Goal: Task Accomplishment & Management: Use online tool/utility

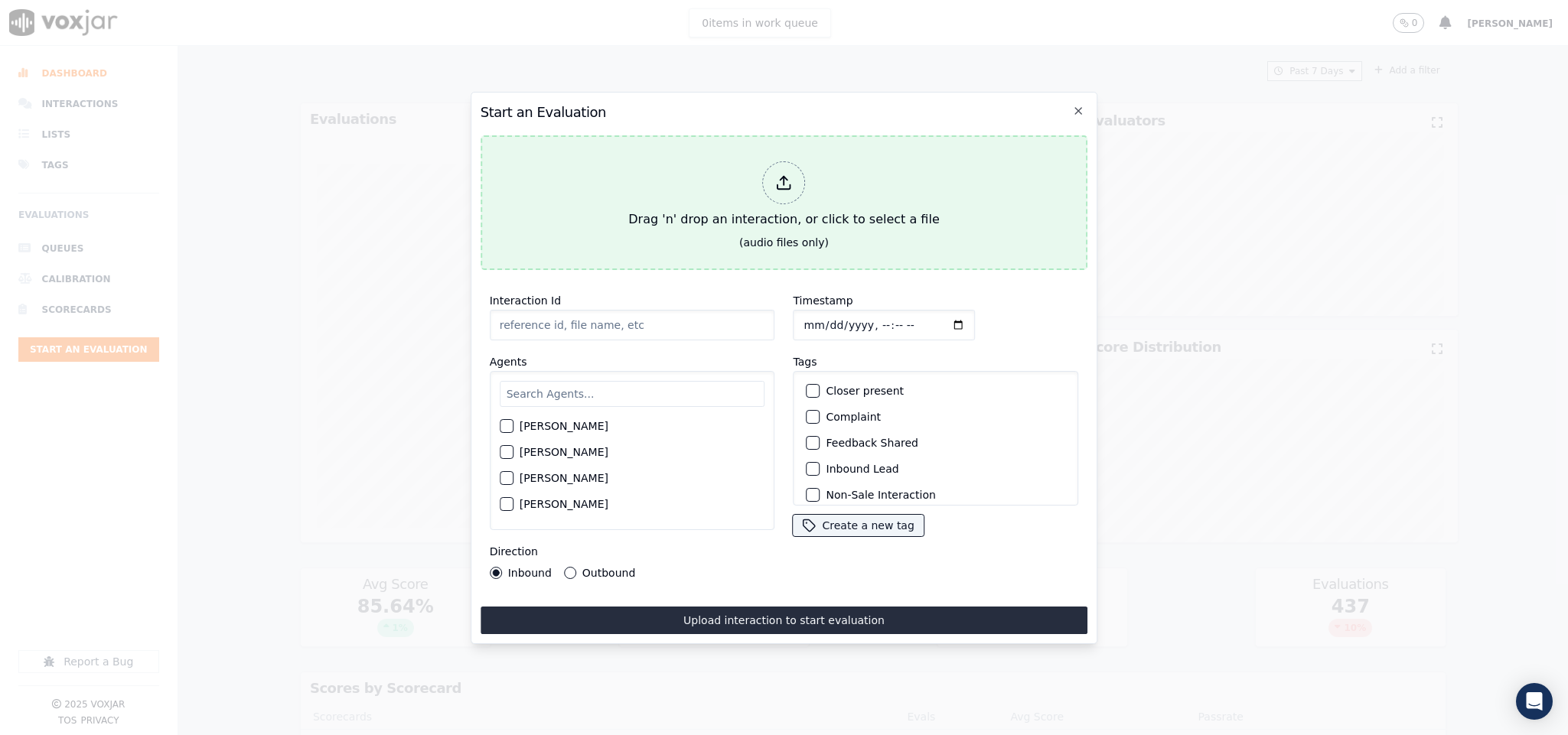
click at [740, 170] on div "Drag 'n' drop an interaction, or click to select a file" at bounding box center [784, 195] width 323 height 79
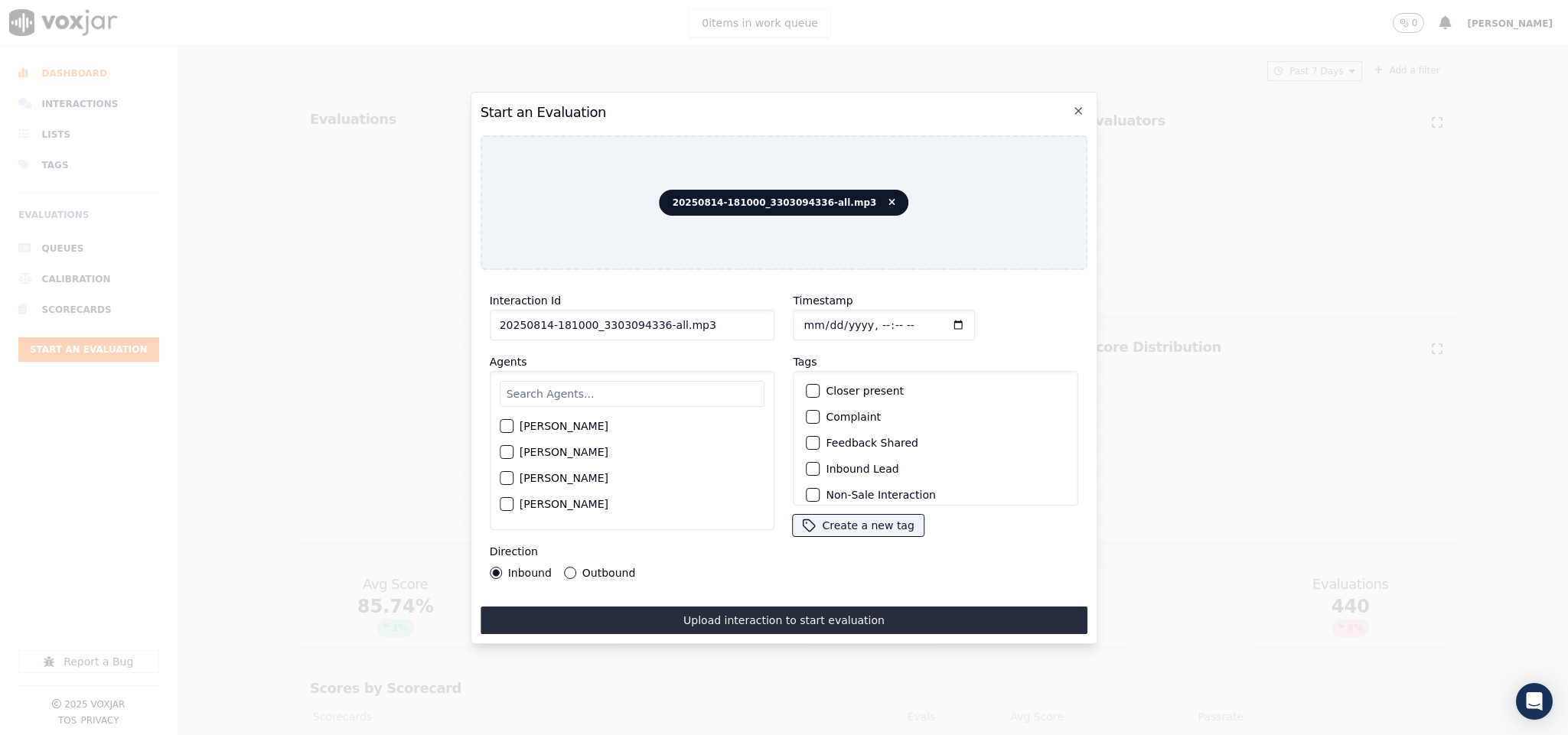
drag, startPoint x: 652, startPoint y: 320, endPoint x: 735, endPoint y: 315, distance: 83.2
click at [735, 315] on input "20250814-181000_3303094336-all.mp3" at bounding box center [632, 326] width 286 height 31
type input "20250814-181000_3303094336-C1"
click at [797, 316] on input "Timestamp" at bounding box center [885, 326] width 182 height 31
type input "[DATE]T15:18"
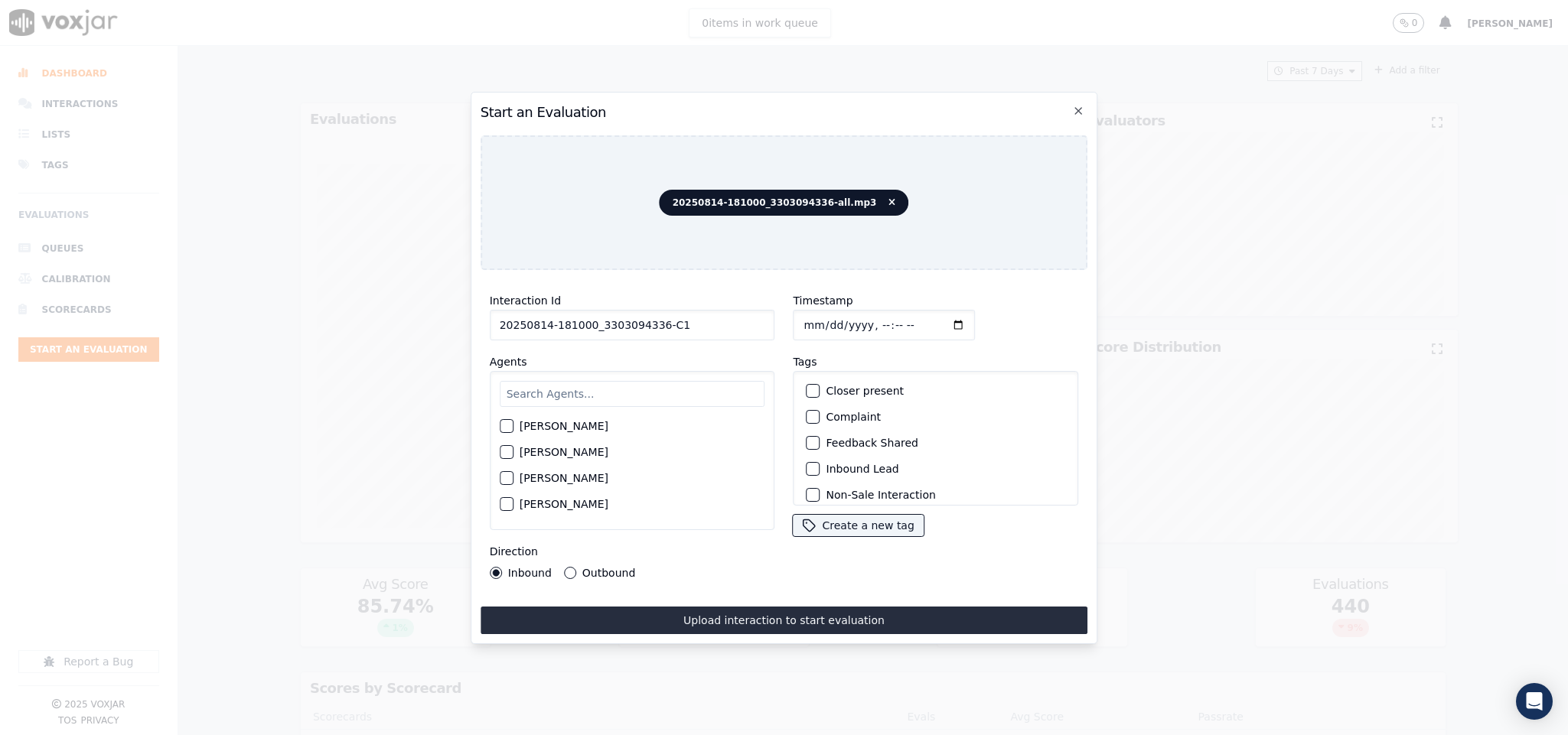
click at [567, 567] on button "Outbound" at bounding box center [570, 574] width 13 height 13
click at [811, 389] on button "Closer present" at bounding box center [812, 390] width 14 height 14
click at [807, 405] on div "button" at bounding box center [812, 408] width 11 height 11
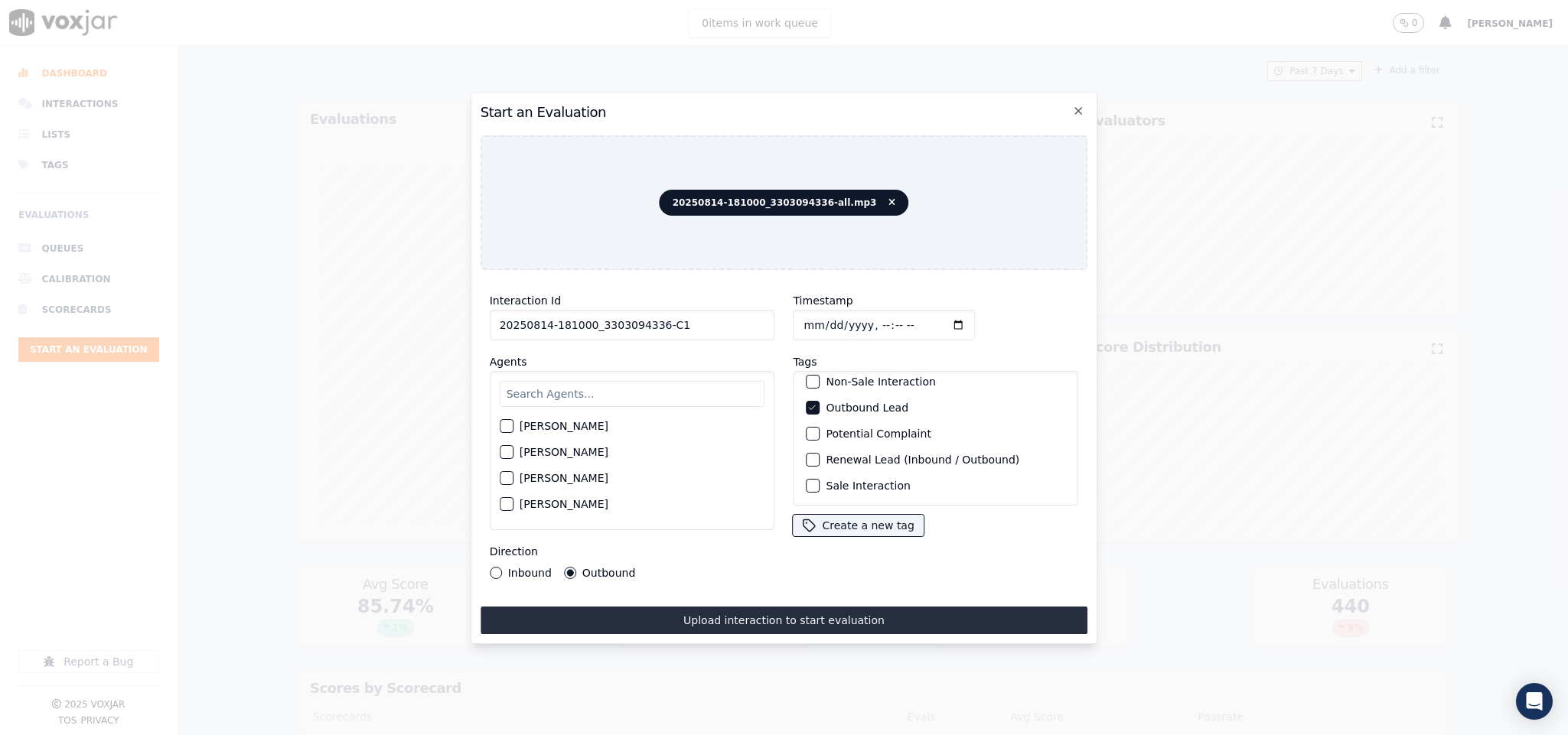
click at [808, 481] on div "button" at bounding box center [812, 486] width 11 height 11
click at [603, 381] on input "text" at bounding box center [632, 394] width 265 height 26
type input "car"
click at [500, 451] on button "[PERSON_NAME]" at bounding box center [506, 456] width 14 height 14
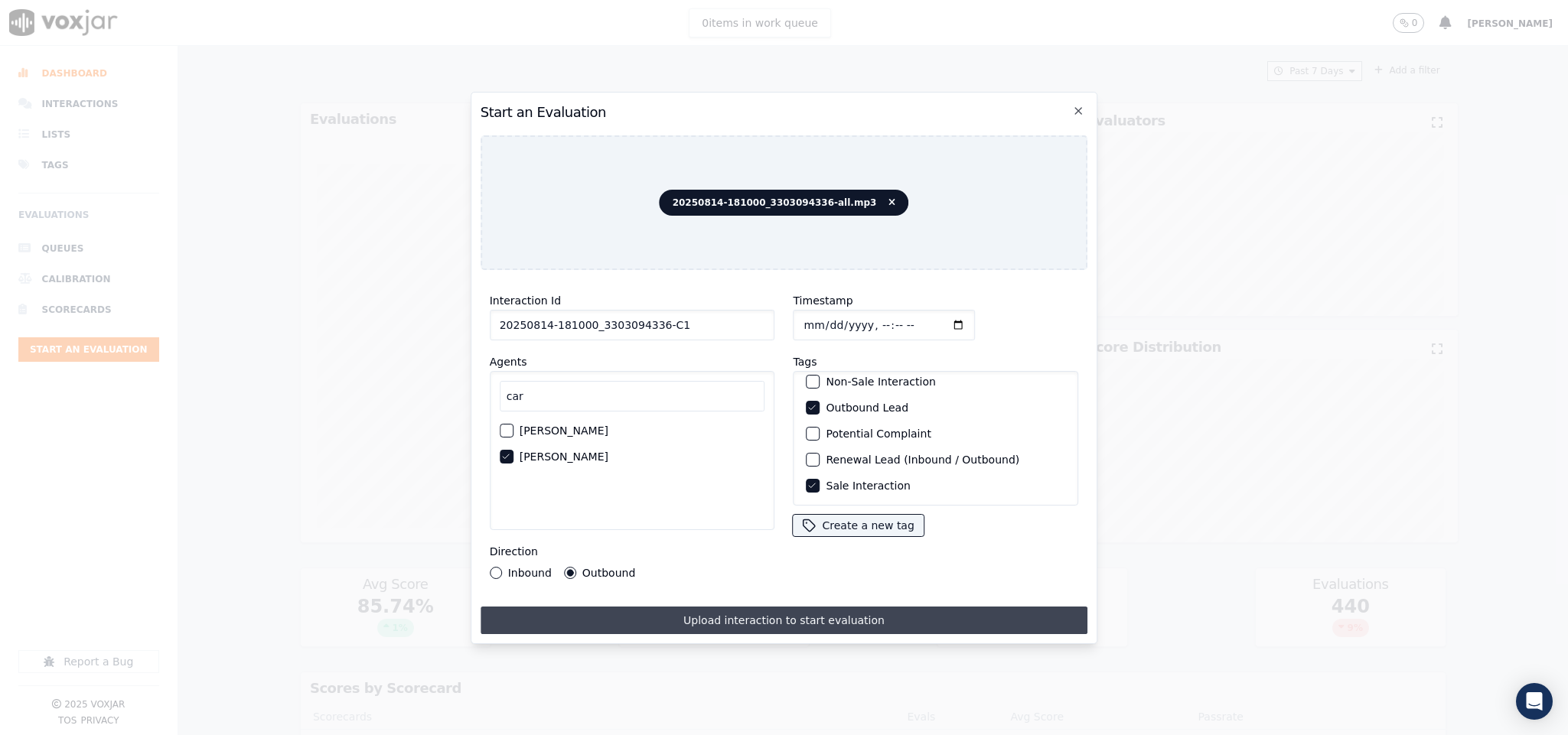
click at [588, 607] on button "Upload interaction to start evaluation" at bounding box center [784, 620] width 608 height 28
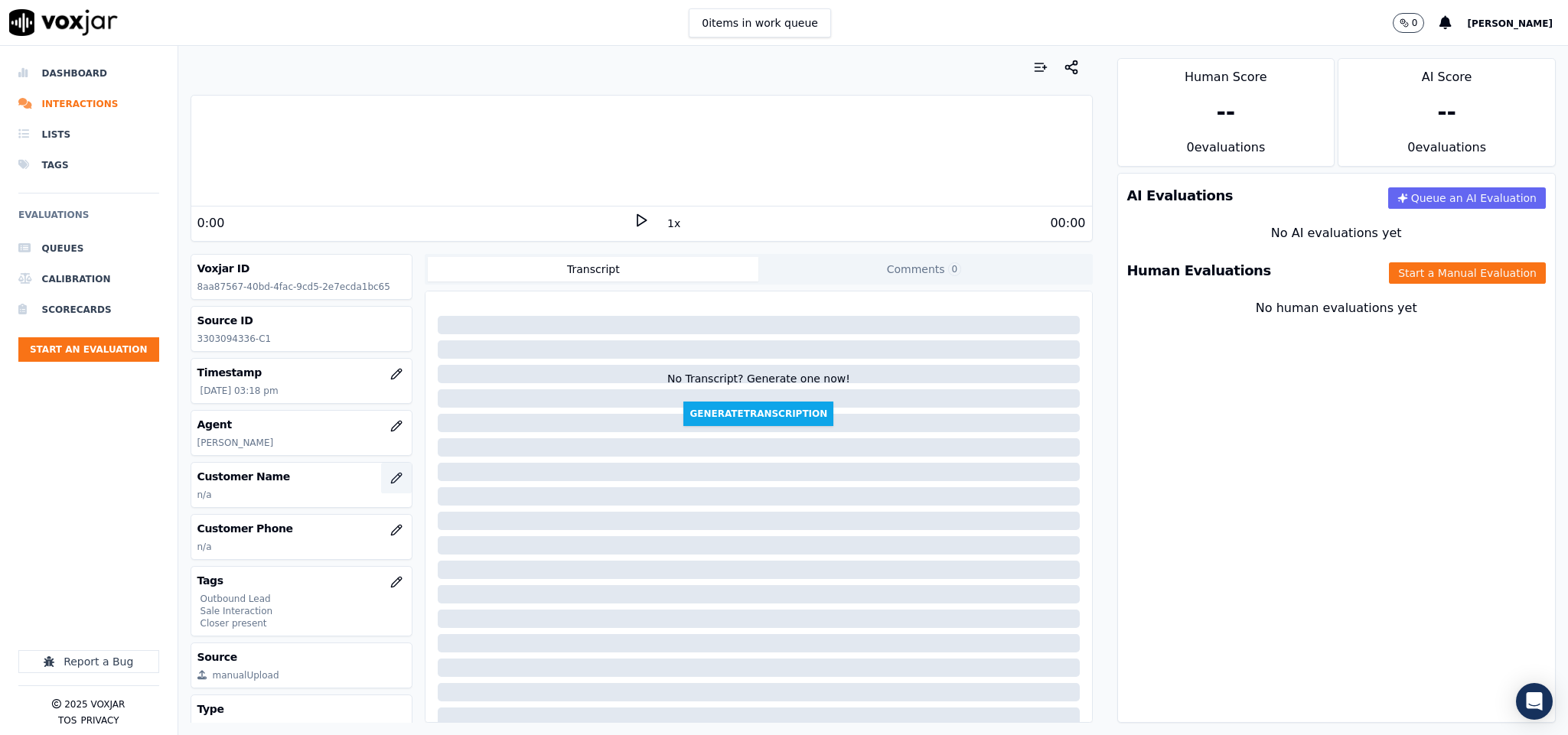
click at [390, 484] on icon "button" at bounding box center [397, 479] width 13 height 13
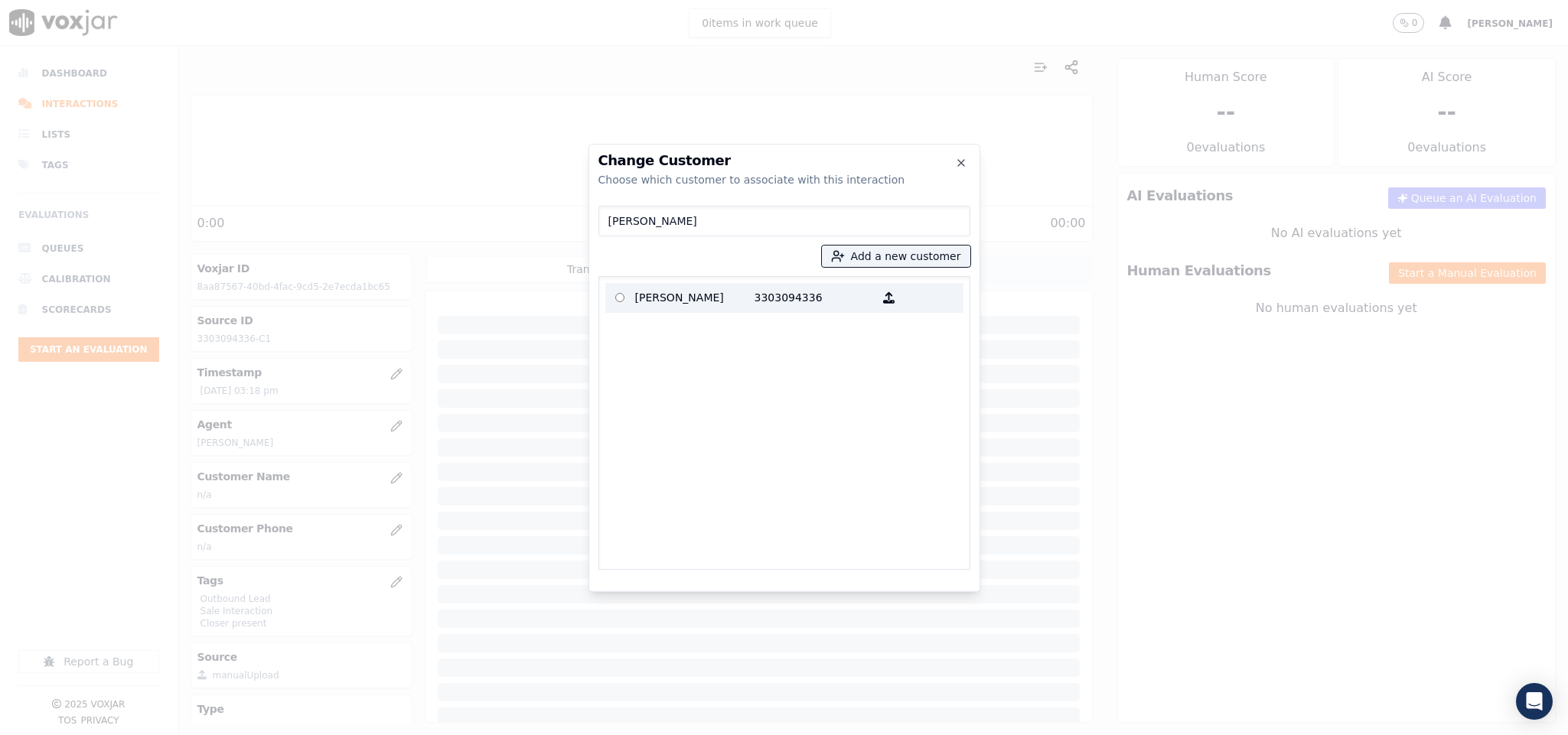
type input "[PERSON_NAME]"
click at [692, 292] on p "[PERSON_NAME]" at bounding box center [694, 298] width 119 height 23
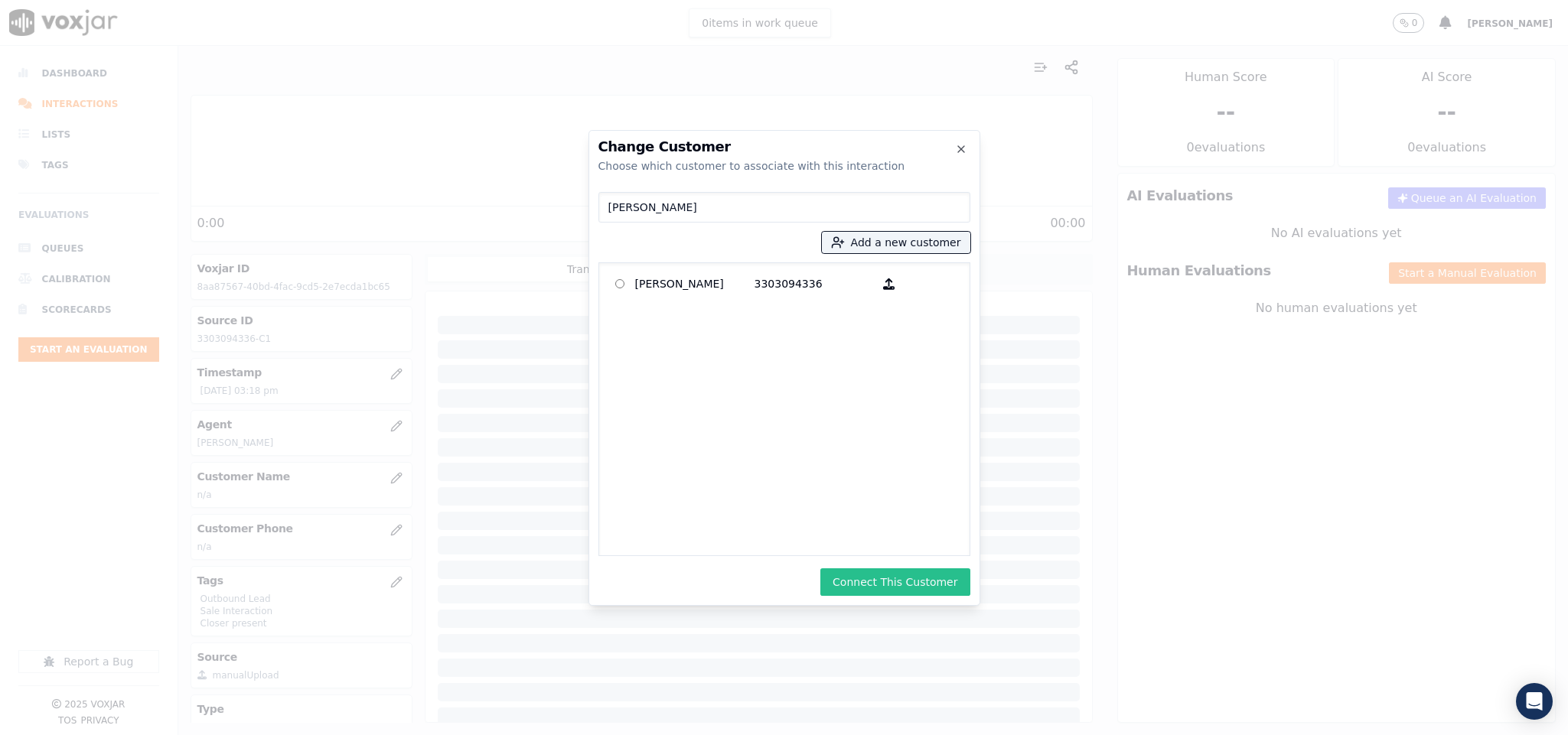
click at [910, 583] on button "Connect This Customer" at bounding box center [894, 582] width 149 height 28
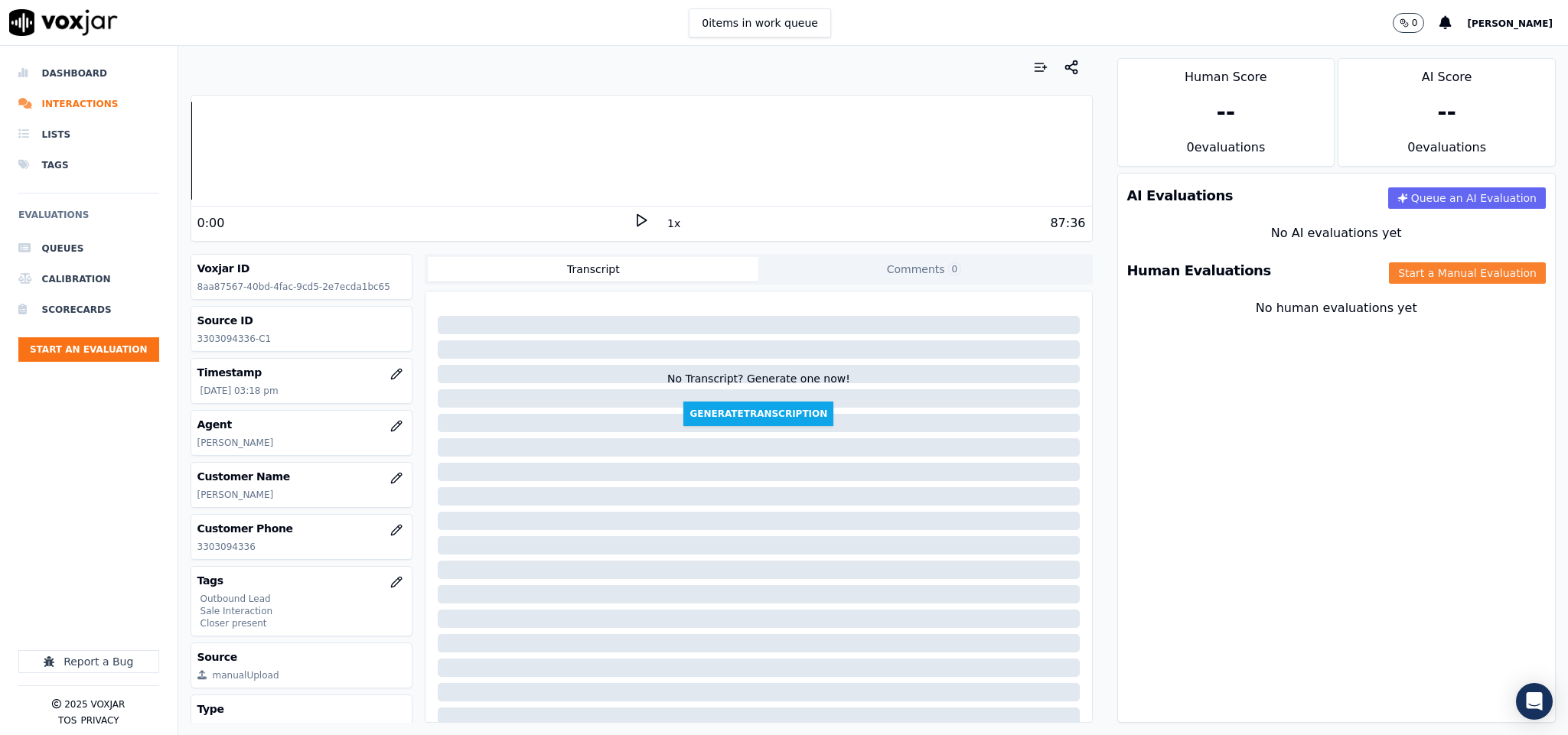
click at [1389, 262] on button "Start a Manual Evaluation" at bounding box center [1467, 273] width 157 height 22
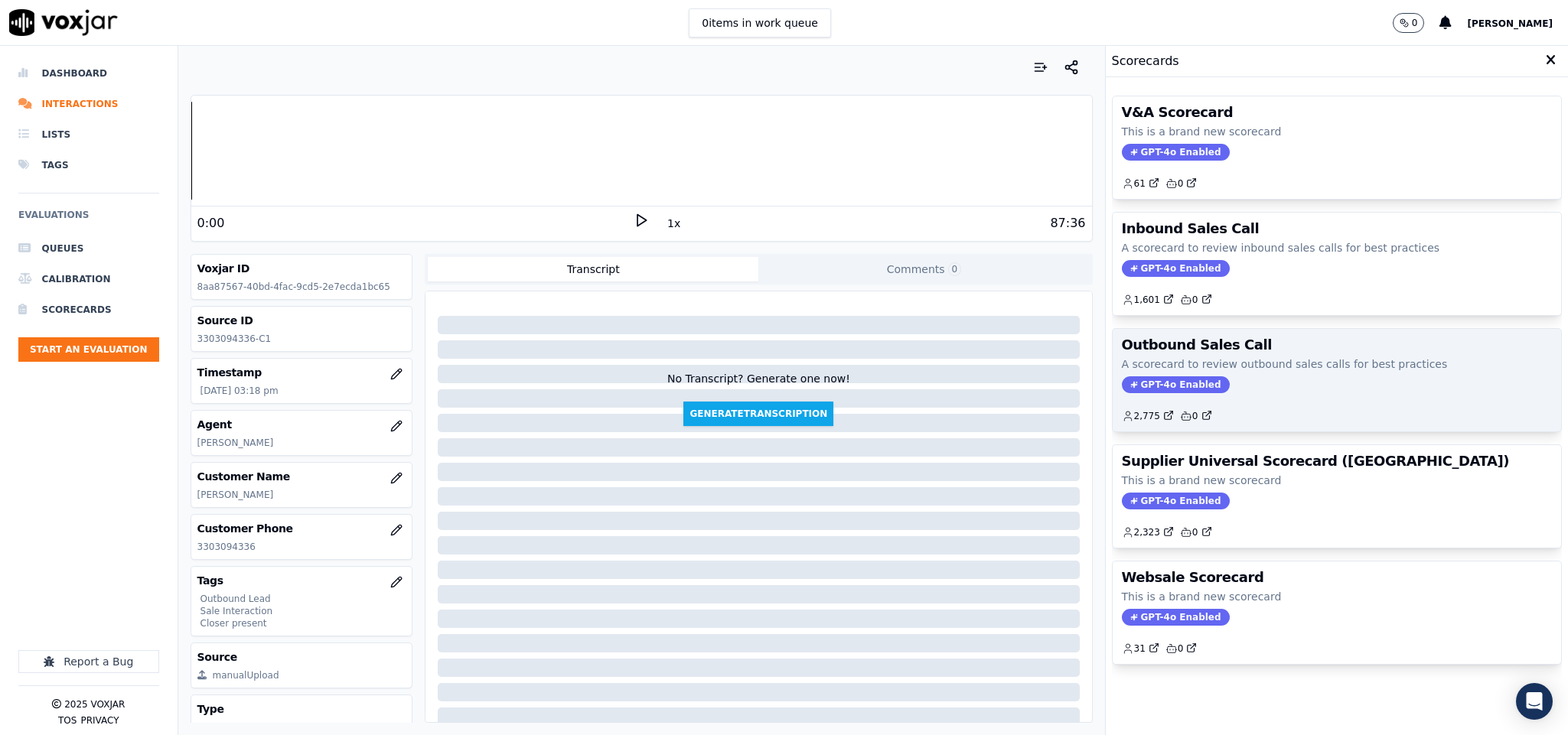
click at [1185, 391] on span "GPT-4o Enabled" at bounding box center [1176, 384] width 108 height 17
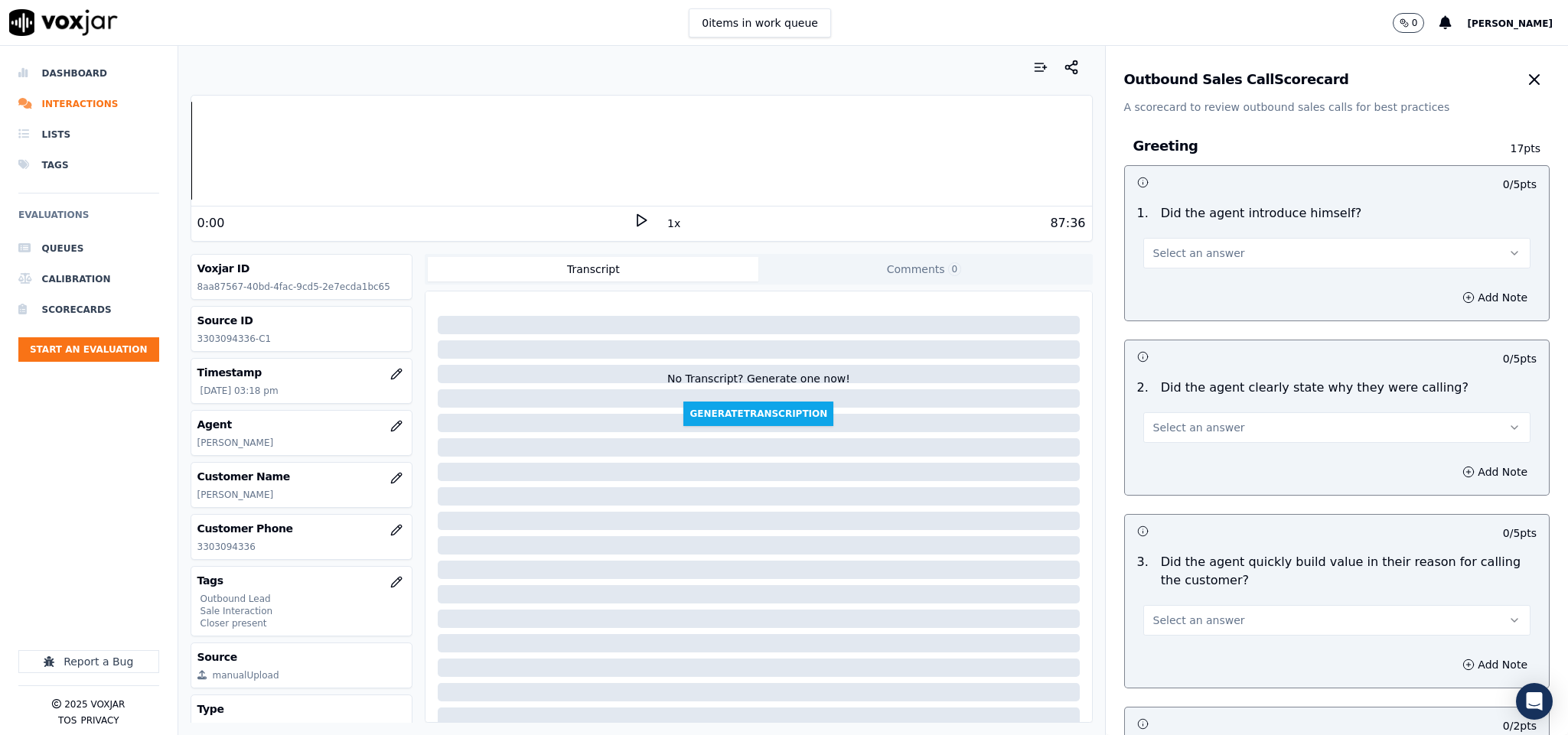
click at [1216, 244] on button "Select an answer" at bounding box center [1337, 253] width 388 height 31
click at [1191, 289] on div "Yes" at bounding box center [1298, 288] width 351 height 24
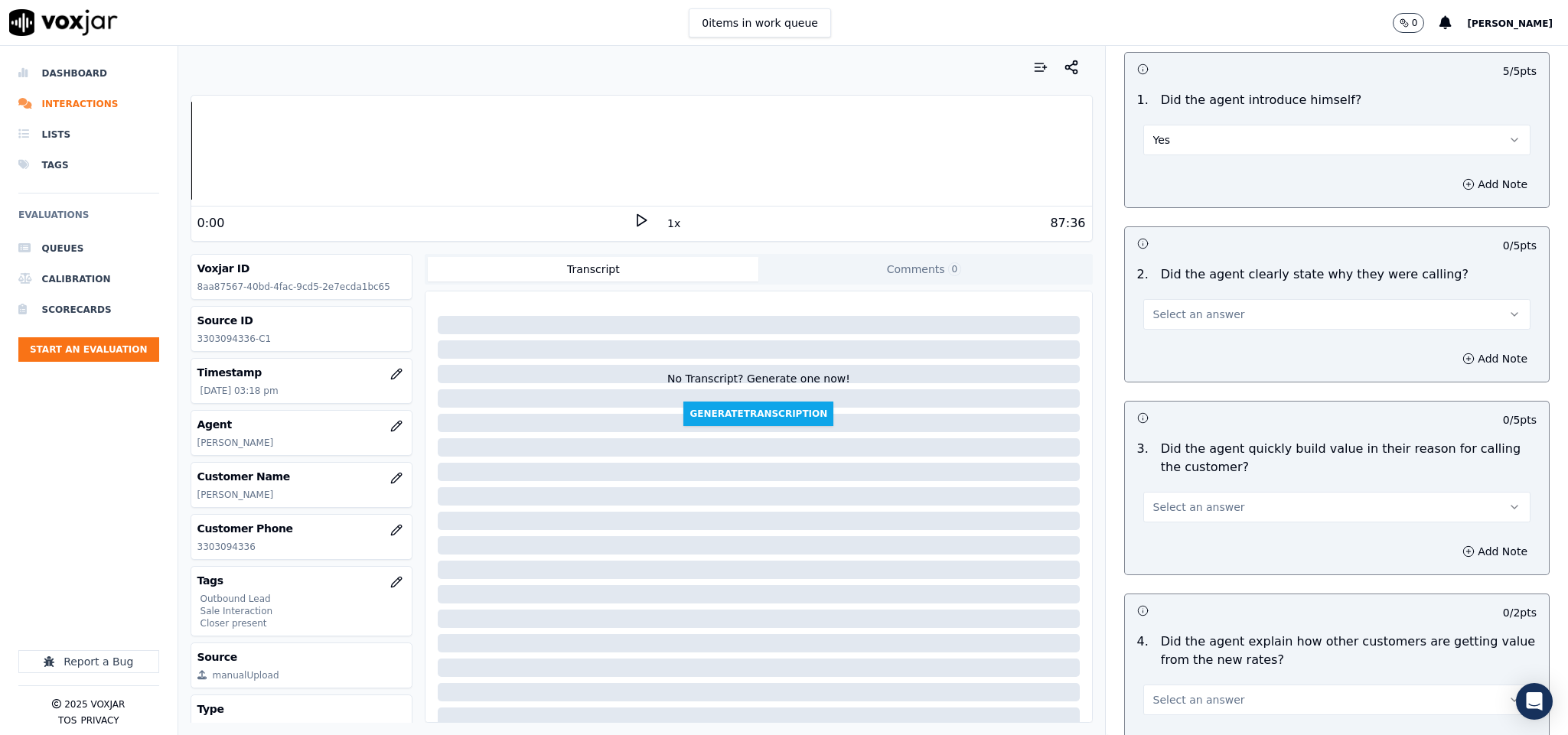
scroll to position [115, 0]
click at [1205, 306] on span "Select an answer" at bounding box center [1199, 313] width 92 height 15
click at [1198, 343] on div "Yes" at bounding box center [1298, 348] width 351 height 24
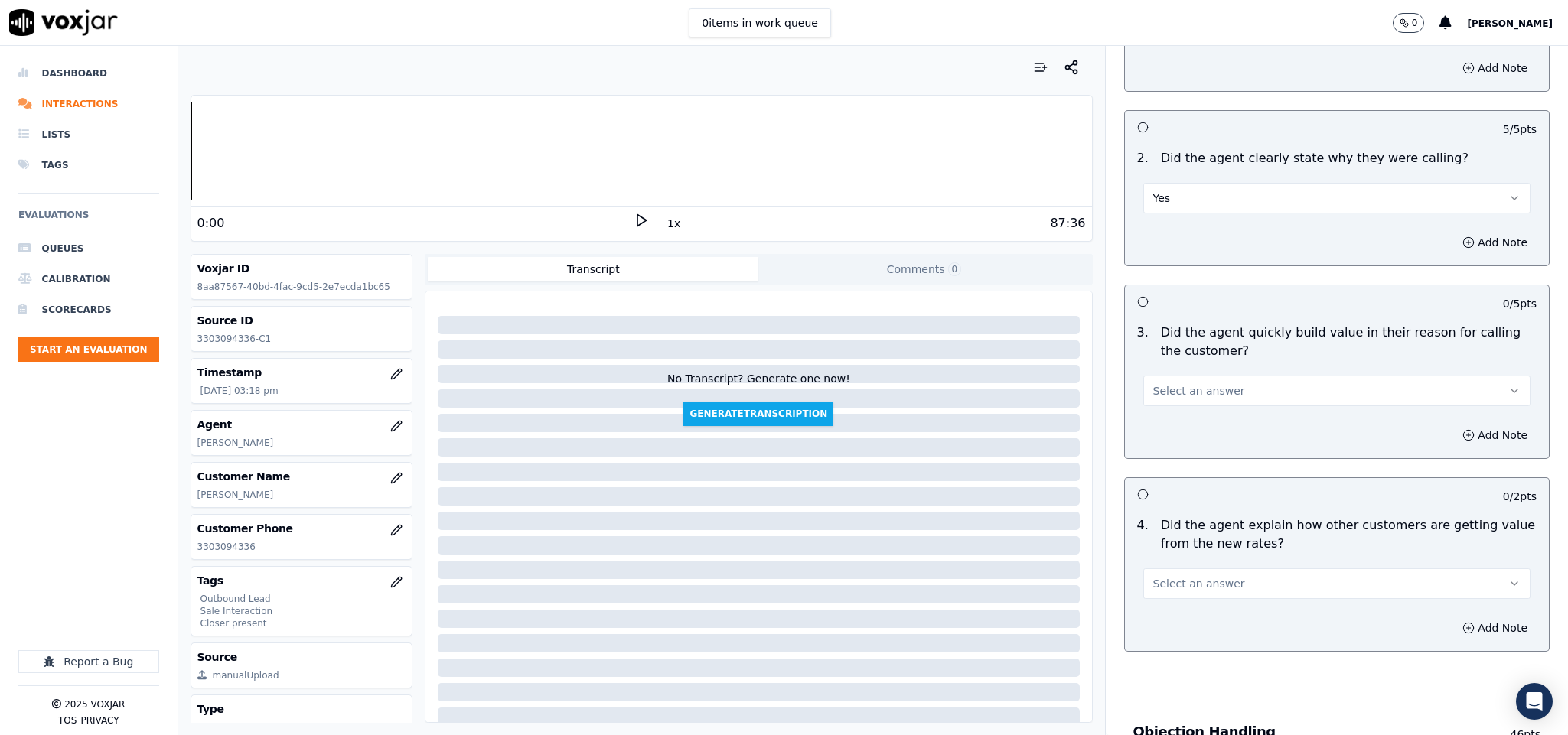
click at [1207, 381] on button "Select an answer" at bounding box center [1337, 391] width 388 height 31
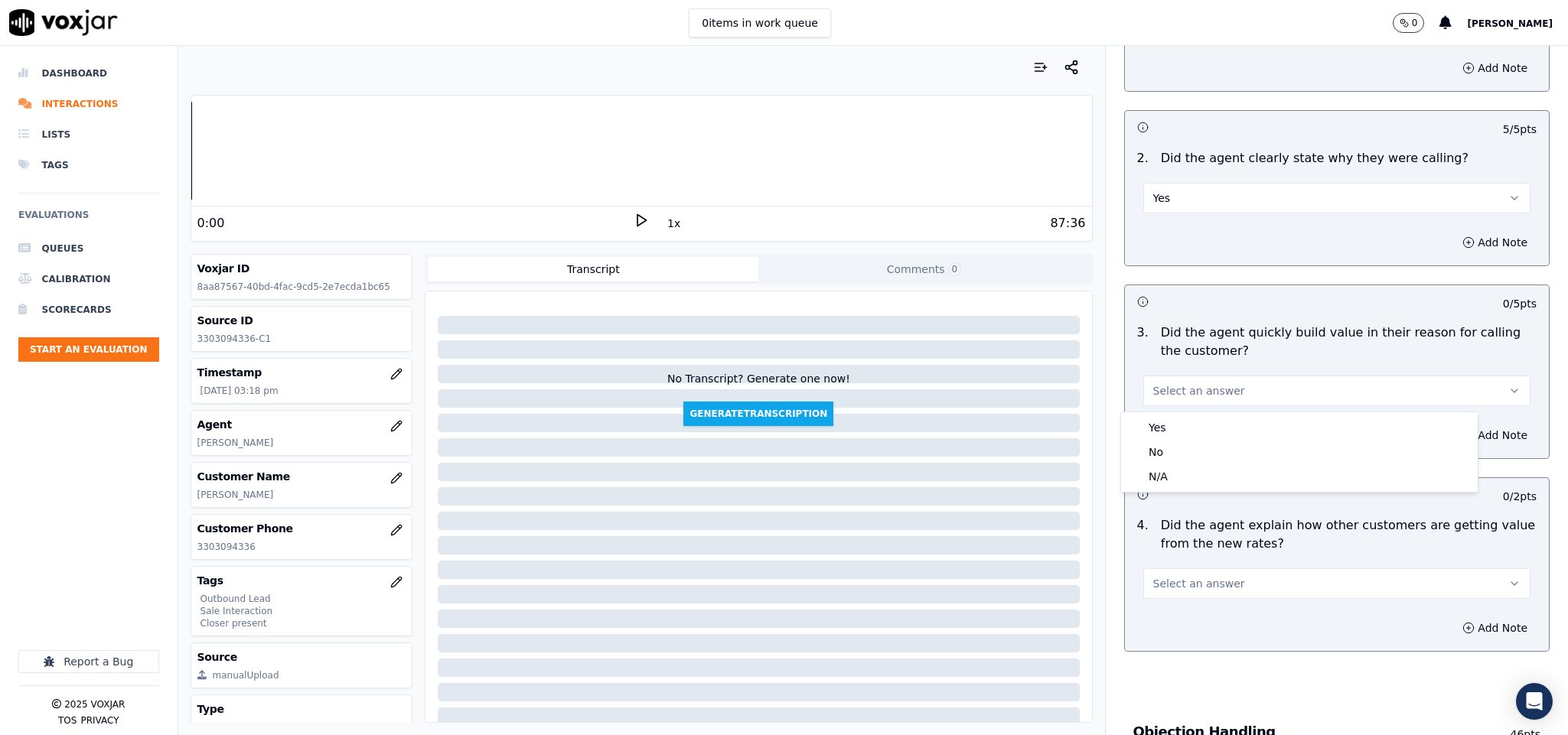
click at [1191, 417] on div "Yes" at bounding box center [1298, 427] width 351 height 24
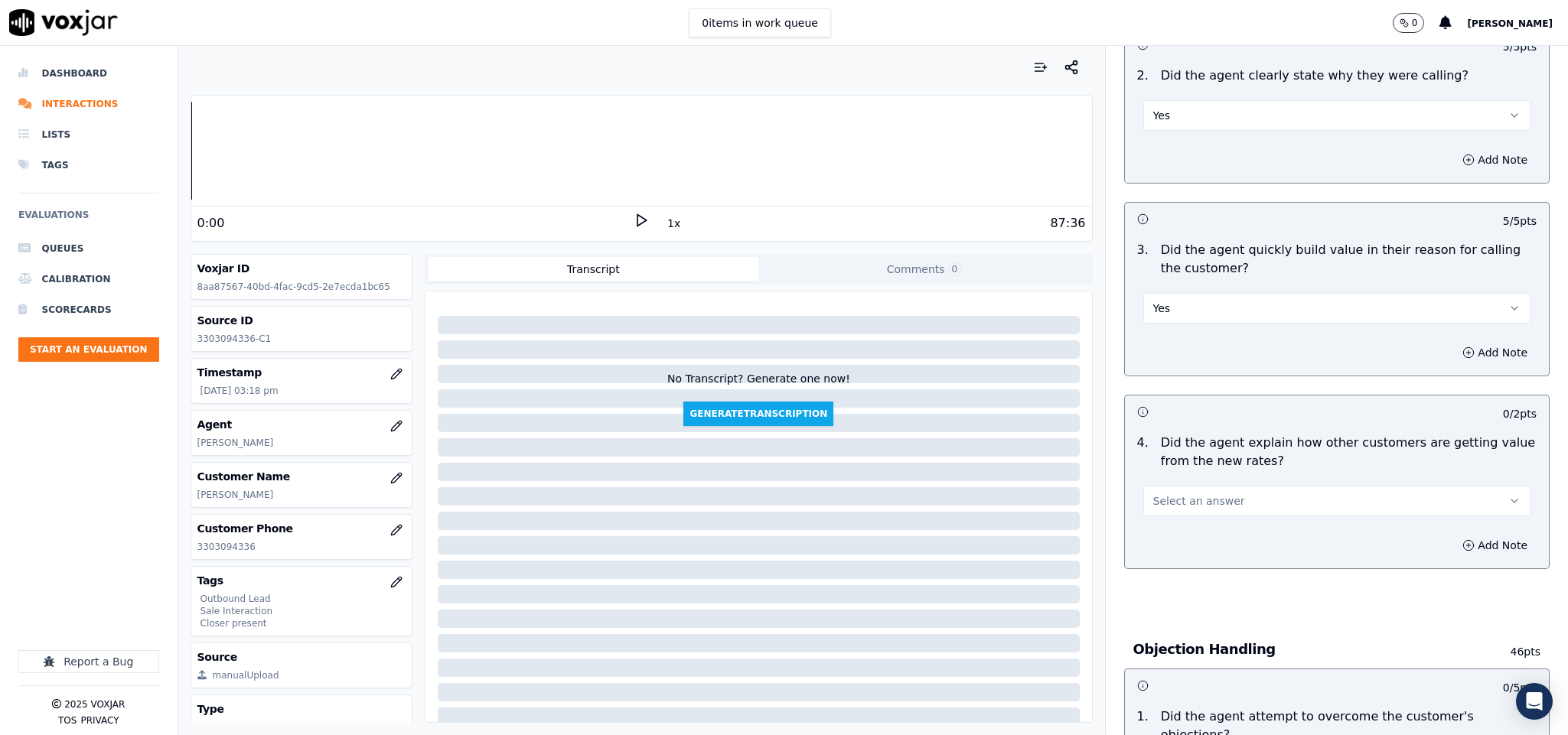
scroll to position [459, 0]
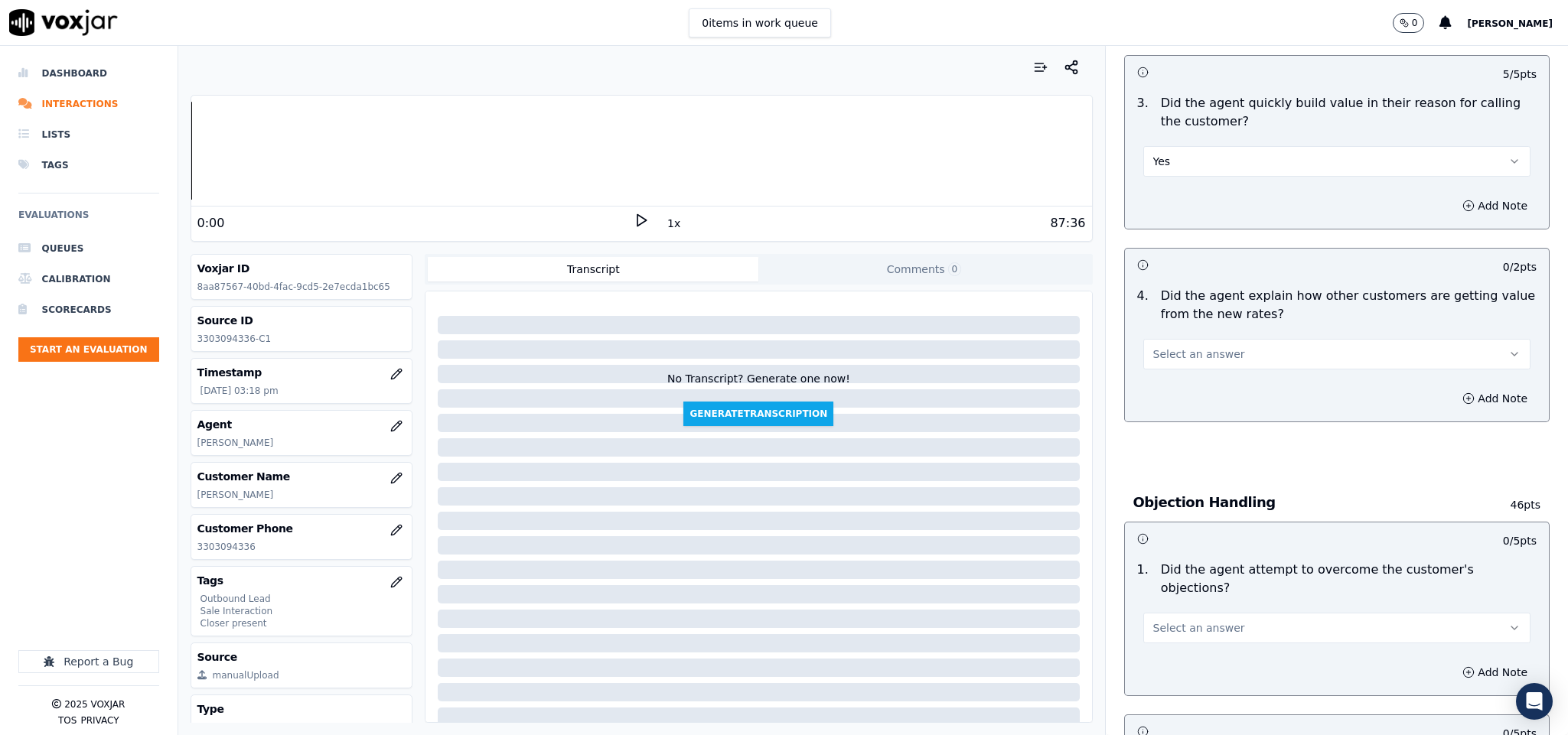
click at [1192, 354] on span "Select an answer" at bounding box center [1199, 354] width 92 height 15
click at [1174, 391] on div "Yes" at bounding box center [1298, 390] width 351 height 24
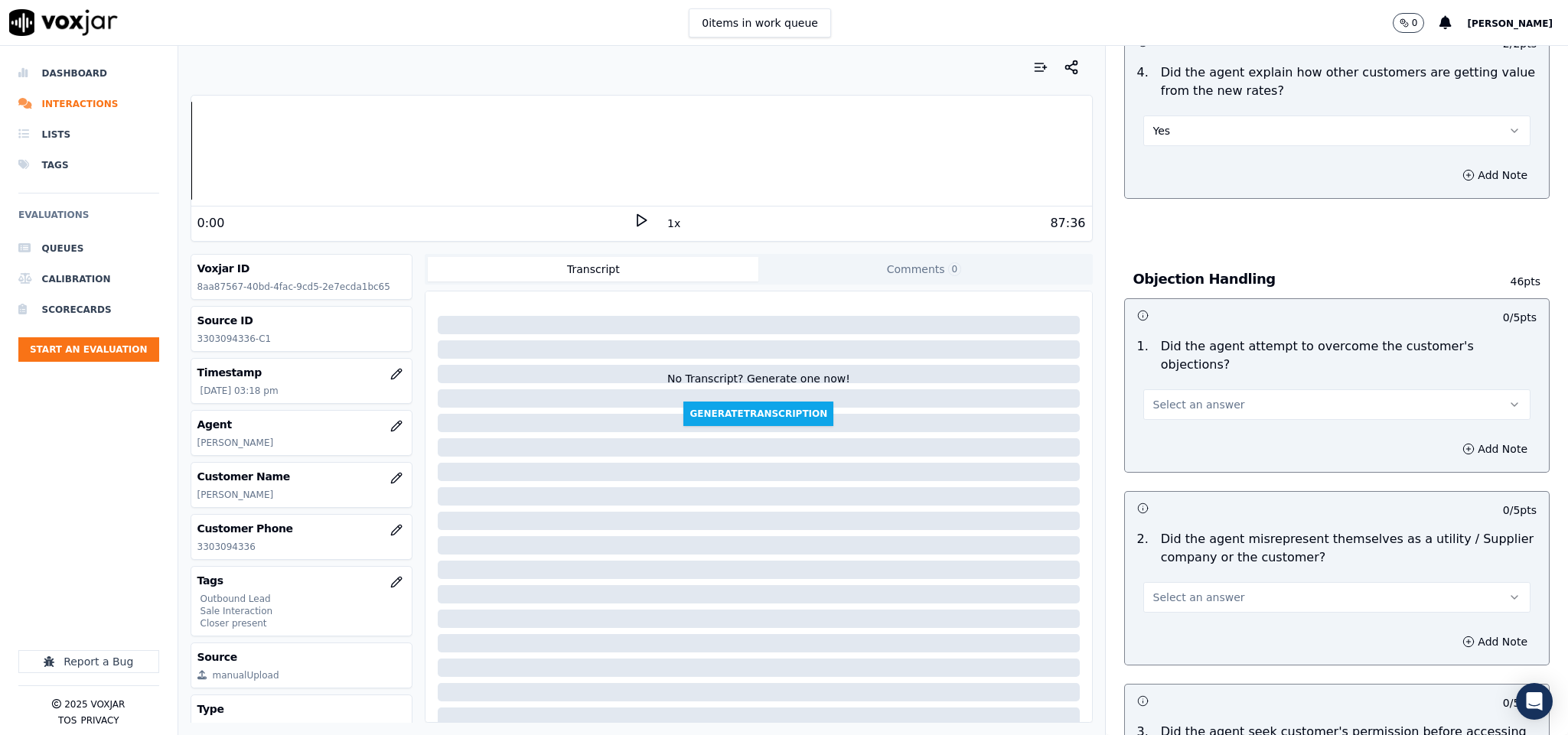
scroll to position [689, 0]
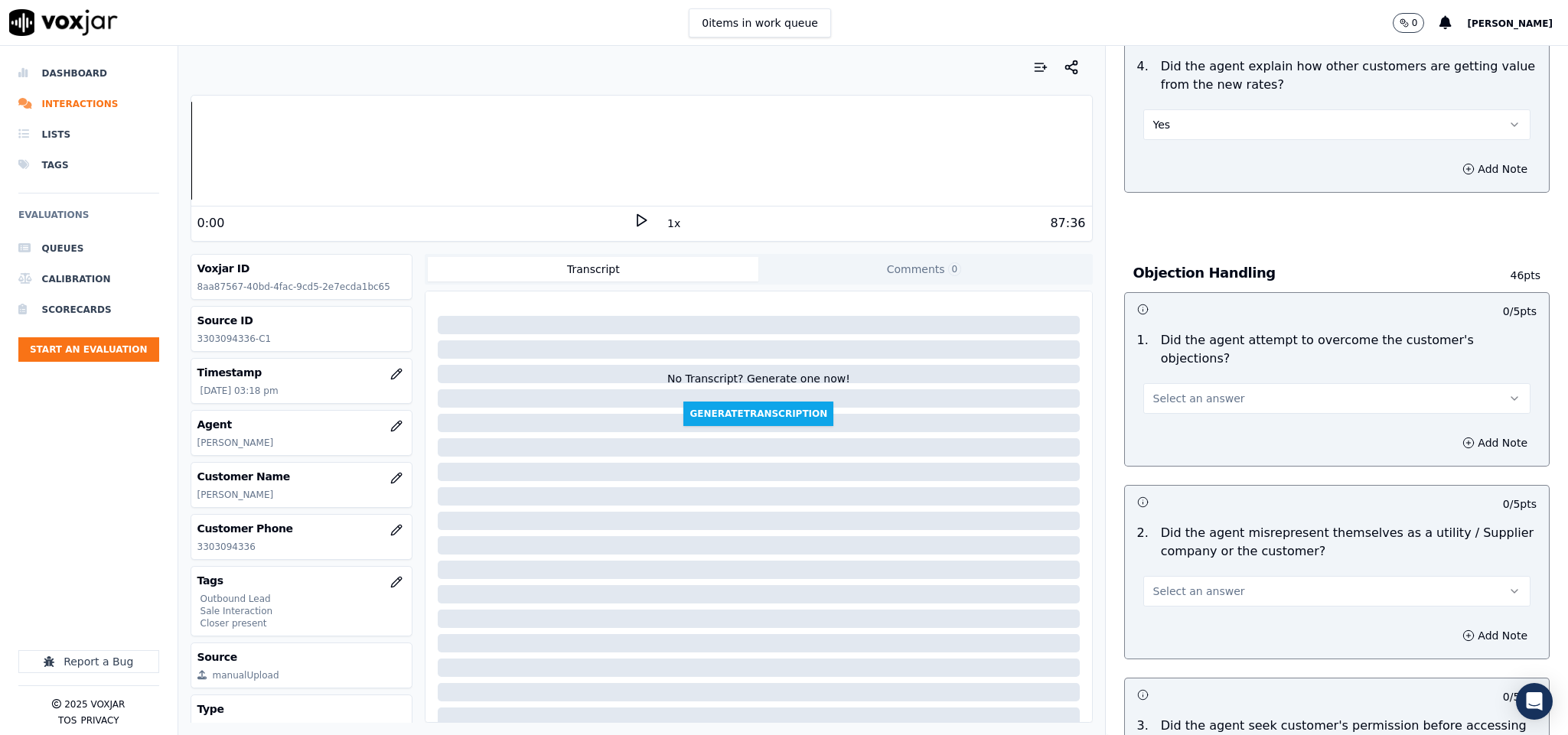
click at [1253, 383] on button "Select an answer" at bounding box center [1337, 399] width 388 height 31
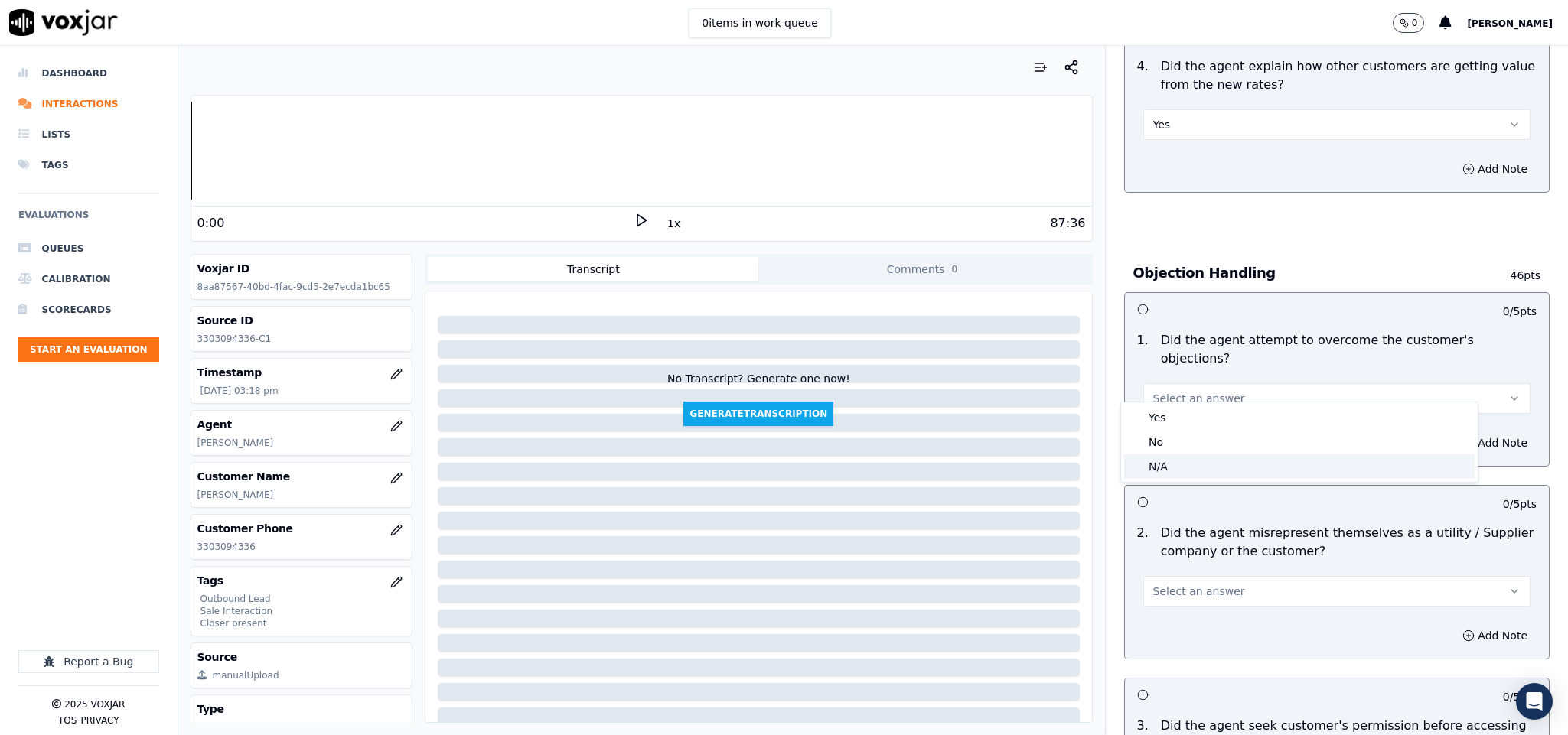
click at [1155, 471] on div "N/A" at bounding box center [1298, 466] width 351 height 24
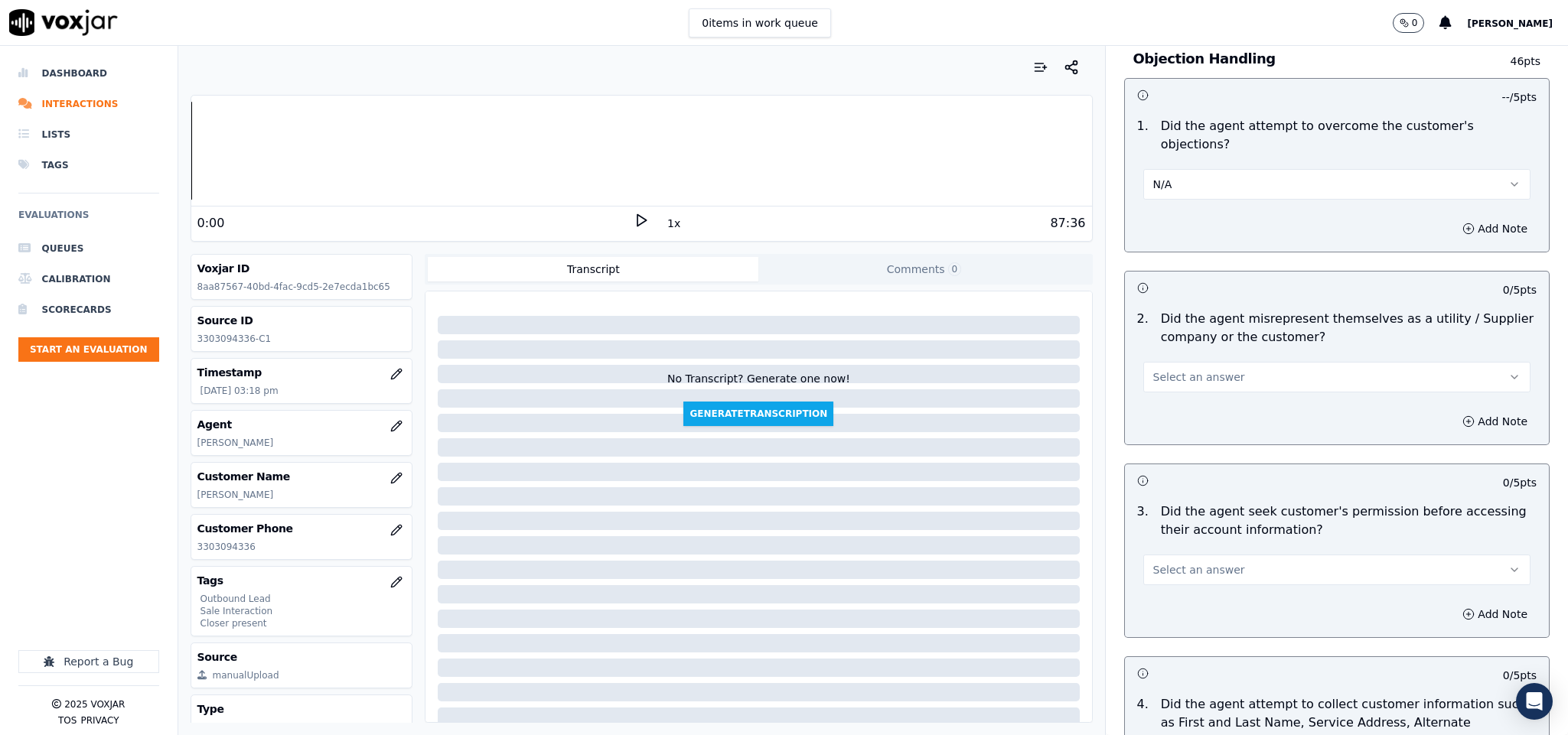
scroll to position [918, 0]
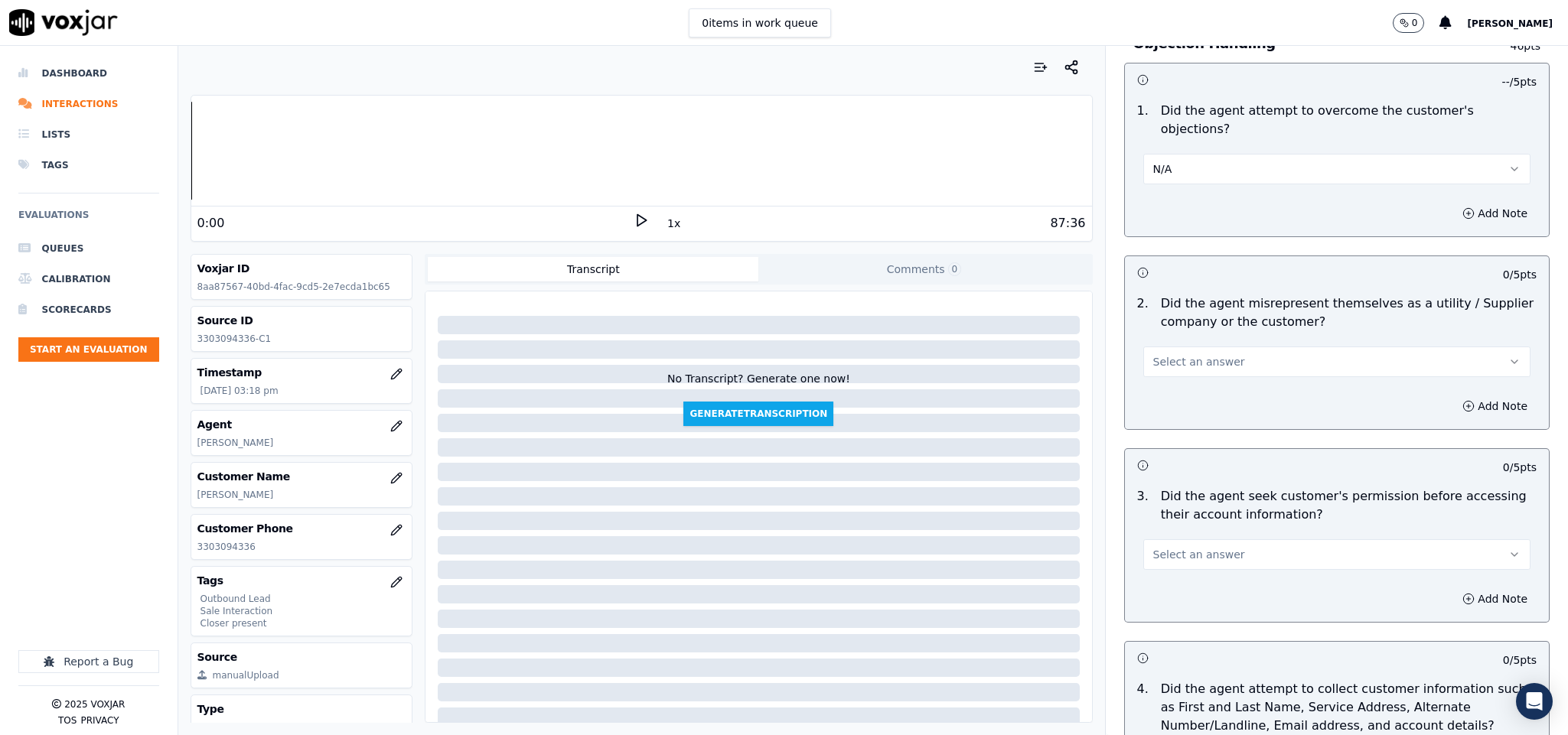
click at [1274, 154] on button "N/A" at bounding box center [1337, 170] width 388 height 31
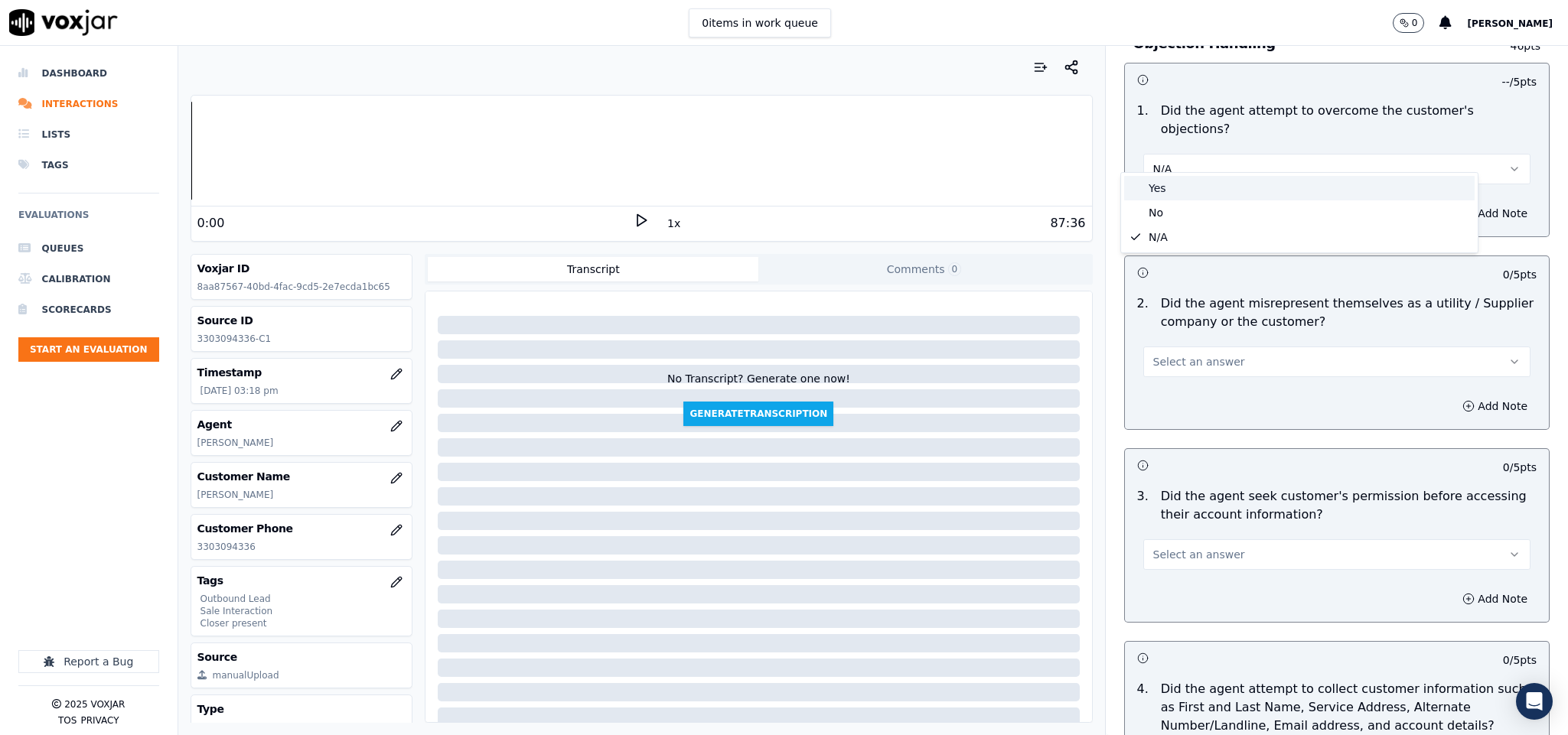
click at [1238, 179] on div "Yes" at bounding box center [1298, 188] width 351 height 24
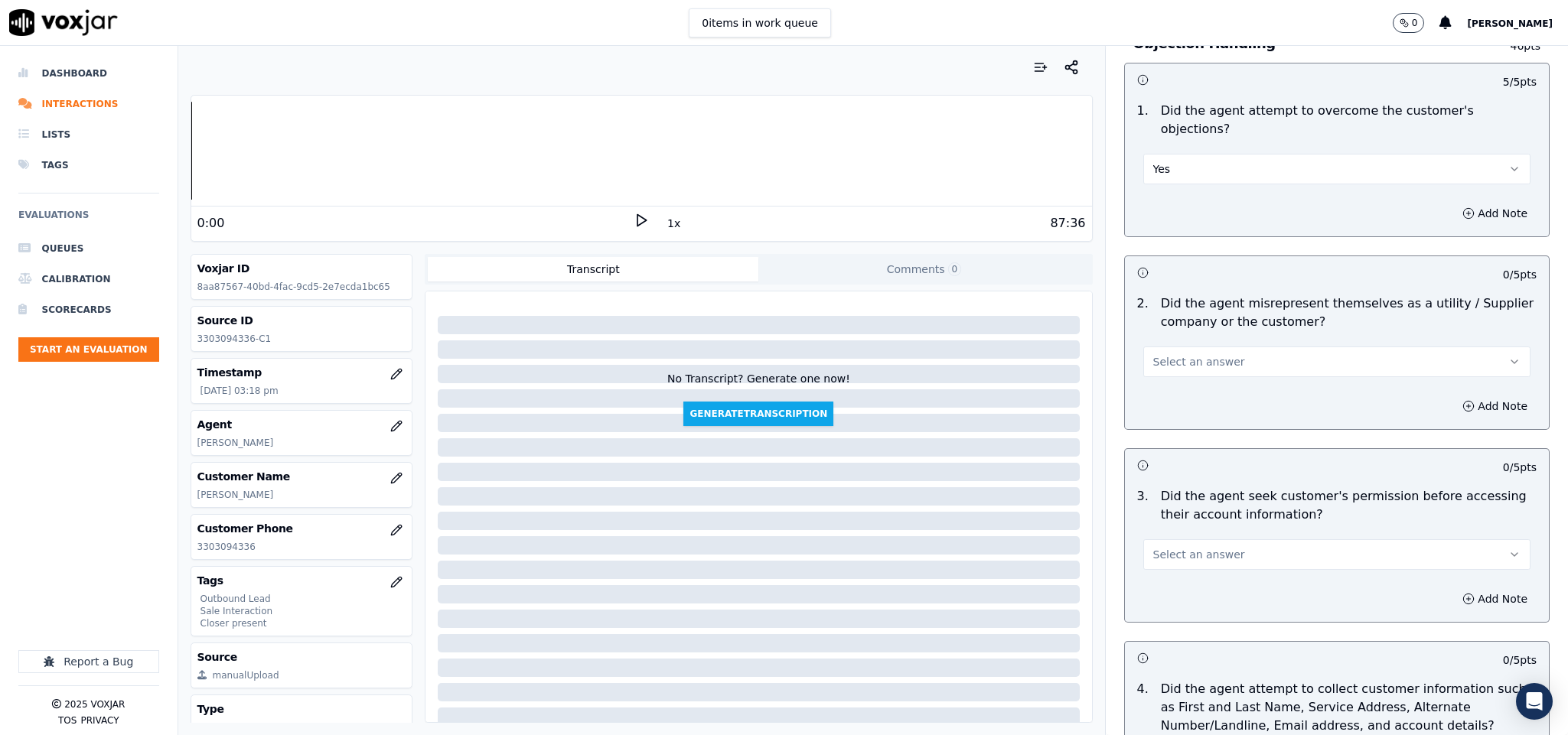
click at [1233, 346] on button "Select an answer" at bounding box center [1337, 362] width 388 height 31
click at [1175, 404] on div "No" at bounding box center [1298, 406] width 351 height 24
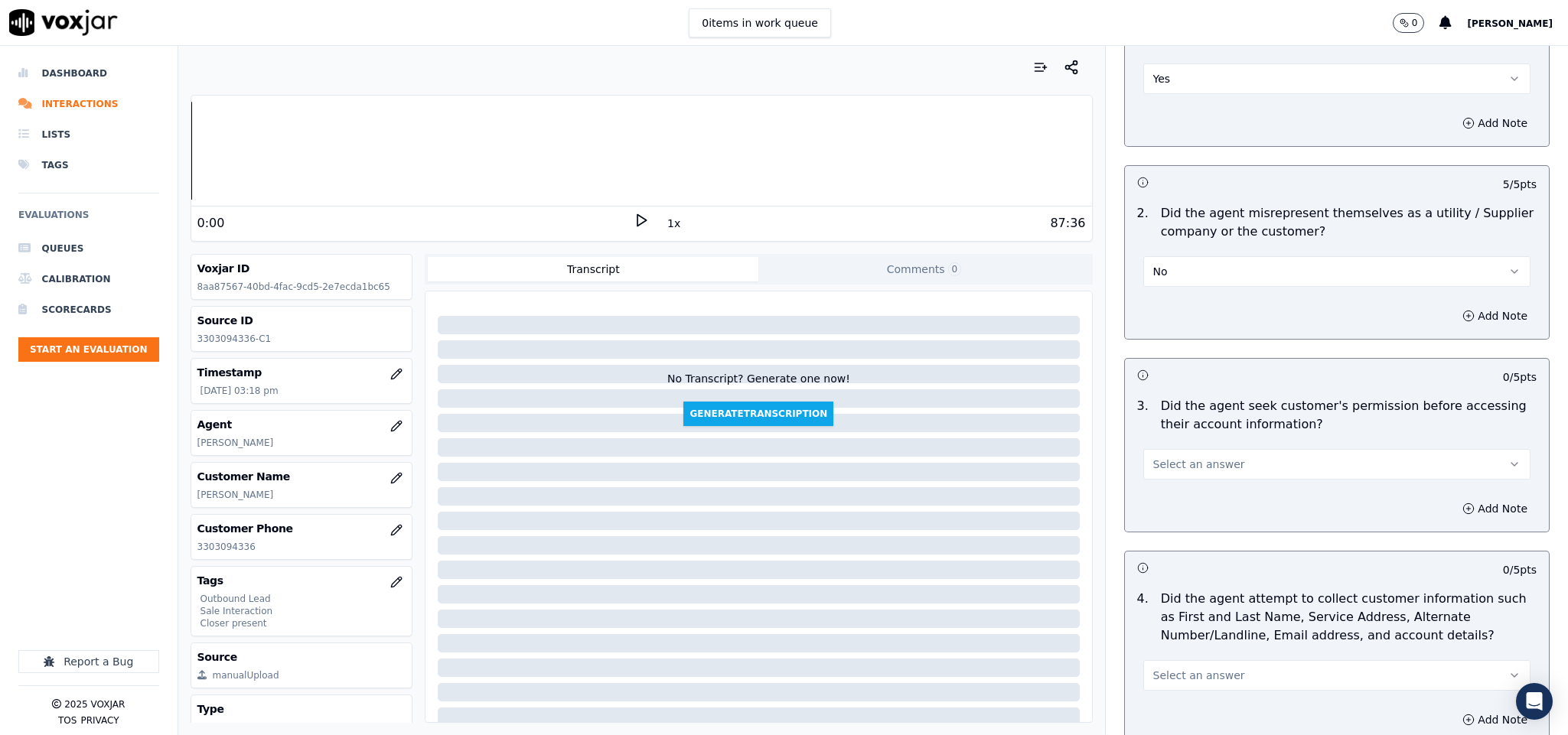
scroll to position [1148, 0]
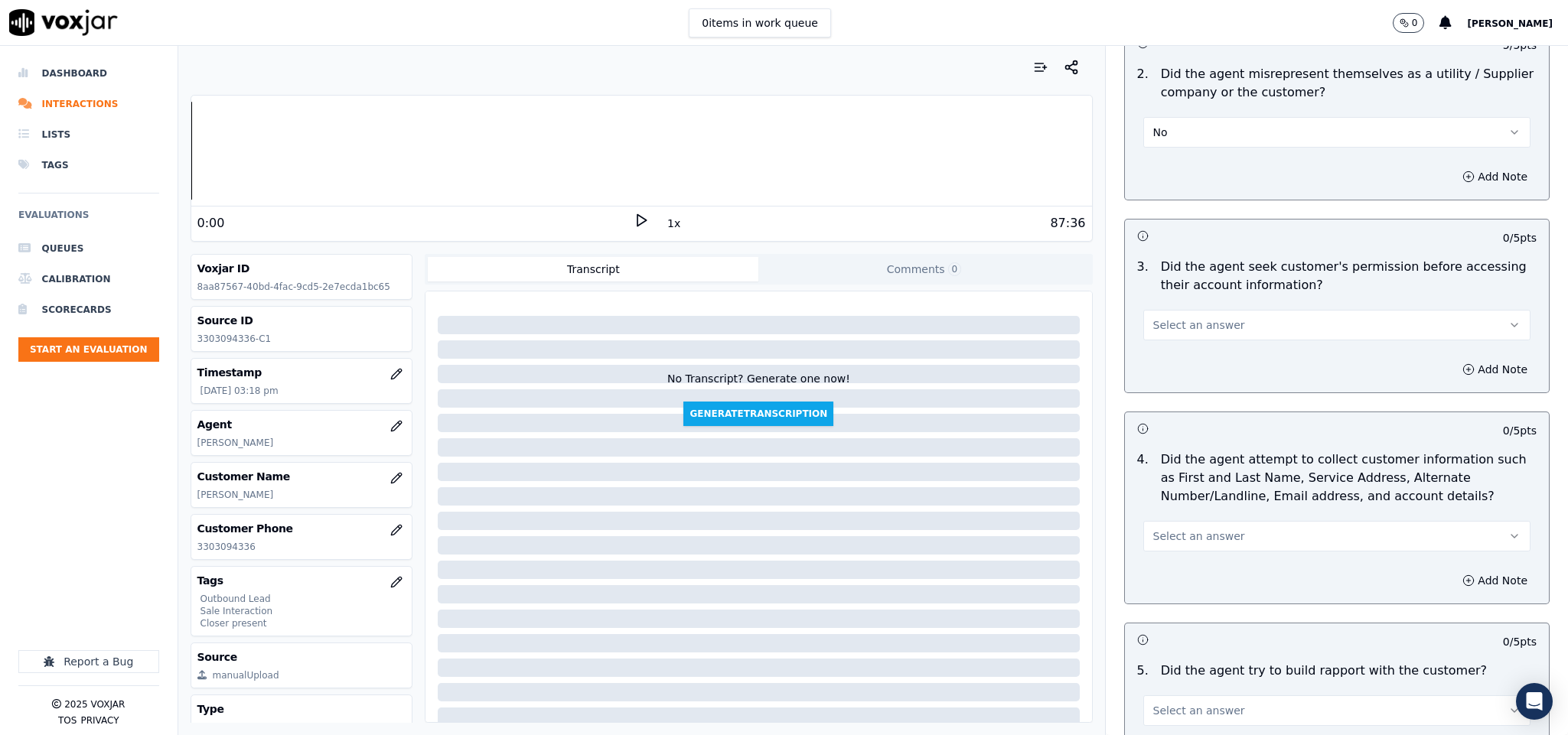
click at [1215, 310] on button "Select an answer" at bounding box center [1337, 326] width 388 height 31
click at [1175, 351] on div "Yes" at bounding box center [1298, 345] width 351 height 24
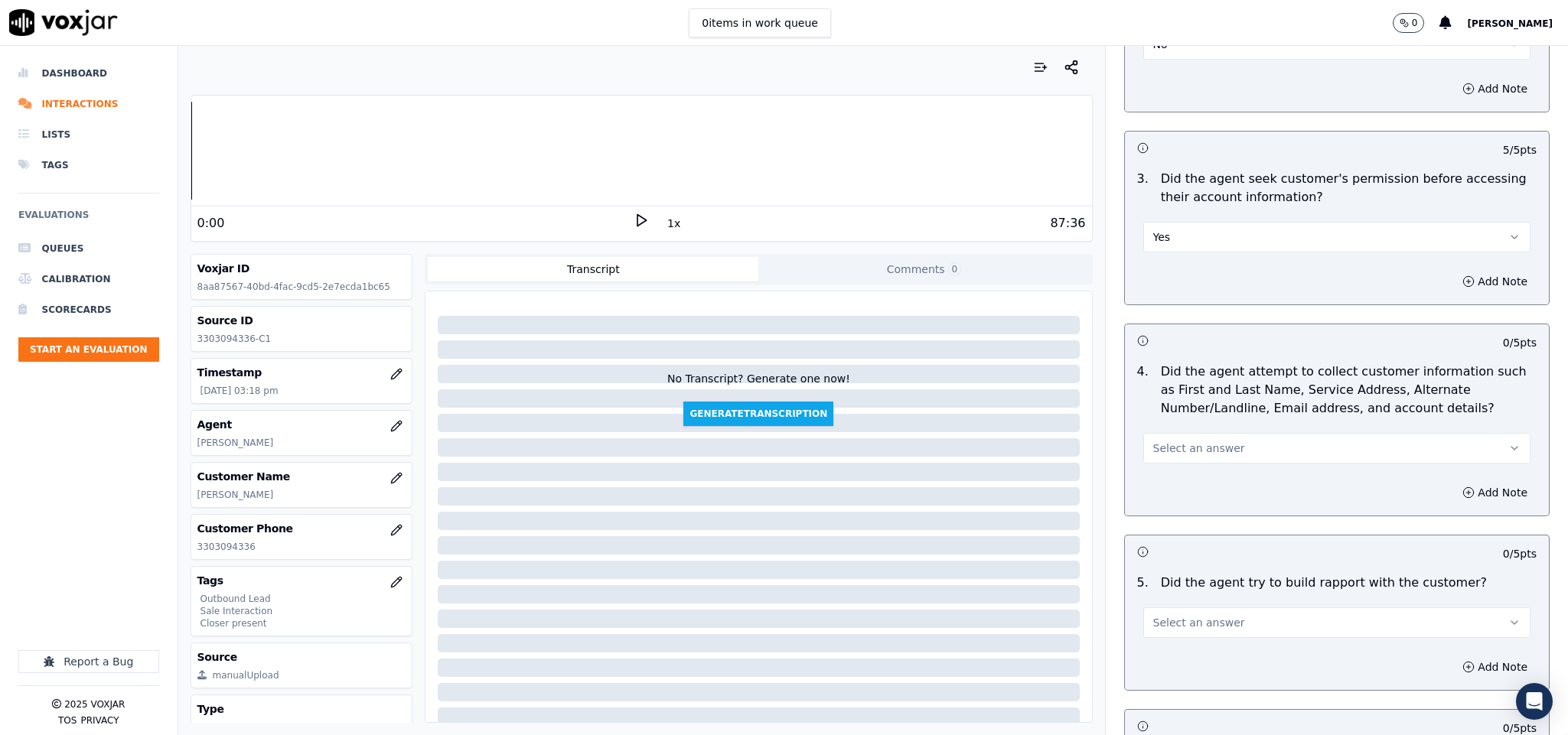
scroll to position [1377, 0]
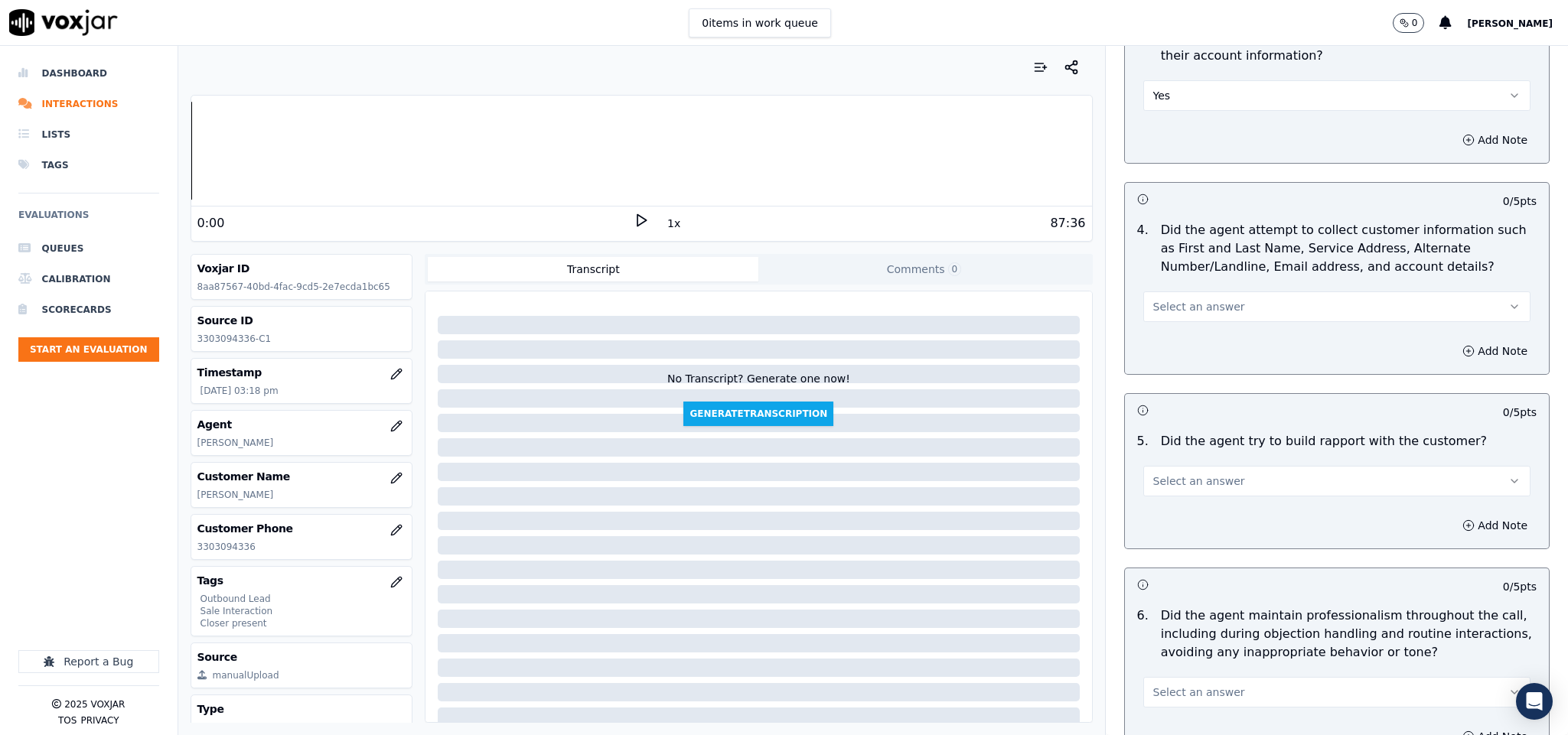
click at [1206, 299] on span "Select an answer" at bounding box center [1199, 307] width 92 height 15
click at [1178, 374] on div "N/A" at bounding box center [1298, 377] width 351 height 24
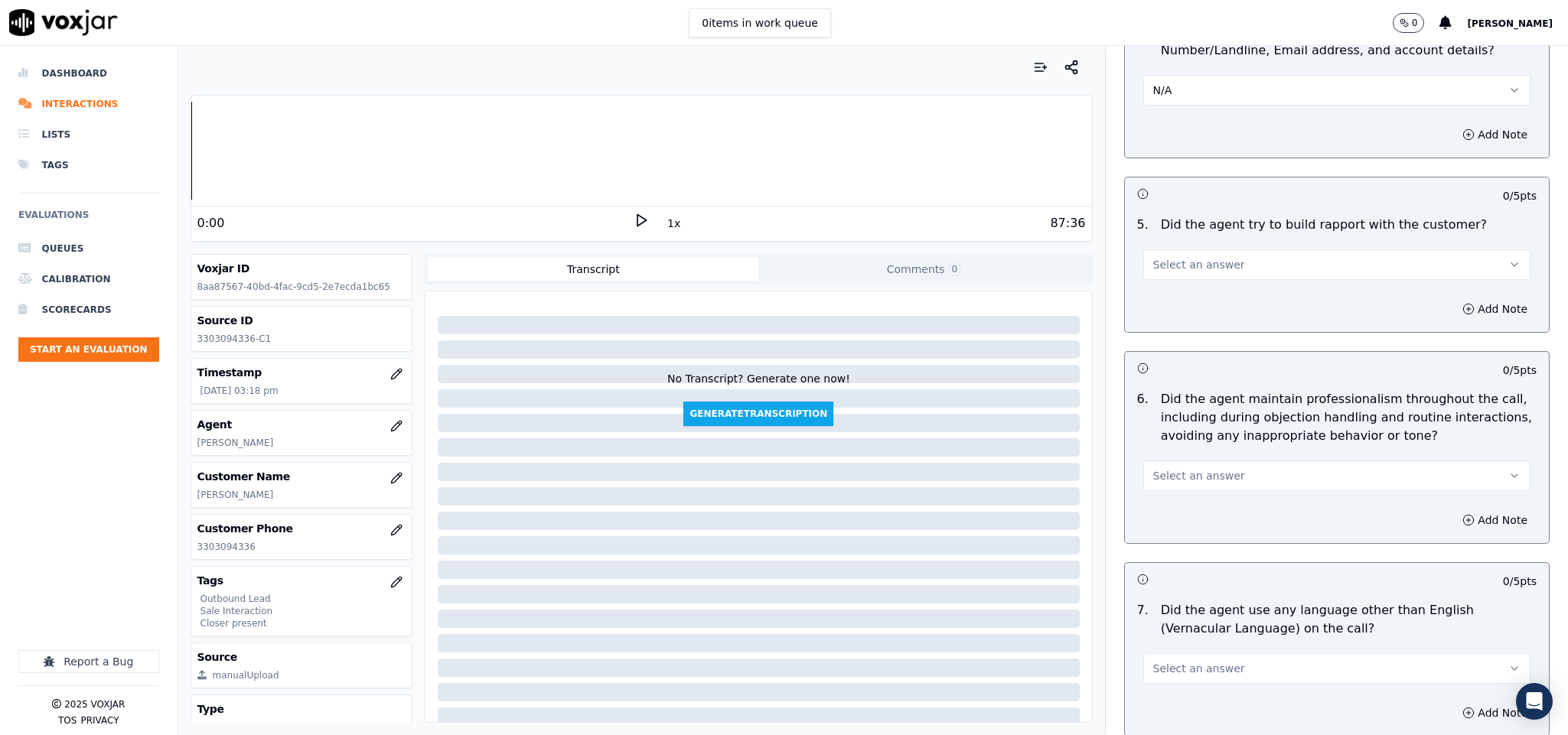
scroll to position [1607, 0]
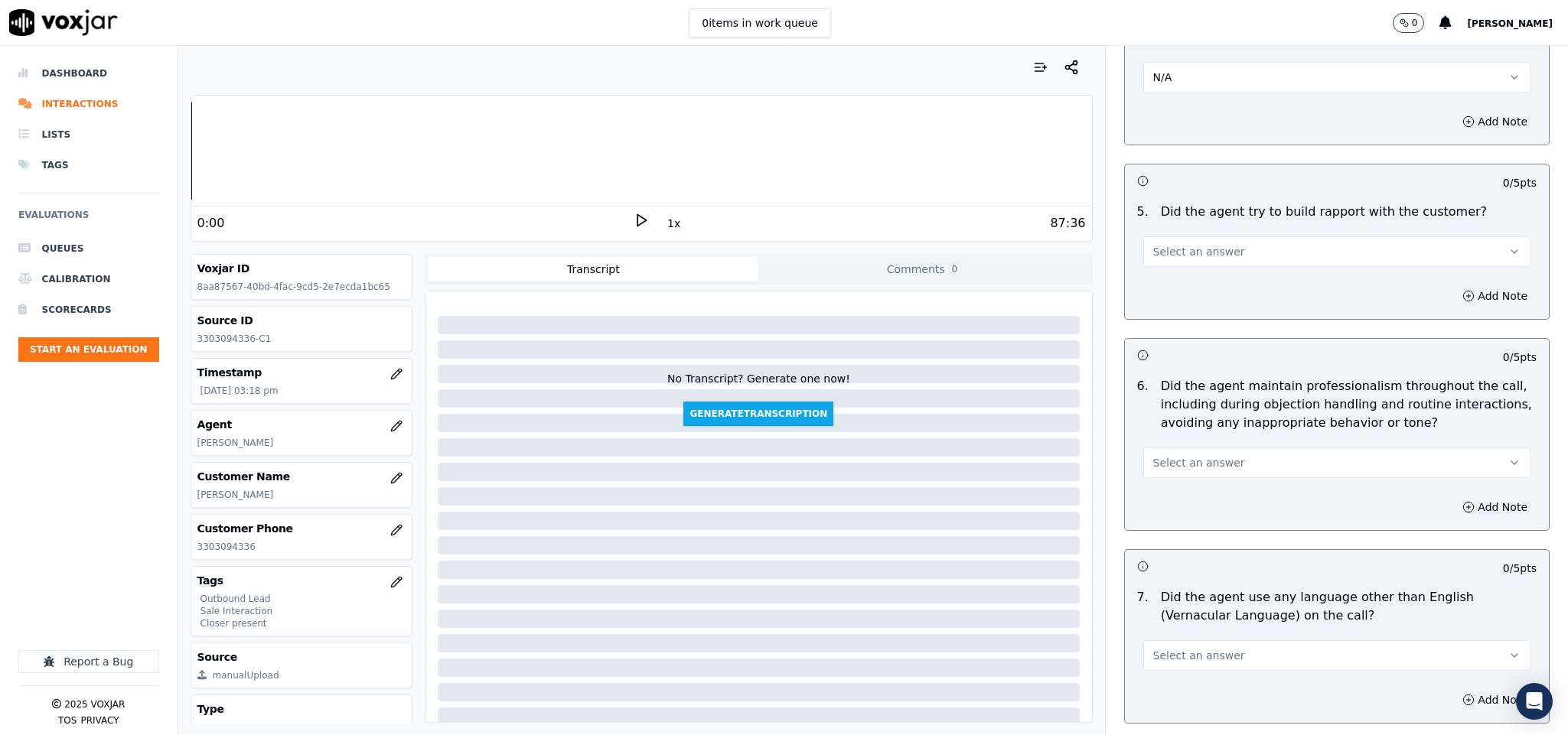
click at [1224, 221] on div "Select an answer" at bounding box center [1336, 243] width 412 height 46
click at [1206, 245] on span "Select an answer" at bounding box center [1199, 252] width 92 height 15
click at [1185, 267] on div "Yes" at bounding box center [1298, 273] width 351 height 24
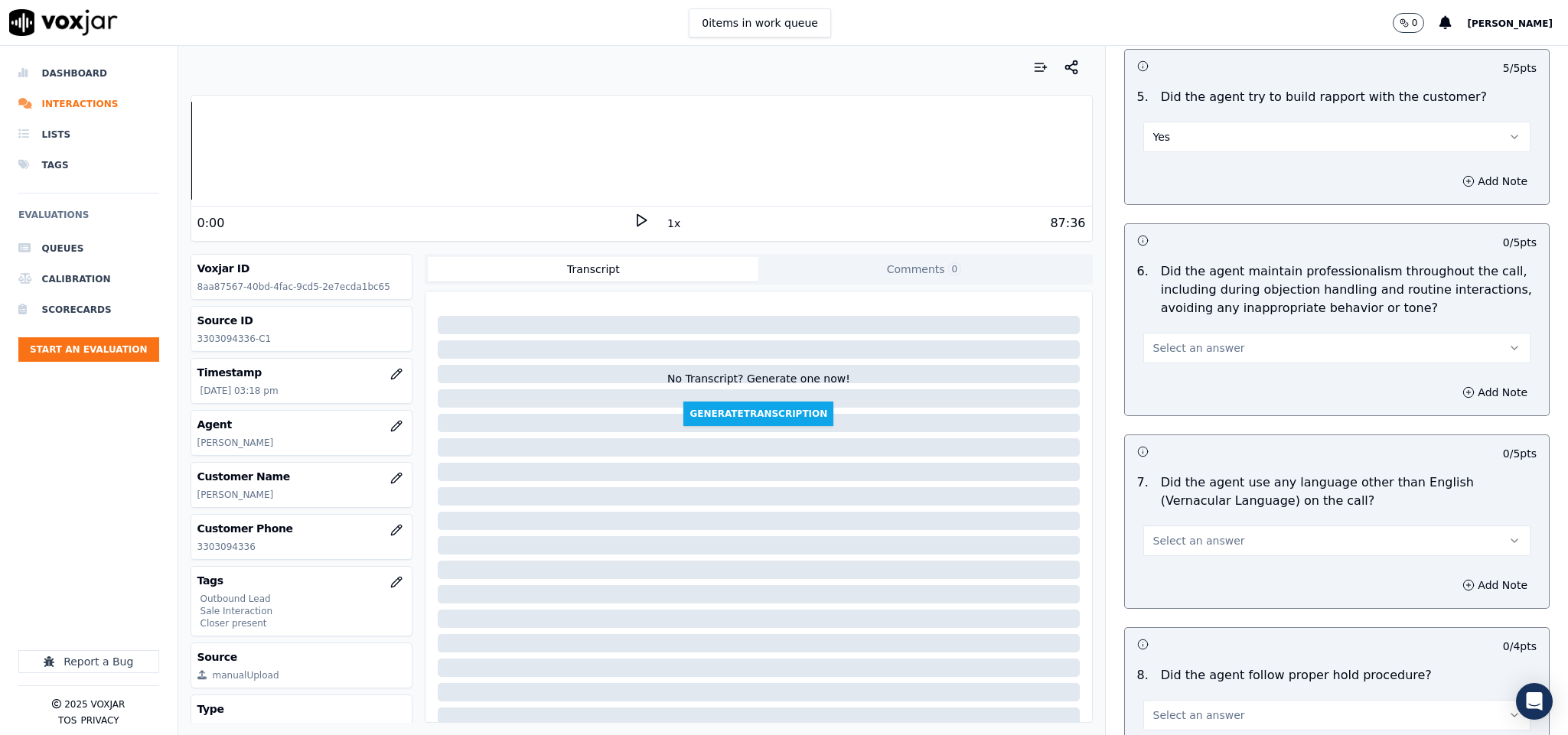
click at [1233, 333] on button "Select an answer" at bounding box center [1337, 348] width 388 height 31
click at [1196, 367] on div "Yes" at bounding box center [1298, 370] width 351 height 24
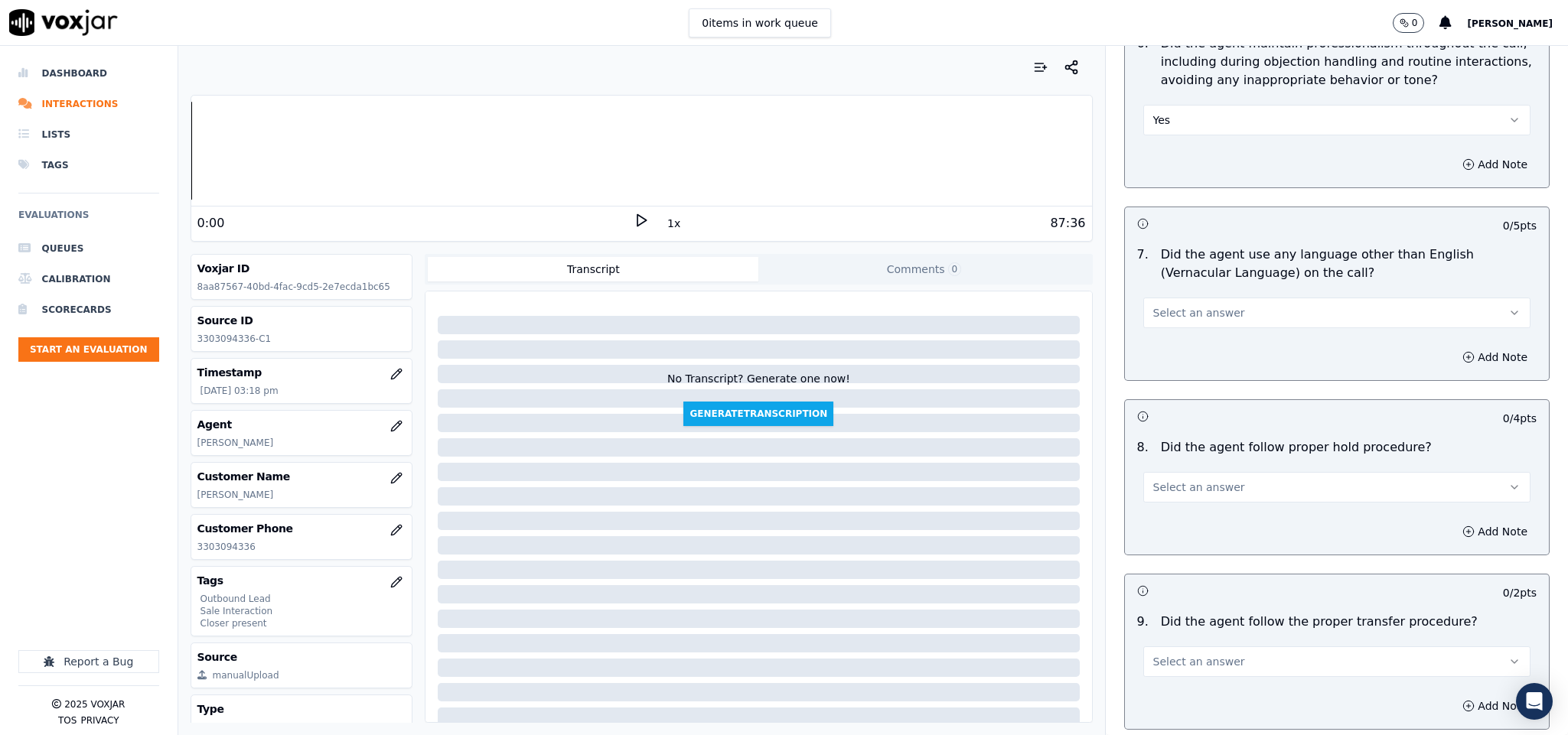
scroll to position [1952, 0]
click at [1253, 296] on button "Select an answer" at bounding box center [1337, 311] width 388 height 31
click at [1174, 363] on div "No" at bounding box center [1298, 358] width 351 height 24
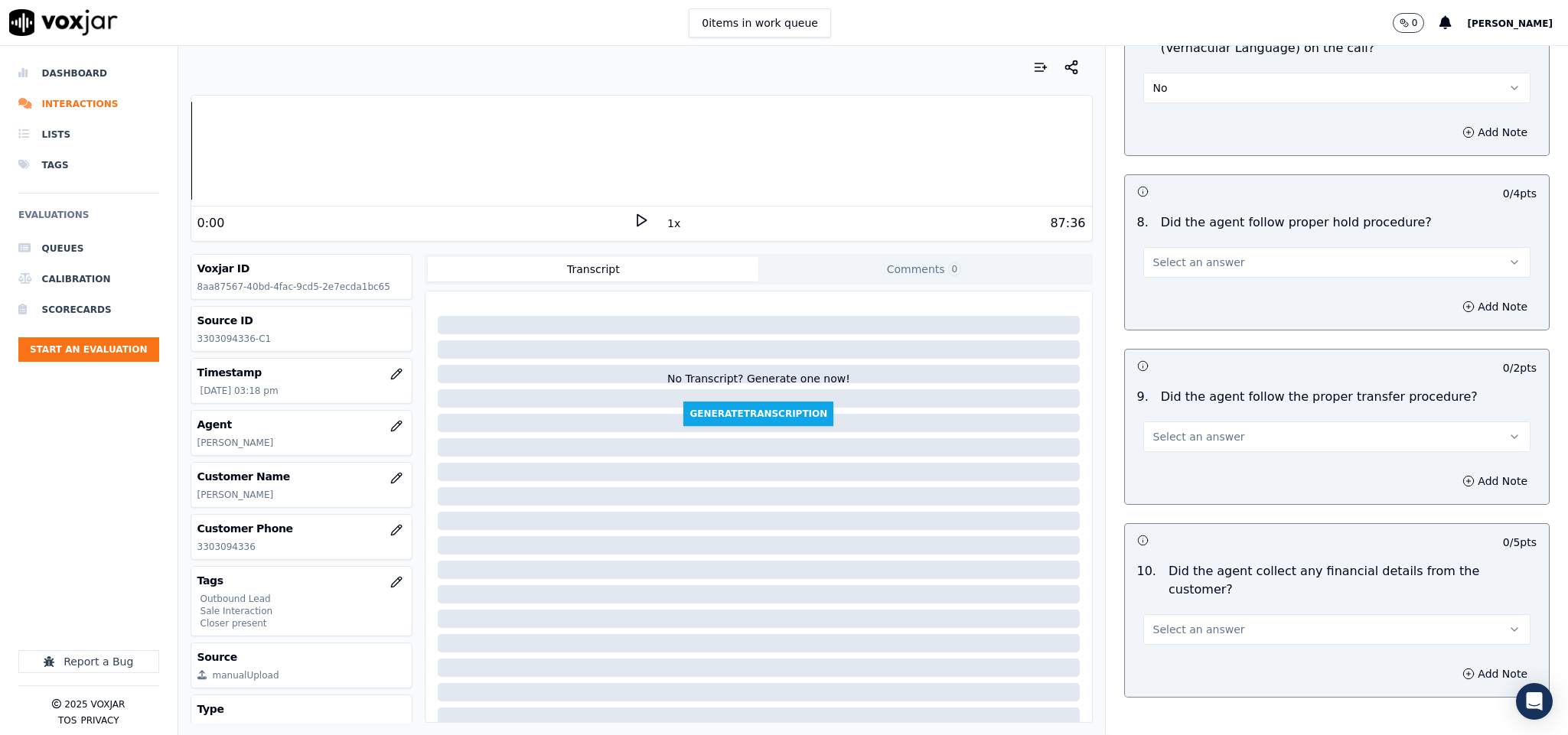
scroll to position [2181, 0]
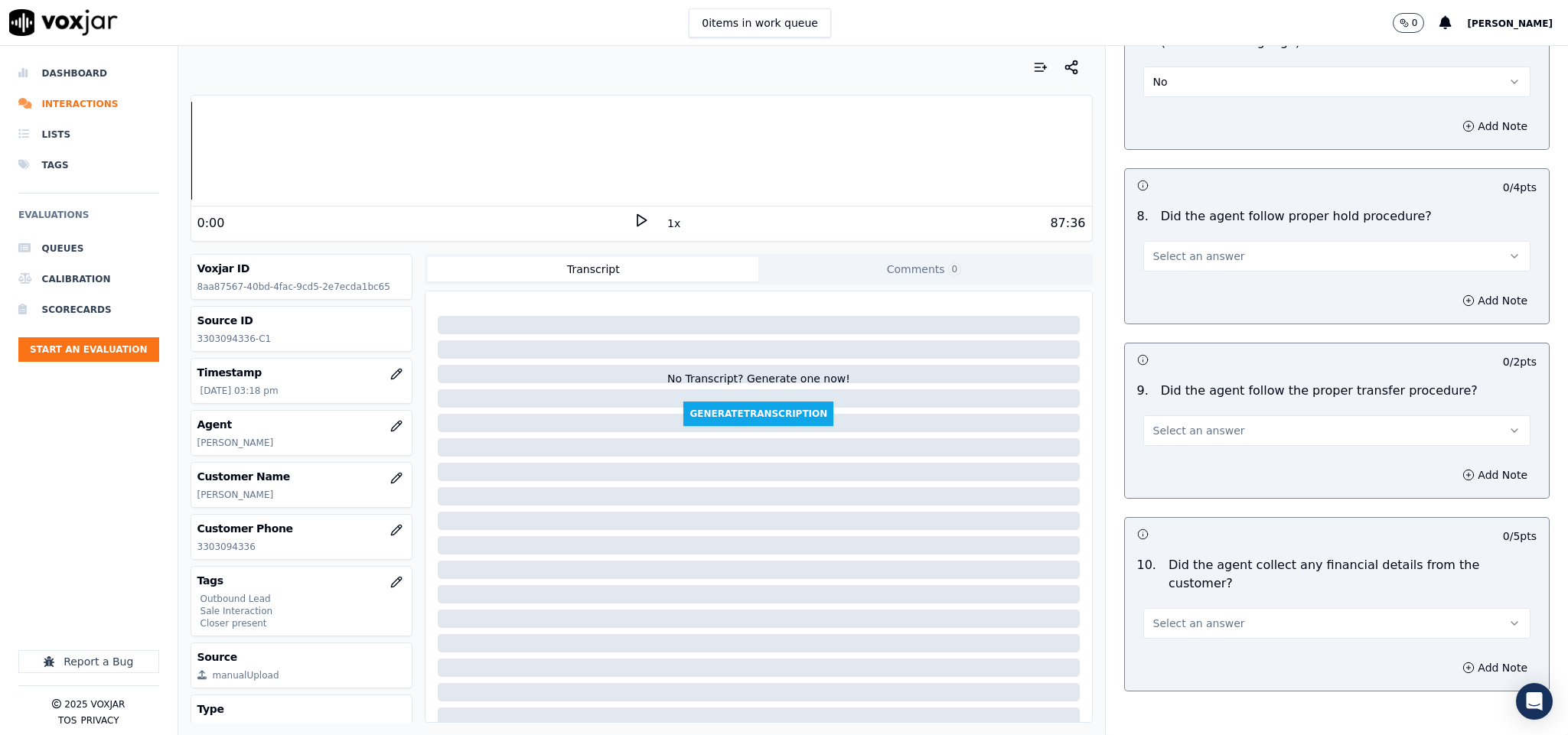
click at [1240, 241] on button "Select an answer" at bounding box center [1337, 256] width 388 height 31
click at [1194, 278] on div "Yes" at bounding box center [1298, 280] width 351 height 24
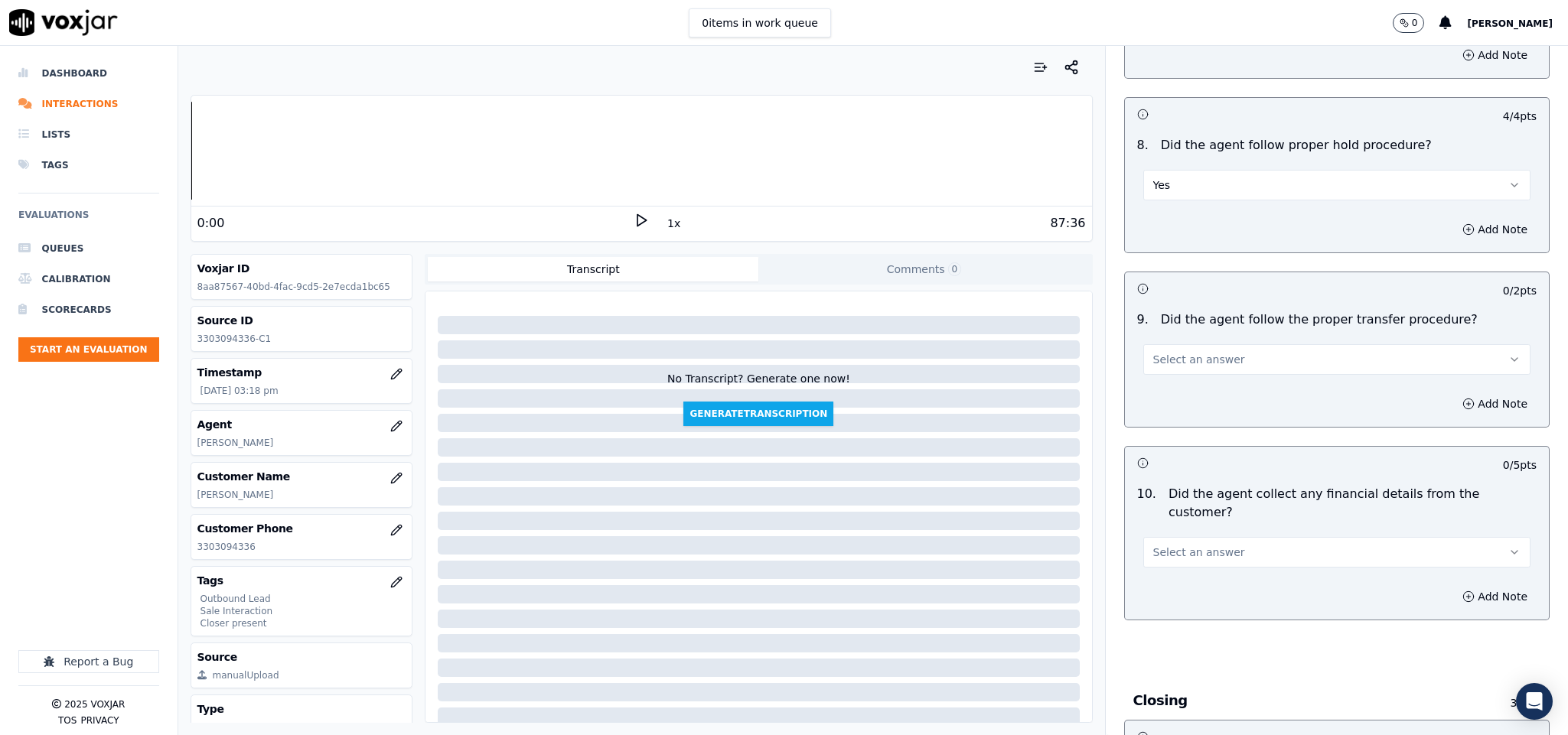
scroll to position [2296, 0]
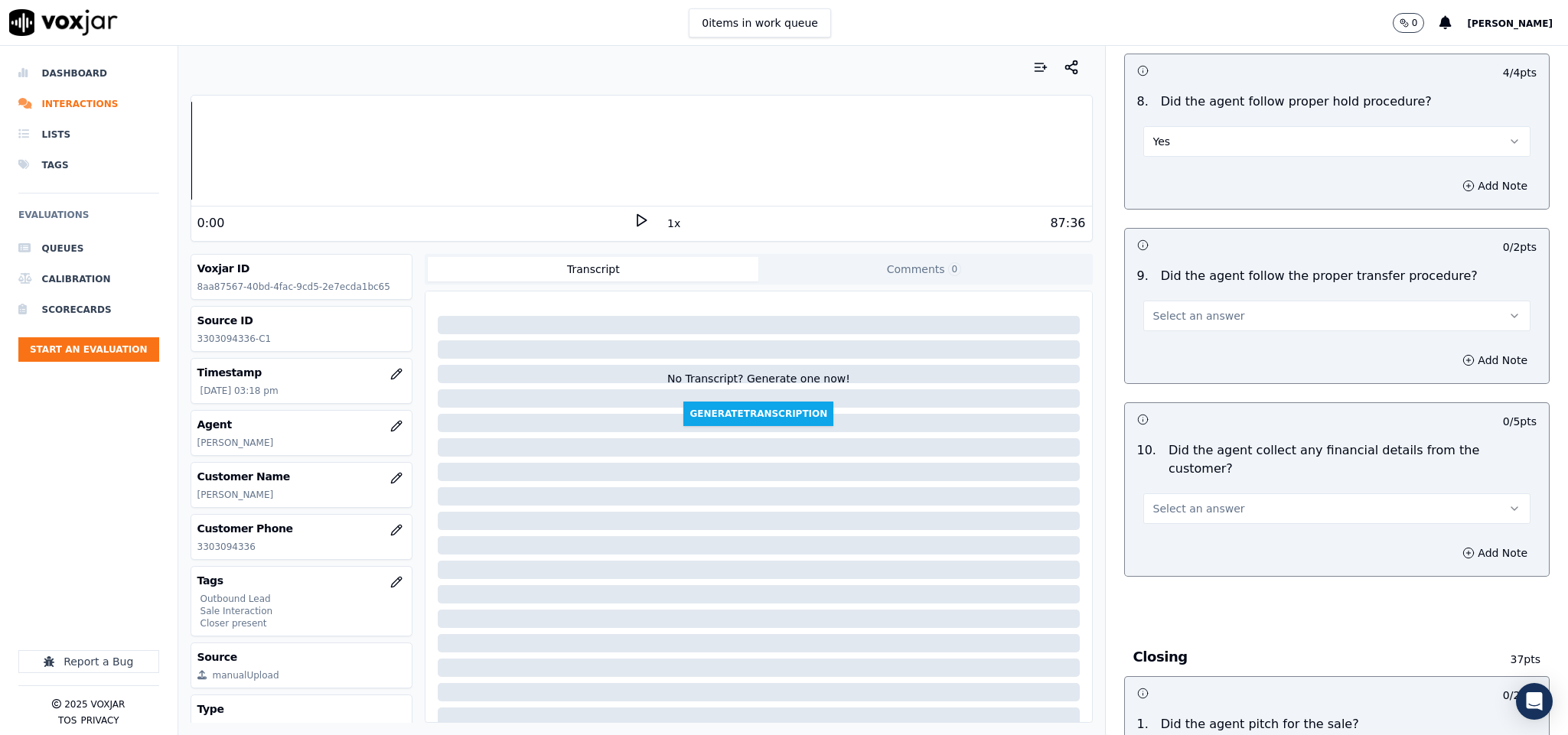
click at [1228, 300] on button "Select an answer" at bounding box center [1337, 316] width 388 height 31
click at [1205, 338] on div "Yes" at bounding box center [1298, 340] width 351 height 24
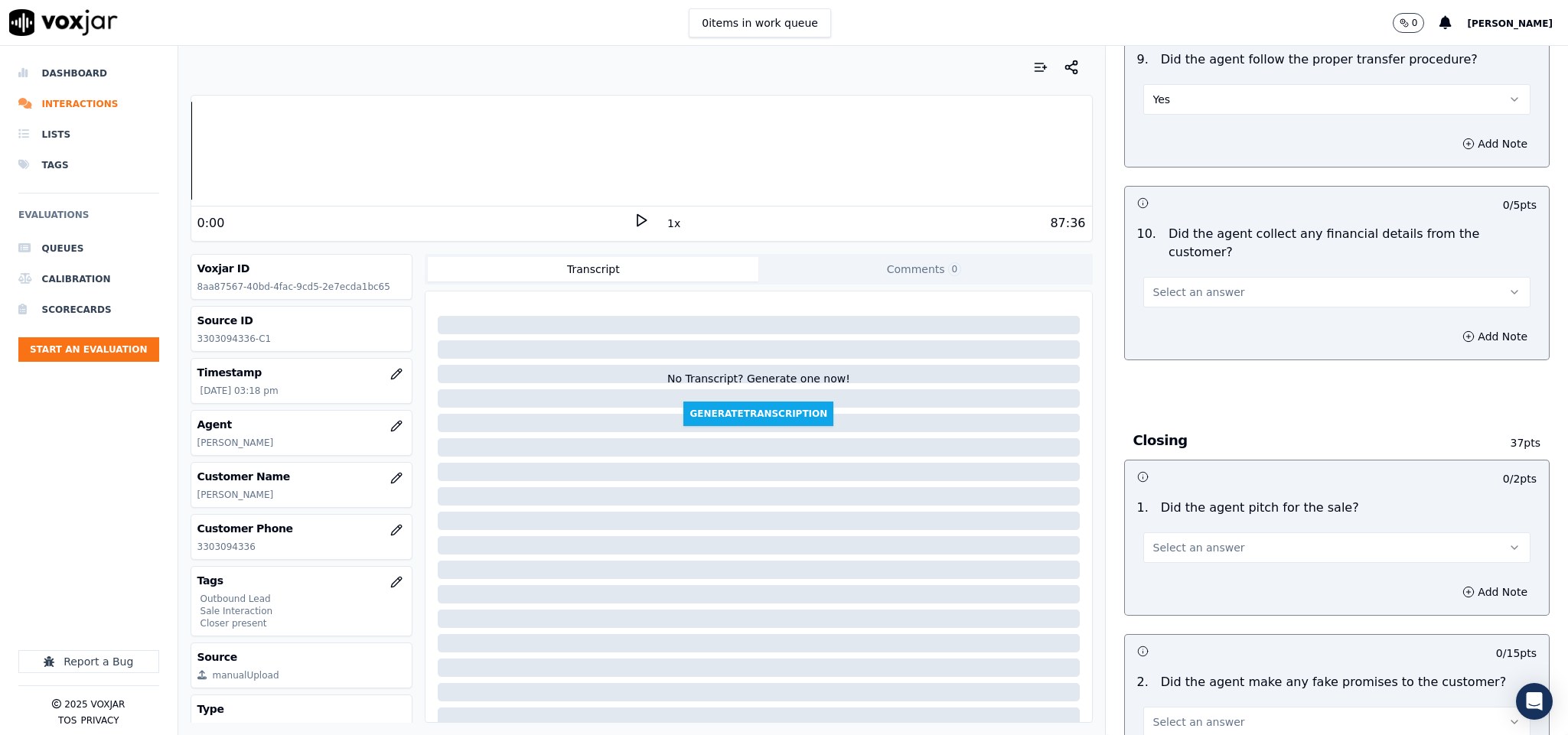
scroll to position [2525, 0]
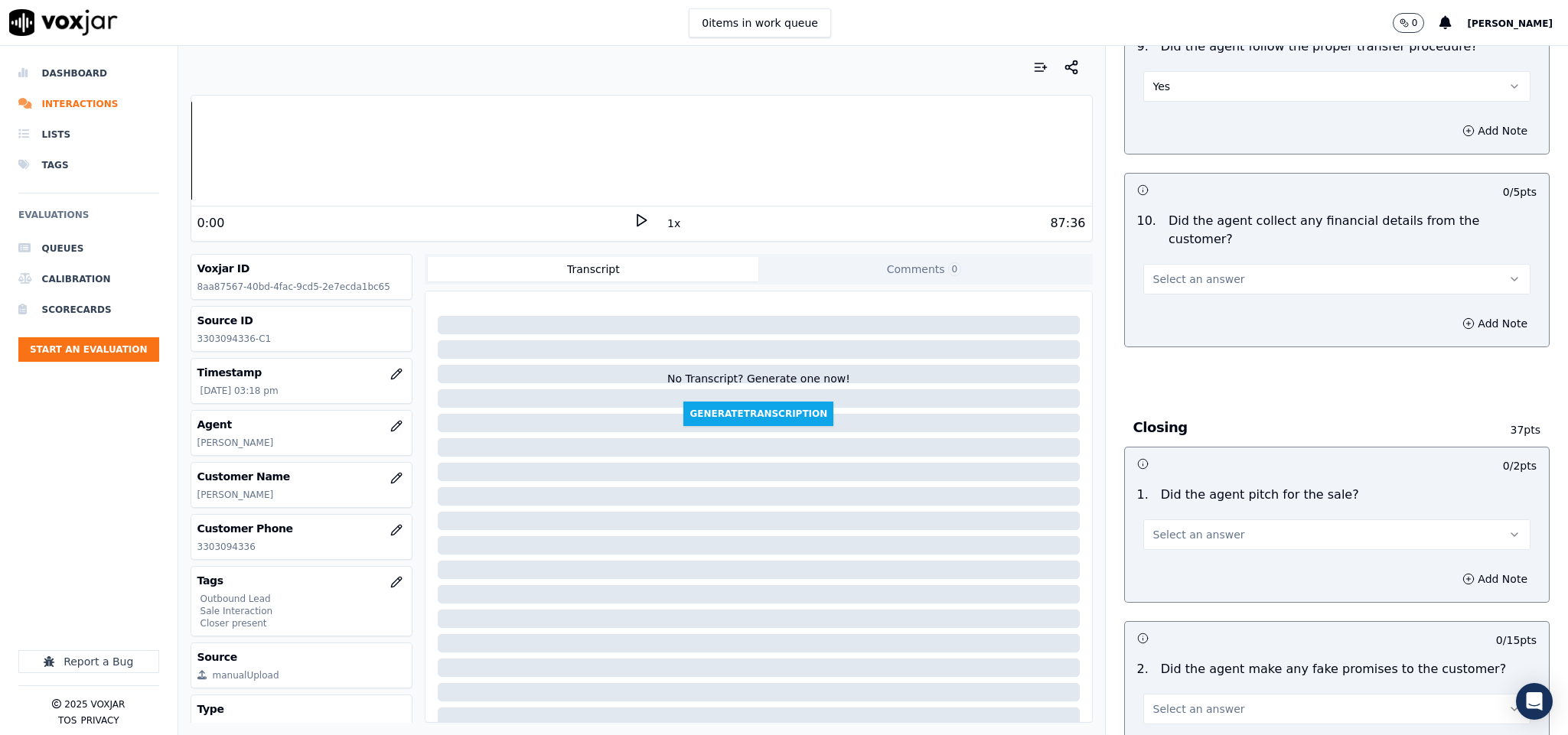
drag, startPoint x: 1231, startPoint y: 245, endPoint x: 1222, endPoint y: 261, distance: 18.4
click at [1233, 264] on button "Select an answer" at bounding box center [1337, 280] width 388 height 31
click at [1178, 308] on div "No" at bounding box center [1298, 310] width 351 height 24
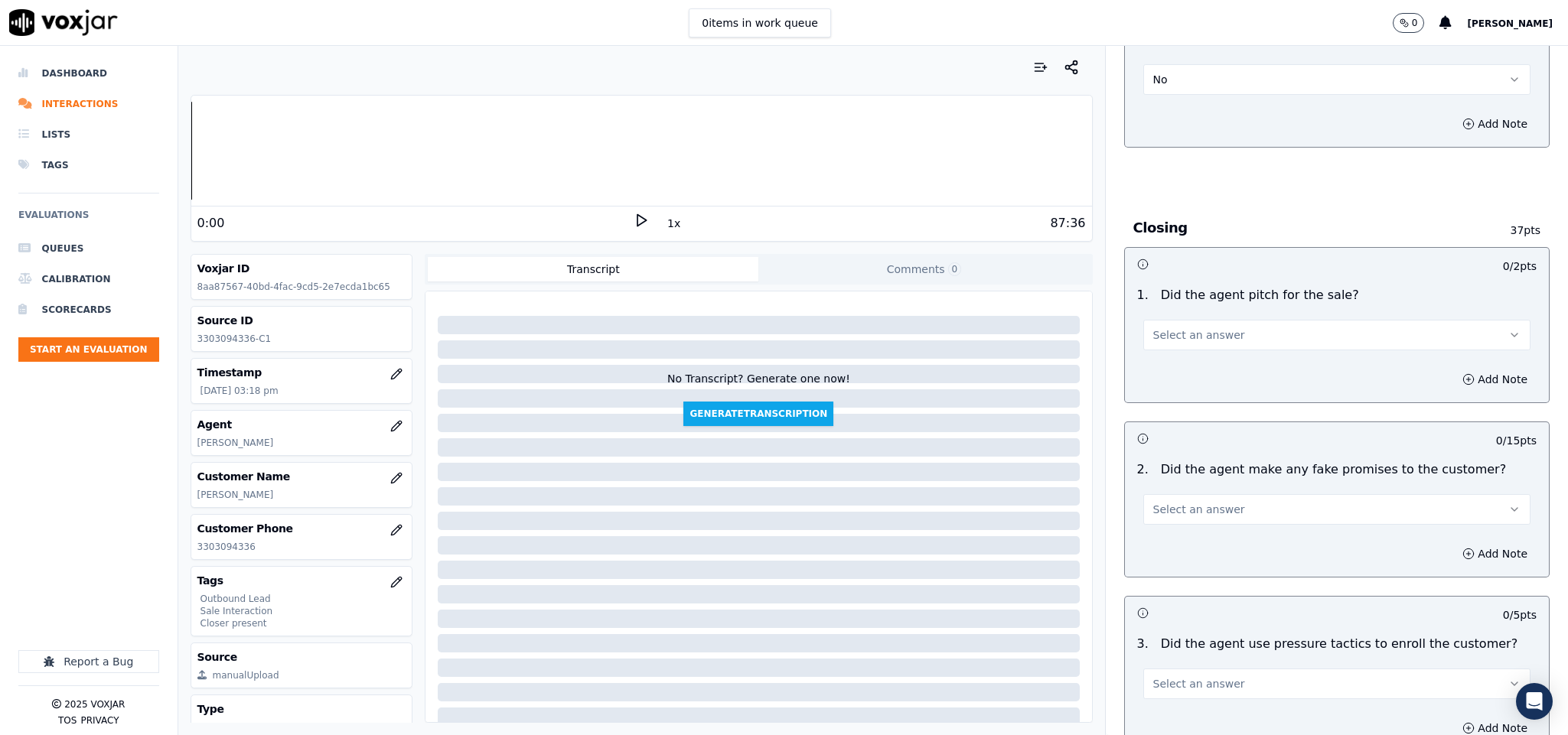
scroll to position [2755, 0]
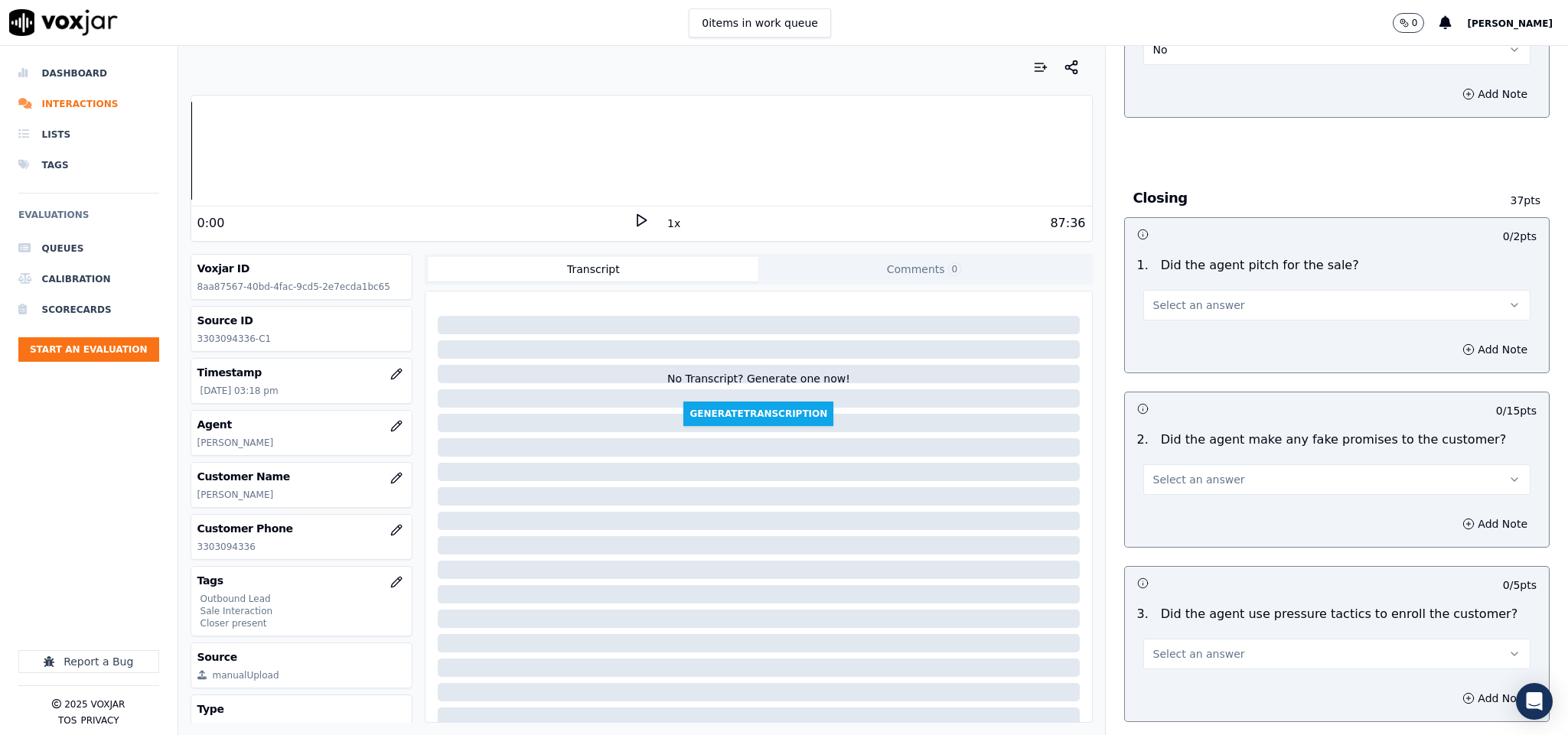
click at [1203, 298] on span "Select an answer" at bounding box center [1199, 305] width 92 height 15
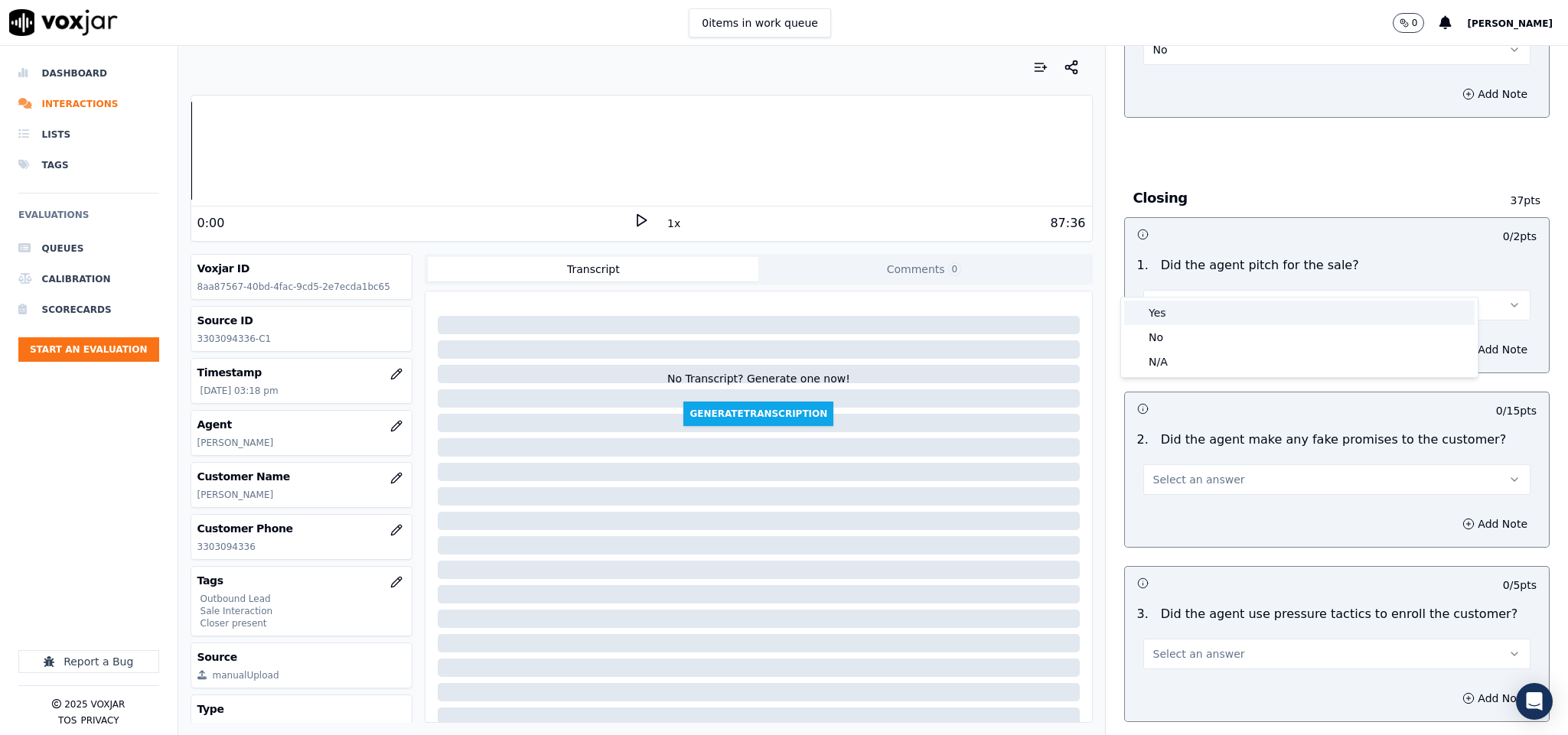
click at [1171, 311] on div "Yes" at bounding box center [1298, 312] width 351 height 24
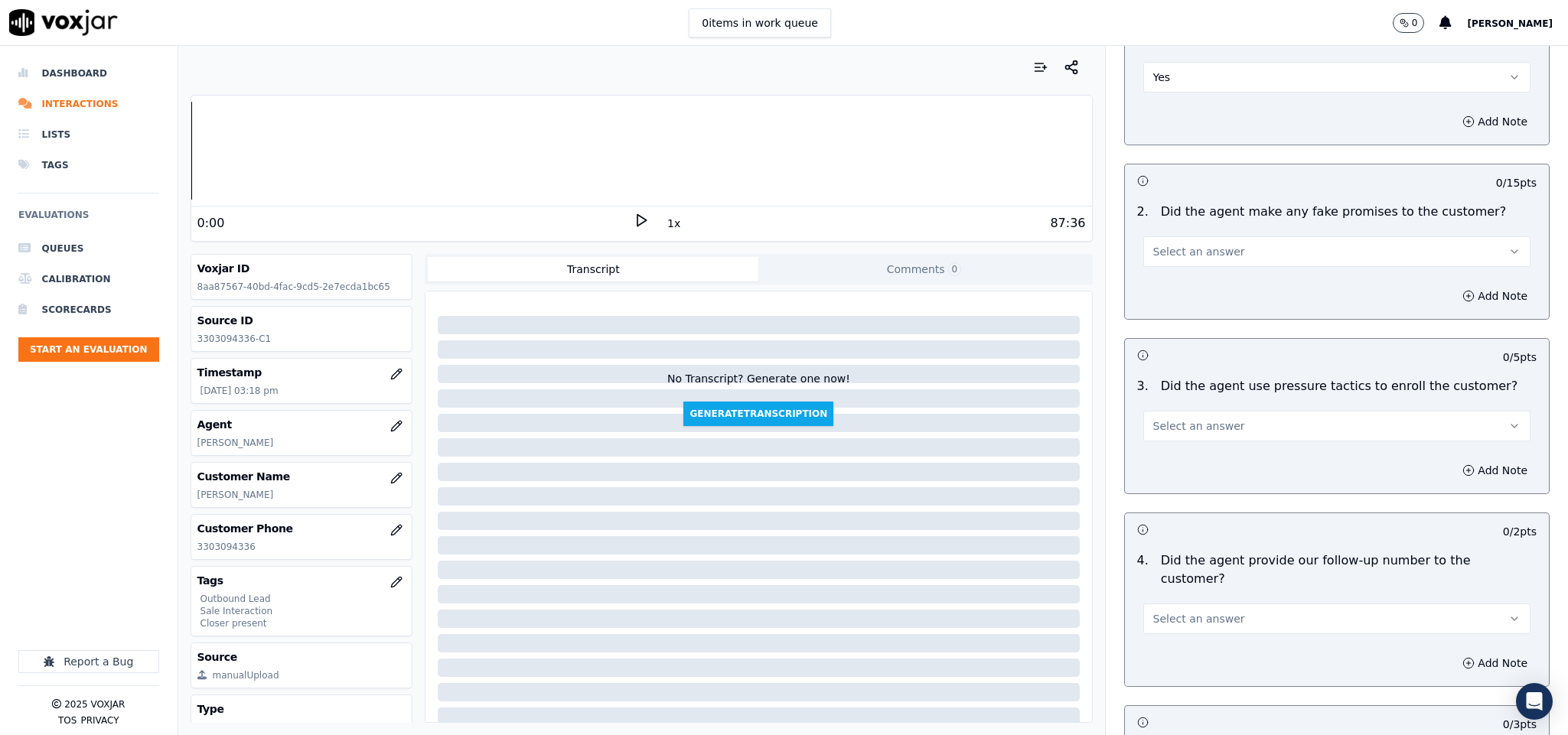
scroll to position [2984, 0]
click at [1203, 243] on span "Select an answer" at bounding box center [1199, 250] width 92 height 15
click at [1164, 279] on div "No" at bounding box center [1298, 282] width 351 height 24
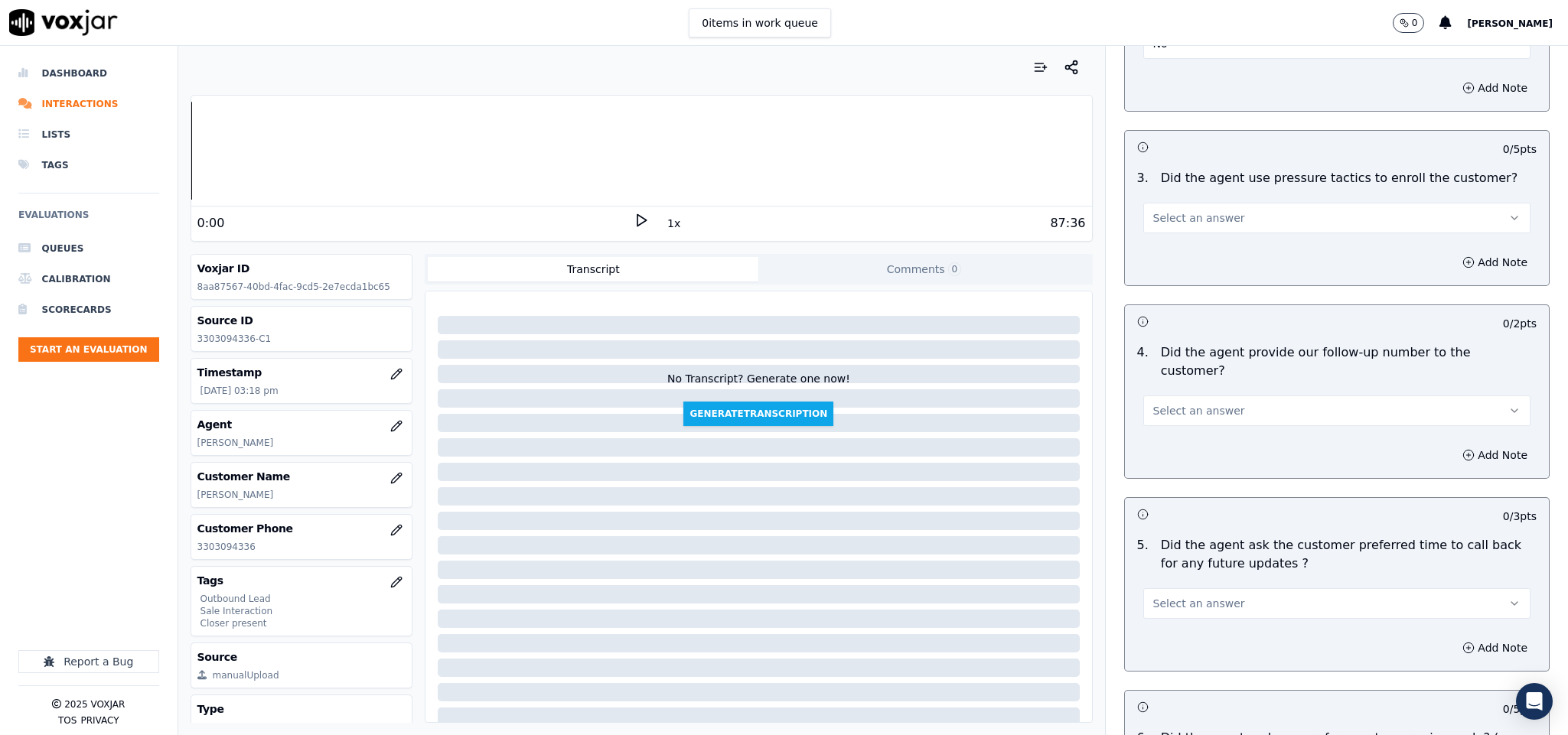
scroll to position [3214, 0]
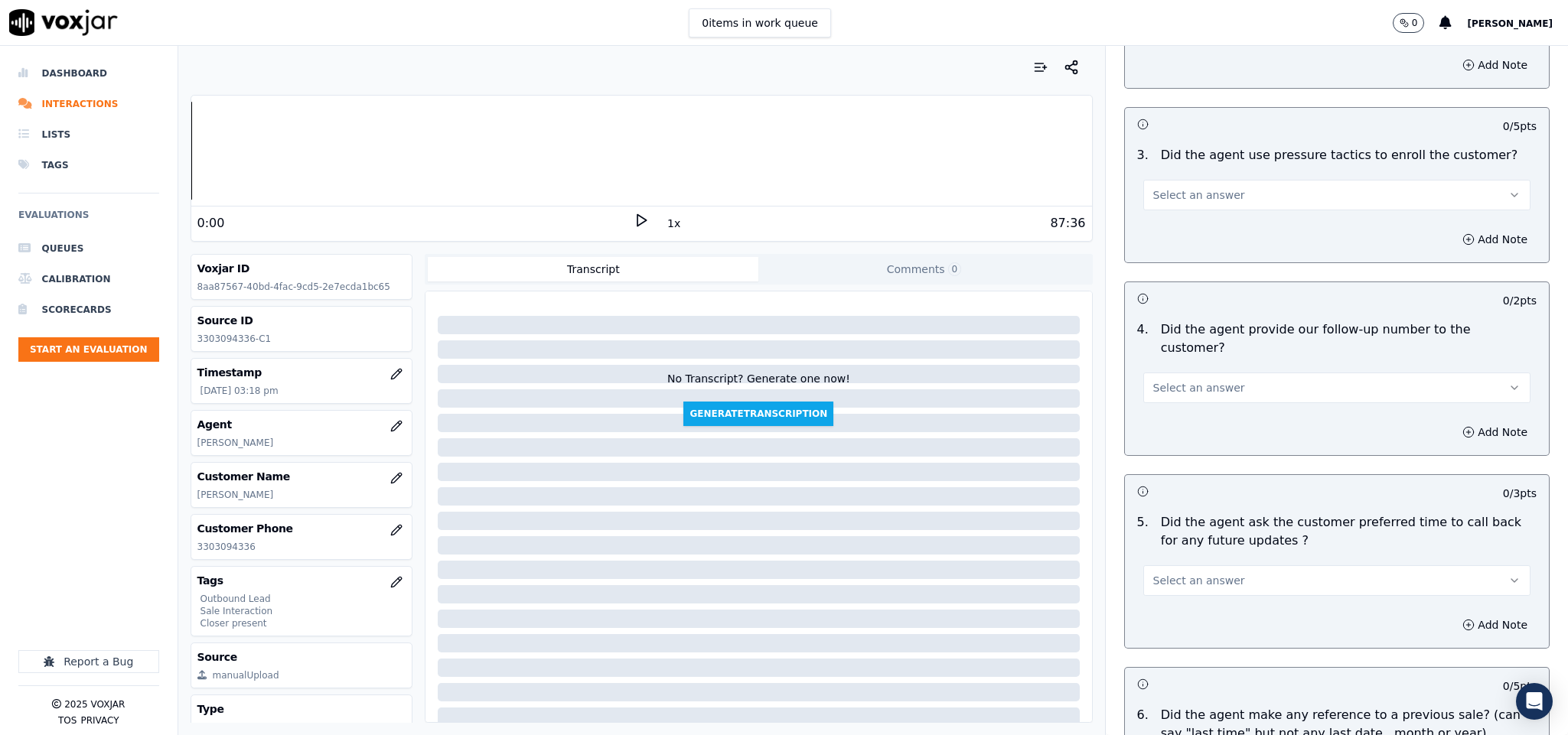
click at [1246, 179] on button "Select an answer" at bounding box center [1337, 195] width 388 height 31
click at [1194, 221] on div "No" at bounding box center [1298, 227] width 351 height 24
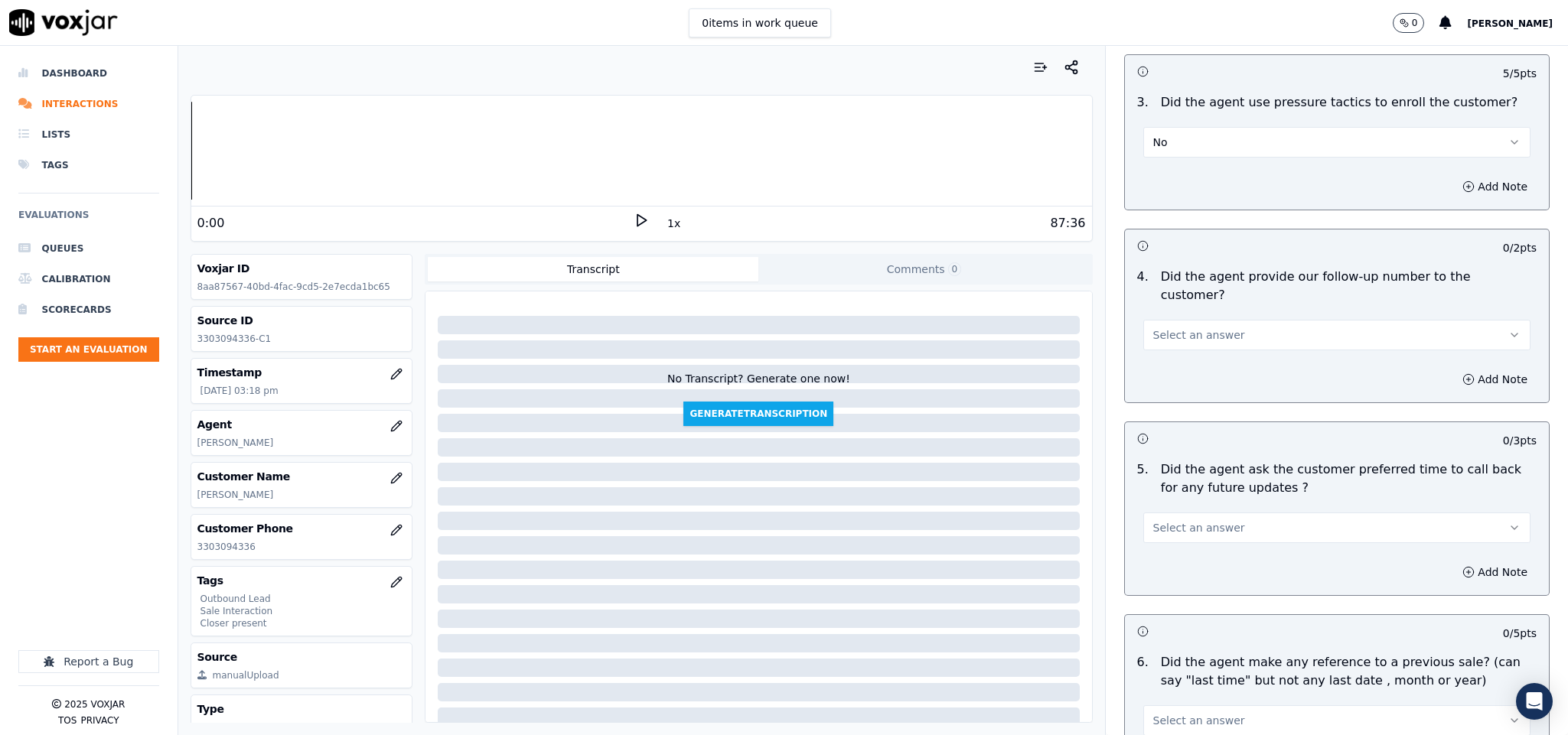
scroll to position [3329, 0]
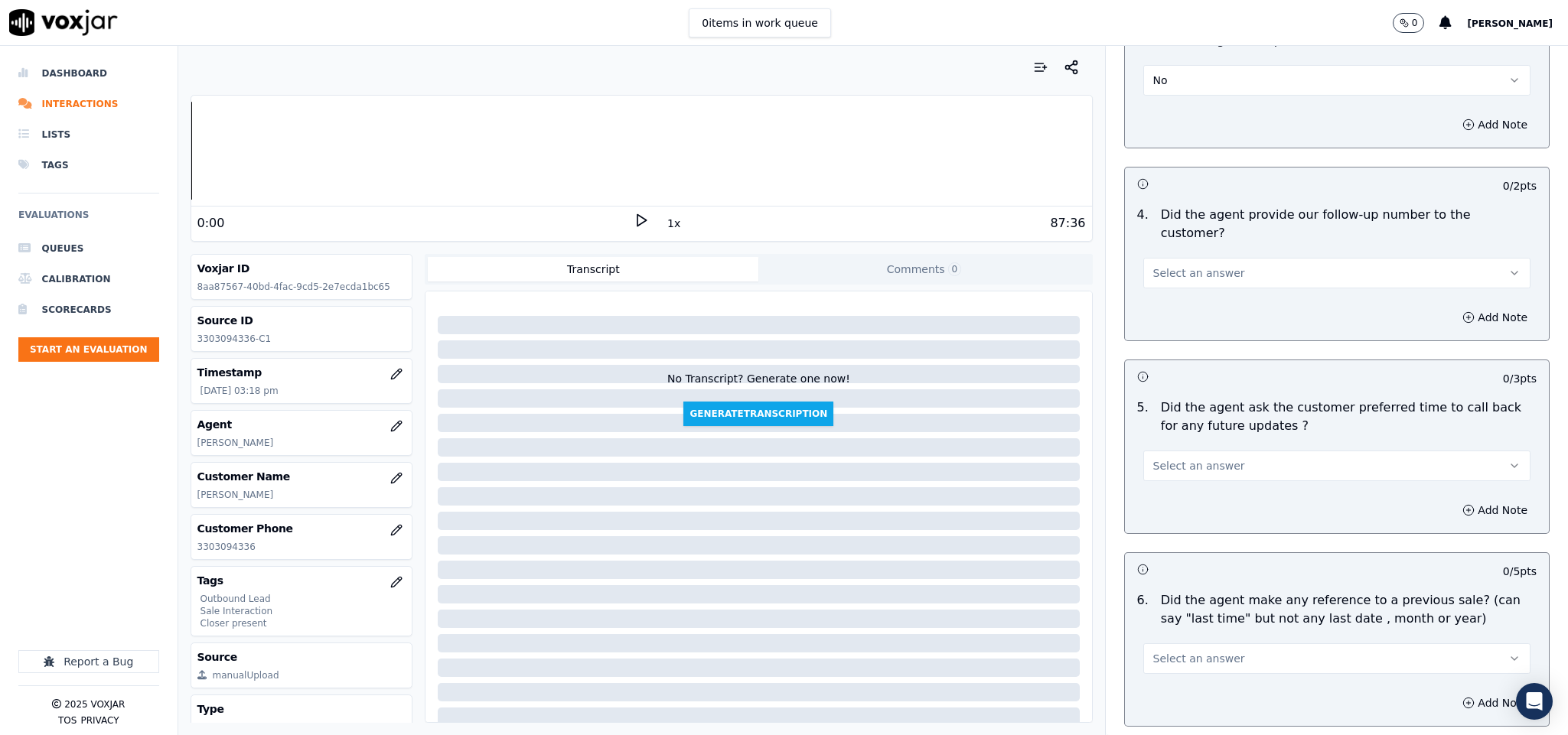
click at [1238, 258] on button "Select an answer" at bounding box center [1337, 273] width 388 height 31
click at [1204, 257] on div "Yes" at bounding box center [1298, 263] width 351 height 24
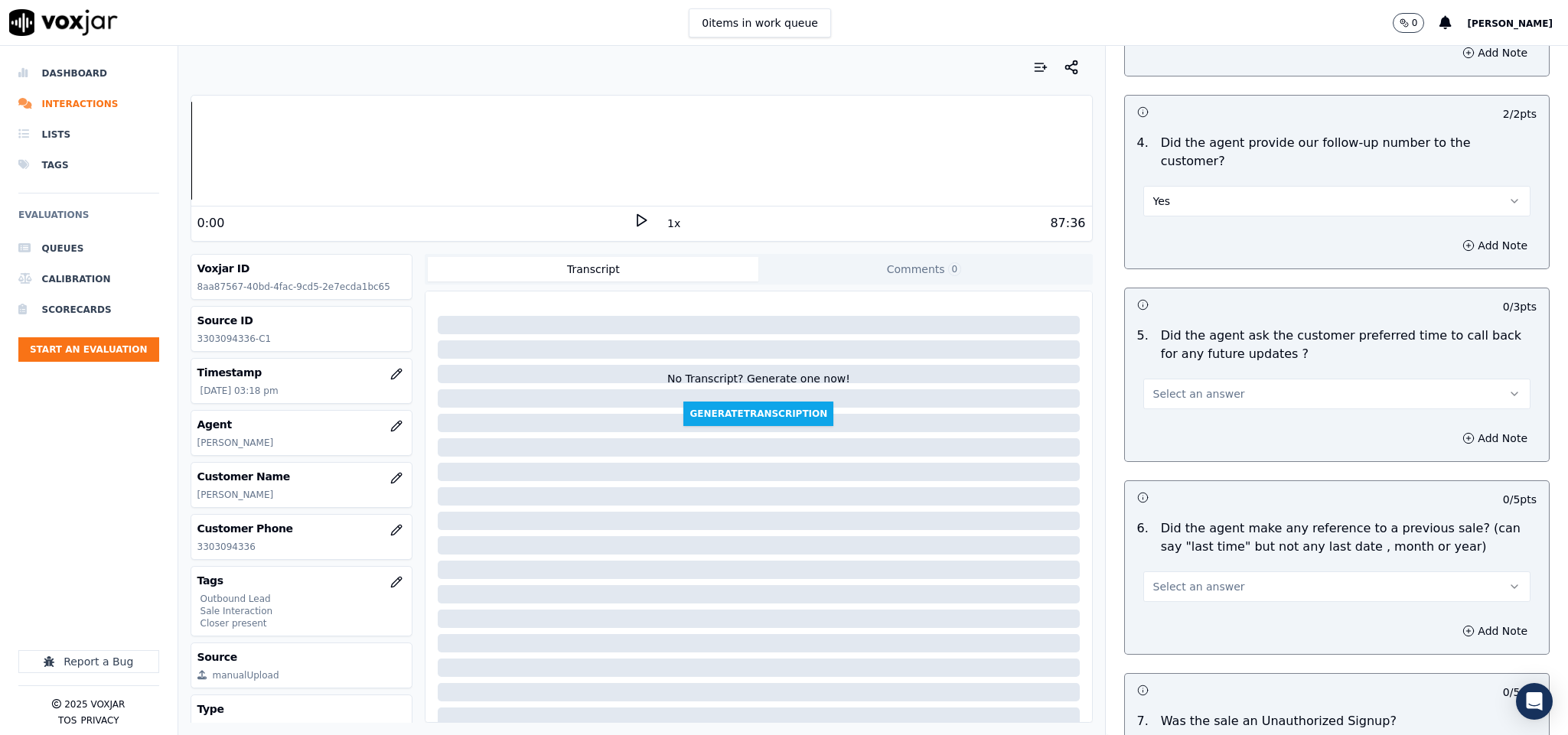
scroll to position [3443, 0]
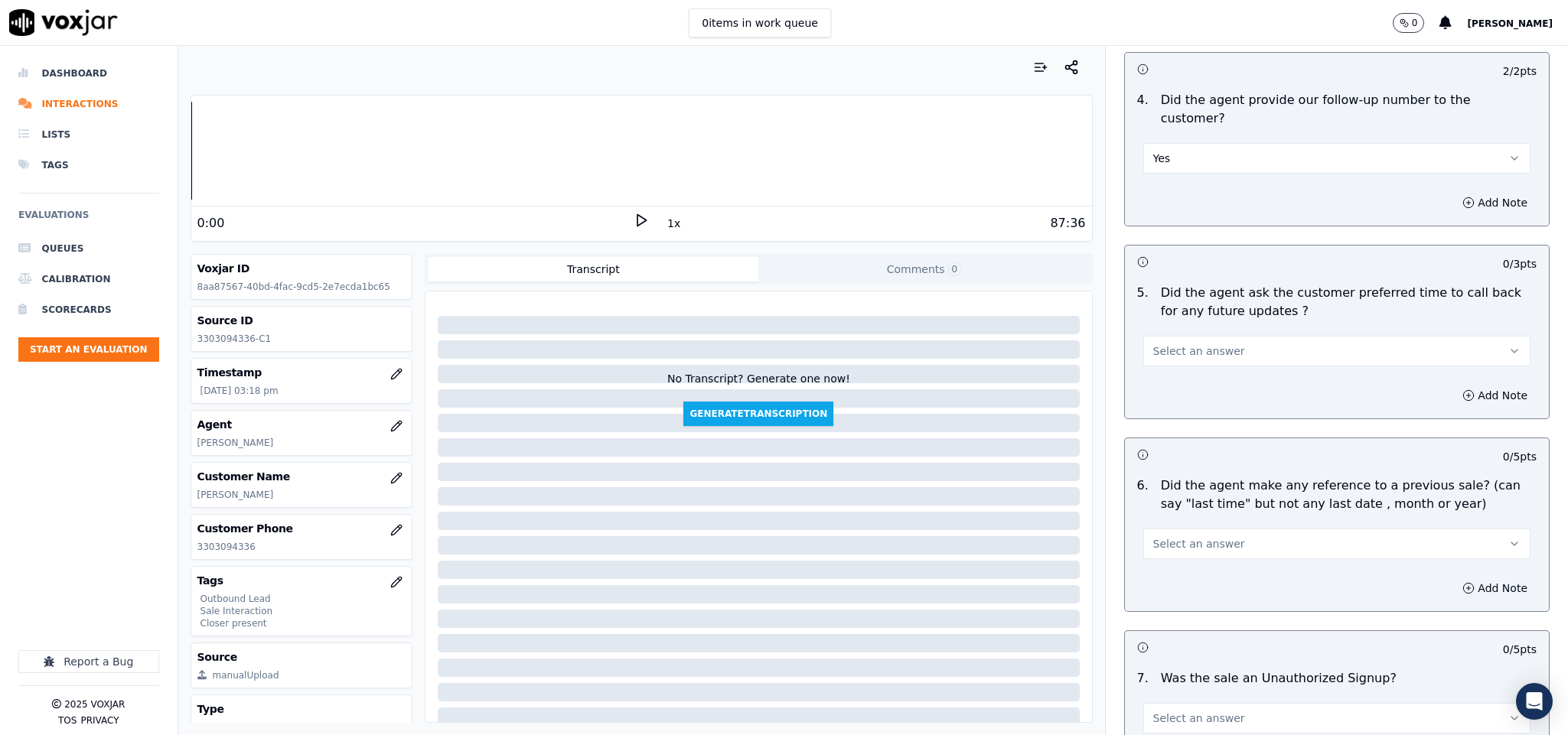
click at [1201, 344] on span "Select an answer" at bounding box center [1199, 351] width 92 height 15
drag, startPoint x: 1191, startPoint y: 324, endPoint x: 1180, endPoint y: 335, distance: 15.6
click at [1182, 340] on div "Yes" at bounding box center [1298, 343] width 351 height 24
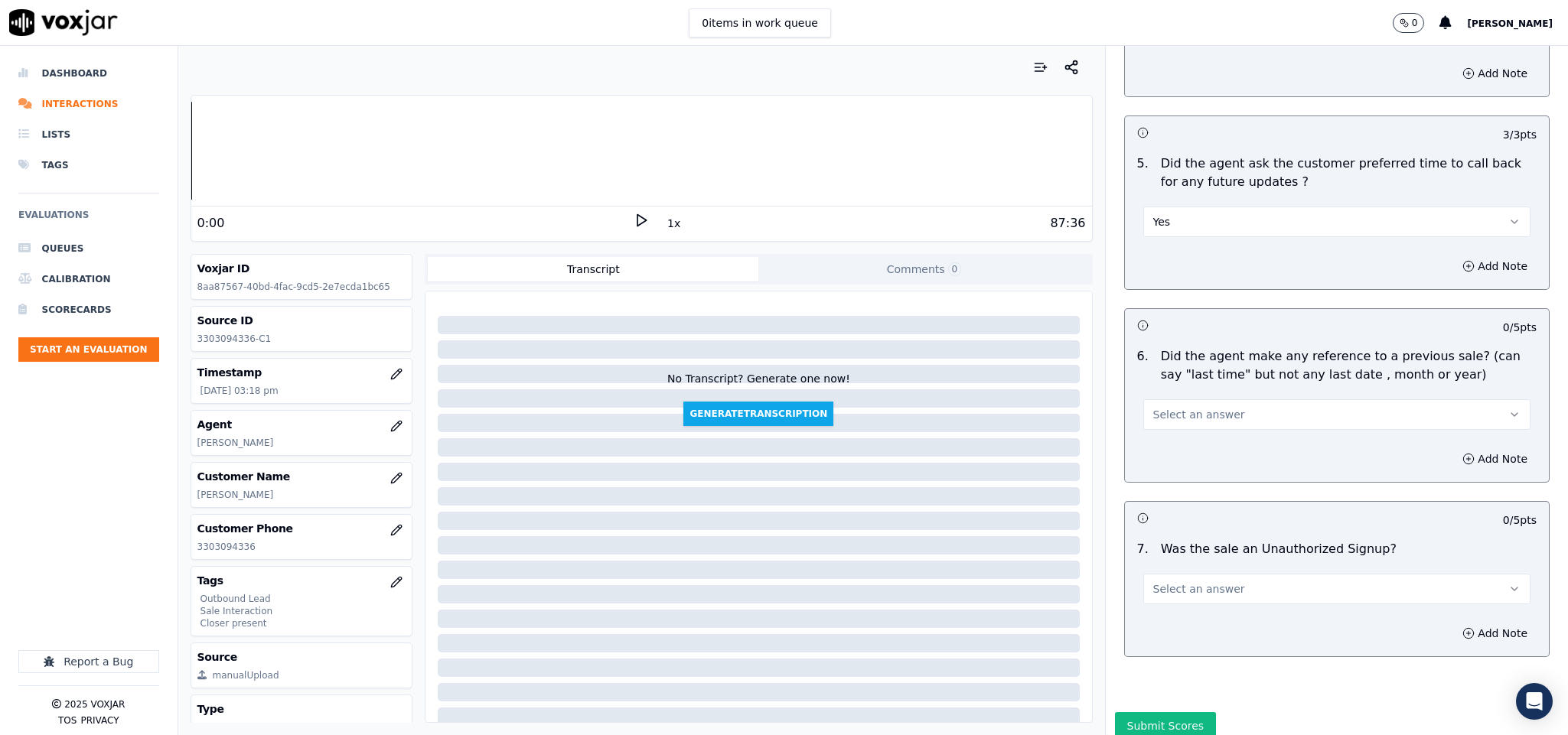
scroll to position [3596, 0]
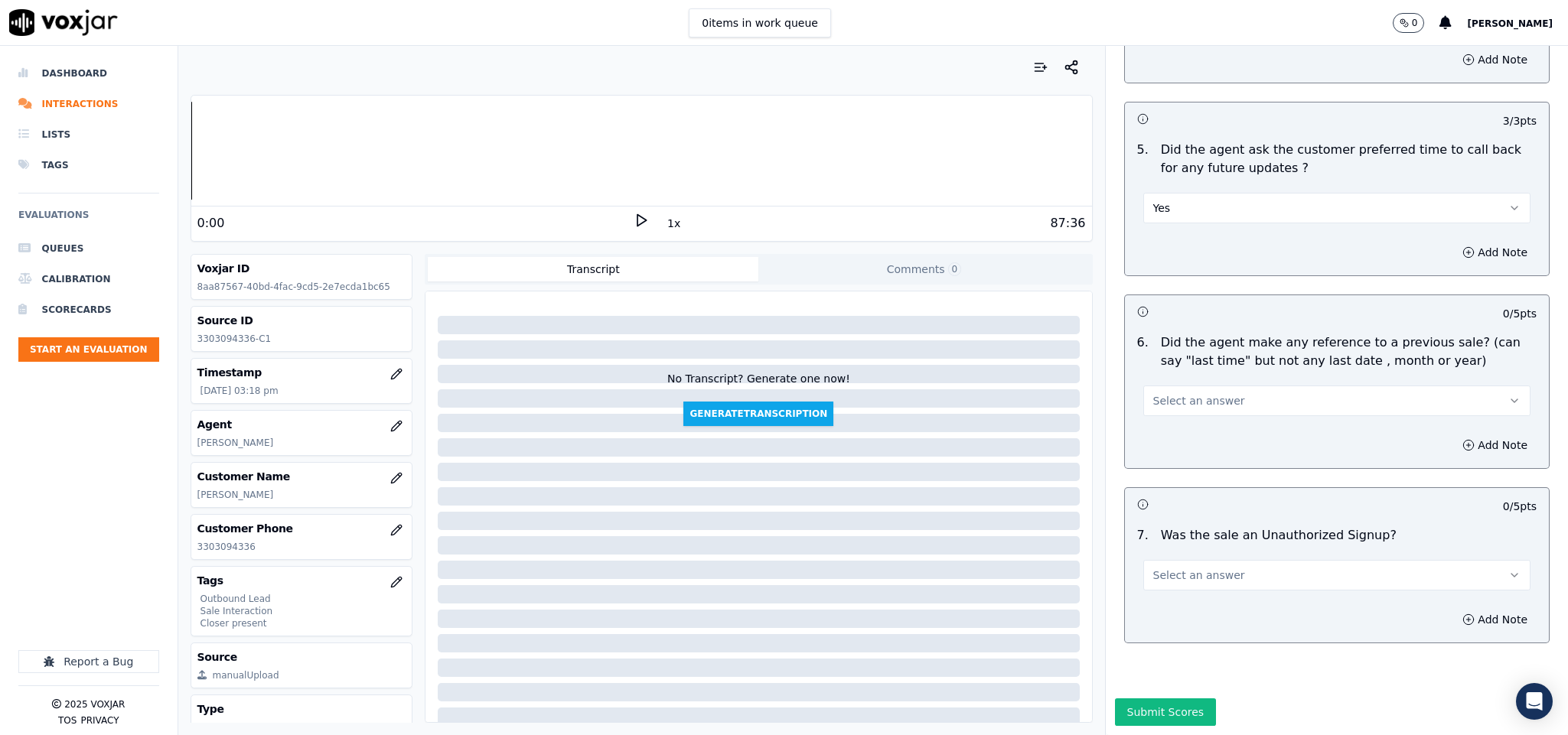
click at [1200, 393] on span "Select an answer" at bounding box center [1199, 400] width 92 height 15
click at [1178, 380] on div "Yes" at bounding box center [1298, 383] width 351 height 24
click at [1277, 560] on button "Select an answer" at bounding box center [1337, 575] width 388 height 31
drag, startPoint x: 1179, startPoint y: 577, endPoint x: 1215, endPoint y: 564, distance: 38.3
click at [1180, 578] on div "No" at bounding box center [1298, 583] width 351 height 24
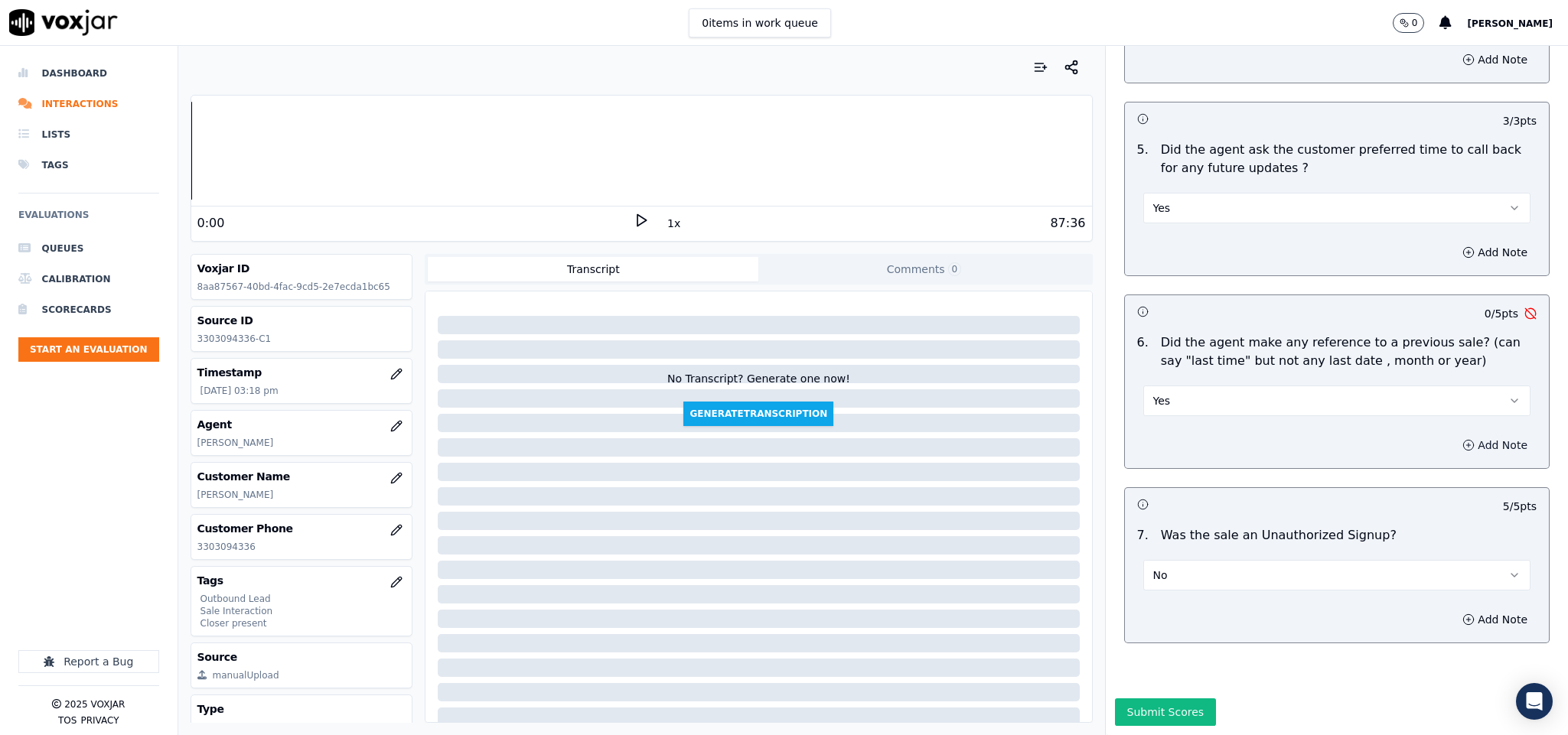
click at [1463, 439] on icon "button" at bounding box center [1469, 446] width 13 height 13
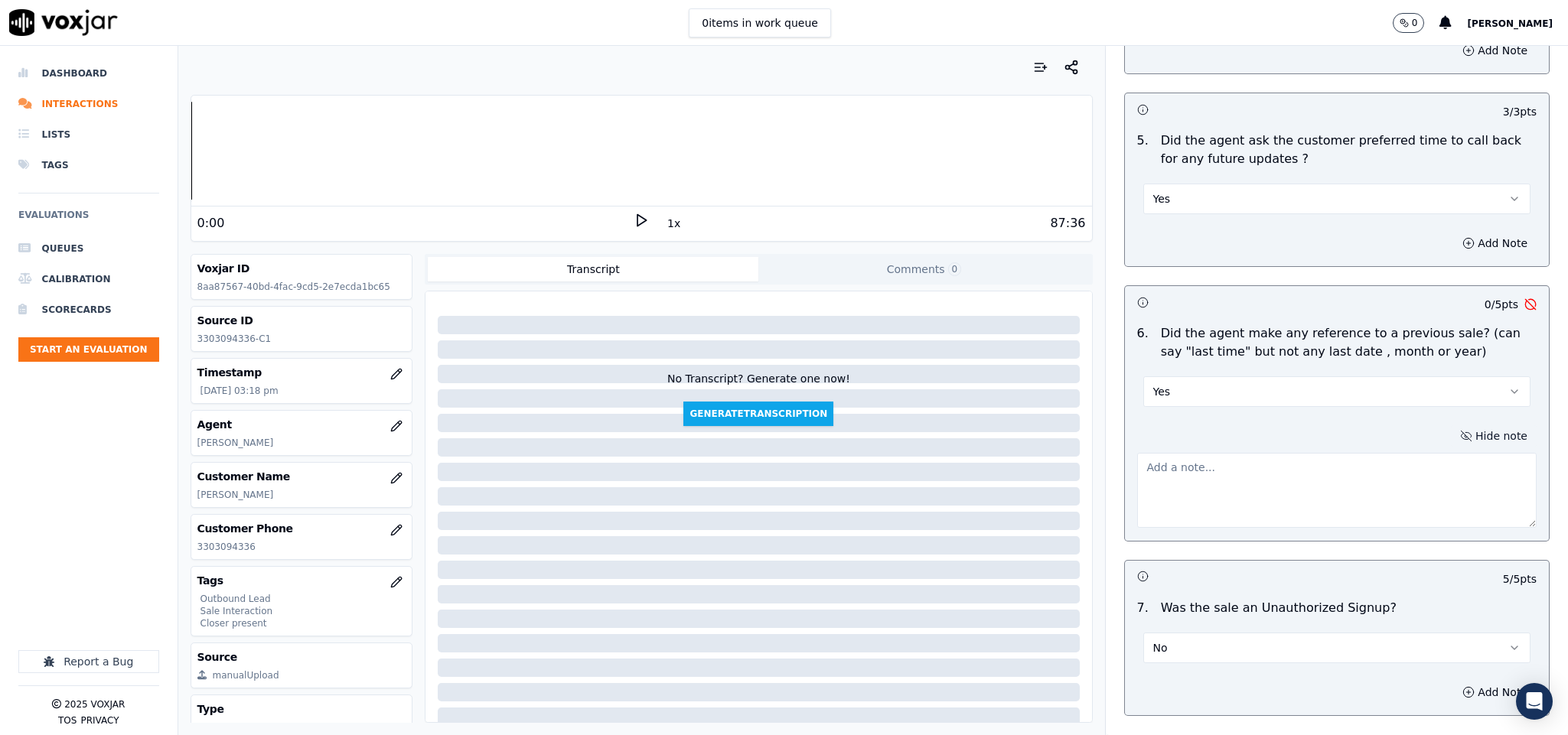
click at [1270, 453] on textarea at bounding box center [1337, 490] width 400 height 75
paste textarea "Call id - 20250814-181000_Fronter: [PERSON_NAME] reconnect with the customer //…"
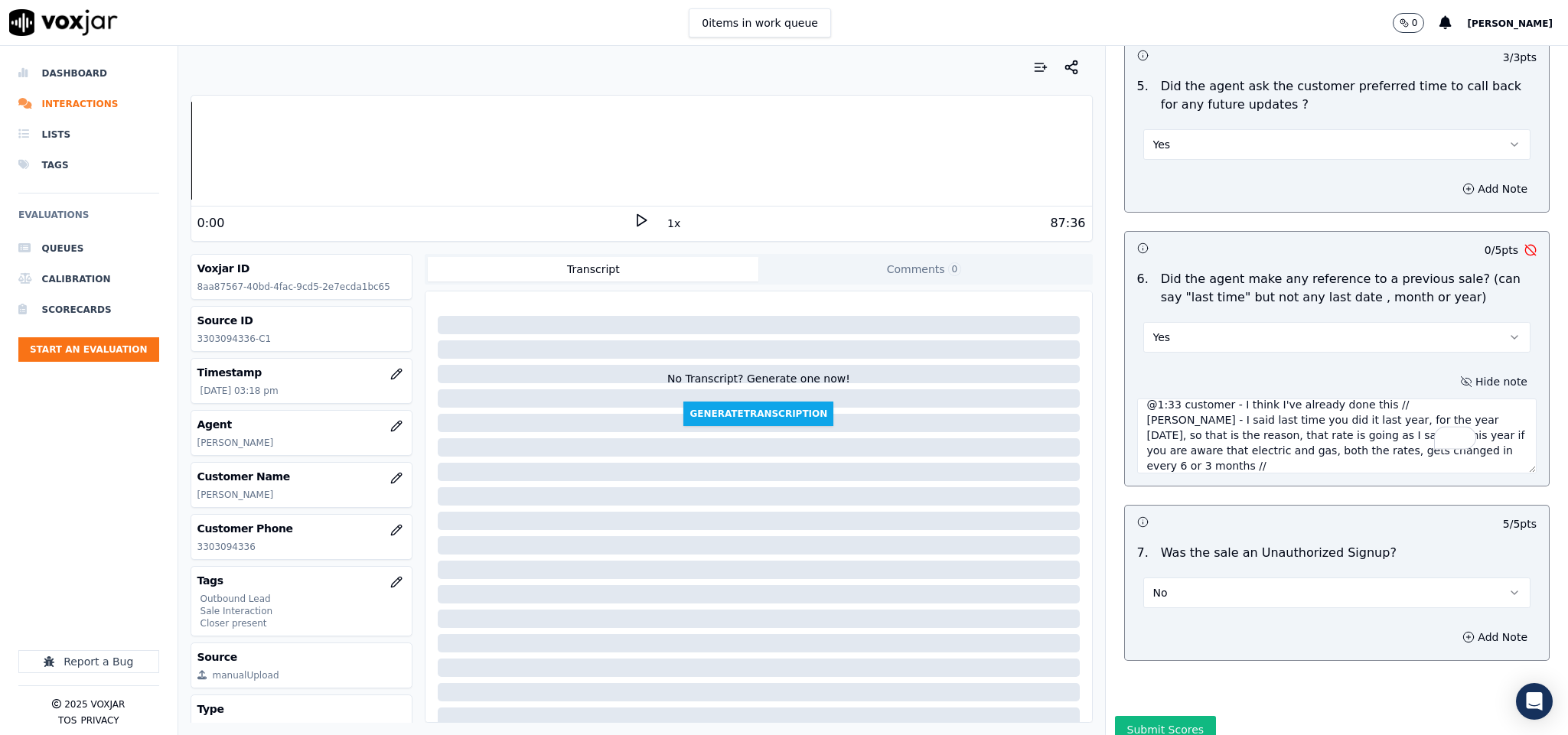
scroll to position [3678, 0]
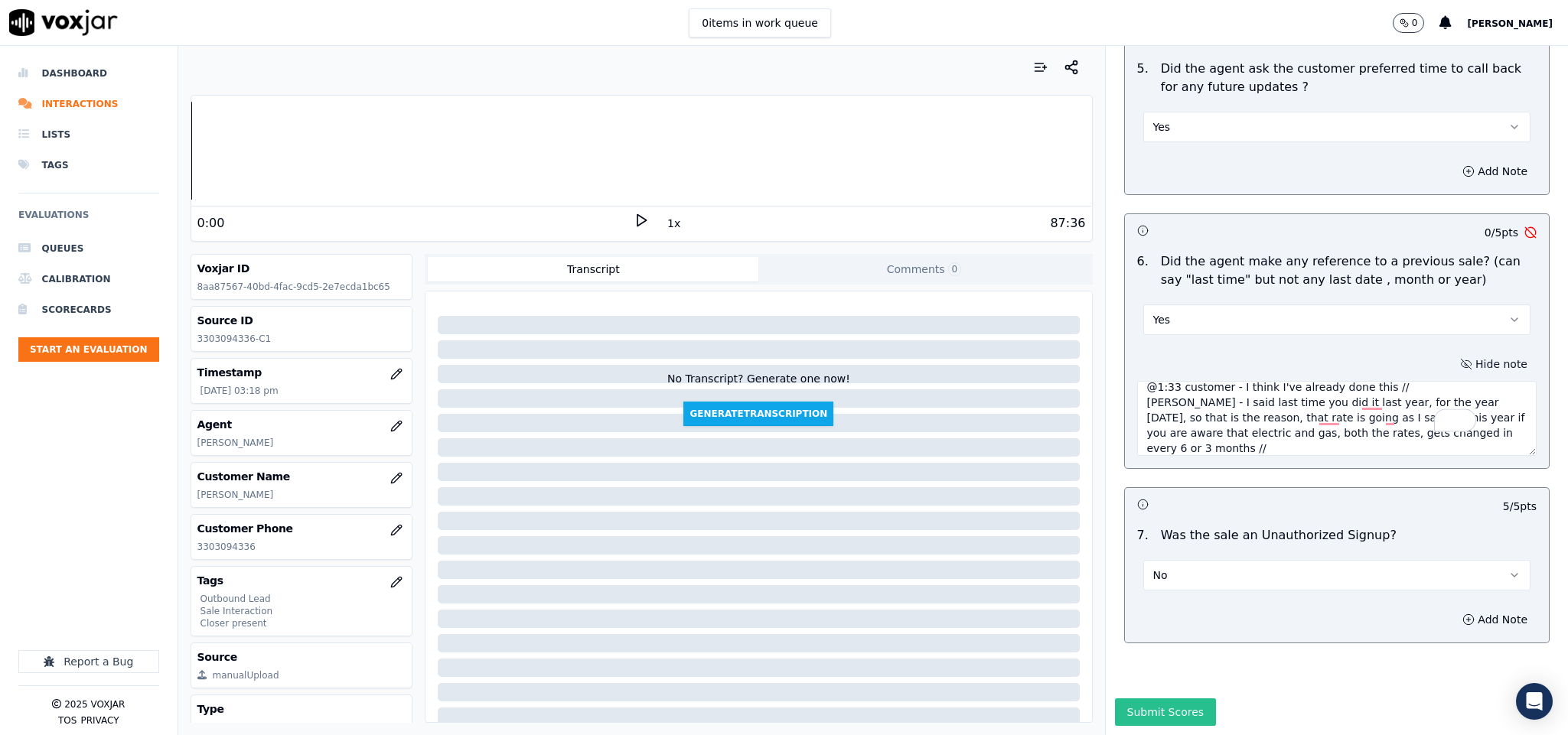
type textarea "Call id - 20250814-181000_Fronter: [PERSON_NAME] reconnect with the customer //…"
click at [1145, 699] on button "Submit Scores" at bounding box center [1165, 712] width 102 height 28
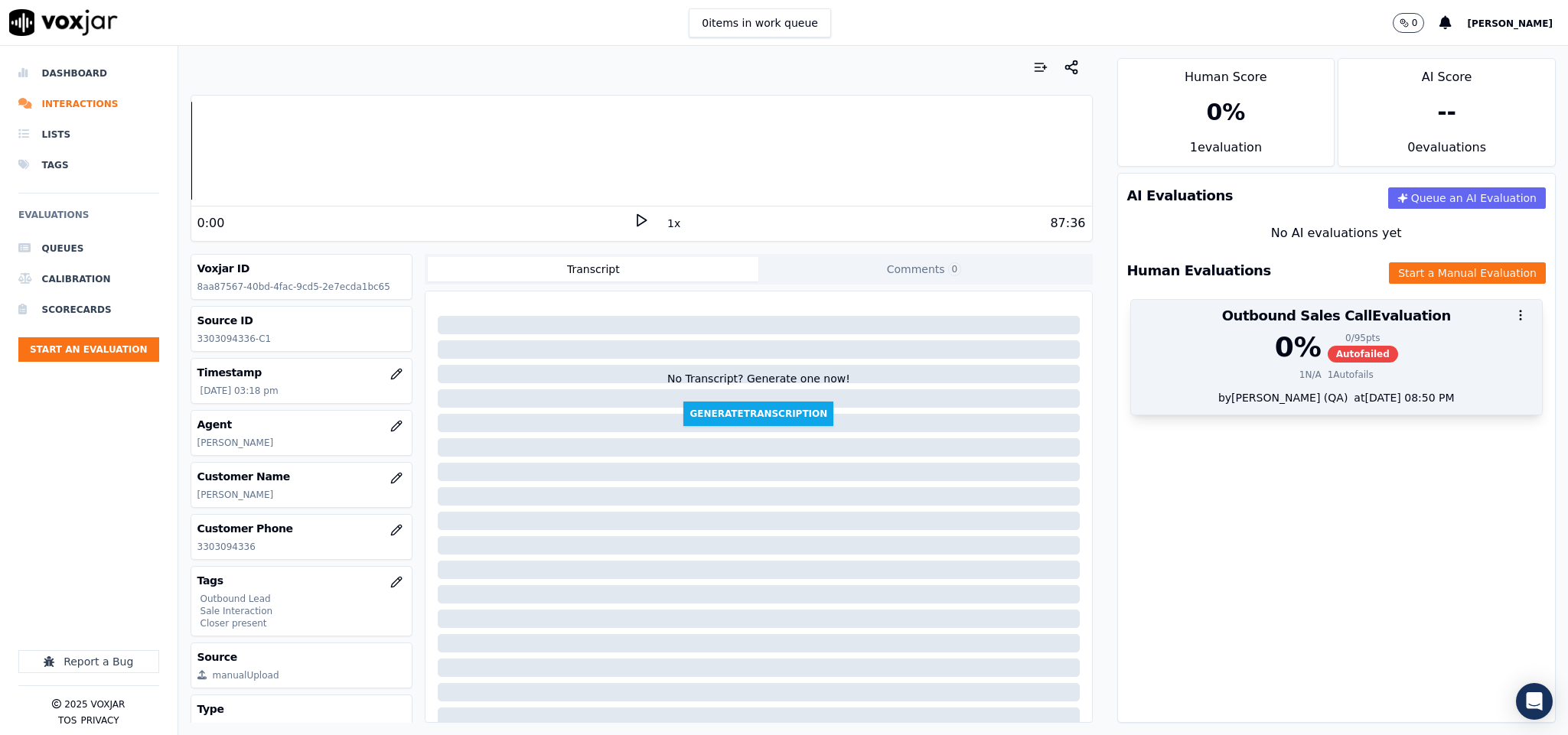
click at [1327, 356] on span "Autofailed" at bounding box center [1362, 354] width 70 height 17
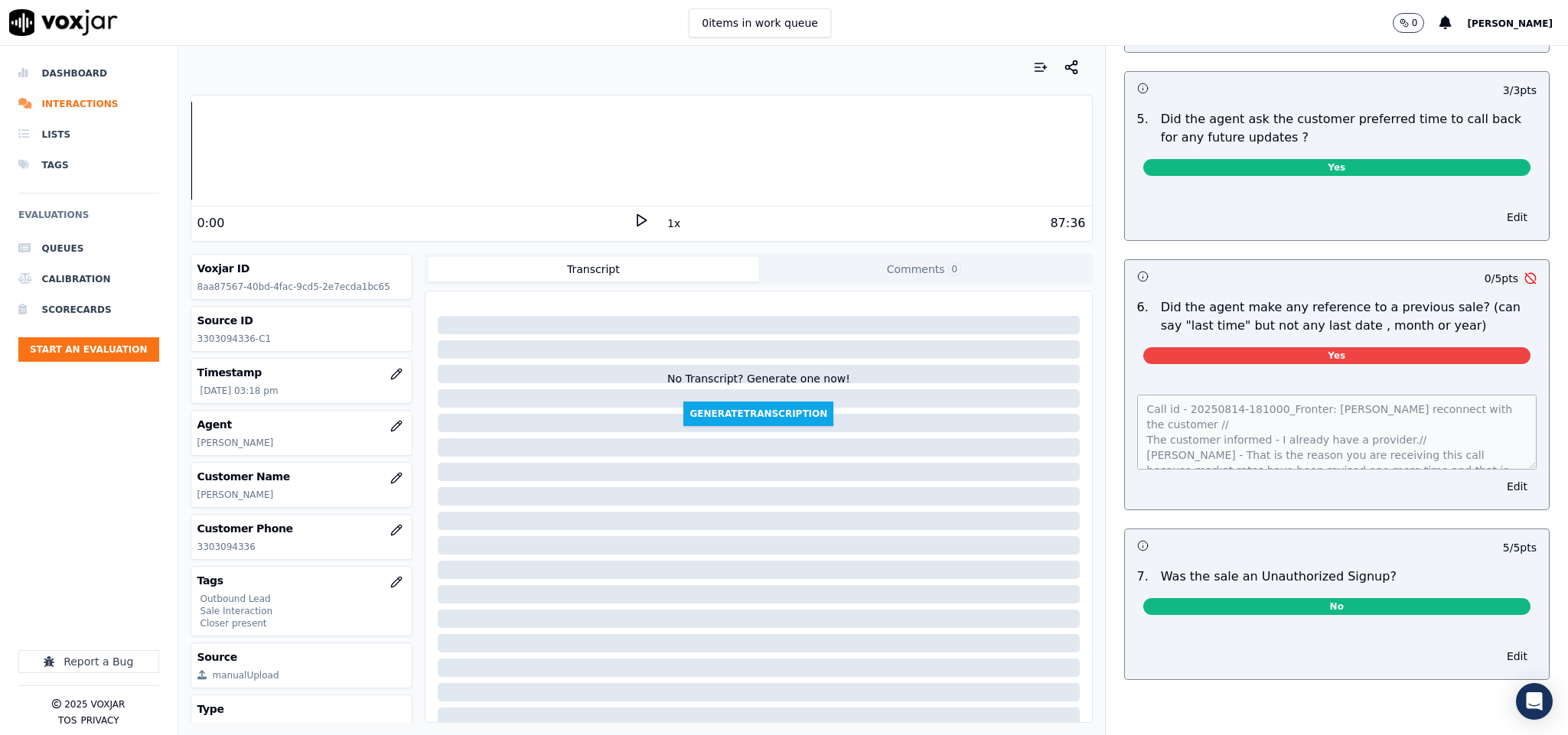
scroll to position [0, 0]
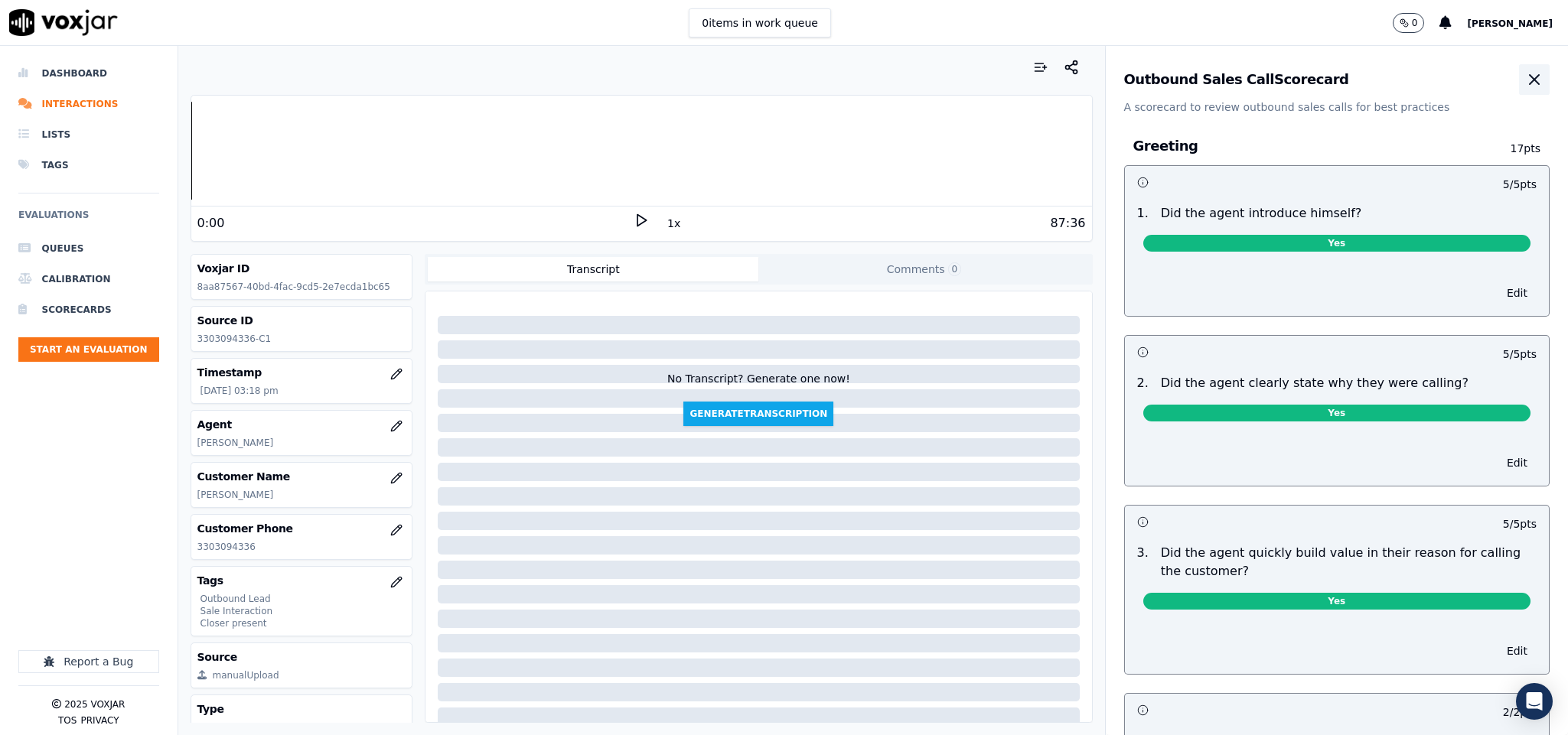
click at [1529, 77] on icon "button" at bounding box center [1534, 79] width 9 height 9
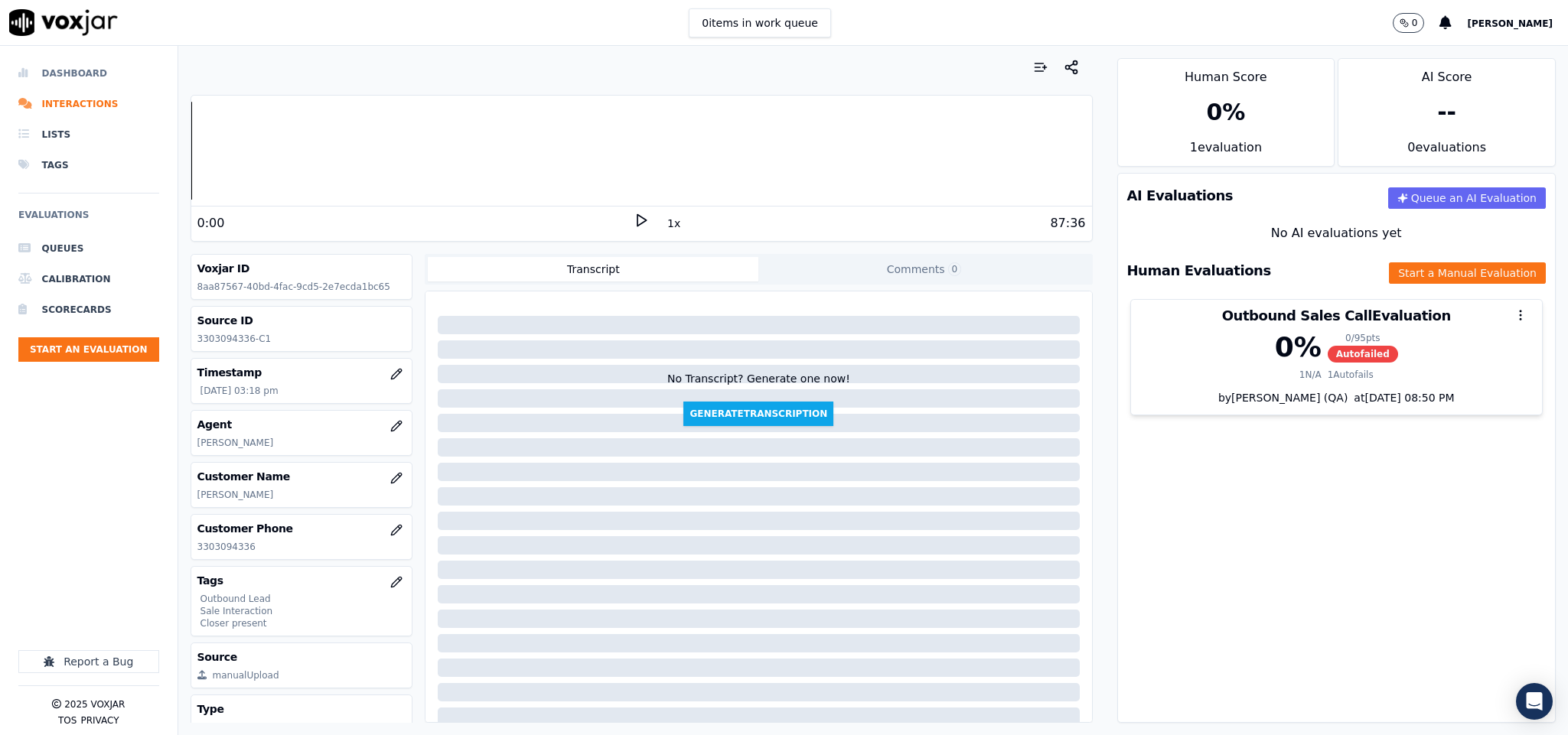
click at [74, 74] on li "Dashboard" at bounding box center [88, 73] width 141 height 31
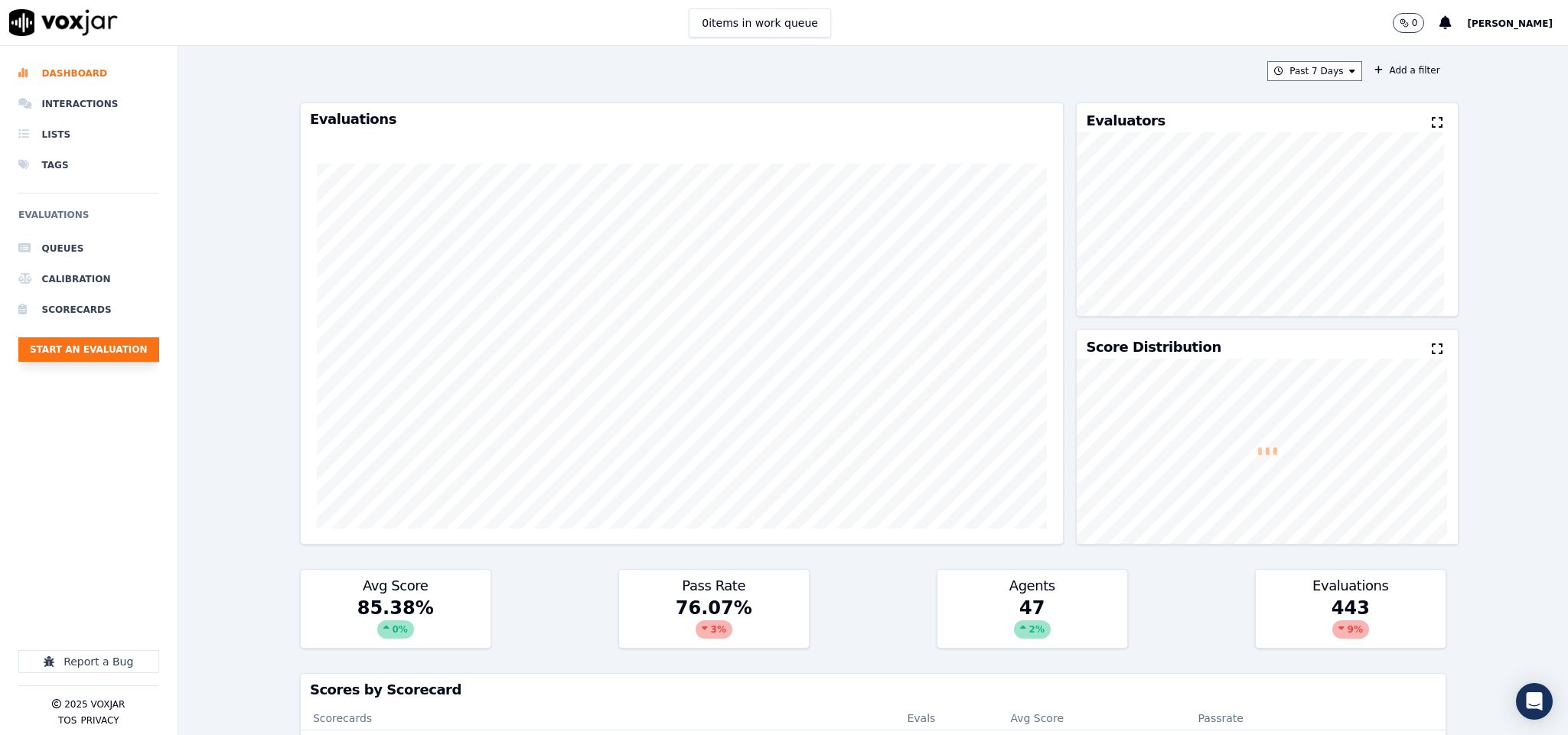
click at [105, 347] on button "Start an Evaluation" at bounding box center [88, 349] width 141 height 24
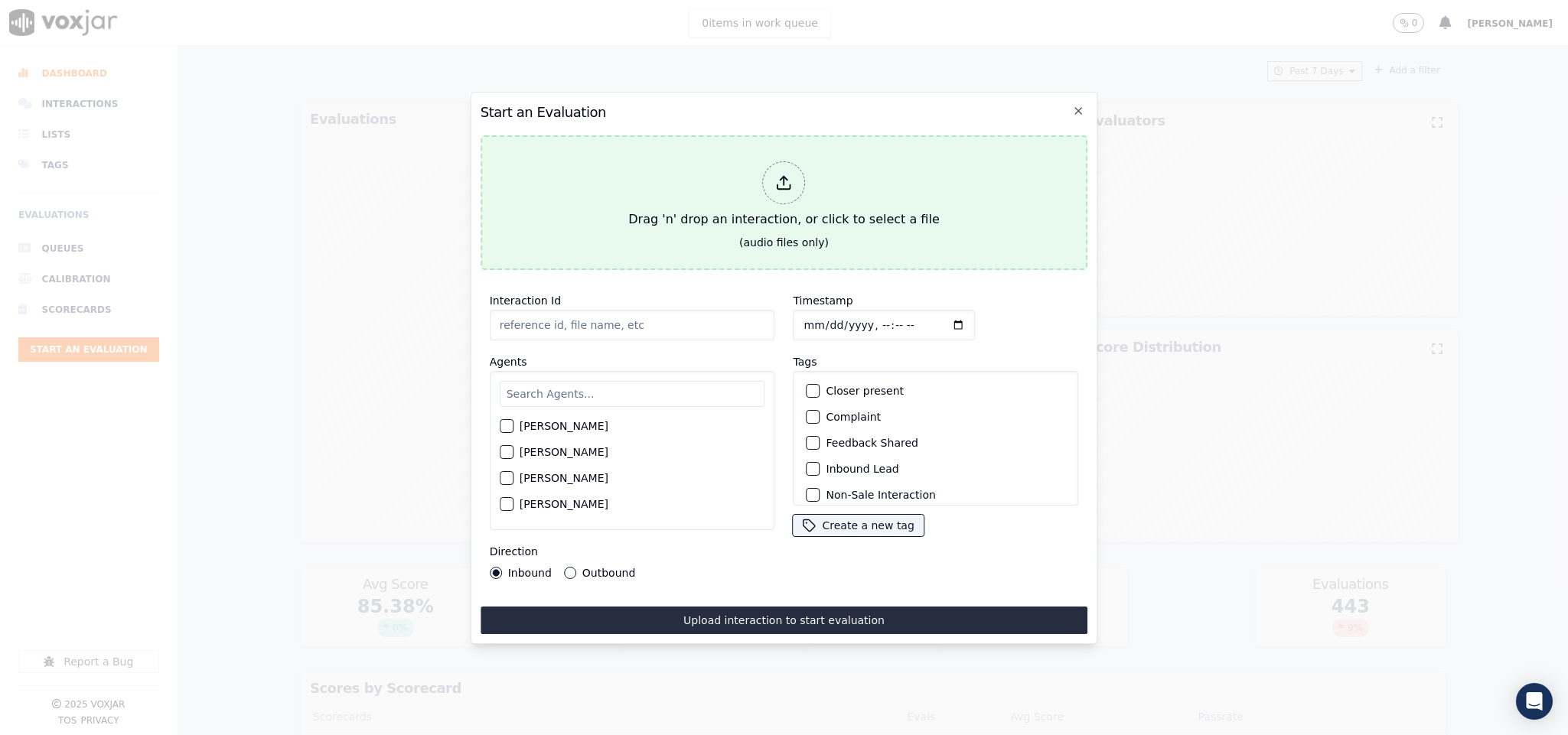
click at [758, 196] on div "Drag 'n' drop an interaction, or click to select a file" at bounding box center [784, 195] width 323 height 79
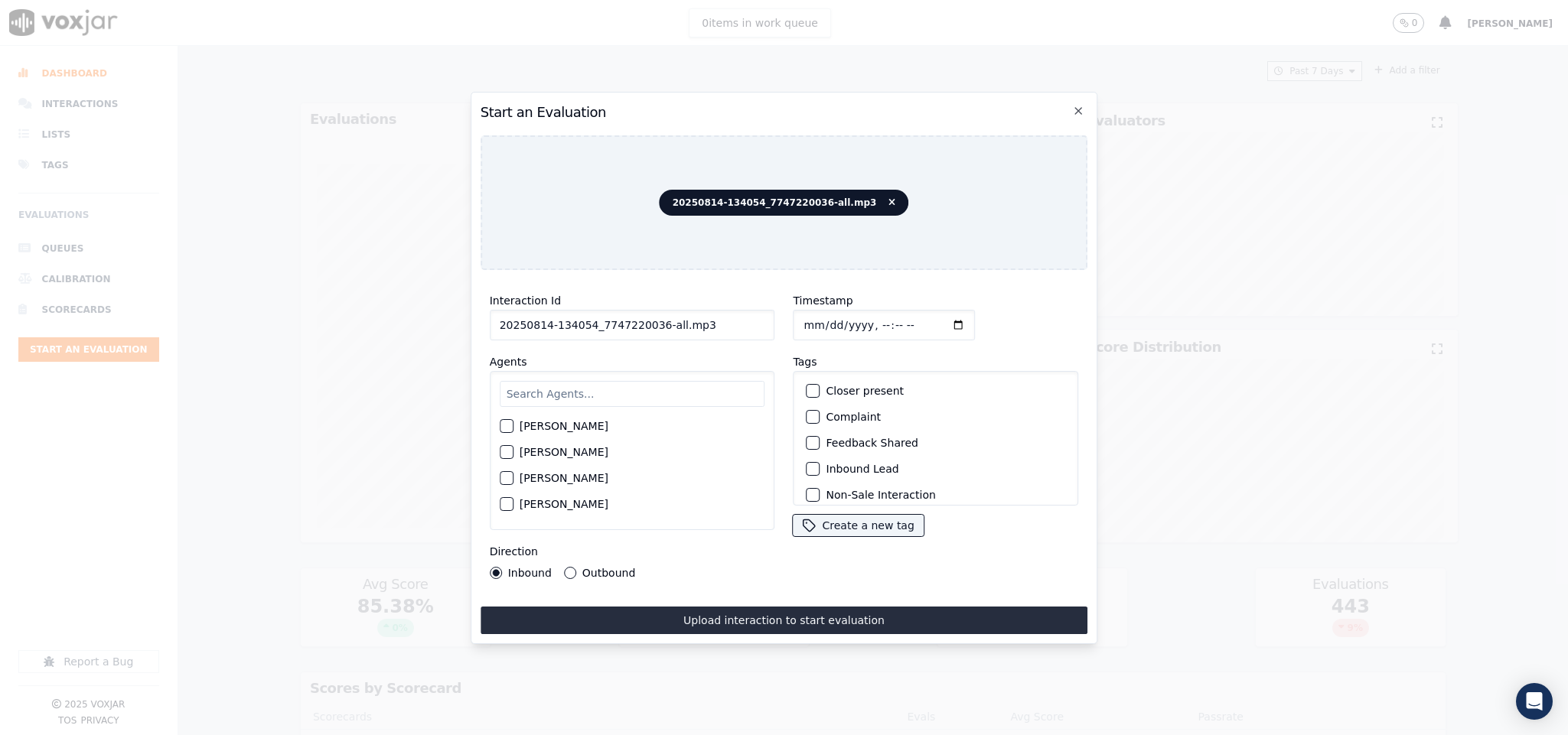
drag, startPoint x: 650, startPoint y: 312, endPoint x: 788, endPoint y: 322, distance: 138.4
click at [788, 322] on div "Interaction Id 20250814-134054_7747220036-all.mp3 Agents [PERSON_NAME] [PERSON_…" at bounding box center [784, 435] width 608 height 306
type input "20250814-134054_7747220036-C1"
click at [799, 316] on input "Timestamp" at bounding box center [885, 326] width 182 height 31
type input "[DATE]T15:30"
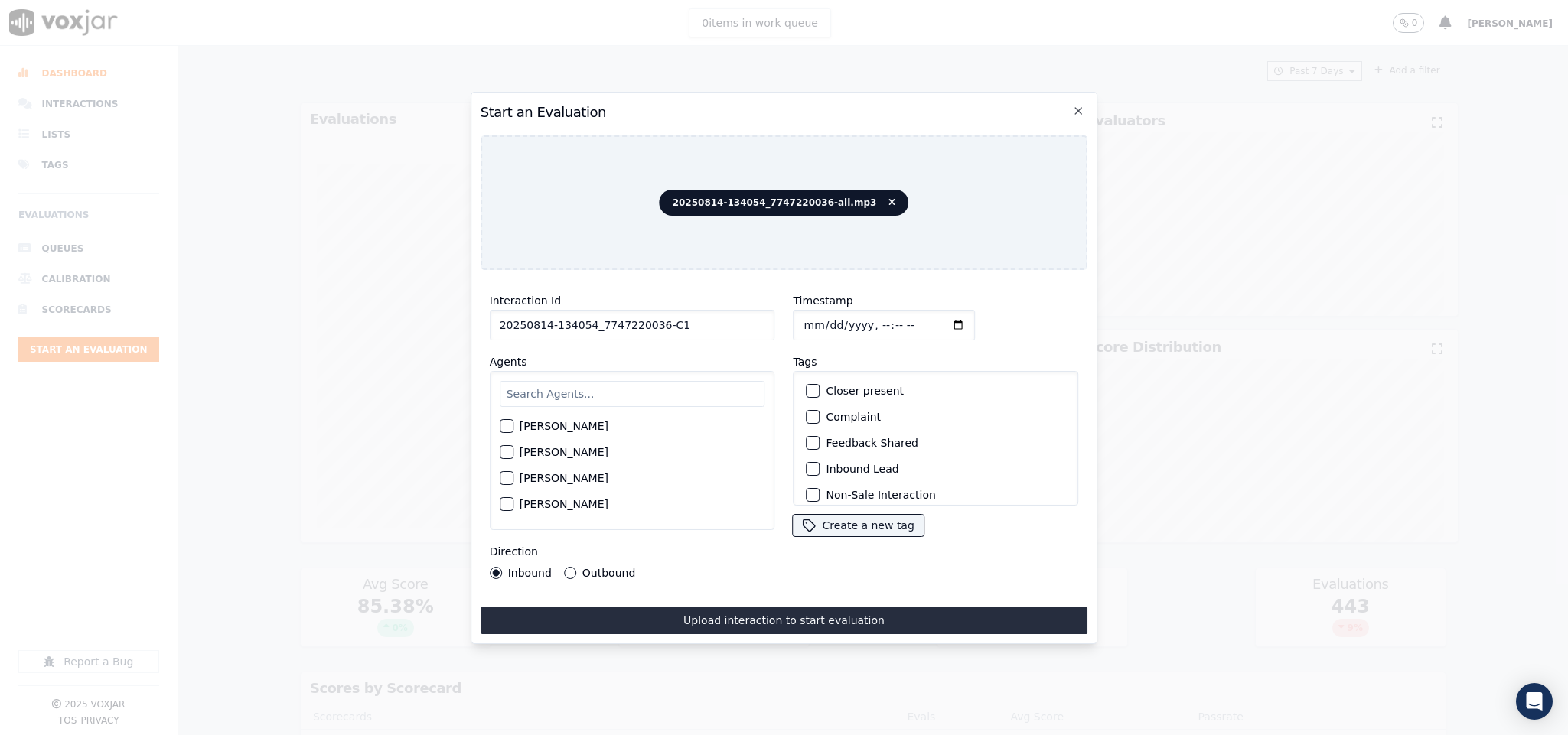
click at [623, 386] on input "text" at bounding box center [632, 394] width 265 height 26
type input "ric"
click at [508, 426] on div "button" at bounding box center [506, 431] width 11 height 11
click at [807, 464] on div "button" at bounding box center [812, 469] width 11 height 11
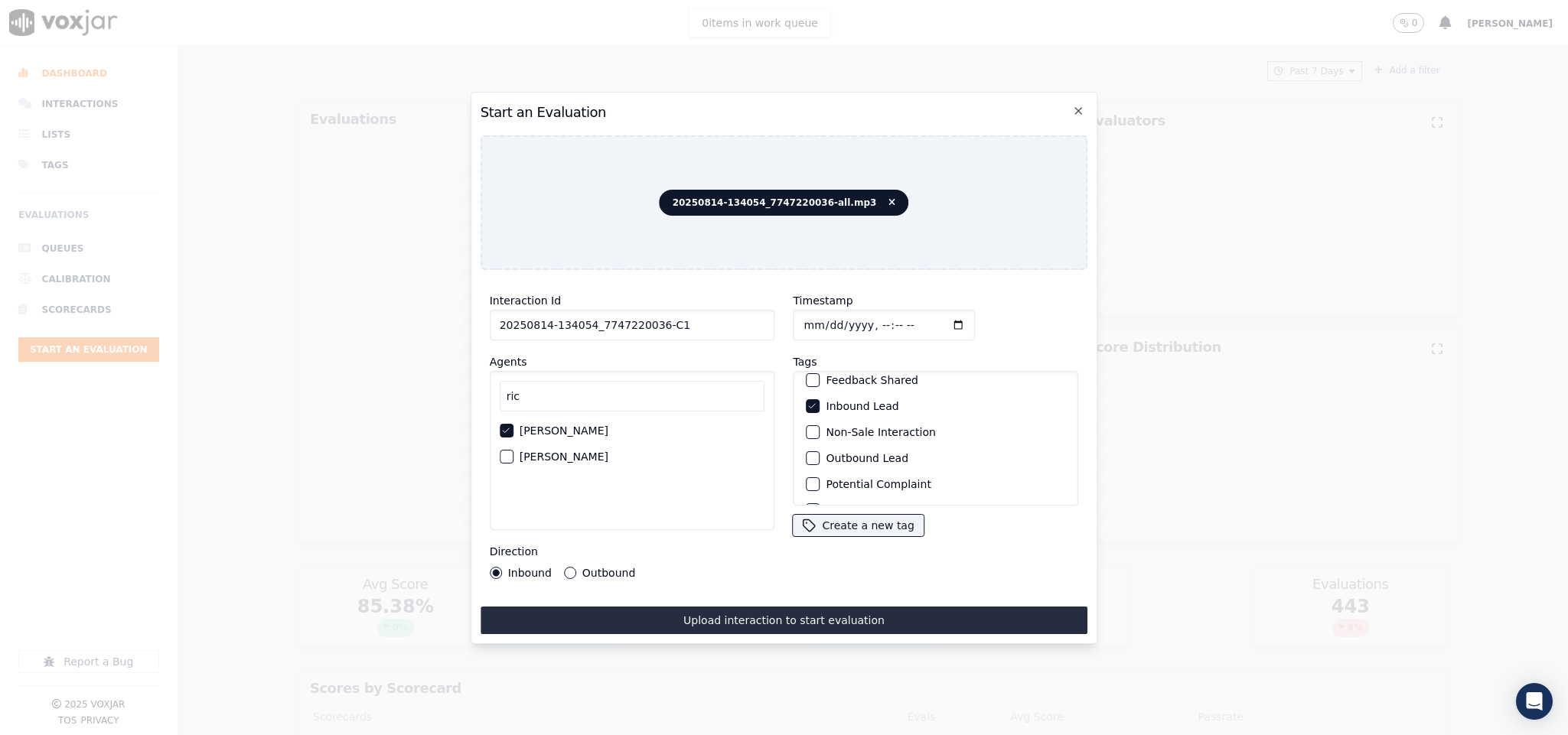
scroll to position [138, 0]
click at [808, 481] on div "button" at bounding box center [812, 486] width 11 height 11
click at [803, 594] on div "Interaction Id 20250814-134054_7747220036-C1 Agents [PERSON_NAME] [PERSON_NAME]…" at bounding box center [784, 458] width 608 height 352
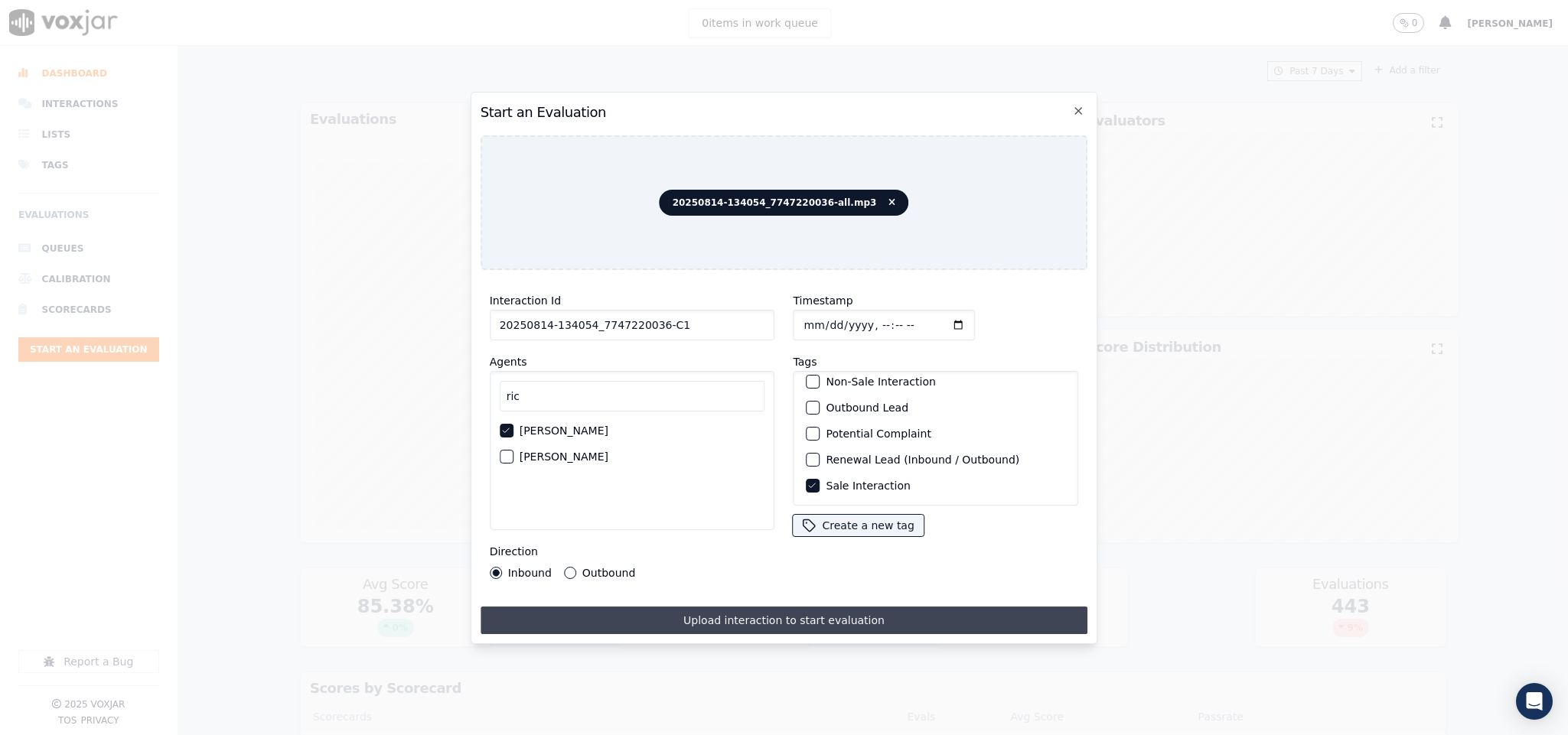
click at [801, 607] on button "Upload interaction to start evaluation" at bounding box center [784, 620] width 608 height 28
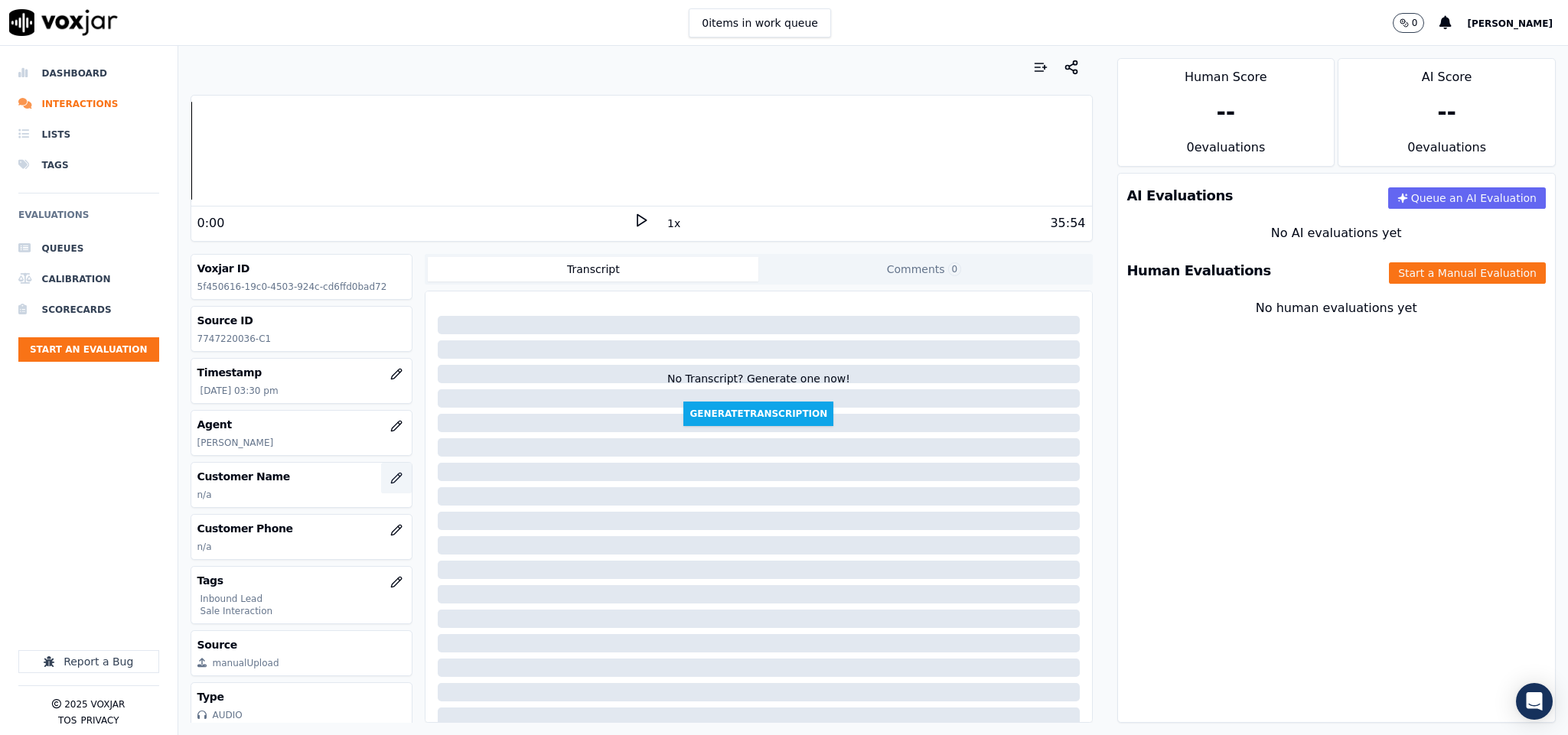
click at [390, 482] on icon "button" at bounding box center [397, 479] width 13 height 13
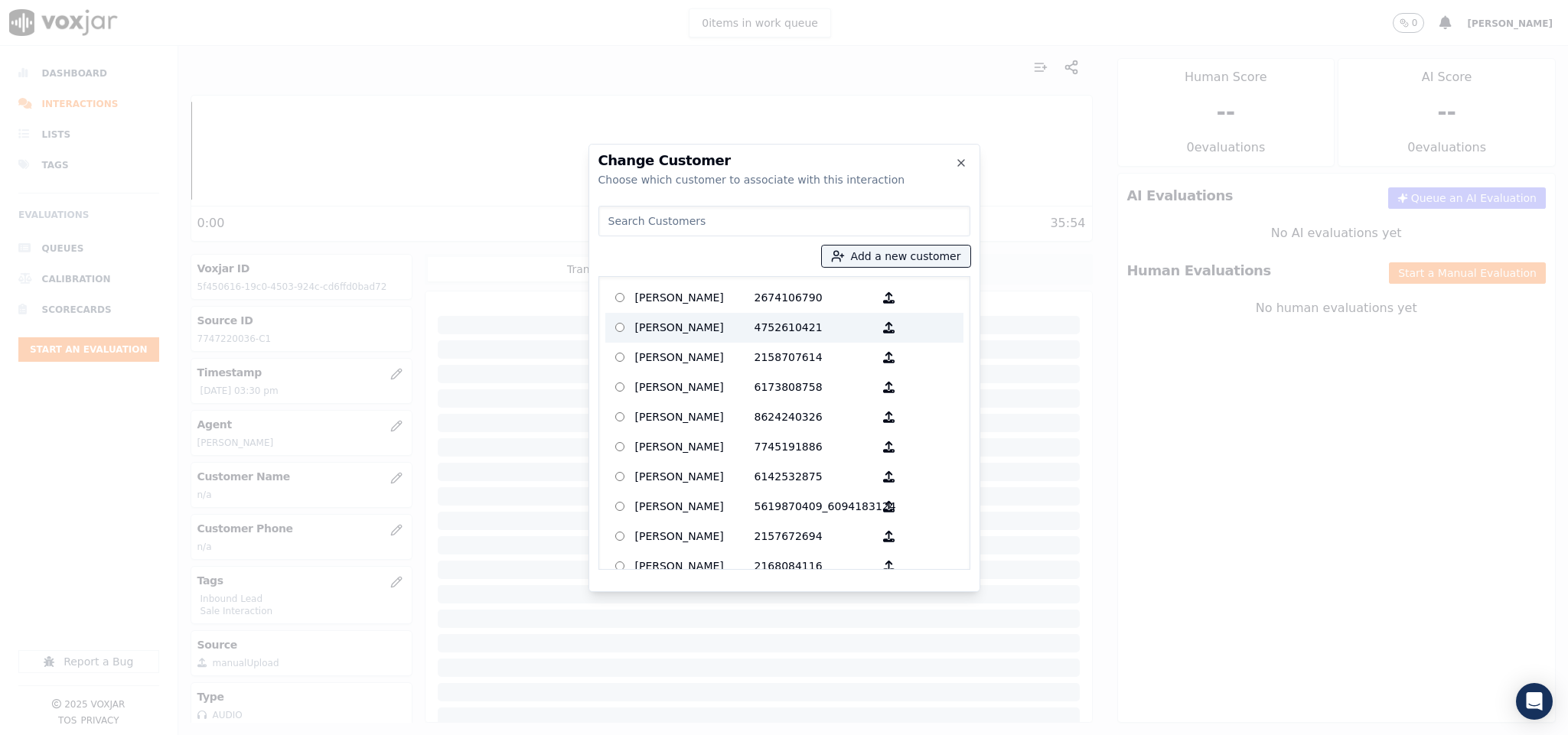
type input "[PERSON_NAME]"
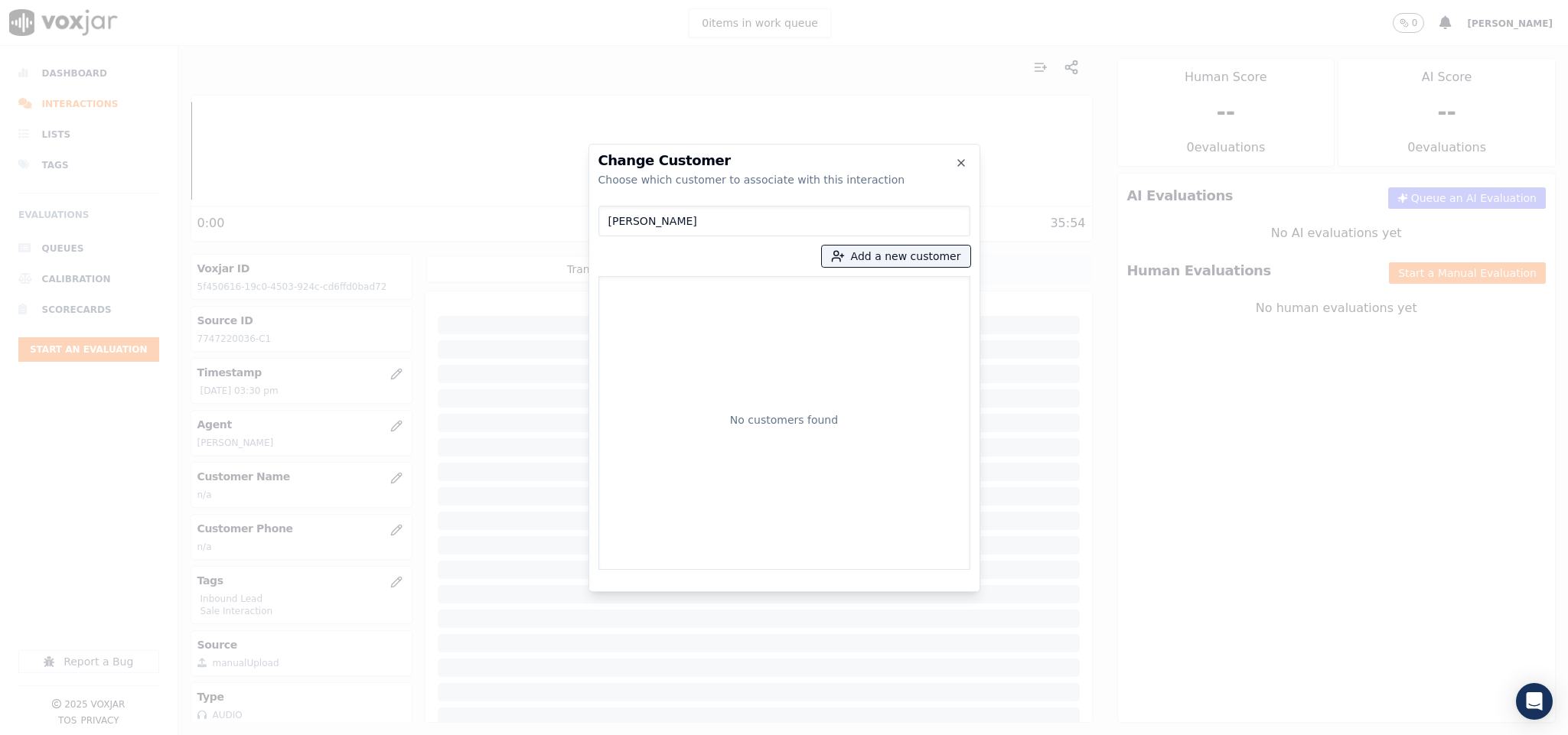
drag, startPoint x: 730, startPoint y: 216, endPoint x: 413, endPoint y: 209, distance: 317.1
click at [414, 735] on div "Change Customer Choose which customer to associate with this interaction [PERSO…" at bounding box center [784, 735] width 1568 height 0
click at [894, 265] on button "Add a new customer" at bounding box center [895, 256] width 149 height 22
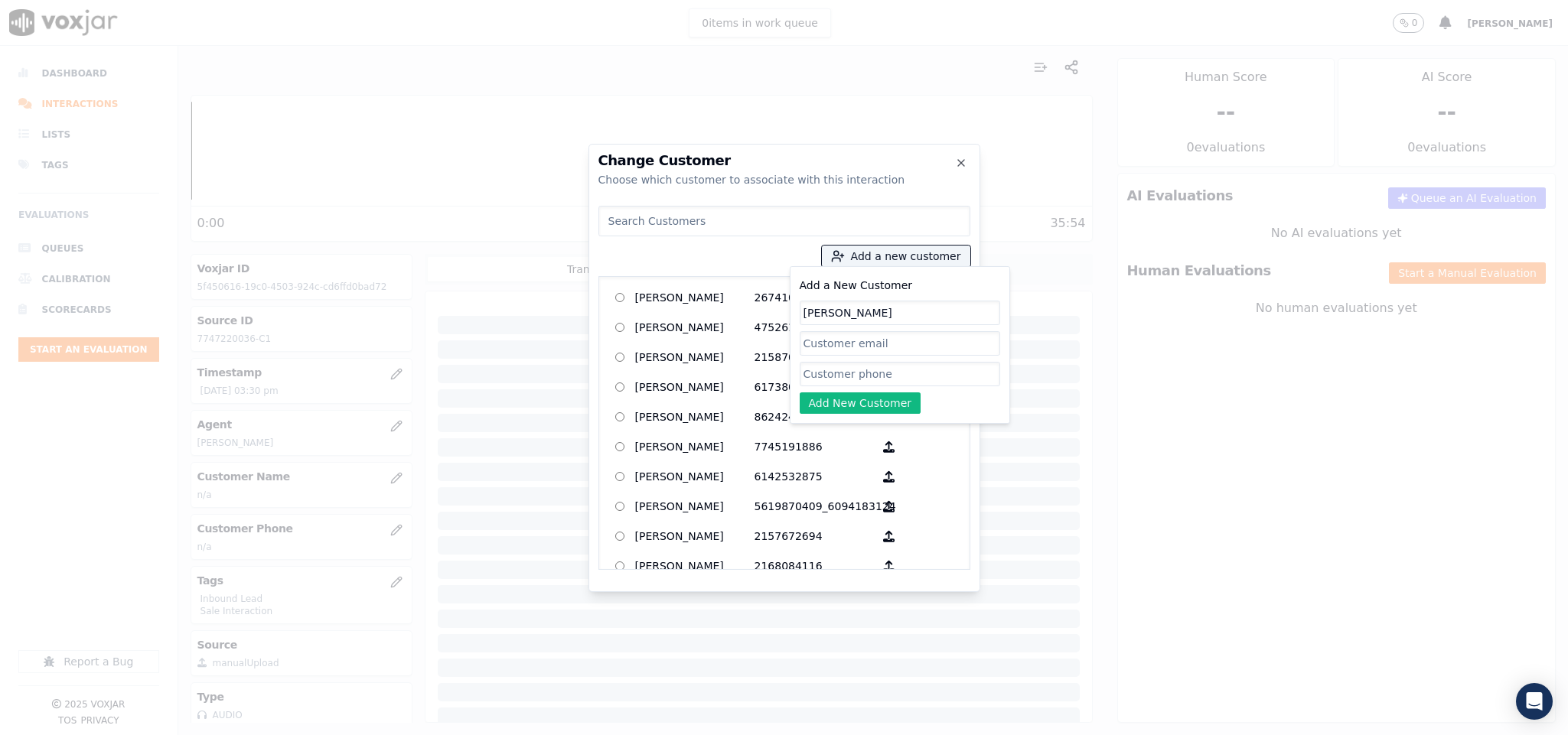
type input "[PERSON_NAME]"
click at [830, 375] on input "Add a New Customer" at bounding box center [900, 373] width 200 height 24
paste input "7747220036"
type input "7747220036"
click at [821, 401] on button "Add New Customer" at bounding box center [860, 403] width 122 height 22
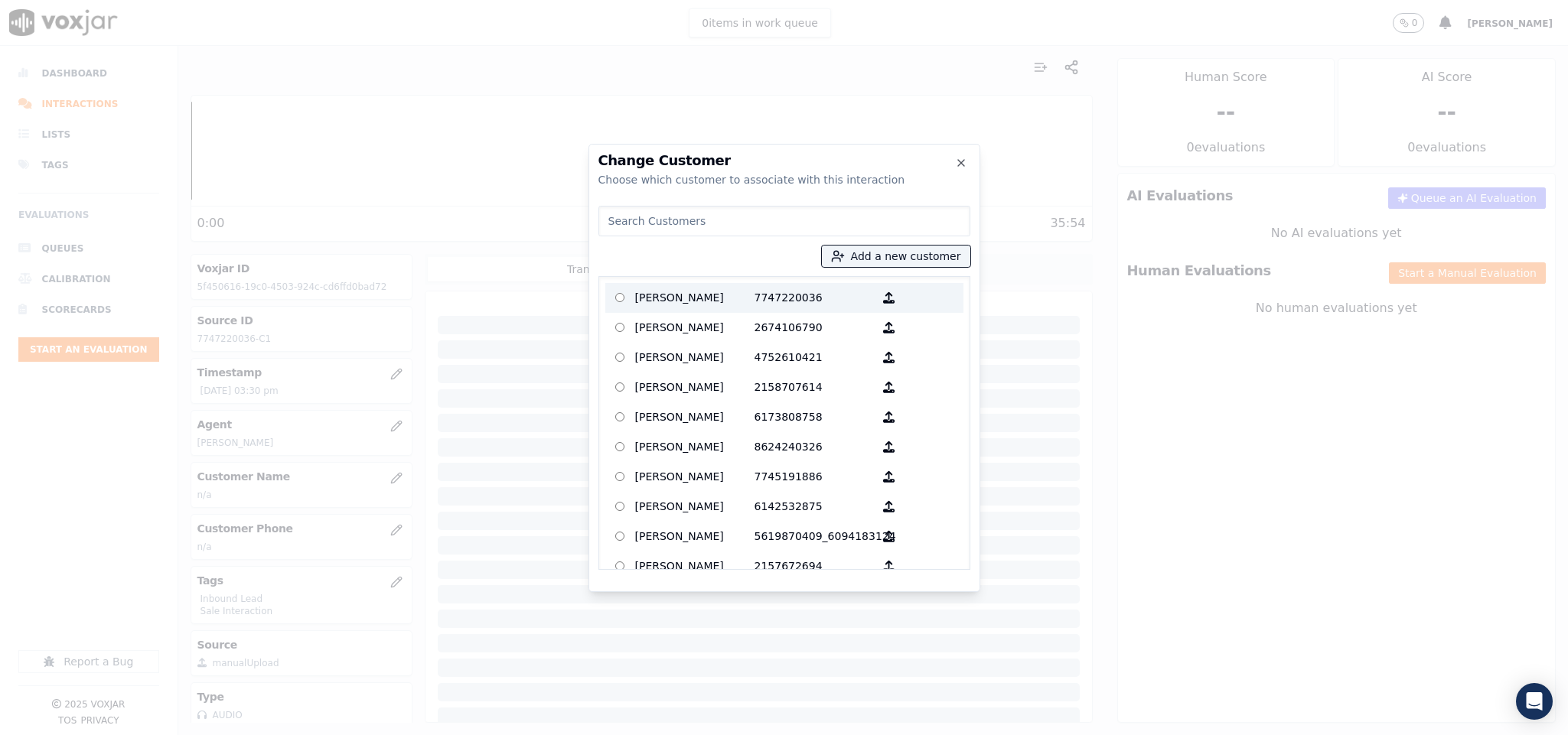
click at [699, 306] on p "[PERSON_NAME]" at bounding box center [694, 298] width 119 height 23
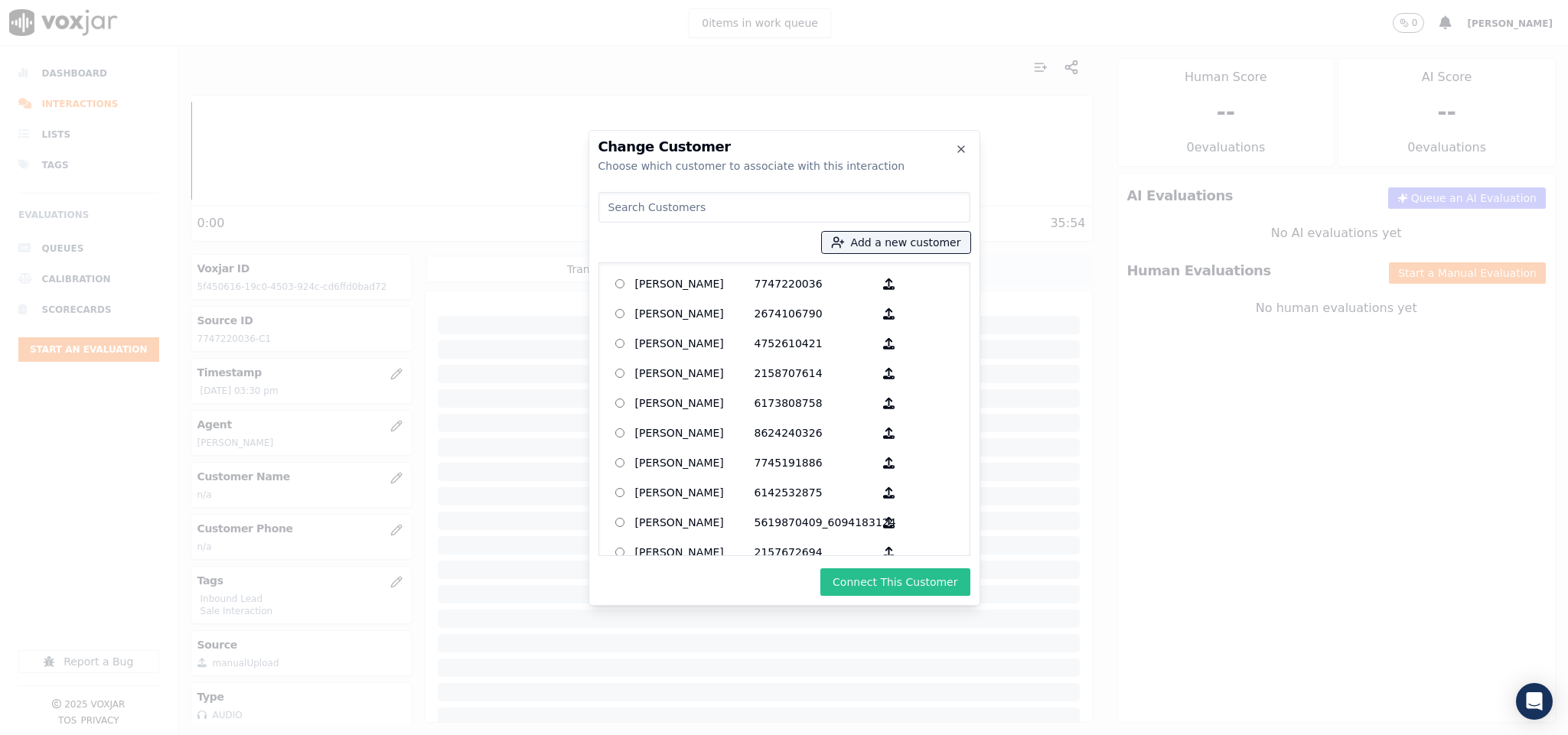
click at [866, 574] on button "Connect This Customer" at bounding box center [894, 582] width 149 height 28
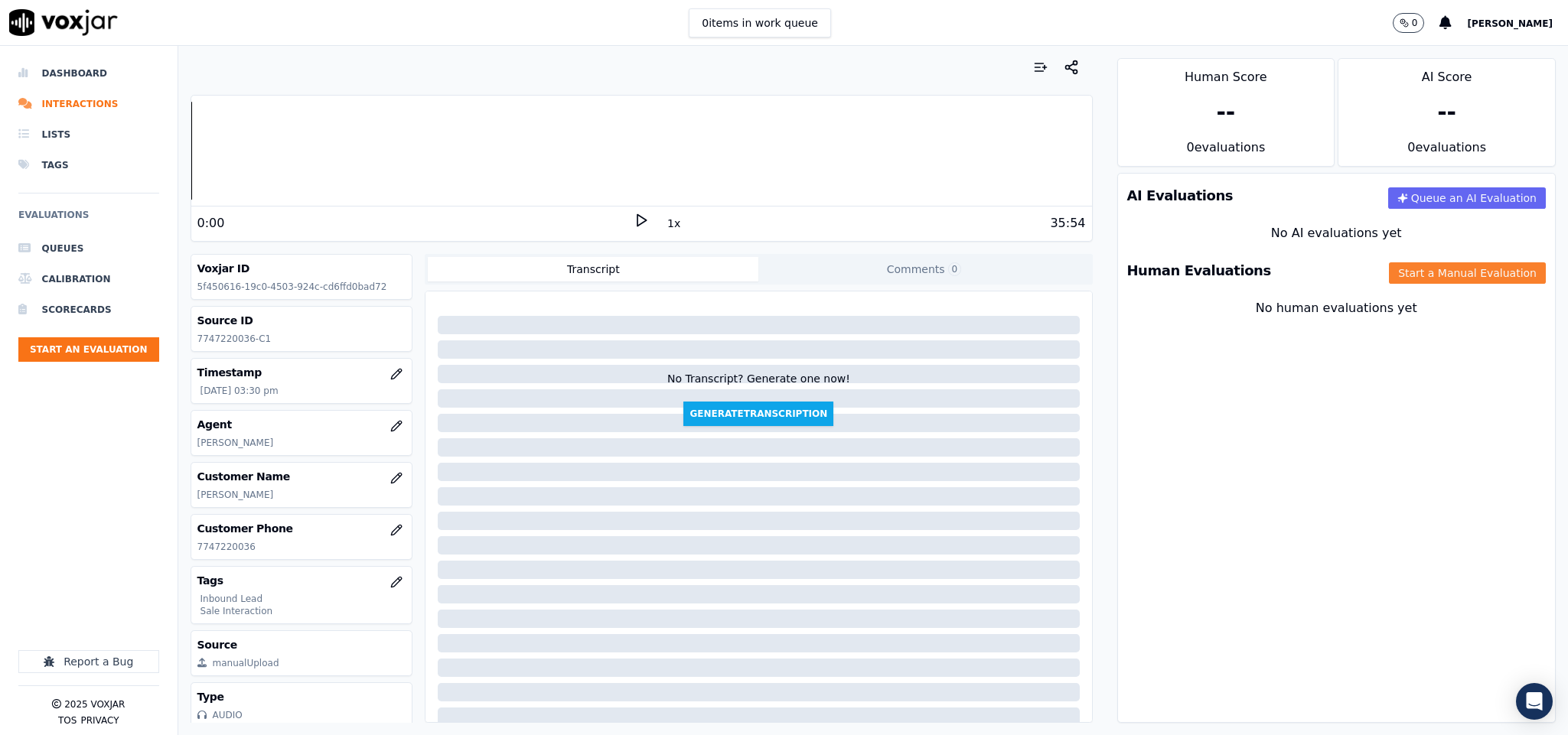
click at [1397, 262] on button "Start a Manual Evaluation" at bounding box center [1467, 273] width 157 height 22
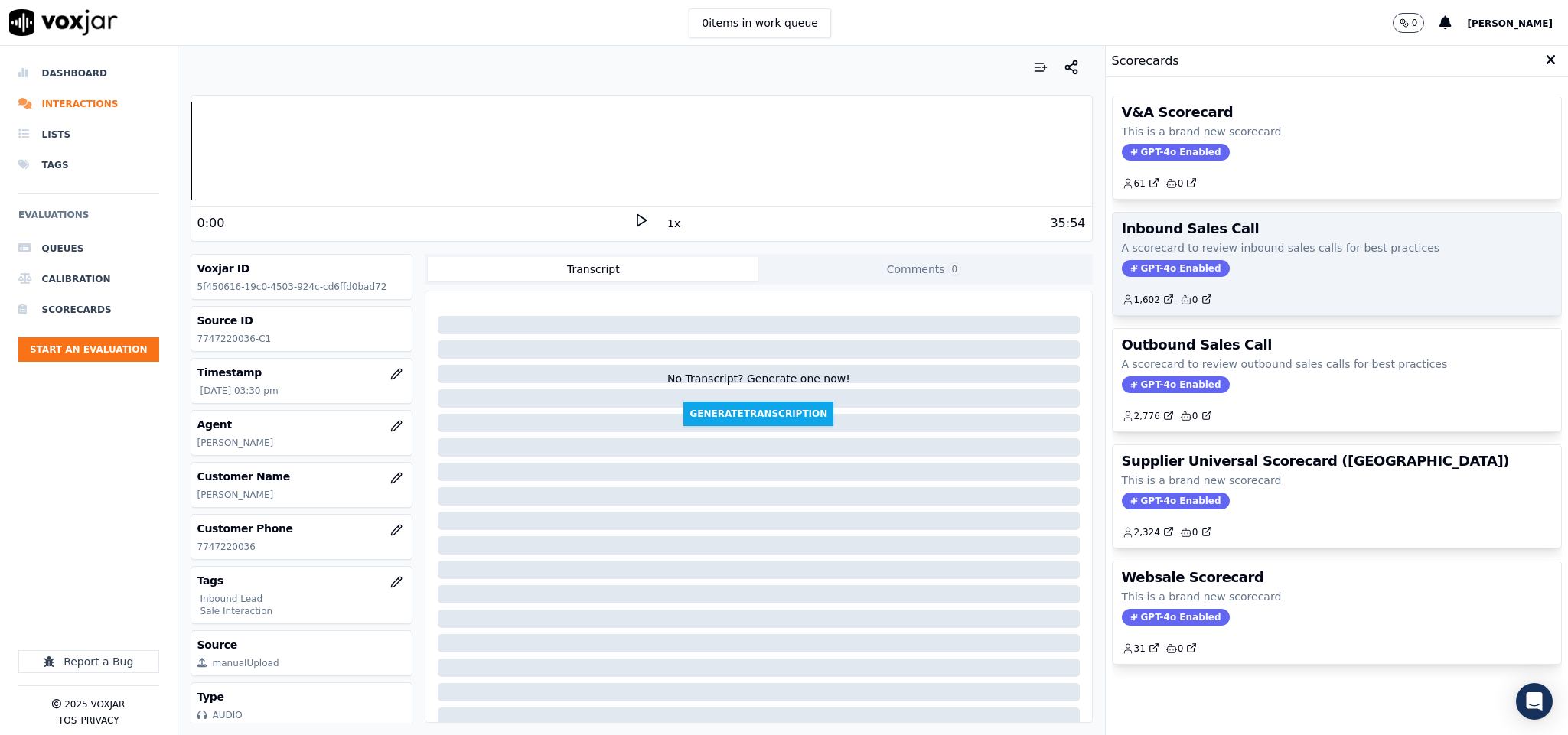
click at [1160, 270] on span "GPT-4o Enabled" at bounding box center [1176, 269] width 108 height 17
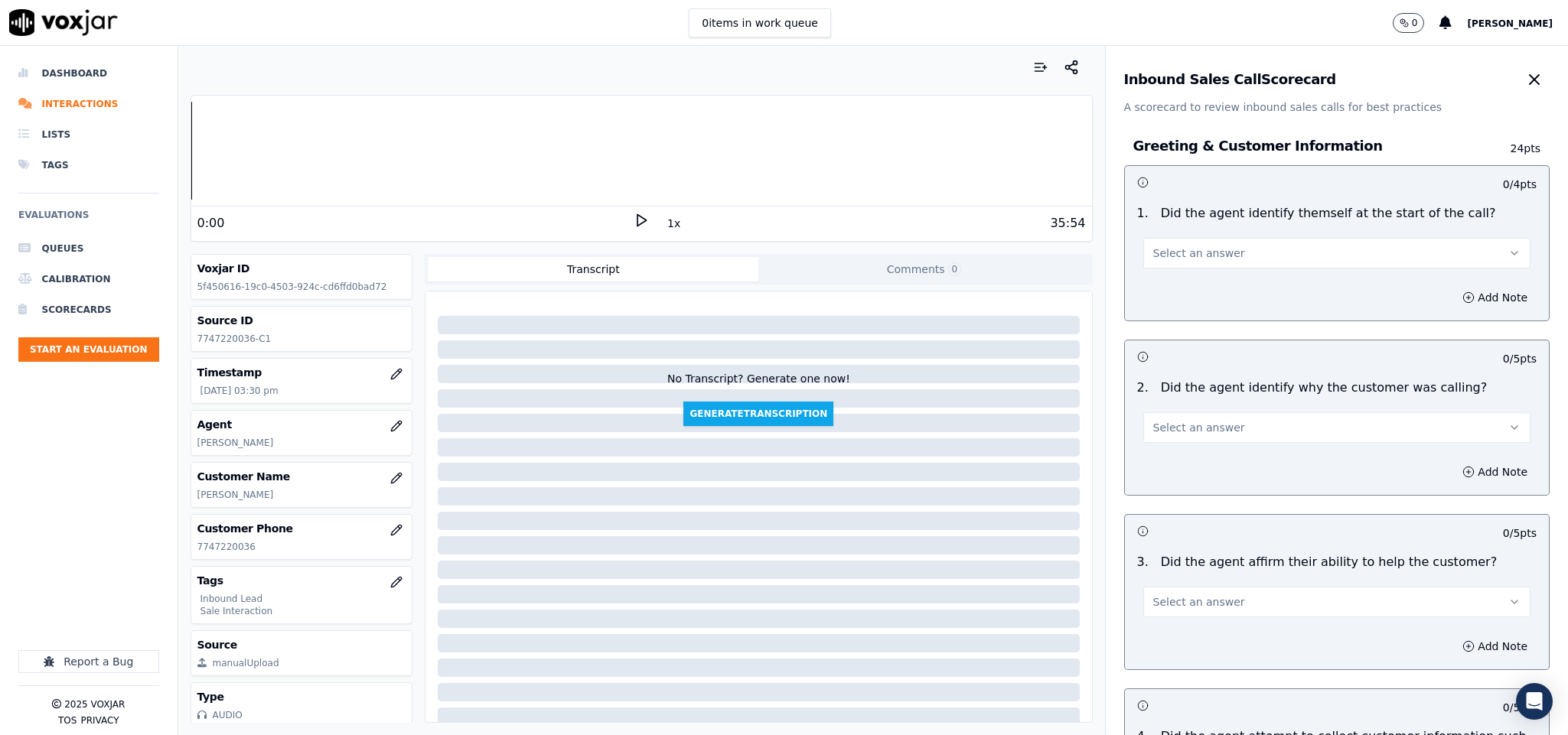
click at [1215, 262] on button "Select an answer" at bounding box center [1337, 253] width 388 height 31
click at [1208, 287] on div "Yes" at bounding box center [1298, 288] width 351 height 24
click at [1228, 417] on button "Select an answer" at bounding box center [1337, 427] width 388 height 31
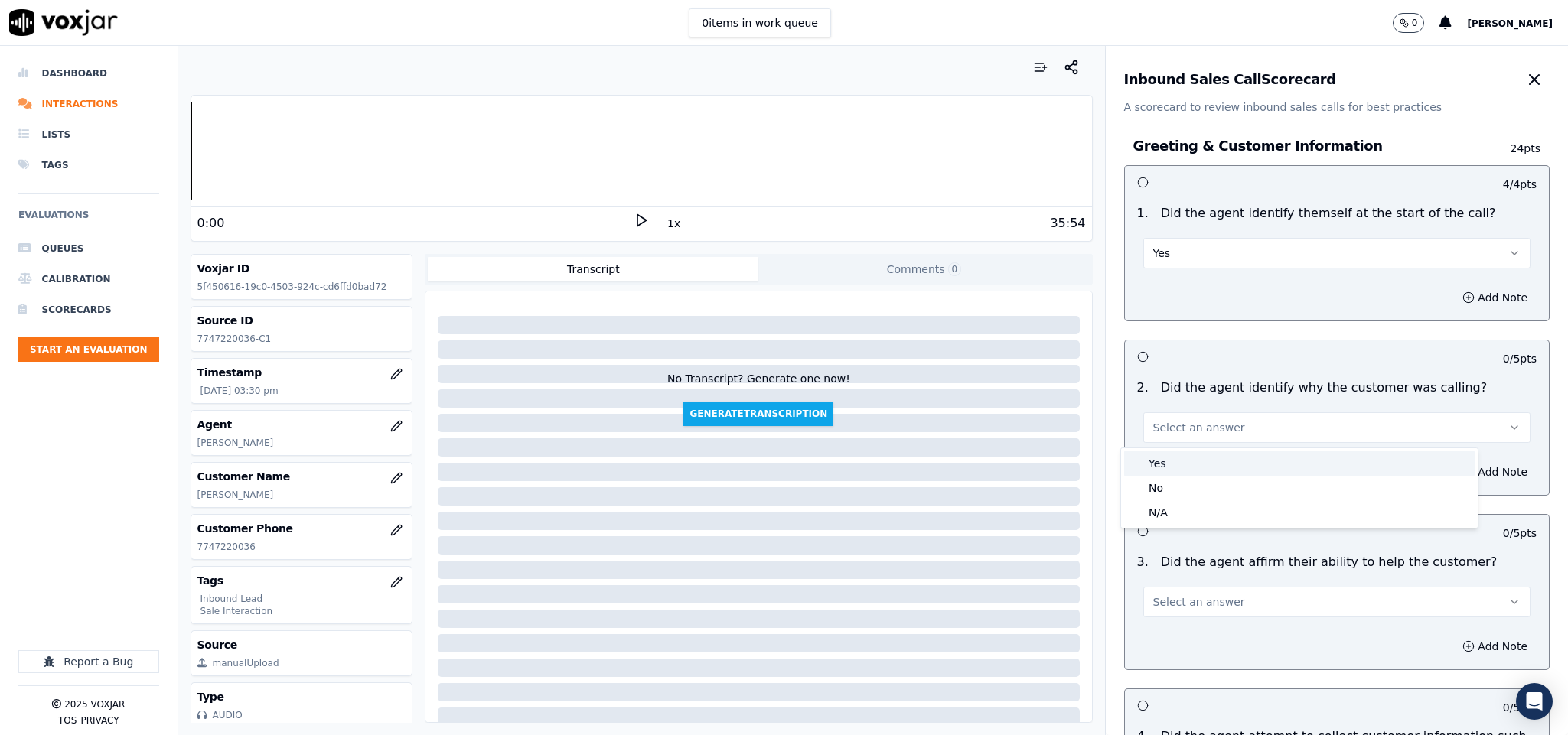
click at [1220, 467] on div "Yes" at bounding box center [1298, 464] width 351 height 24
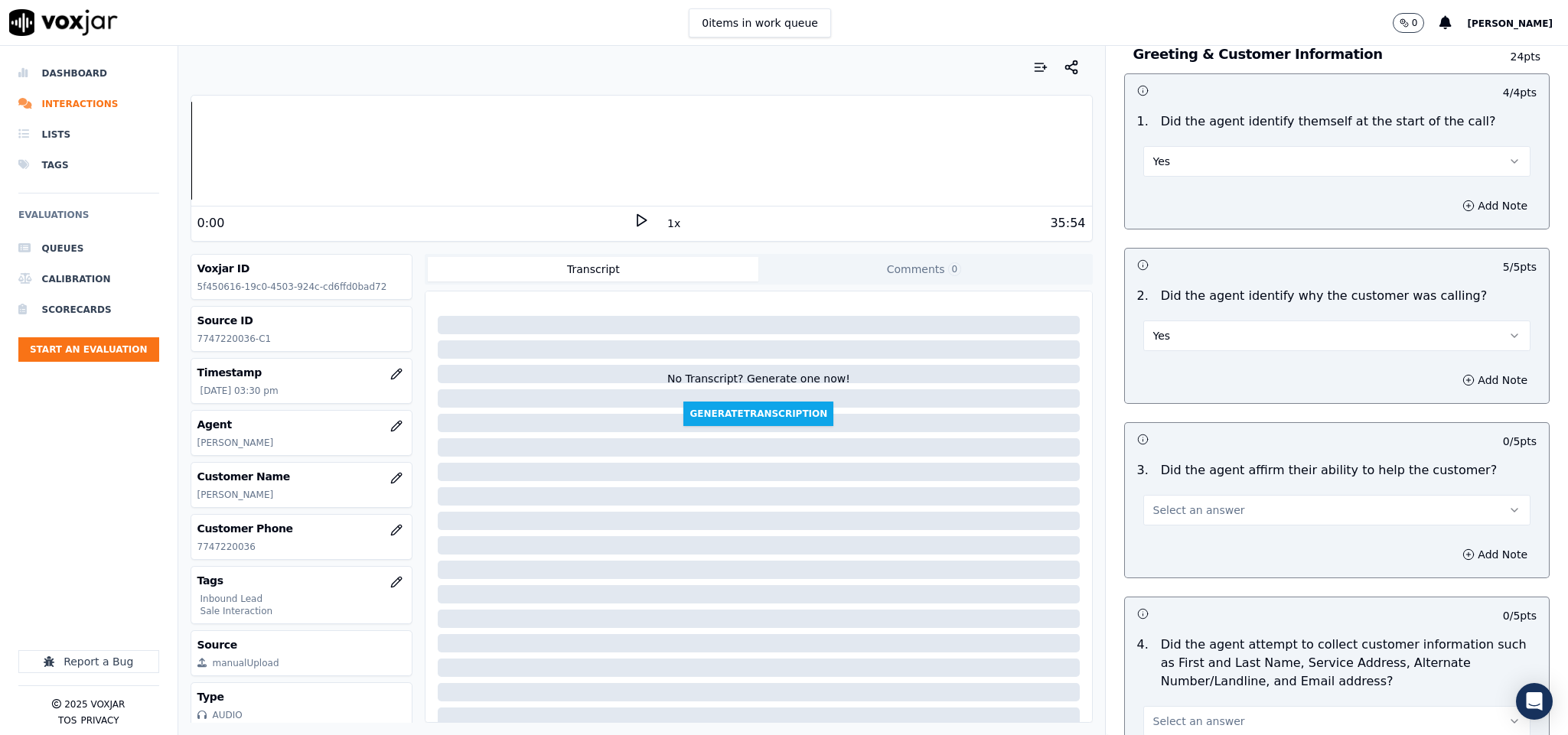
scroll to position [230, 0]
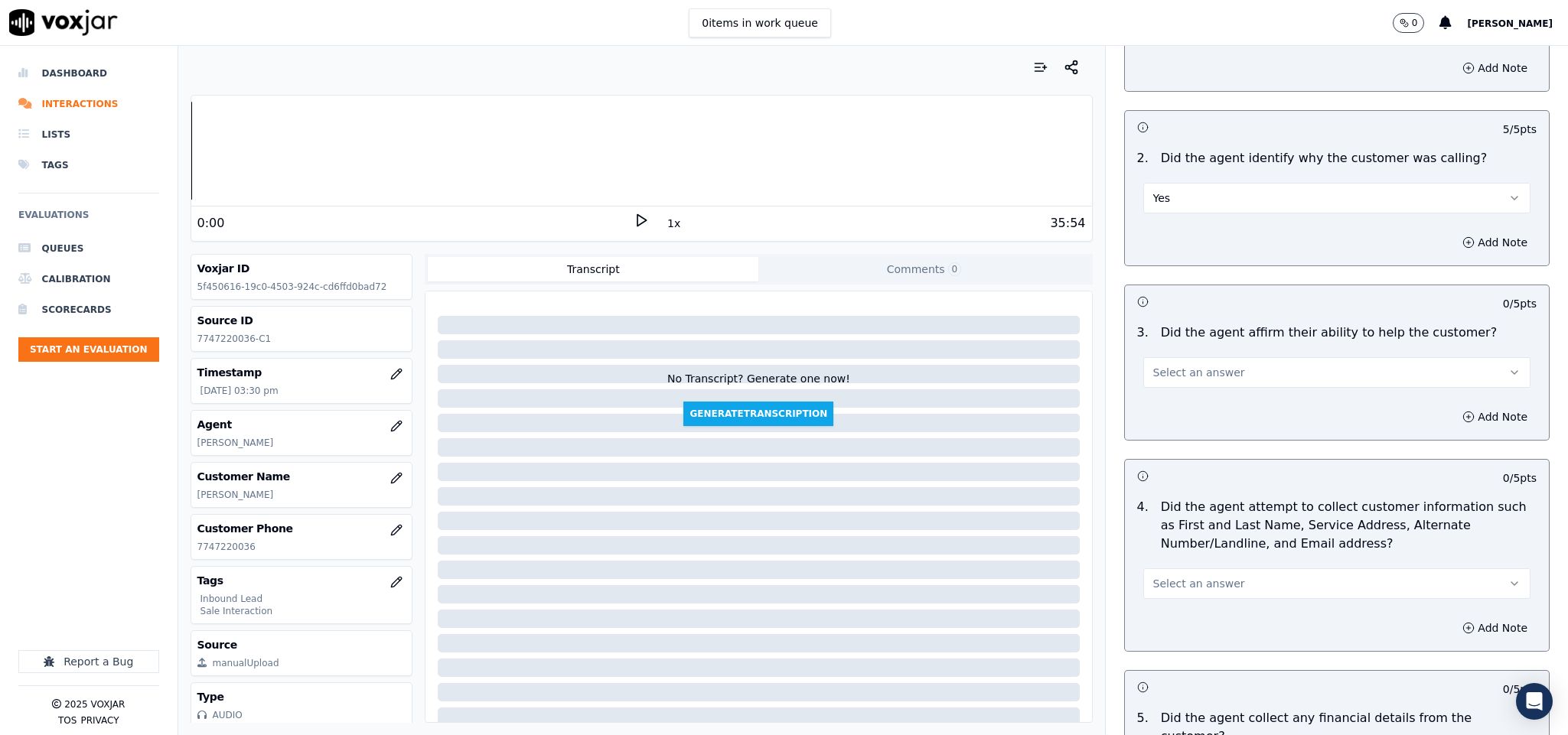
click at [1212, 380] on button "Select an answer" at bounding box center [1337, 372] width 388 height 31
click at [1195, 413] on div "Yes" at bounding box center [1298, 409] width 351 height 24
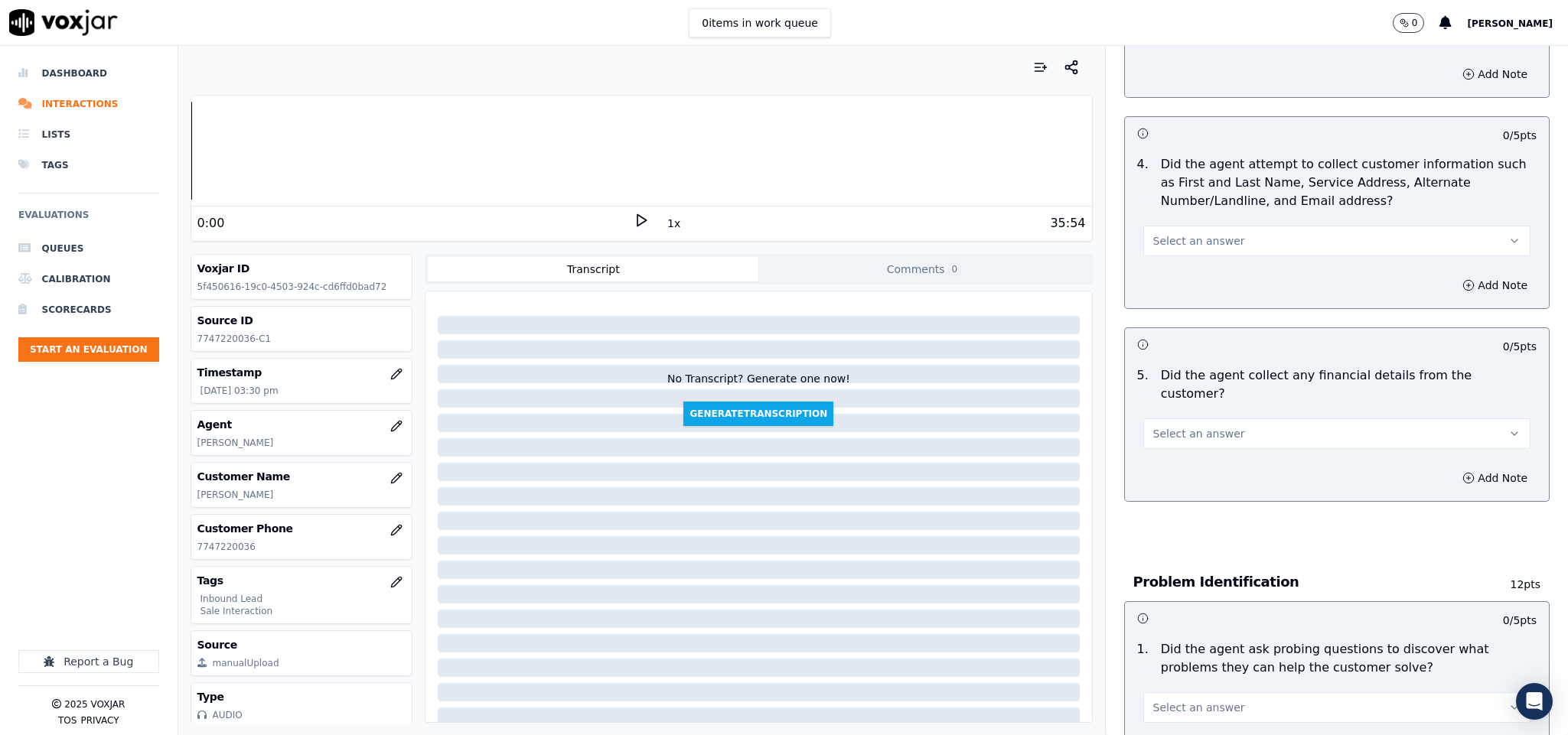
scroll to position [574, 0]
drag, startPoint x: 1192, startPoint y: 235, endPoint x: 1195, endPoint y: 255, distance: 20.2
click at [1194, 235] on span "Select an answer" at bounding box center [1199, 239] width 92 height 15
click at [1189, 276] on div "Yes" at bounding box center [1298, 276] width 351 height 24
click at [1200, 425] on span "Select an answer" at bounding box center [1199, 432] width 92 height 15
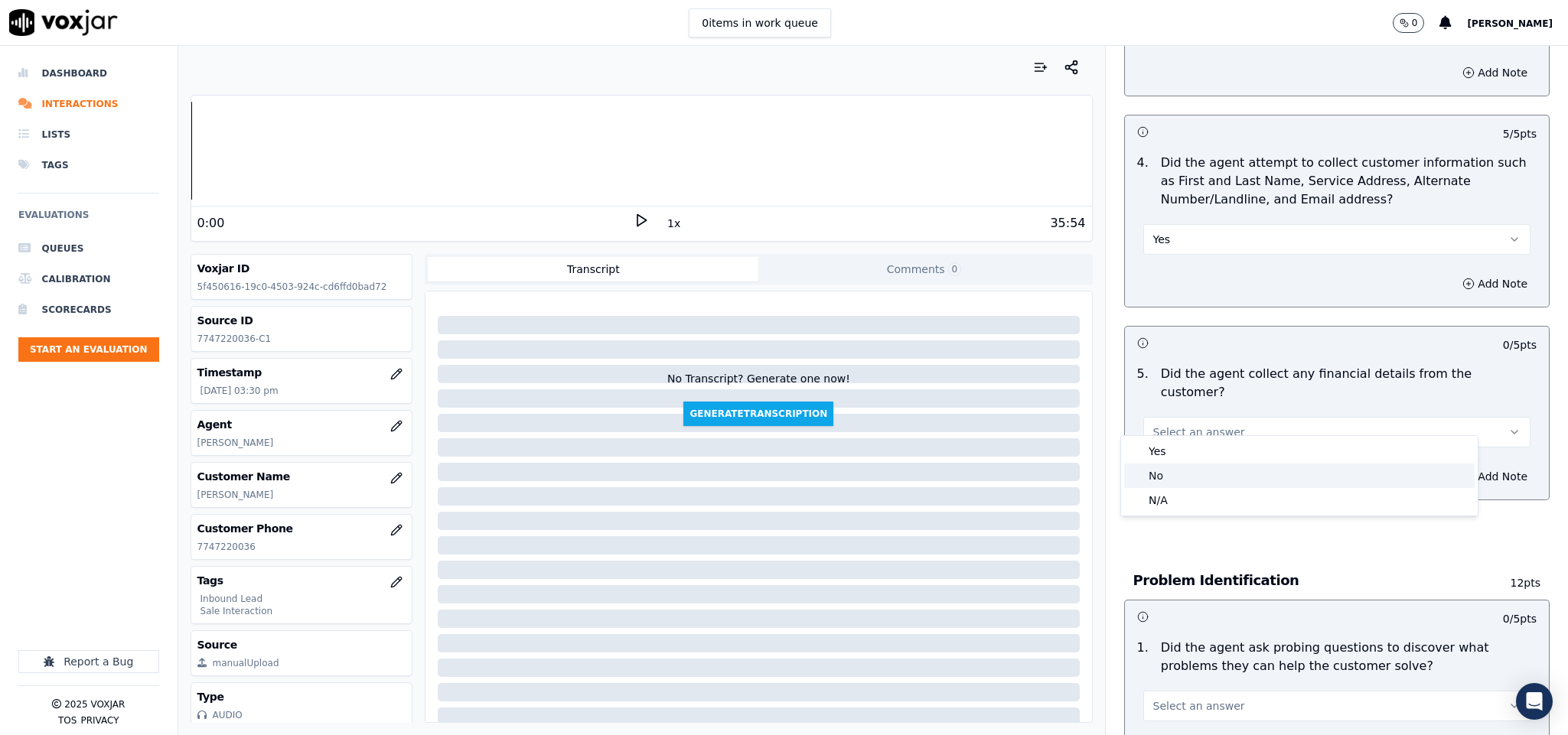
click at [1175, 482] on div "No" at bounding box center [1298, 475] width 351 height 24
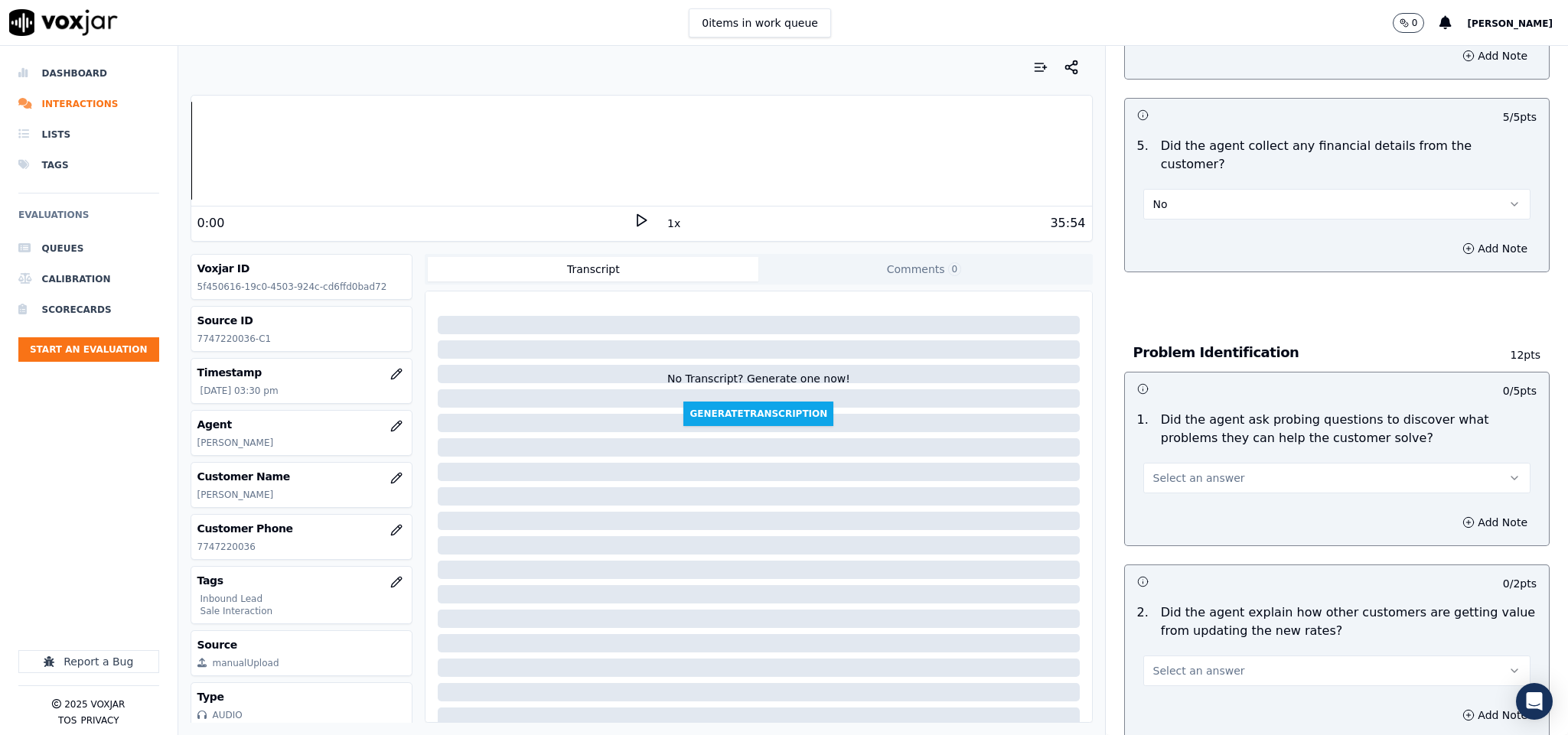
scroll to position [804, 0]
click at [1215, 462] on button "Select an answer" at bounding box center [1337, 477] width 388 height 31
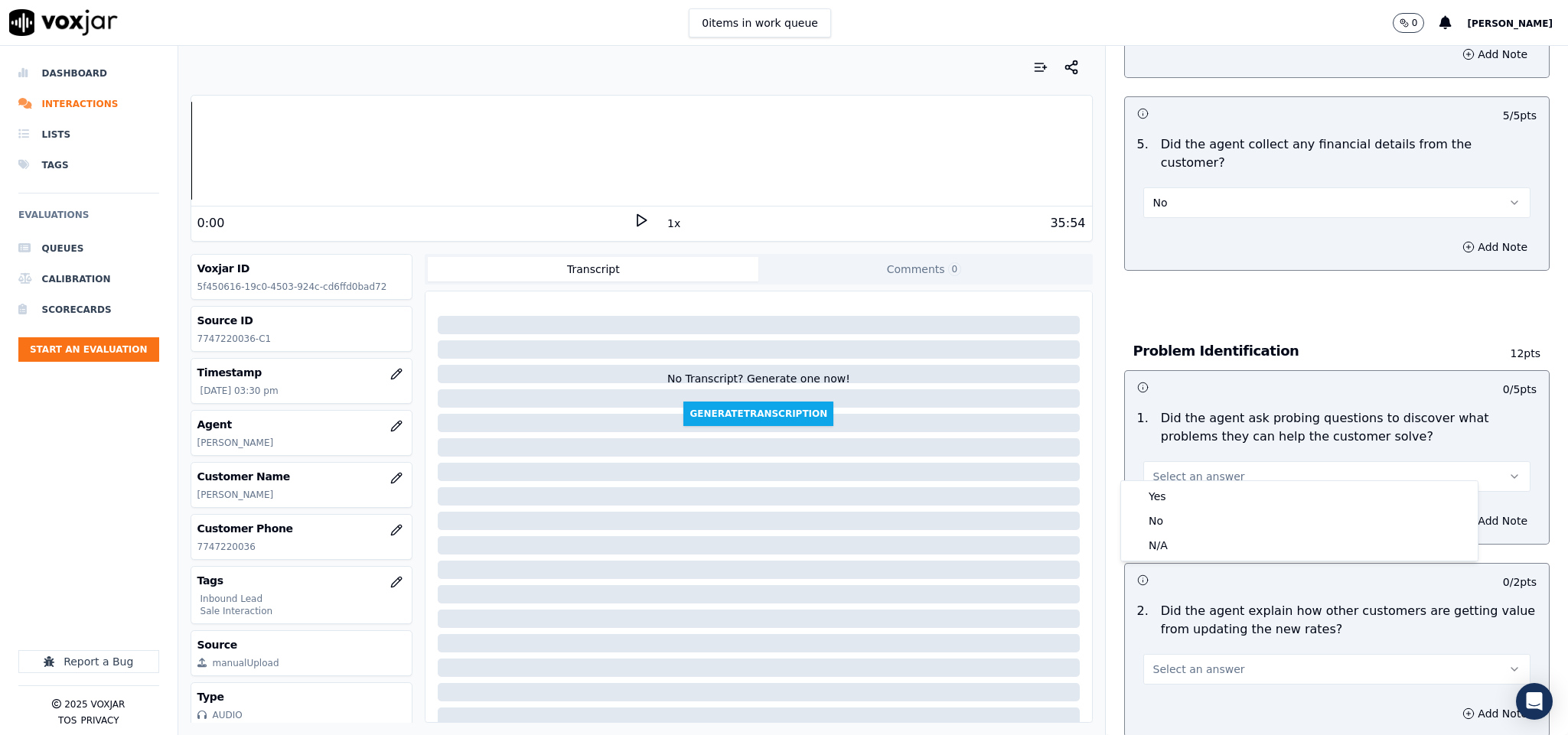
click at [1205, 469] on span "Select an answer" at bounding box center [1199, 476] width 92 height 15
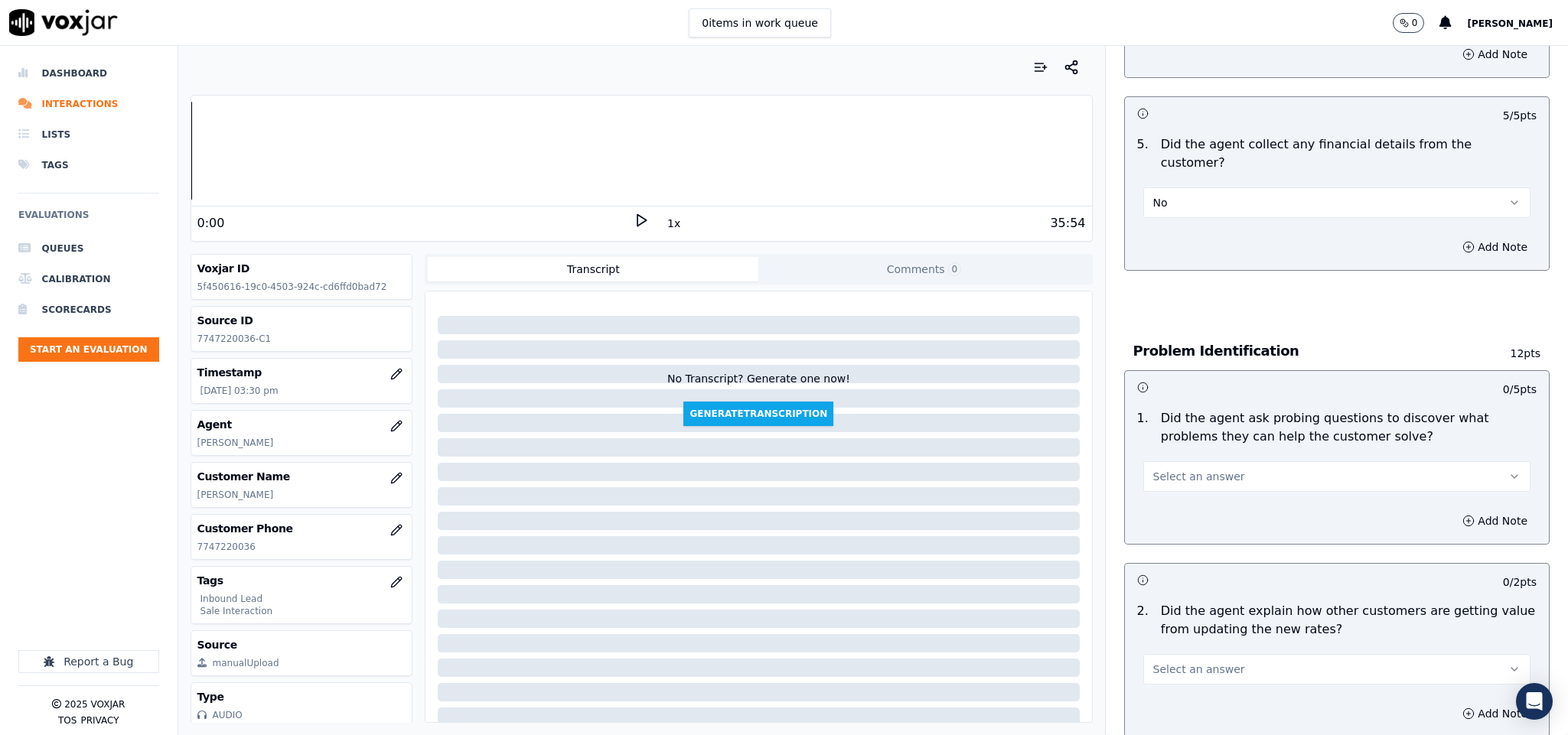
click at [1201, 475] on button "Select an answer" at bounding box center [1337, 477] width 388 height 31
click at [1167, 497] on div "Yes" at bounding box center [1298, 496] width 351 height 24
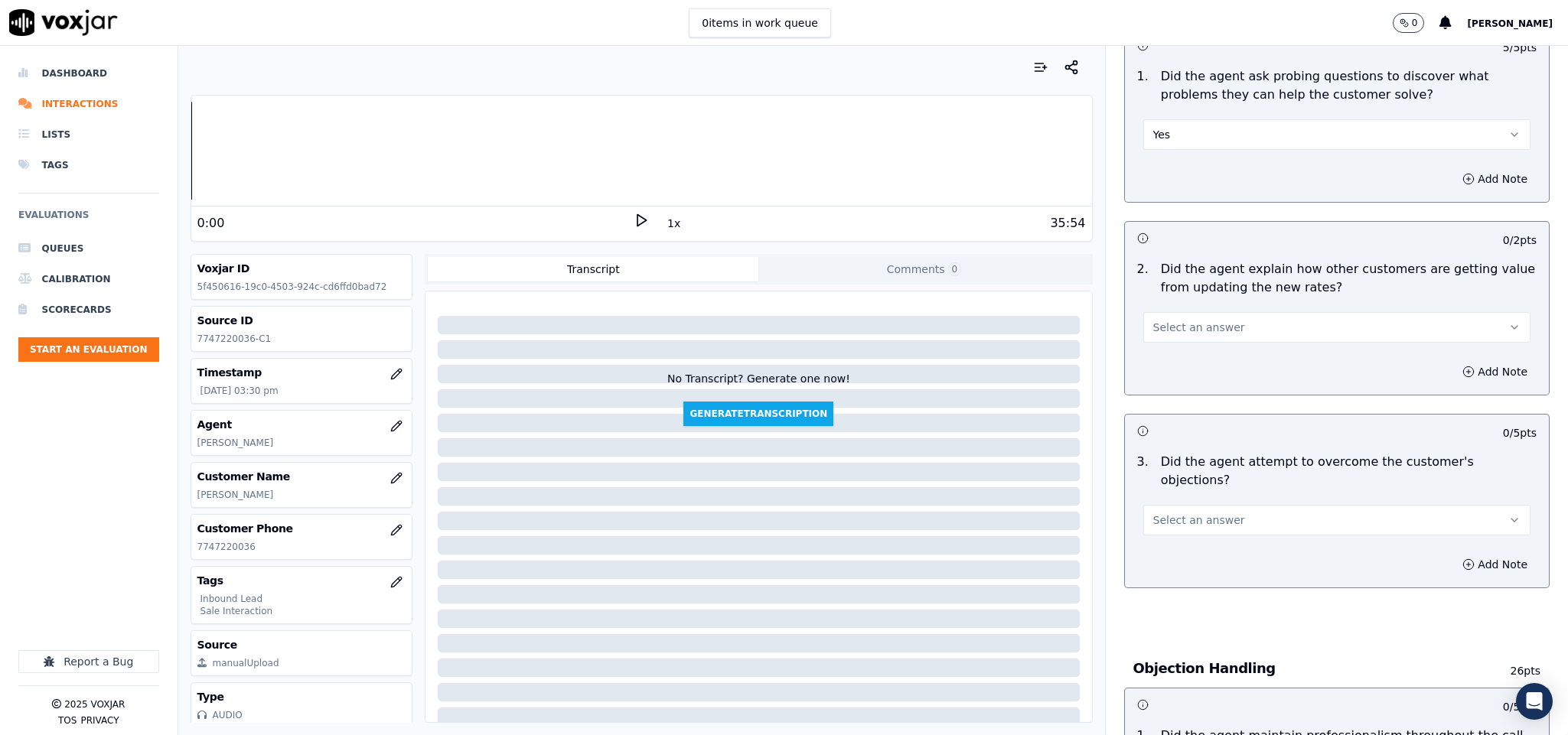
scroll to position [1148, 0]
click at [1206, 310] on button "Select an answer" at bounding box center [1337, 326] width 388 height 31
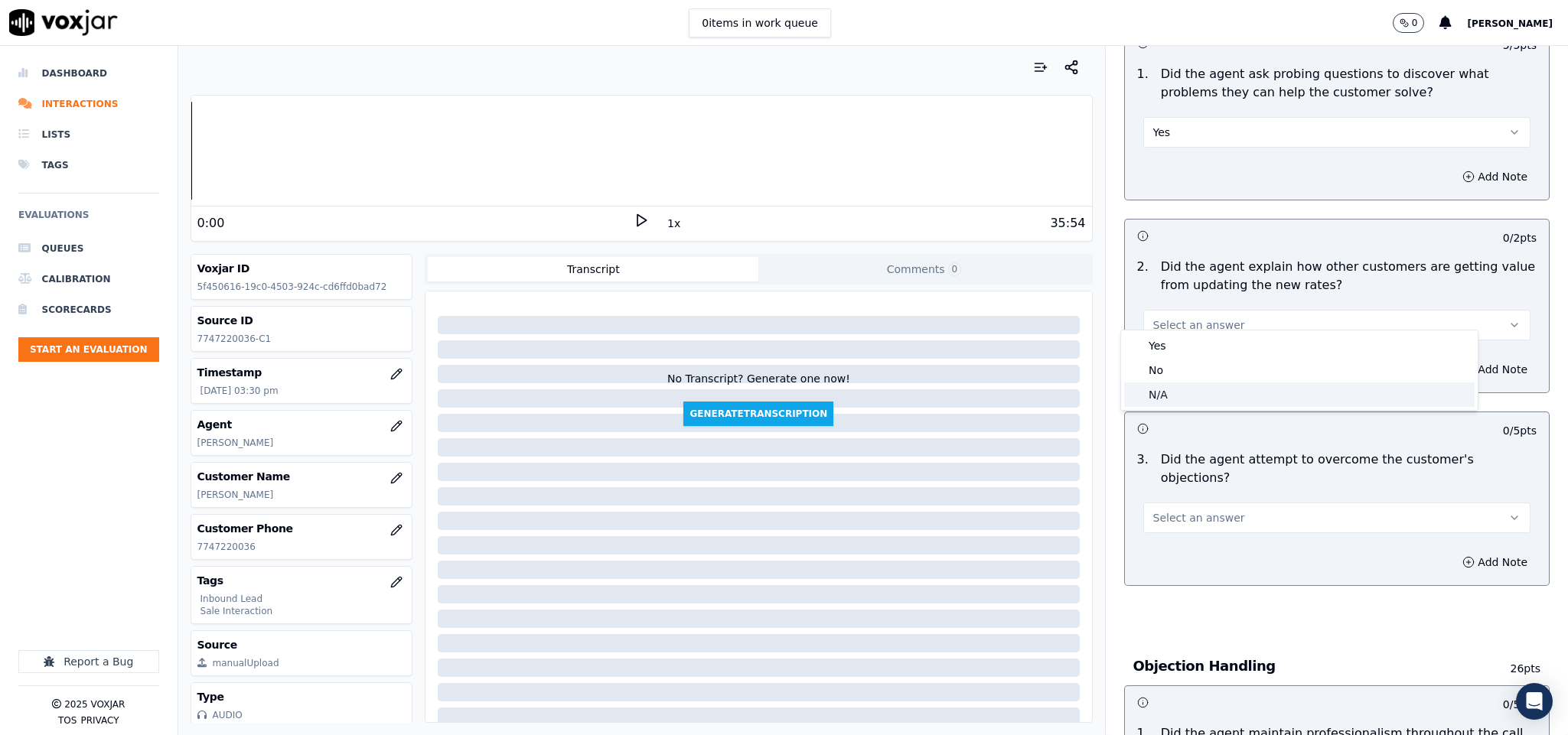
click at [1175, 390] on div "N/A" at bounding box center [1298, 394] width 351 height 24
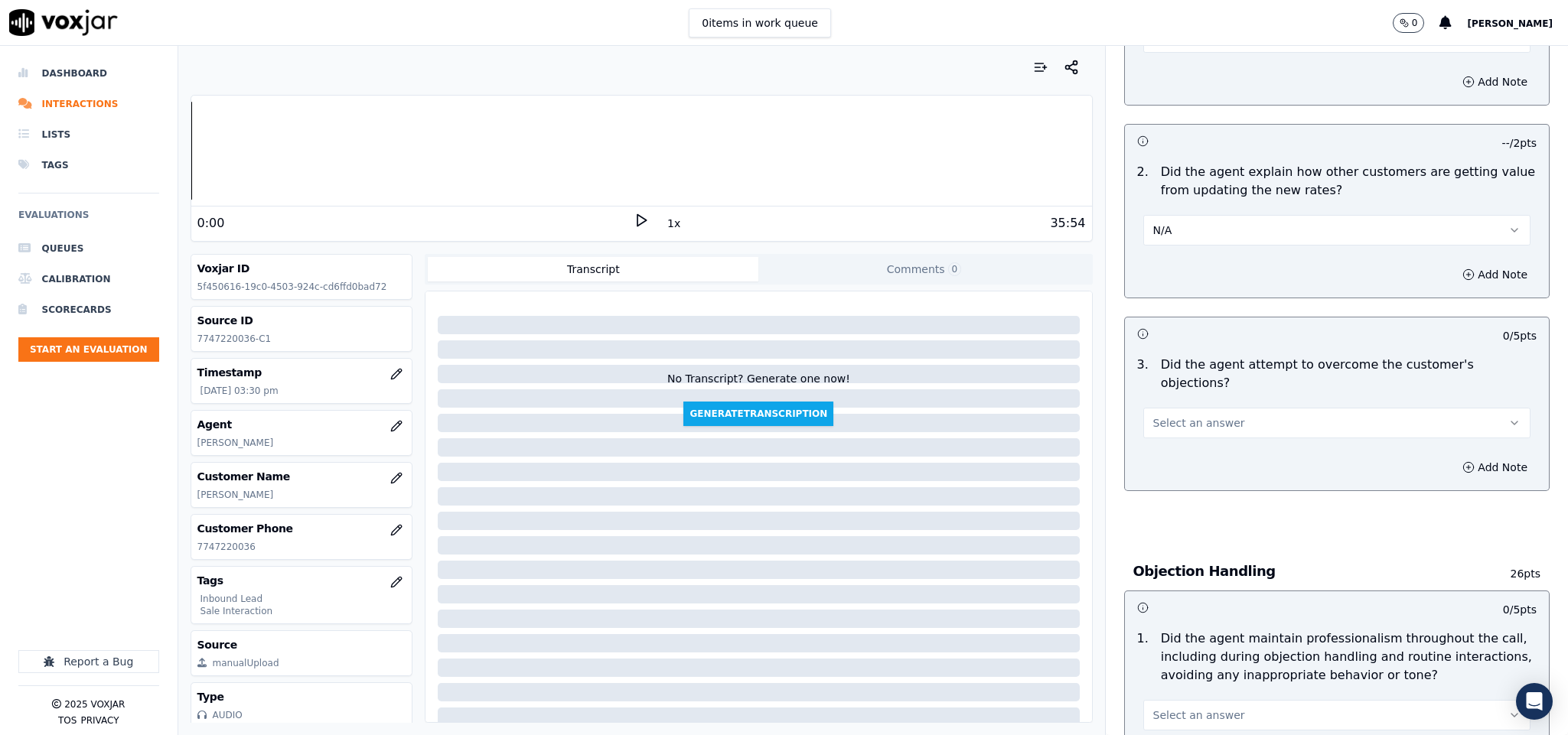
scroll to position [1377, 0]
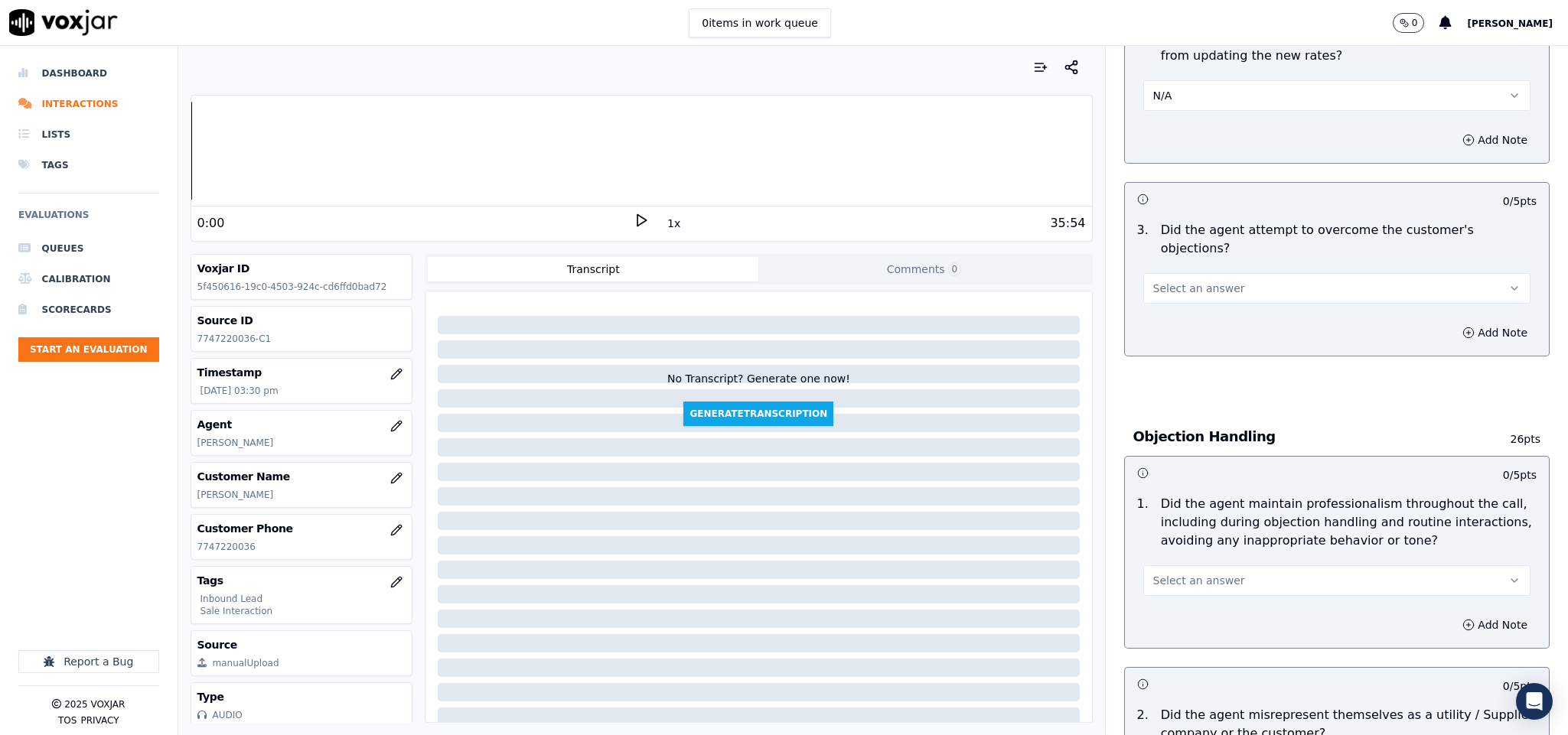
click at [1185, 280] on span "Select an answer" at bounding box center [1199, 288] width 92 height 15
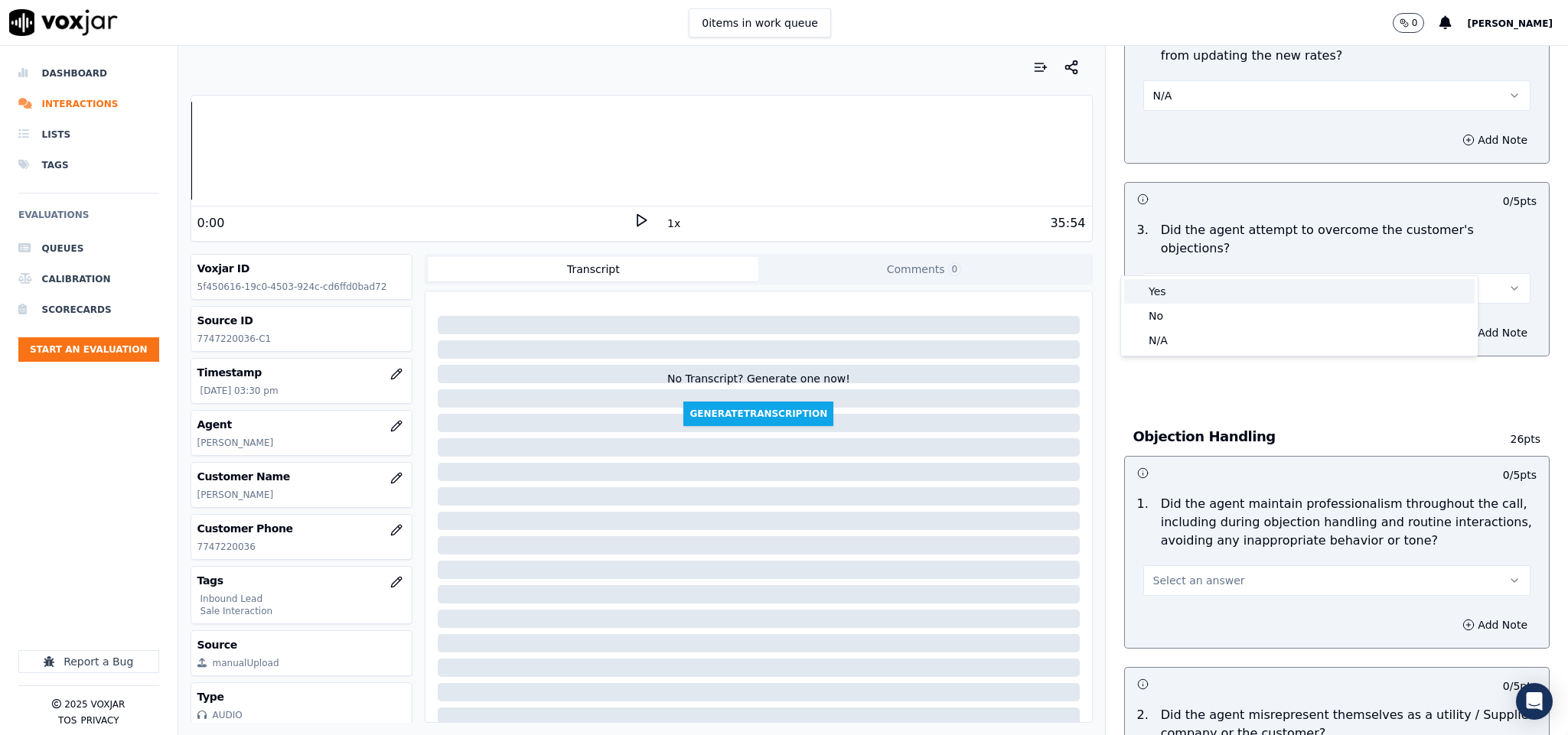
click at [1153, 300] on div "Yes" at bounding box center [1298, 291] width 351 height 24
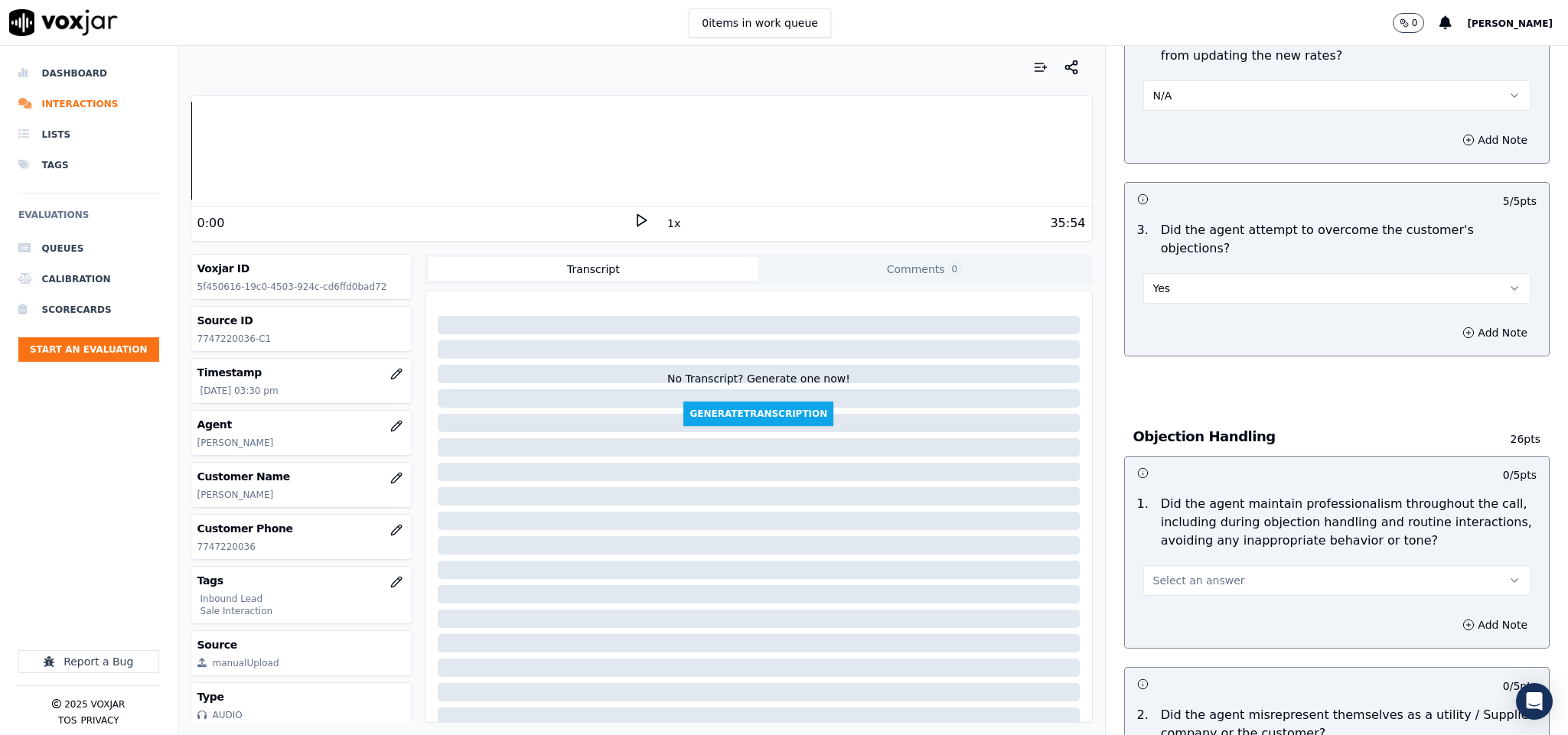
scroll to position [1493, 0]
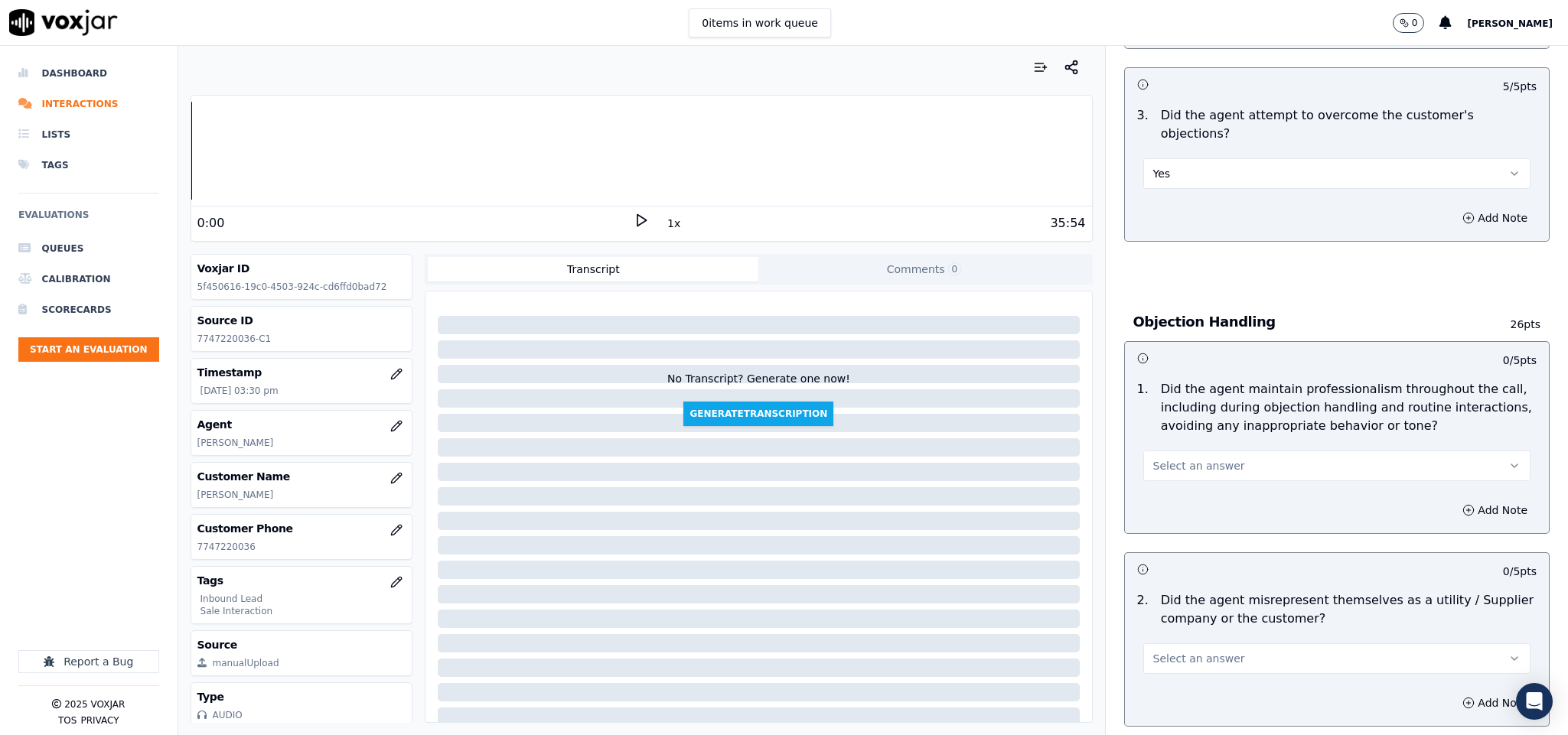
click at [1205, 458] on span "Select an answer" at bounding box center [1199, 465] width 92 height 15
click at [1169, 497] on div "No" at bounding box center [1298, 494] width 351 height 24
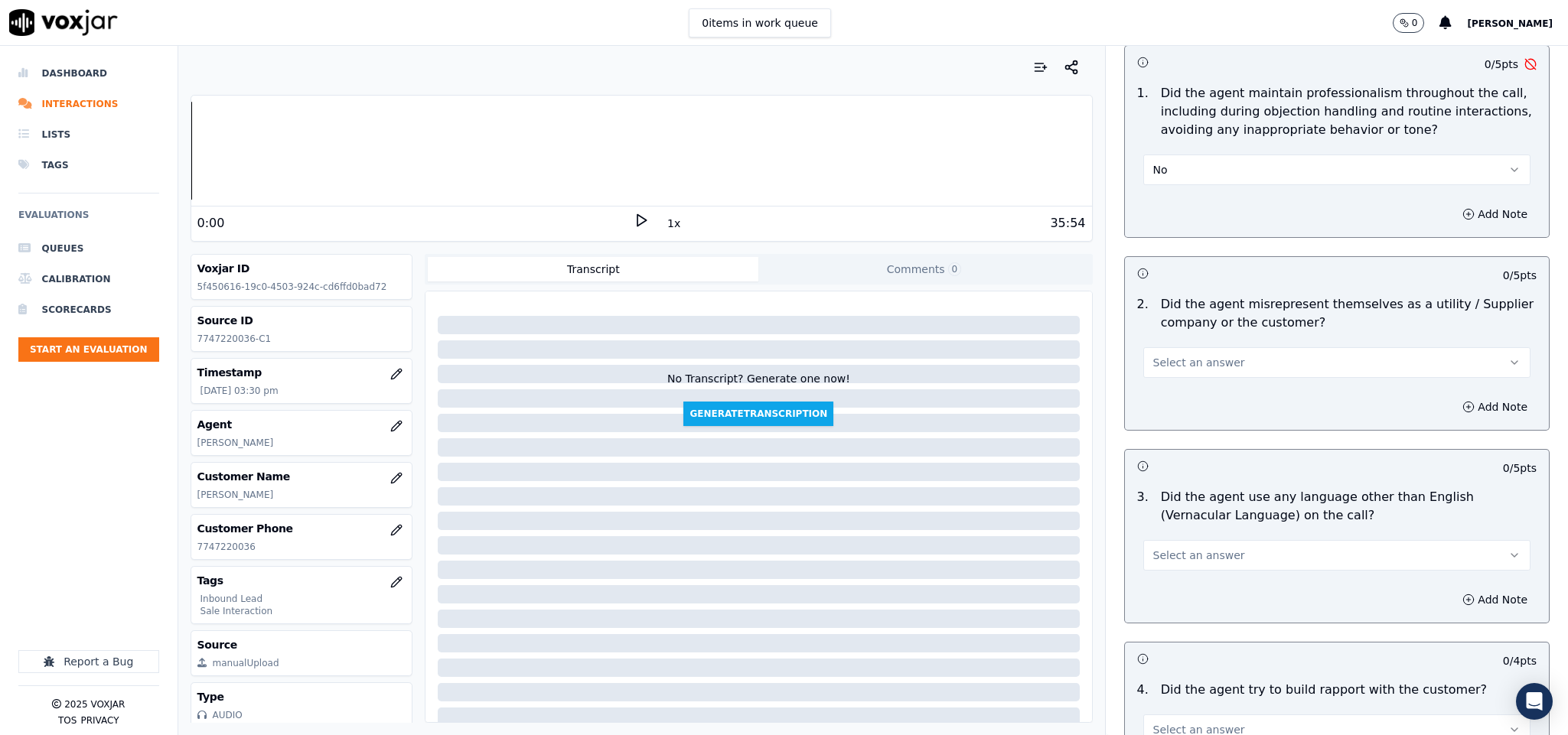
scroll to position [1836, 0]
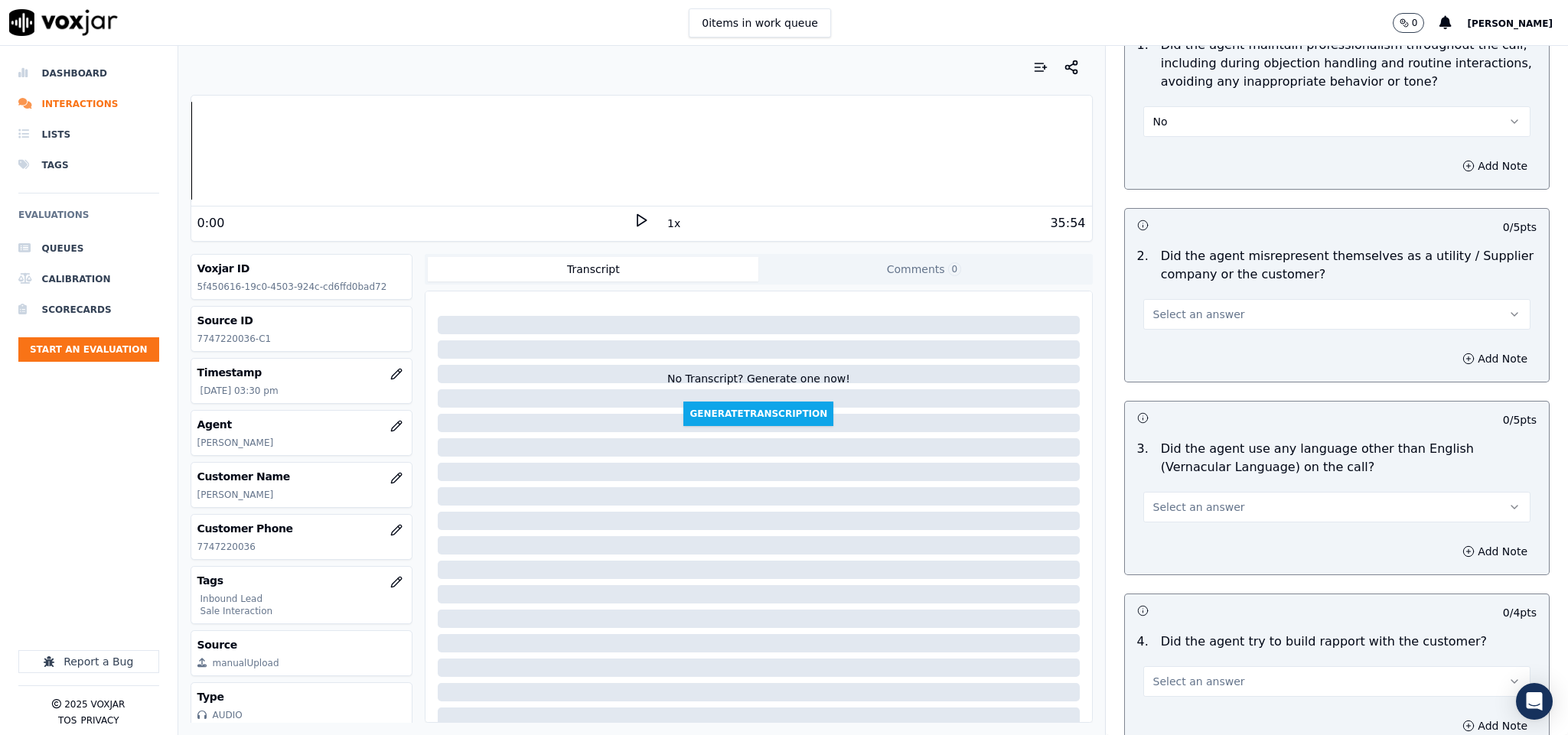
click at [1196, 106] on button "No" at bounding box center [1337, 122] width 388 height 31
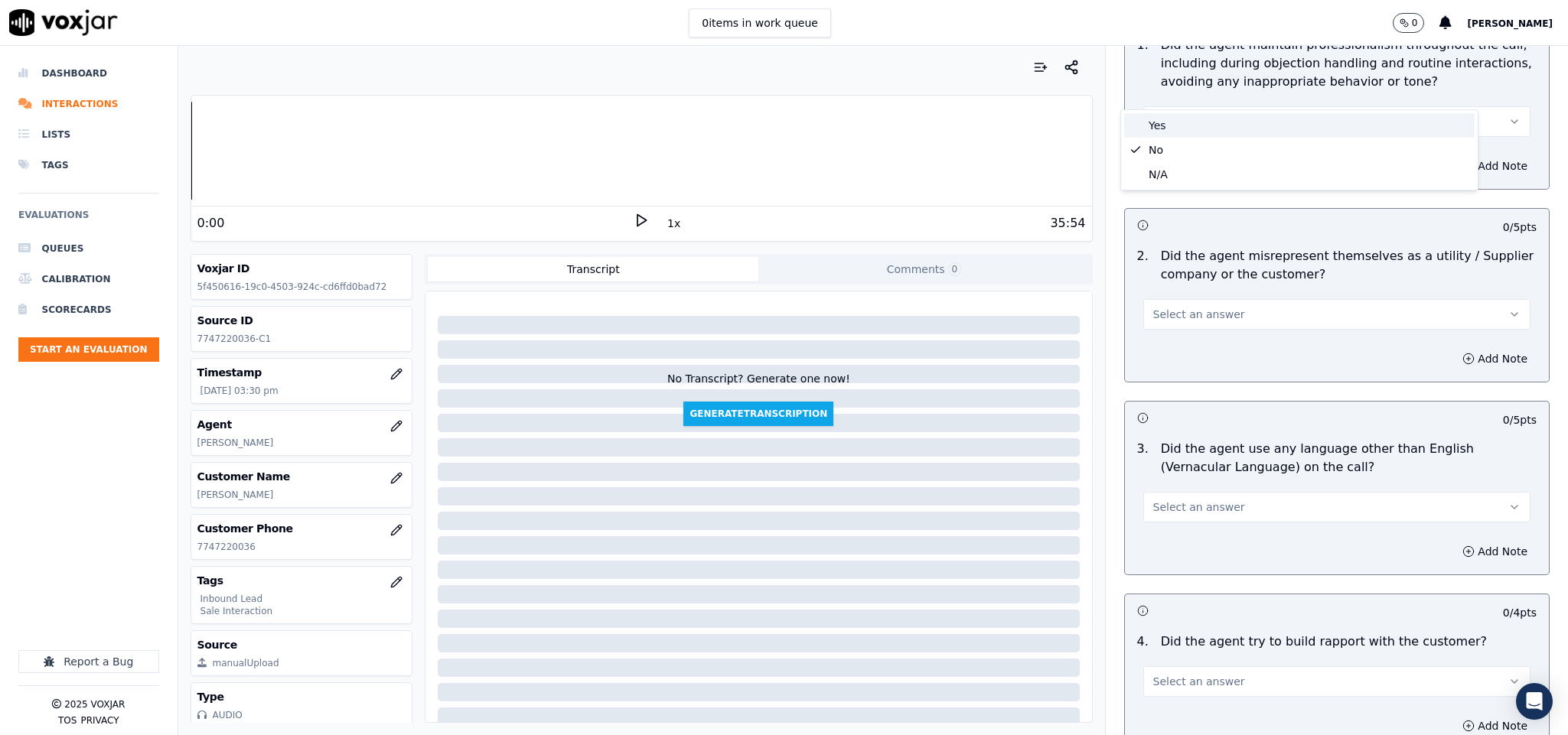
click at [1176, 129] on div "Yes" at bounding box center [1298, 125] width 351 height 24
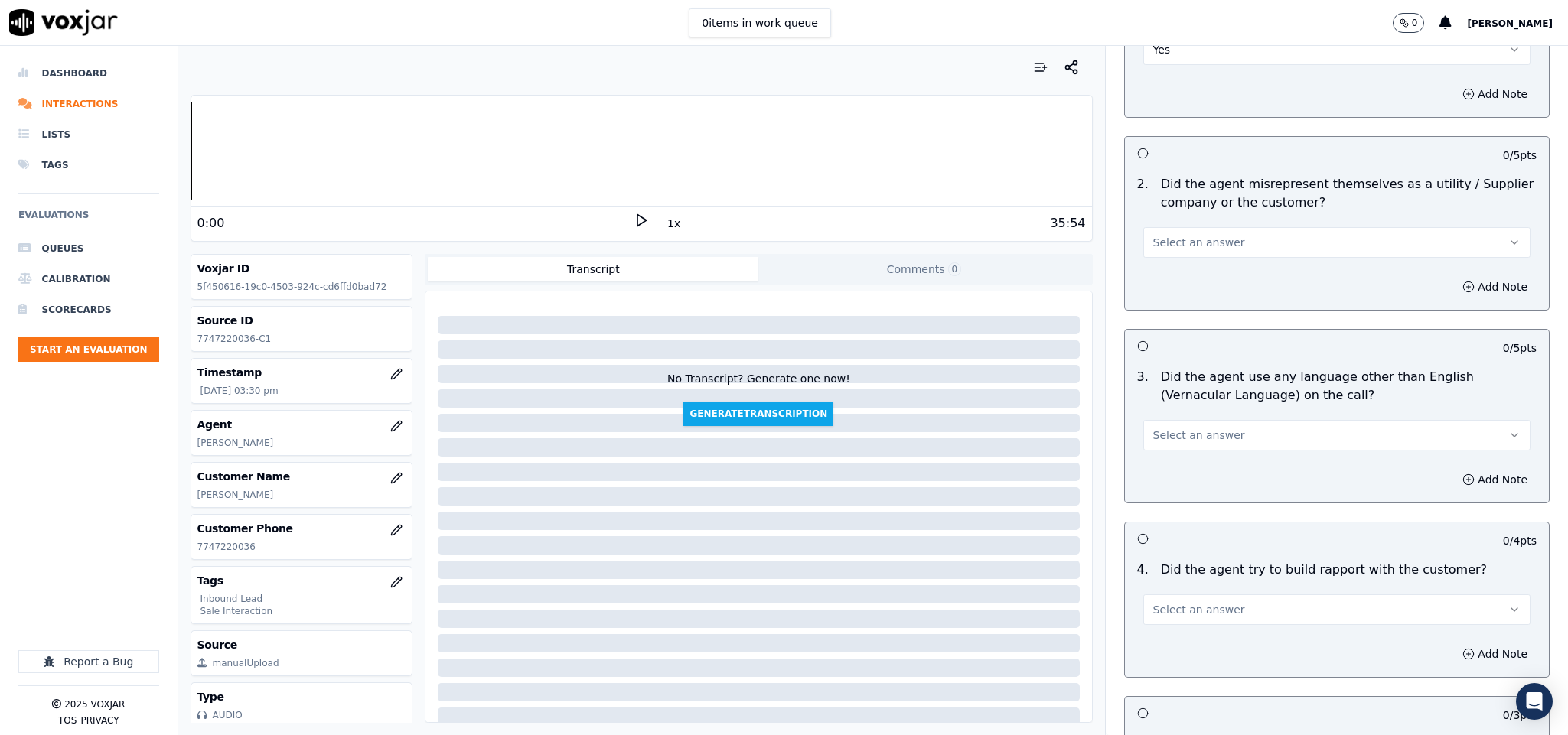
scroll to position [1952, 0]
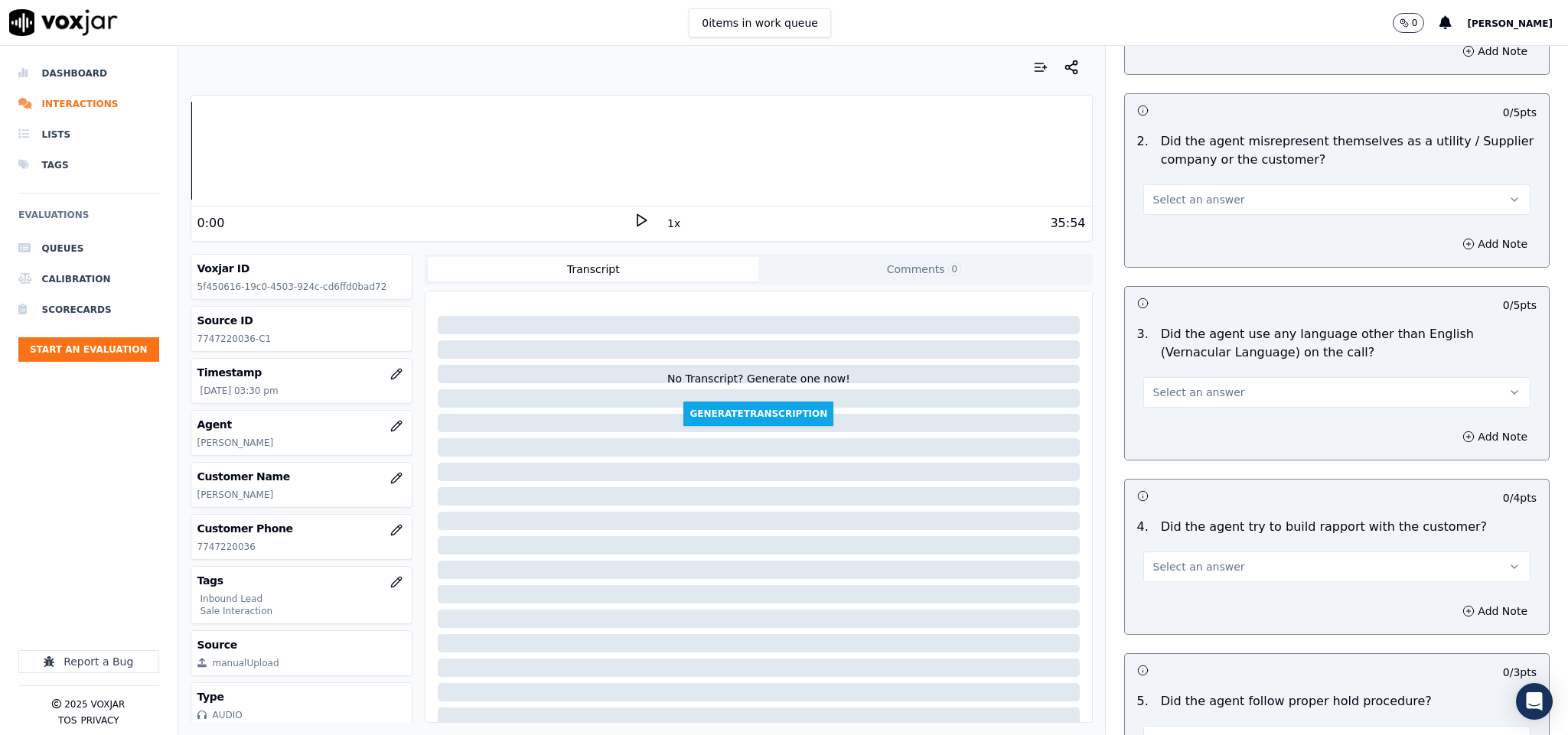
click at [1195, 192] on span "Select an answer" at bounding box center [1199, 199] width 92 height 15
click at [1170, 241] on div "N/A" at bounding box center [1298, 252] width 351 height 24
click at [1169, 184] on button "N/A" at bounding box center [1337, 199] width 388 height 31
click at [1171, 223] on div "No" at bounding box center [1298, 227] width 351 height 24
click at [1173, 385] on span "Select an answer" at bounding box center [1199, 392] width 92 height 15
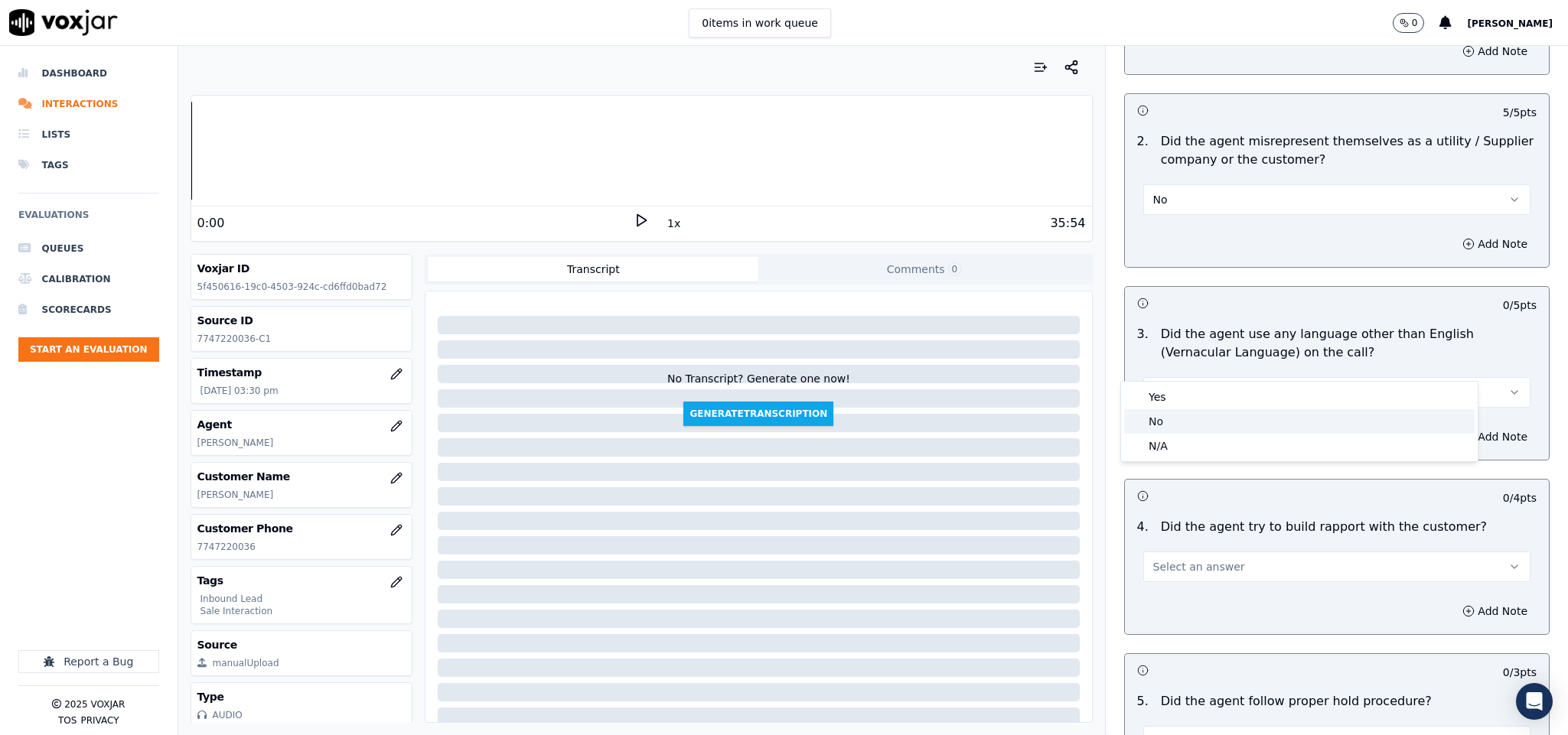
click at [1169, 412] on div "No" at bounding box center [1298, 421] width 351 height 24
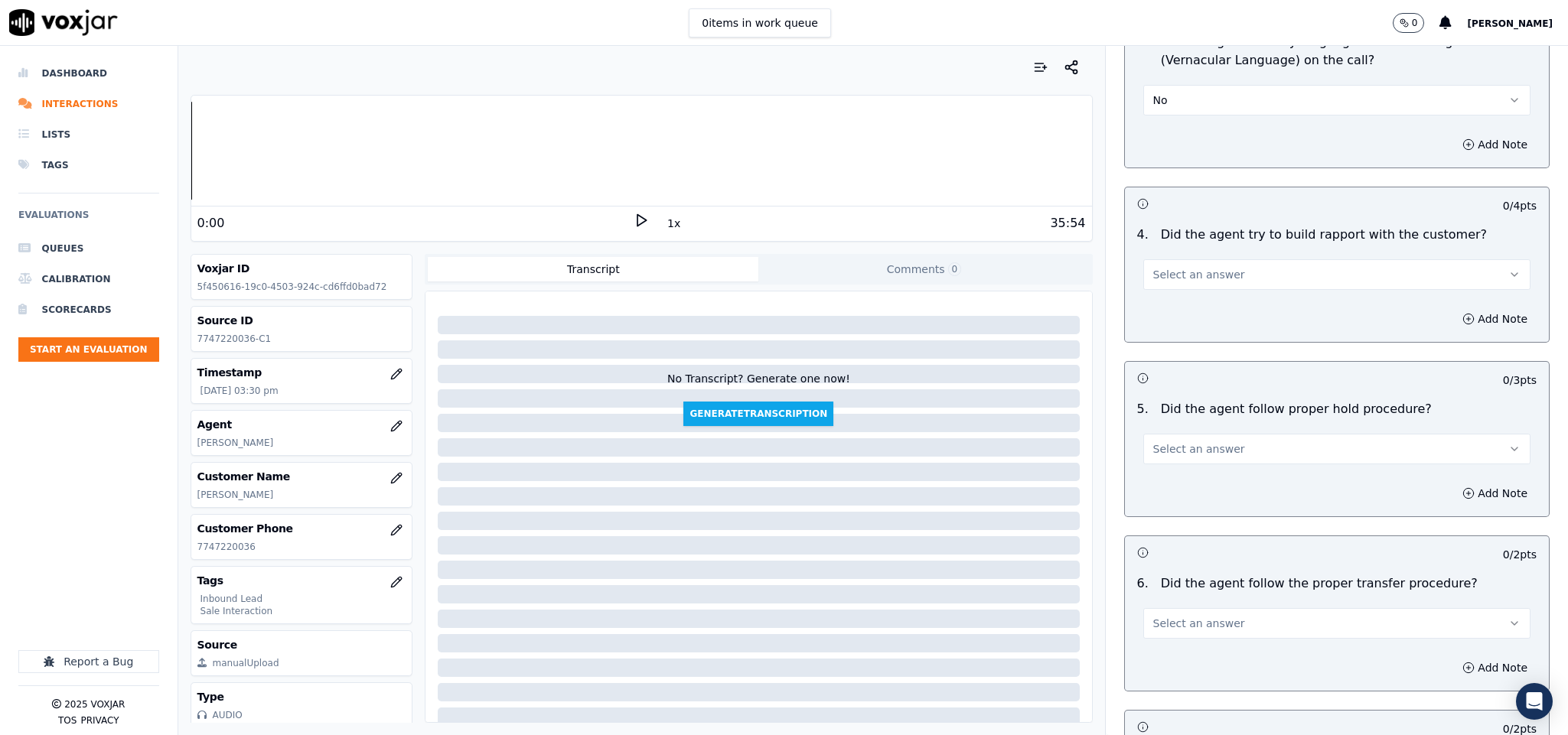
scroll to position [2296, 0]
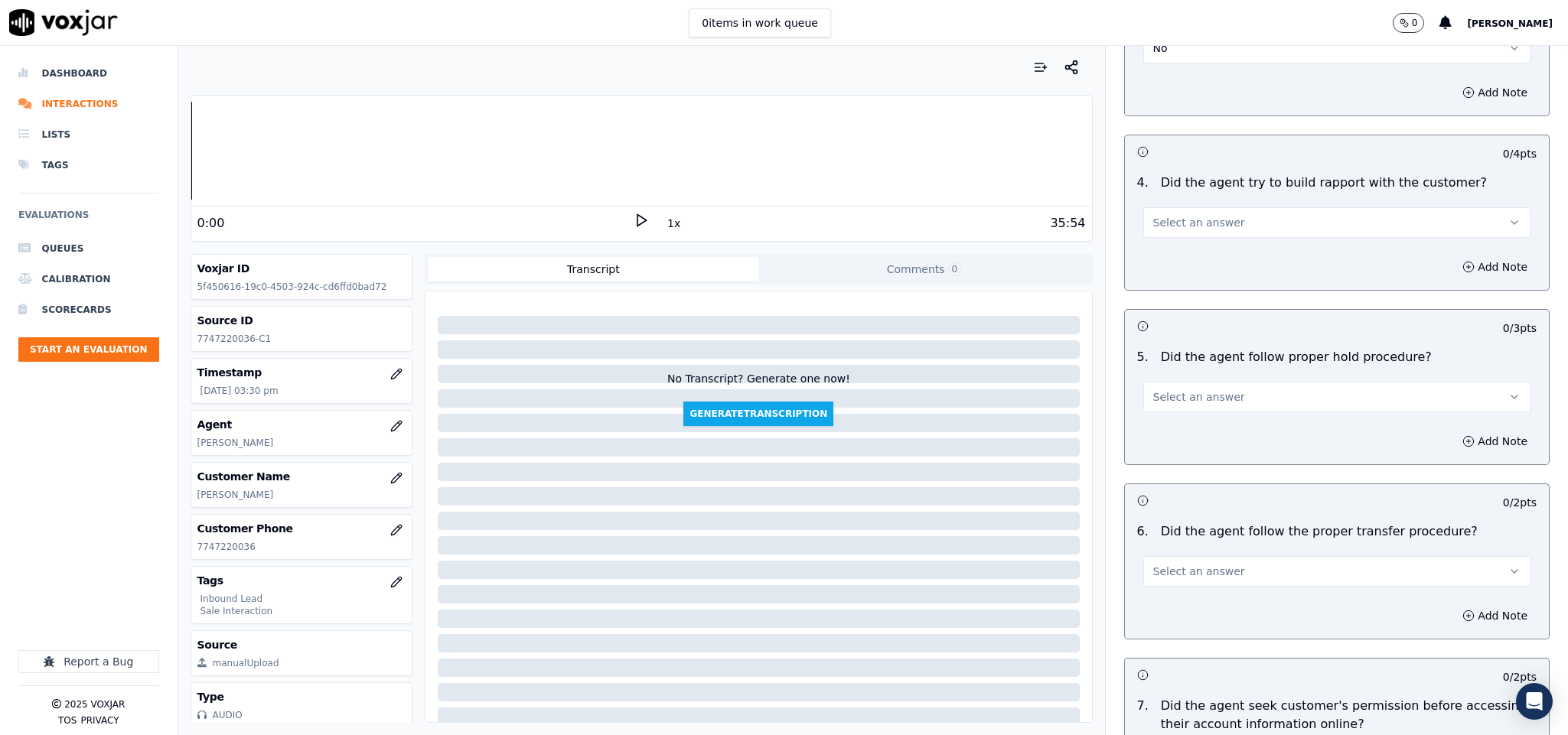
click at [1204, 215] on span "Select an answer" at bounding box center [1199, 222] width 92 height 15
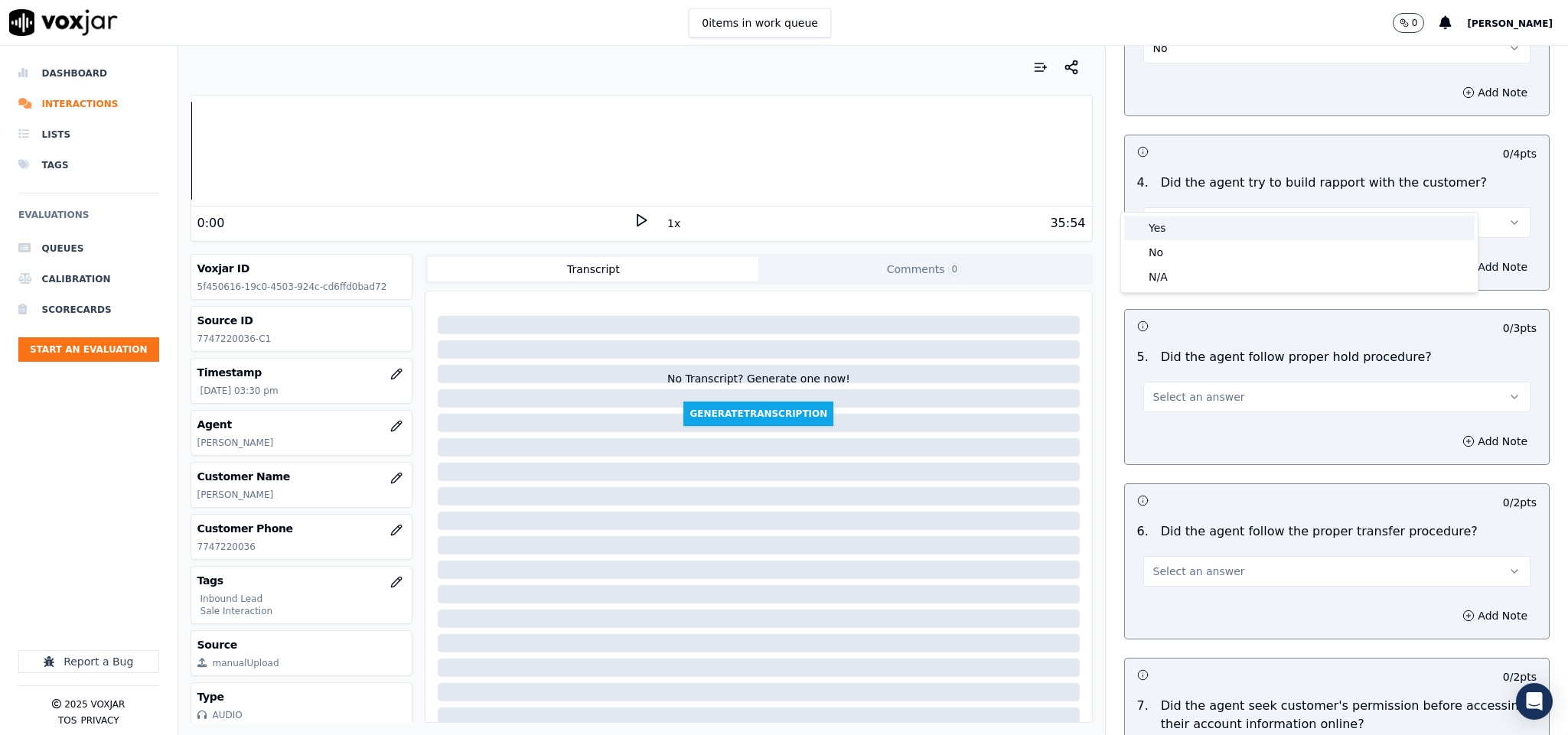
click at [1191, 225] on div "Yes" at bounding box center [1298, 227] width 351 height 24
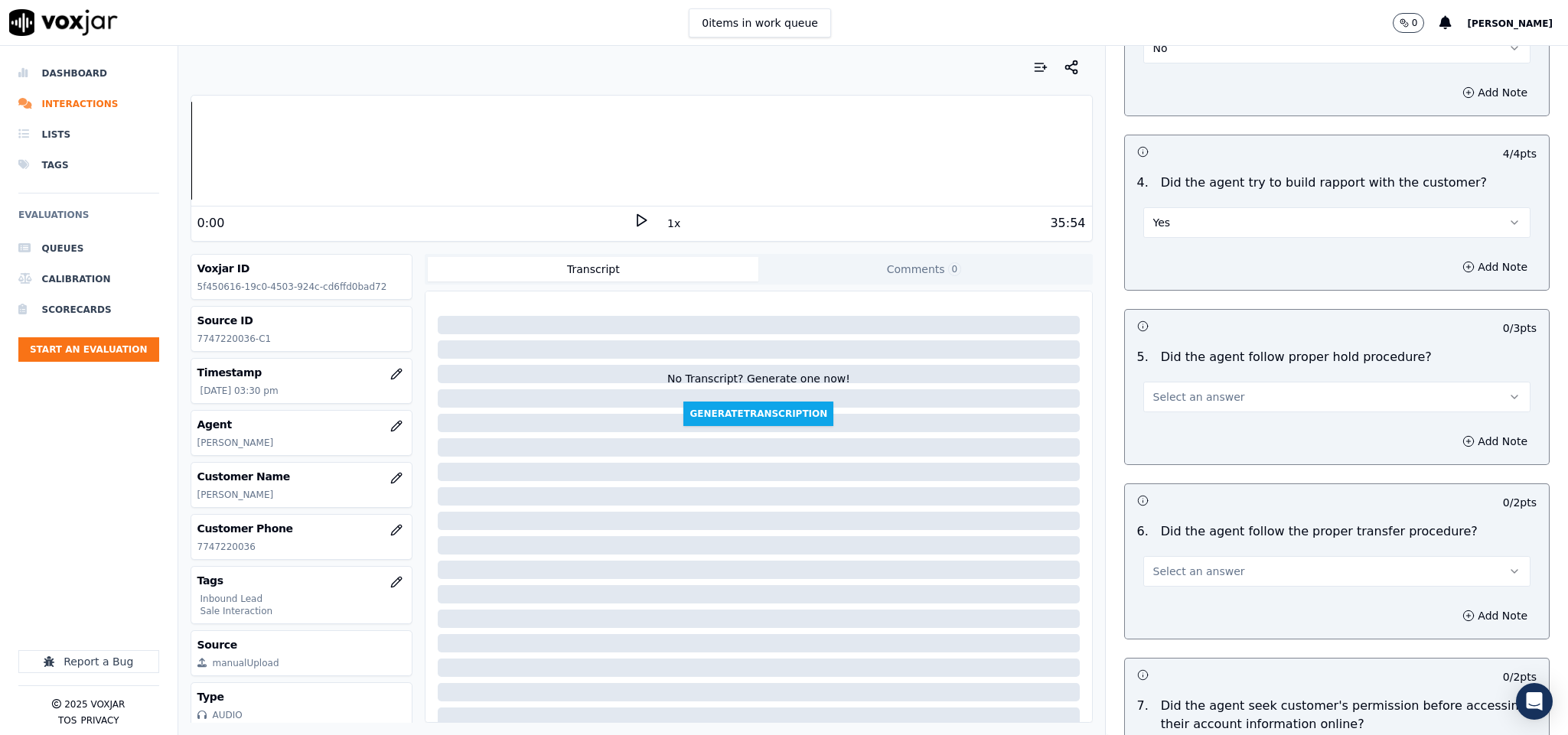
click at [1191, 390] on span "Select an answer" at bounding box center [1199, 397] width 92 height 15
click at [1175, 400] on div "Yes" at bounding box center [1298, 403] width 351 height 24
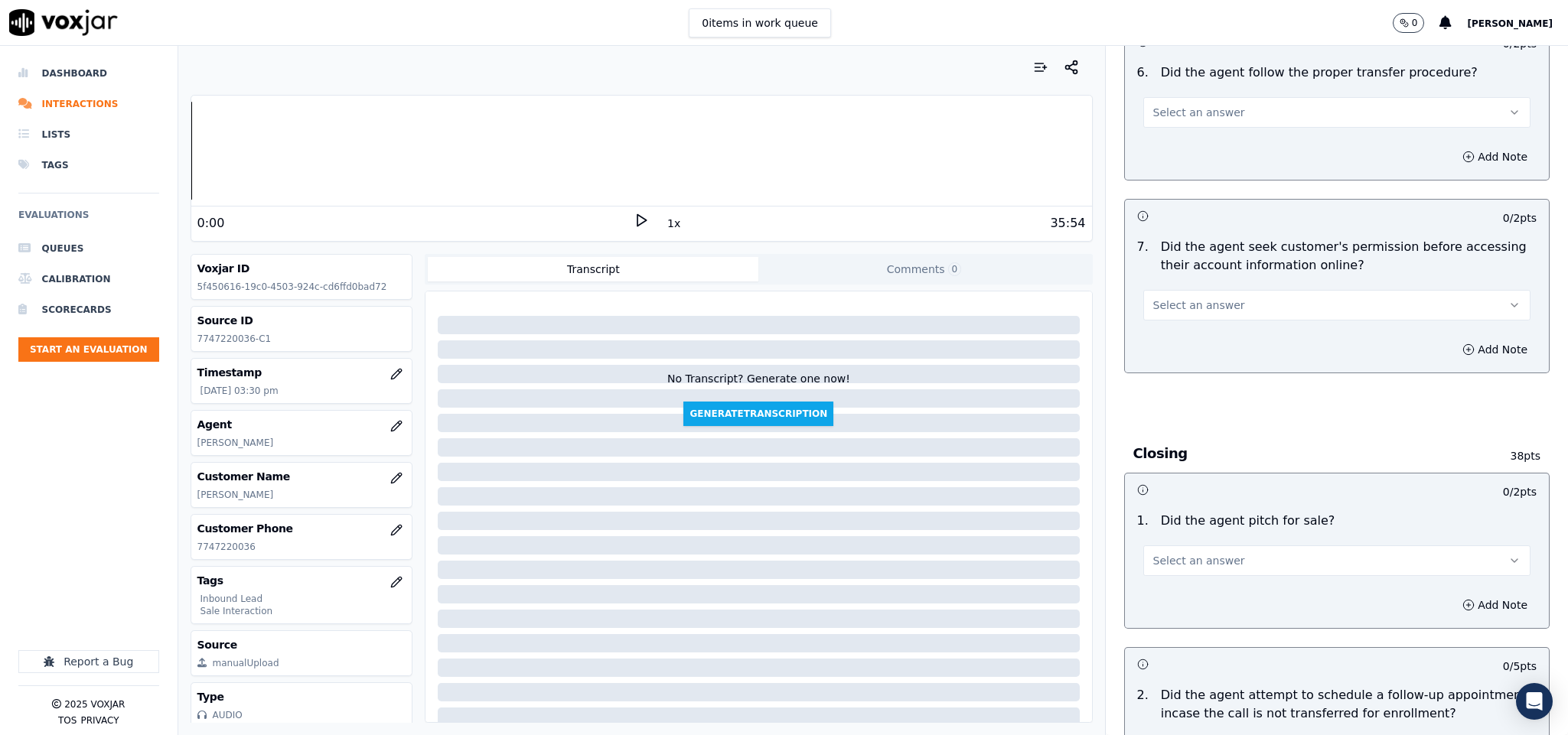
scroll to position [2640, 0]
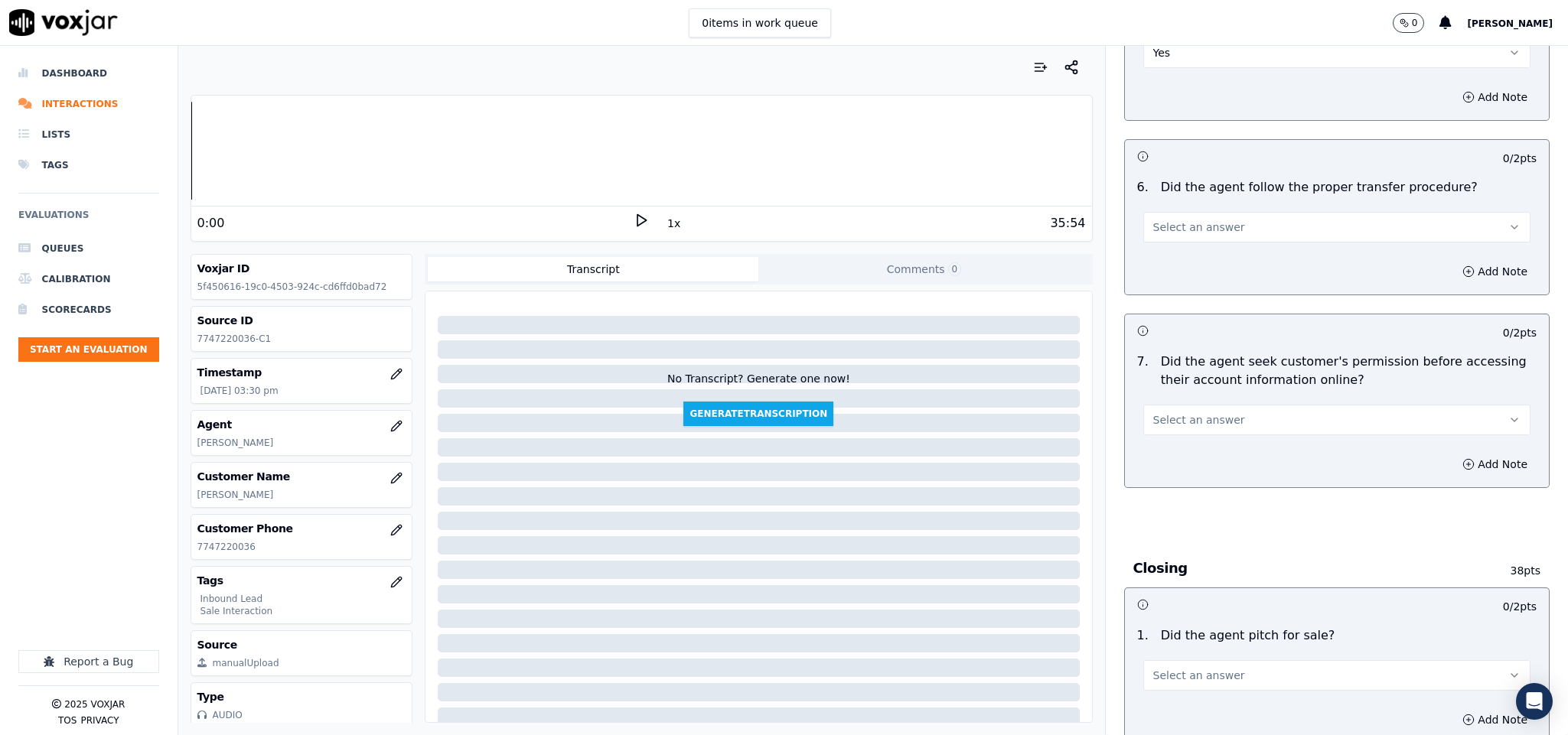
click at [1208, 220] on span "Select an answer" at bounding box center [1199, 227] width 92 height 15
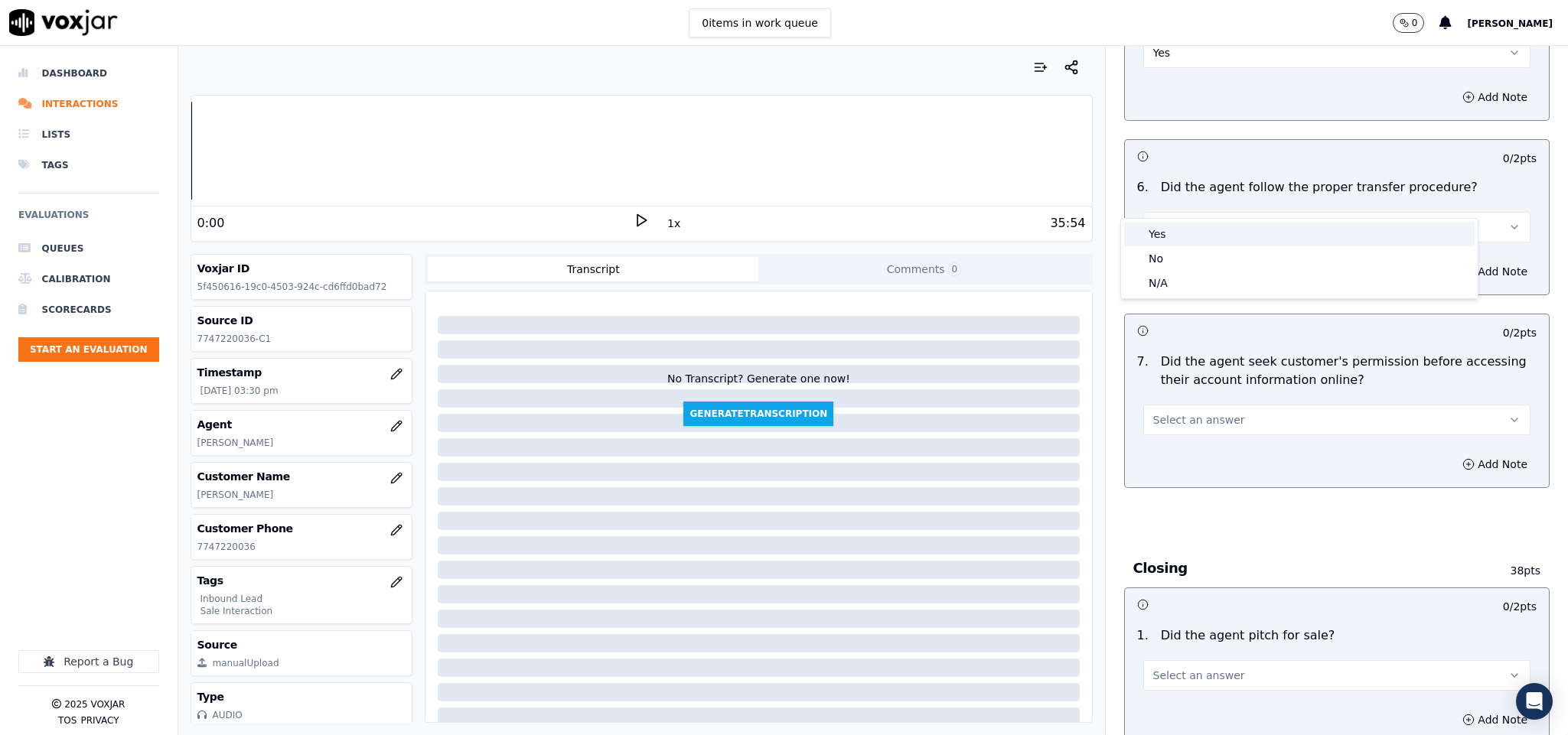
click at [1203, 234] on div "Yes" at bounding box center [1298, 234] width 351 height 24
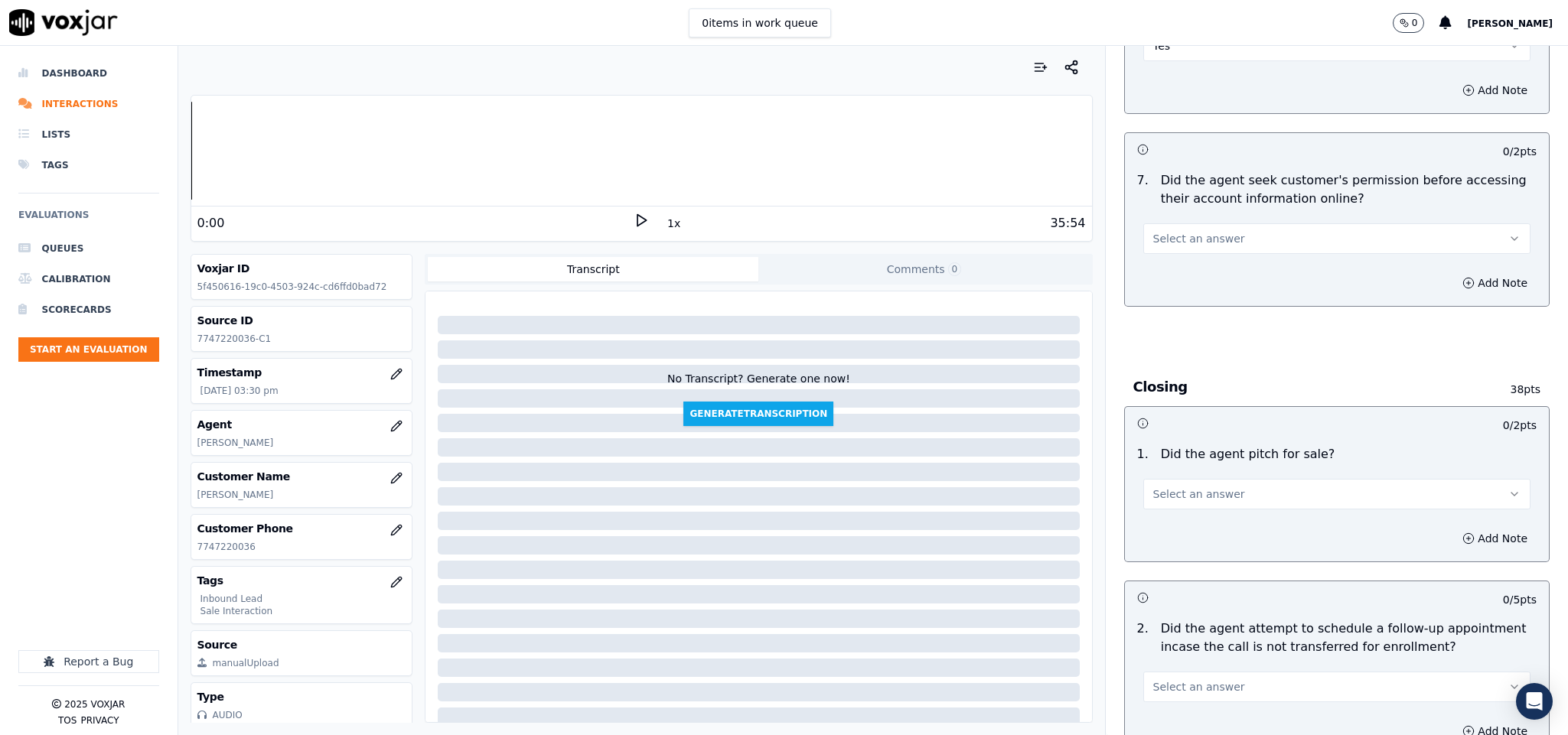
scroll to position [2870, 0]
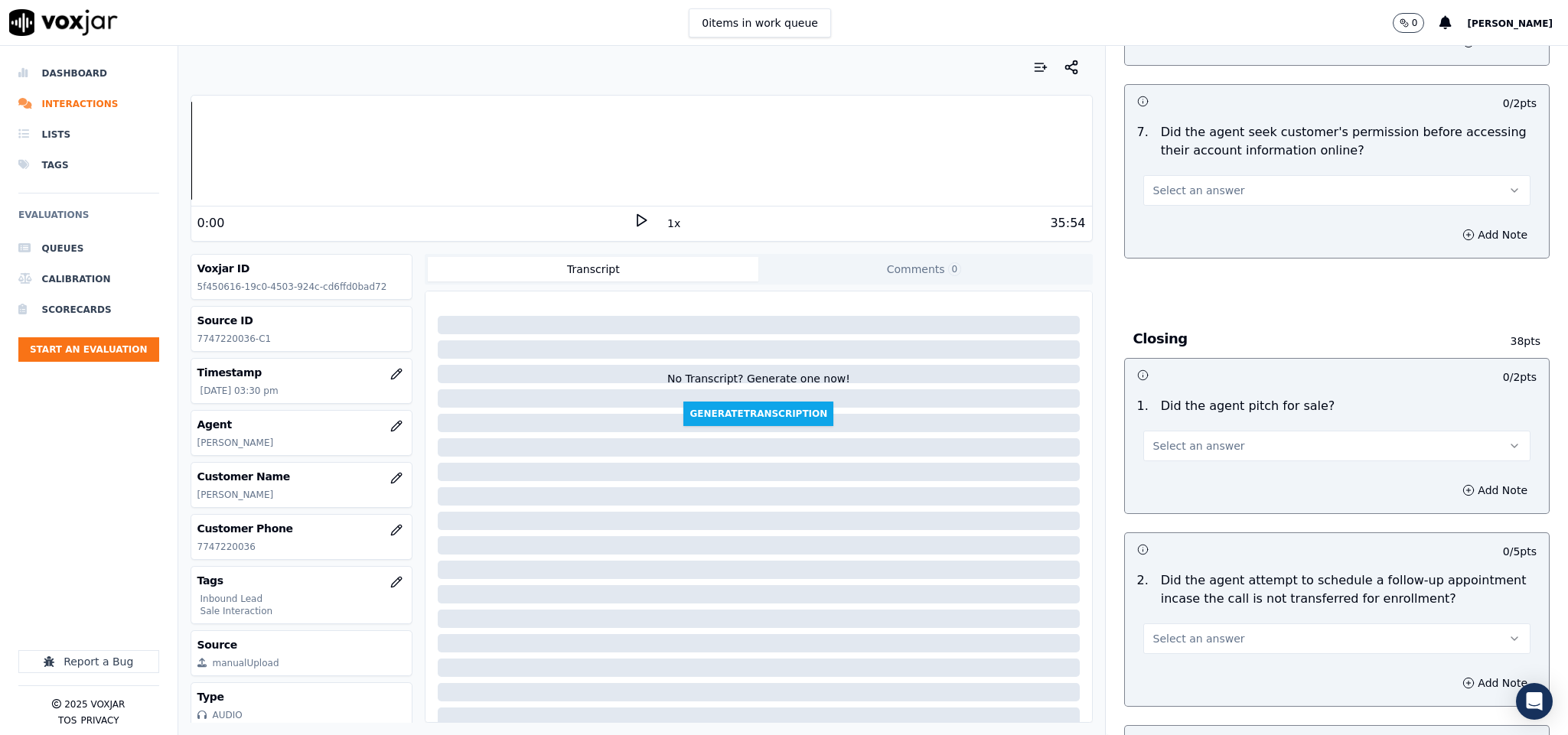
click at [1271, 172] on div "Select an answer" at bounding box center [1337, 188] width 388 height 33
click at [1238, 175] on button "Select an answer" at bounding box center [1337, 190] width 388 height 31
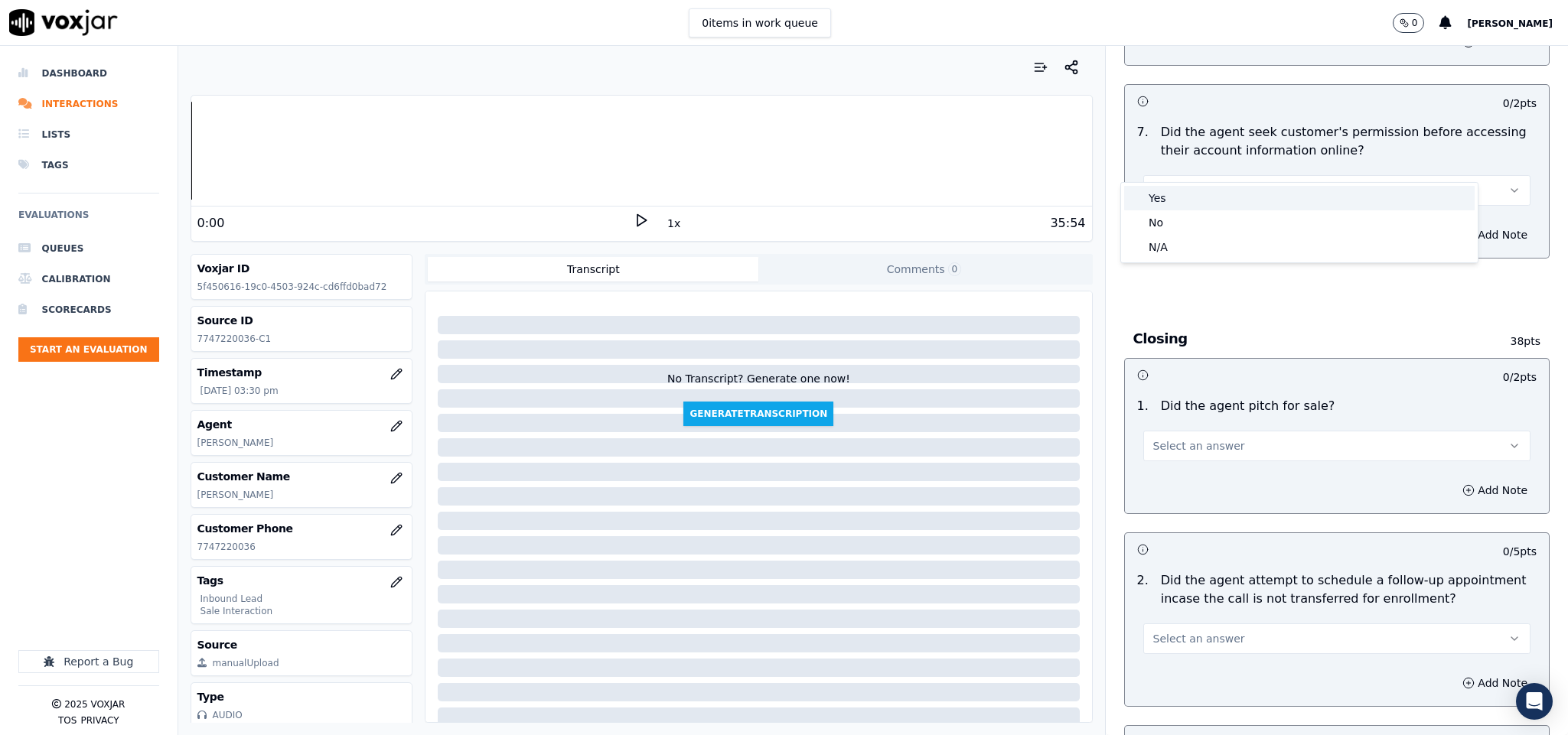
click at [1216, 194] on div "Yes" at bounding box center [1298, 198] width 351 height 24
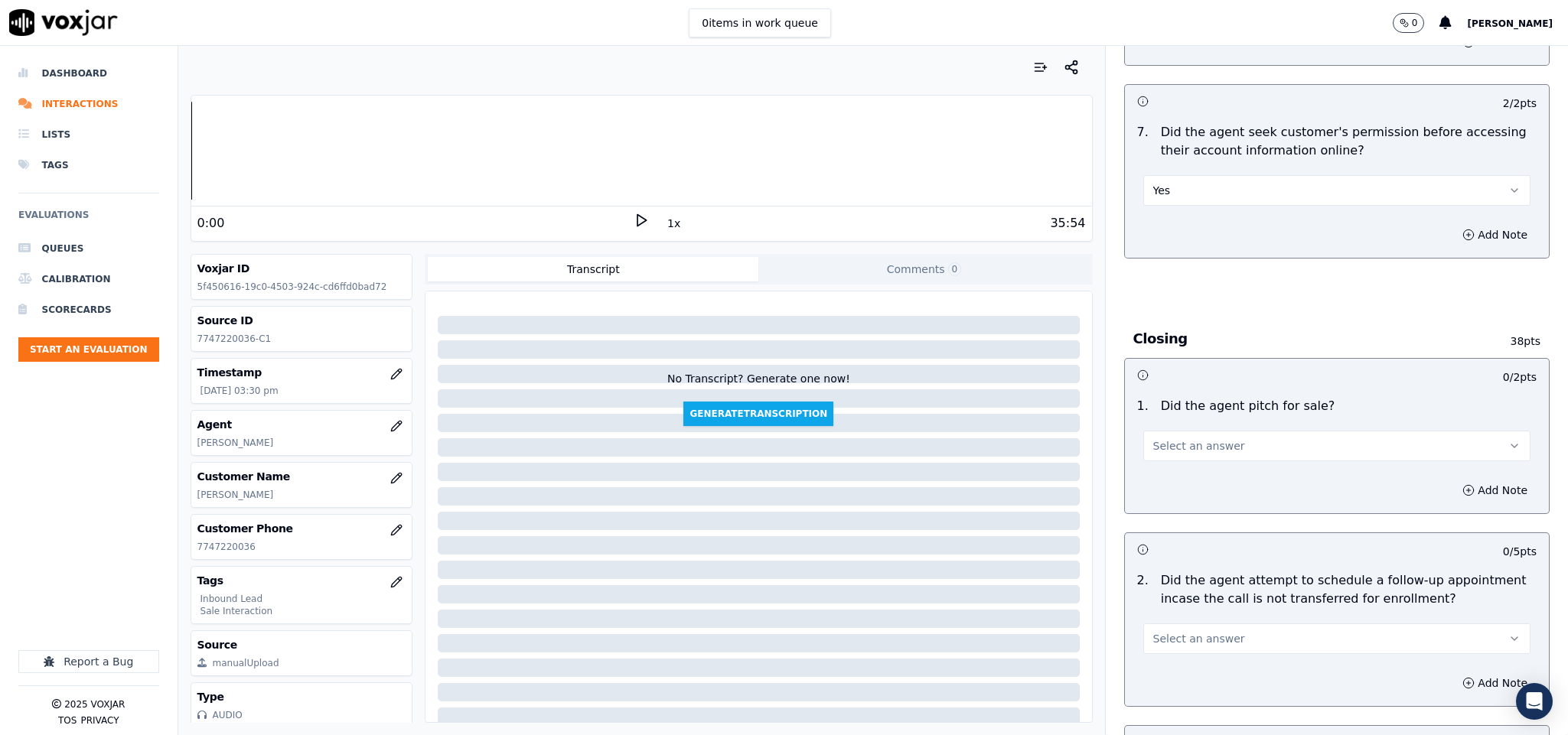
click at [1215, 431] on button "Select an answer" at bounding box center [1337, 446] width 388 height 31
click at [1194, 453] on div "Yes" at bounding box center [1298, 454] width 351 height 24
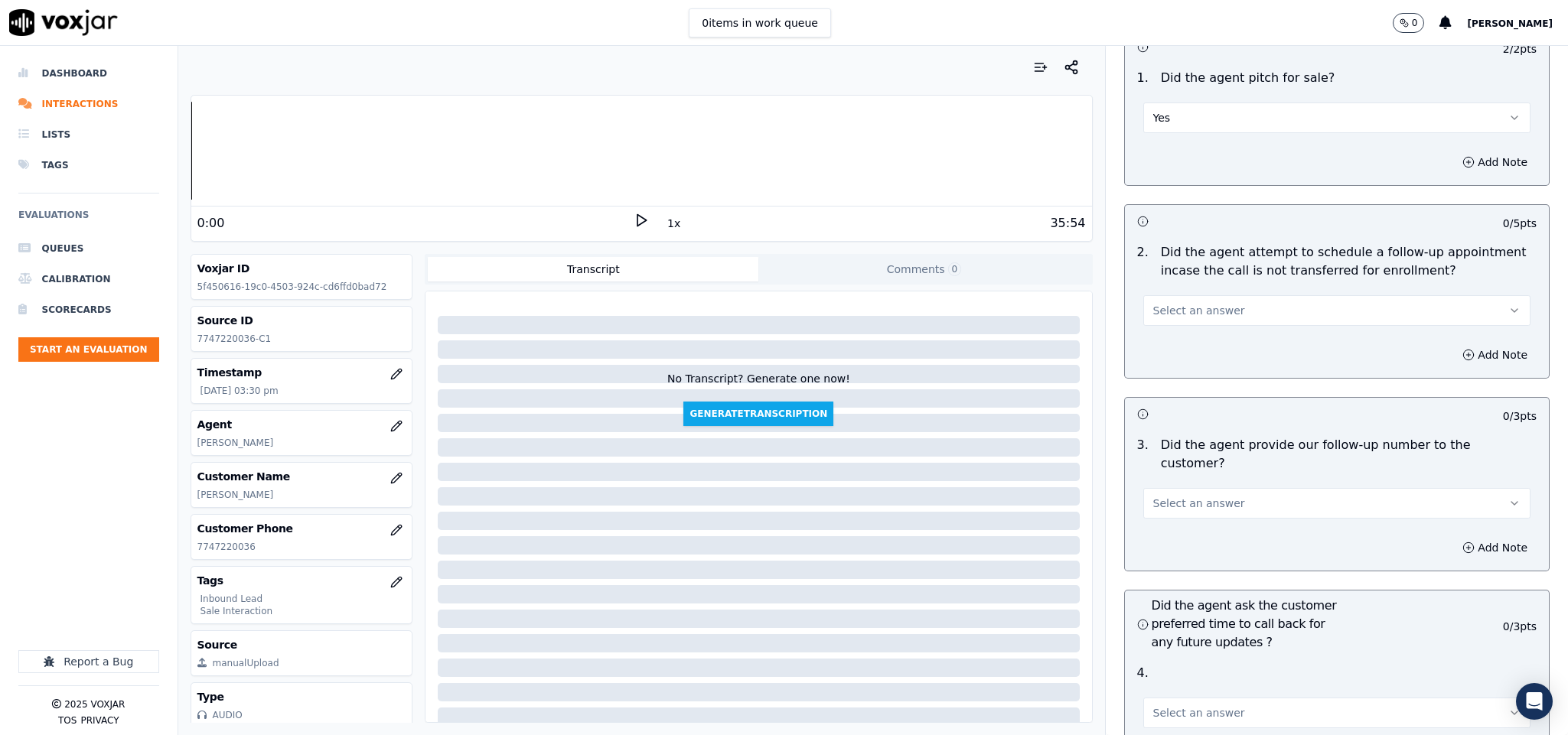
scroll to position [3214, 0]
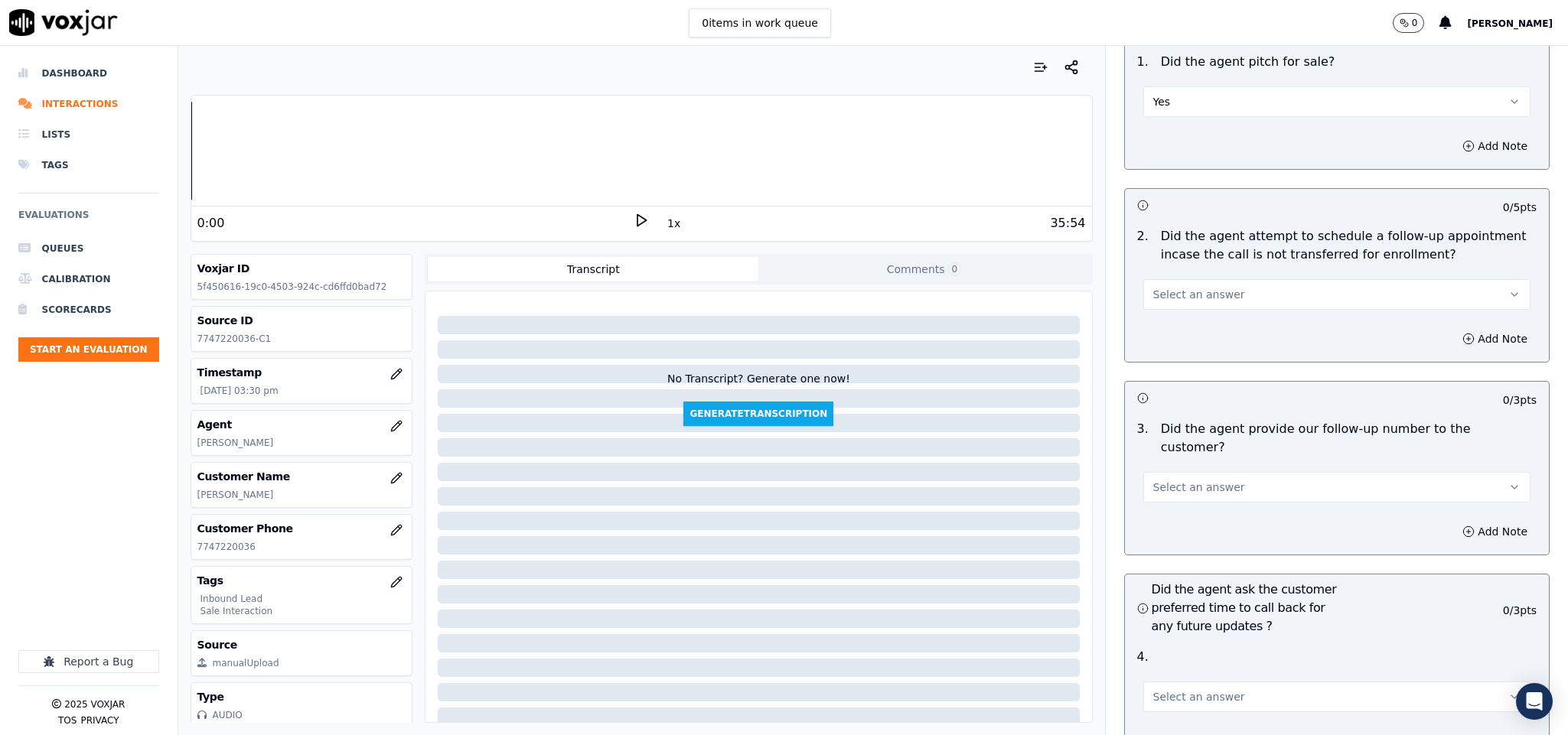
click at [1235, 280] on button "Select an answer" at bounding box center [1337, 295] width 388 height 31
click at [1183, 352] on div "N/A" at bounding box center [1298, 352] width 351 height 24
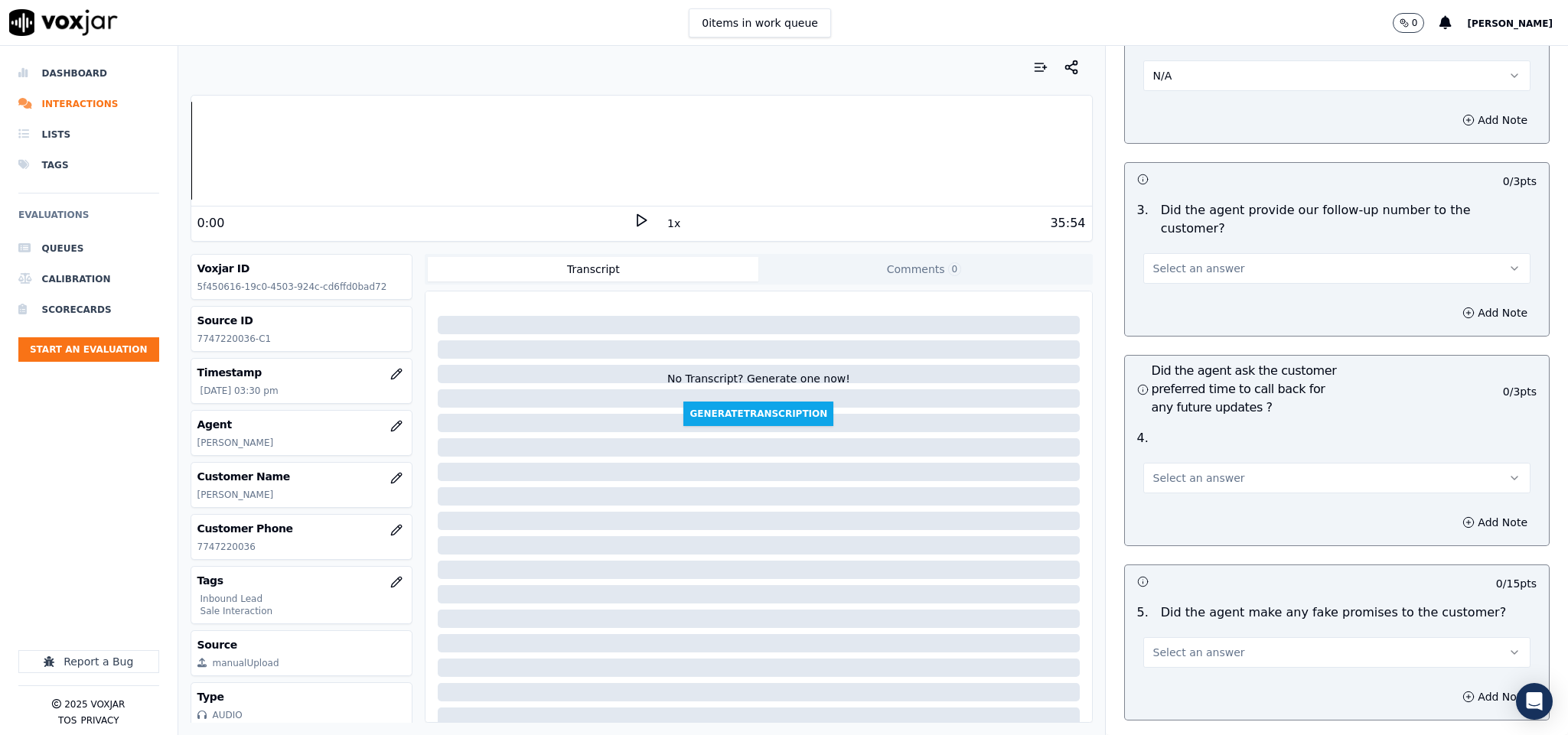
scroll to position [3443, 0]
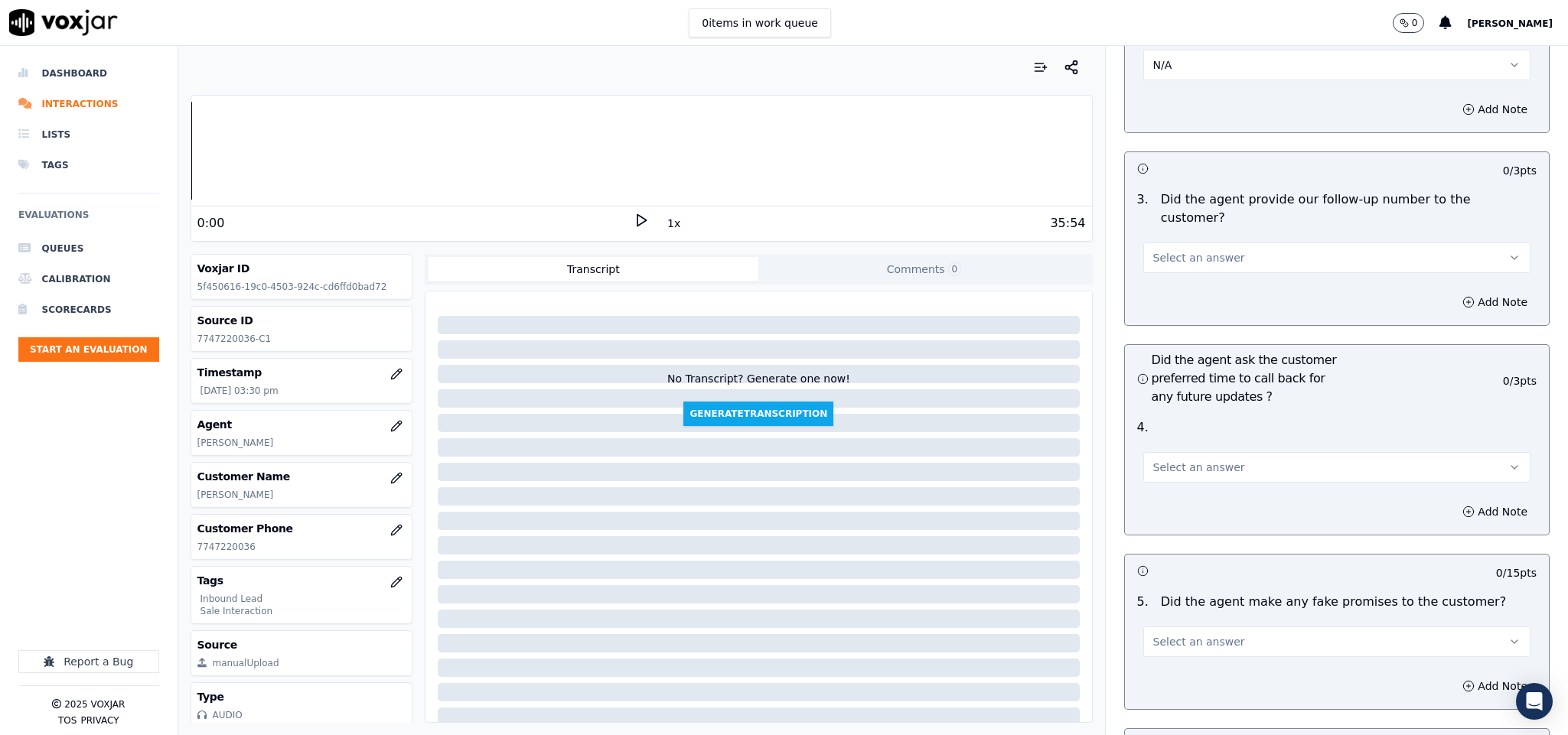
click at [1215, 243] on button "Select an answer" at bounding box center [1337, 258] width 388 height 31
click at [1204, 249] on div "Yes" at bounding box center [1298, 248] width 351 height 24
click at [1174, 452] on button "Select an answer" at bounding box center [1337, 467] width 388 height 31
click at [1166, 506] on div "N/A" at bounding box center [1298, 508] width 351 height 24
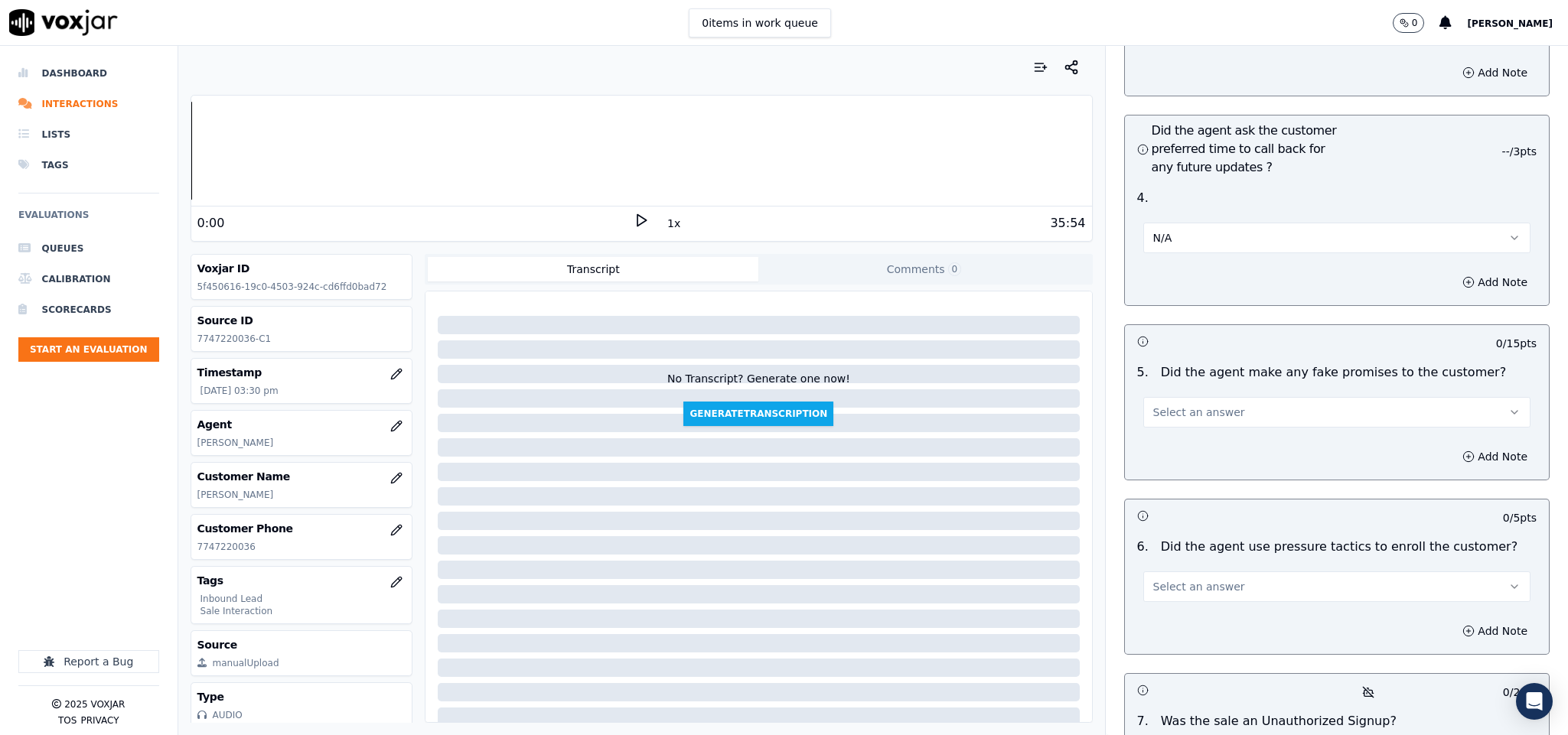
click at [1195, 405] on span "Select an answer" at bounding box center [1199, 412] width 92 height 15
click at [1204, 407] on div "Yes" at bounding box center [1298, 404] width 351 height 24
click at [1207, 397] on button "Yes" at bounding box center [1337, 412] width 388 height 31
click at [1167, 434] on div "No" at bounding box center [1298, 428] width 351 height 24
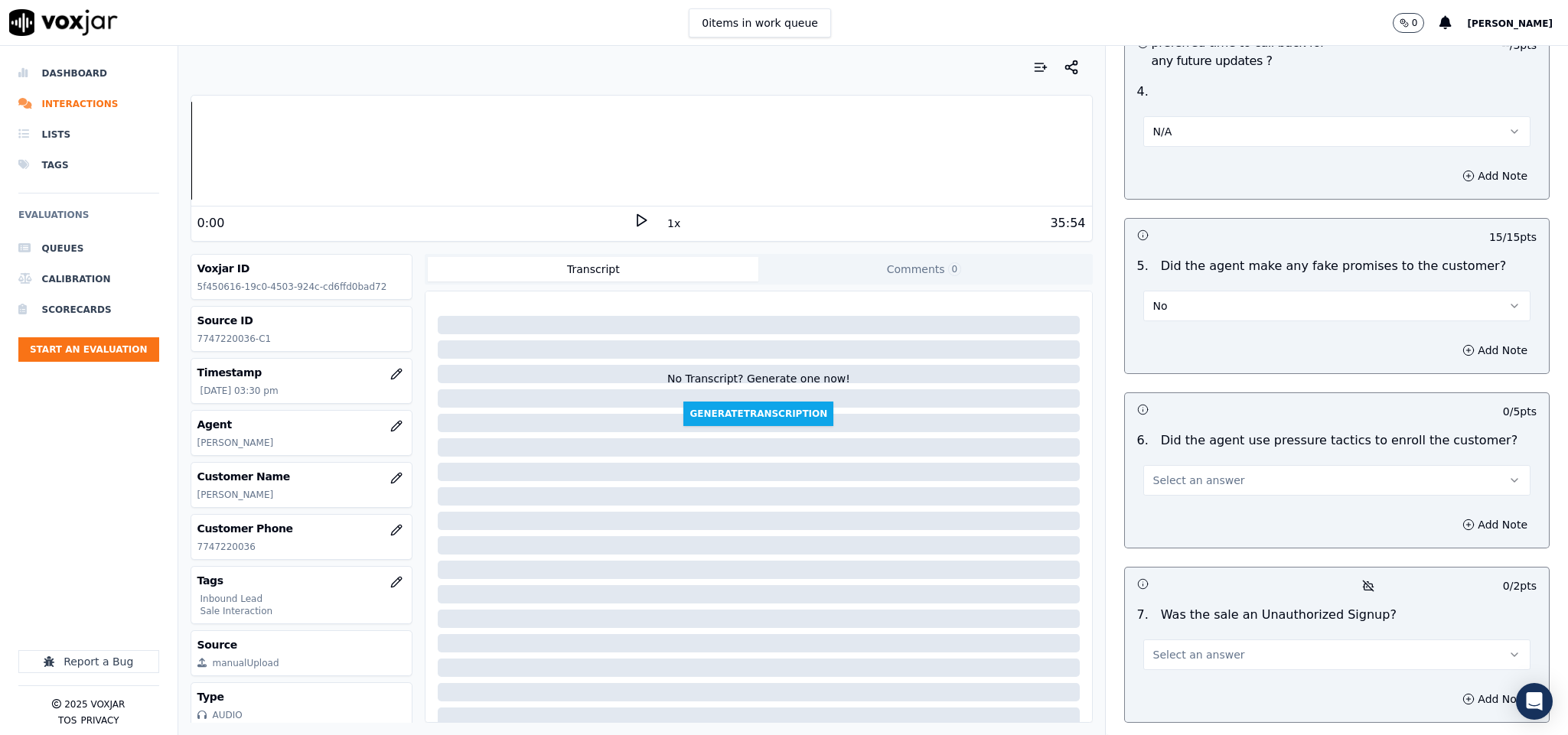
scroll to position [3903, 0]
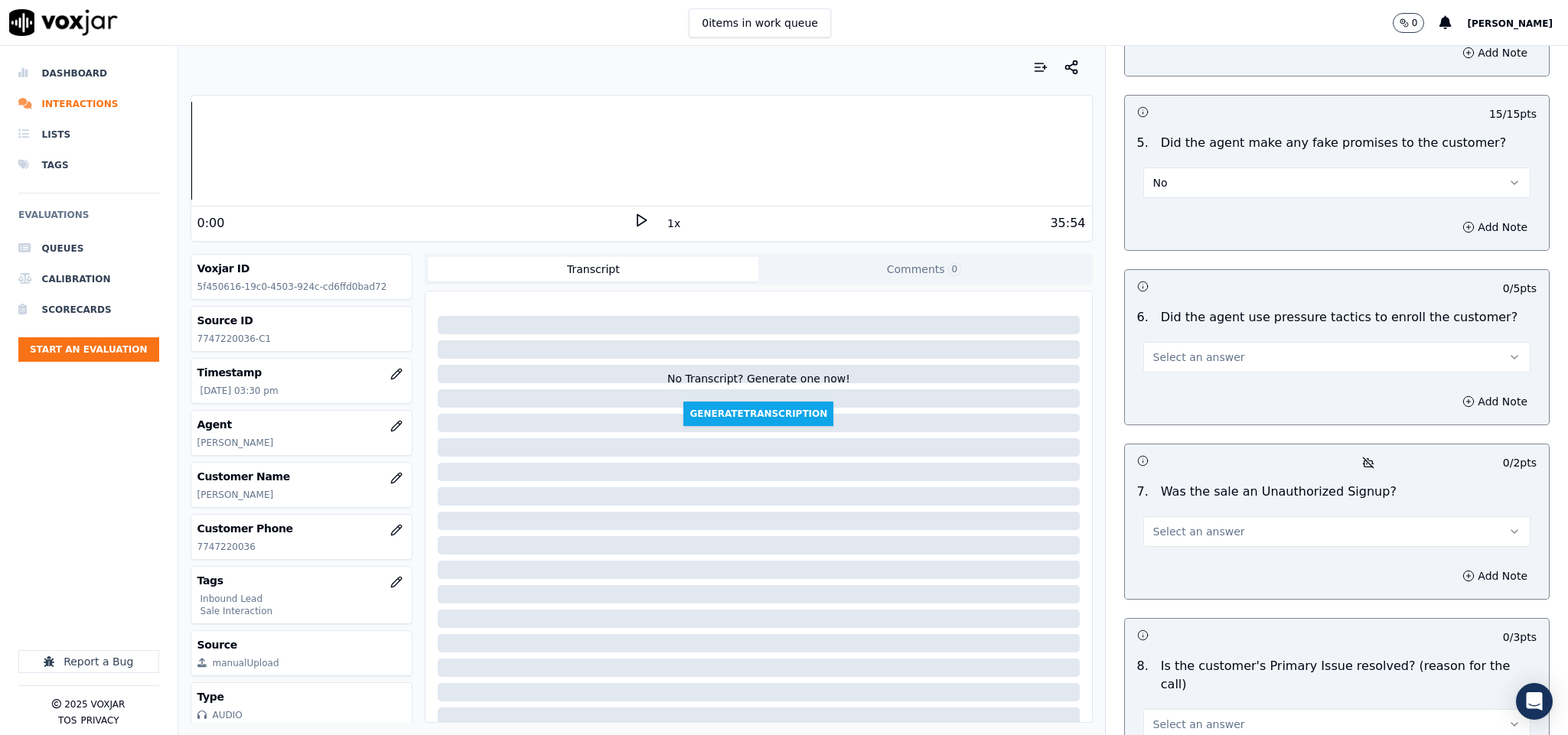
click at [1212, 342] on button "Select an answer" at bounding box center [1337, 357] width 388 height 31
click at [1179, 372] on div "No" at bounding box center [1298, 374] width 351 height 24
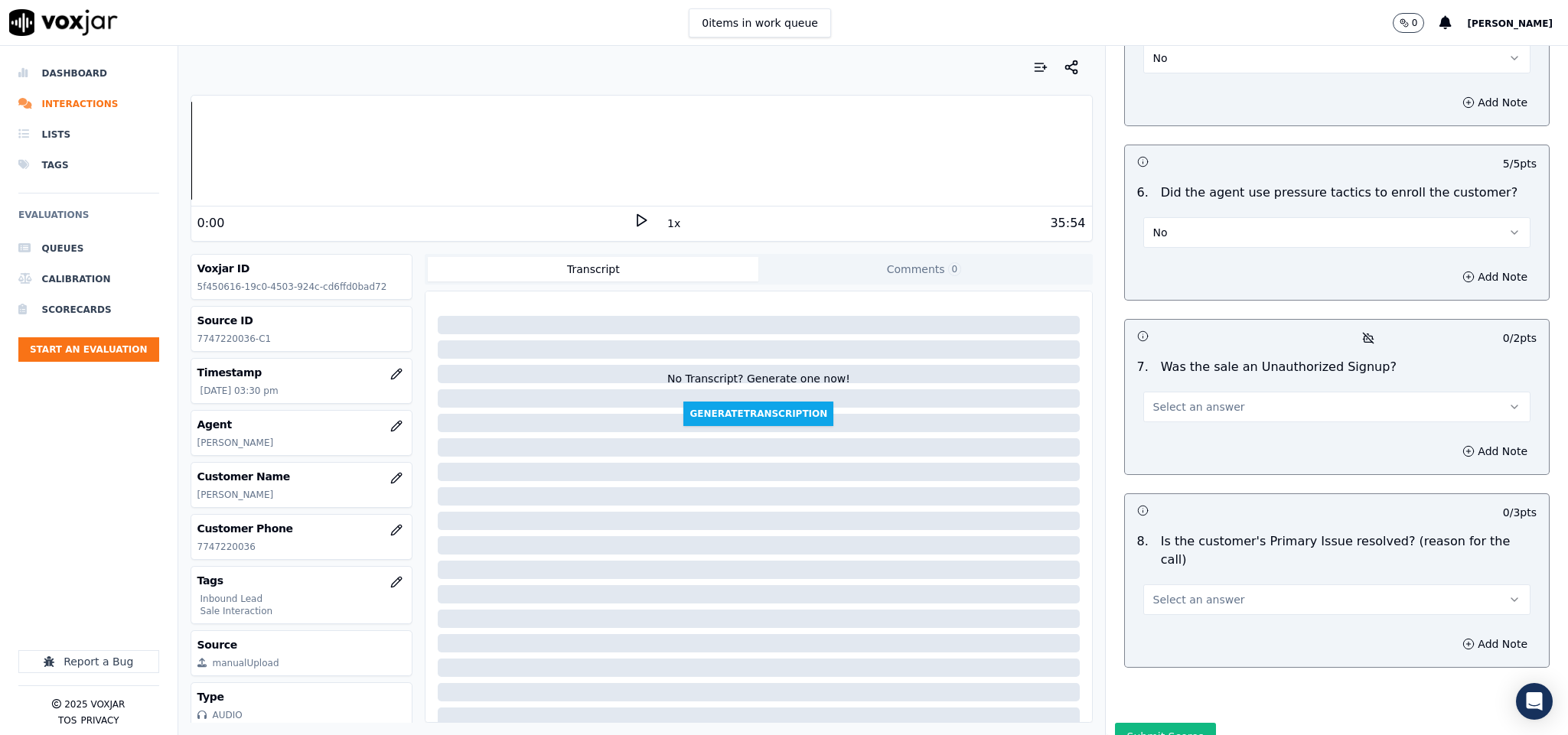
scroll to position [4044, 0]
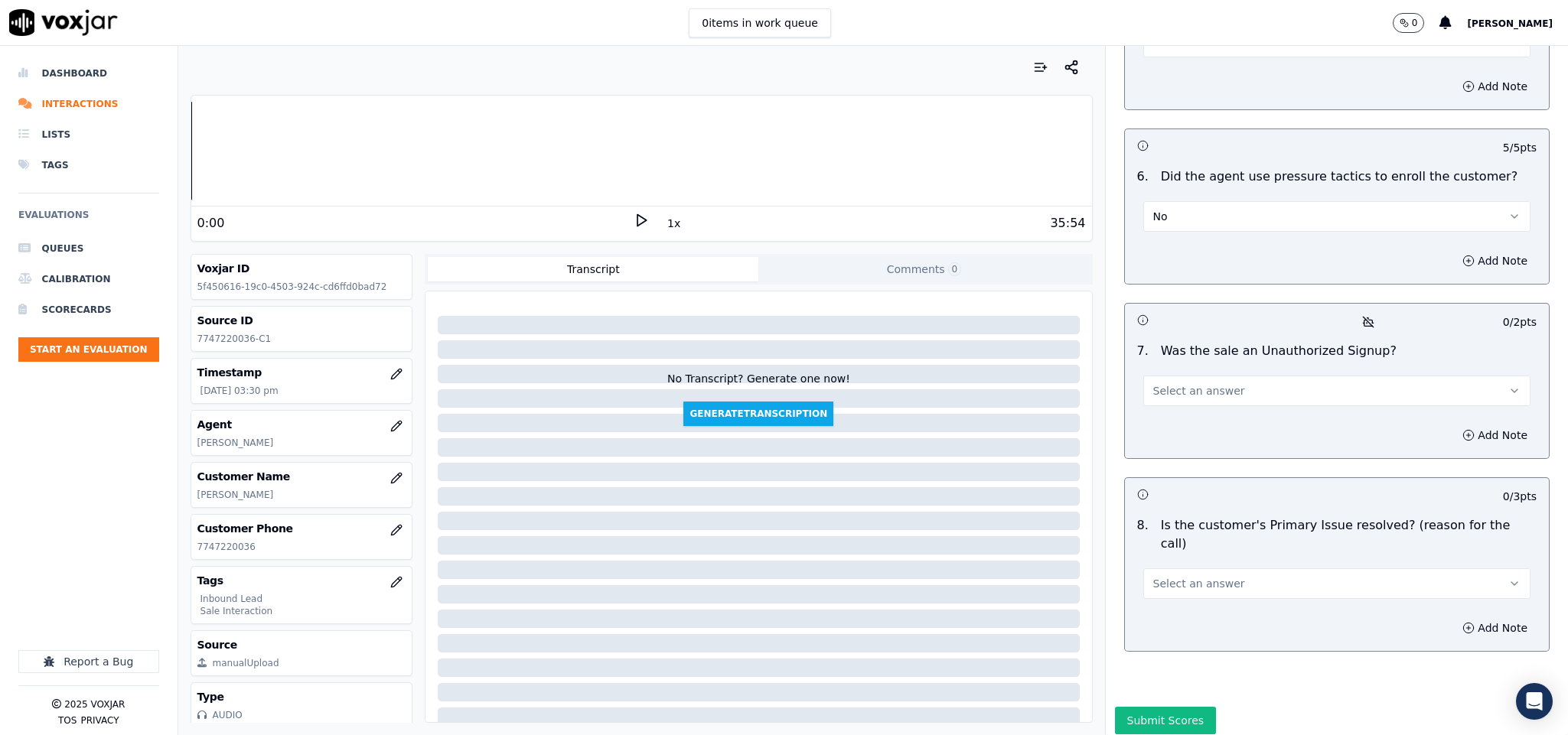
click at [1189, 383] on span "Select an answer" at bounding box center [1199, 390] width 92 height 15
click at [1166, 416] on div "No" at bounding box center [1298, 409] width 351 height 24
click at [1195, 576] on span "Select an answer" at bounding box center [1199, 583] width 92 height 15
click at [1164, 556] on div "Yes" at bounding box center [1298, 559] width 351 height 24
click at [1143, 707] on button "Submit Scores" at bounding box center [1165, 721] width 102 height 28
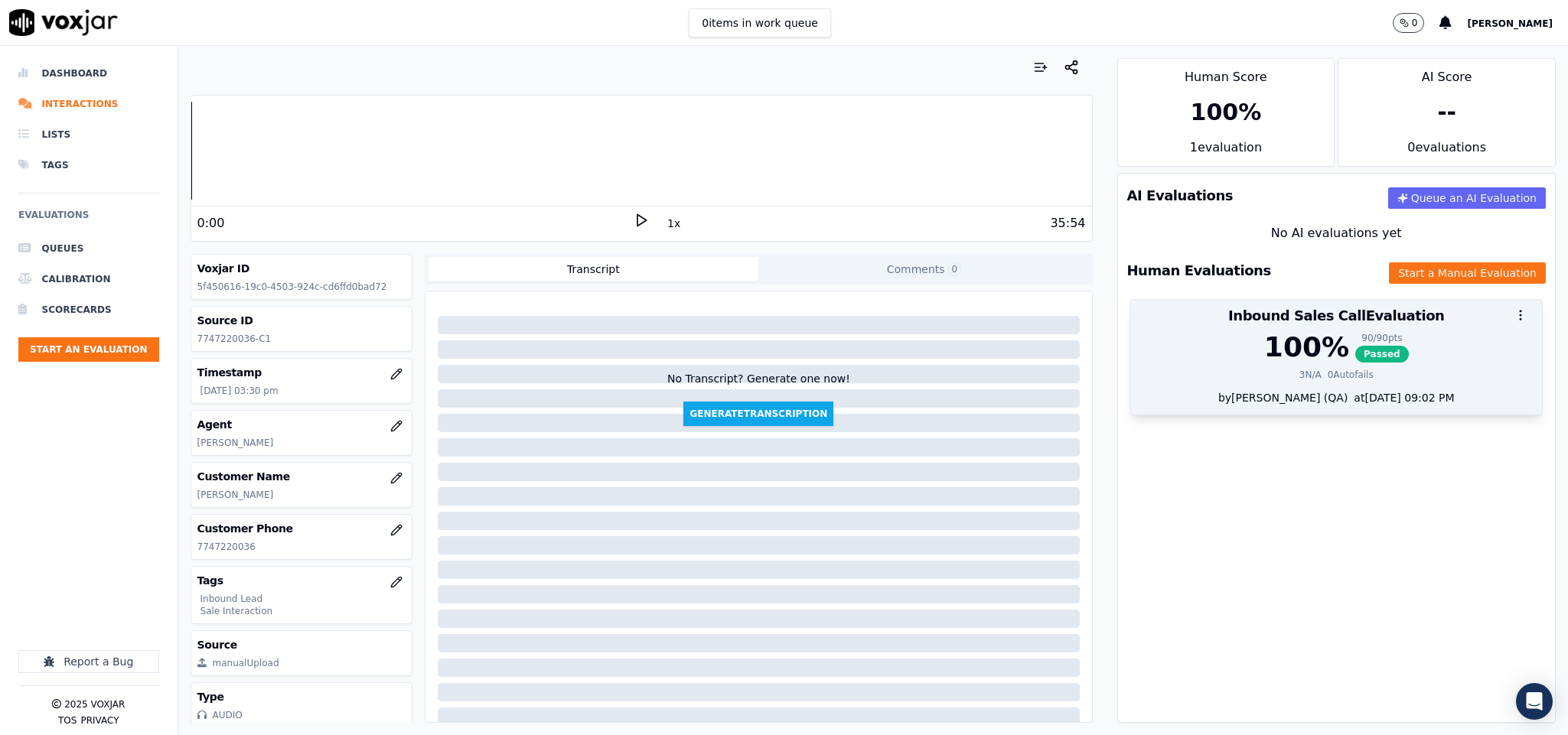
click at [1274, 359] on div "100 %" at bounding box center [1307, 347] width 85 height 31
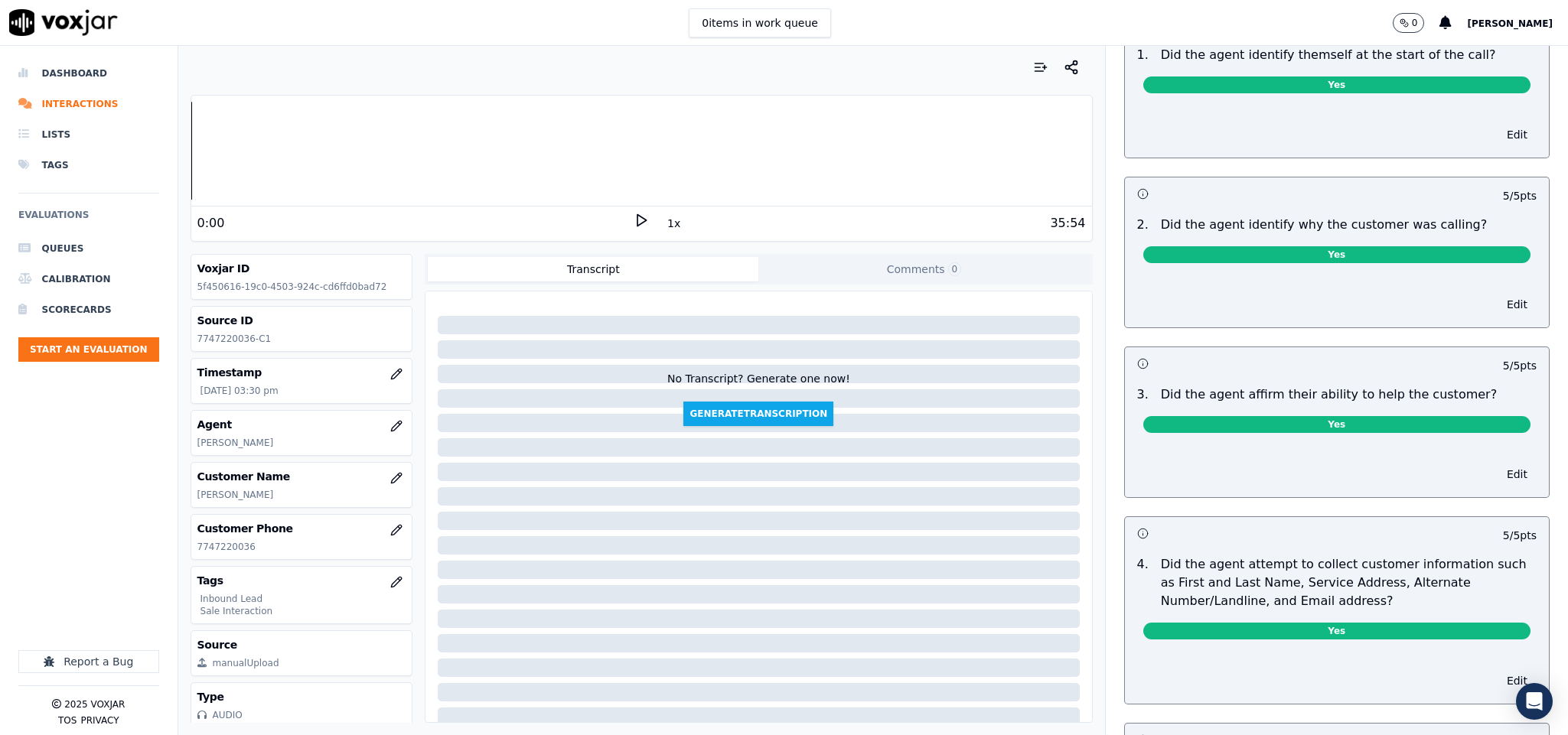
scroll to position [345, 0]
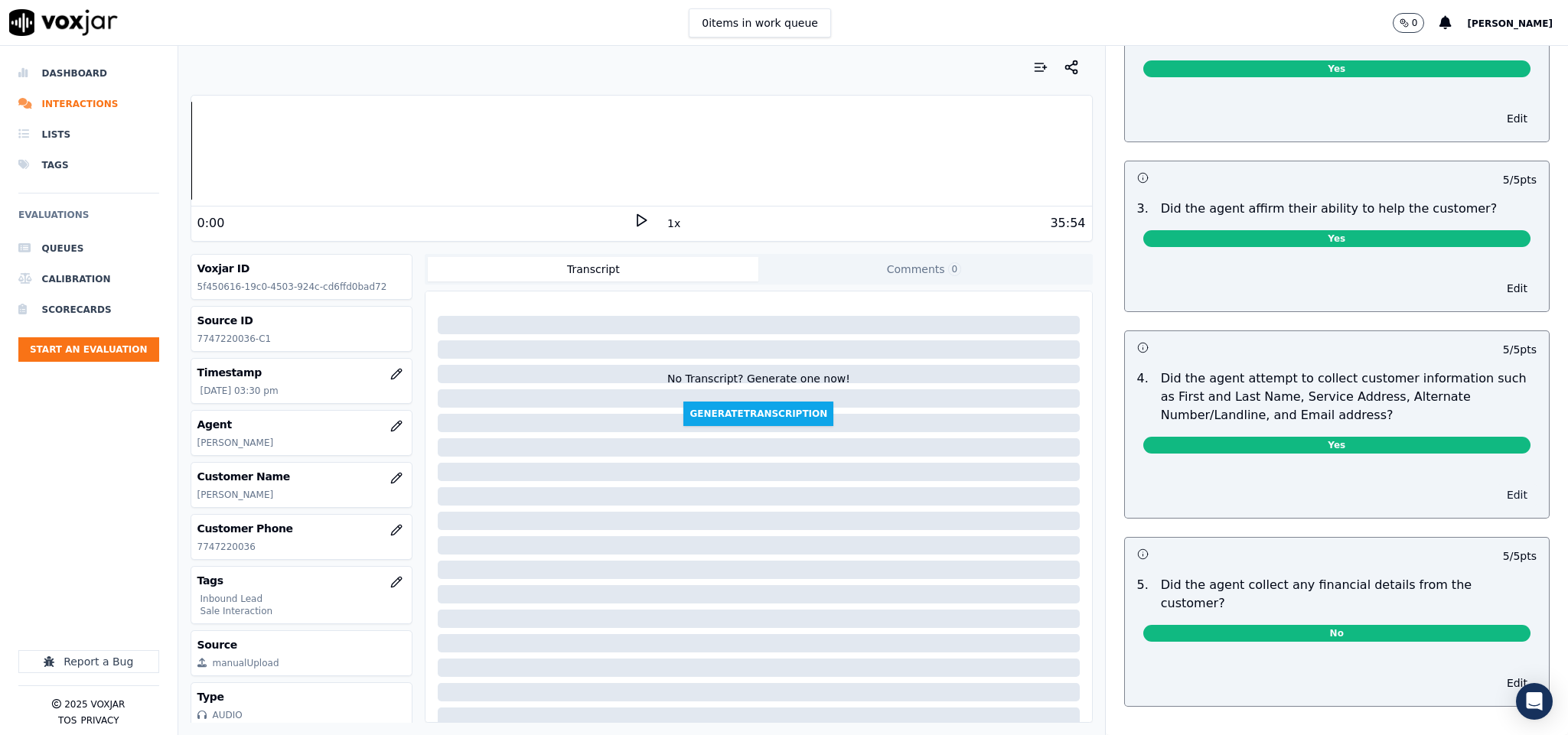
click at [1498, 503] on button "Edit" at bounding box center [1517, 495] width 39 height 22
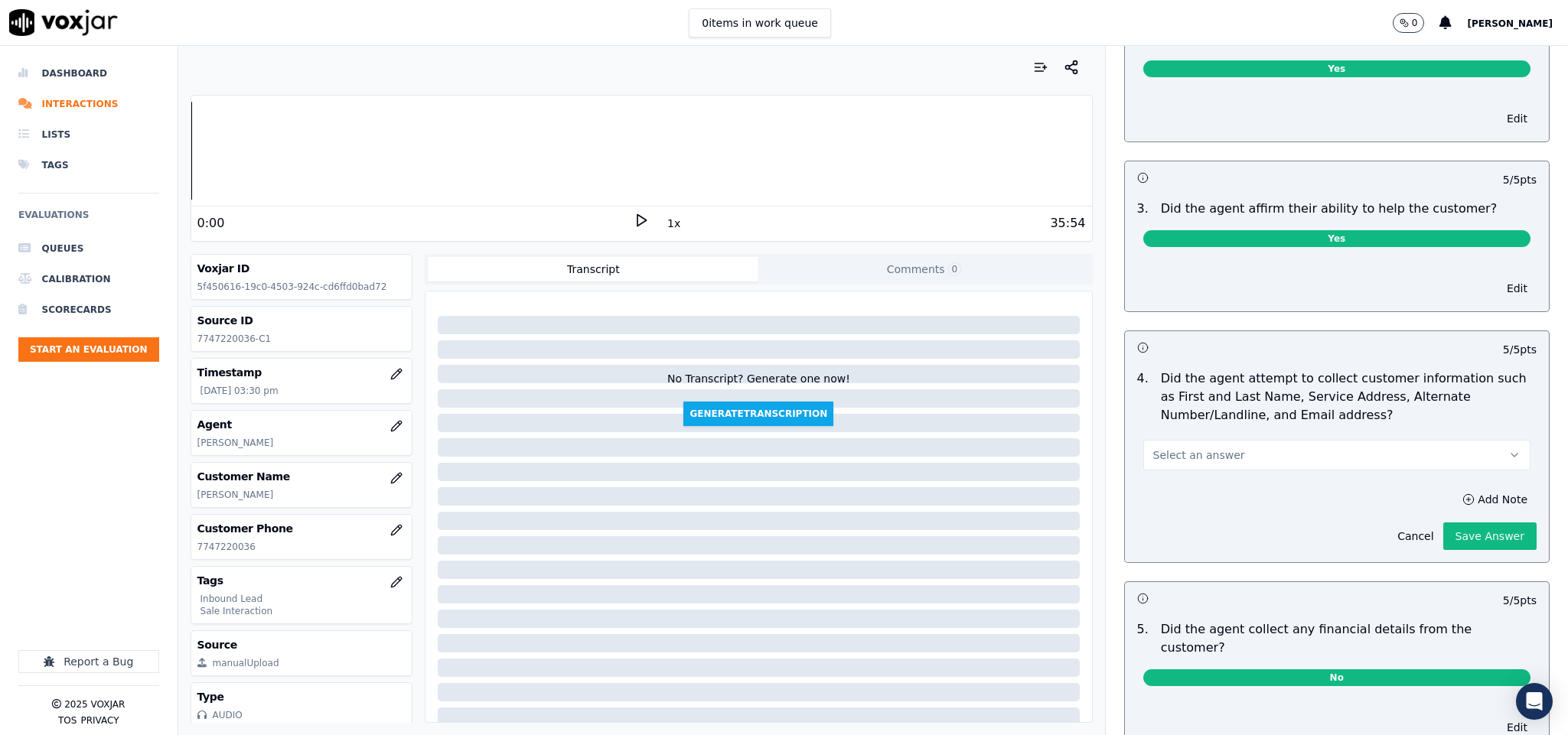
click at [1362, 452] on button "Select an answer" at bounding box center [1337, 455] width 388 height 31
click at [1252, 540] on div "N/A" at bounding box center [1298, 543] width 351 height 24
click at [1443, 535] on button "Save Answer" at bounding box center [1490, 537] width 94 height 28
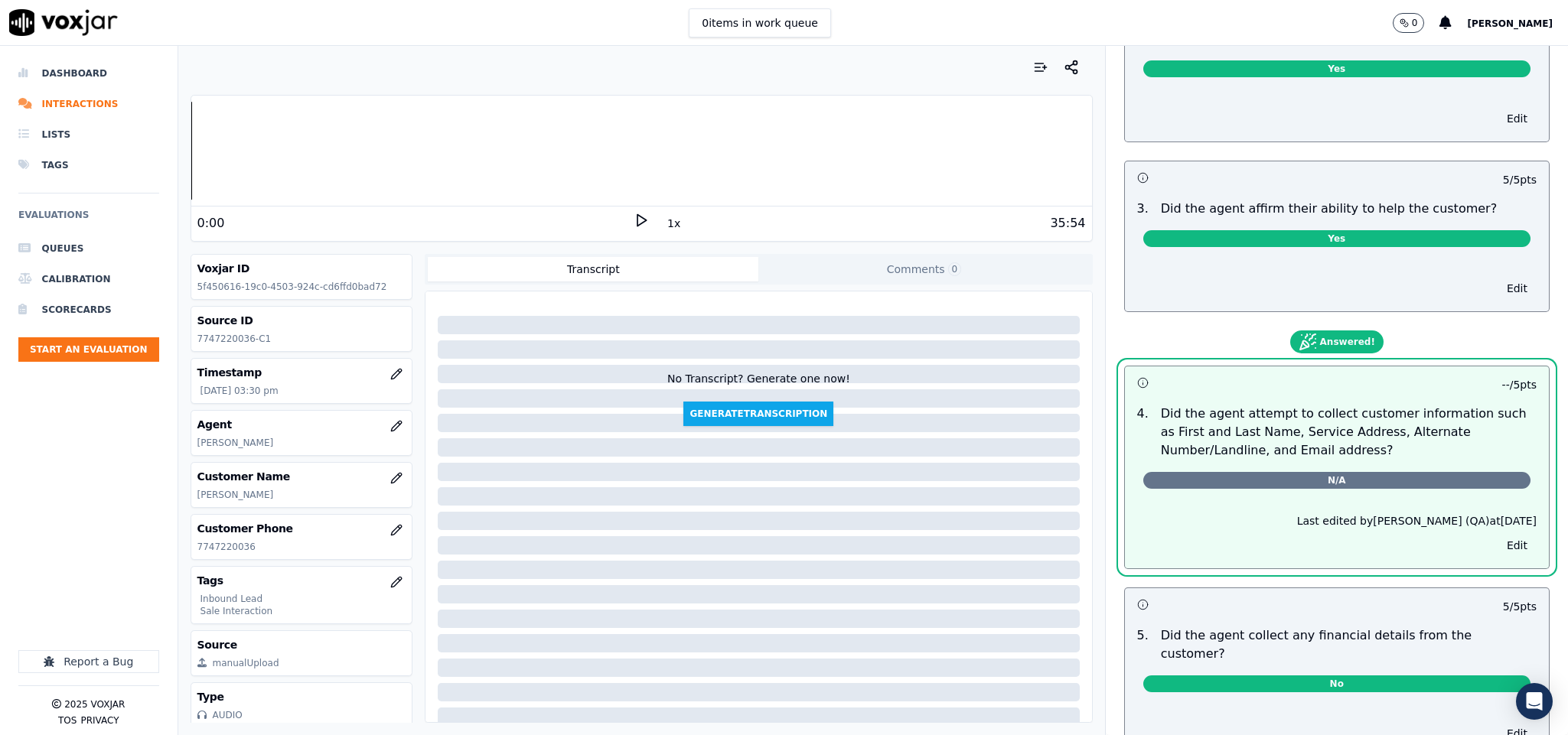
scroll to position [0, 0]
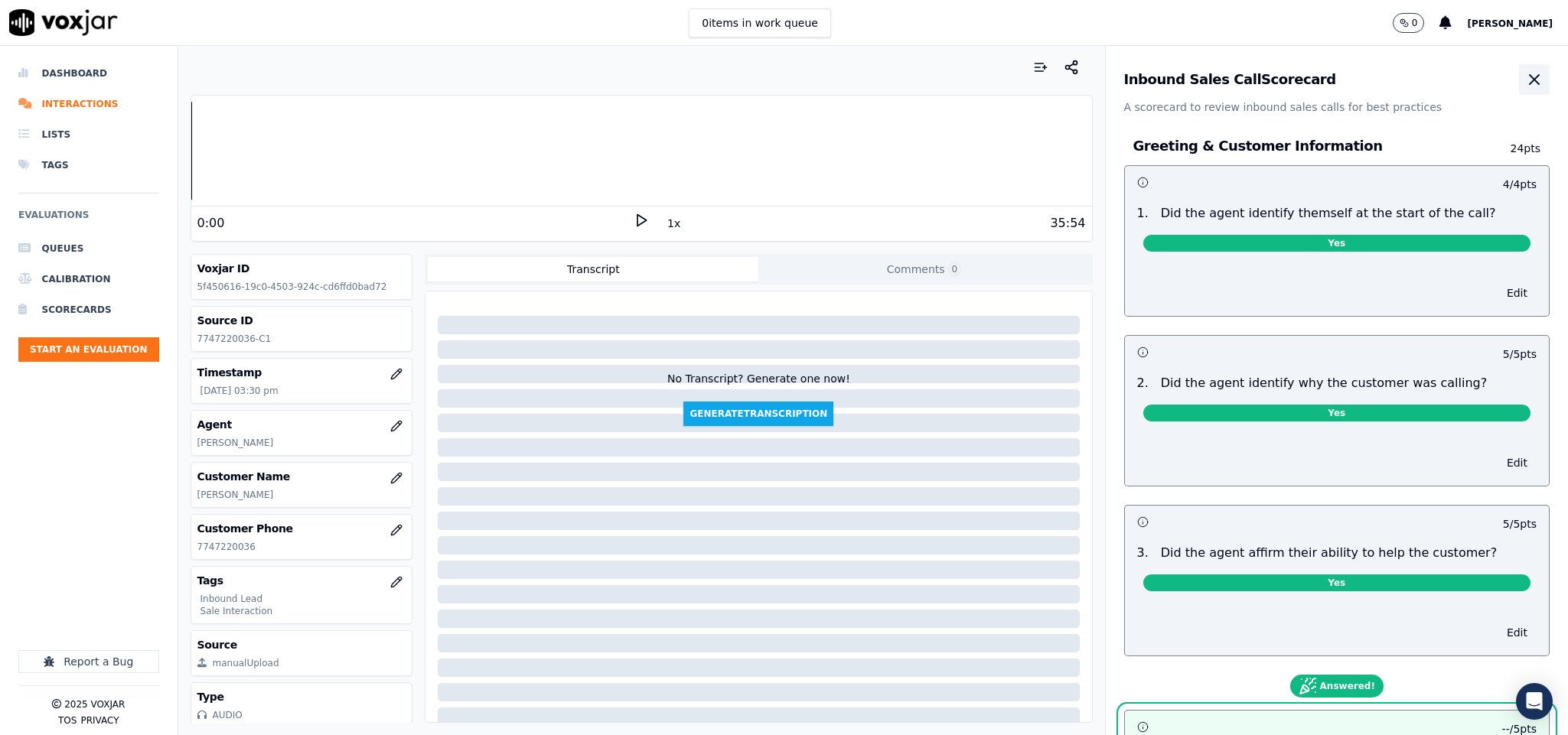
click at [1525, 76] on icon "button" at bounding box center [1534, 79] width 18 height 18
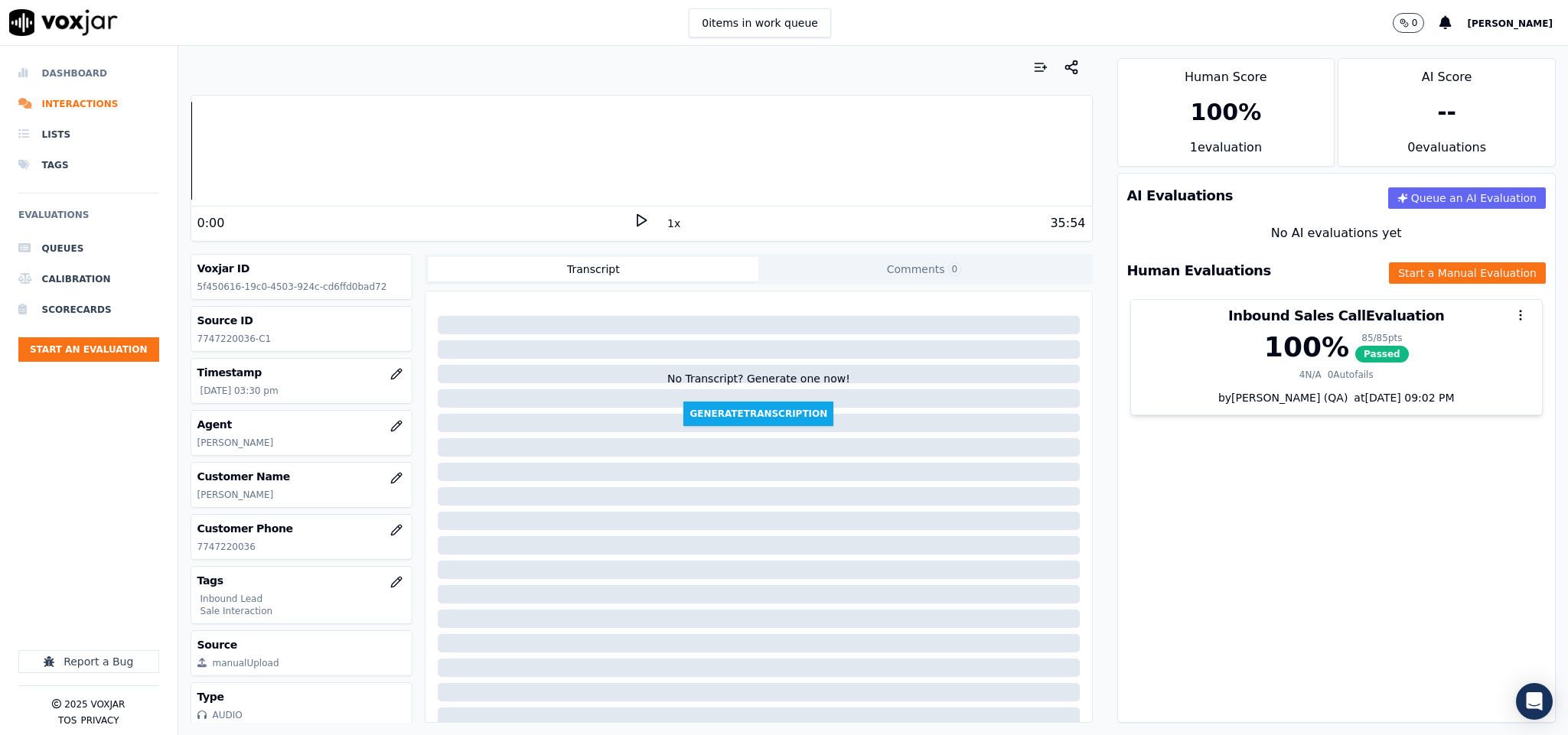
click at [50, 83] on li "Dashboard" at bounding box center [88, 73] width 141 height 31
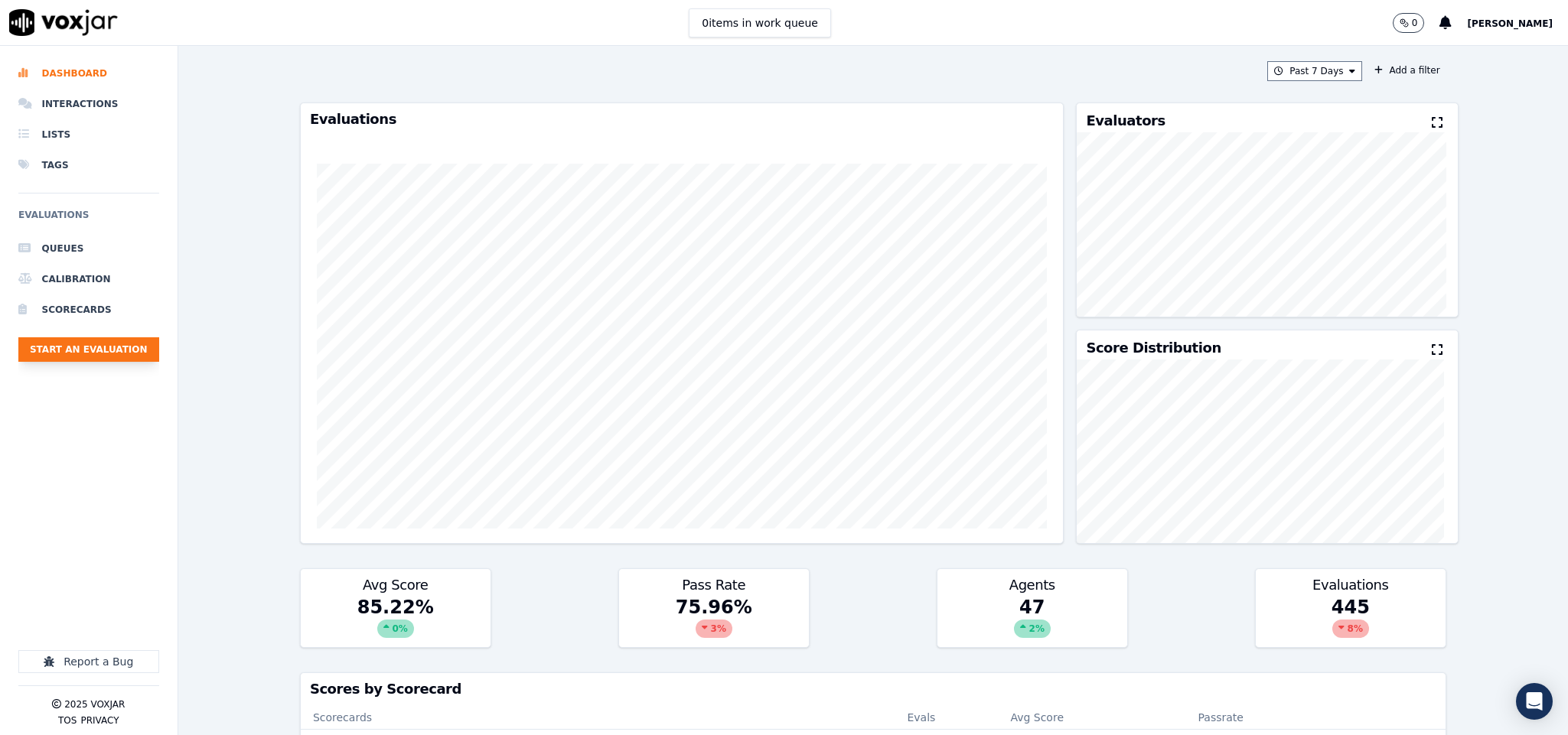
click at [124, 345] on button "Start an Evaluation" at bounding box center [88, 349] width 141 height 24
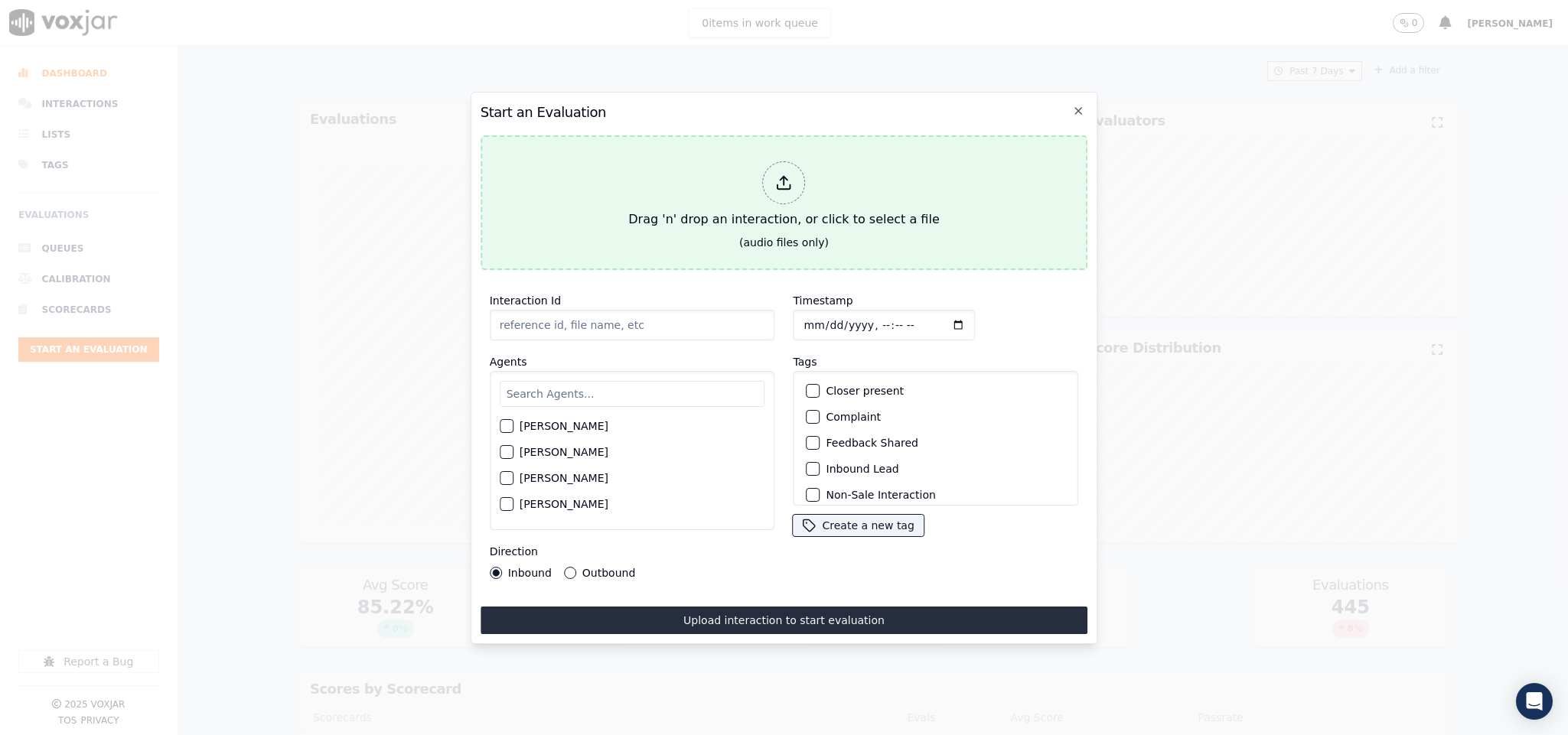
click at [779, 178] on icon at bounding box center [784, 182] width 17 height 17
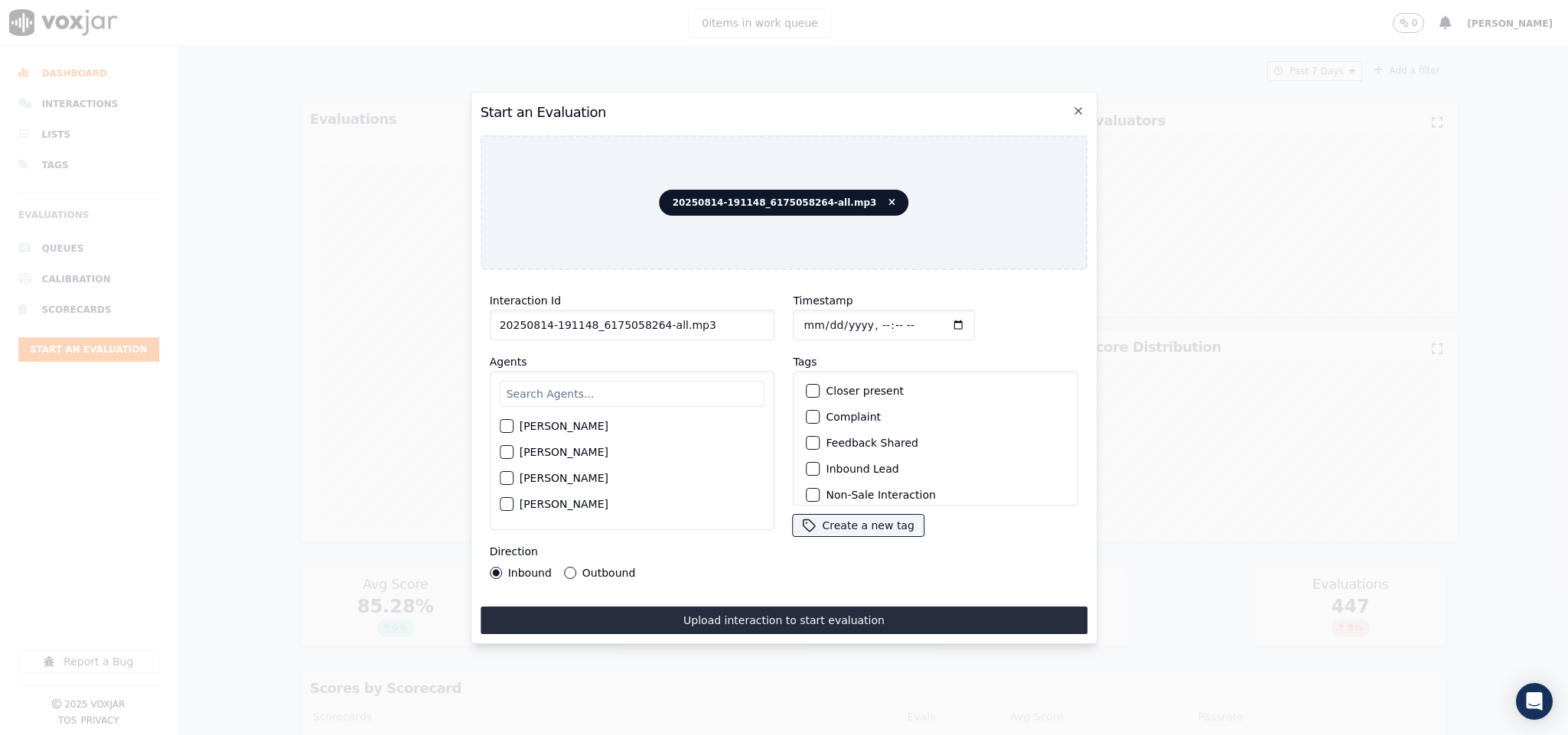
drag, startPoint x: 650, startPoint y: 319, endPoint x: 792, endPoint y: 322, distance: 142.0
click at [792, 322] on div "Interaction Id 20250814-191148_6175058264-all.mp3 Agents [PERSON_NAME] [PERSON_…" at bounding box center [784, 435] width 608 height 306
type input "20250814-191148_6175058264-C1"
click at [804, 317] on input "Timestamp" at bounding box center [885, 326] width 182 height 31
type input "[DATE]T16:08"
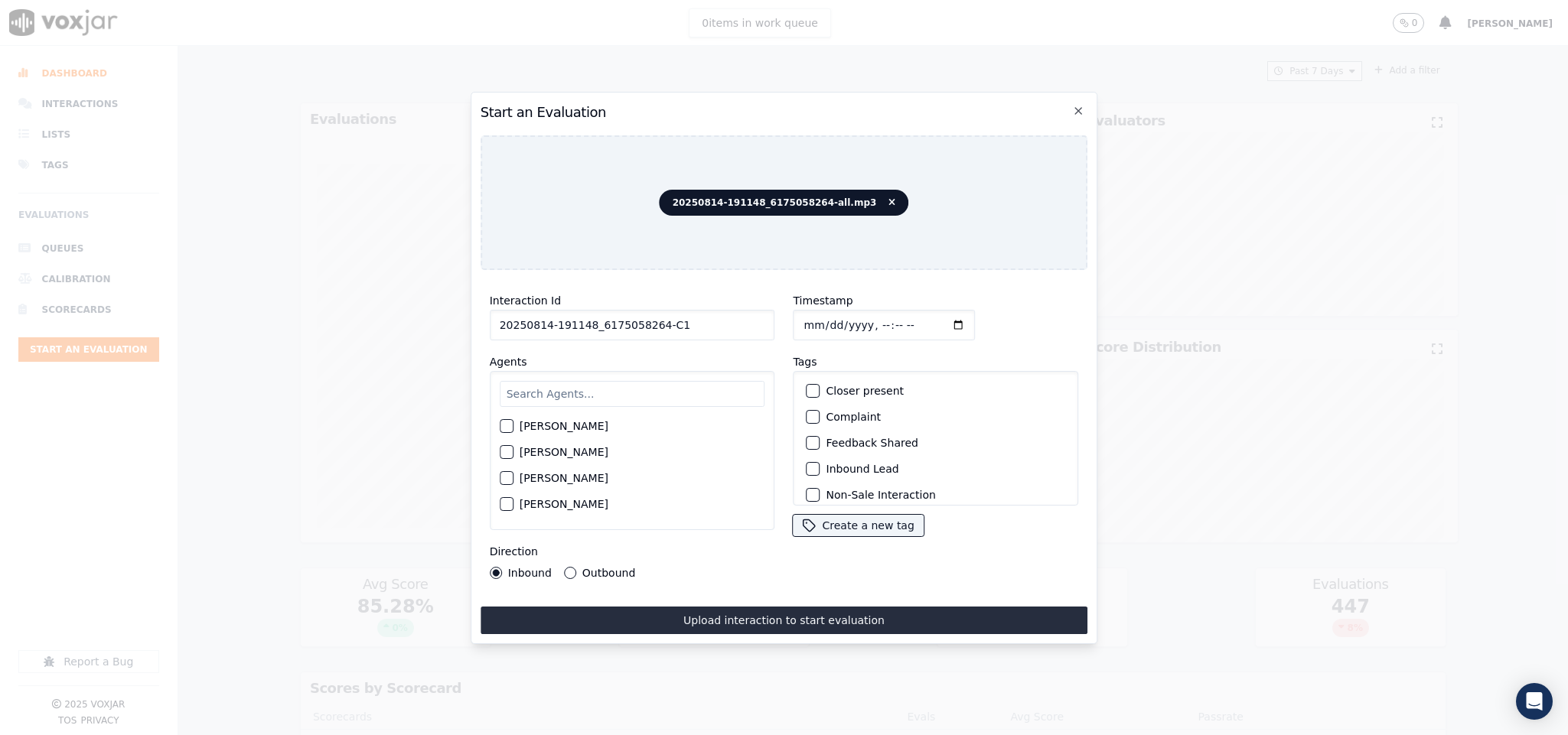
click at [572, 544] on div "Direction Inbound Outbound" at bounding box center [632, 561] width 286 height 37
click at [567, 567] on button "Outbound" at bounding box center [570, 574] width 13 height 13
click at [807, 405] on div "button" at bounding box center [812, 408] width 11 height 11
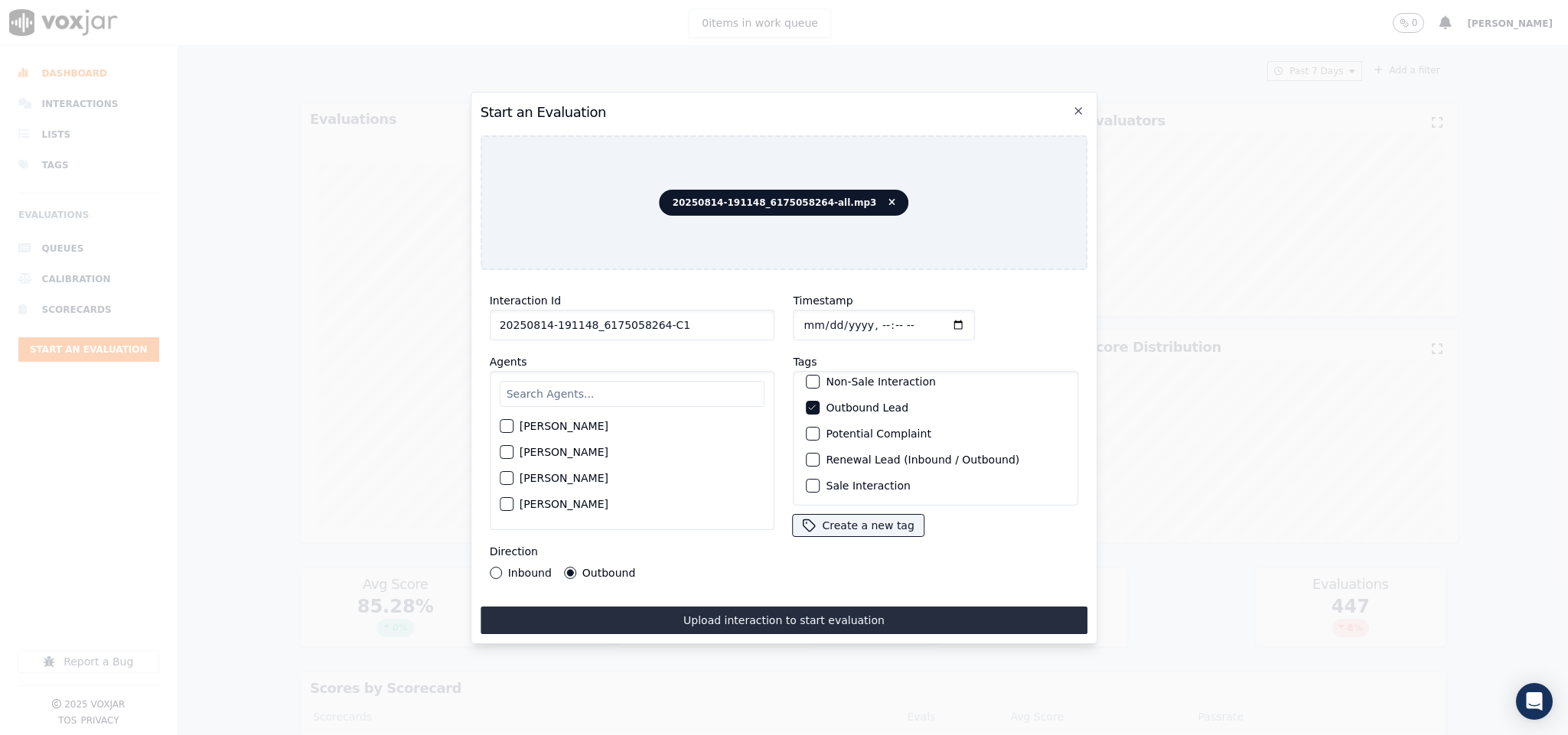
click at [807, 481] on div "button" at bounding box center [812, 486] width 11 height 11
click at [583, 383] on input "text" at bounding box center [632, 394] width 265 height 26
type input "nic"
click at [501, 452] on div "button" at bounding box center [506, 457] width 11 height 11
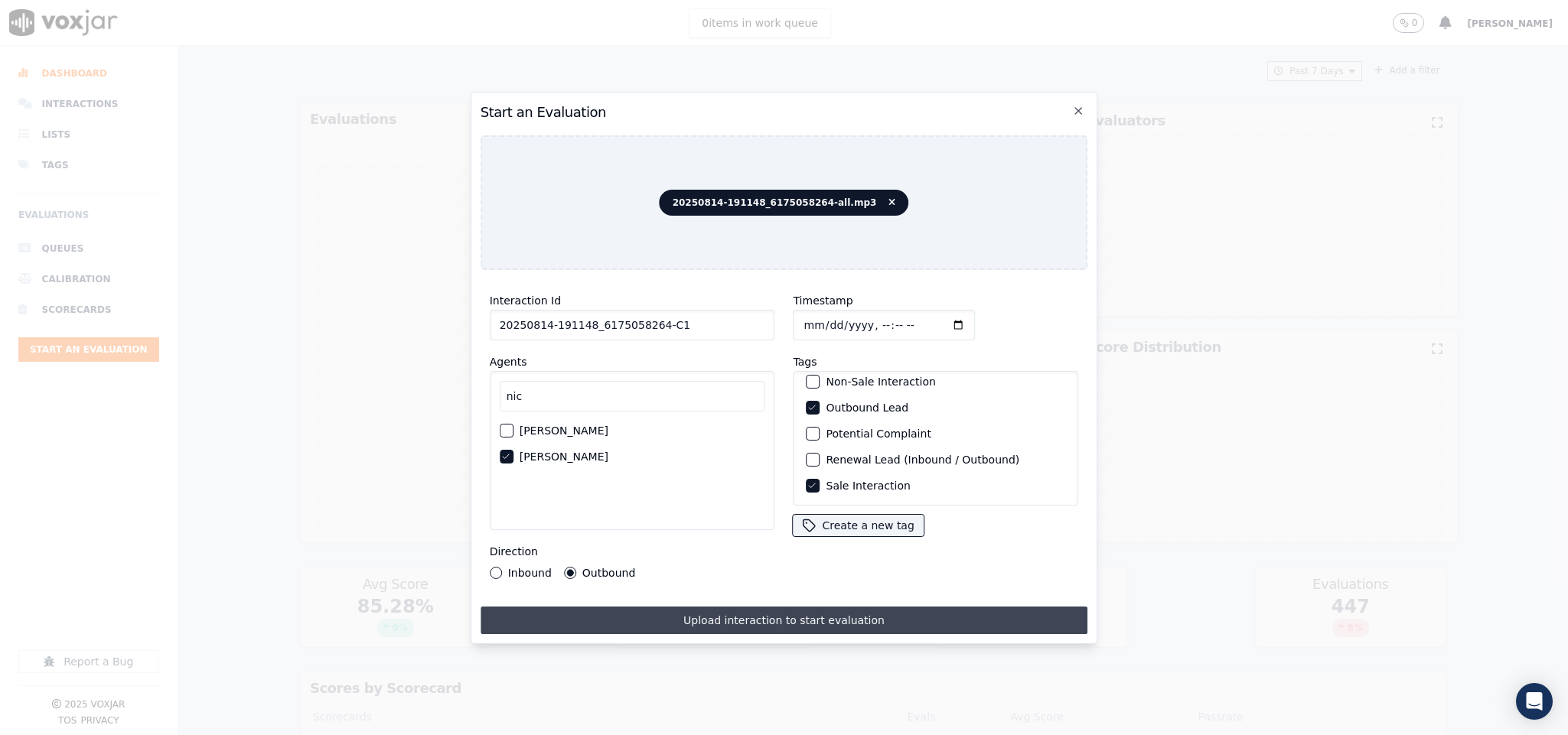
click at [624, 611] on button "Upload interaction to start evaluation" at bounding box center [784, 620] width 608 height 28
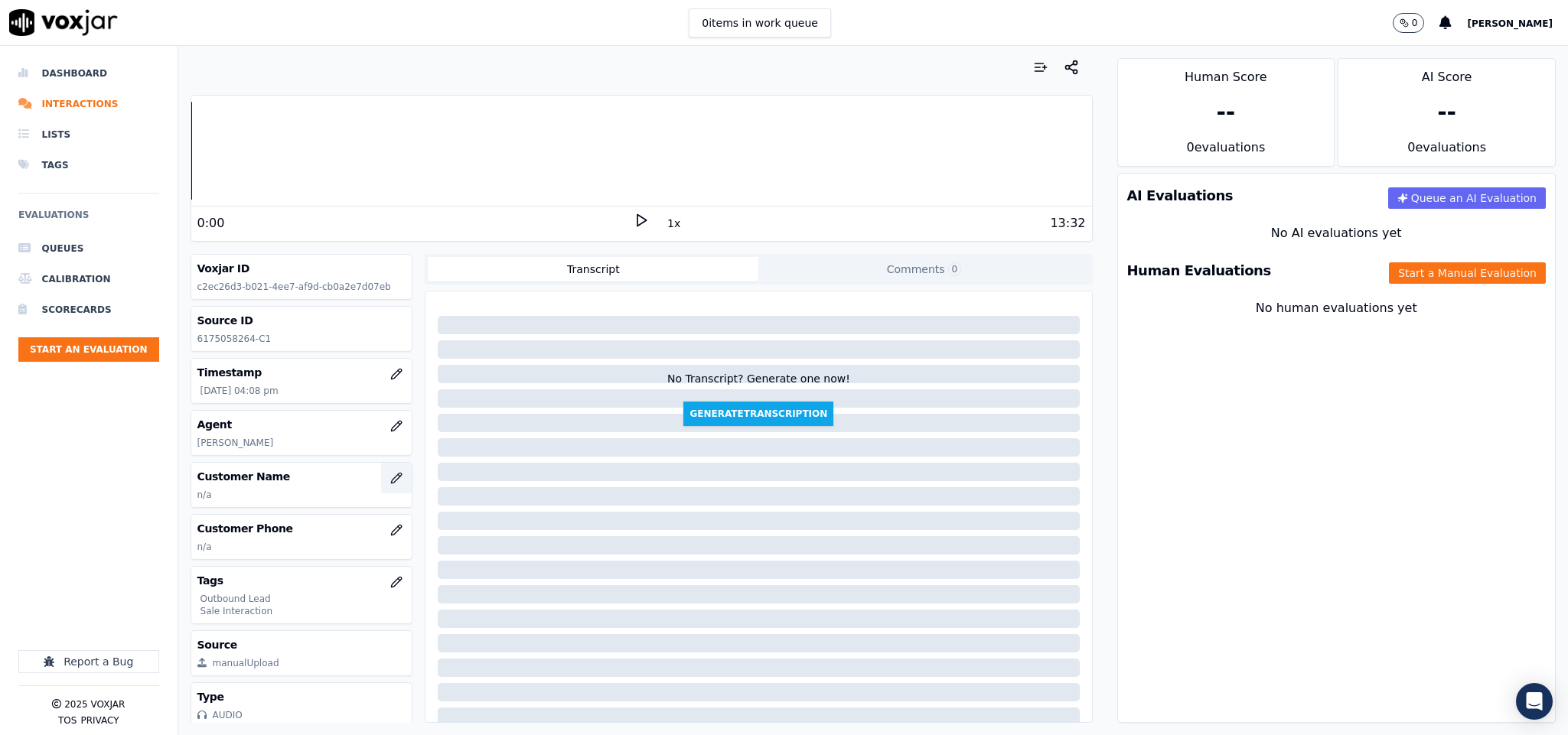
click at [390, 477] on icon "button" at bounding box center [397, 479] width 13 height 13
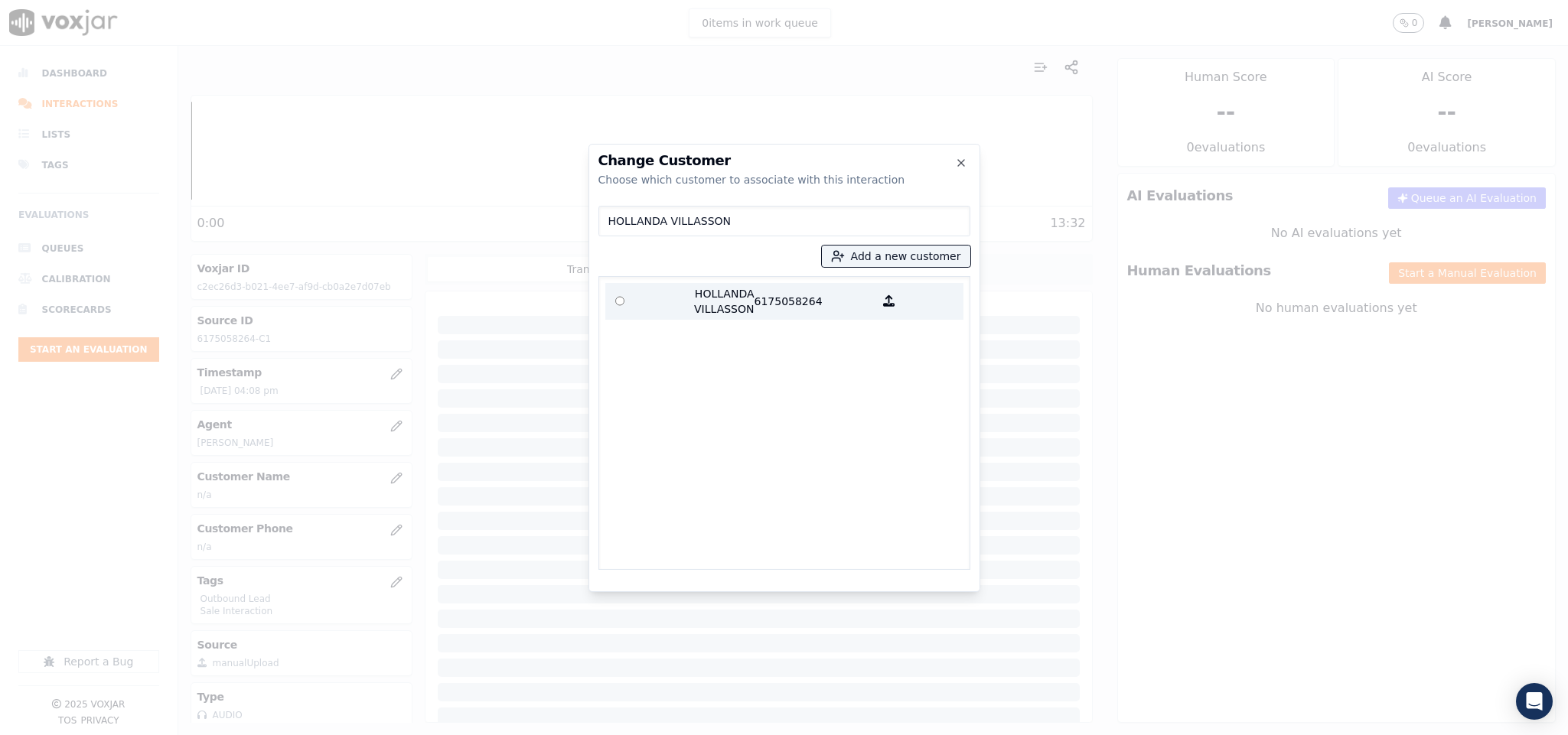
type input "HOLLANDA VILLASSON"
click at [699, 297] on p "HOLLANDA VILLASSON" at bounding box center [694, 301] width 119 height 31
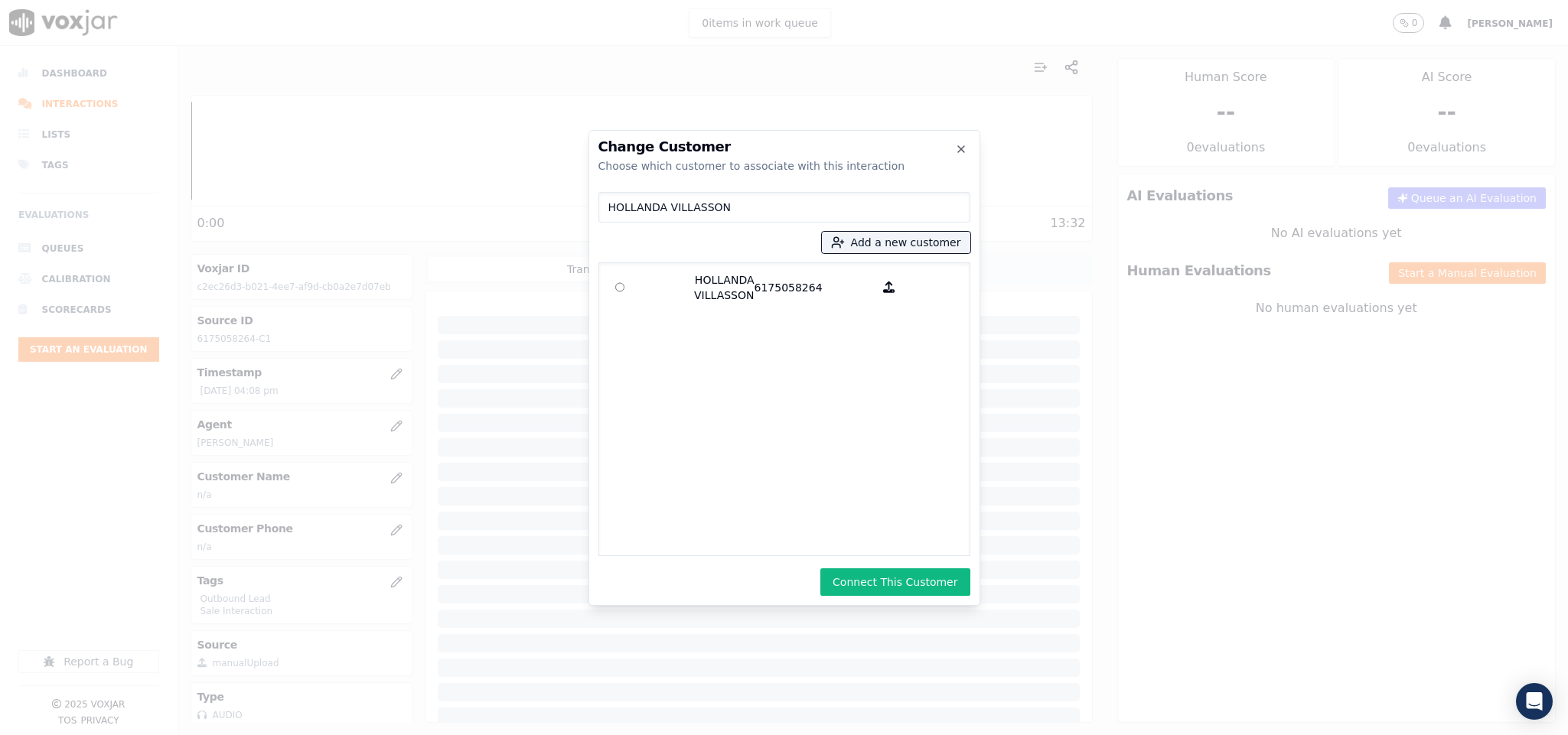
click at [902, 593] on button "Connect This Customer" at bounding box center [894, 582] width 149 height 28
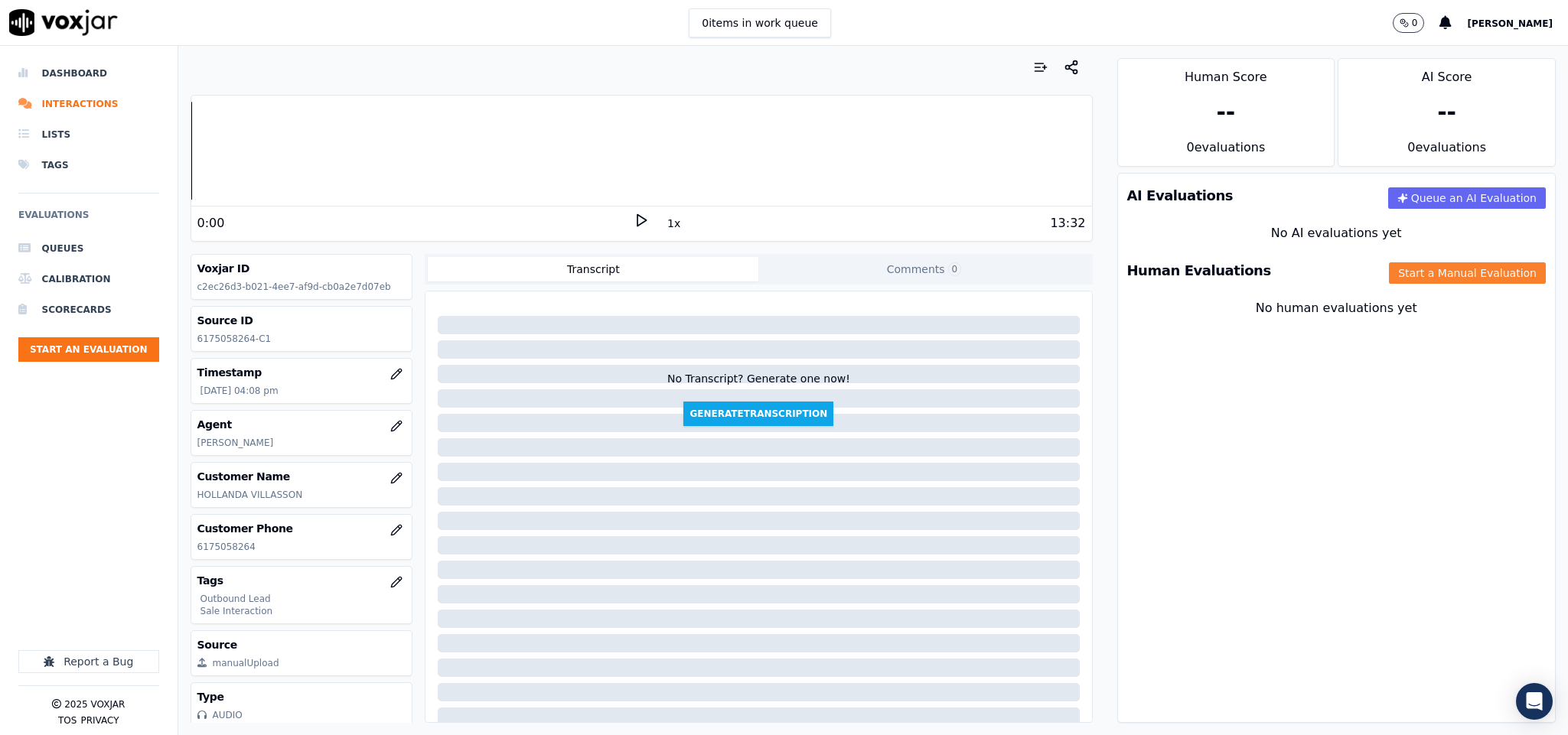
click at [1389, 283] on button "Start a Manual Evaluation" at bounding box center [1467, 273] width 157 height 22
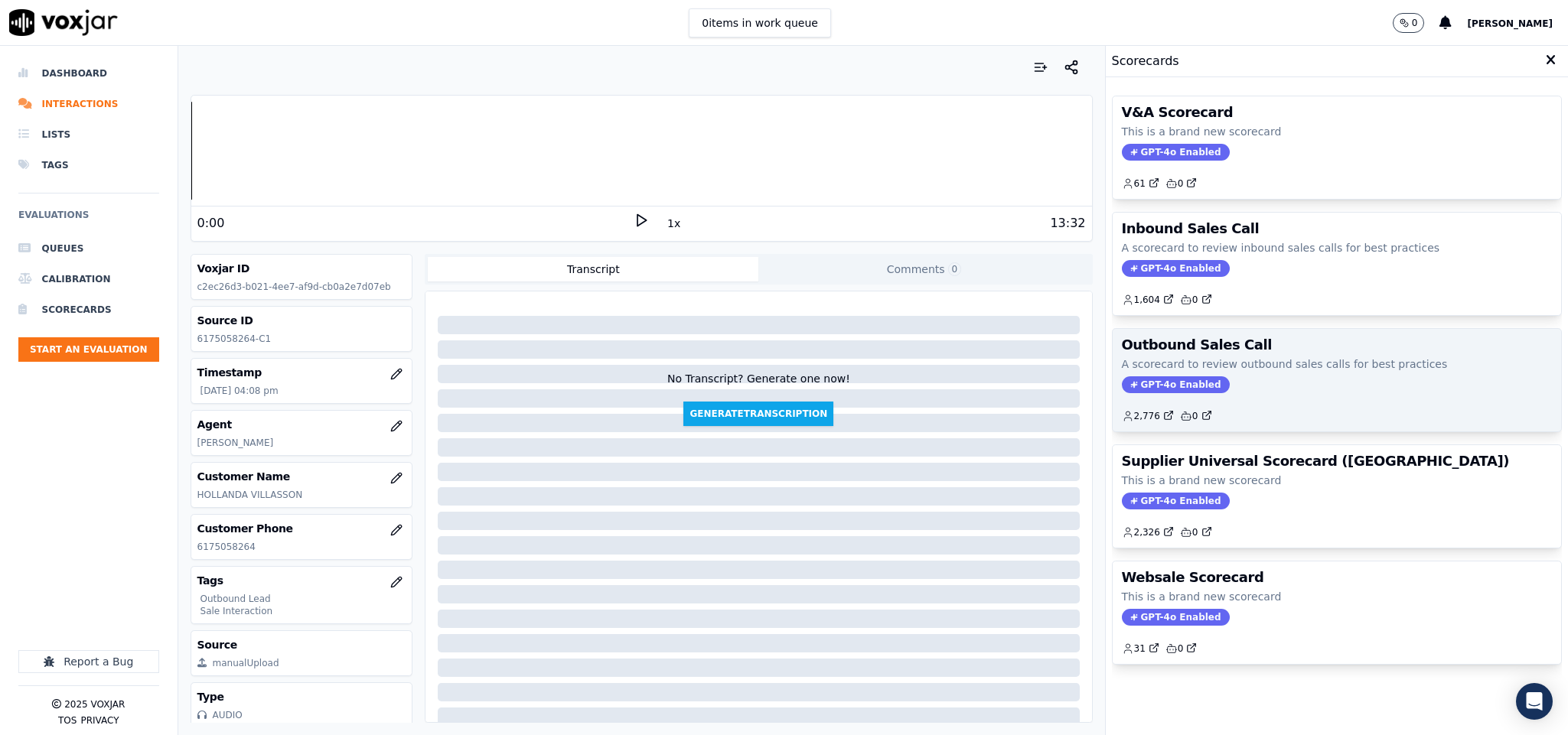
click at [1132, 384] on span "GPT-4o Enabled" at bounding box center [1176, 384] width 108 height 17
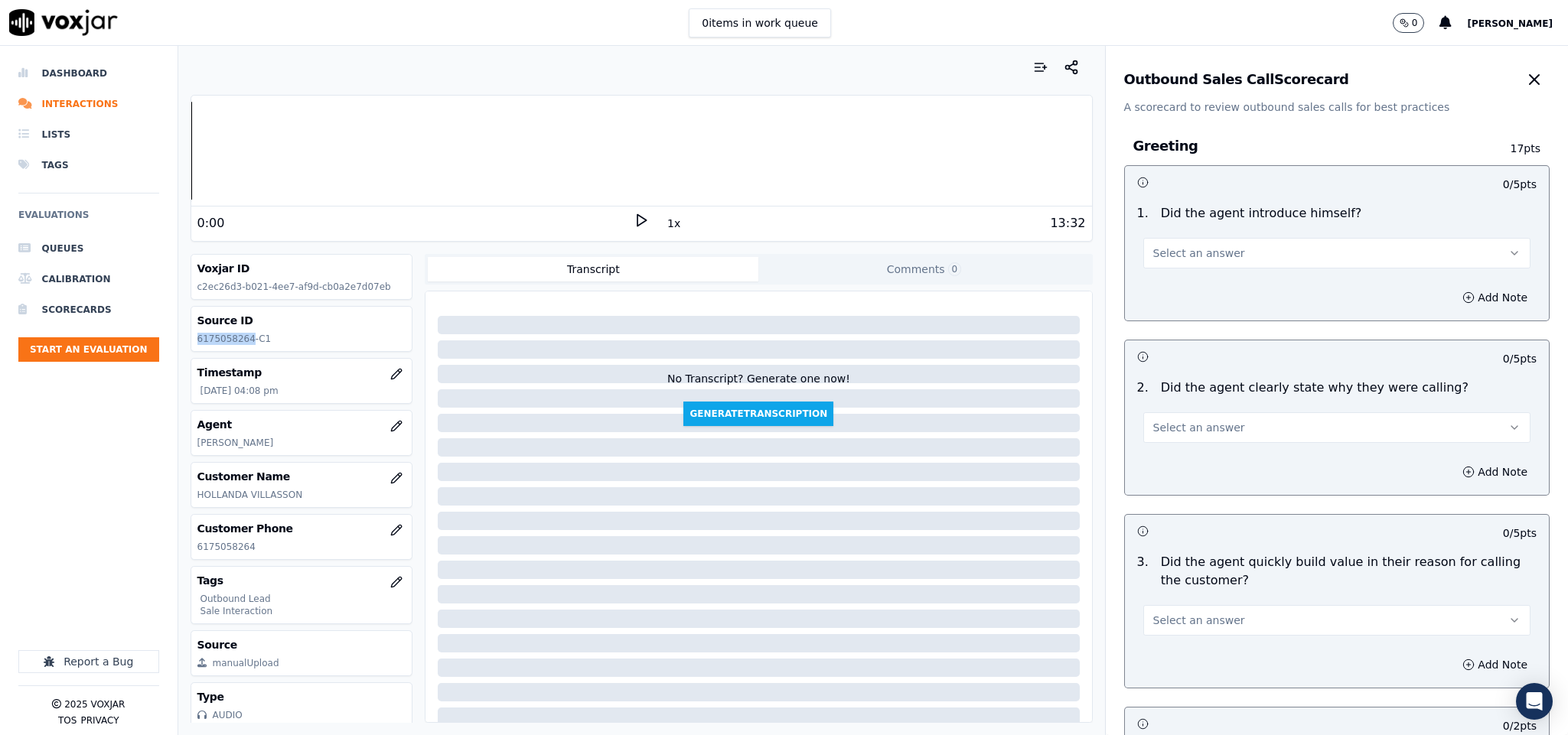
click at [1283, 262] on button "Select an answer" at bounding box center [1337, 253] width 388 height 31
click at [1245, 291] on div "Yes" at bounding box center [1298, 288] width 351 height 24
click at [390, 432] on icon "button" at bounding box center [397, 427] width 13 height 13
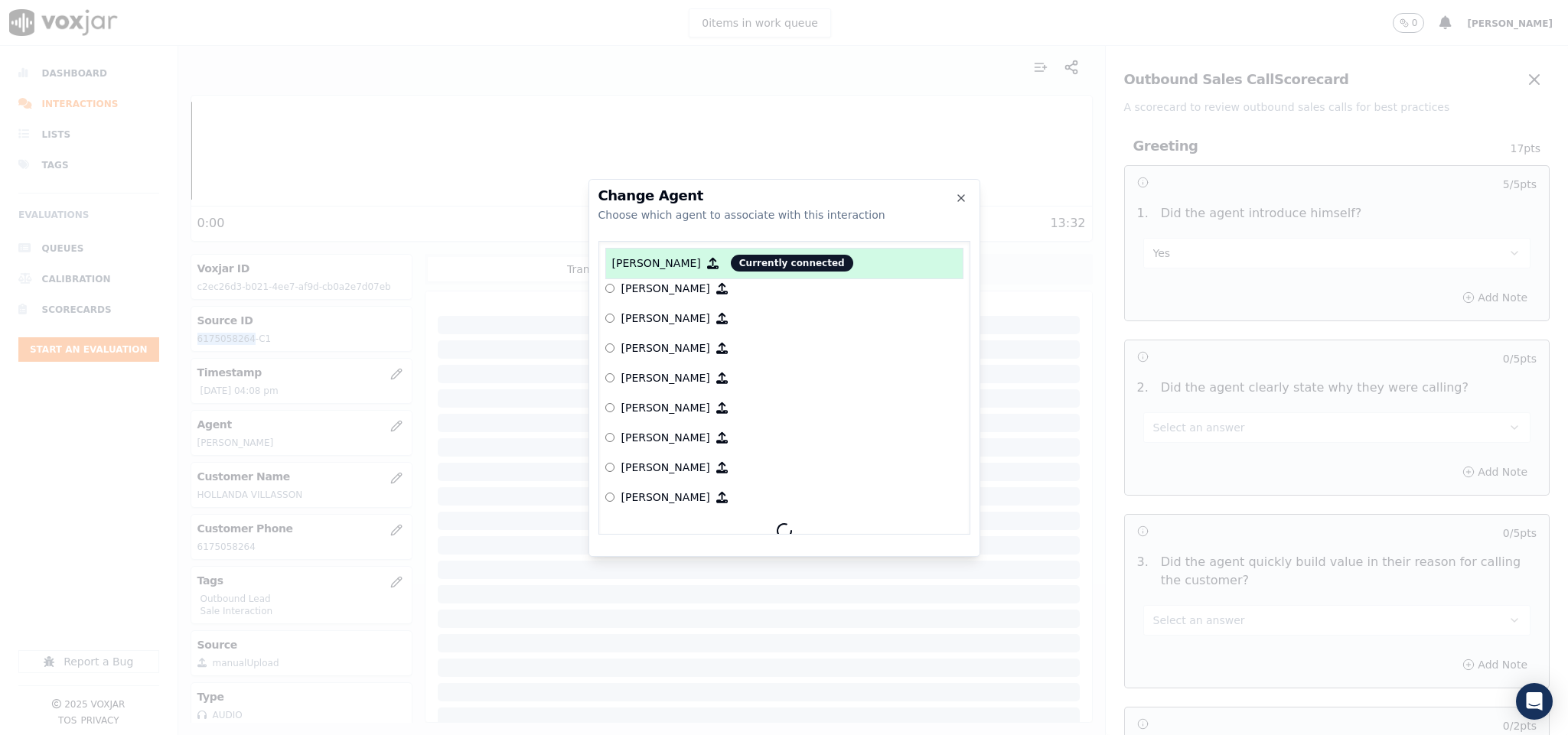
scroll to position [1708, 0]
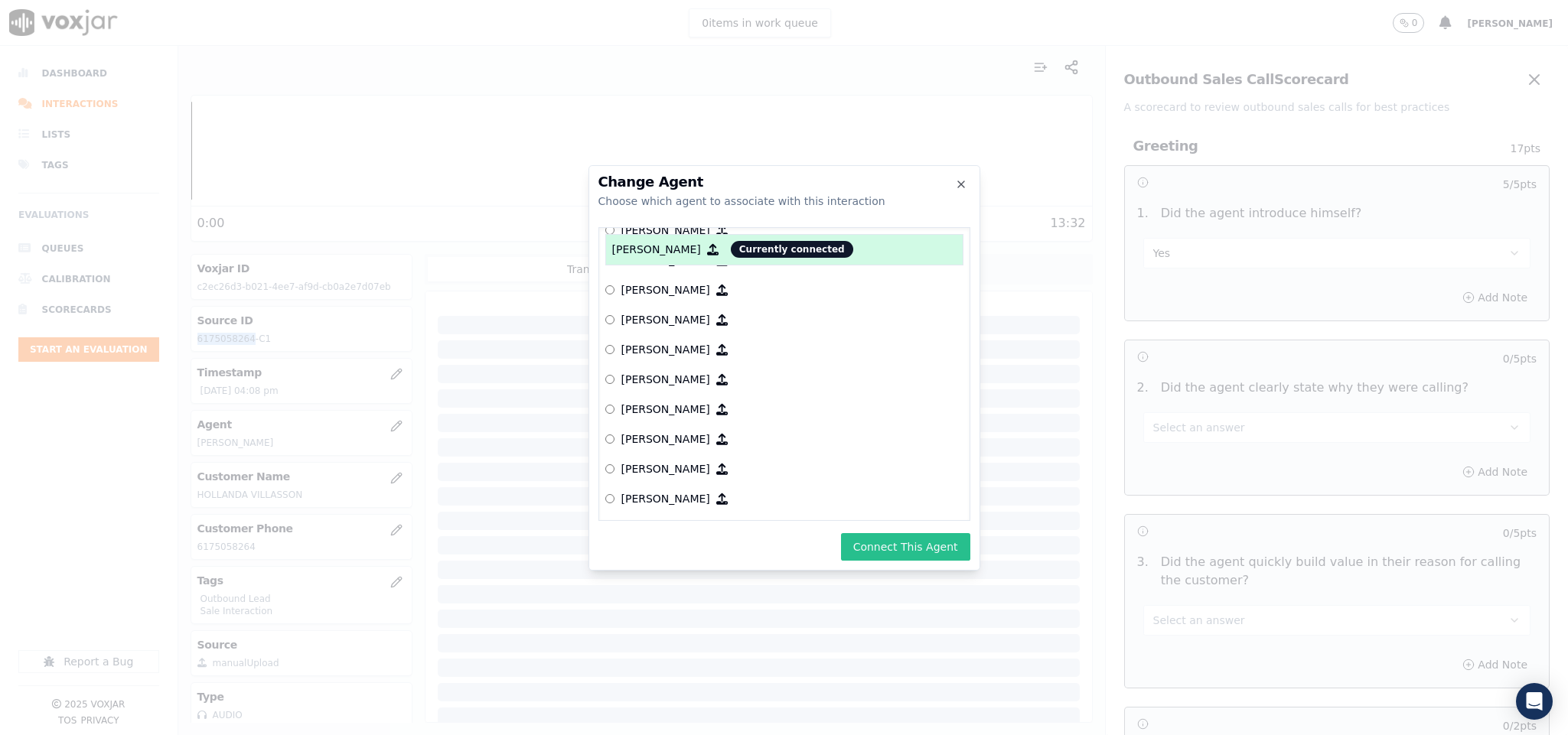
click at [885, 540] on button "Connect This Agent" at bounding box center [905, 547] width 129 height 28
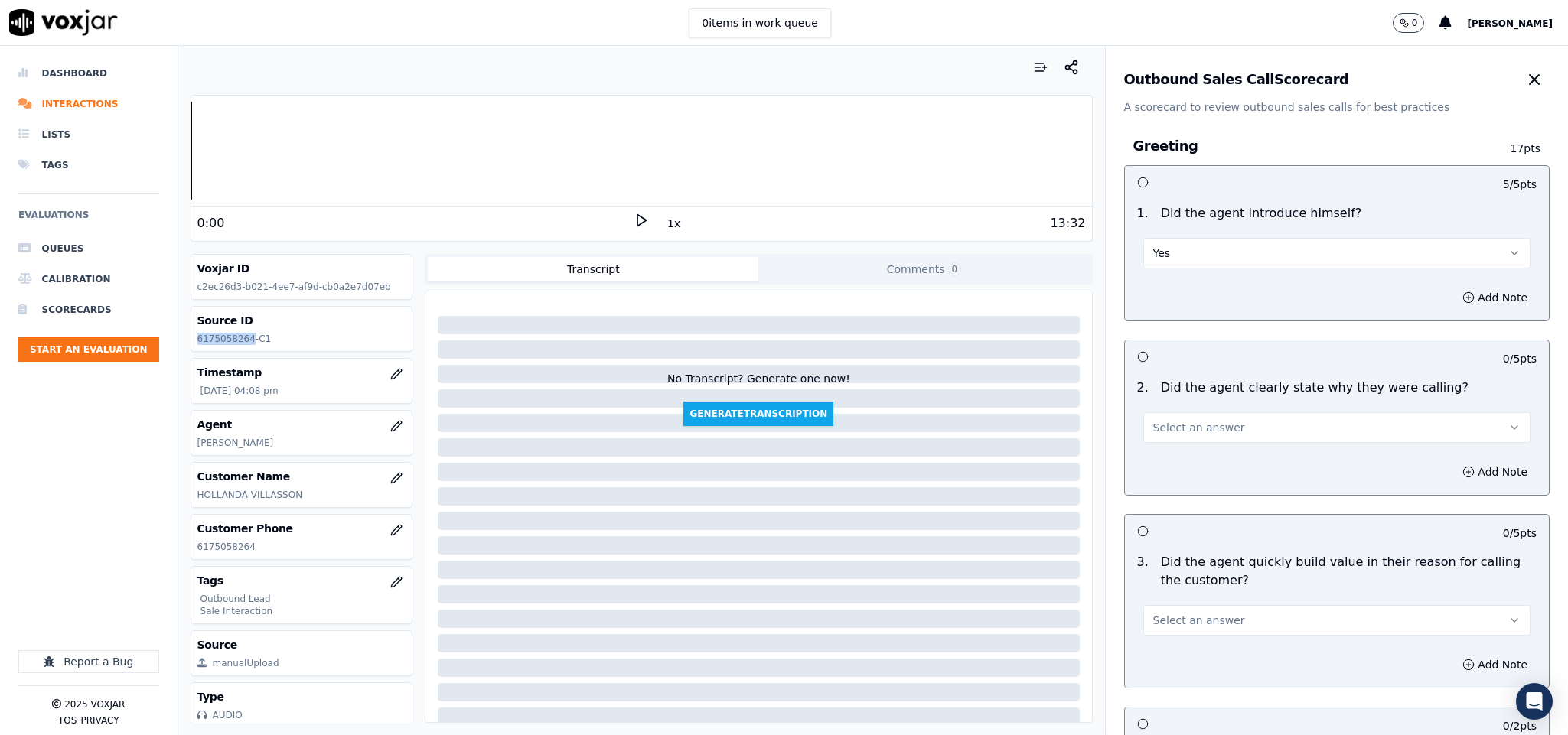
click at [1220, 437] on button "Select an answer" at bounding box center [1337, 427] width 388 height 31
click at [1191, 471] on div "Yes" at bounding box center [1298, 464] width 351 height 24
click at [418, 225] on div "0:00" at bounding box center [416, 224] width 436 height 18
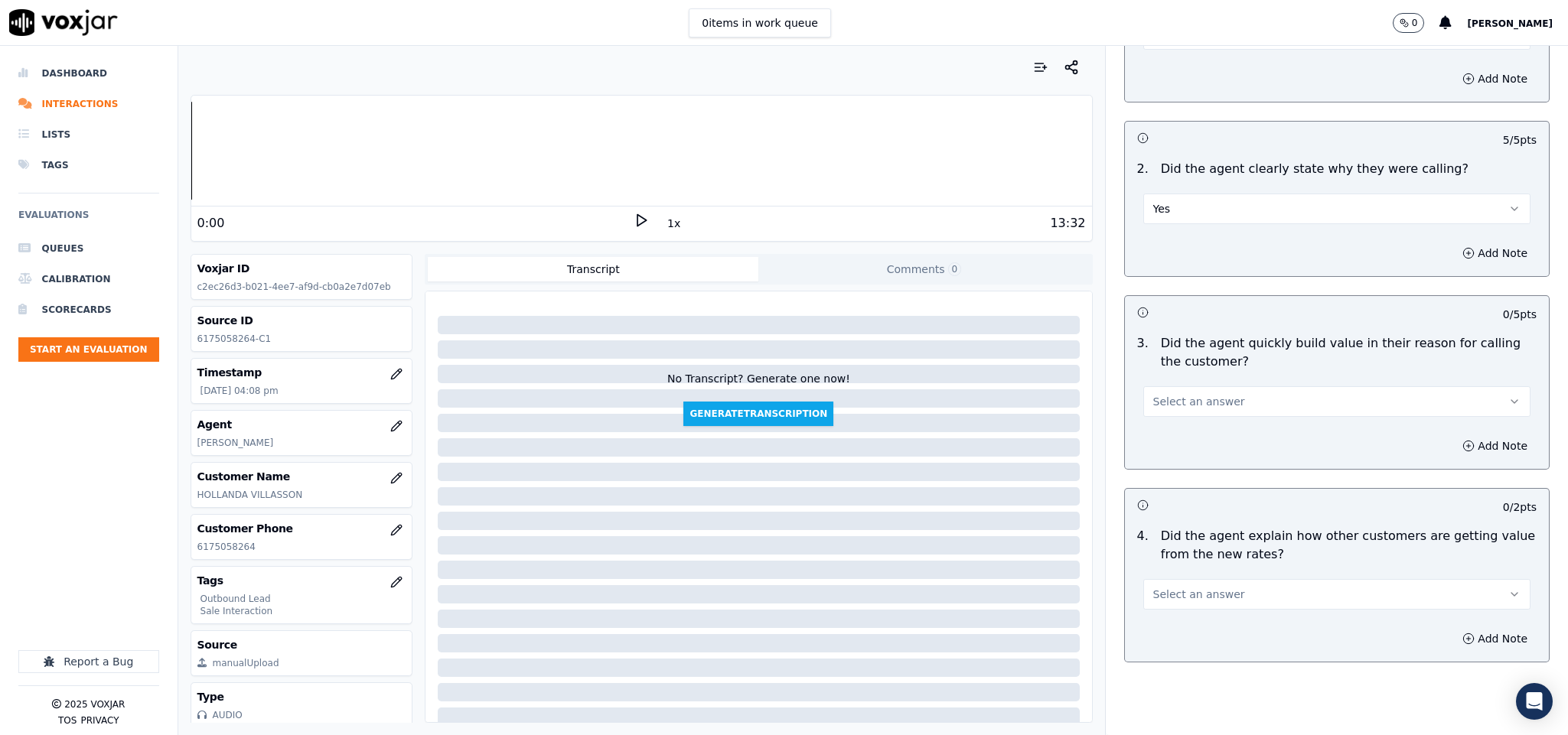
scroll to position [230, 0]
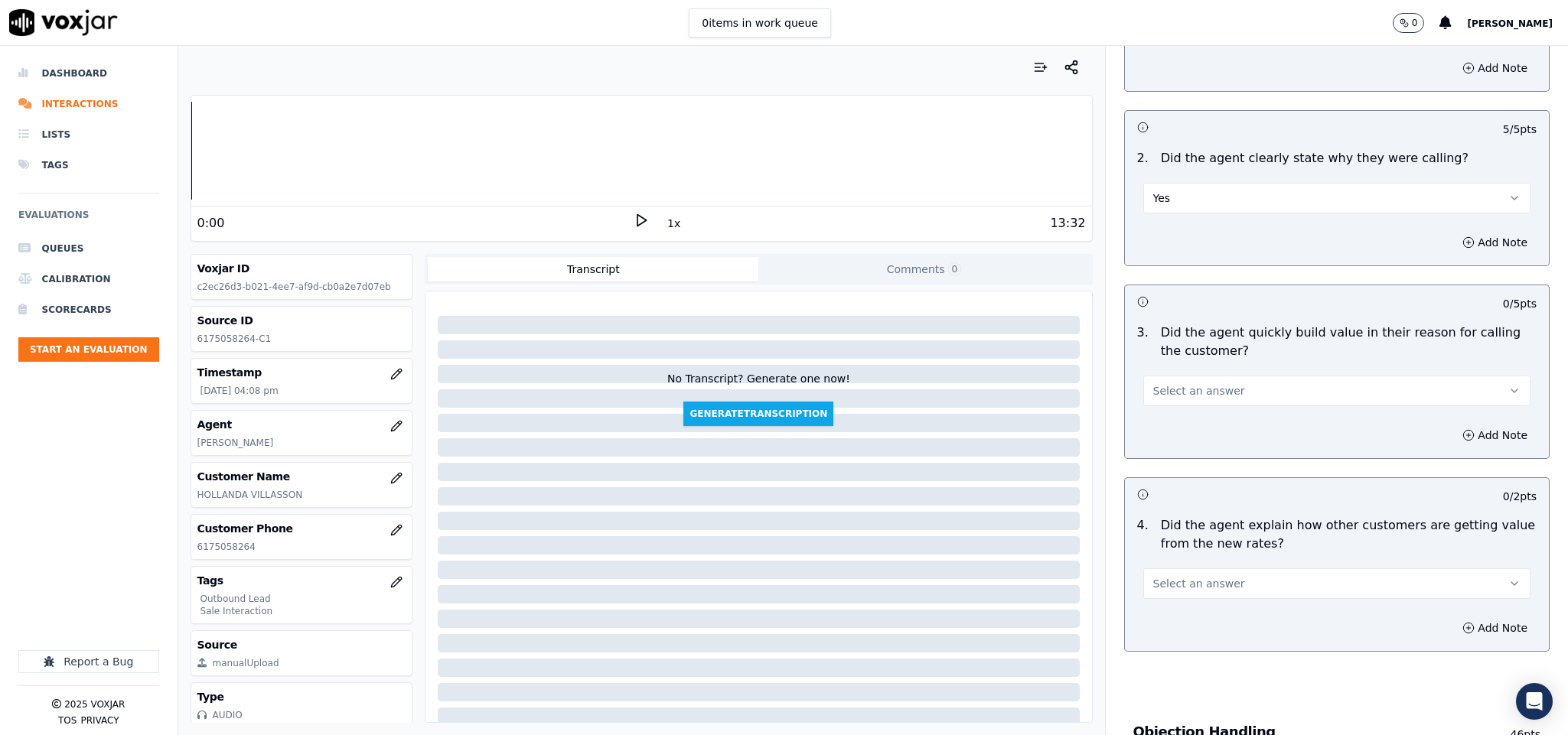
click at [1200, 396] on span "Select an answer" at bounding box center [1199, 390] width 92 height 15
click at [1175, 432] on div "Yes" at bounding box center [1298, 427] width 351 height 24
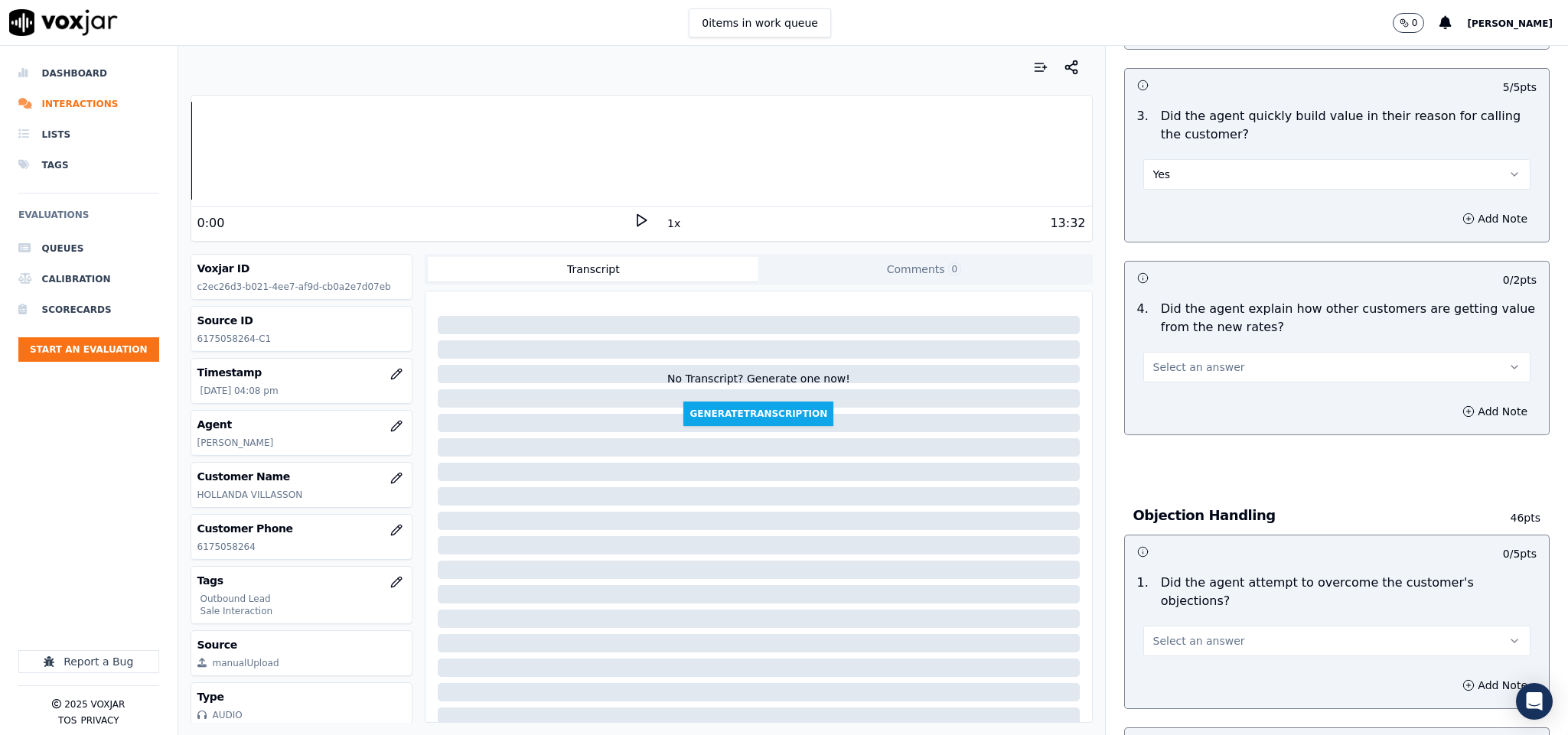
scroll to position [459, 0]
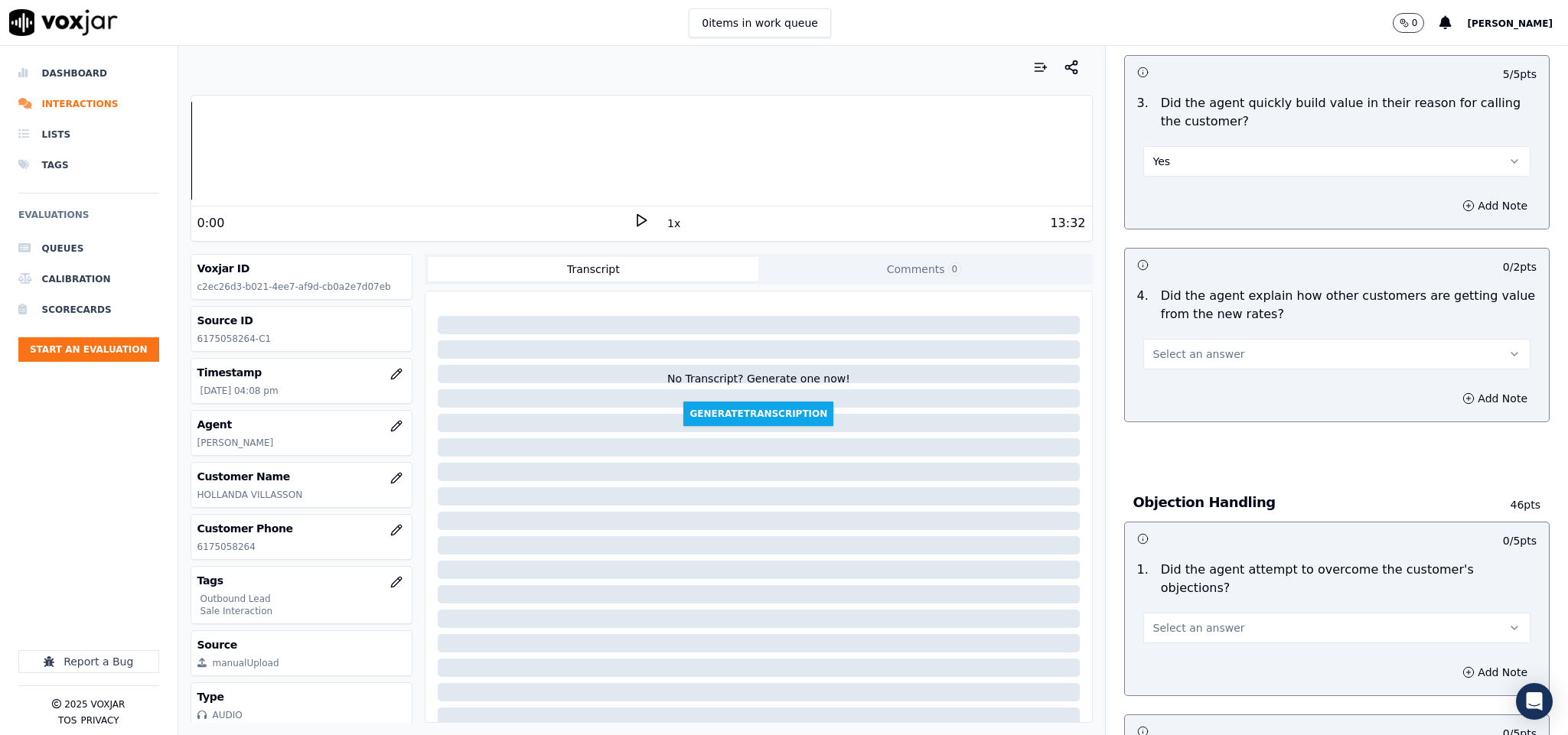
click at [1203, 345] on button "Select an answer" at bounding box center [1337, 354] width 388 height 31
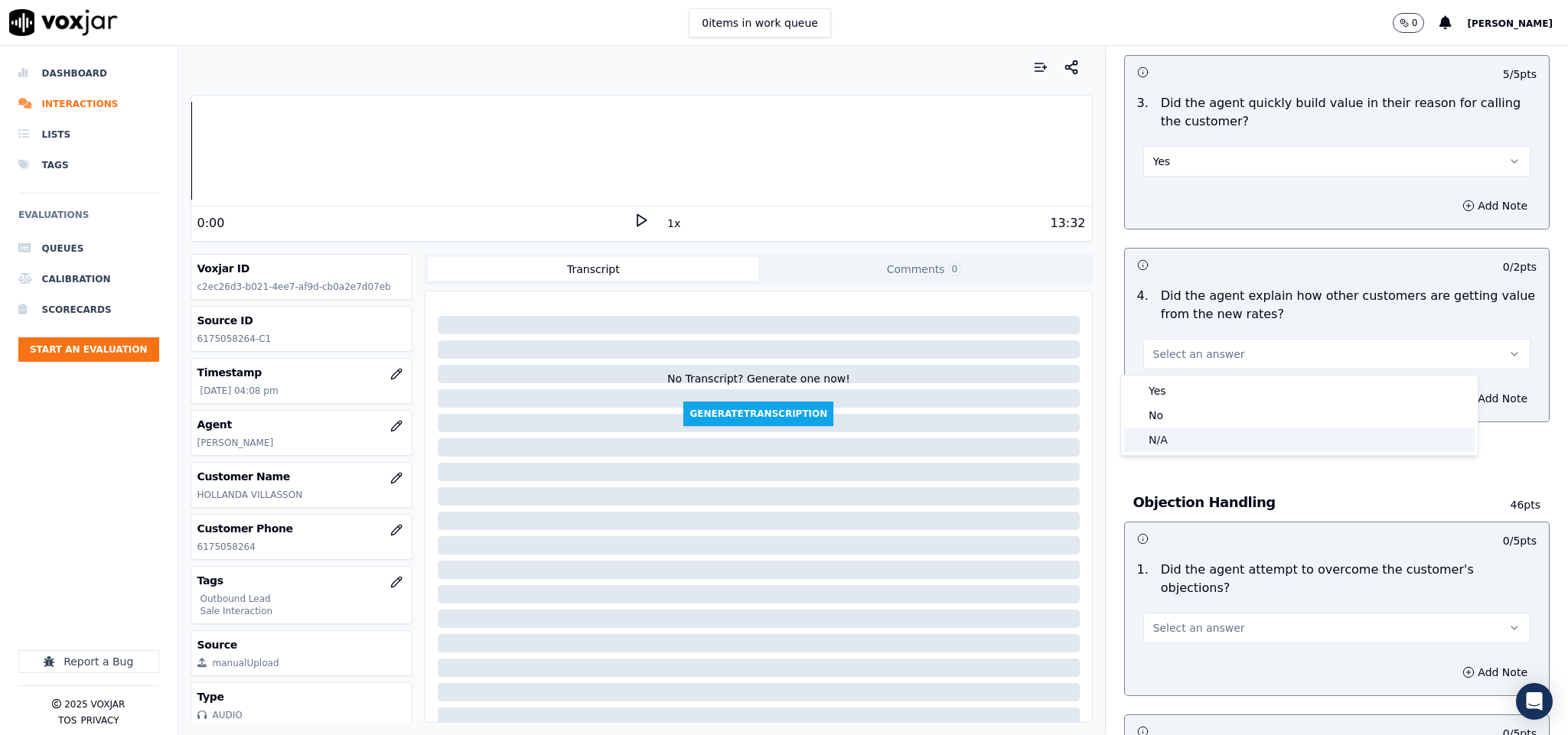
click at [1178, 432] on div "N/A" at bounding box center [1298, 439] width 351 height 24
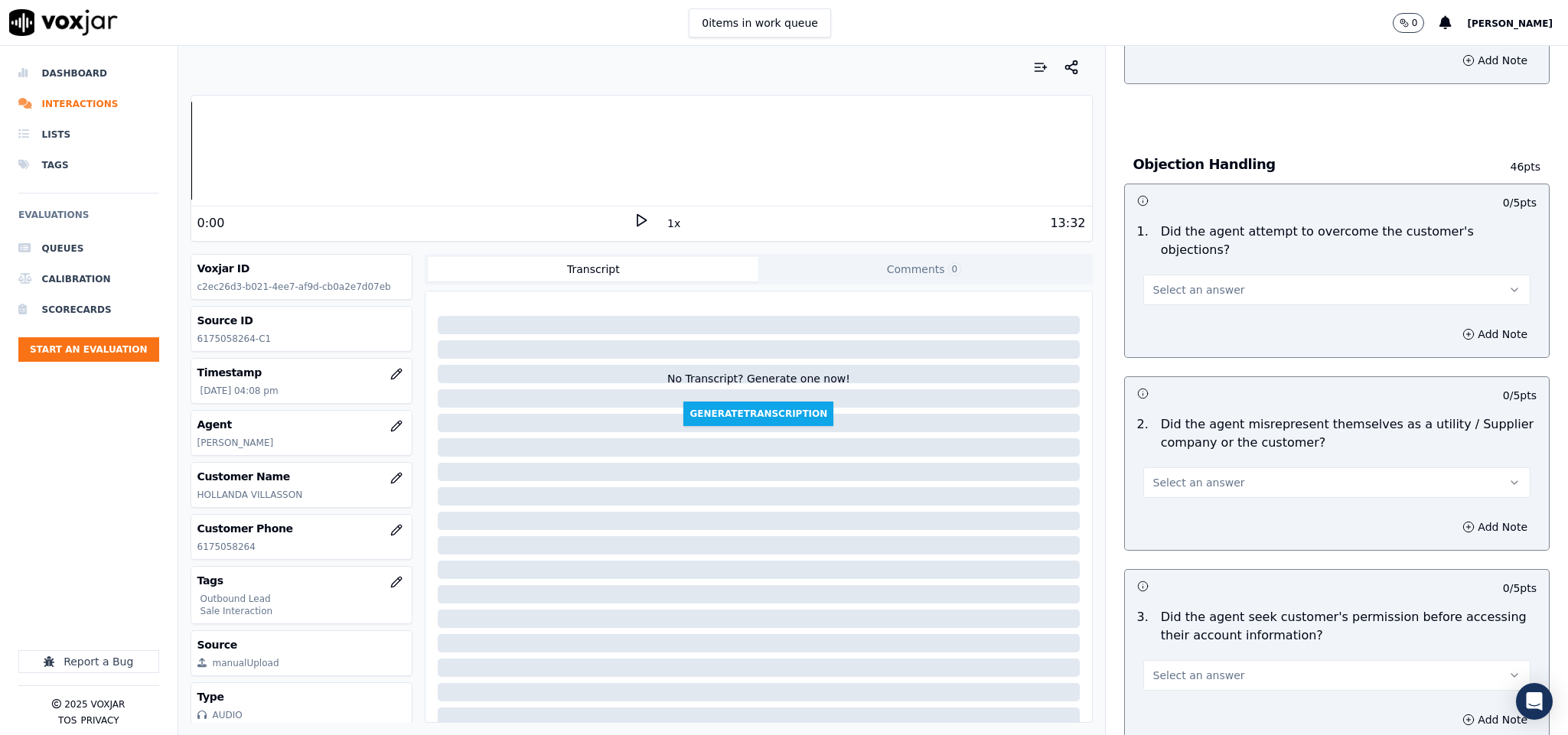
scroll to position [804, 0]
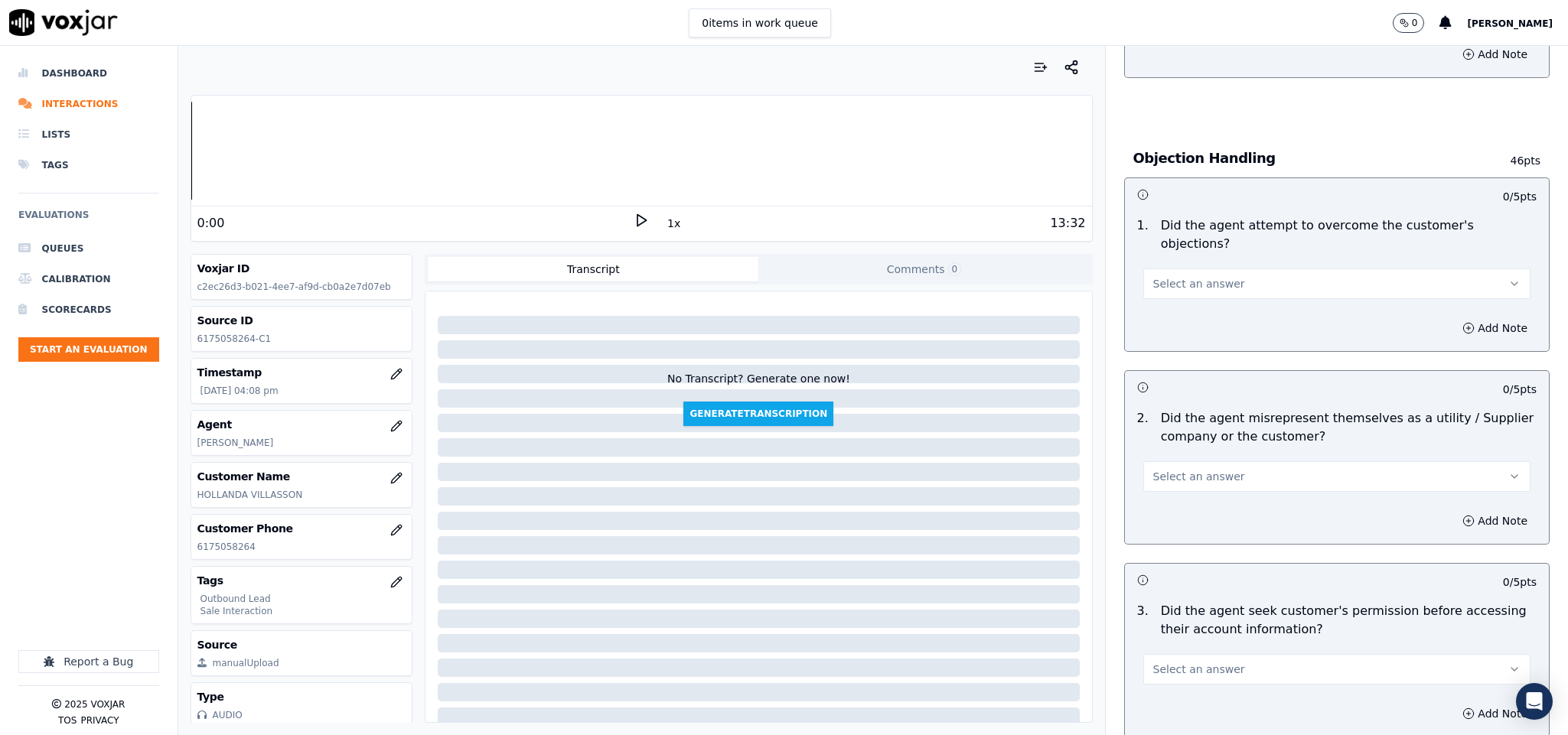
click at [1235, 274] on button "Select an answer" at bounding box center [1337, 284] width 388 height 31
click at [1207, 299] on div "Yes" at bounding box center [1298, 302] width 351 height 24
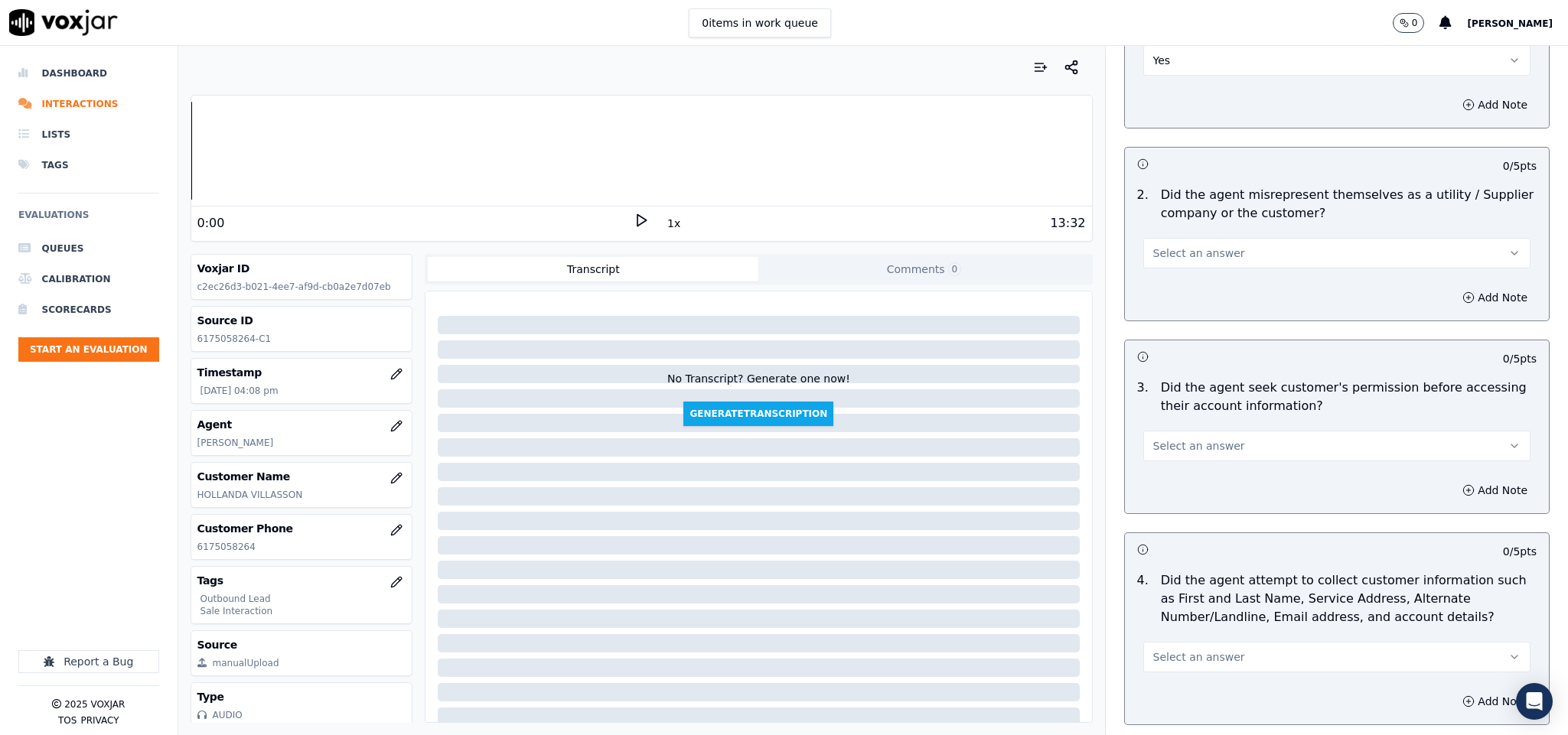
scroll to position [1034, 0]
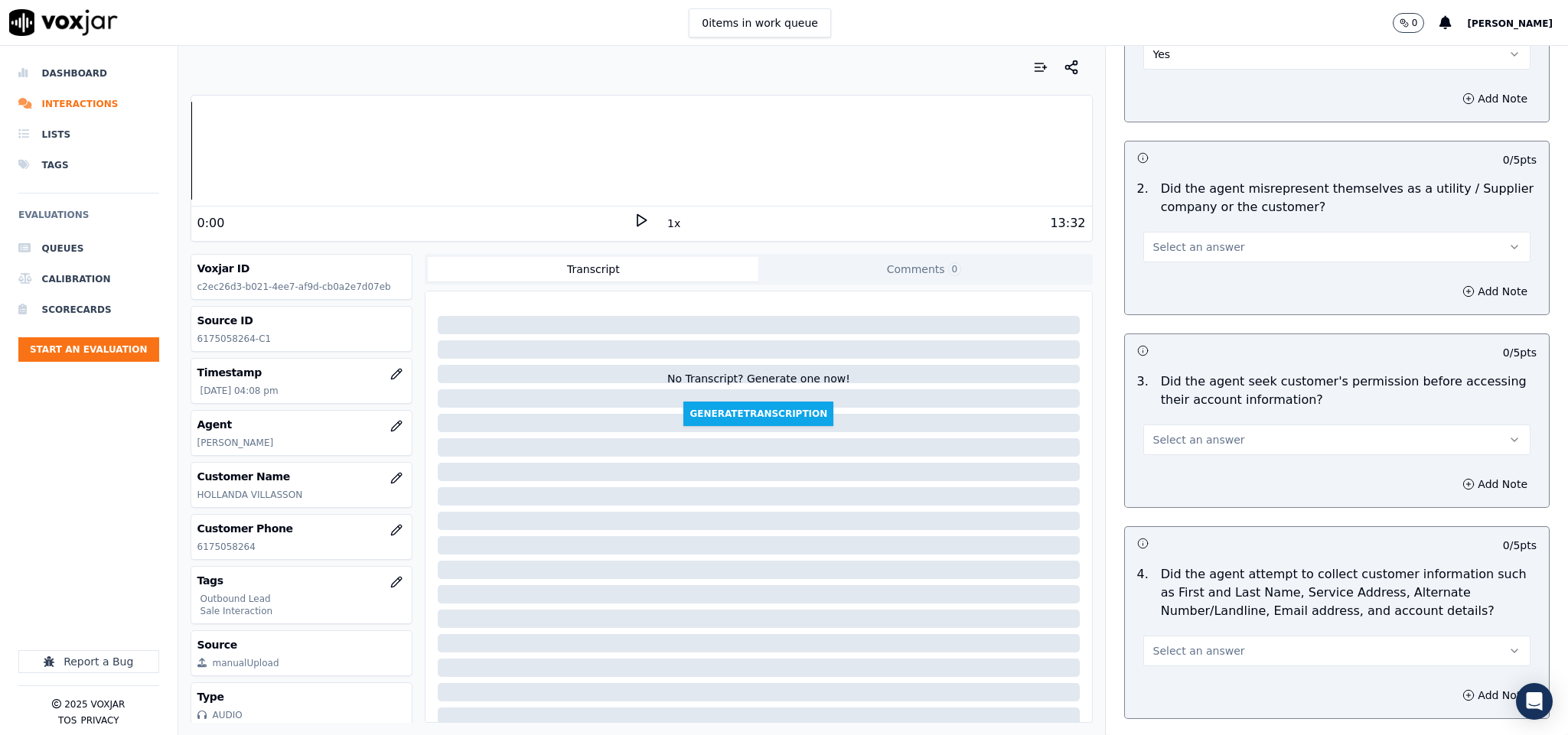
click at [1215, 239] on button "Select an answer" at bounding box center [1337, 247] width 388 height 31
click at [1179, 295] on div "No" at bounding box center [1298, 291] width 351 height 24
click at [1207, 432] on span "Select an answer" at bounding box center [1199, 439] width 92 height 15
click at [1189, 457] on div "Yes" at bounding box center [1298, 460] width 351 height 24
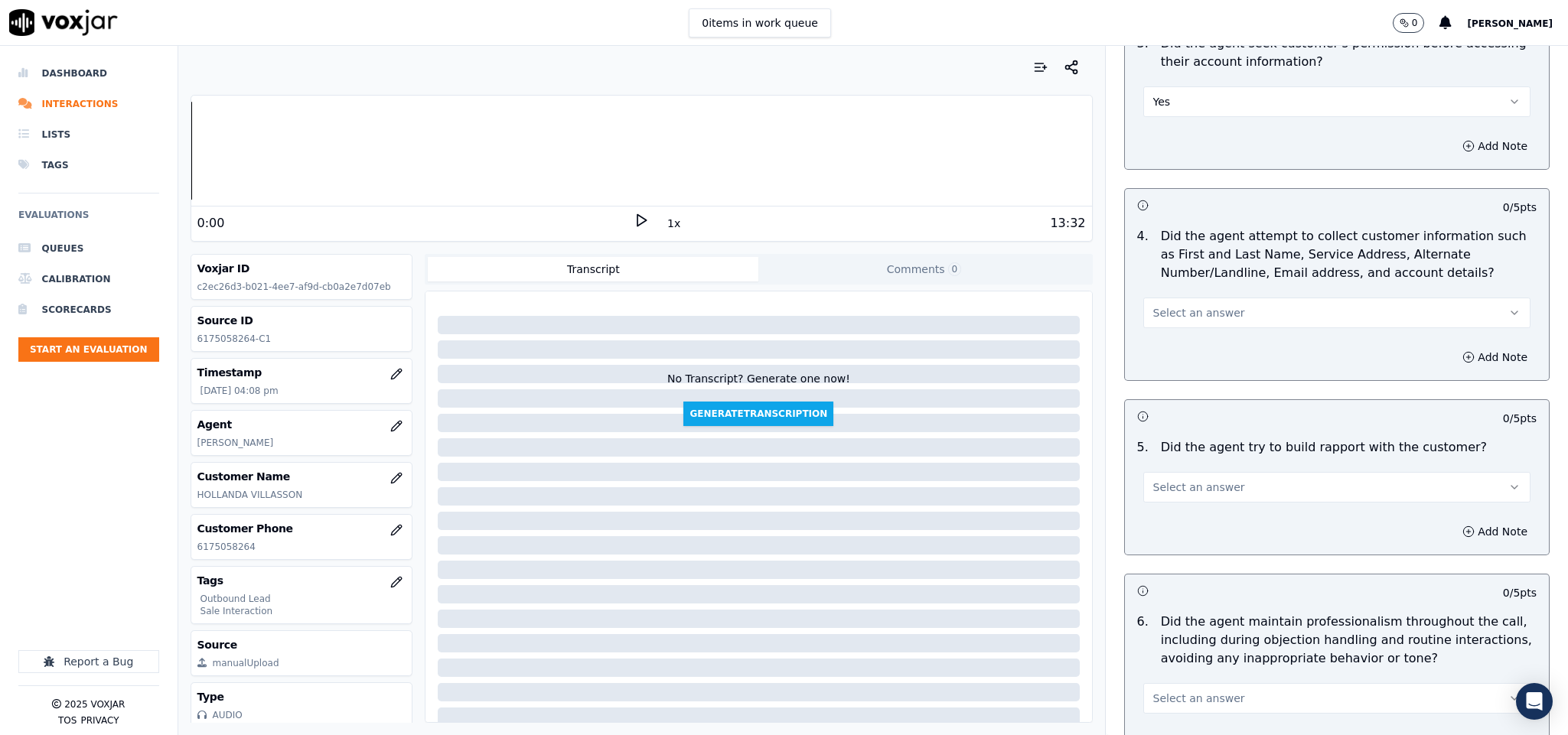
scroll to position [1377, 0]
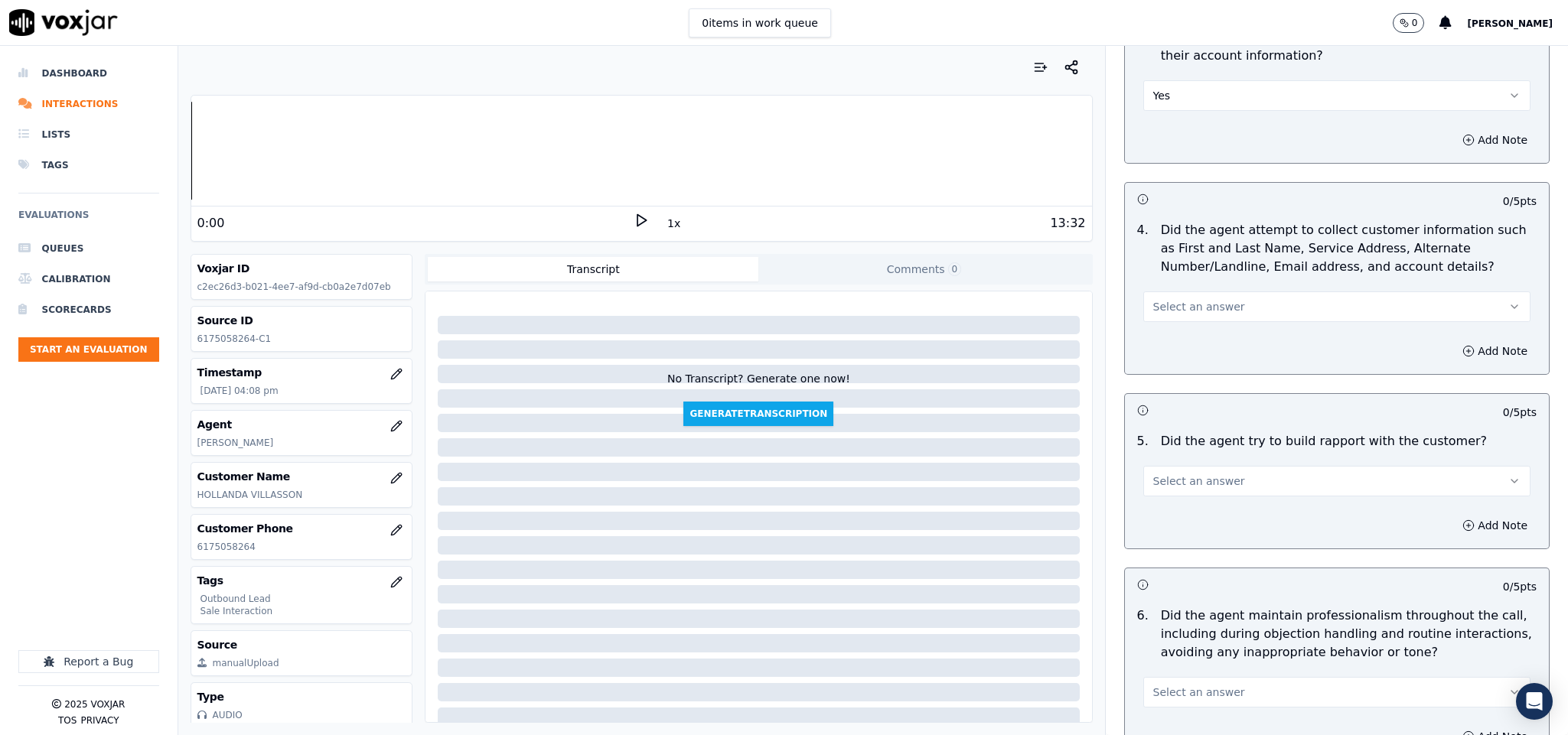
click at [1200, 299] on span "Select an answer" at bounding box center [1199, 307] width 92 height 15
click at [1169, 321] on div "Yes" at bounding box center [1298, 327] width 351 height 24
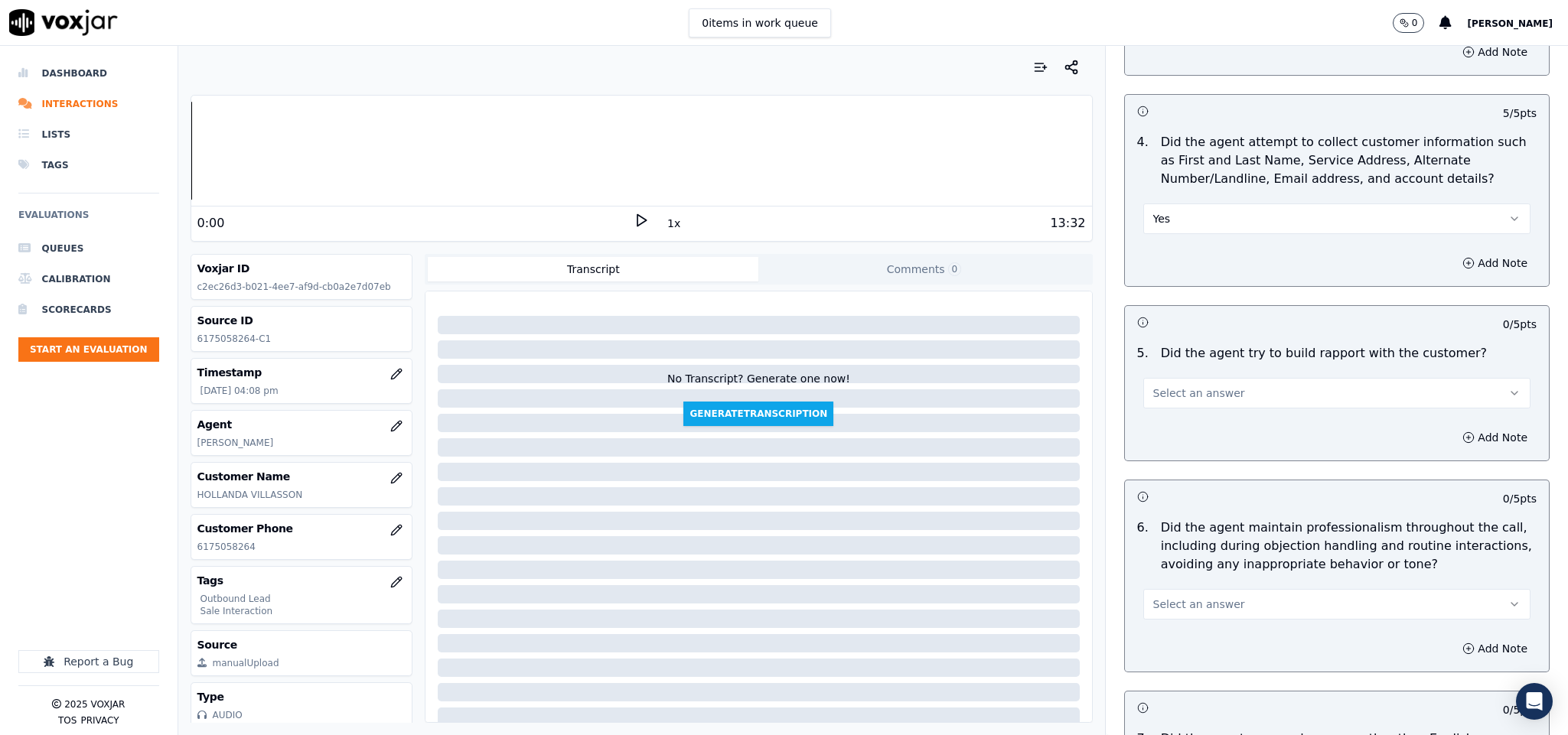
scroll to position [1607, 0]
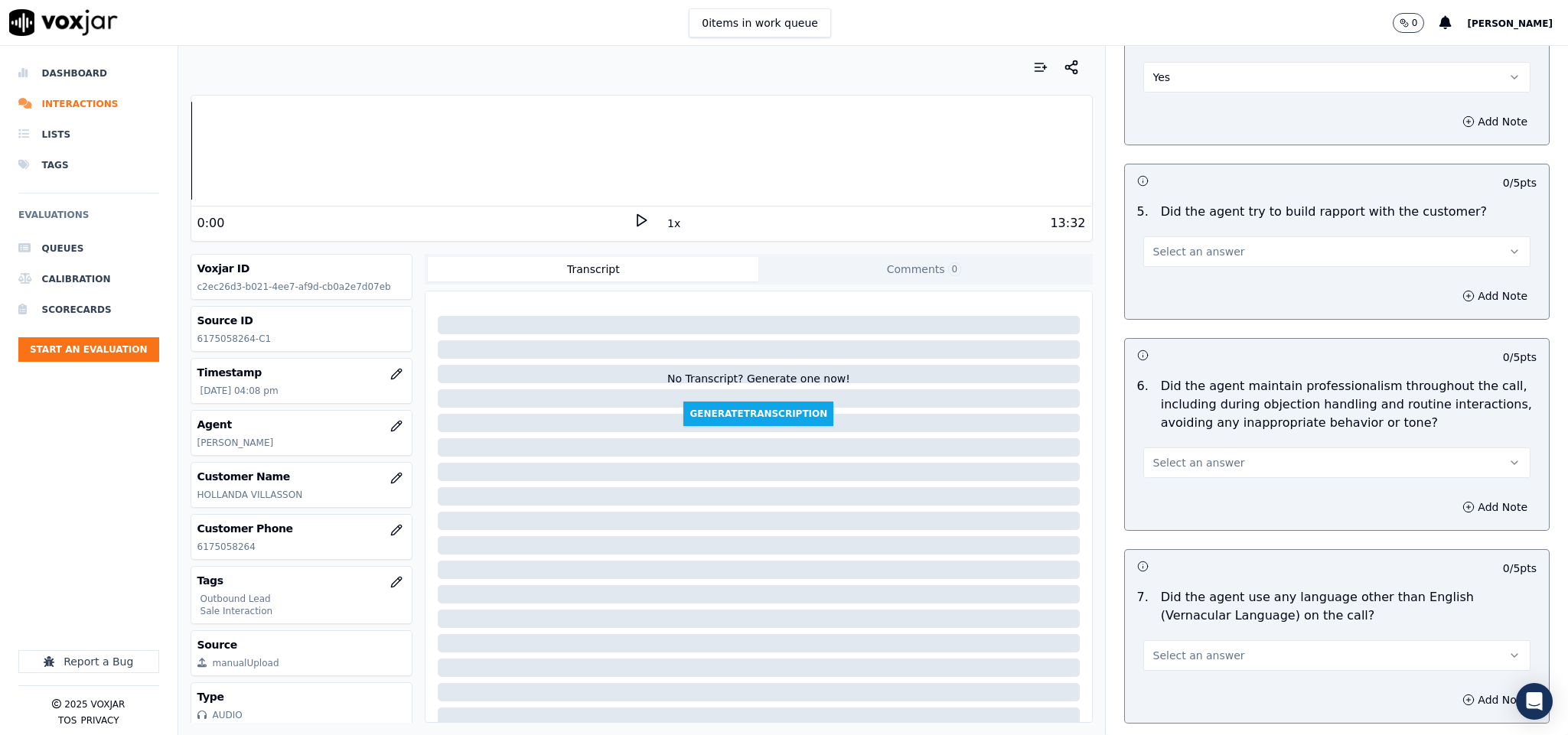
click at [1213, 248] on button "Select an answer" at bounding box center [1337, 252] width 388 height 31
click at [1185, 275] on div "Yes" at bounding box center [1298, 273] width 351 height 24
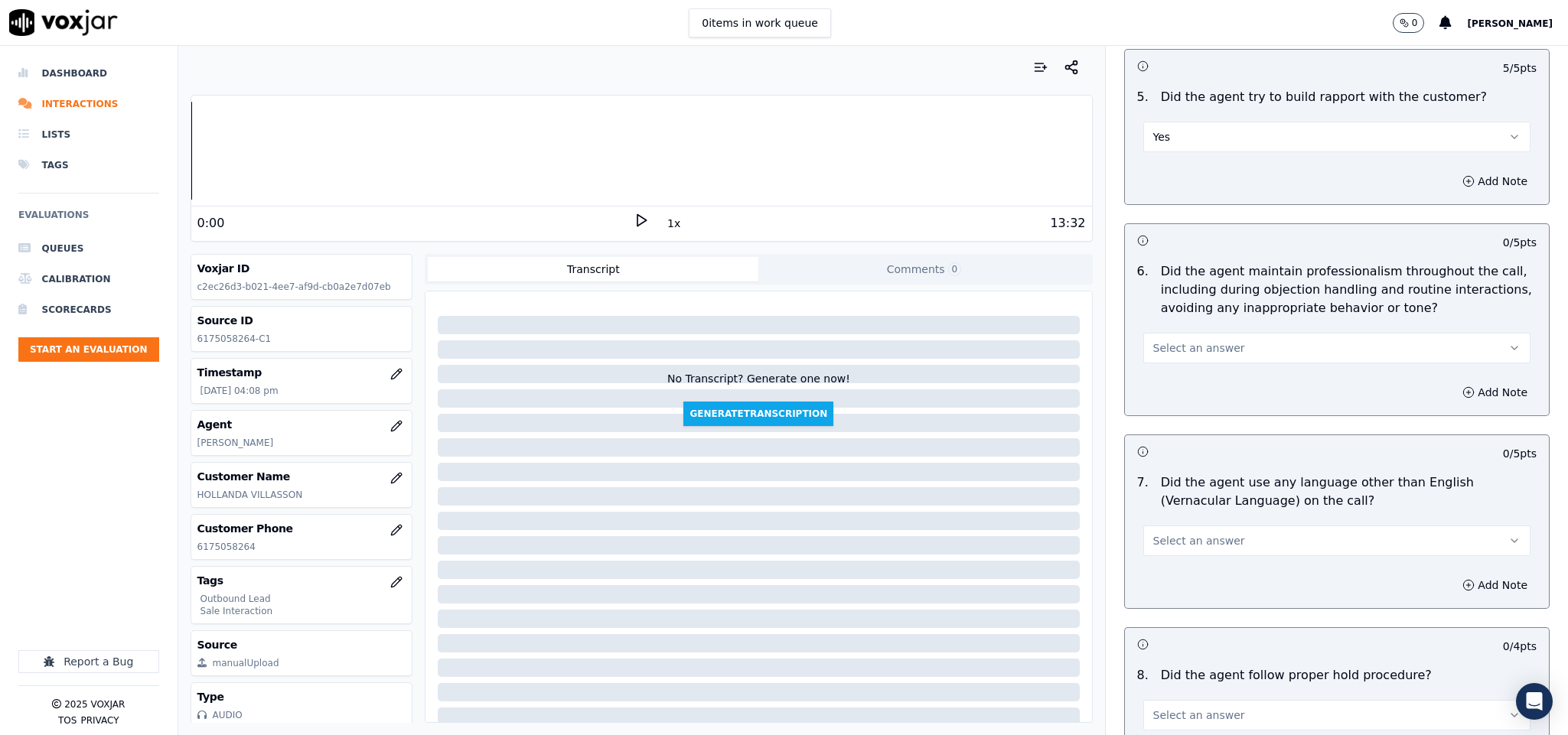
click at [1203, 341] on span "Select an answer" at bounding box center [1199, 348] width 92 height 15
click at [1183, 362] on div "Yes" at bounding box center [1298, 370] width 351 height 24
click at [1178, 127] on button "Yes" at bounding box center [1337, 137] width 388 height 31
click at [1155, 205] on div "N/A" at bounding box center [1298, 207] width 351 height 24
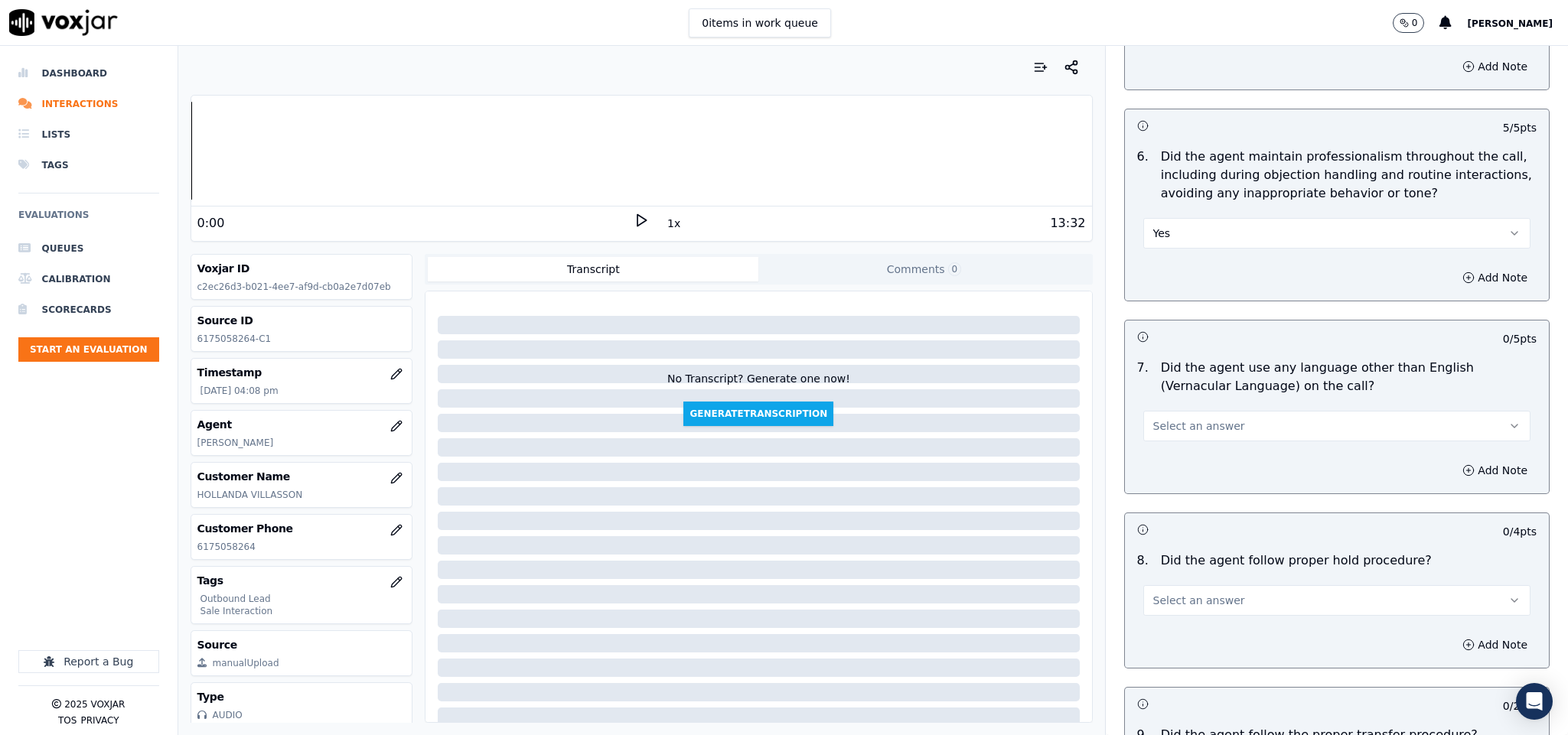
scroll to position [1952, 0]
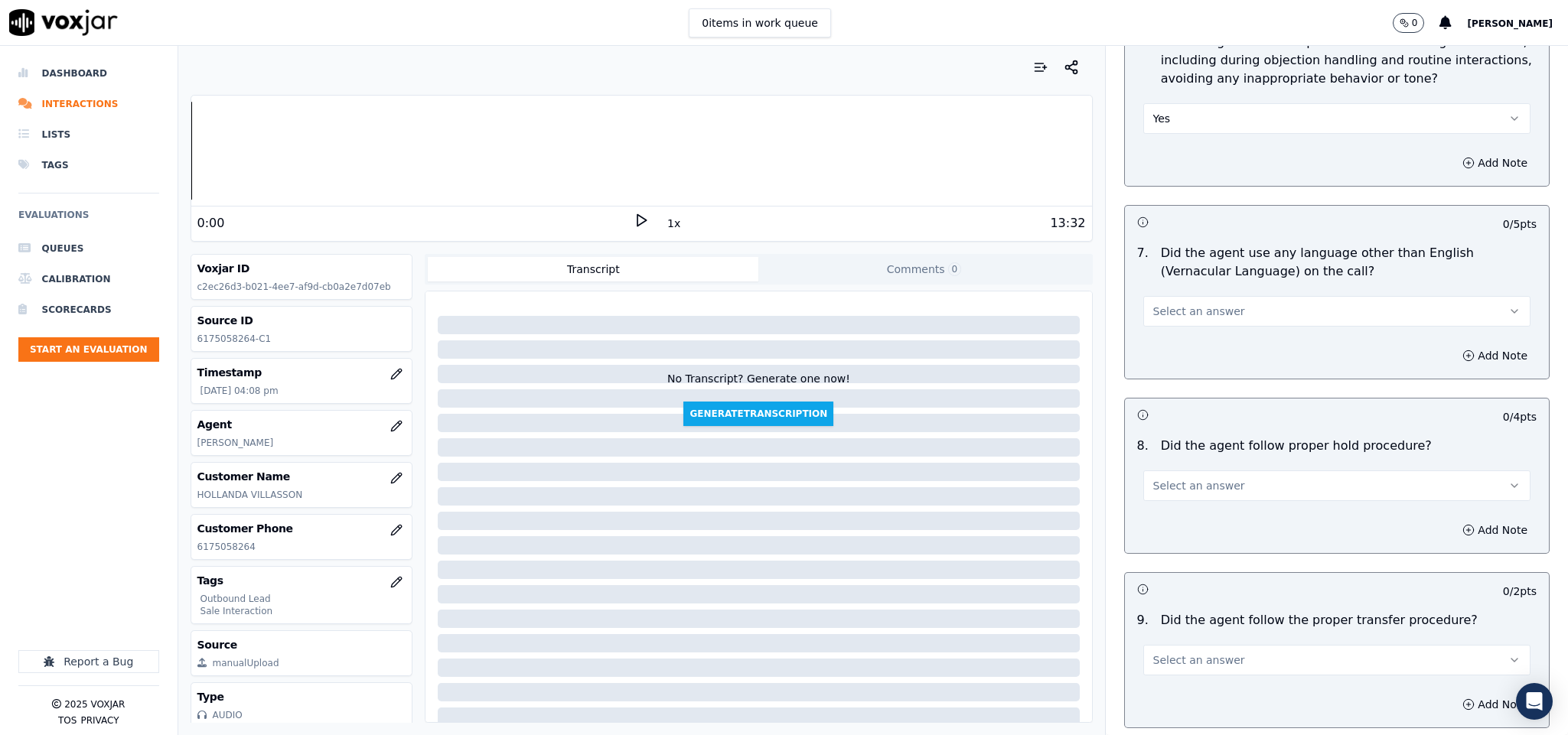
click at [1235, 306] on button "Select an answer" at bounding box center [1337, 311] width 388 height 31
click at [1196, 356] on div "No" at bounding box center [1298, 358] width 351 height 24
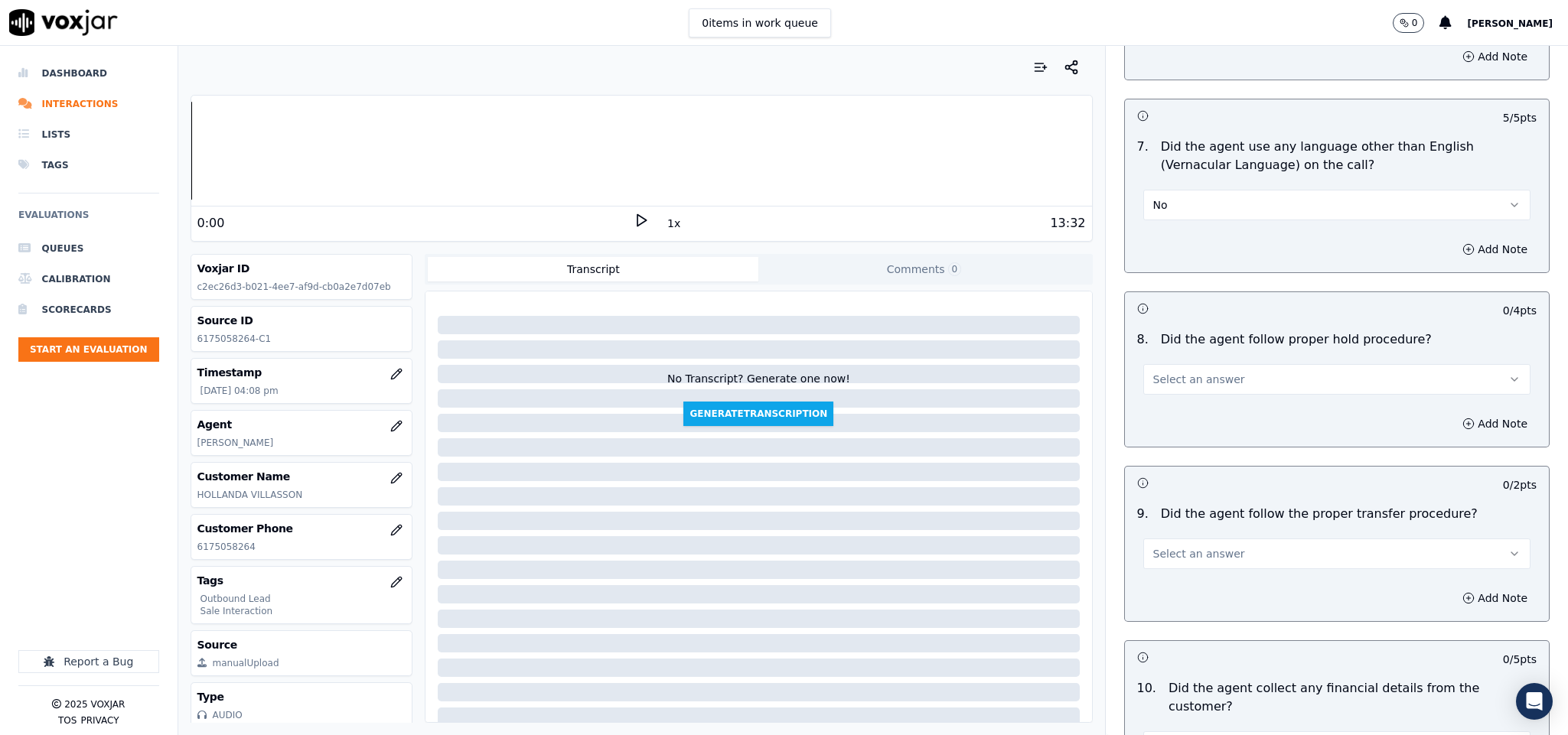
scroll to position [2181, 0]
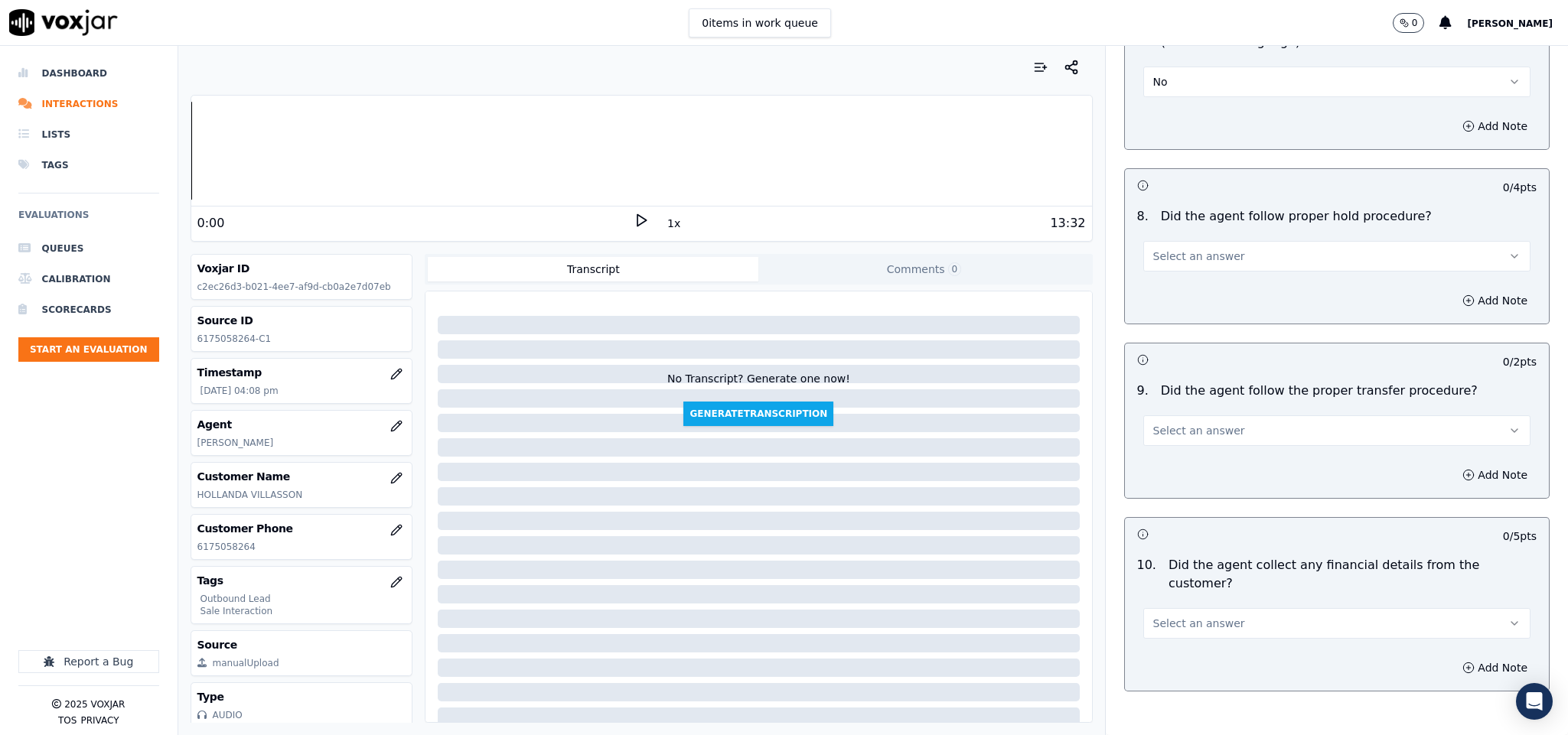
click at [1206, 249] on span "Select an answer" at bounding box center [1199, 256] width 92 height 15
click at [1187, 280] on div "Yes" at bounding box center [1298, 280] width 351 height 24
click at [1174, 429] on button "Select an answer" at bounding box center [1337, 431] width 388 height 31
click at [1178, 455] on div "Yes" at bounding box center [1298, 455] width 351 height 24
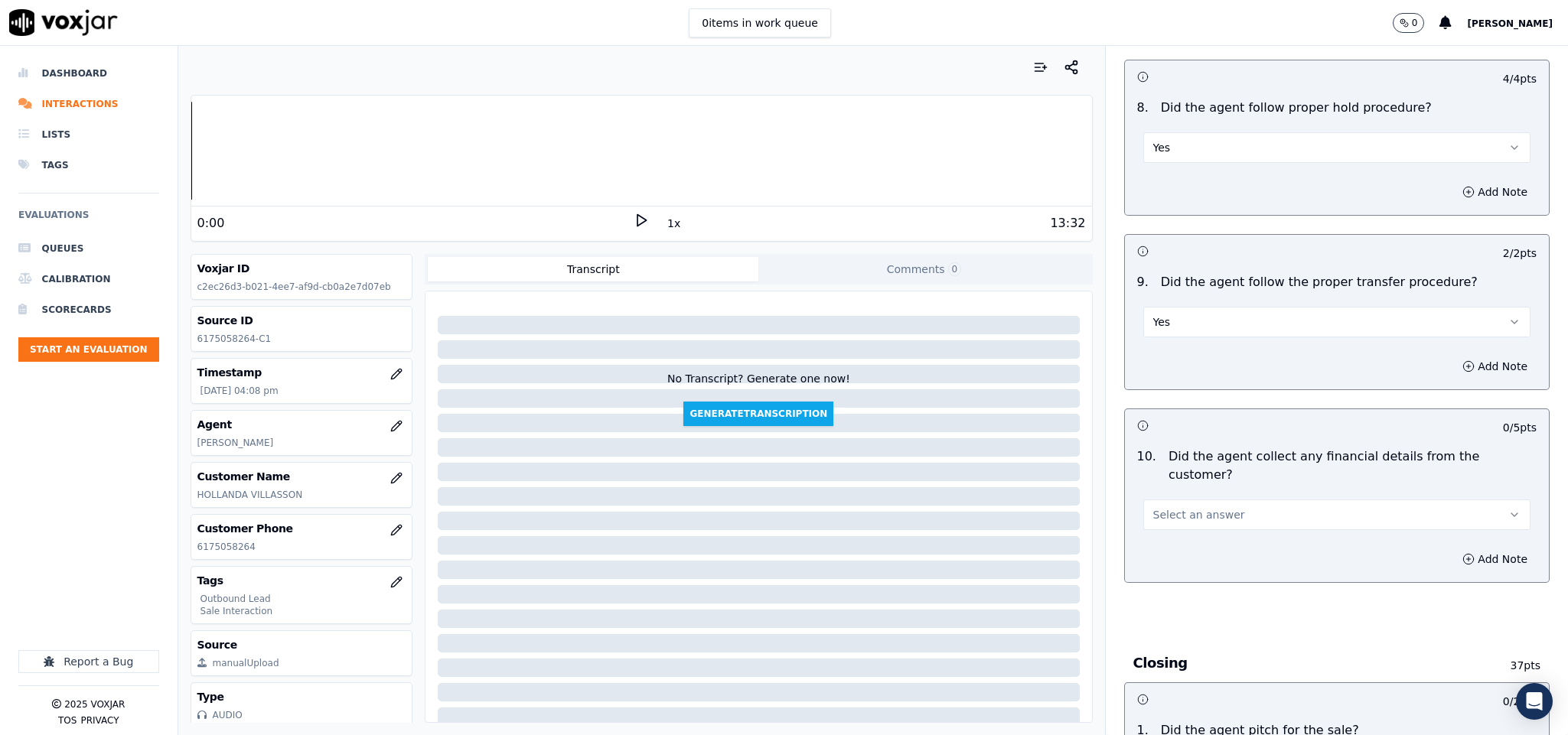
scroll to position [2525, 0]
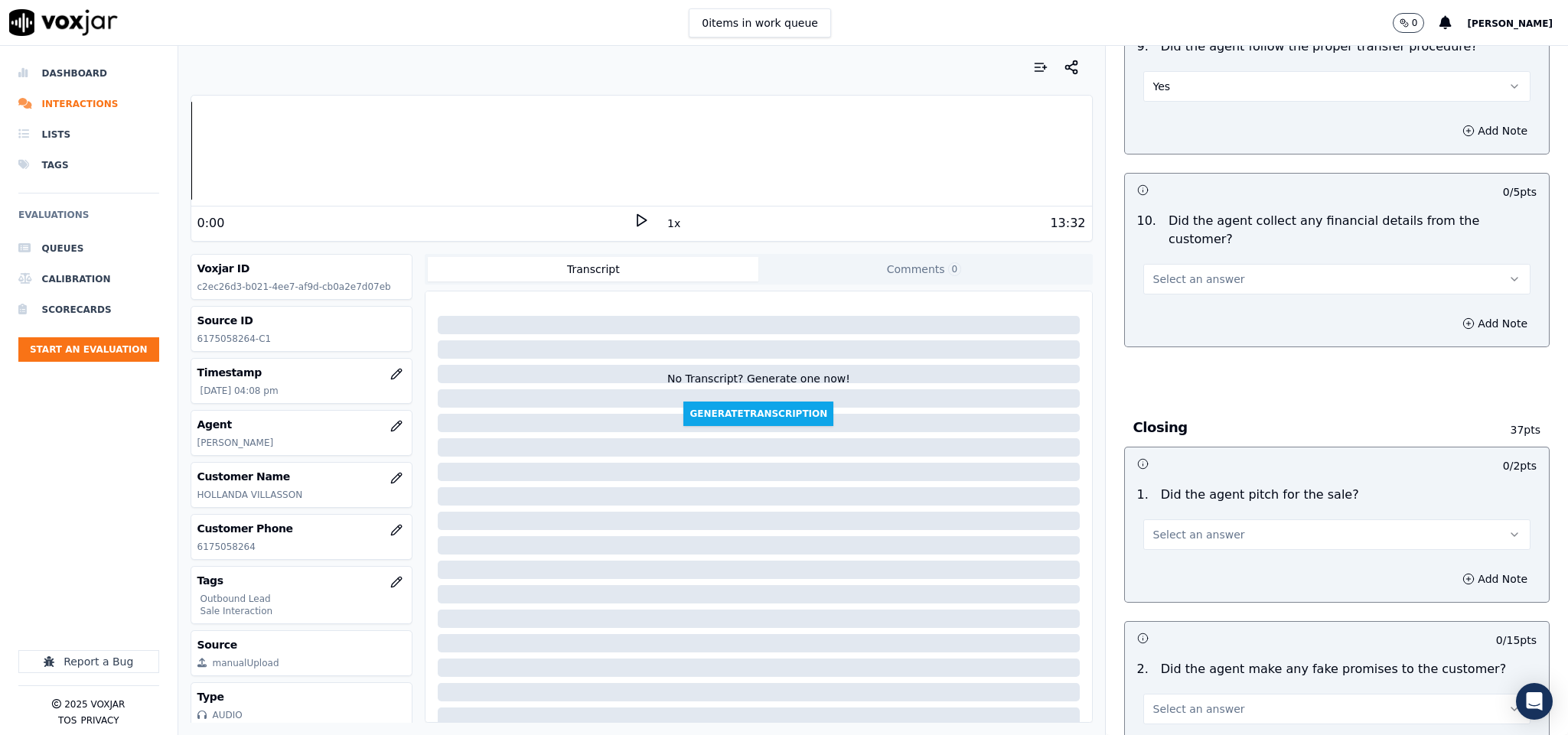
click at [1210, 265] on button "Select an answer" at bounding box center [1337, 280] width 388 height 31
click at [1169, 321] on div "No" at bounding box center [1298, 310] width 351 height 24
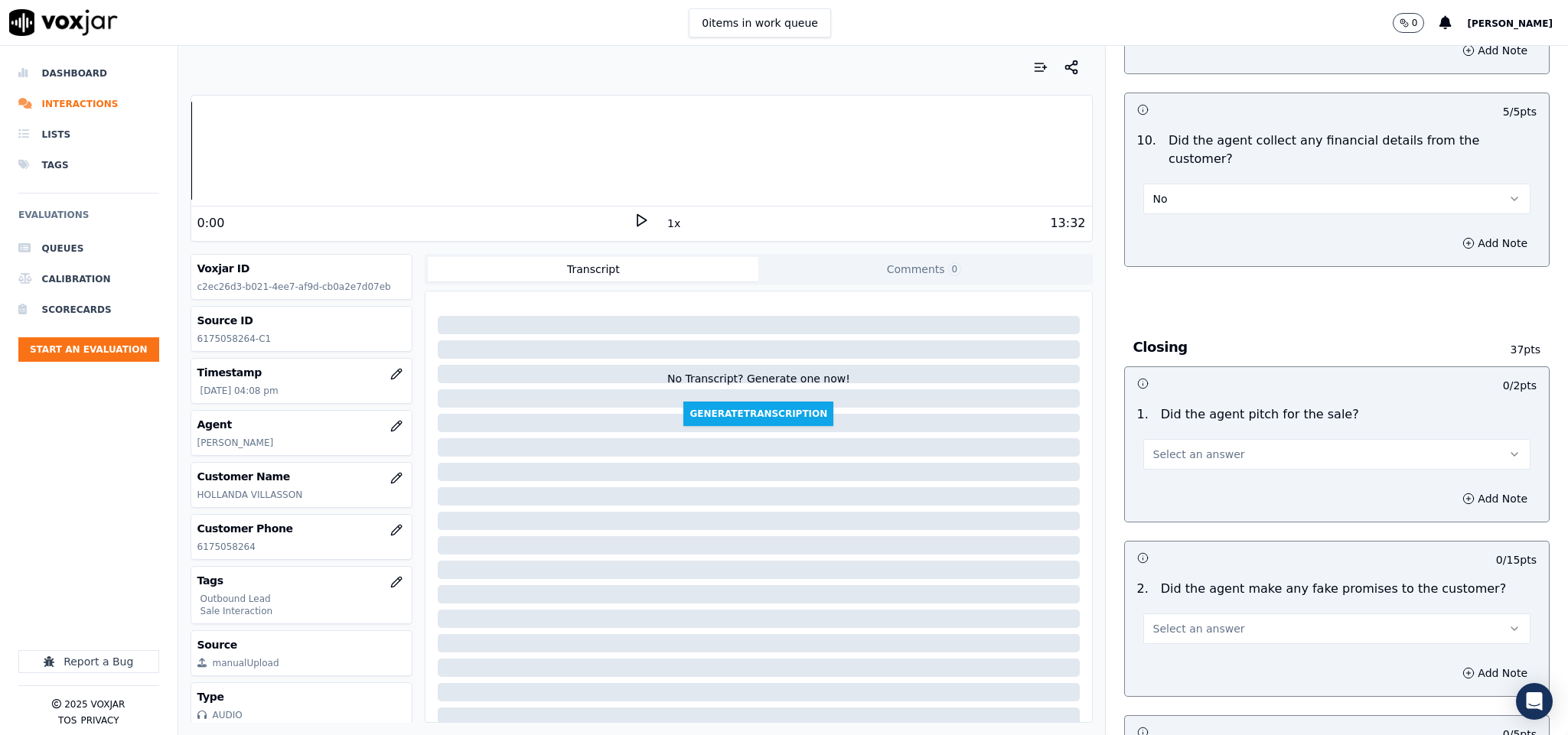
scroll to position [2755, 0]
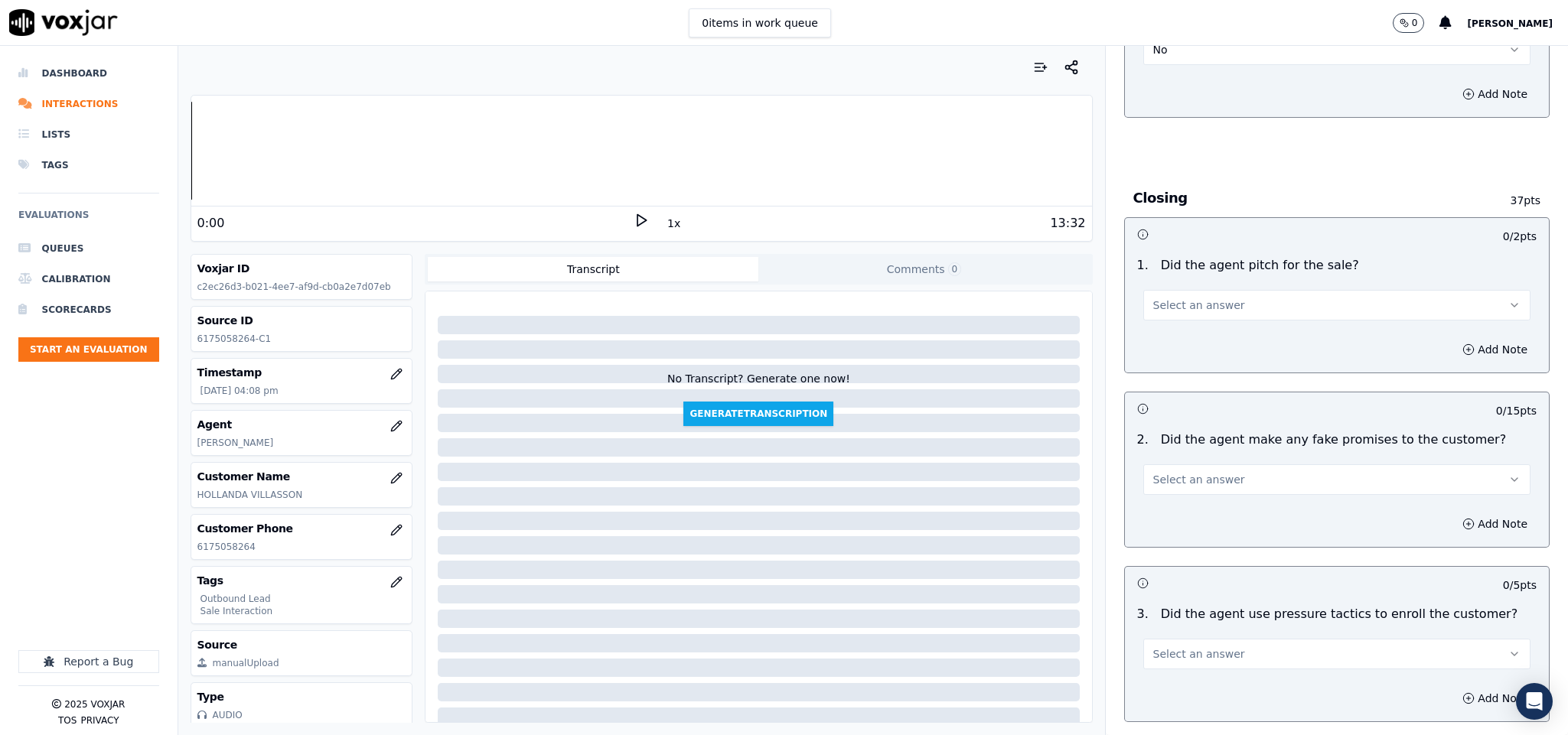
drag, startPoint x: 1180, startPoint y: 280, endPoint x: 1180, endPoint y: 290, distance: 10.0
click at [1180, 298] on span "Select an answer" at bounding box center [1199, 305] width 92 height 15
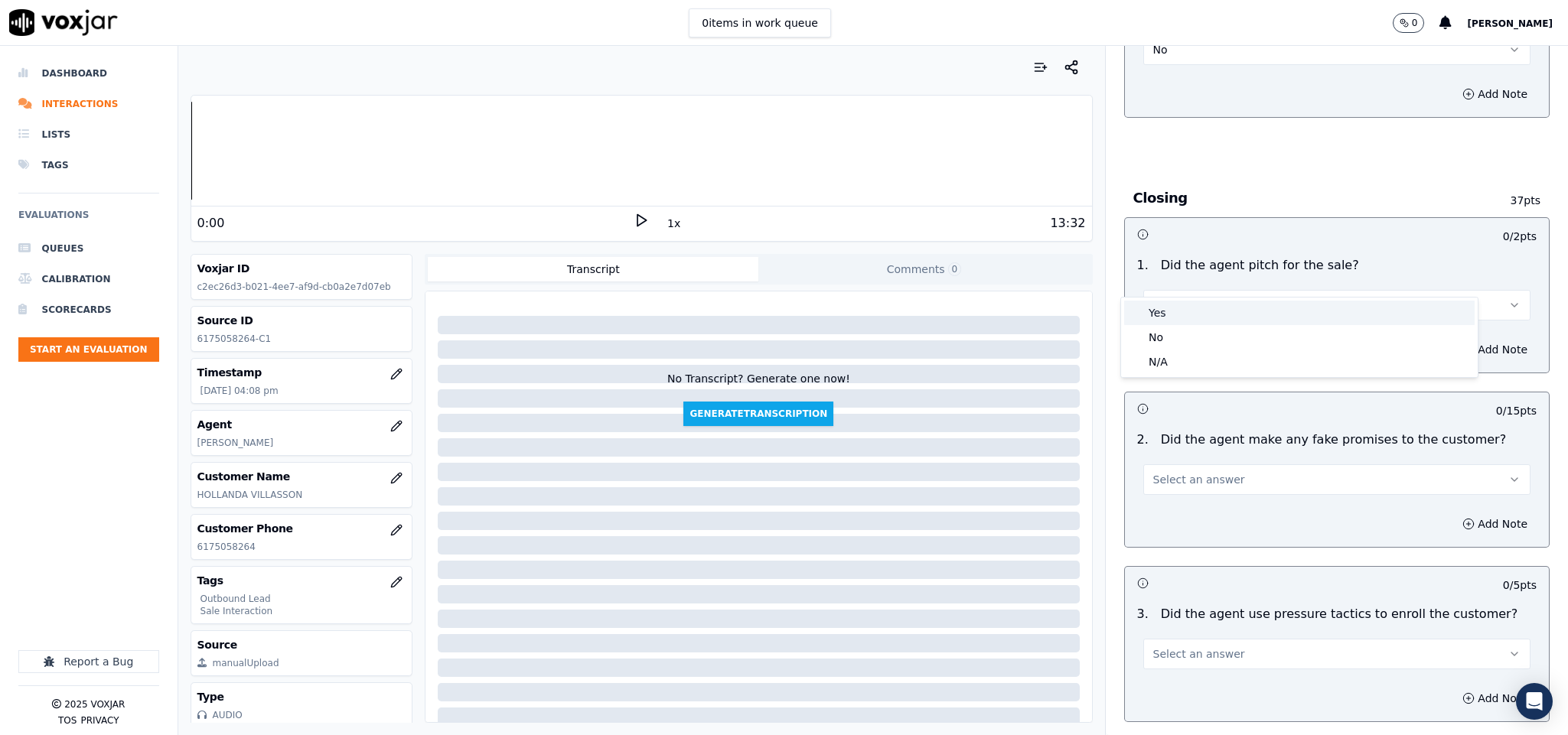
click at [1175, 315] on div "Yes" at bounding box center [1298, 312] width 351 height 24
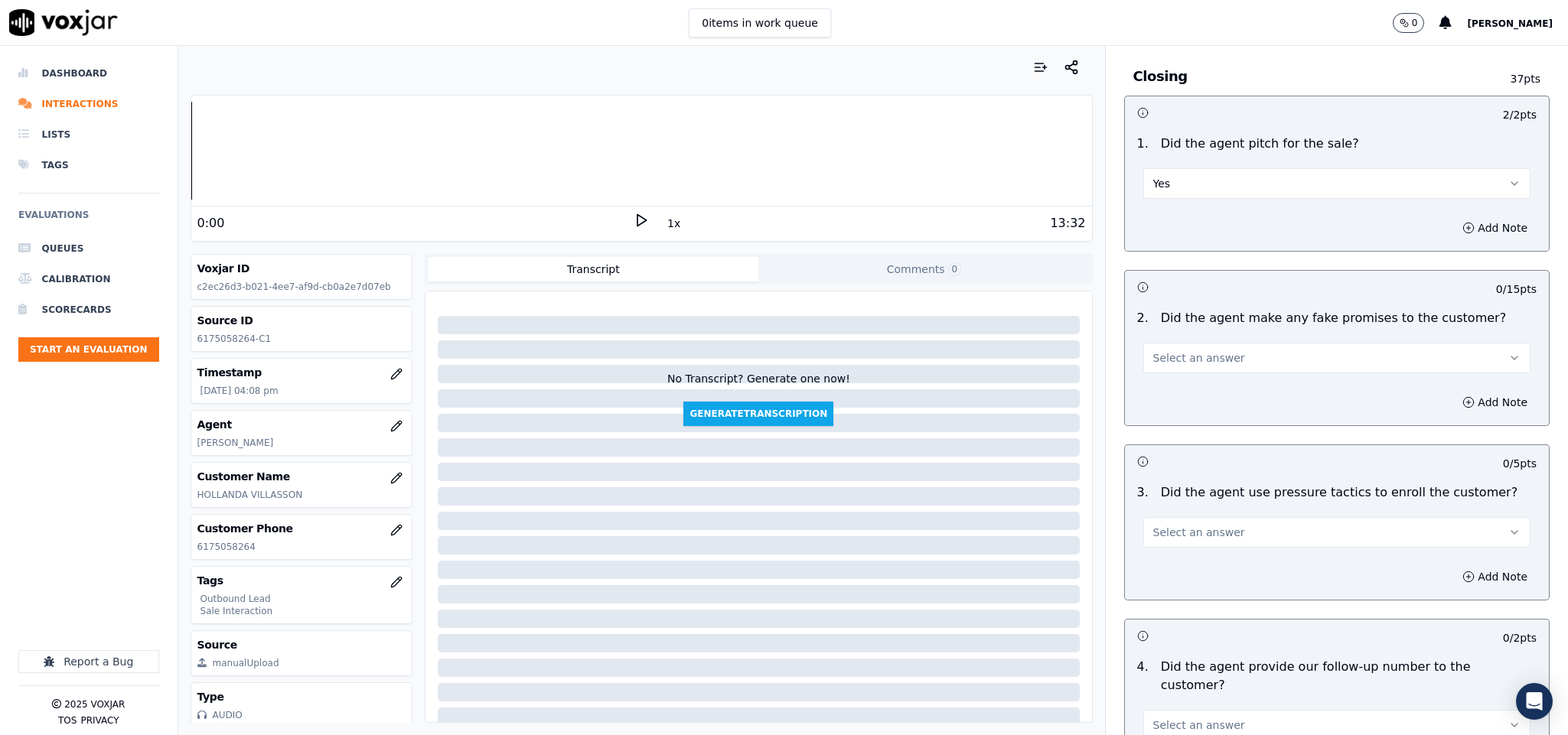
scroll to position [2984, 0]
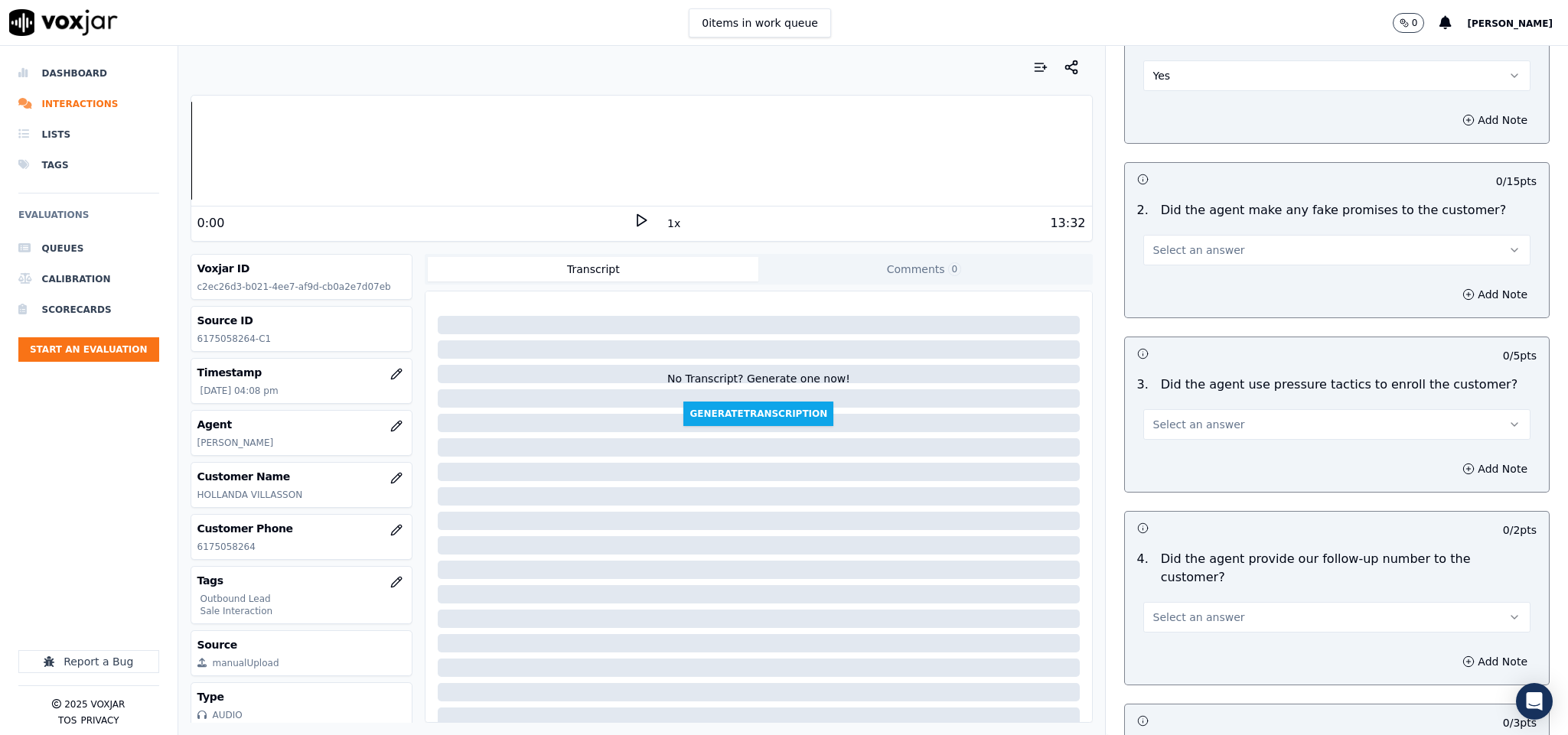
click at [1182, 237] on button "Select an answer" at bounding box center [1337, 251] width 388 height 31
click at [1162, 287] on div "No" at bounding box center [1298, 282] width 351 height 24
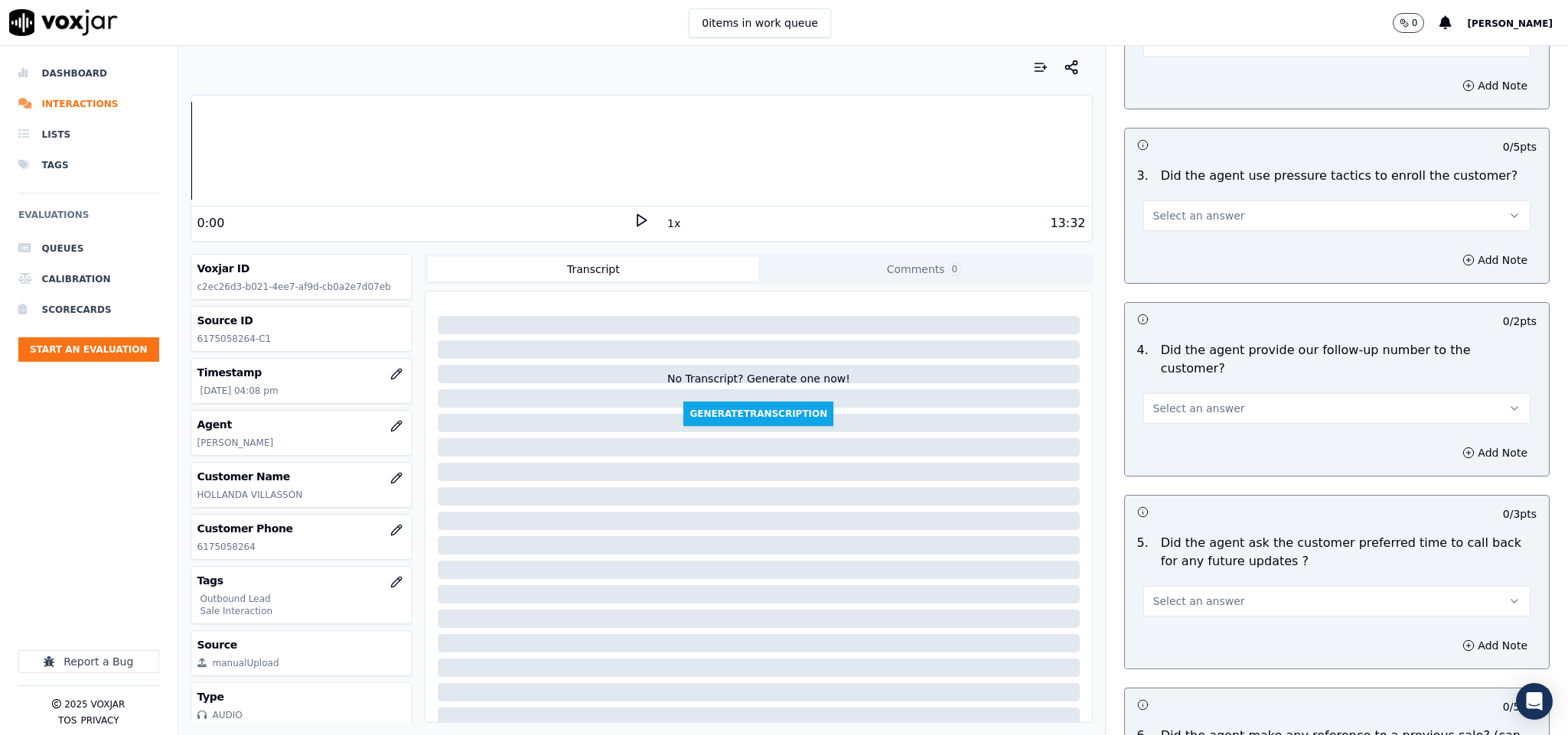
scroll to position [3214, 0]
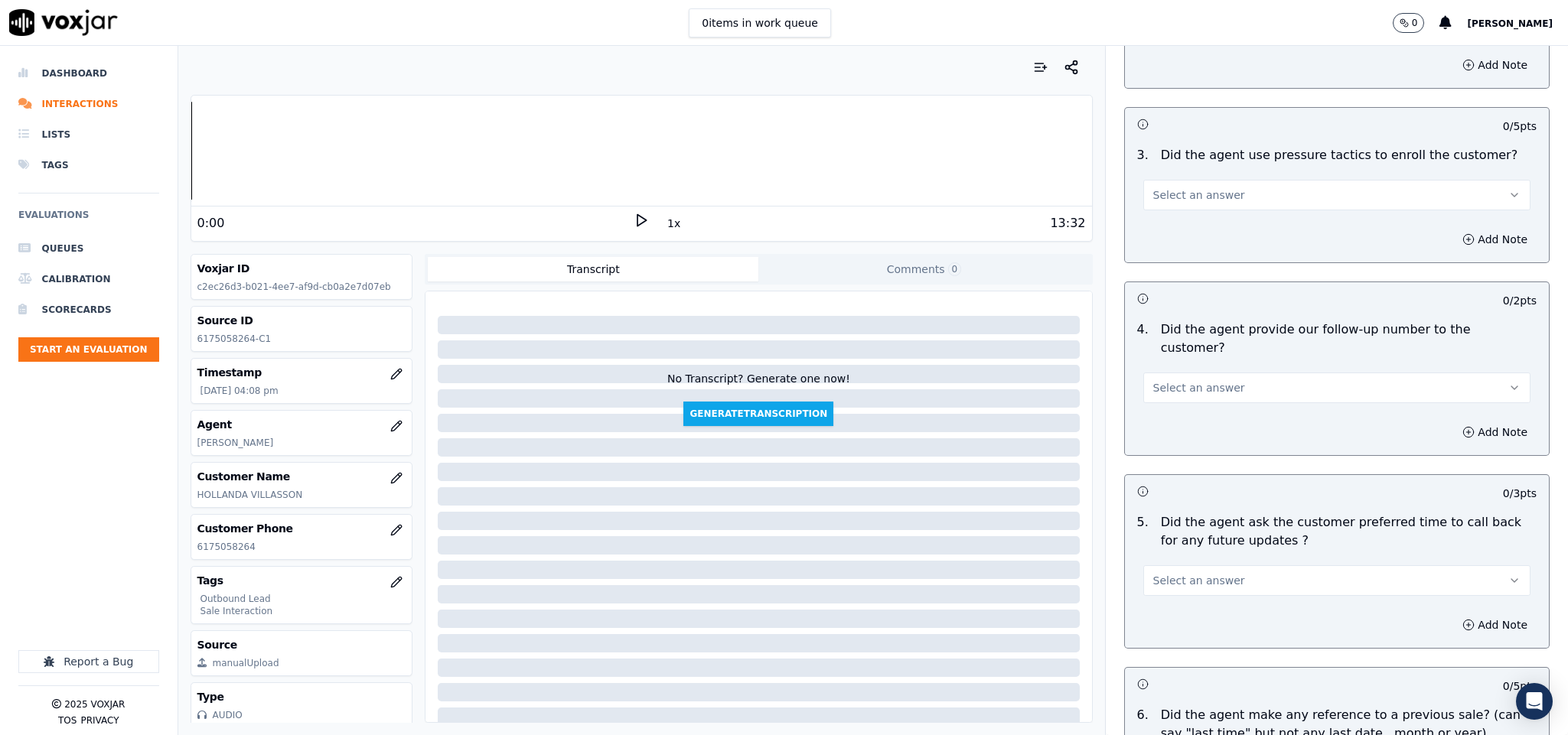
click at [1210, 179] on button "Select an answer" at bounding box center [1337, 195] width 388 height 31
click at [1178, 232] on div "No" at bounding box center [1298, 227] width 351 height 24
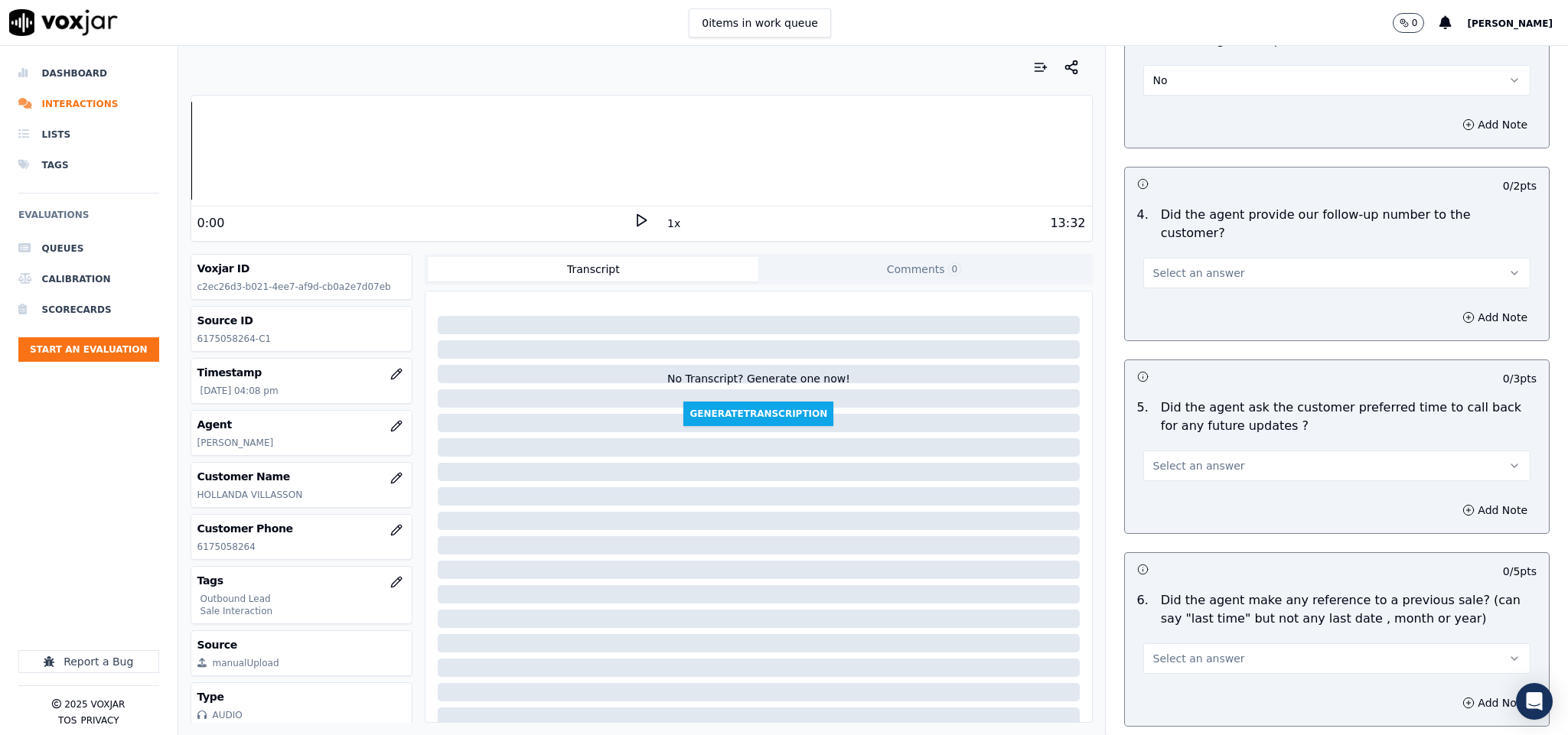
click at [1178, 258] on button "Select an answer" at bounding box center [1337, 273] width 388 height 31
click at [1175, 271] on div "Yes" at bounding box center [1298, 263] width 351 height 24
click at [1176, 451] on button "Select an answer" at bounding box center [1337, 466] width 388 height 31
click at [1167, 482] on div "No" at bounding box center [1298, 482] width 351 height 24
click at [1171, 451] on button "No" at bounding box center [1337, 466] width 388 height 31
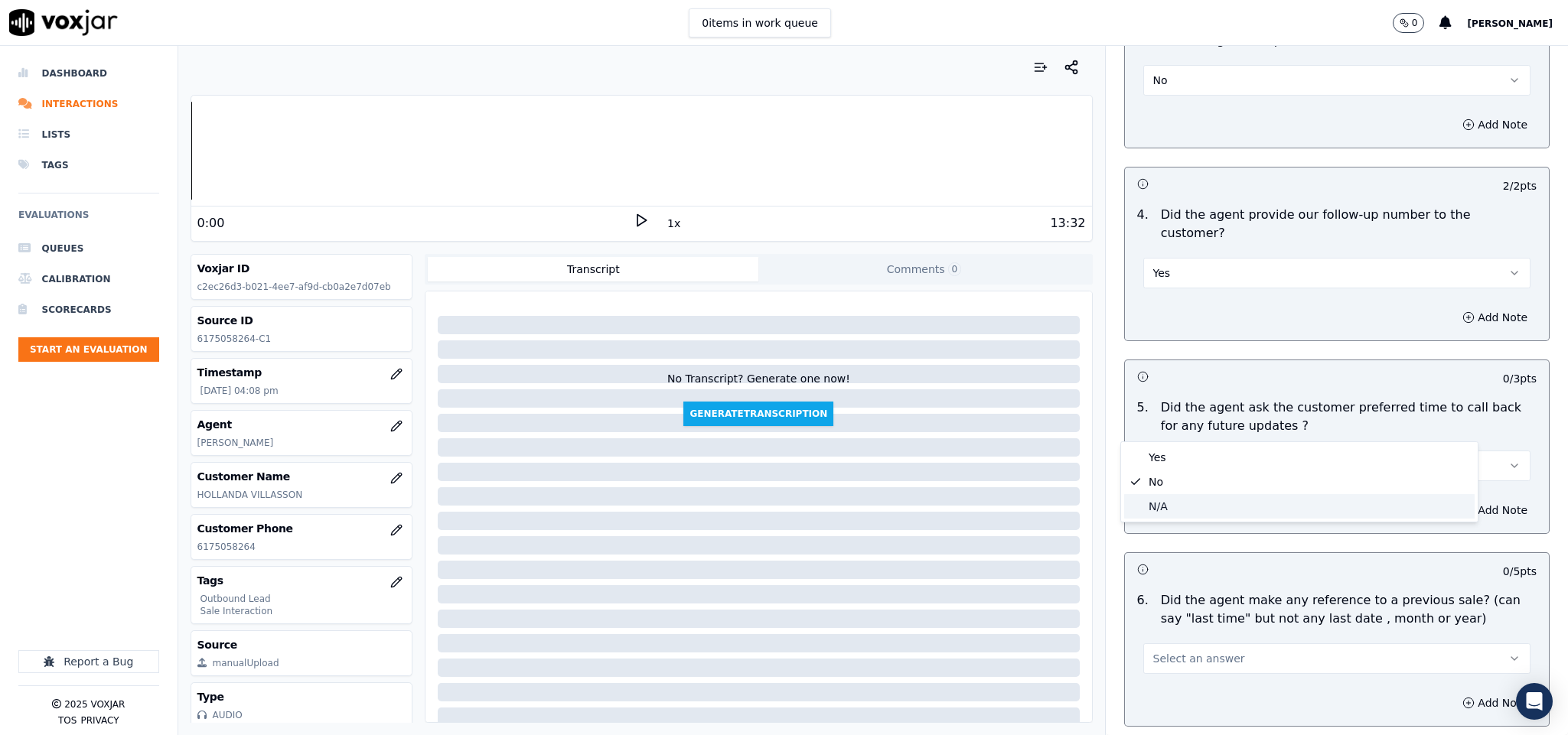
click at [1160, 508] on div "N/A" at bounding box center [1298, 506] width 351 height 24
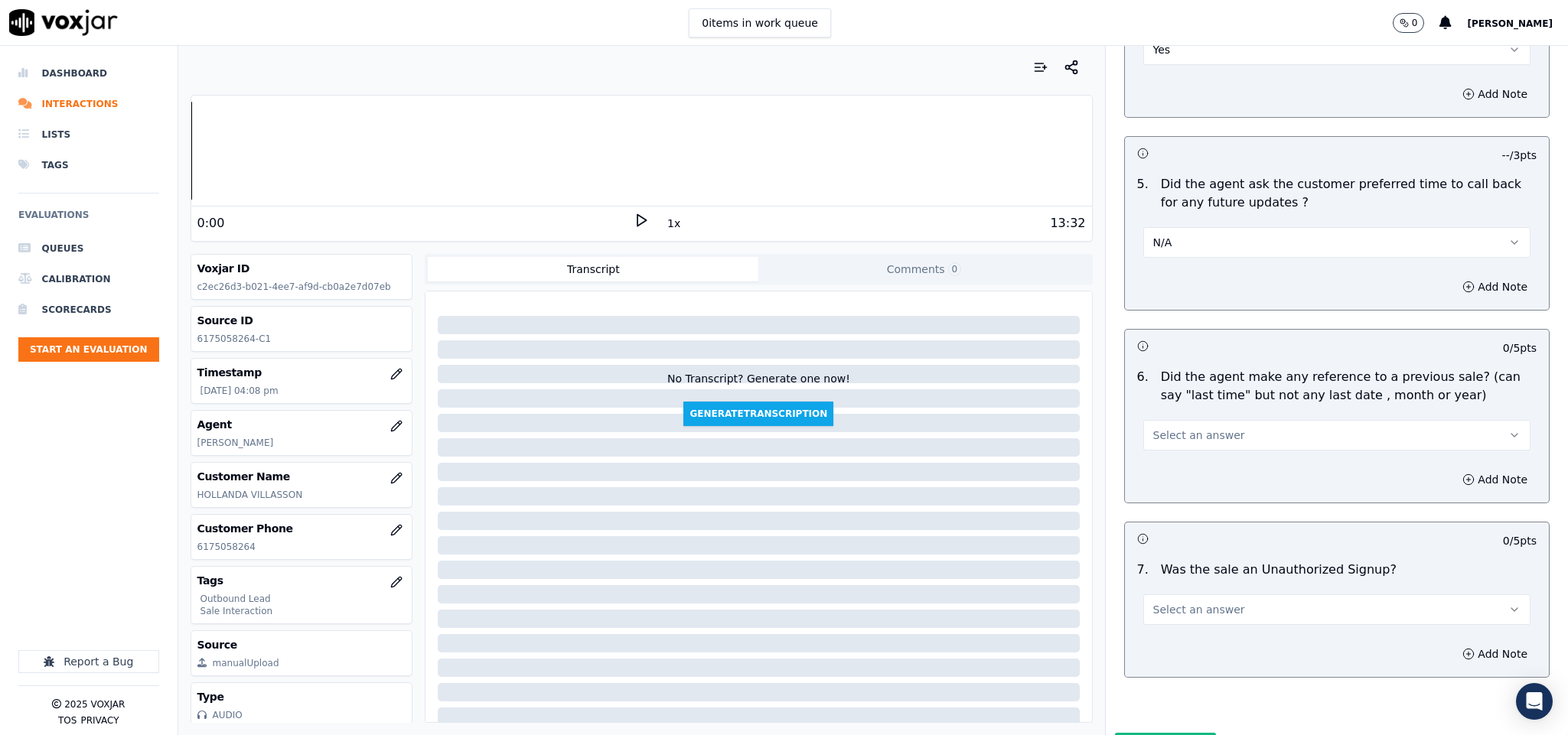
scroll to position [3559, 0]
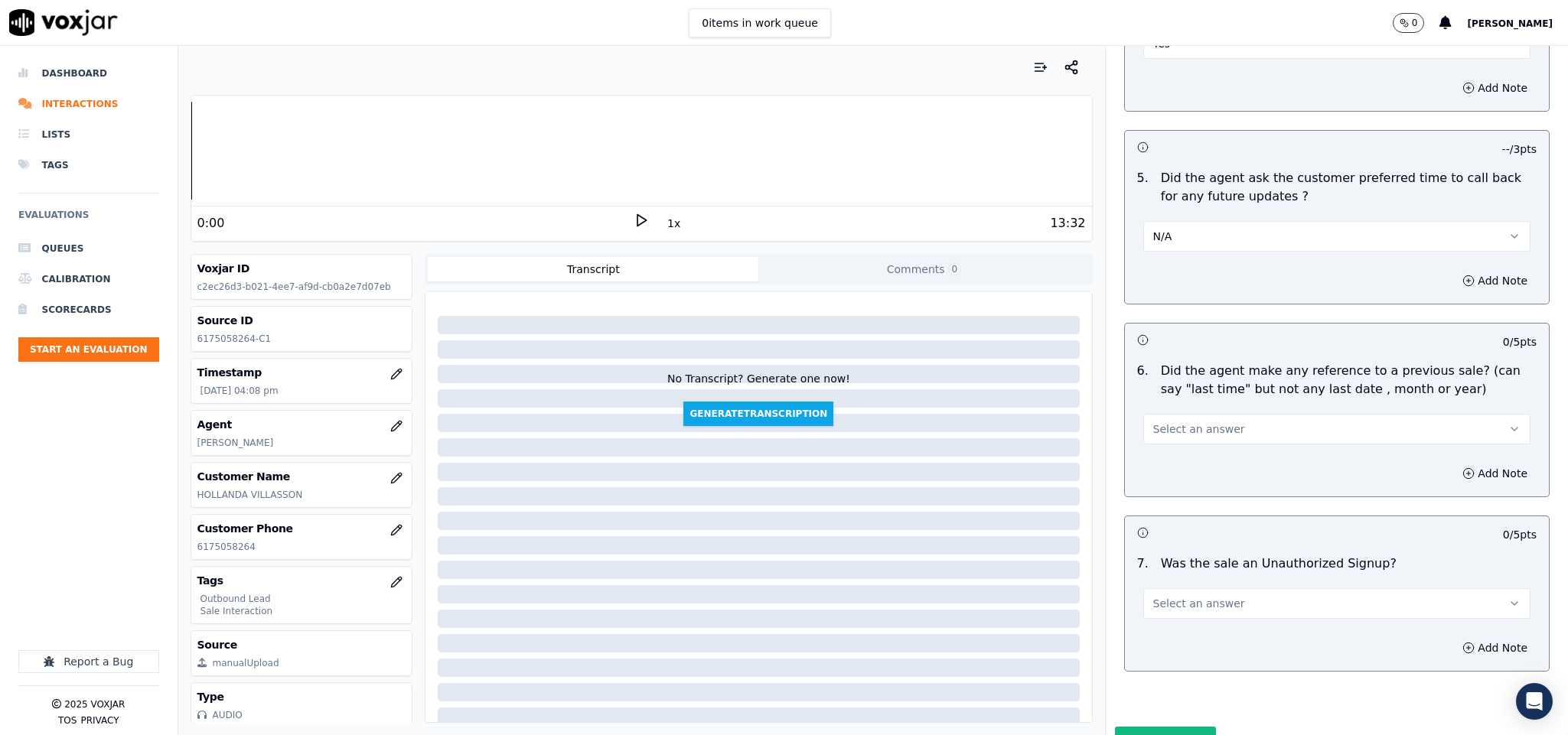
click at [1169, 414] on button "Select an answer" at bounding box center [1337, 429] width 388 height 31
click at [1151, 444] on div "No" at bounding box center [1298, 446] width 351 height 24
click at [1235, 589] on button "Select an answer" at bounding box center [1337, 604] width 388 height 31
click at [1198, 623] on div "No" at bounding box center [1298, 620] width 351 height 24
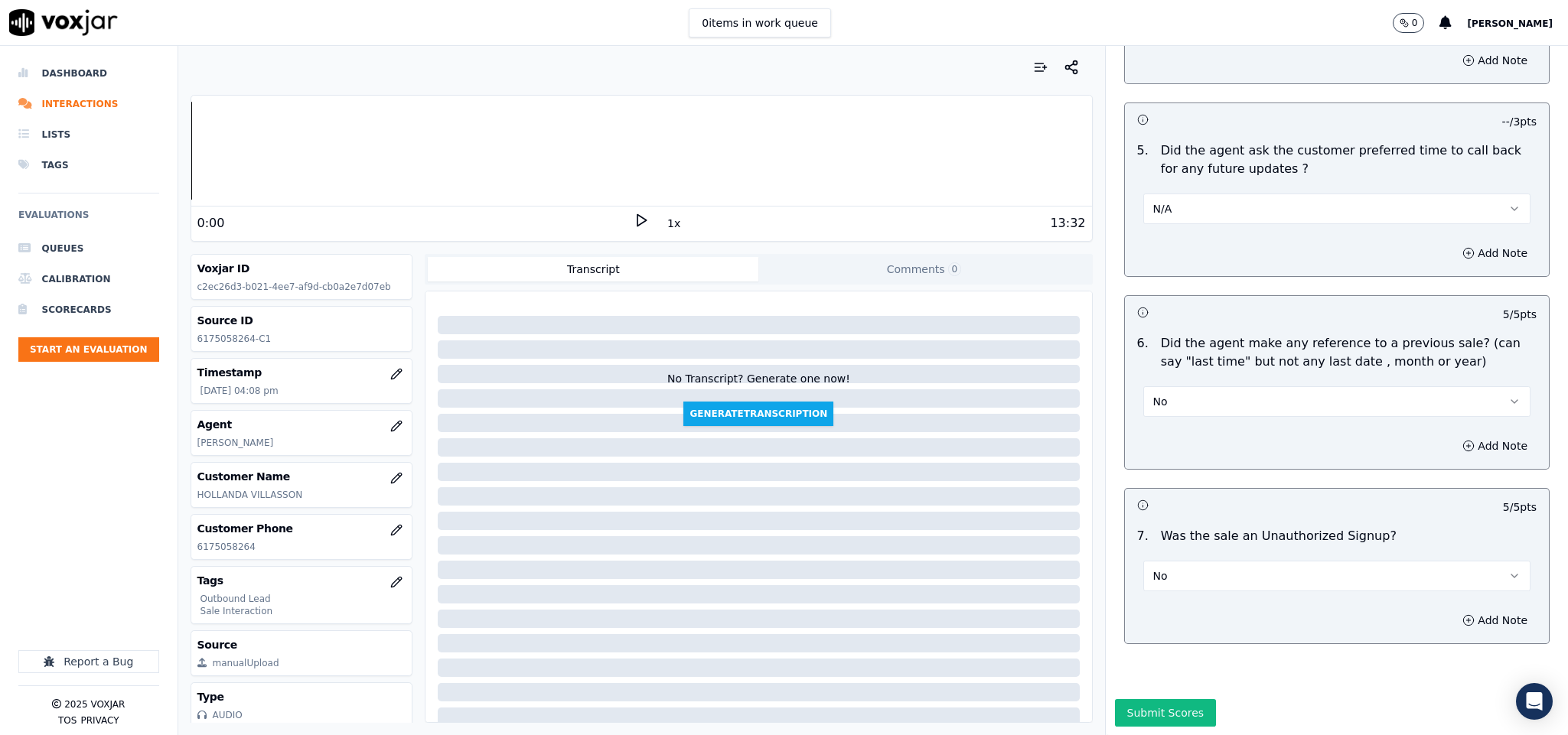
scroll to position [3596, 0]
click at [1178, 699] on button "Submit Scores" at bounding box center [1165, 712] width 102 height 28
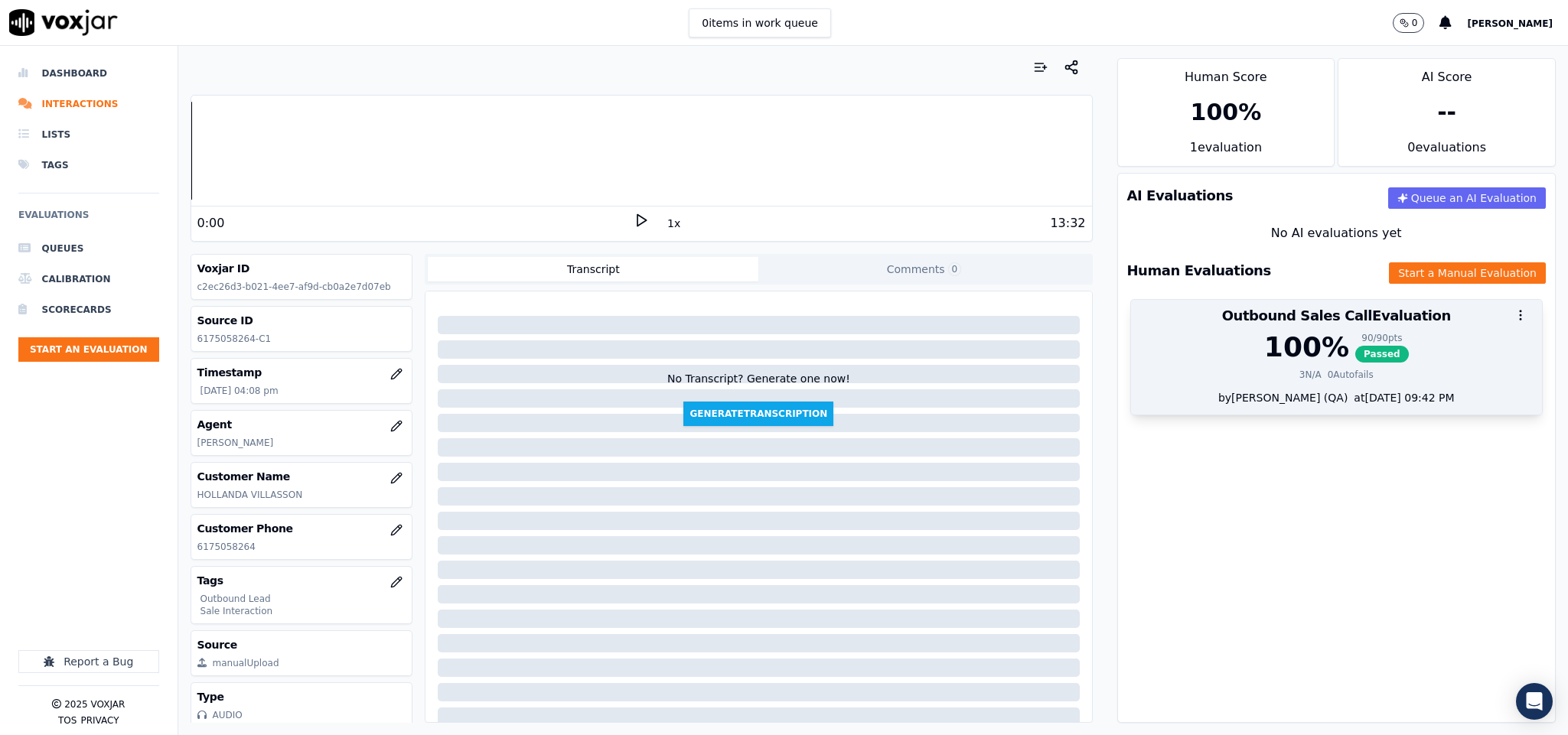
click at [1313, 350] on div "100 % 90 / 90 pts Passed" at bounding box center [1336, 347] width 393 height 31
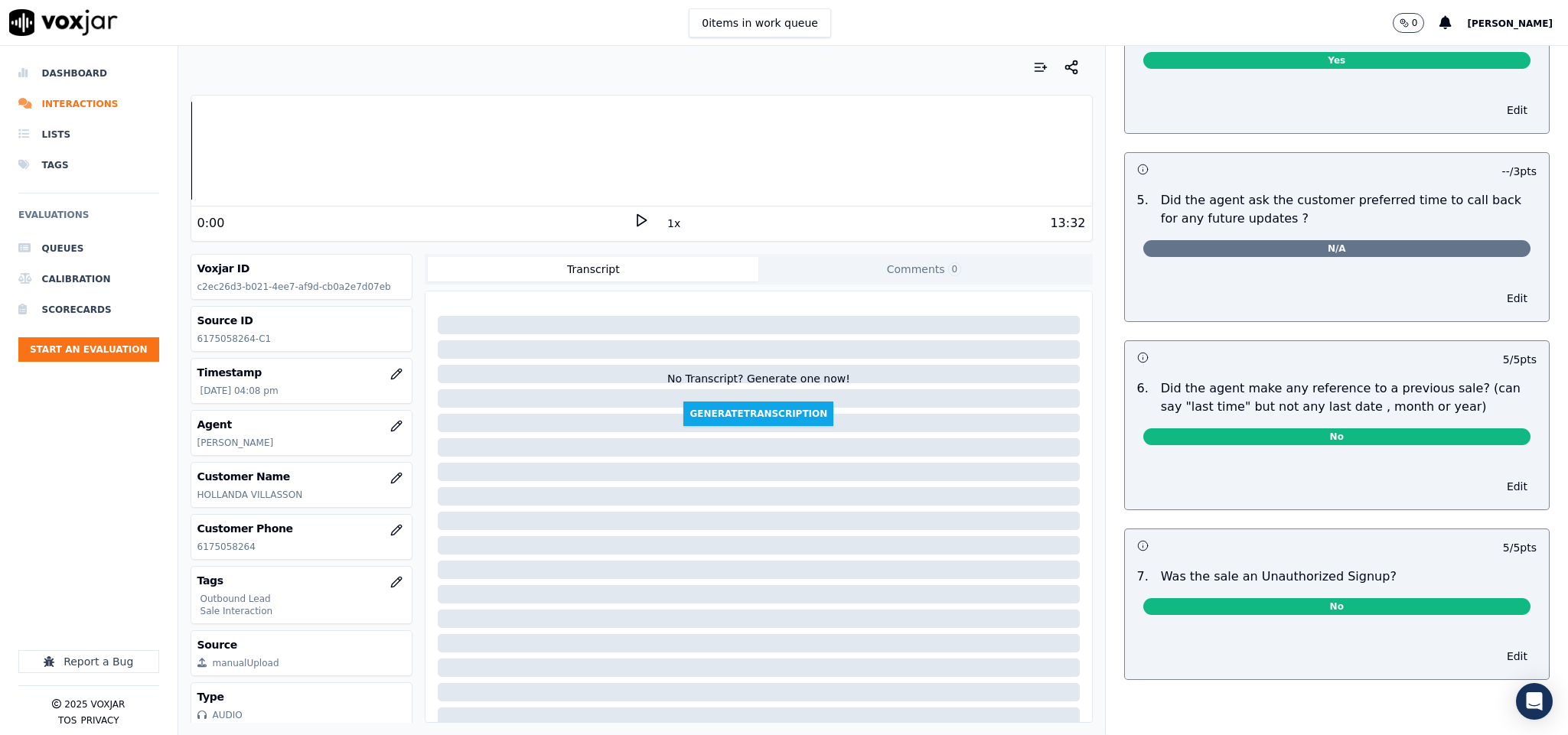
scroll to position [0, 0]
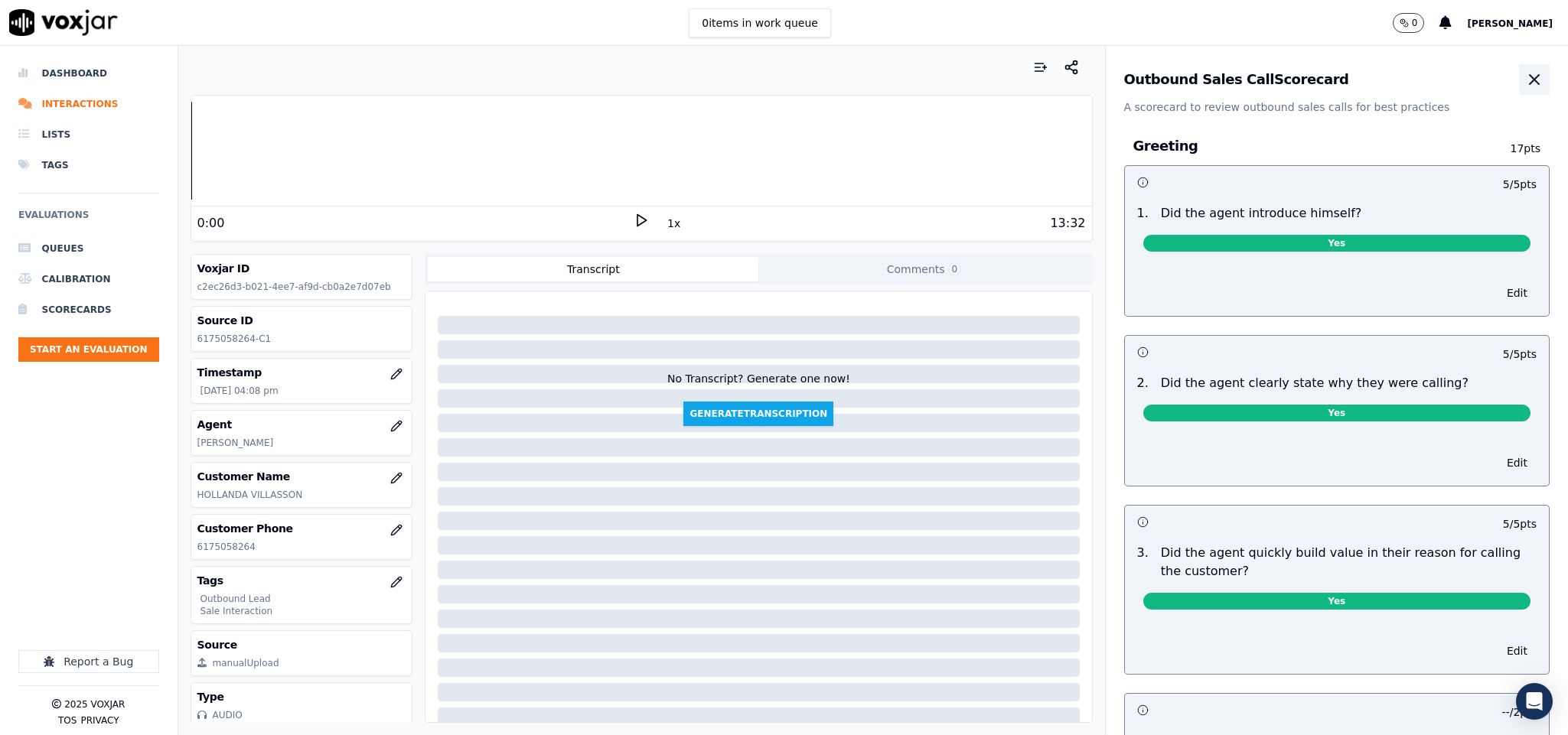
click at [1525, 85] on icon "button" at bounding box center [1534, 79] width 18 height 18
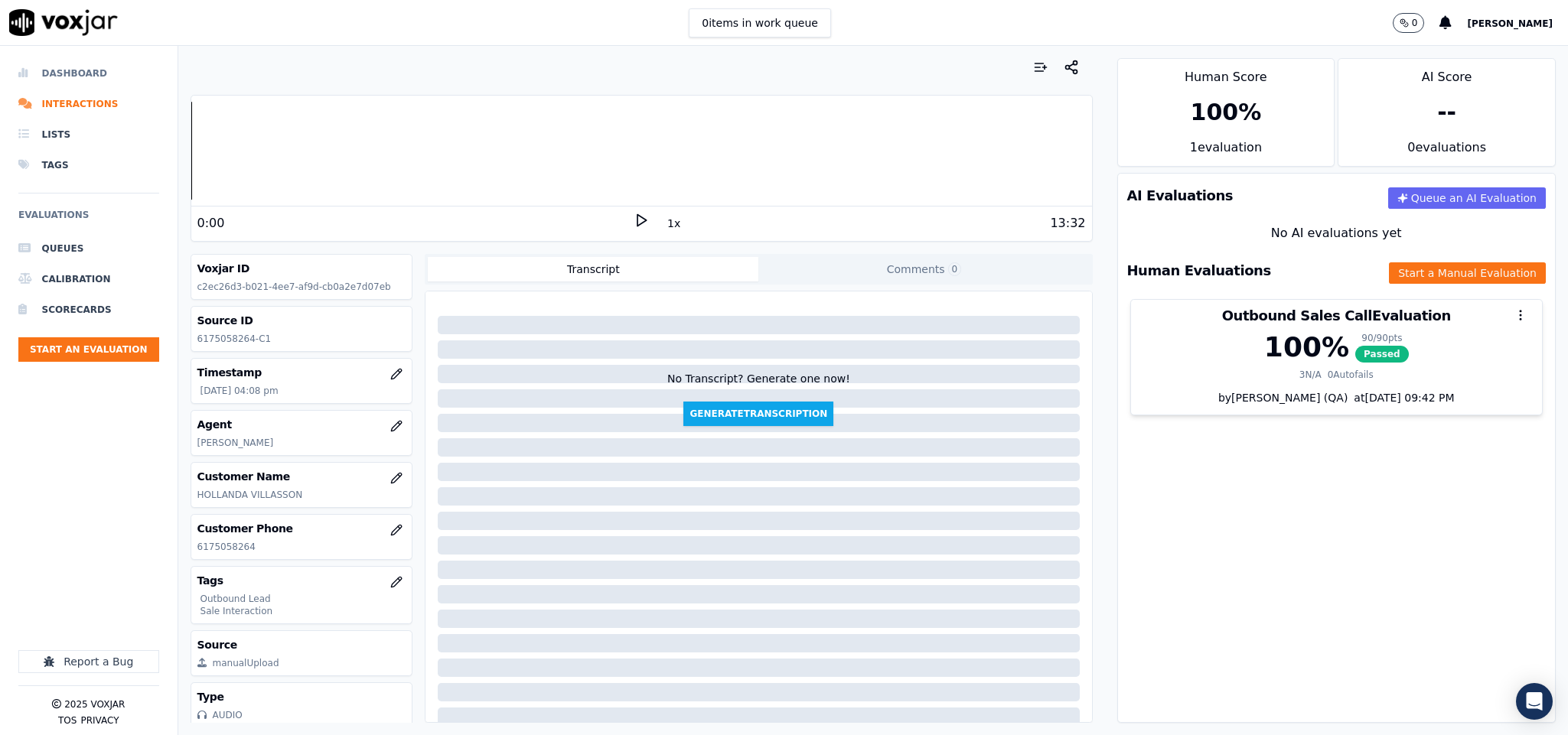
click at [81, 65] on li "Dashboard" at bounding box center [88, 73] width 141 height 31
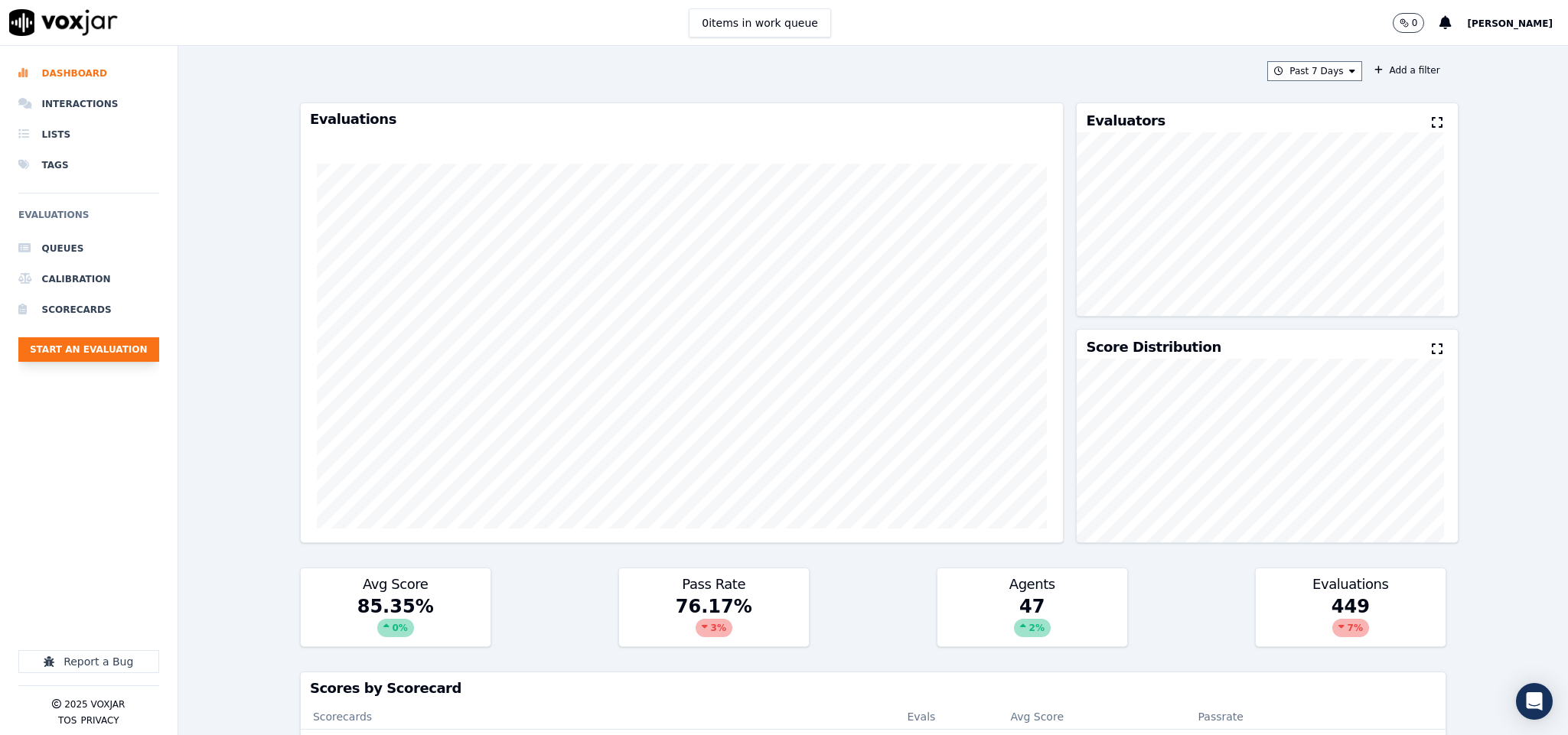
click at [95, 343] on button "Start an Evaluation" at bounding box center [88, 349] width 141 height 24
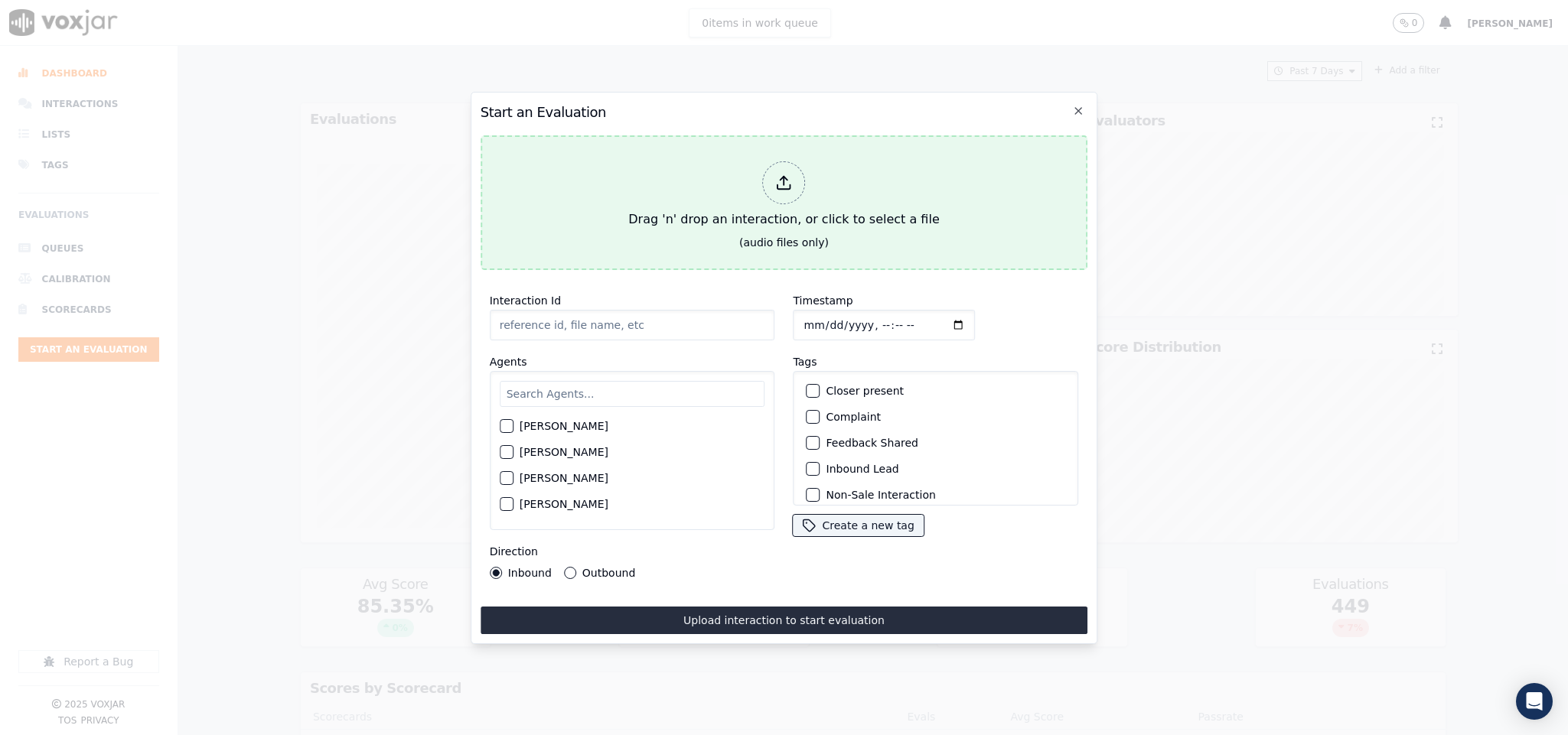
click at [797, 184] on div at bounding box center [784, 183] width 43 height 43
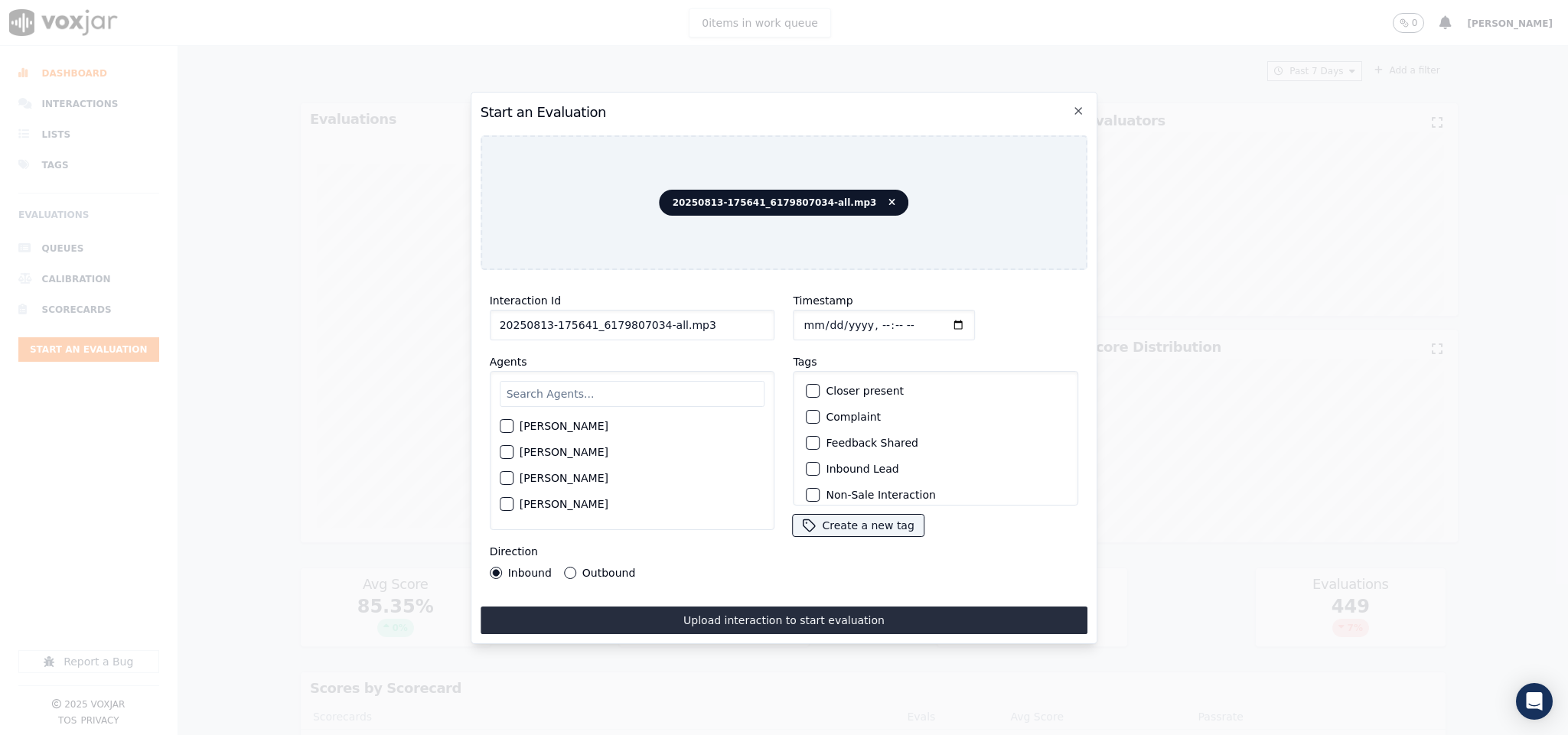
drag, startPoint x: 656, startPoint y: 317, endPoint x: 746, endPoint y: 320, distance: 90.0
click at [746, 320] on input "20250813-175641_6179807034-all.mp3" at bounding box center [632, 326] width 286 height 31
type input "20250813-175641_6179807034-C1"
click at [802, 322] on input "Timestamp" at bounding box center [885, 326] width 182 height 31
type input "[DATE]T16:32"
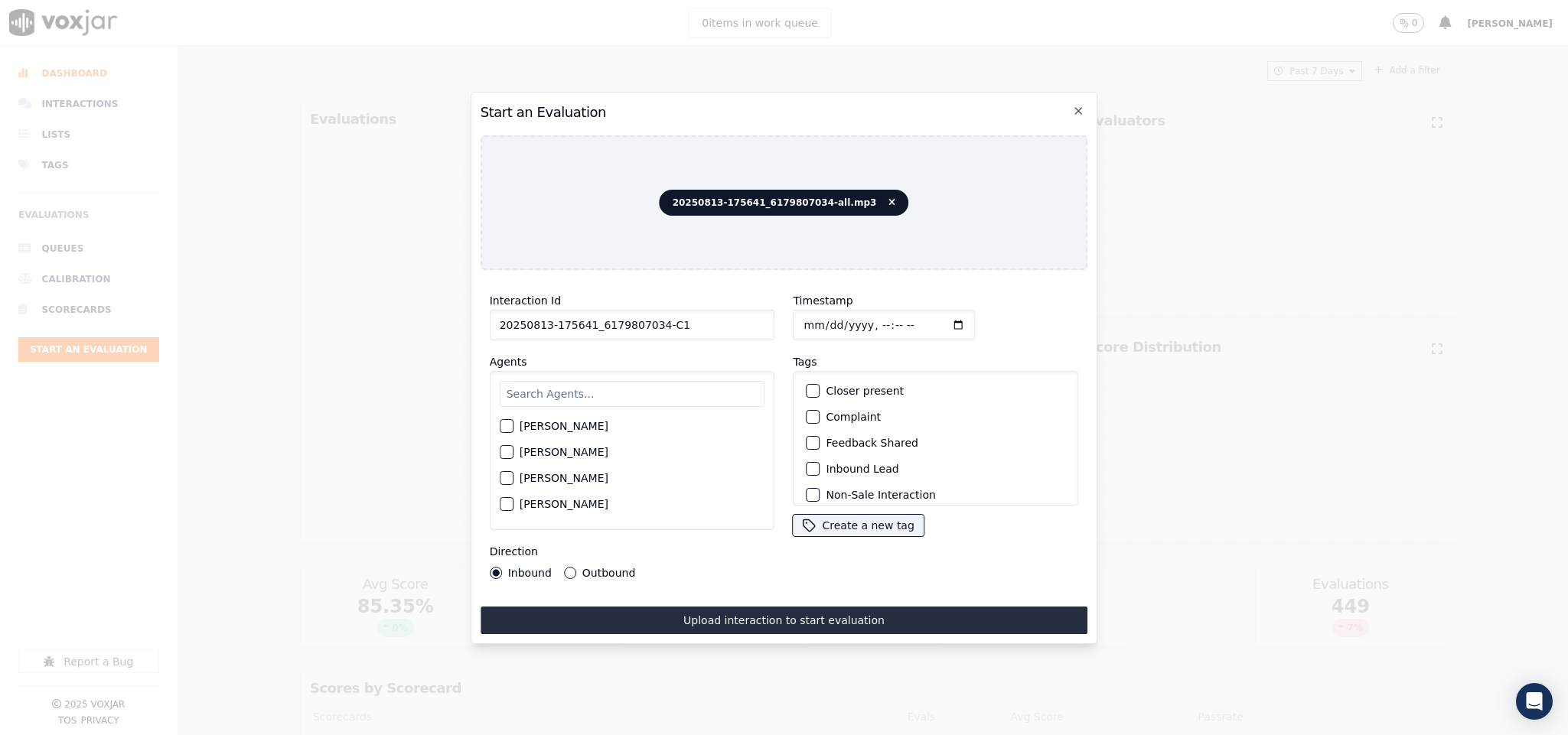
click at [807, 467] on div "button" at bounding box center [812, 469] width 11 height 11
click at [807, 481] on div "button" at bounding box center [812, 486] width 11 height 11
click at [629, 389] on input "text" at bounding box center [632, 394] width 265 height 26
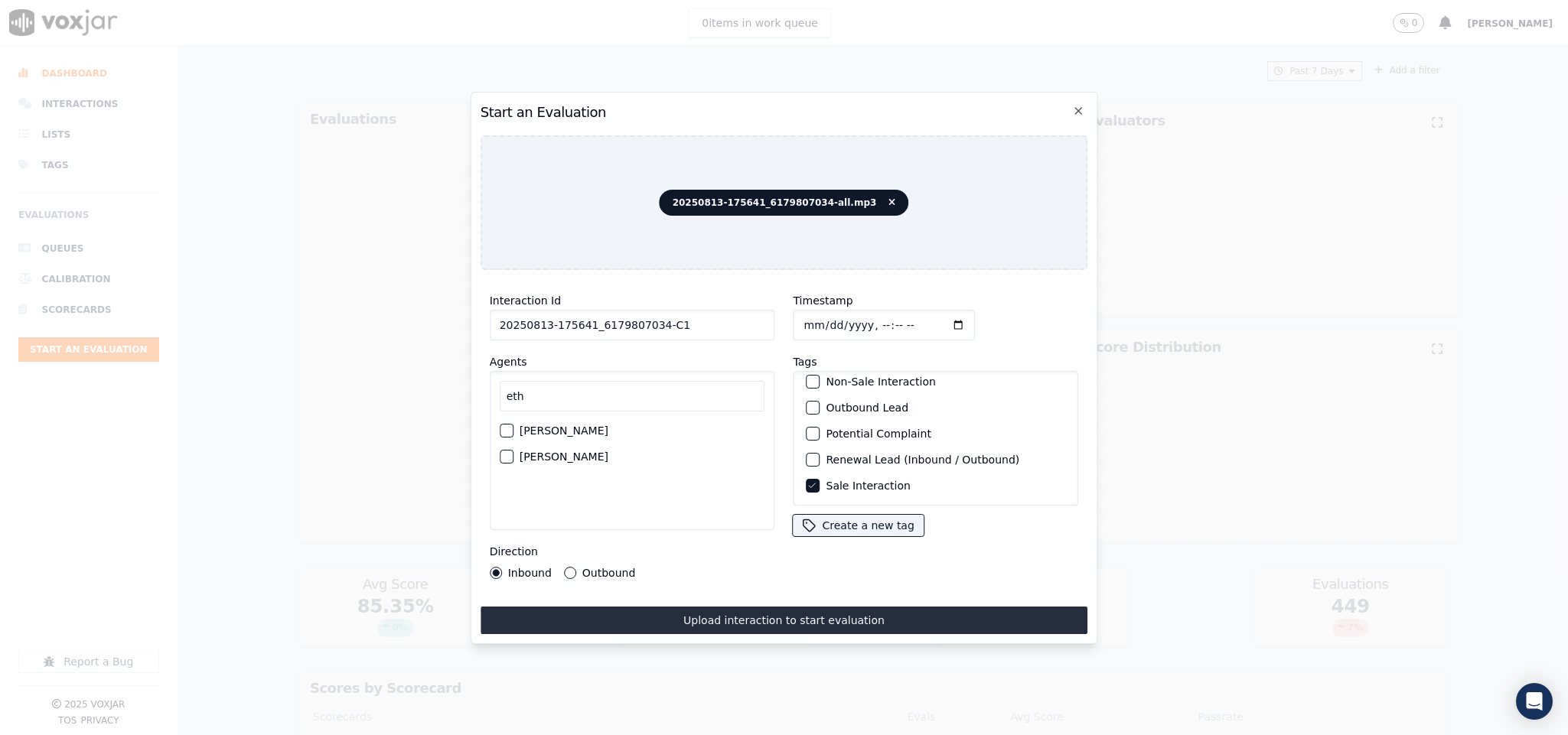
type input "eth"
click at [508, 426] on div "button" at bounding box center [506, 431] width 11 height 11
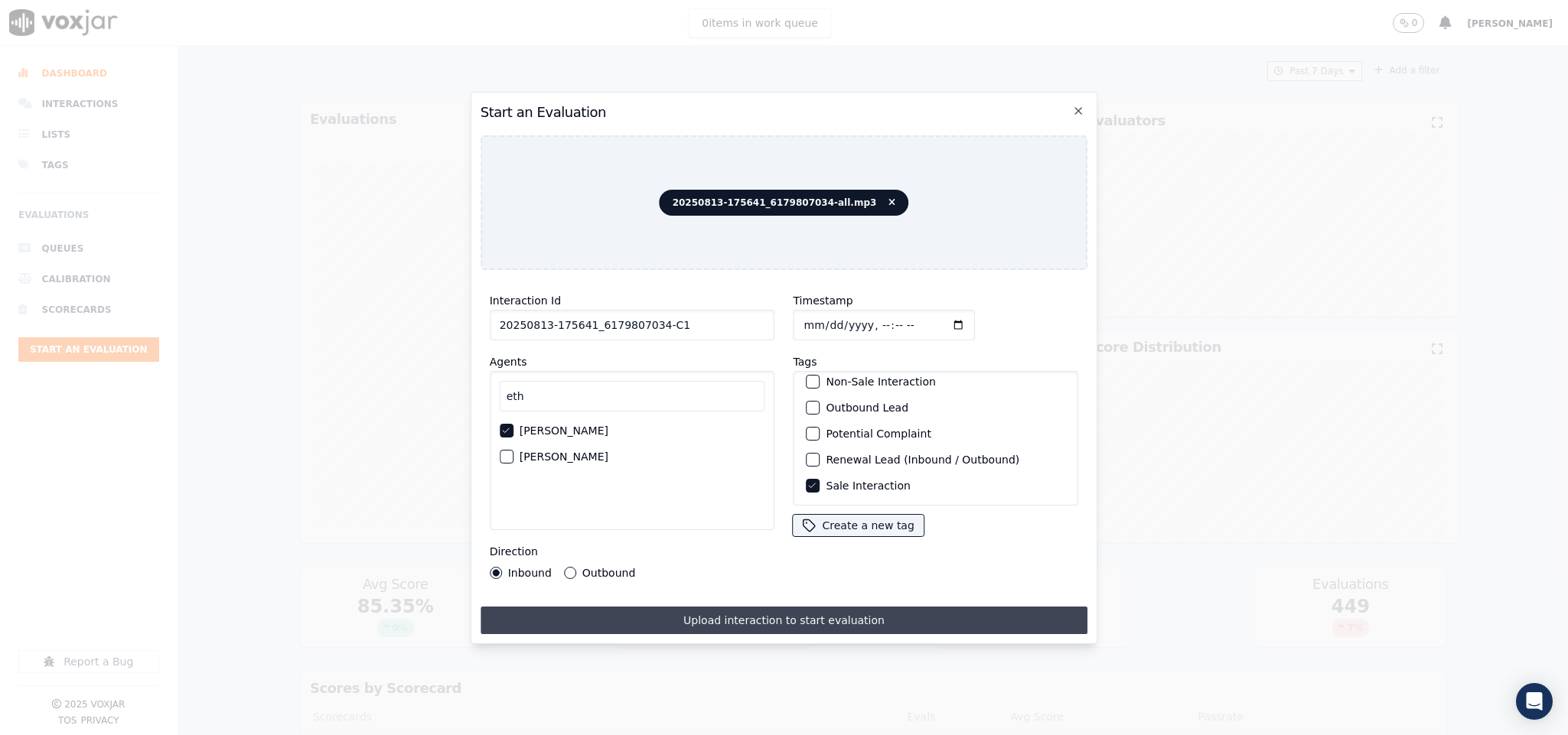
click at [631, 607] on button "Upload interaction to start evaluation" at bounding box center [784, 620] width 608 height 28
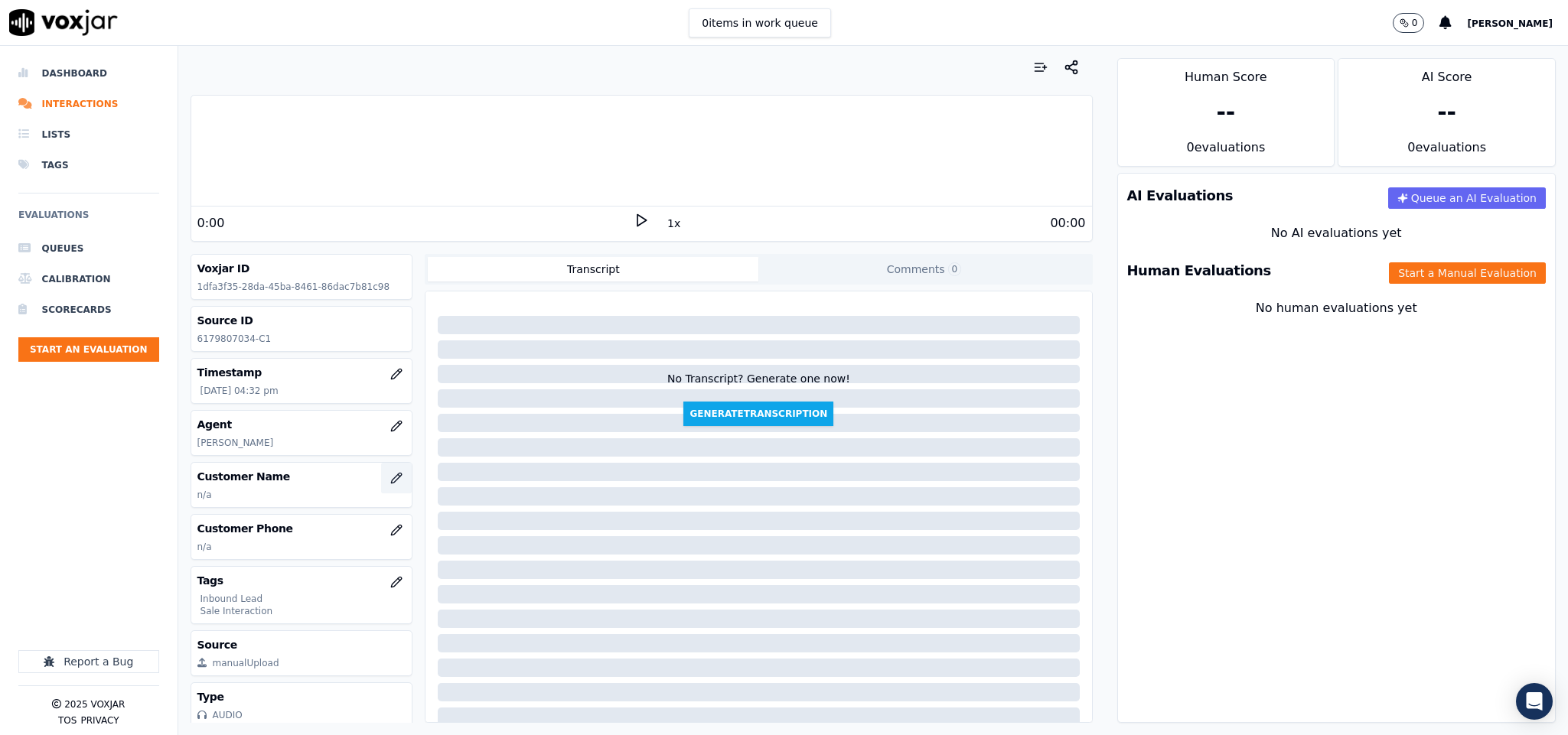
click at [390, 482] on icon "button" at bounding box center [397, 479] width 13 height 13
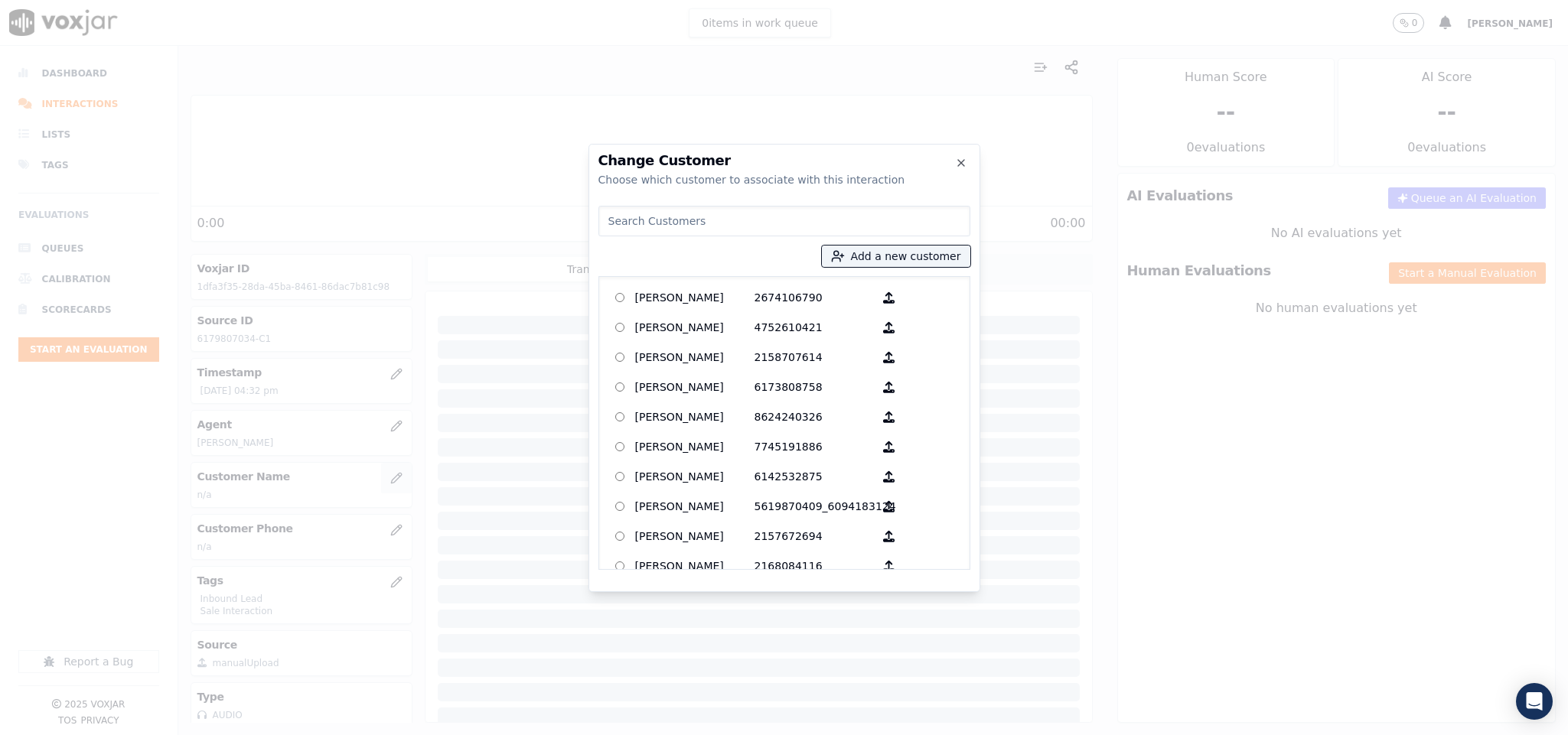
type input "[PERSON_NAME]"
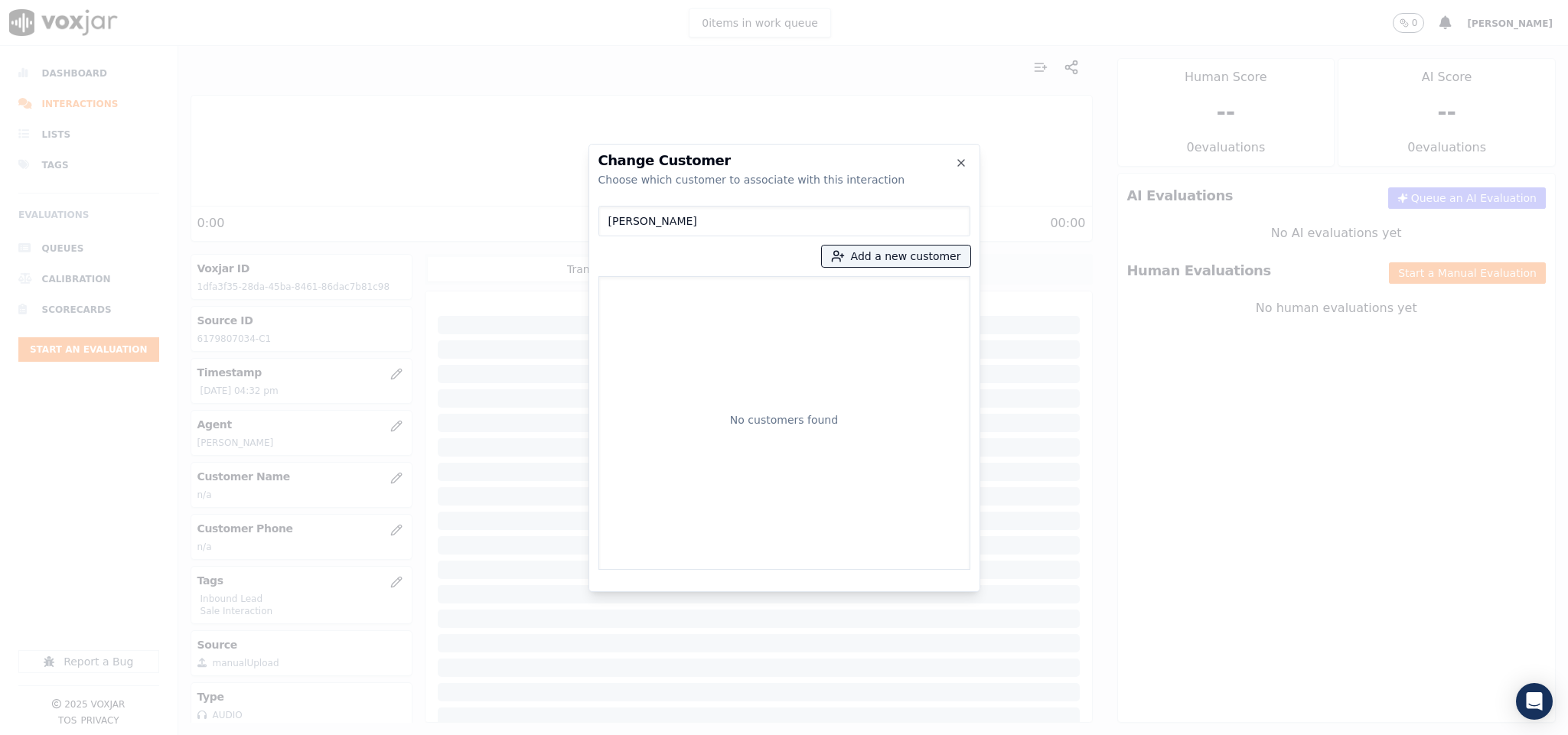
drag, startPoint x: 740, startPoint y: 214, endPoint x: 592, endPoint y: 225, distance: 148.4
click at [592, 225] on div "Change Customer Choose which customer to associate with this interaction [PERSO…" at bounding box center [784, 368] width 391 height 448
click at [897, 253] on button "Add a new customer" at bounding box center [895, 256] width 149 height 22
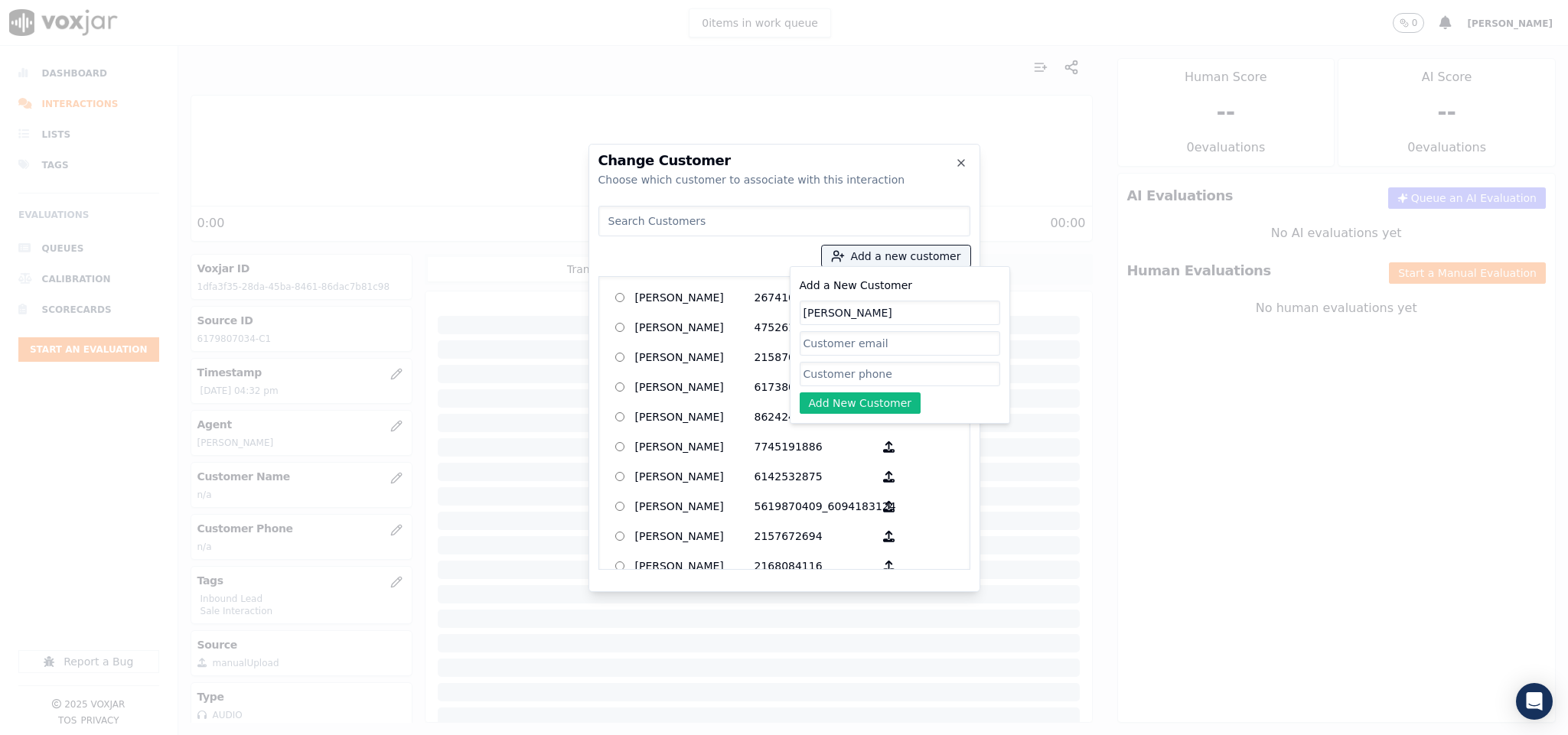
type input "[PERSON_NAME]"
click at [843, 376] on input "Add a New Customer" at bounding box center [900, 373] width 200 height 24
paste input "6179807034"
paste input "2035348813"
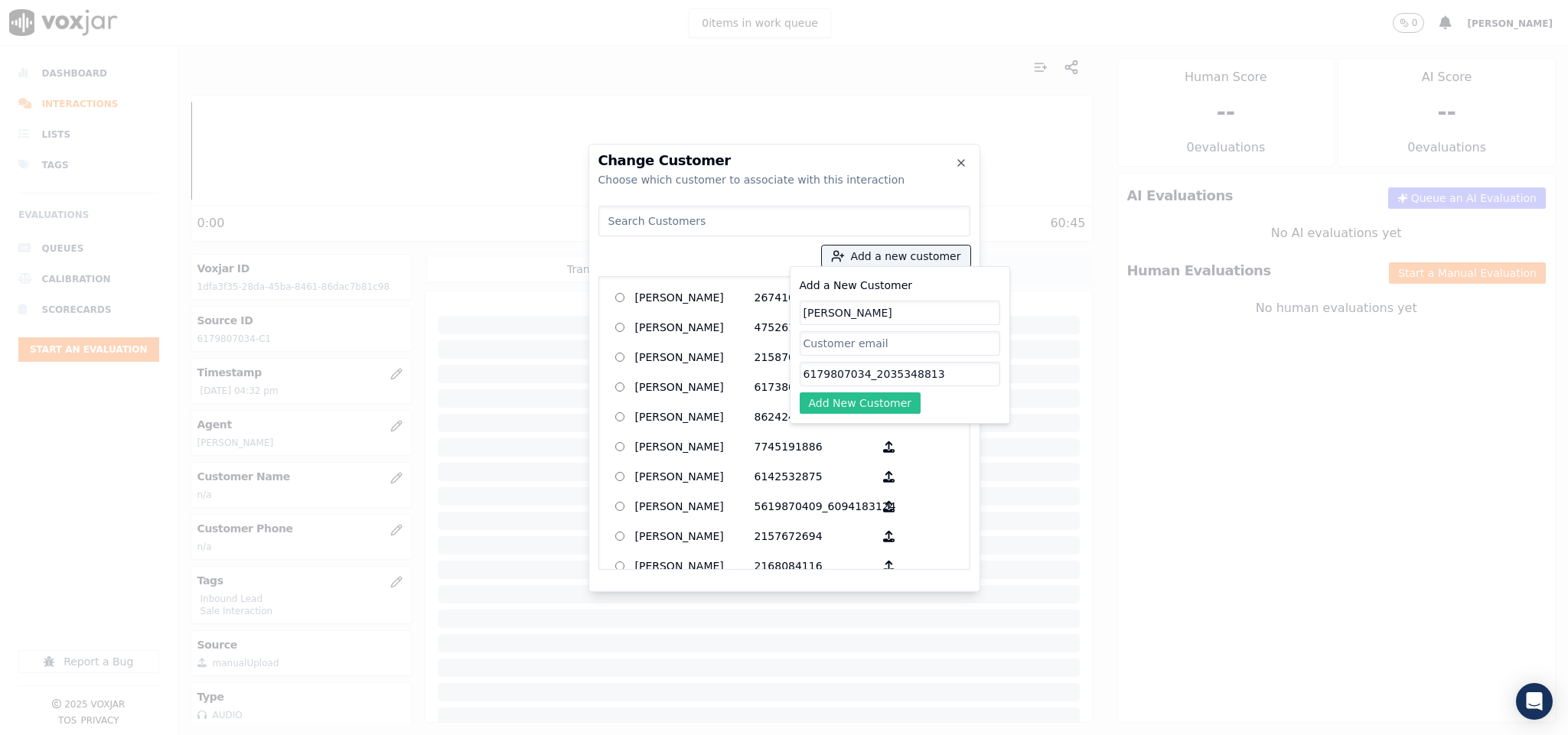
type input "6179807034_2035348813"
click at [857, 402] on button "Add New Customer" at bounding box center [860, 403] width 122 height 22
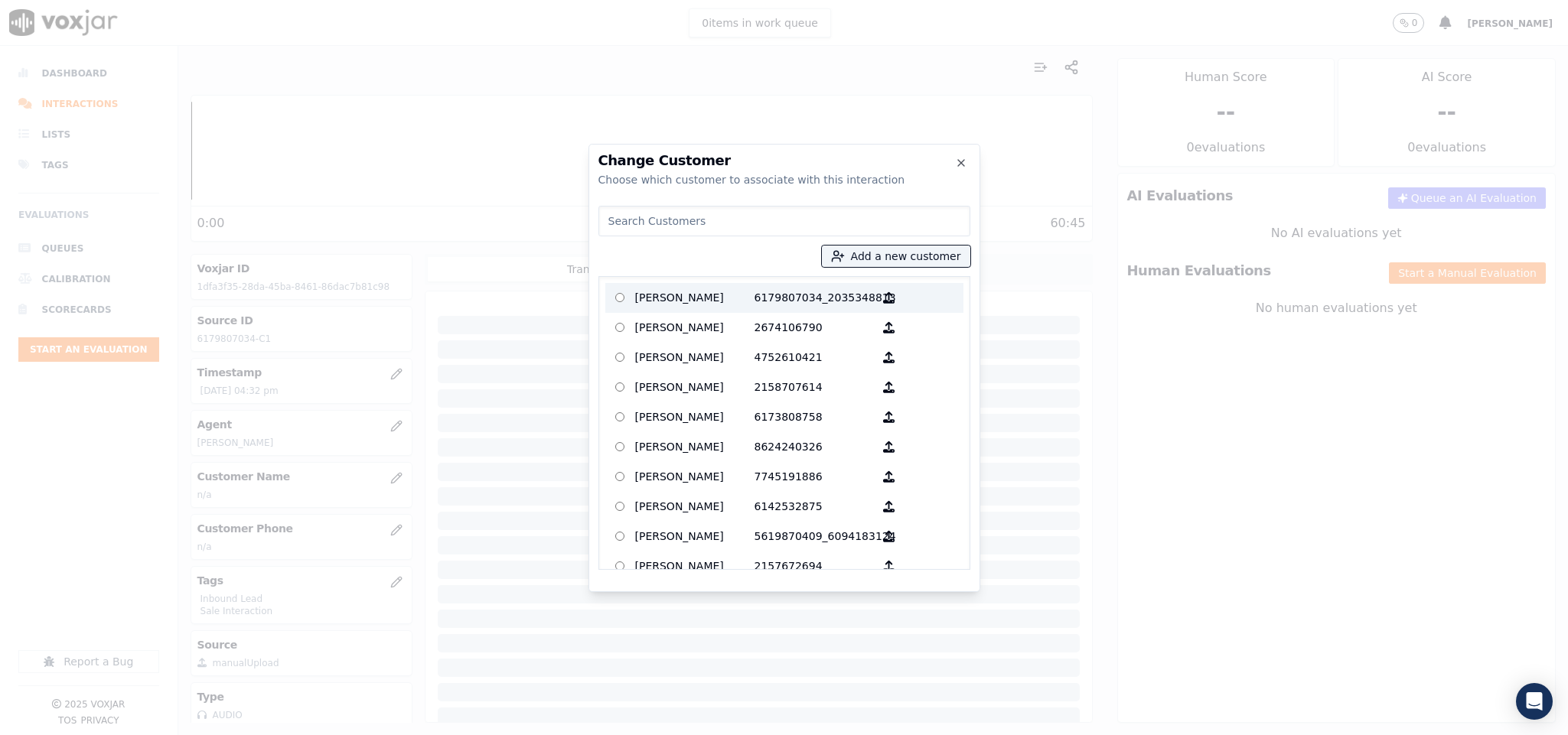
click at [769, 300] on p "6179807034_2035348813" at bounding box center [814, 298] width 119 height 23
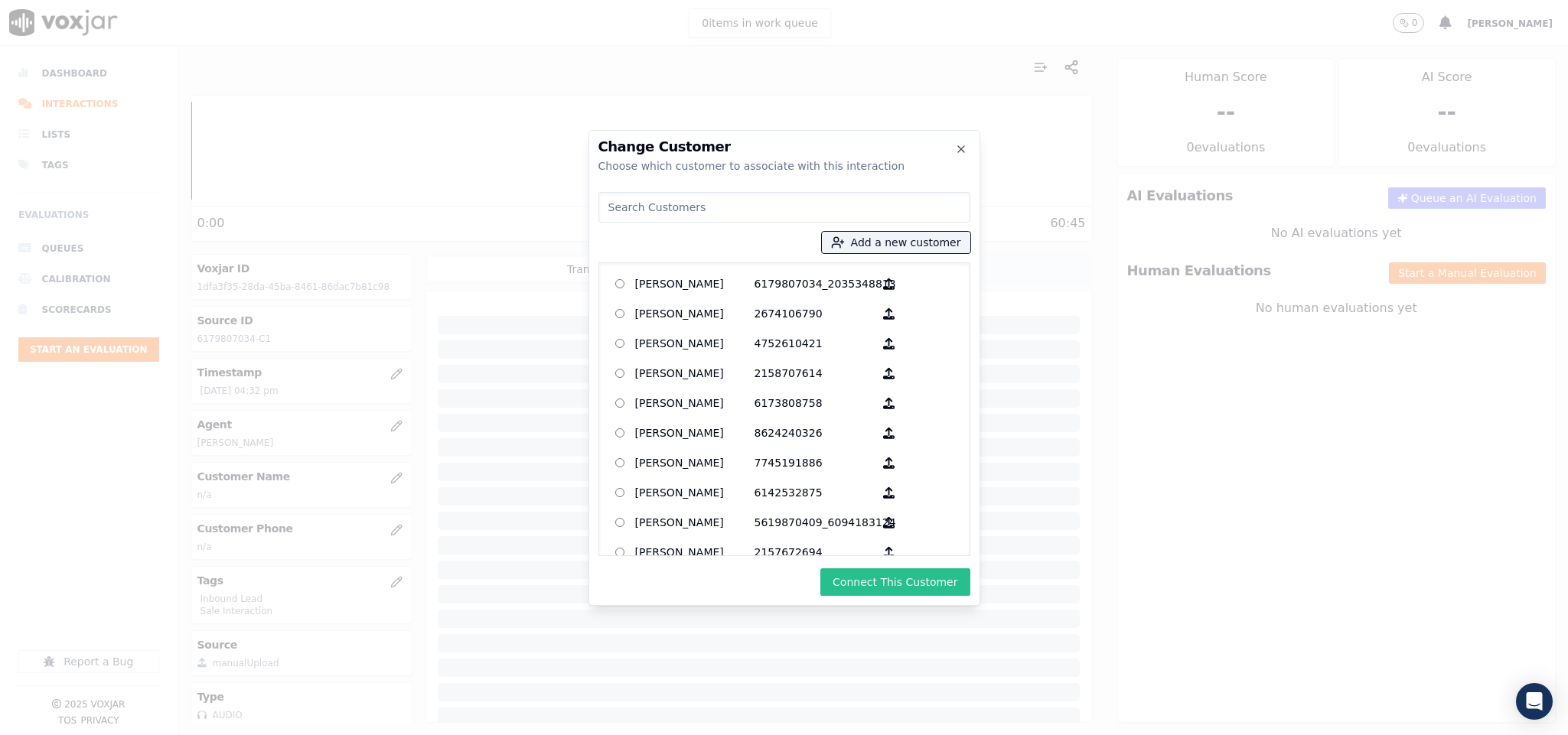
click at [880, 578] on button "Connect This Customer" at bounding box center [894, 582] width 149 height 28
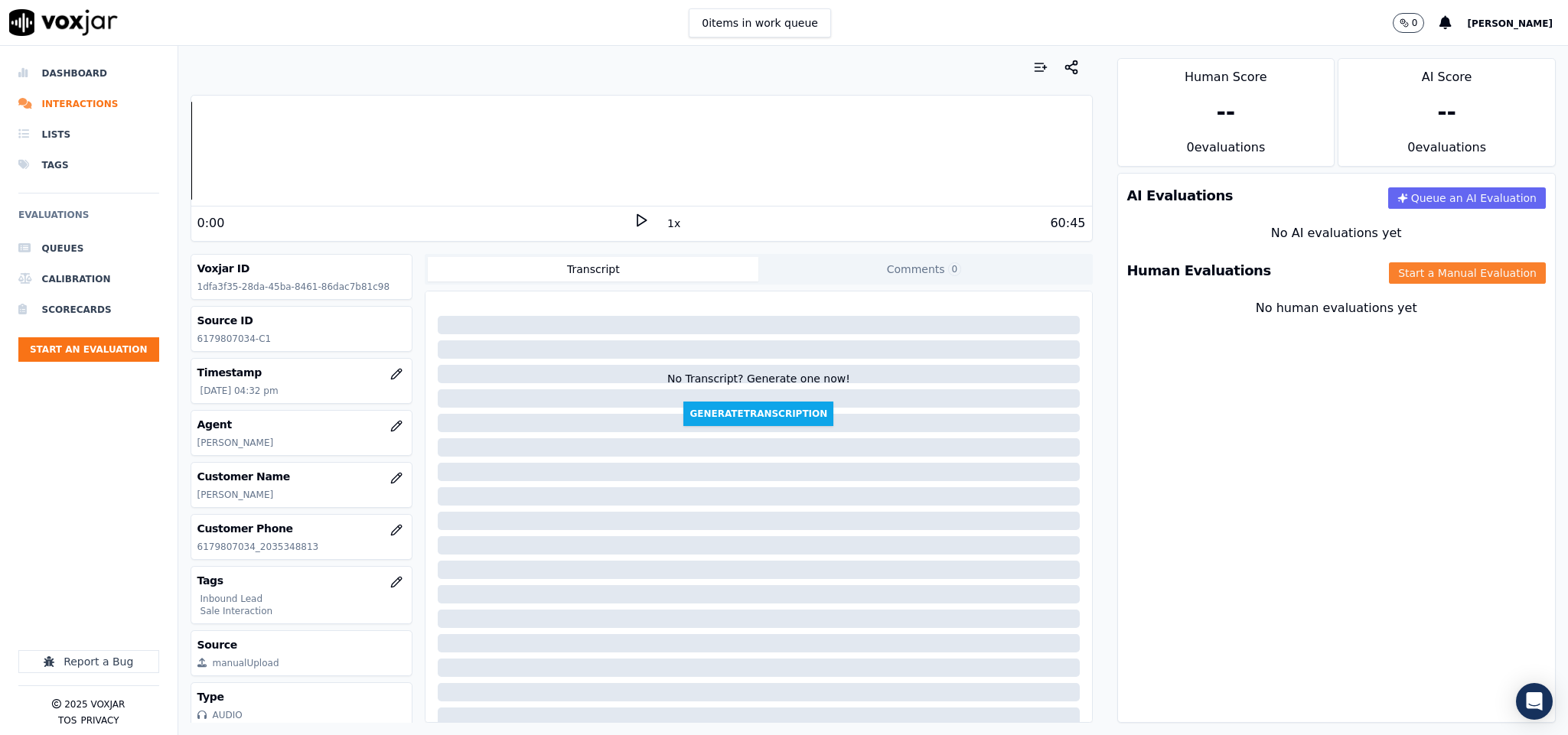
click at [1389, 271] on button "Start a Manual Evaluation" at bounding box center [1467, 273] width 157 height 22
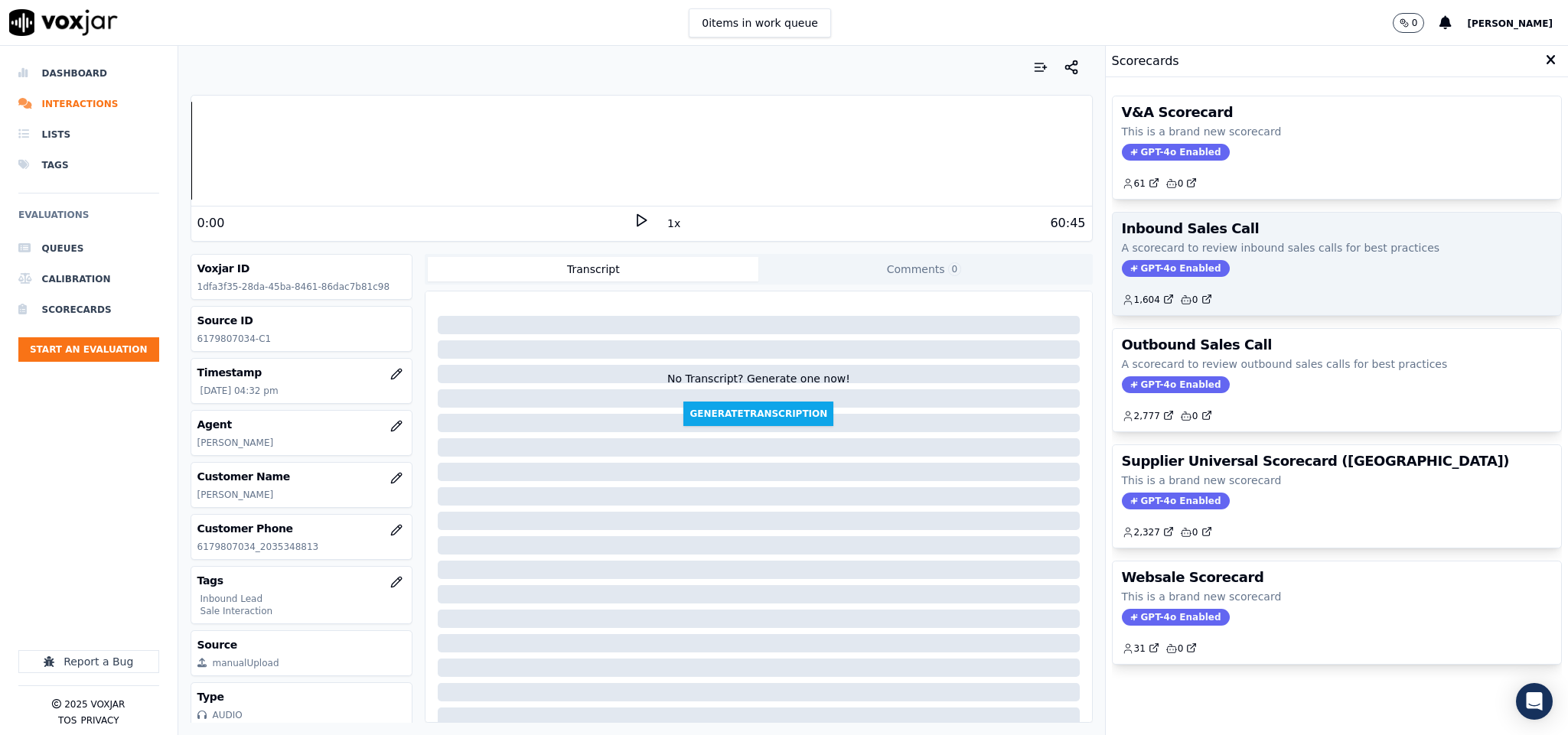
click at [1143, 275] on span "GPT-4o Enabled" at bounding box center [1176, 269] width 108 height 17
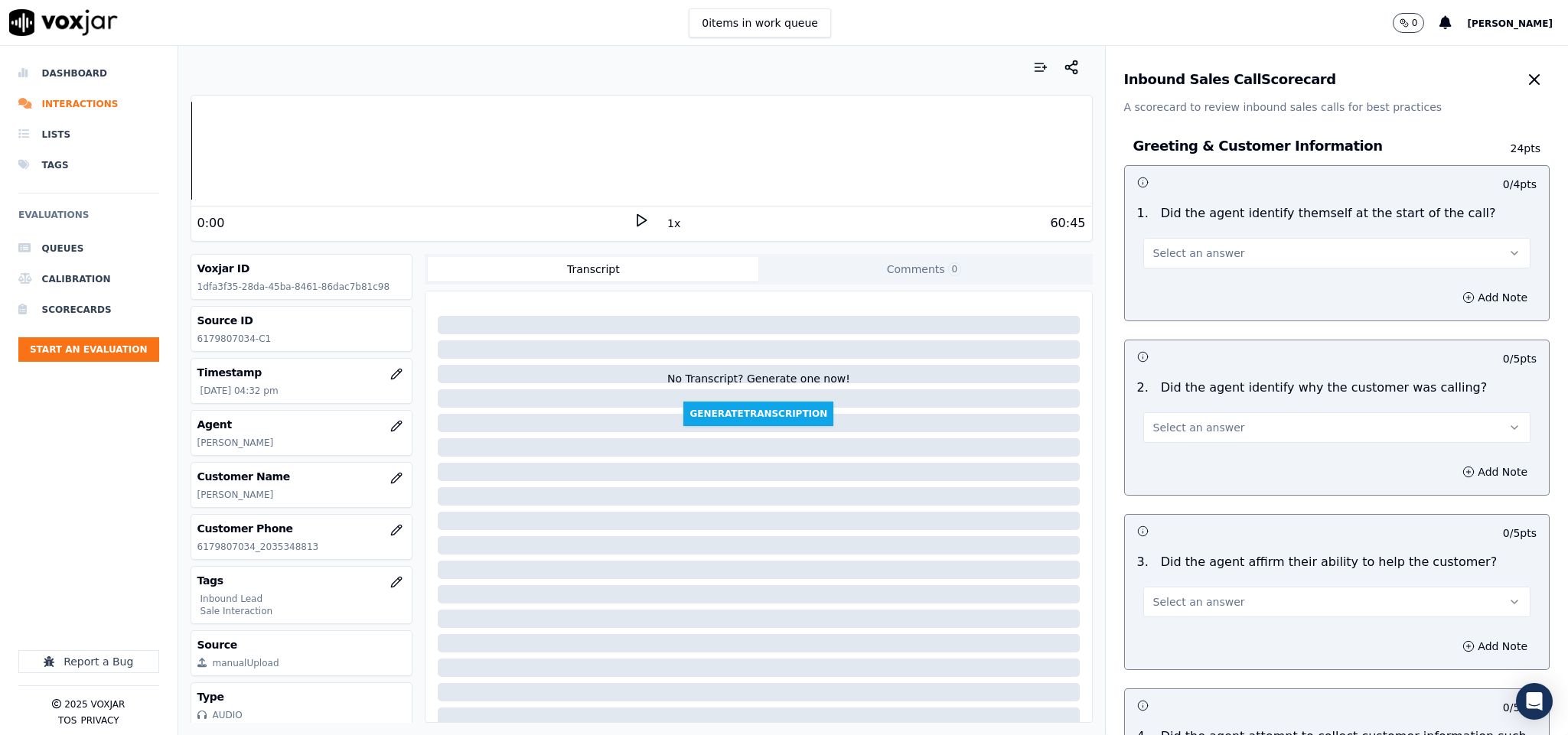
click at [1230, 261] on button "Select an answer" at bounding box center [1337, 253] width 388 height 31
click at [1207, 290] on div "Yes" at bounding box center [1298, 288] width 351 height 24
click at [1201, 423] on span "Select an answer" at bounding box center [1199, 427] width 92 height 15
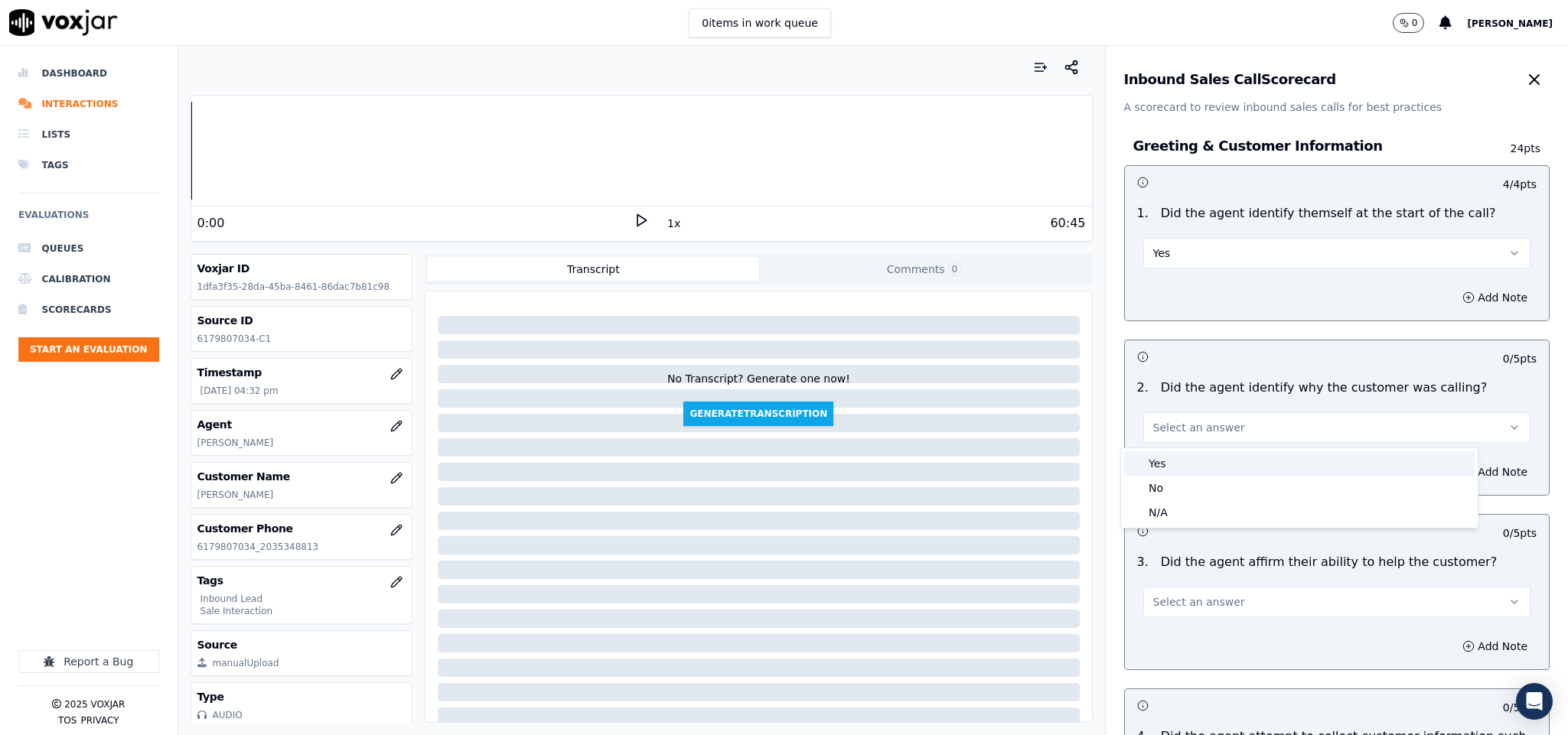
click at [1187, 472] on div "Yes" at bounding box center [1298, 464] width 351 height 24
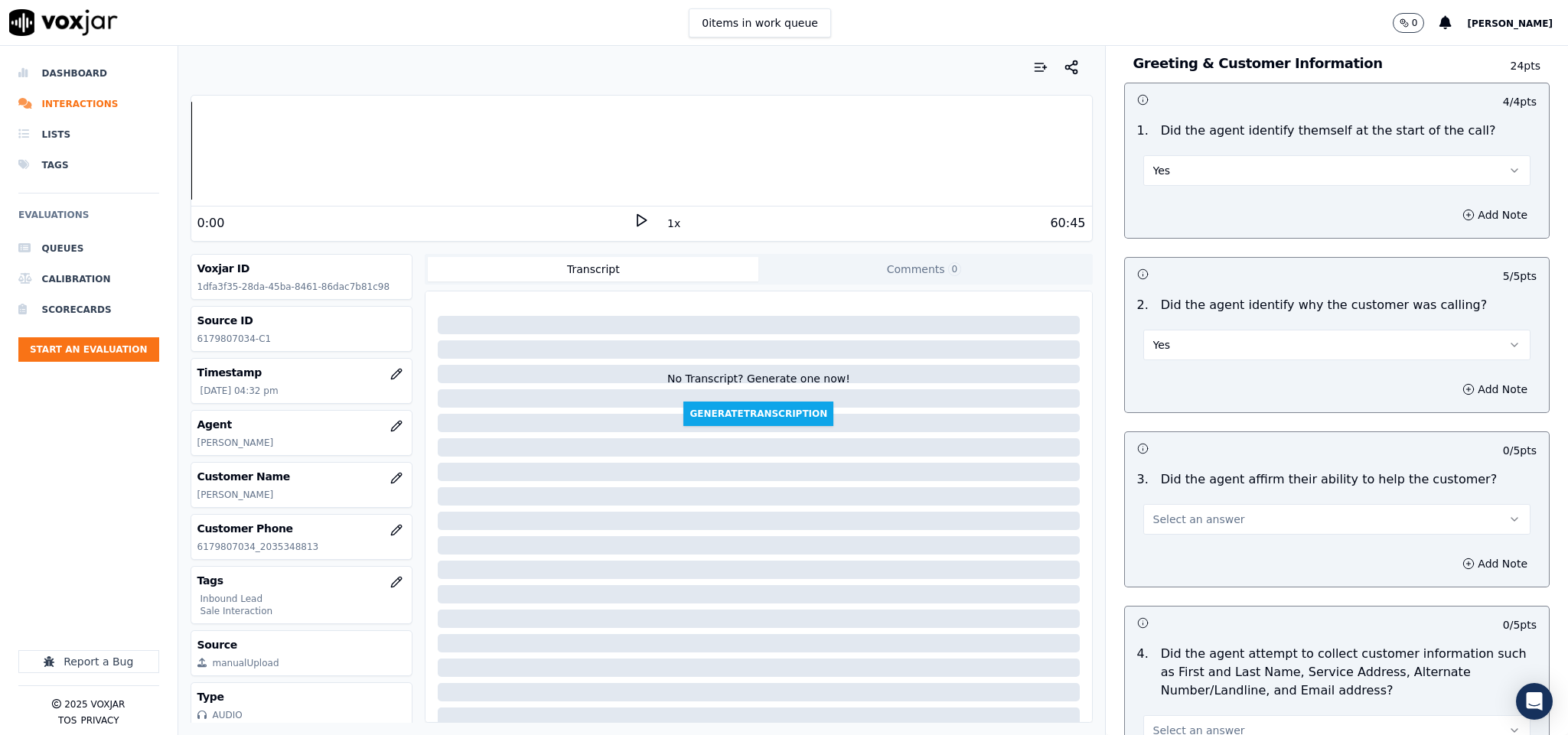
scroll to position [115, 0]
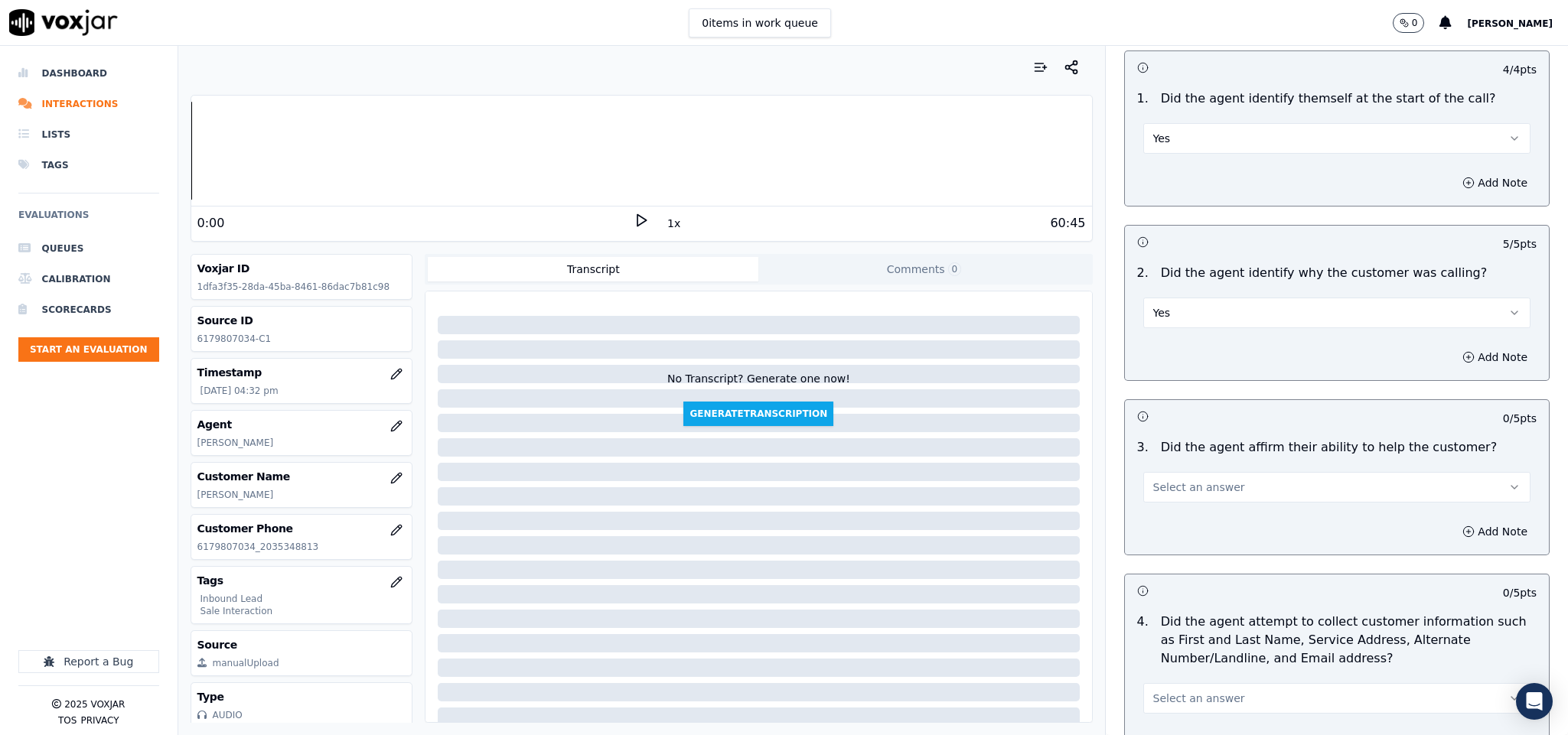
click at [1210, 482] on button "Select an answer" at bounding box center [1337, 488] width 388 height 31
click at [1185, 528] on div "Yes" at bounding box center [1298, 524] width 351 height 24
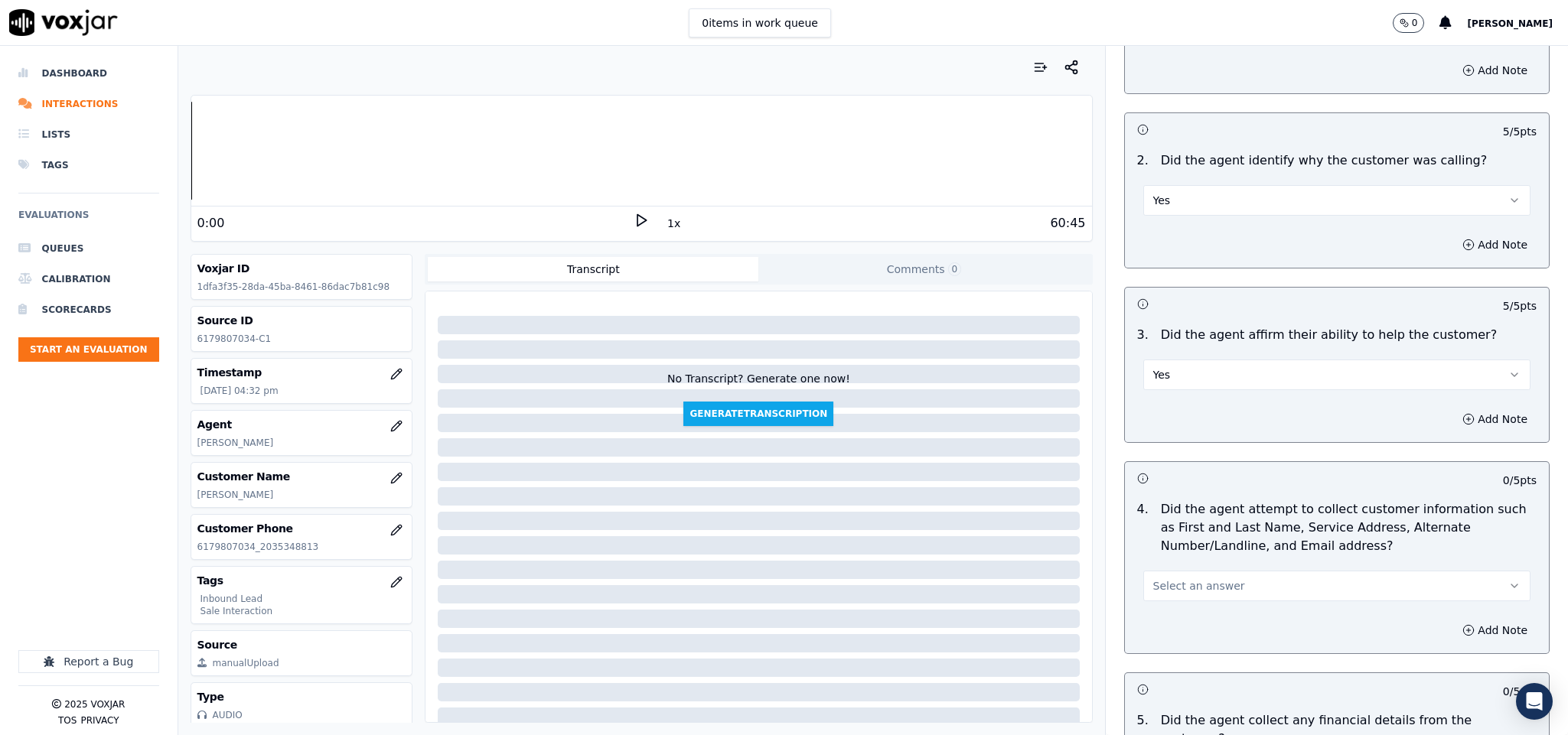
scroll to position [459, 0]
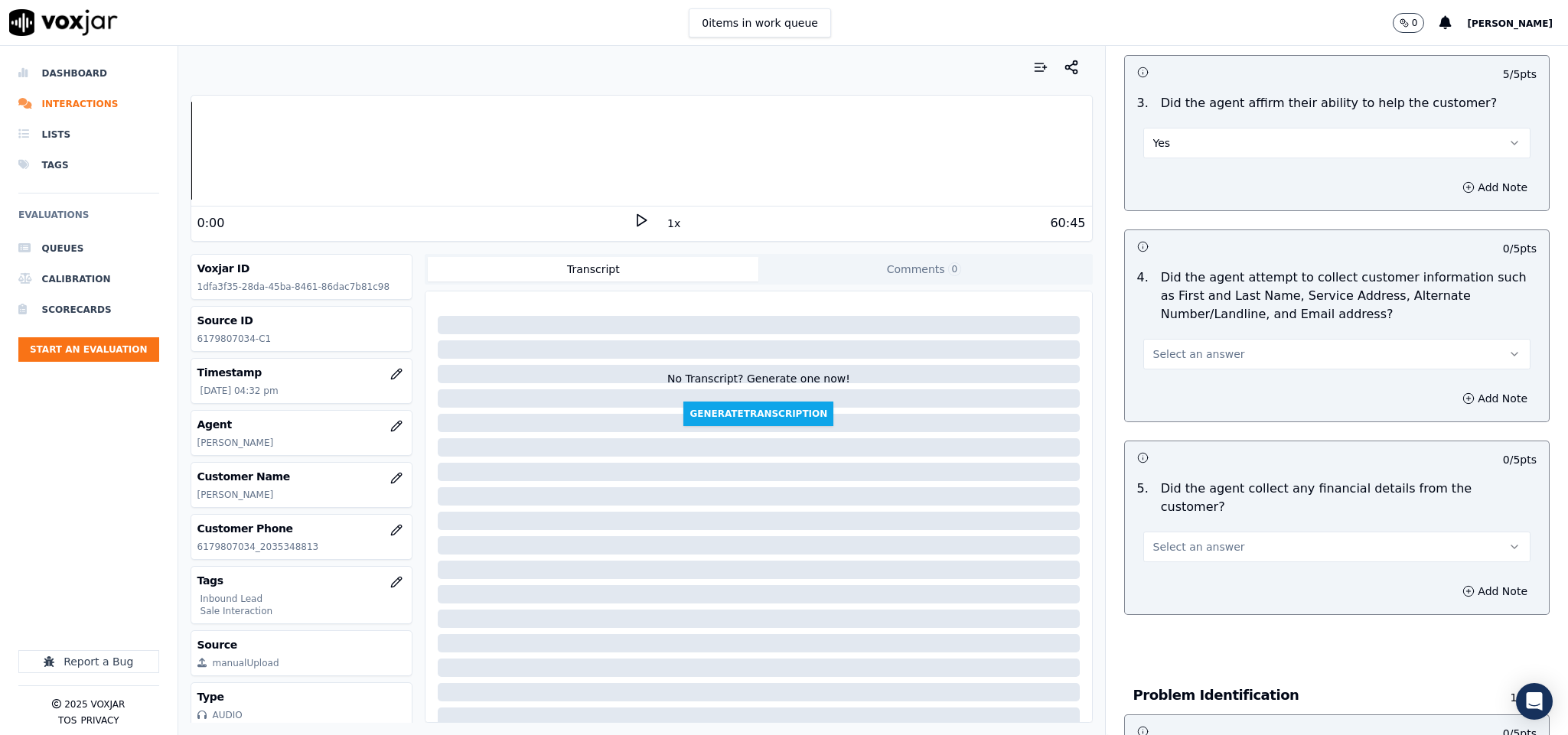
click at [1206, 354] on span "Select an answer" at bounding box center [1199, 354] width 92 height 15
click at [1192, 386] on div "Yes" at bounding box center [1298, 390] width 351 height 24
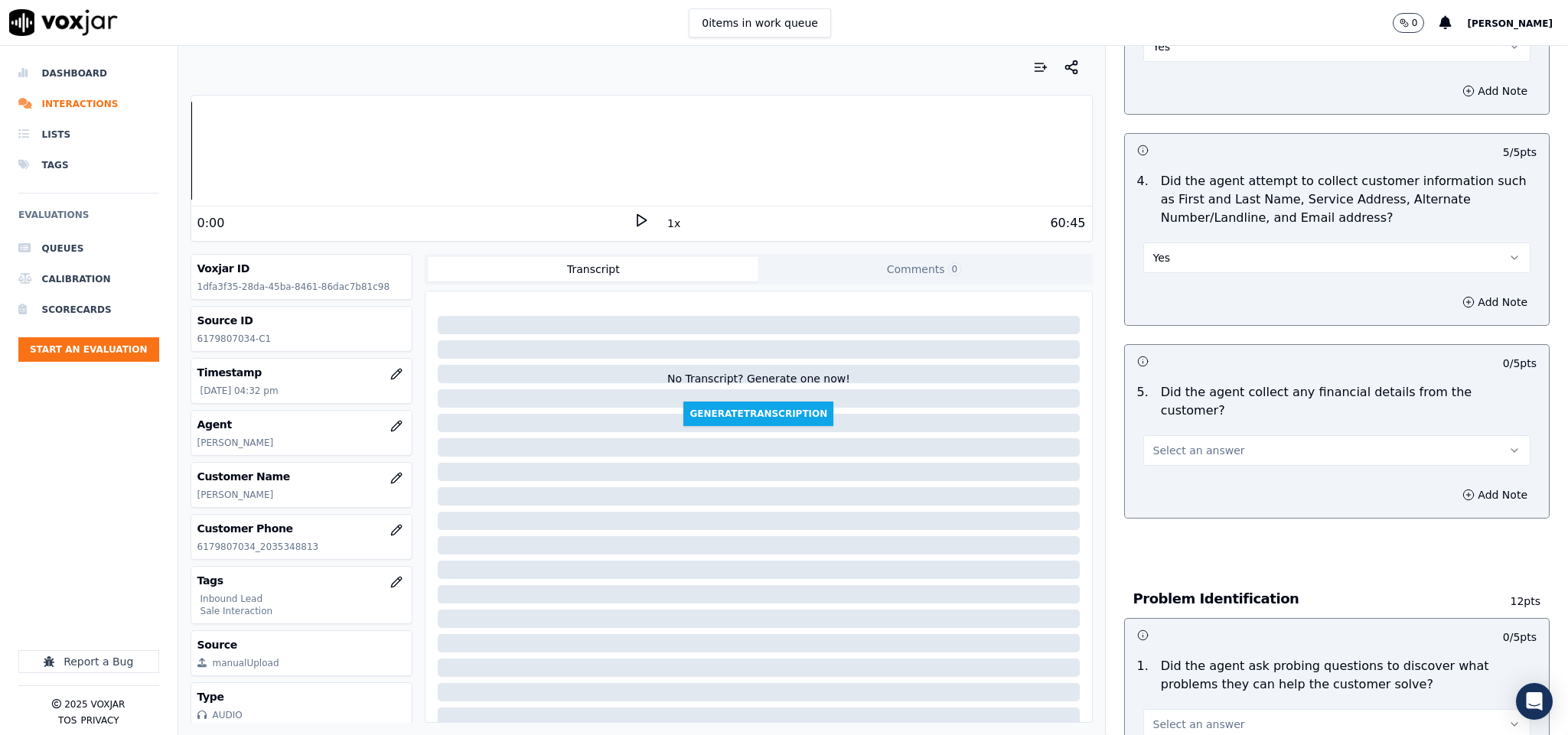
scroll to position [804, 0]
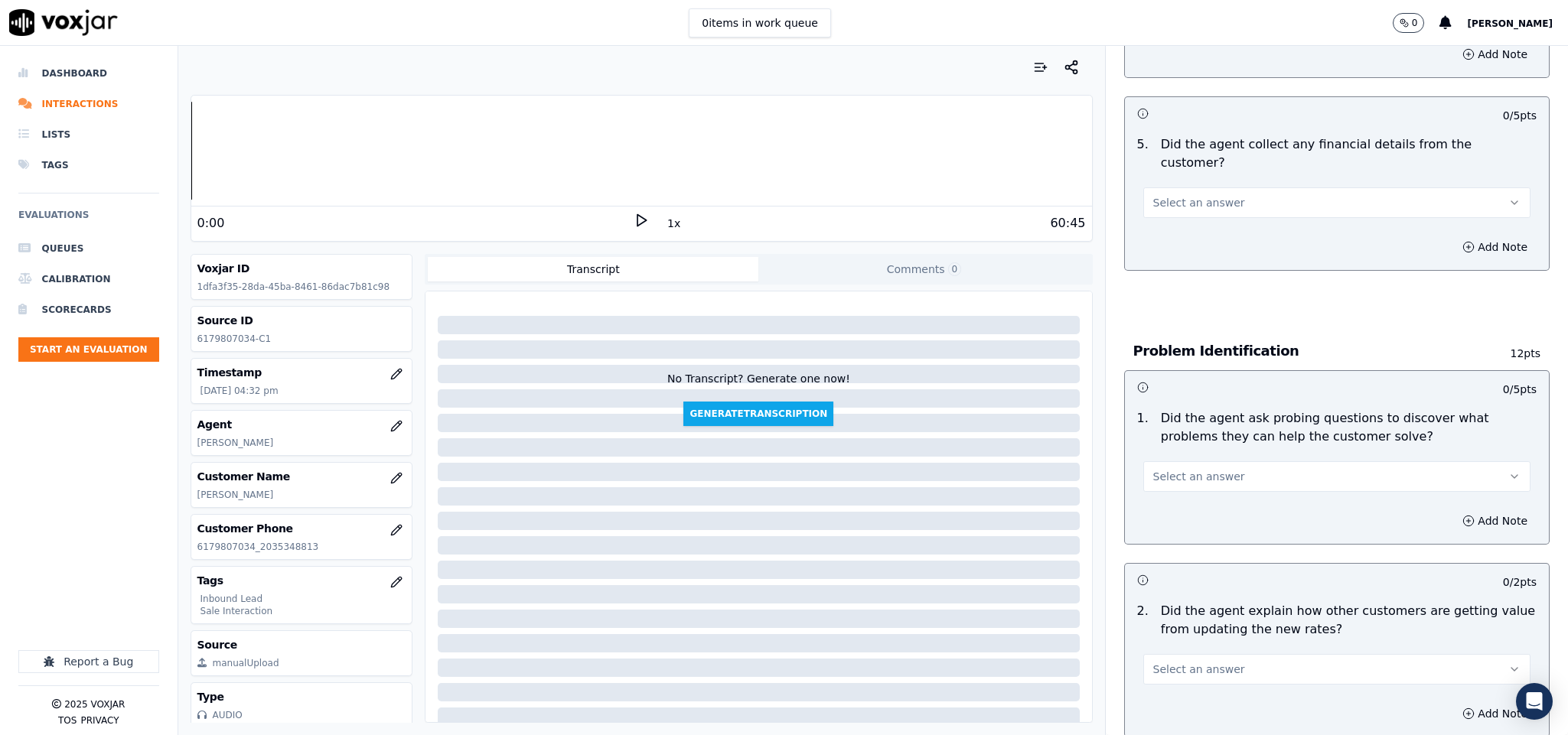
click at [1197, 188] on button "Select an answer" at bounding box center [1337, 203] width 388 height 31
click at [1180, 225] on div "Yes" at bounding box center [1298, 221] width 351 height 24
click at [1179, 190] on button "Yes" at bounding box center [1337, 203] width 388 height 31
click at [1169, 255] on div "No" at bounding box center [1298, 246] width 351 height 24
click at [1171, 469] on span "Select an answer" at bounding box center [1199, 476] width 92 height 15
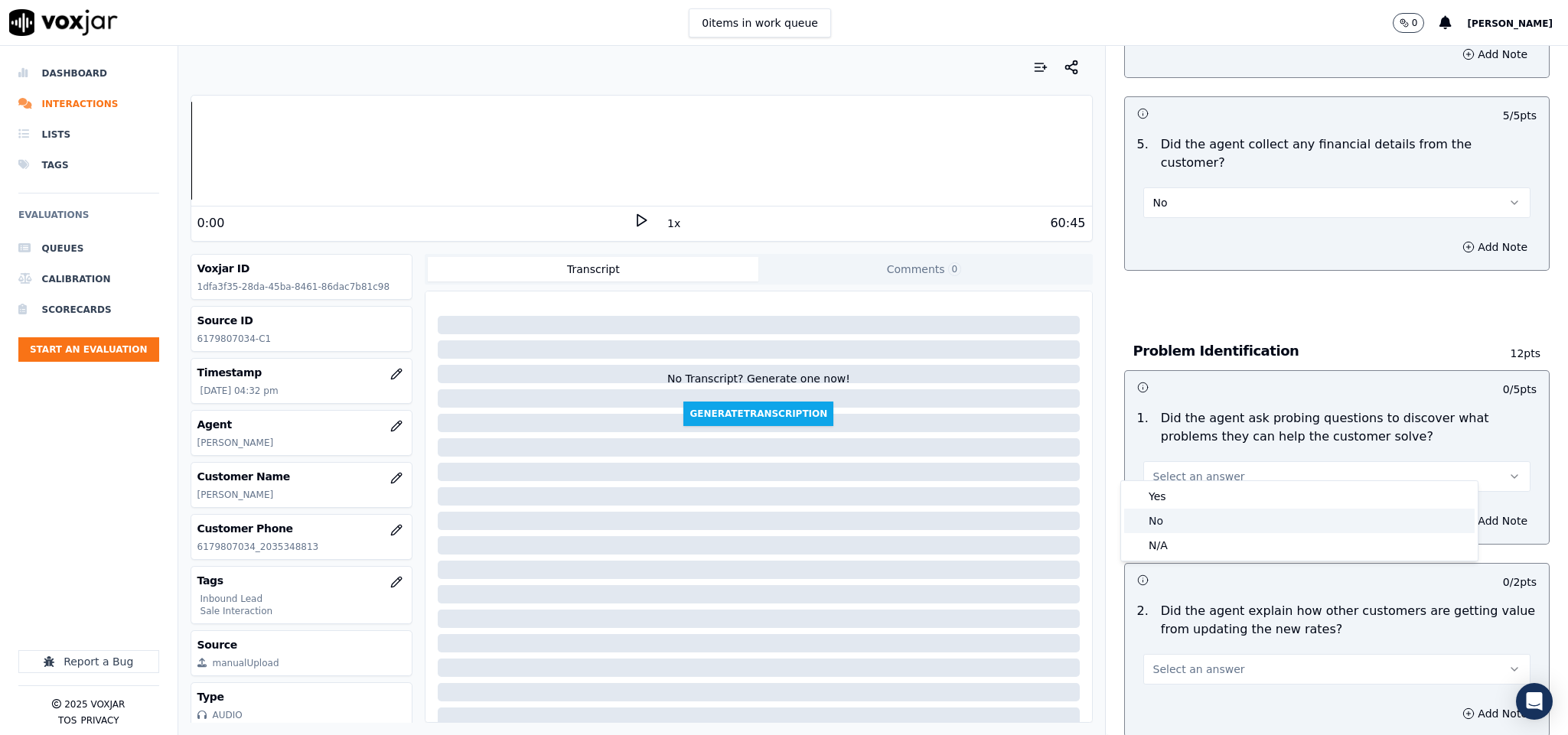
click at [1170, 519] on div "No" at bounding box center [1298, 520] width 351 height 24
click at [1197, 464] on button "No" at bounding box center [1337, 477] width 388 height 31
click at [1182, 501] on div "Yes" at bounding box center [1298, 496] width 351 height 24
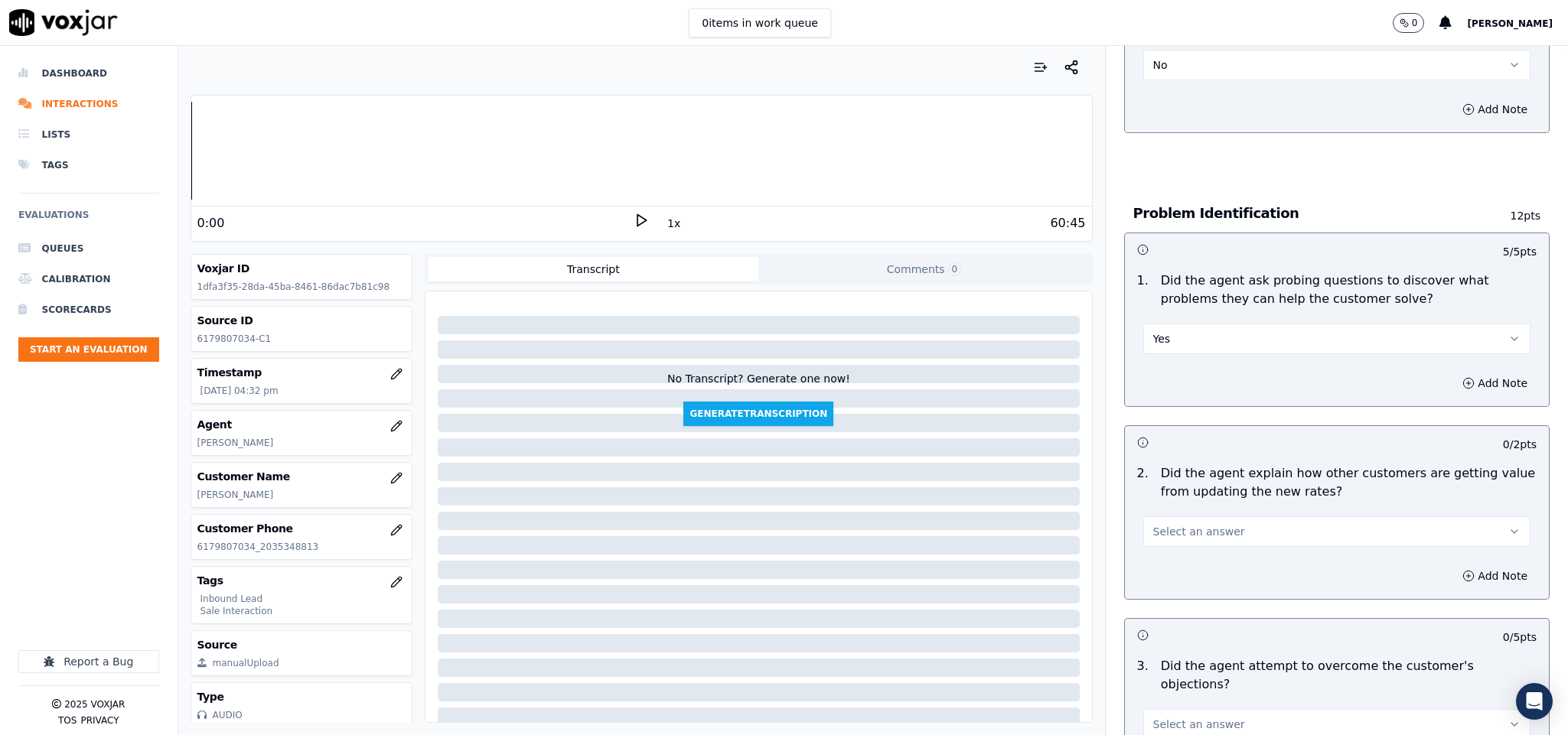
scroll to position [1034, 0]
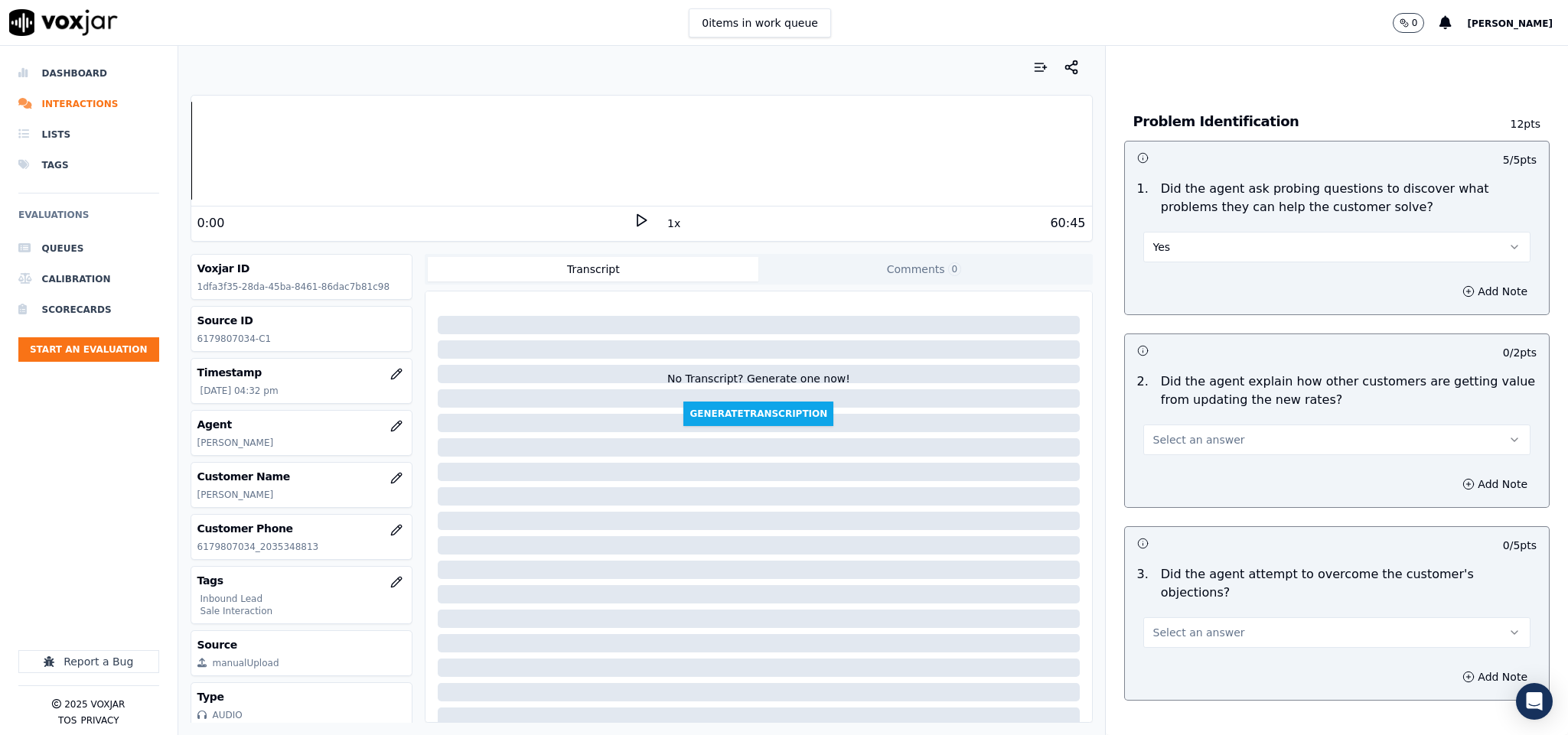
click at [1195, 425] on button "Select an answer" at bounding box center [1337, 440] width 388 height 31
click at [1169, 462] on div "Yes" at bounding box center [1298, 460] width 351 height 24
click at [1189, 426] on button "Yes" at bounding box center [1337, 440] width 388 height 31
click at [1171, 508] on div "N/A" at bounding box center [1298, 510] width 351 height 24
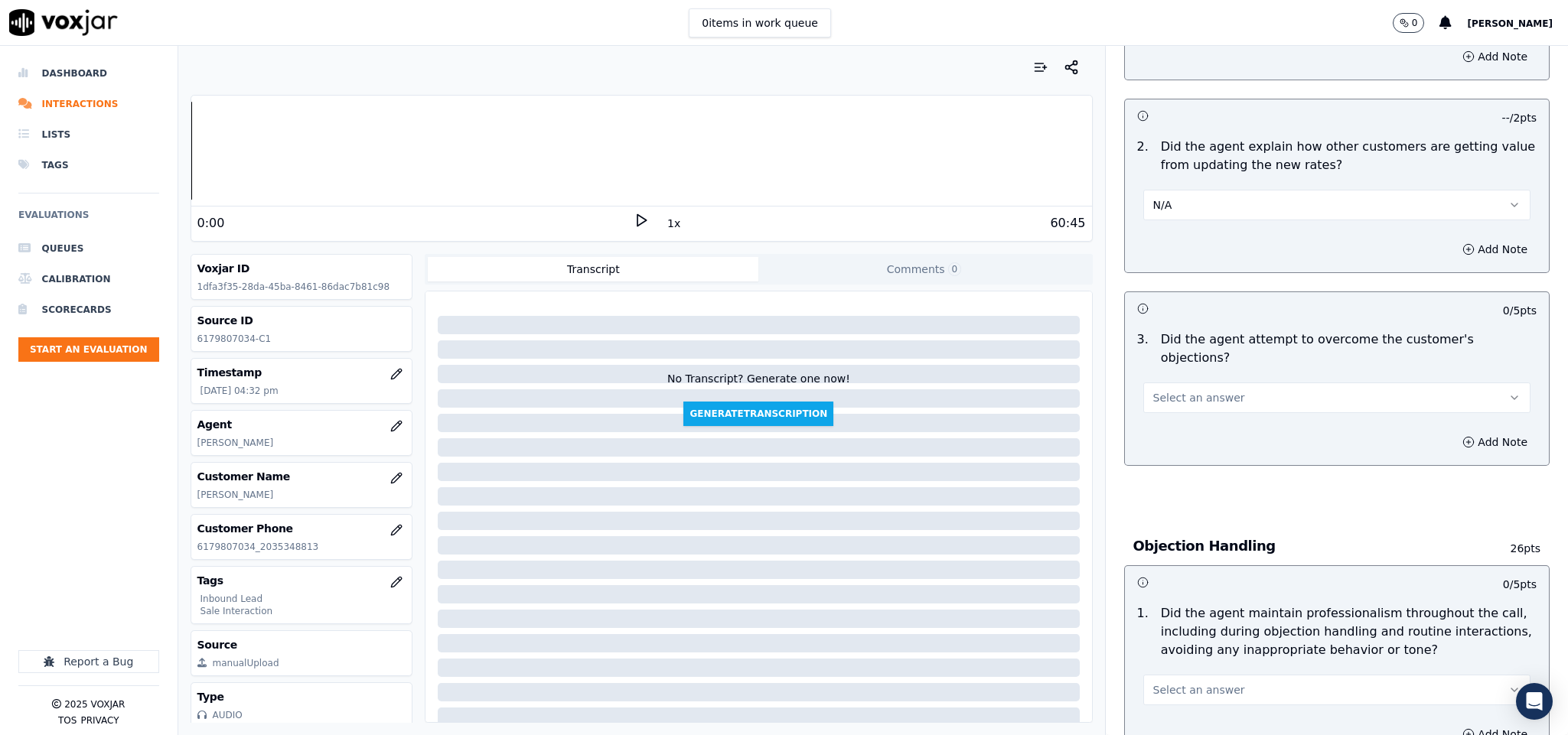
scroll to position [1263, 0]
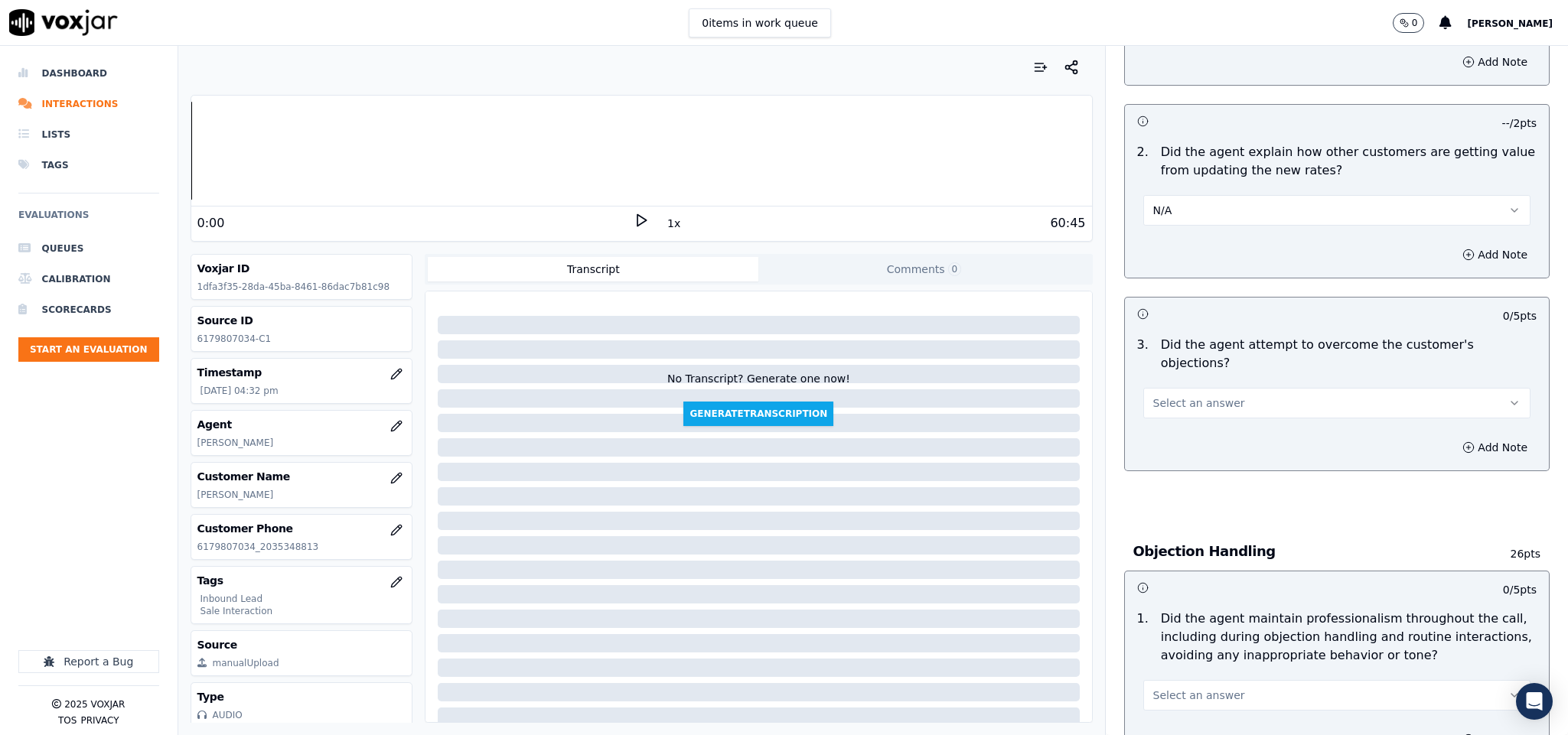
click at [1199, 396] on span "Select an answer" at bounding box center [1199, 403] width 92 height 15
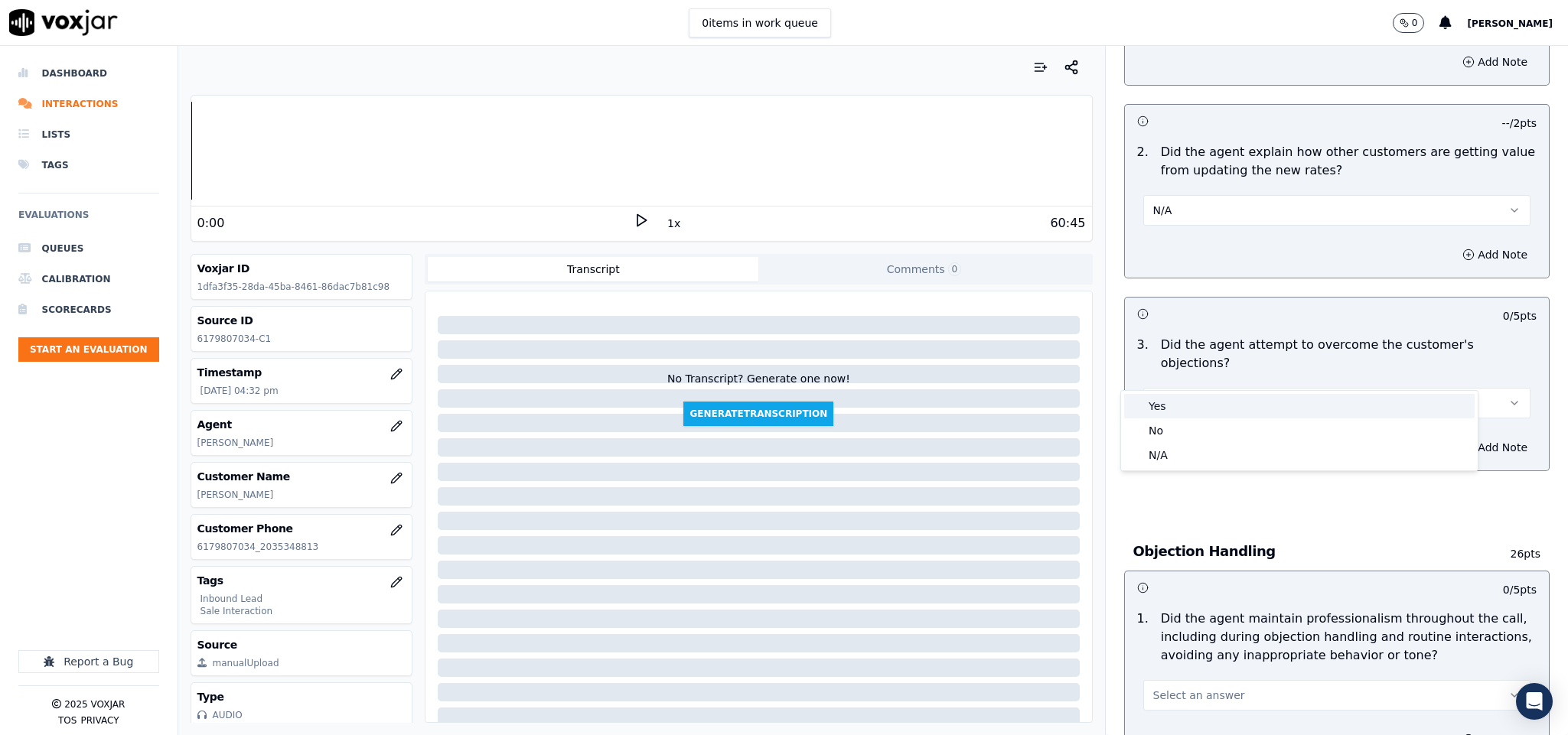
click at [1171, 409] on div "Yes" at bounding box center [1298, 406] width 351 height 24
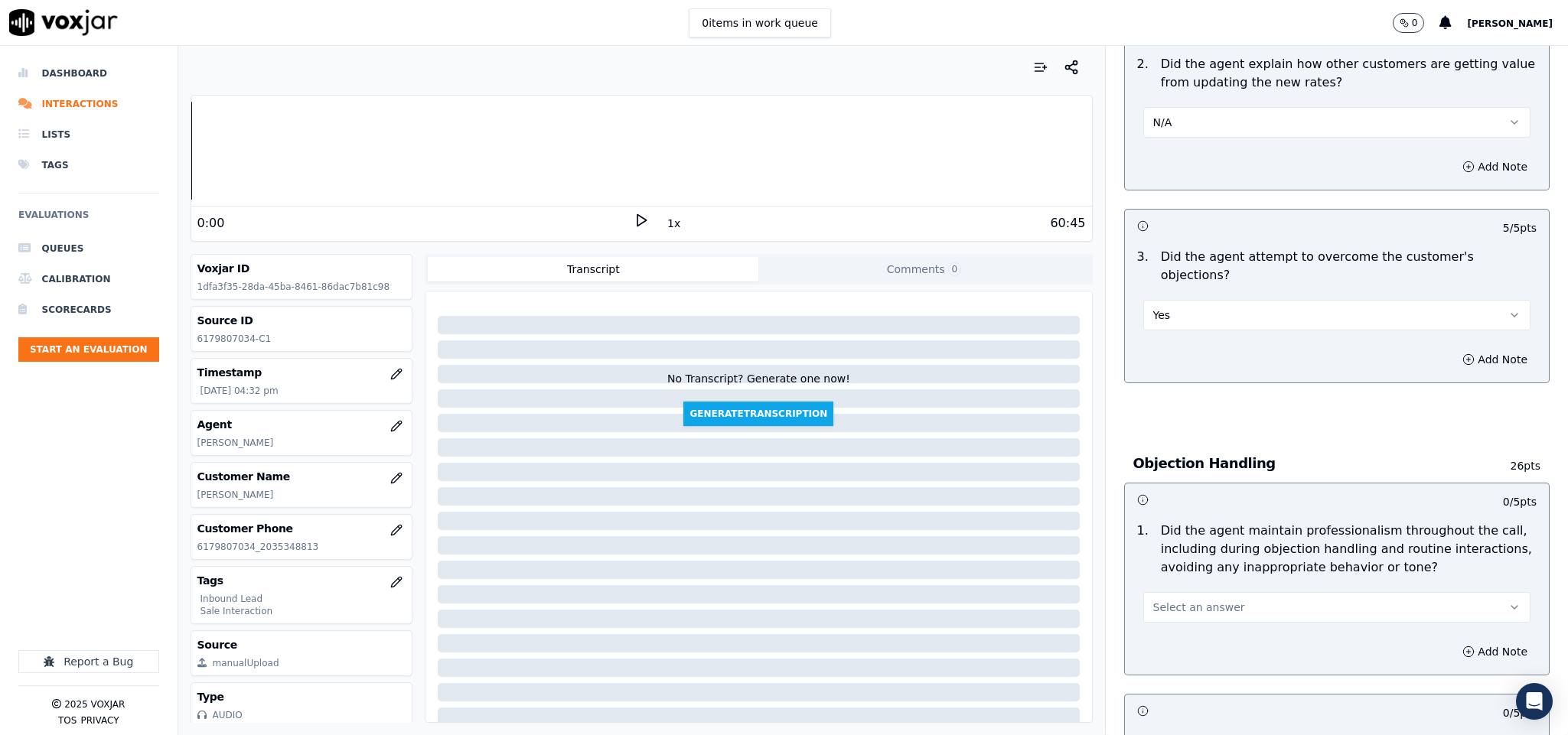
scroll to position [1493, 0]
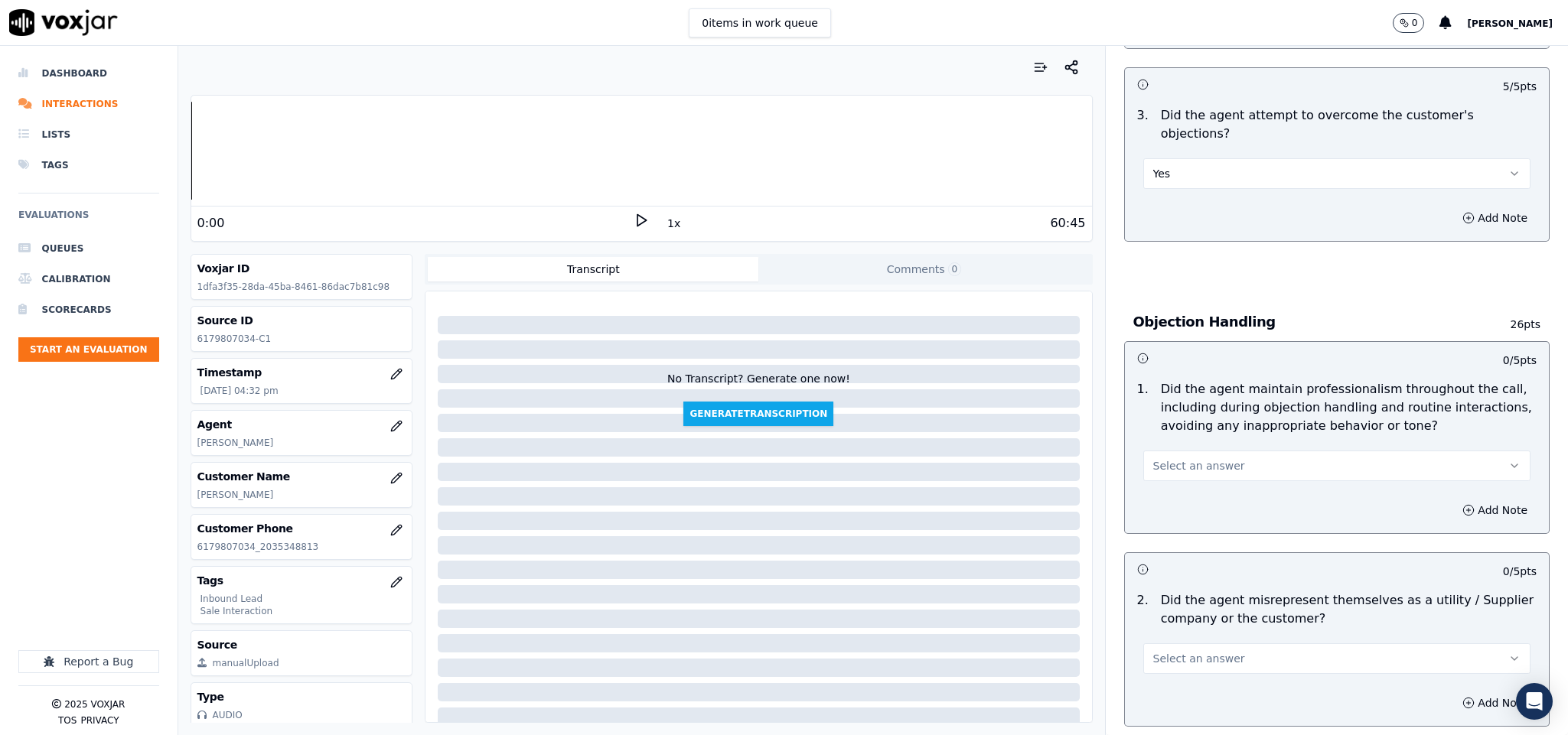
click at [1196, 458] on span "Select an answer" at bounding box center [1199, 465] width 92 height 15
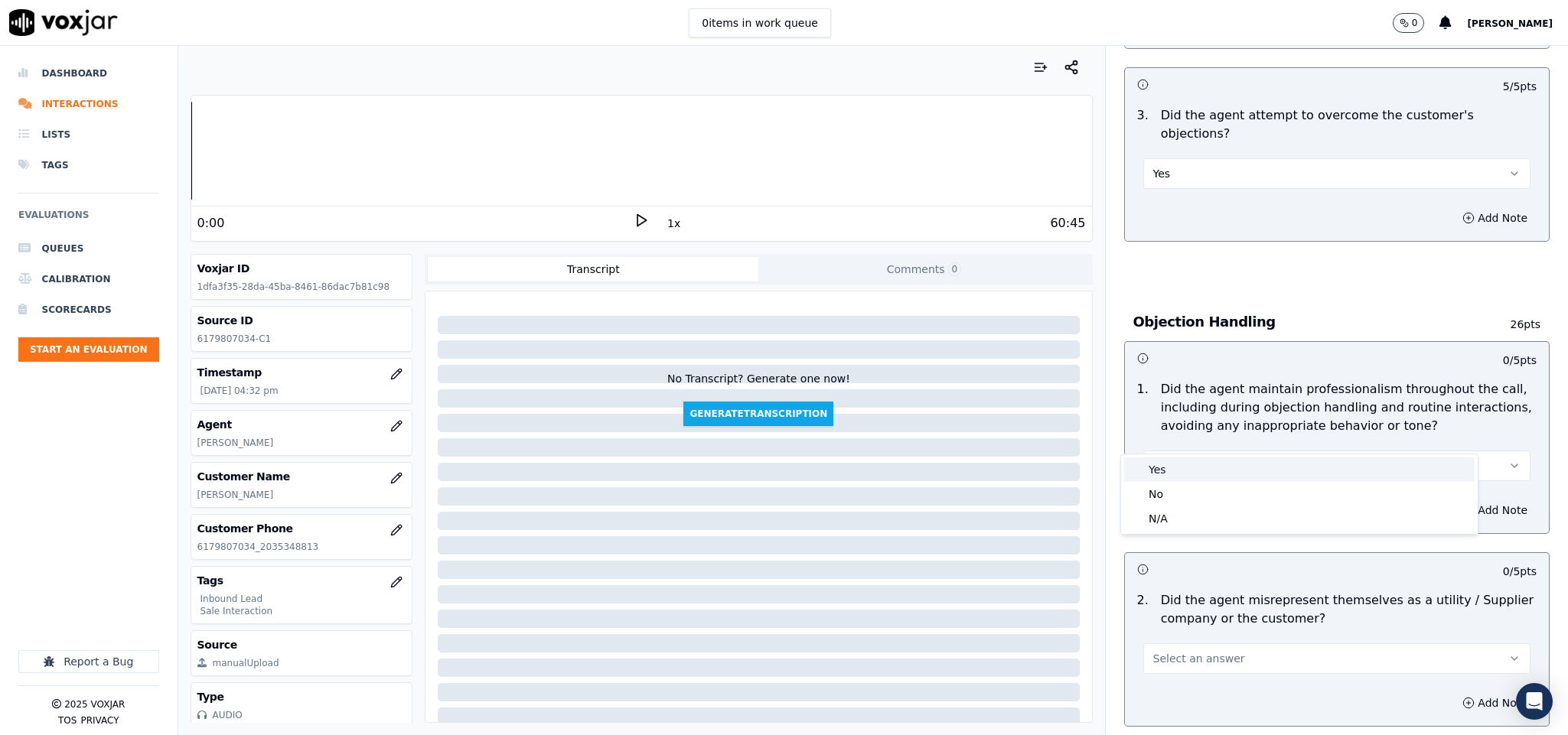
click at [1183, 466] on div "Yes" at bounding box center [1298, 469] width 351 height 24
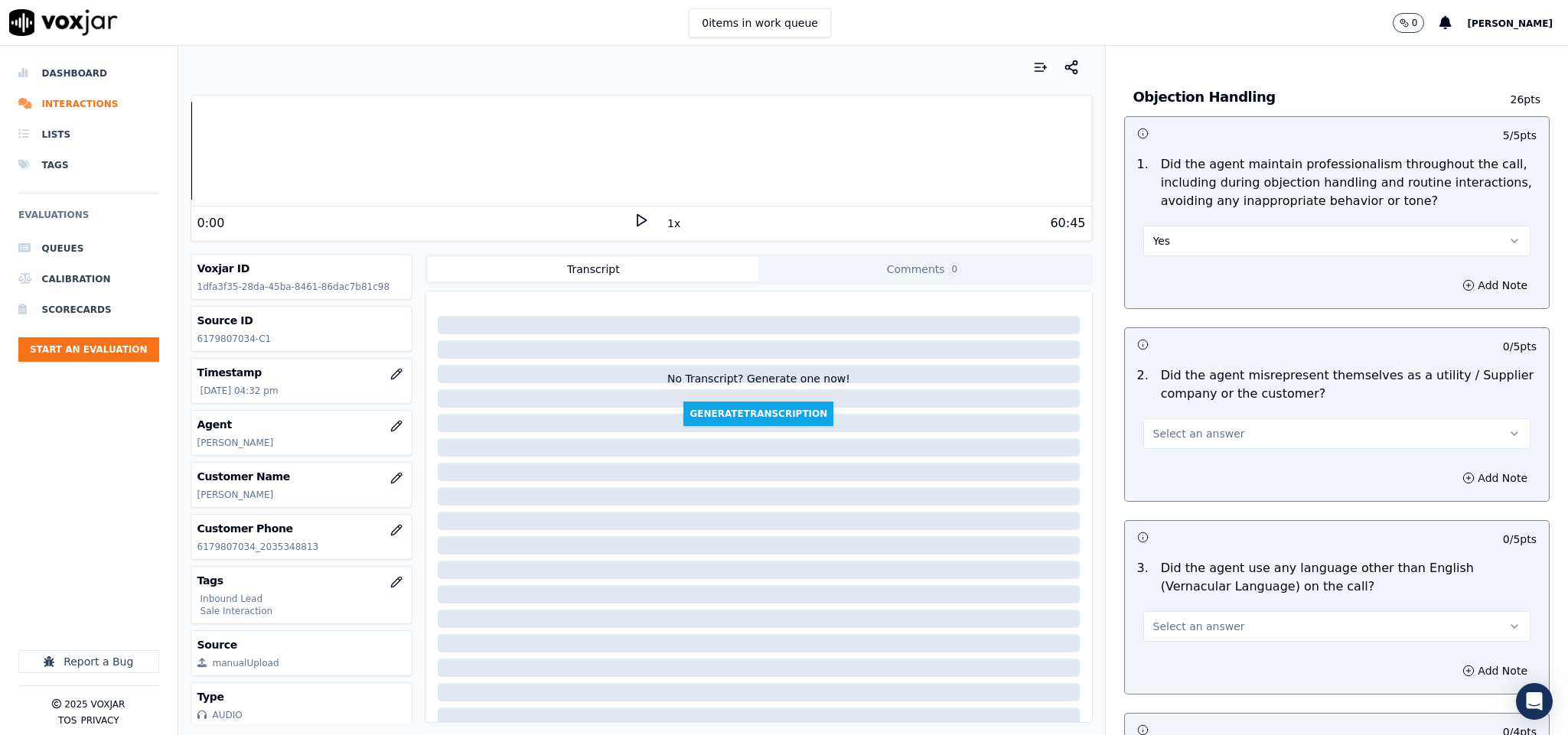
scroll to position [1722, 0]
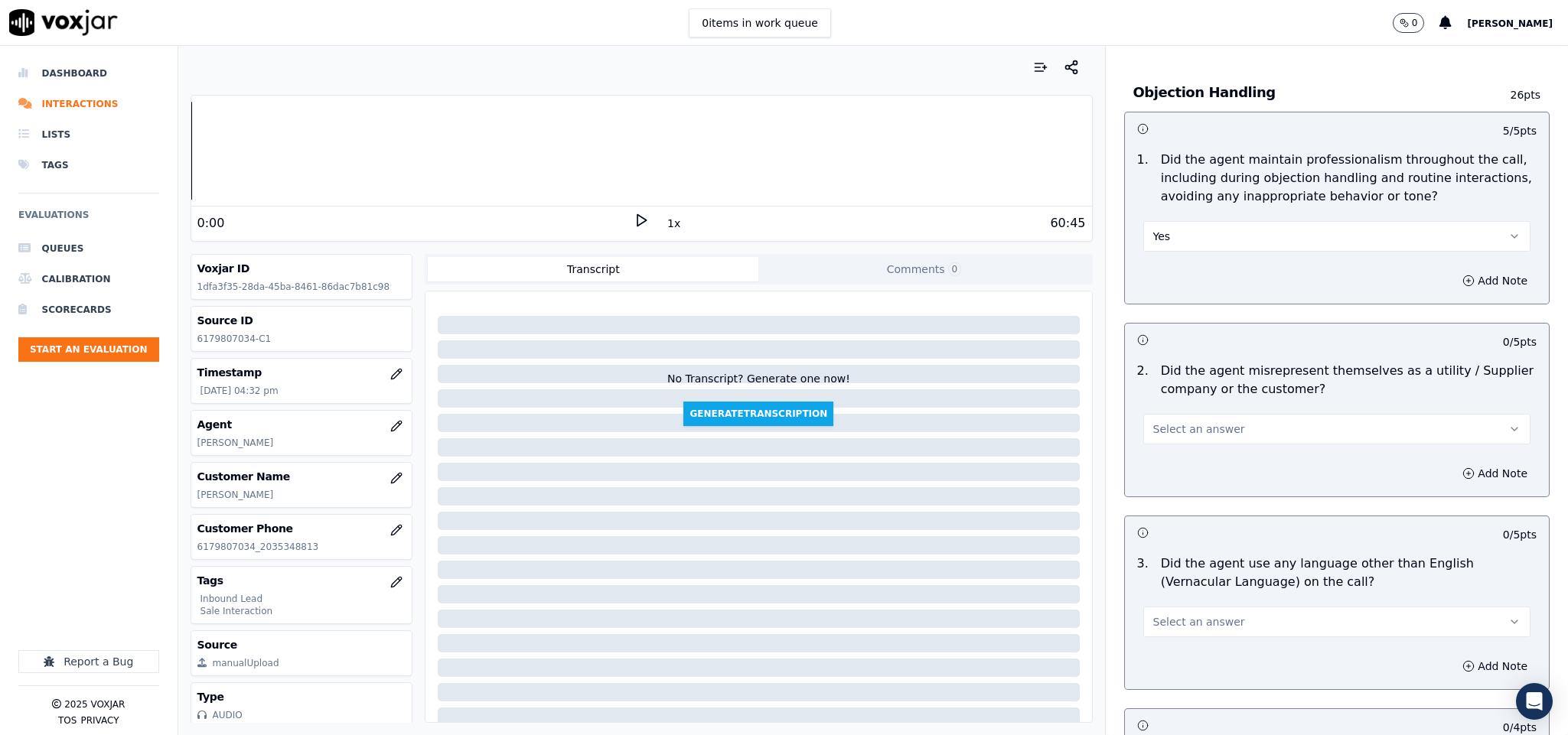
click at [1207, 422] on span "Select an answer" at bounding box center [1199, 429] width 92 height 15
click at [1178, 459] on div "No" at bounding box center [1298, 457] width 351 height 24
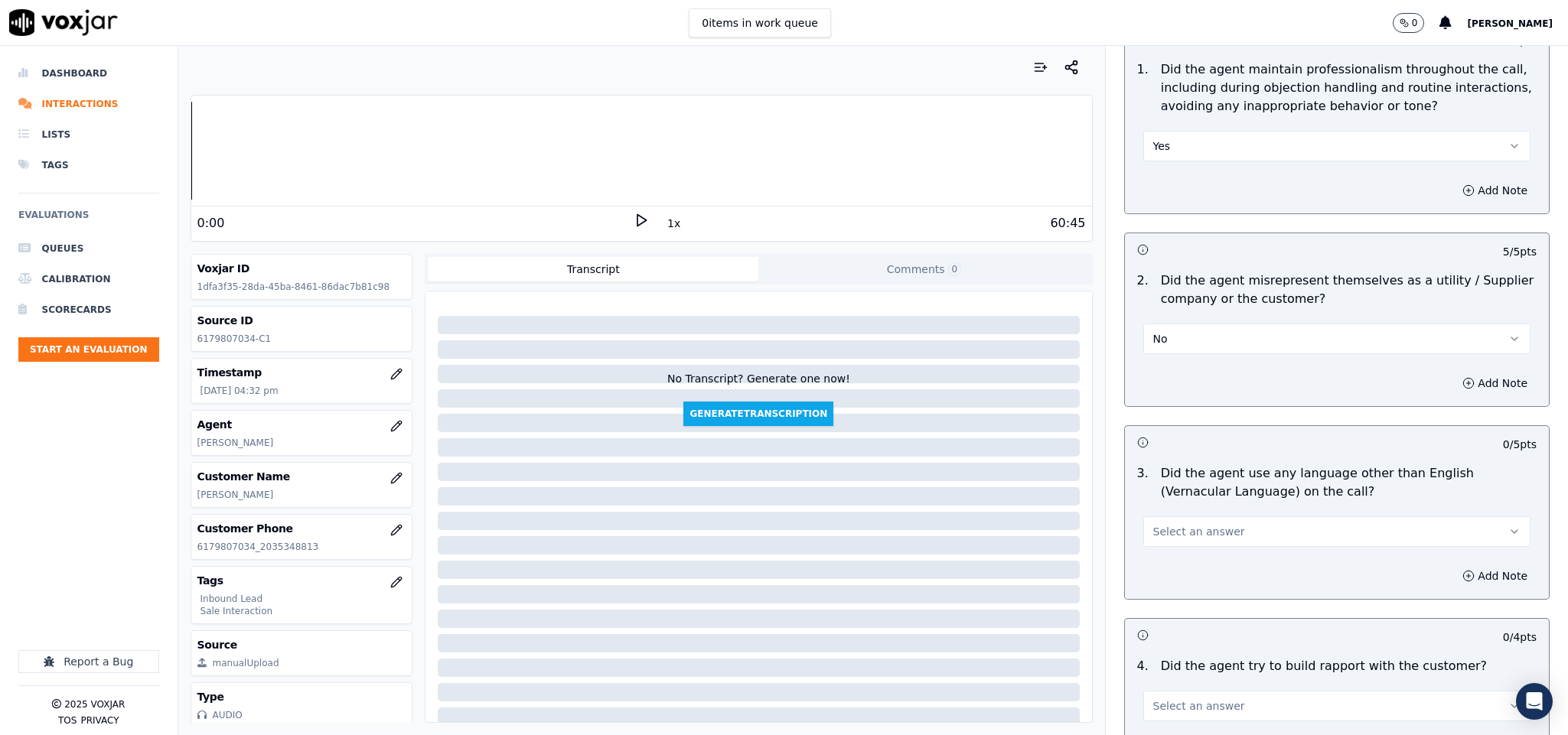
scroll to position [1952, 0]
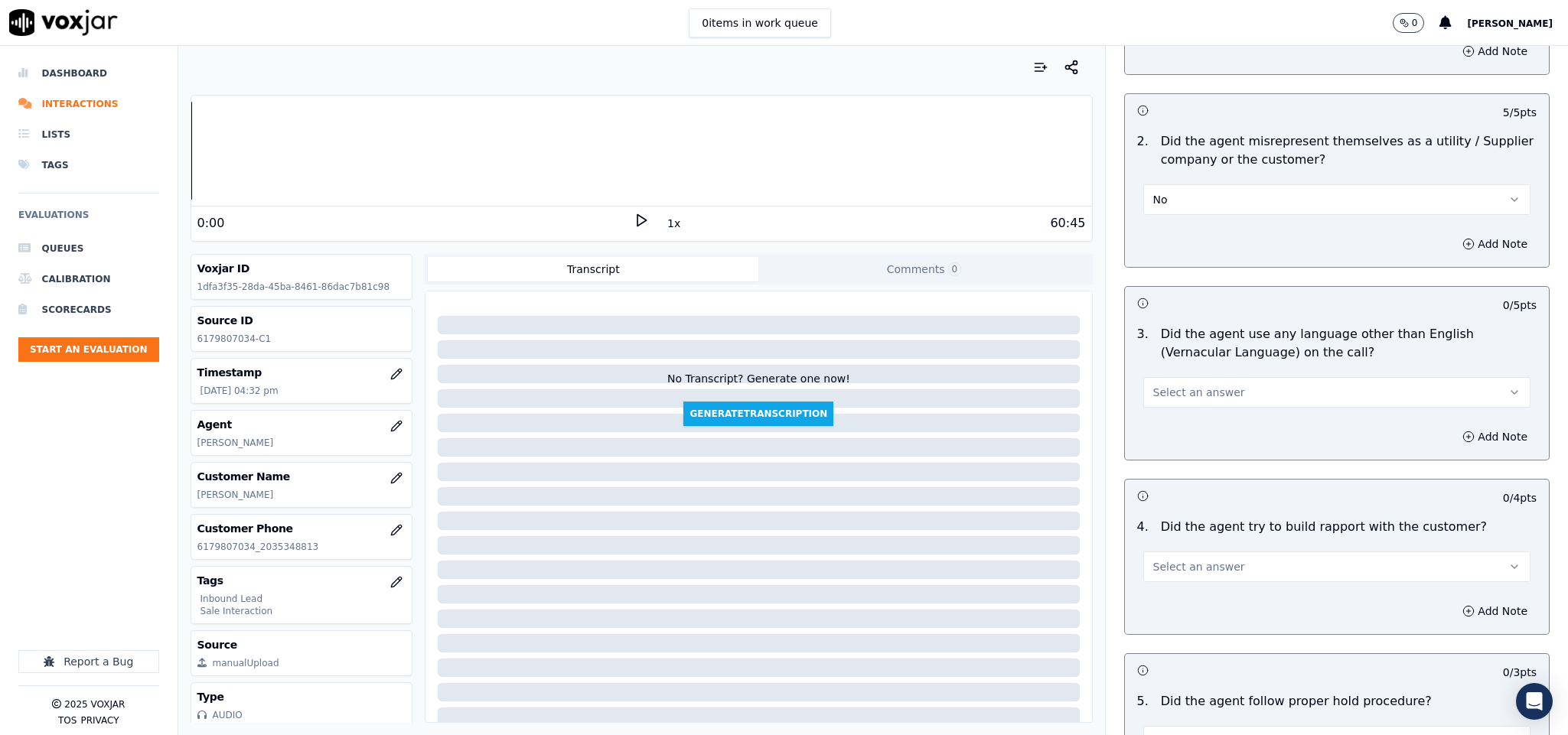
click at [1204, 385] on span "Select an answer" at bounding box center [1199, 392] width 92 height 15
click at [1176, 416] on div "No" at bounding box center [1298, 421] width 351 height 24
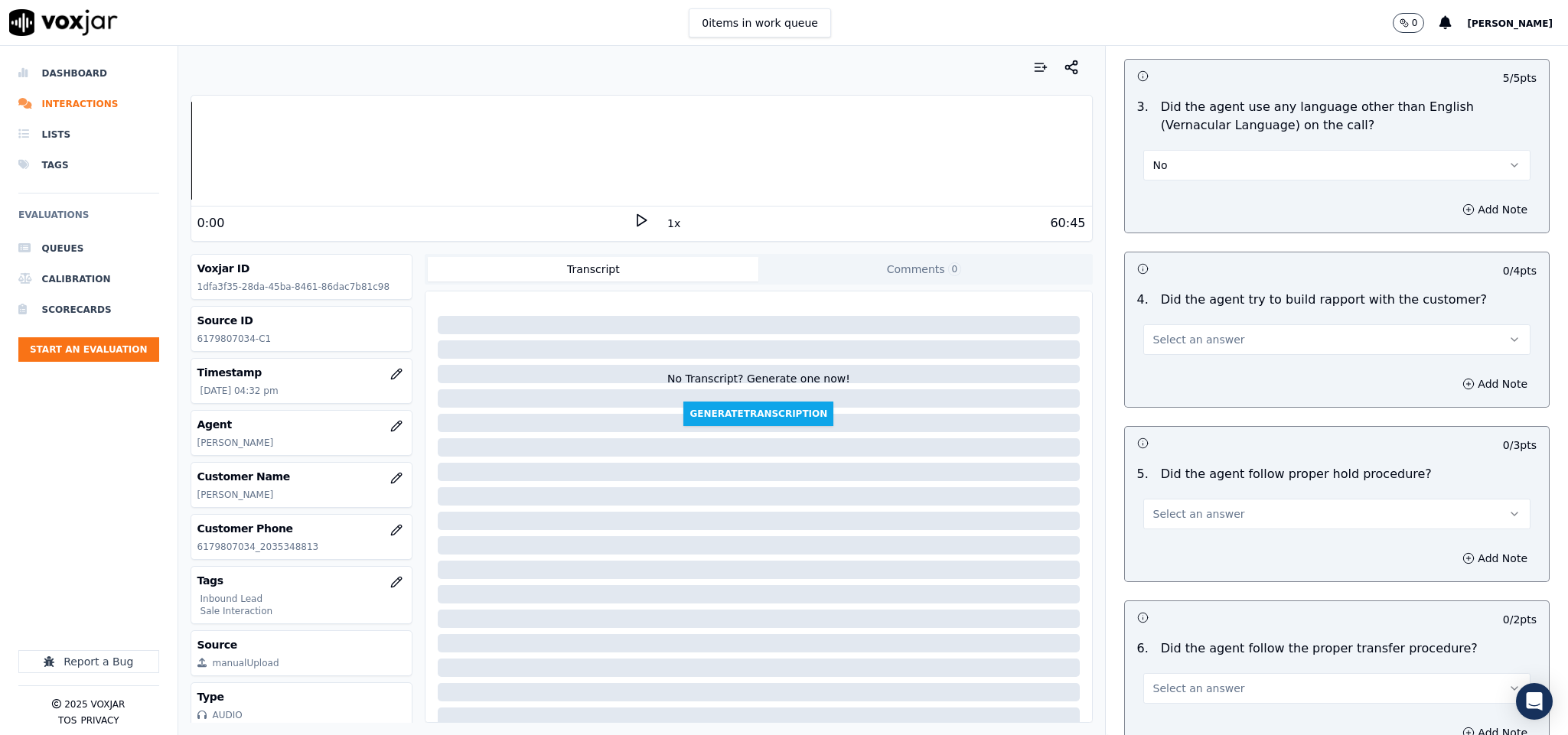
scroll to position [2181, 0]
click at [1210, 322] on button "Select an answer" at bounding box center [1337, 337] width 388 height 31
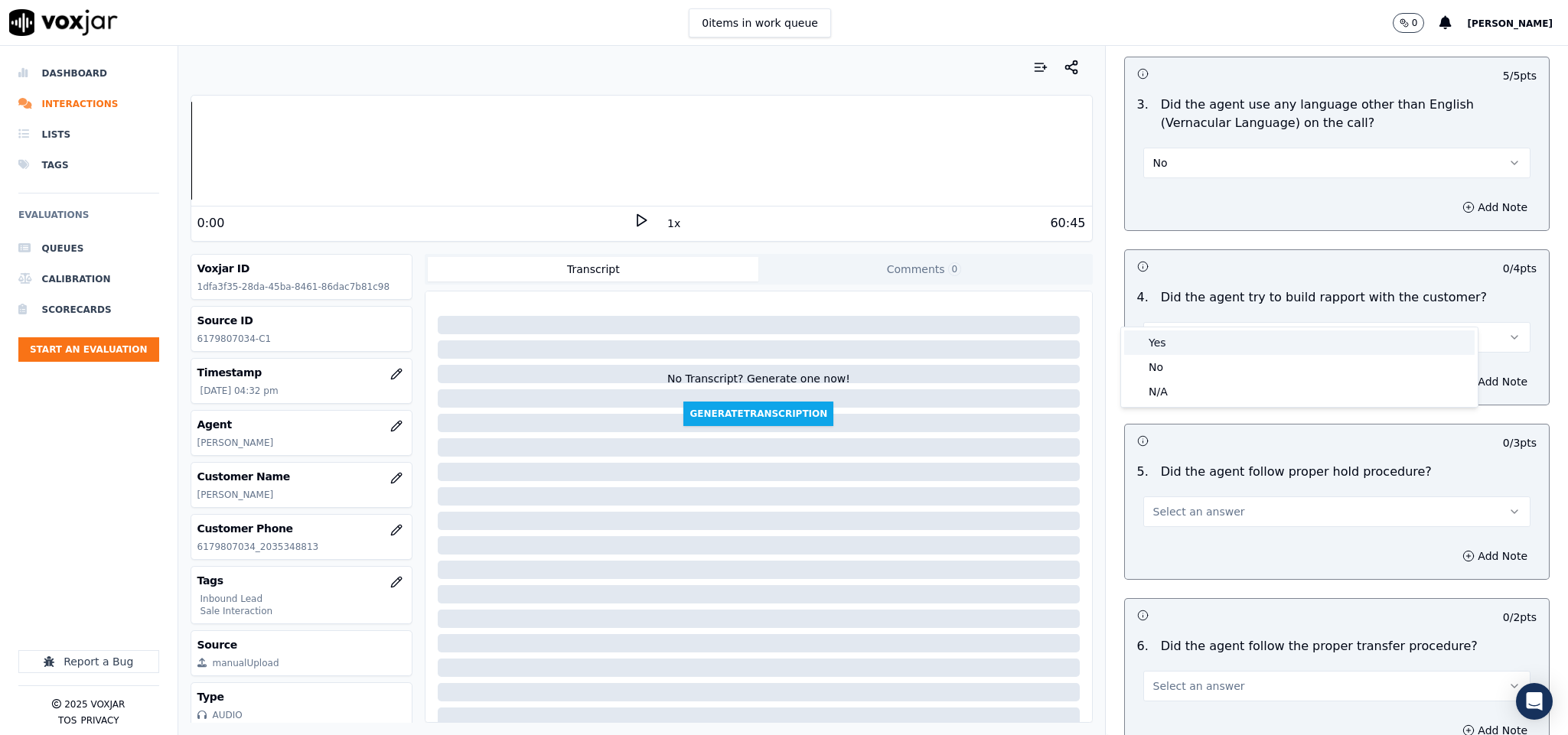
click at [1187, 338] on div "Yes" at bounding box center [1298, 343] width 351 height 24
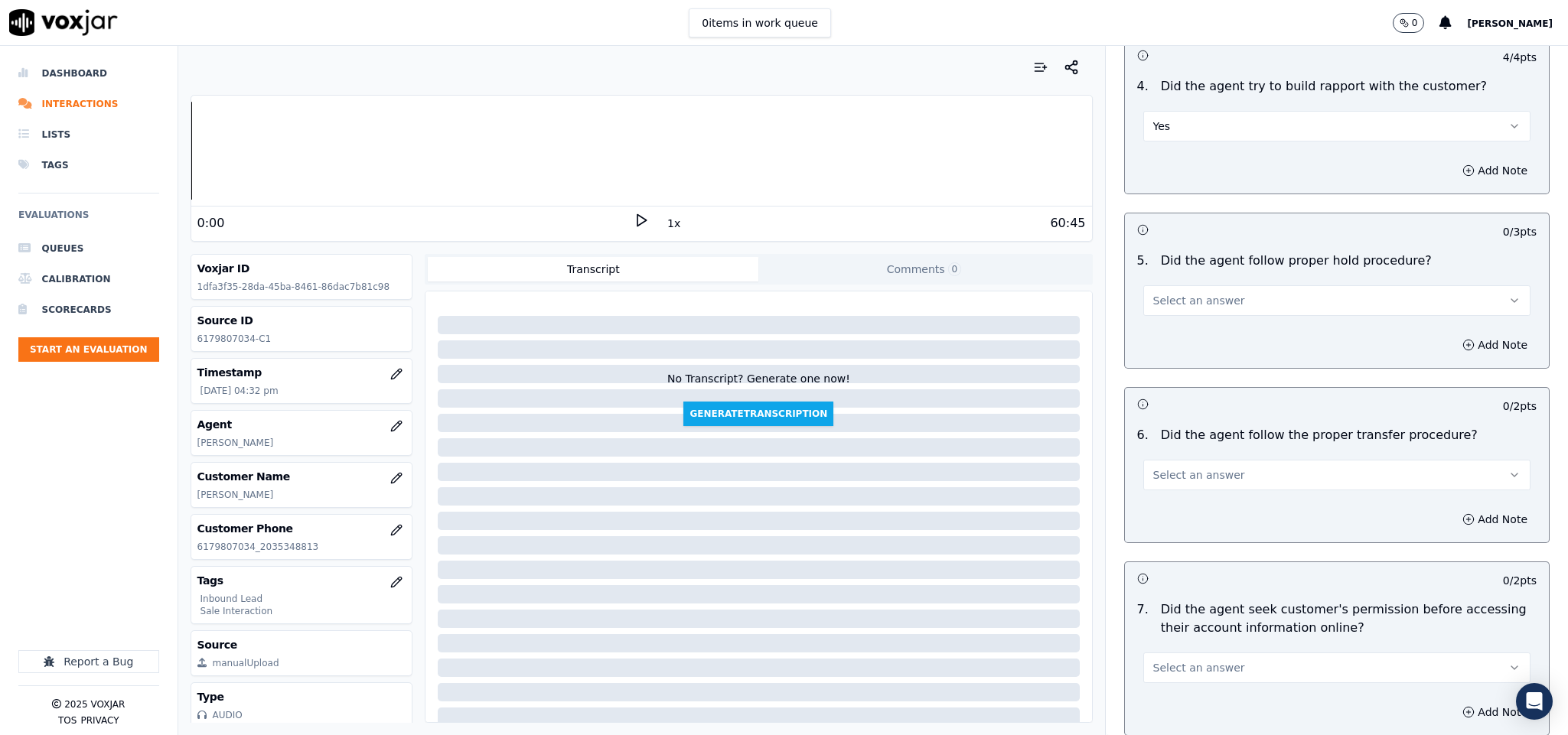
scroll to position [2411, 0]
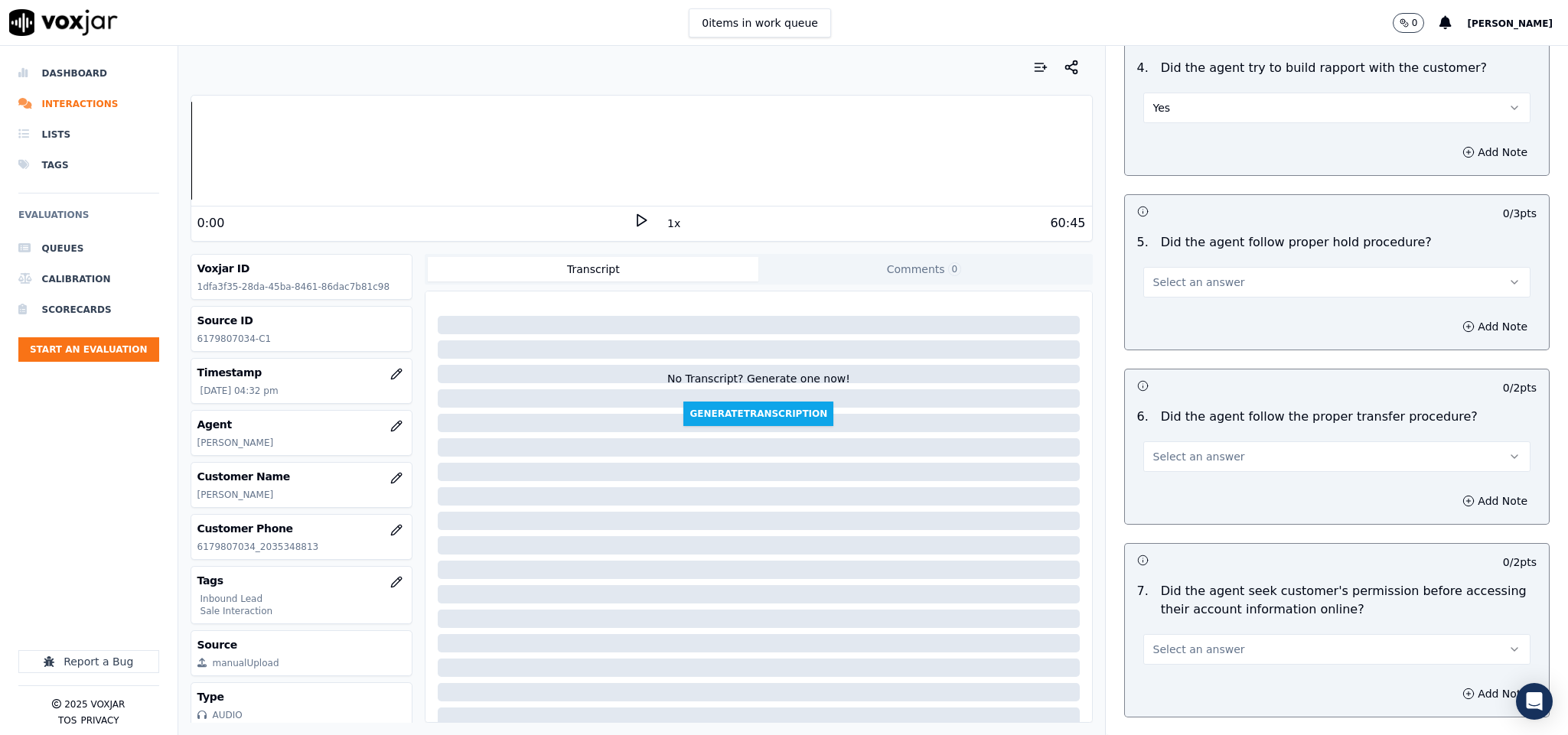
click at [1222, 267] on button "Select an answer" at bounding box center [1337, 282] width 388 height 31
click at [1201, 288] on div "Yes" at bounding box center [1298, 288] width 351 height 24
click at [1194, 449] on span "Select an answer" at bounding box center [1199, 456] width 92 height 15
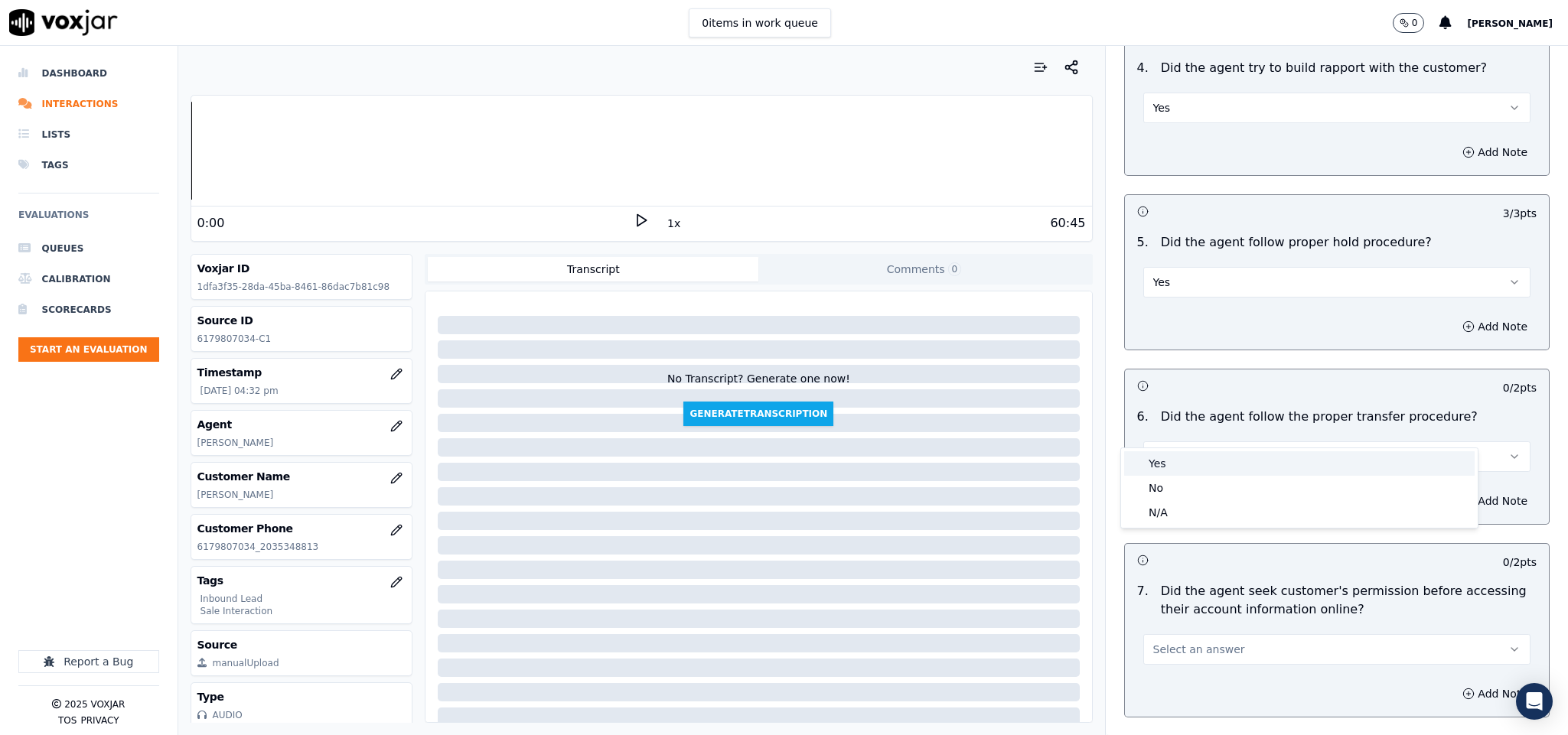
click at [1185, 469] on div "Yes" at bounding box center [1298, 464] width 351 height 24
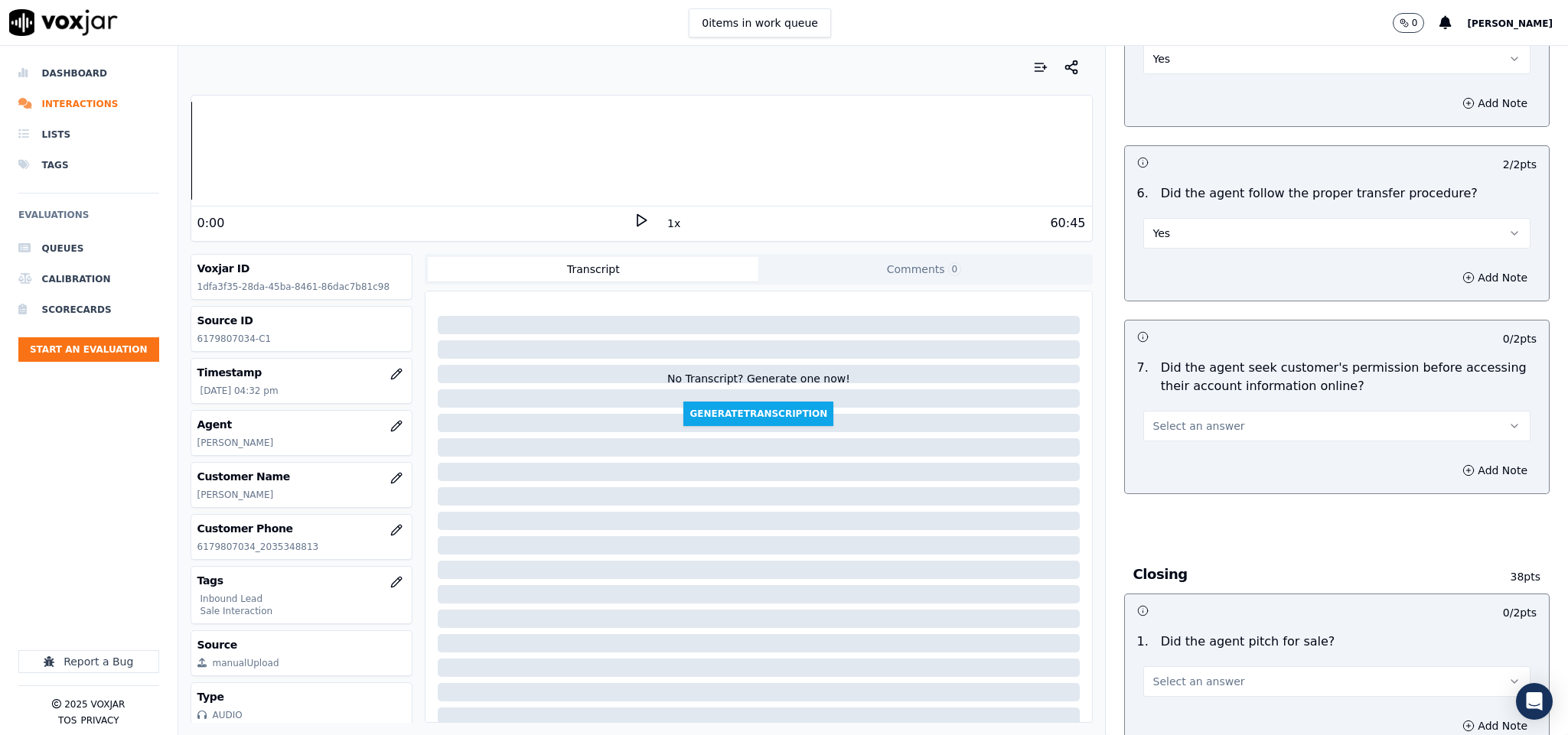
scroll to position [2640, 0]
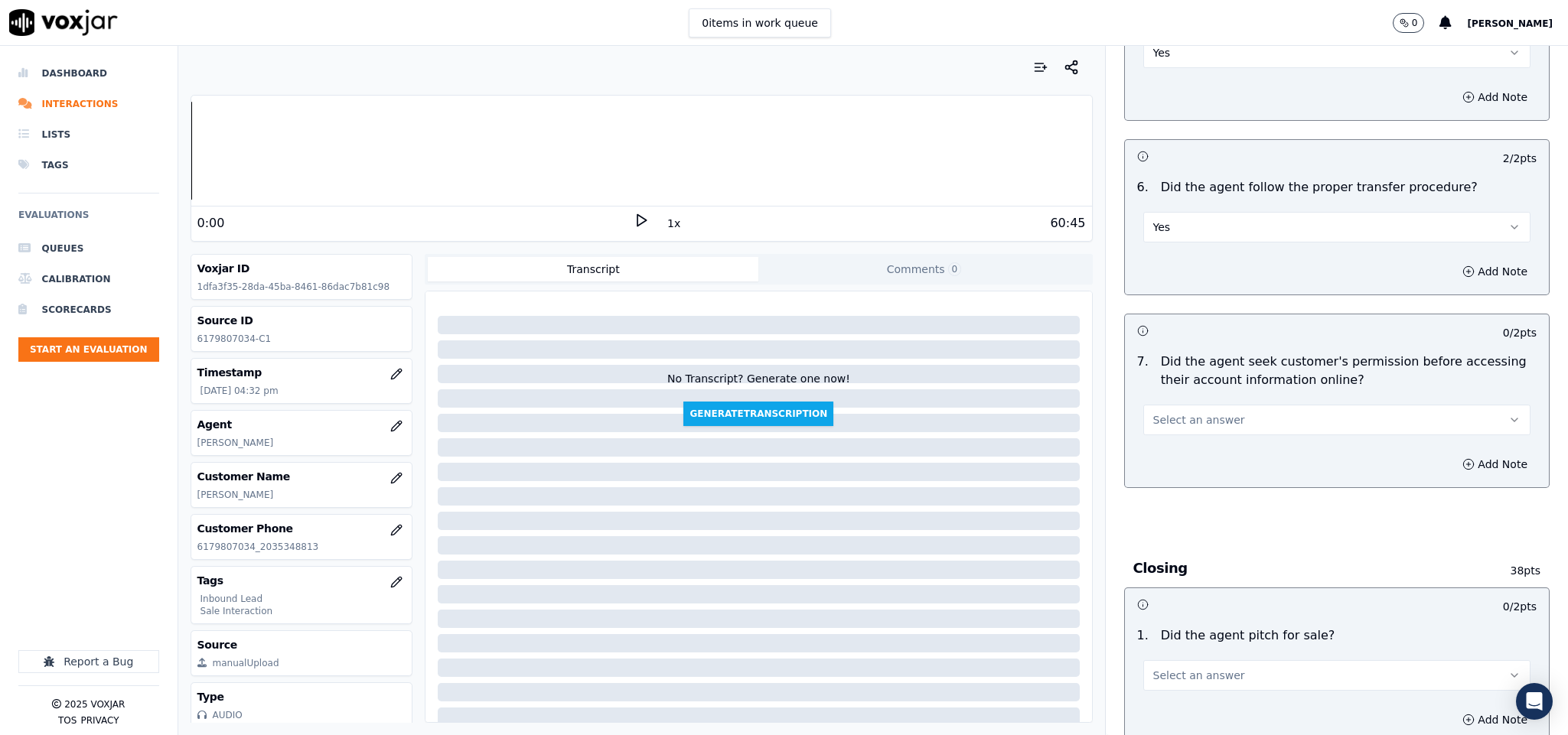
click at [1208, 405] on button "Select an answer" at bounding box center [1337, 420] width 388 height 31
click at [1178, 427] on div "Yes" at bounding box center [1298, 427] width 351 height 24
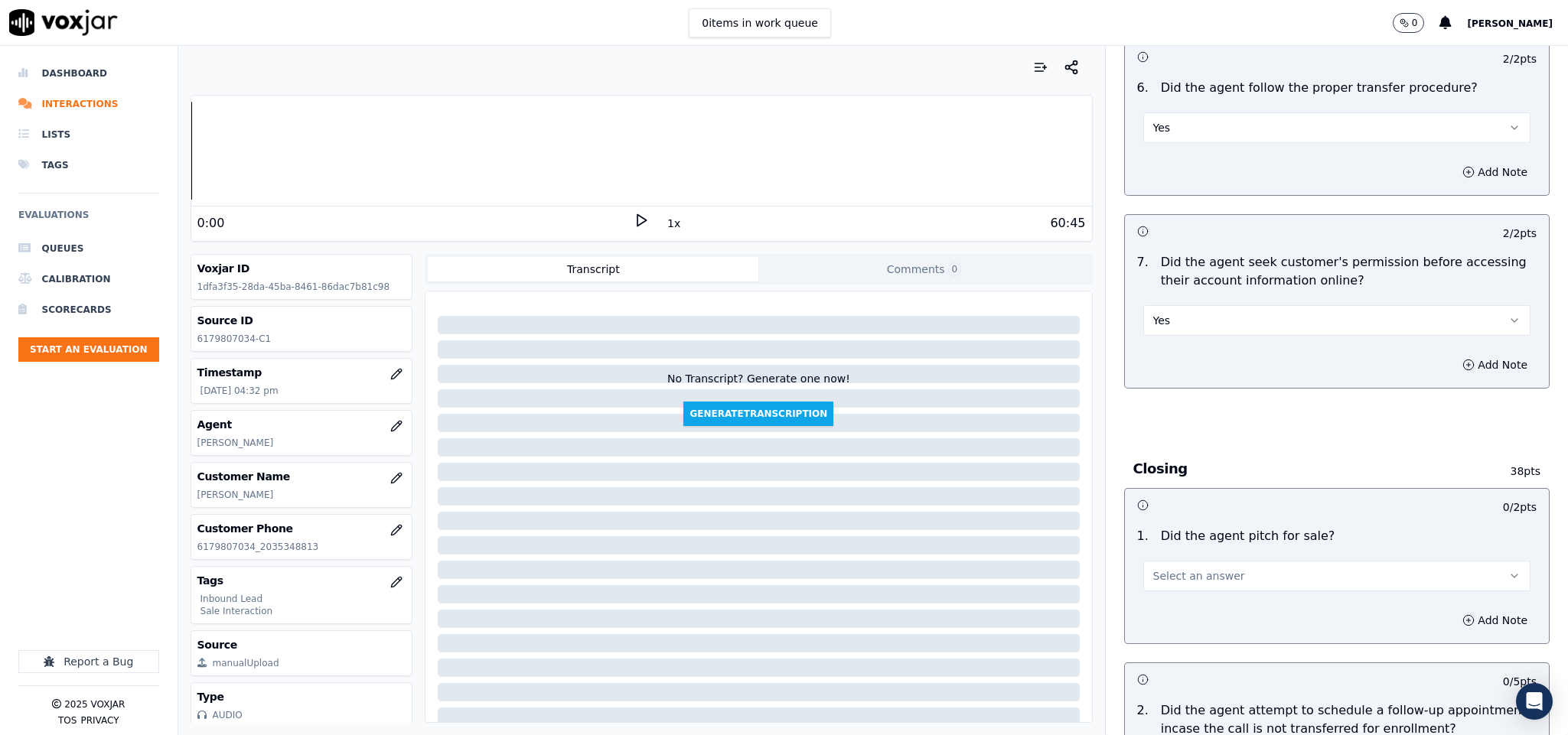
scroll to position [2870, 0]
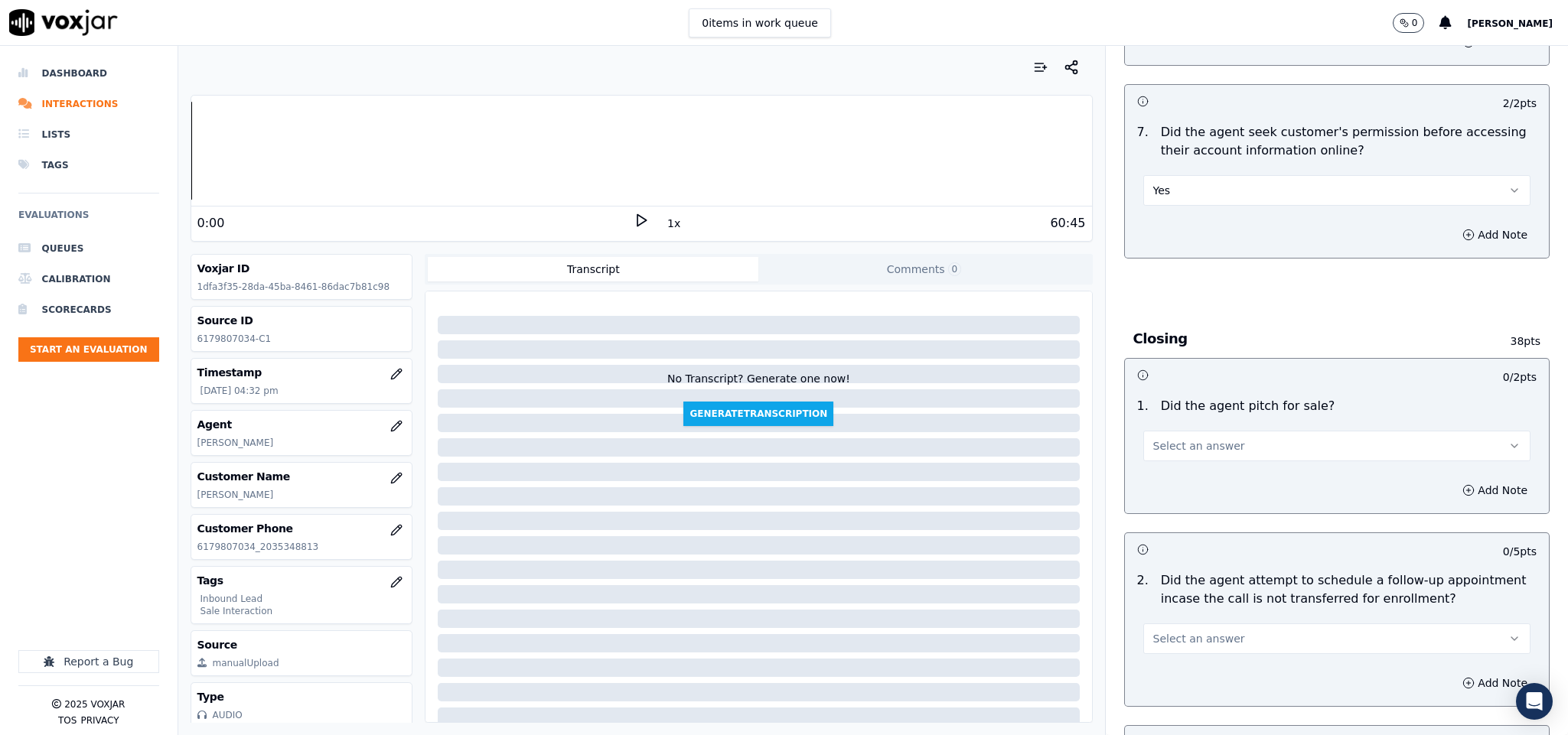
click at [1200, 438] on span "Select an answer" at bounding box center [1199, 446] width 92 height 15
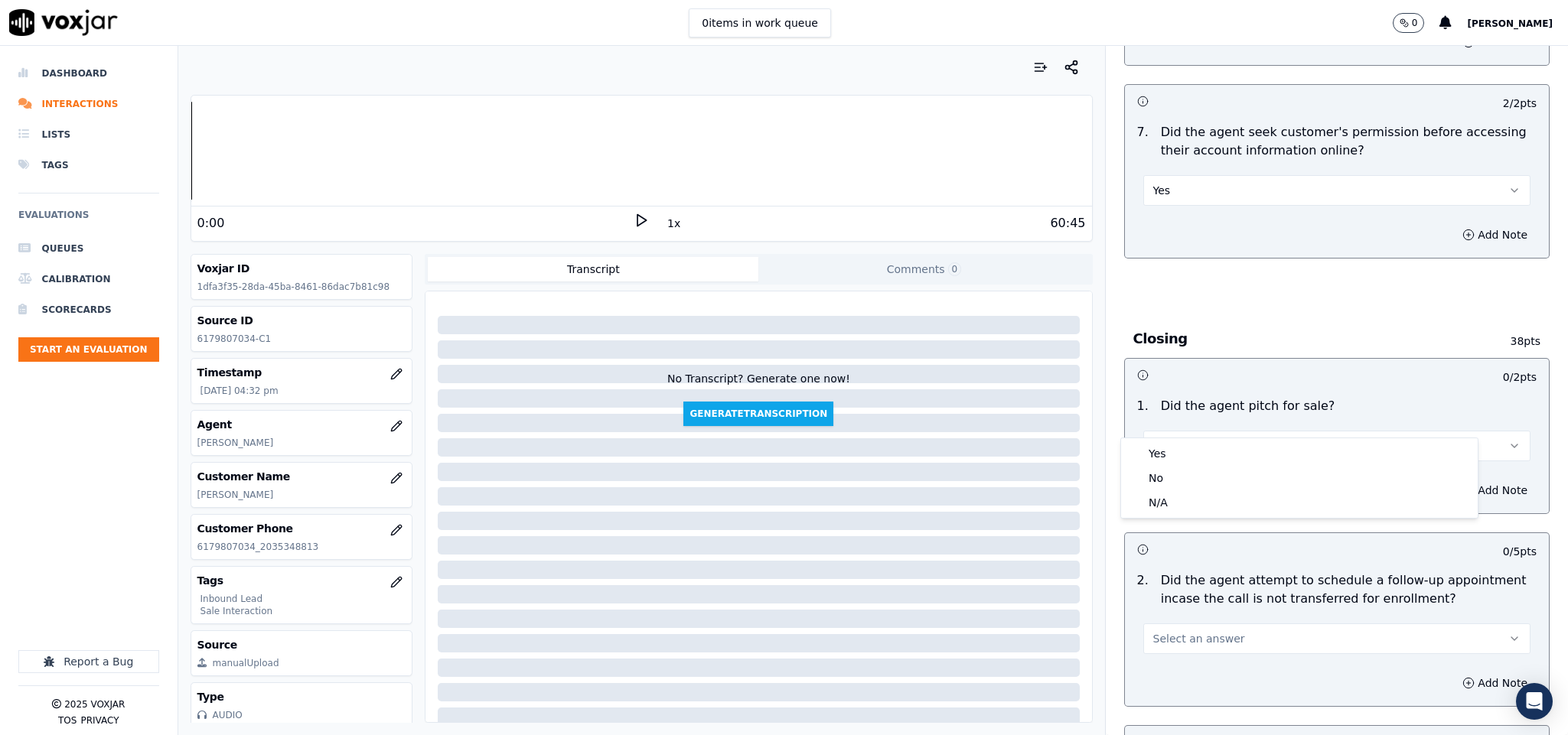
click at [1178, 450] on div "Yes" at bounding box center [1298, 454] width 351 height 24
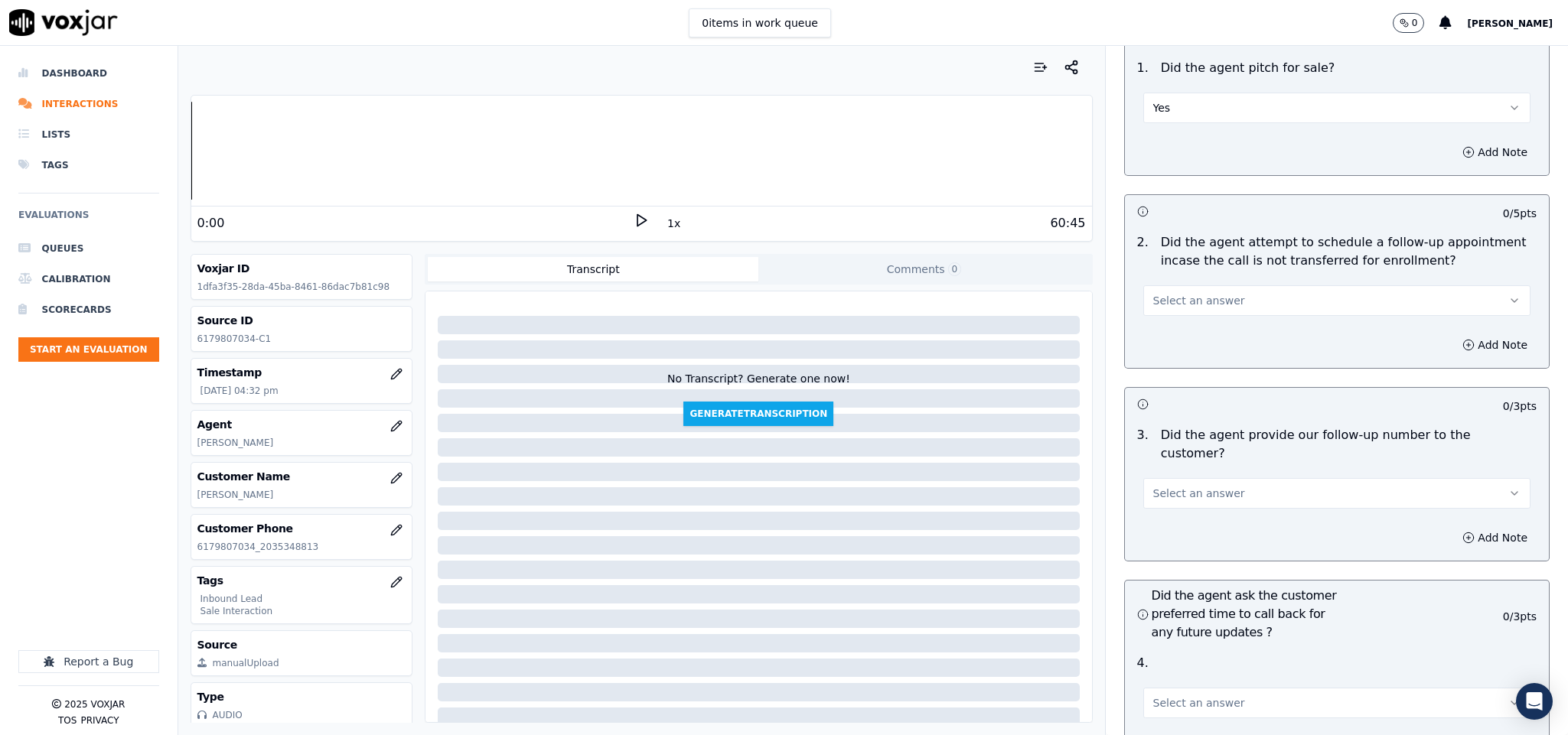
scroll to position [3214, 0]
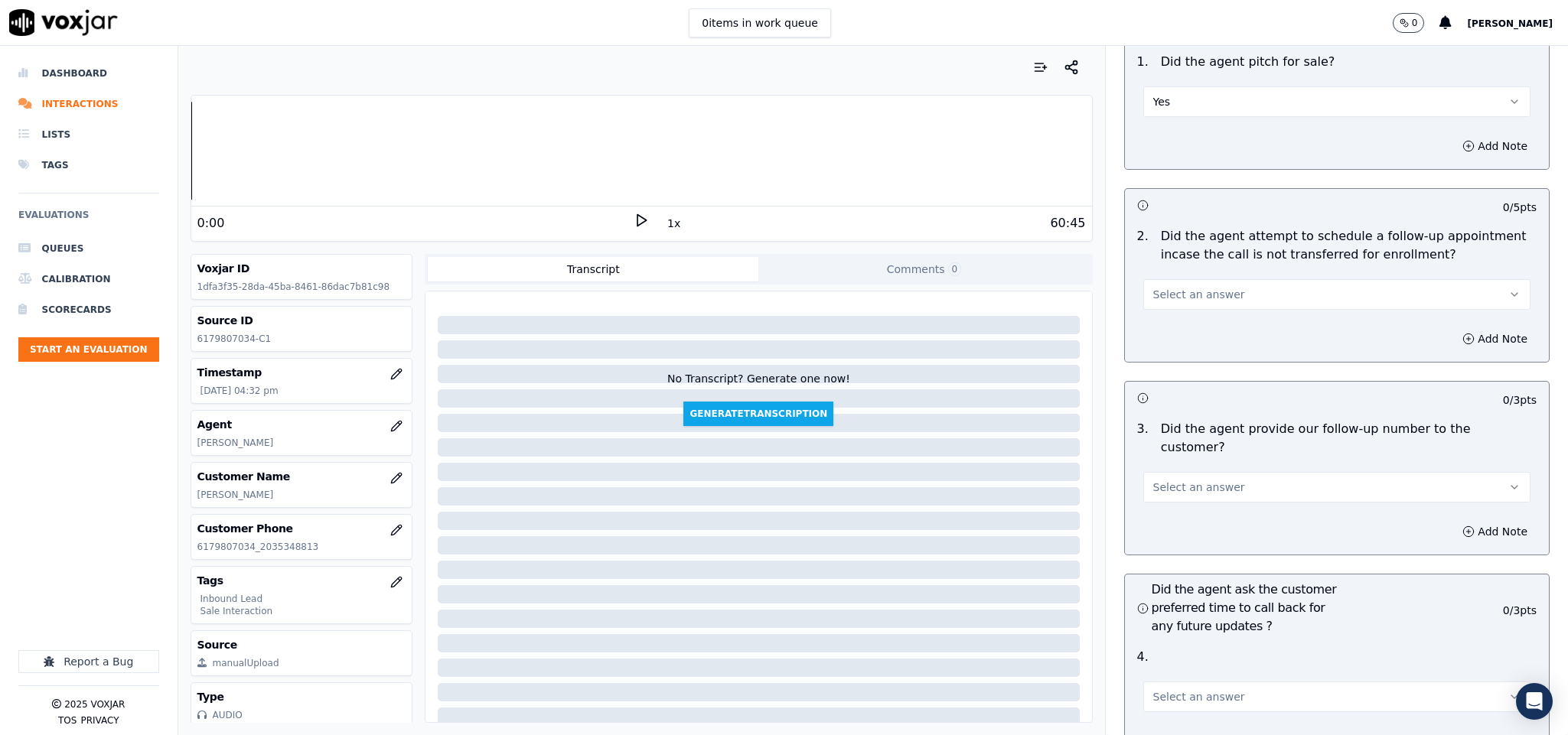
click at [1238, 280] on button "Select an answer" at bounding box center [1337, 295] width 388 height 31
click at [1195, 316] on div "No" at bounding box center [1298, 327] width 351 height 24
click at [1207, 280] on button "No" at bounding box center [1337, 295] width 388 height 31
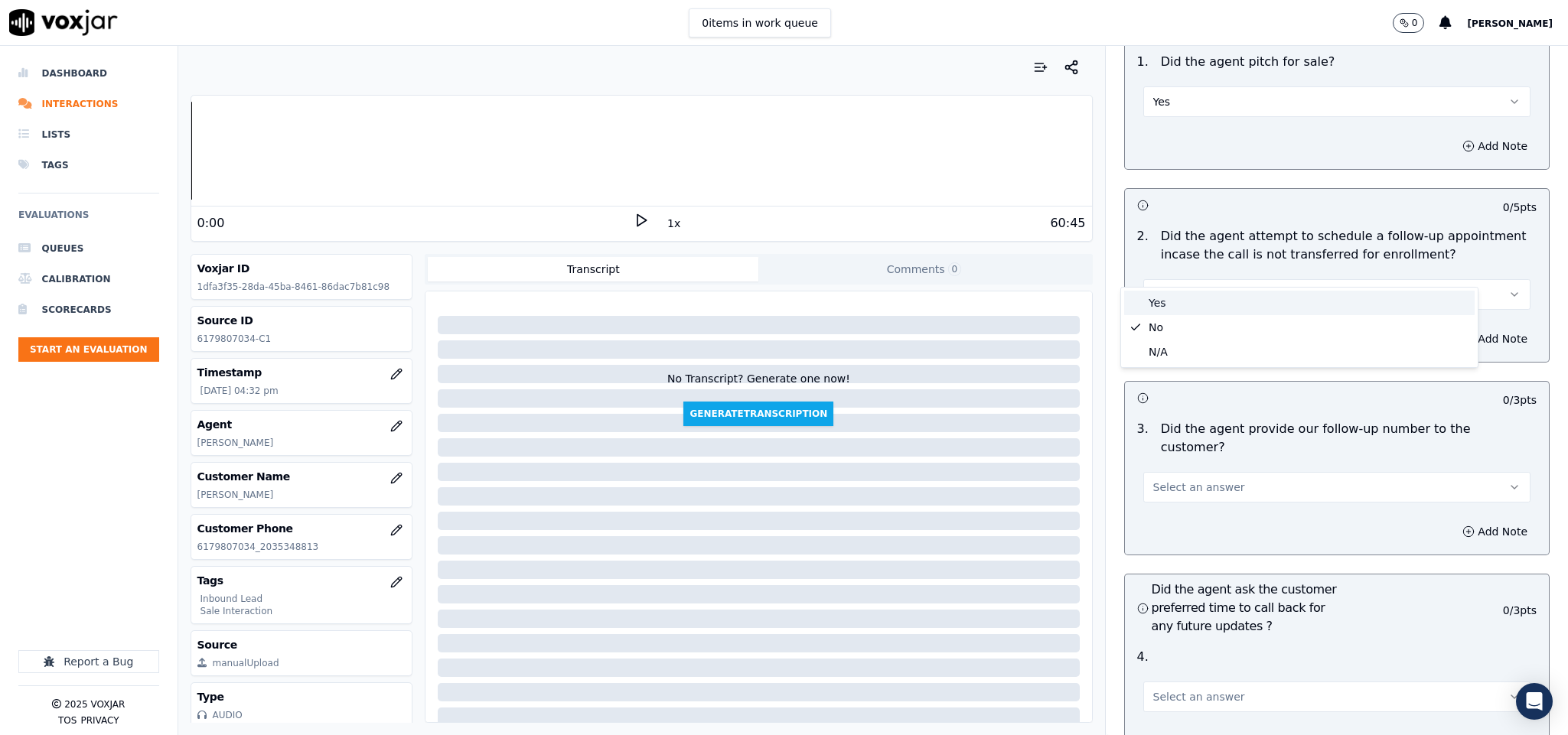
click at [1192, 308] on div "Yes" at bounding box center [1298, 302] width 351 height 24
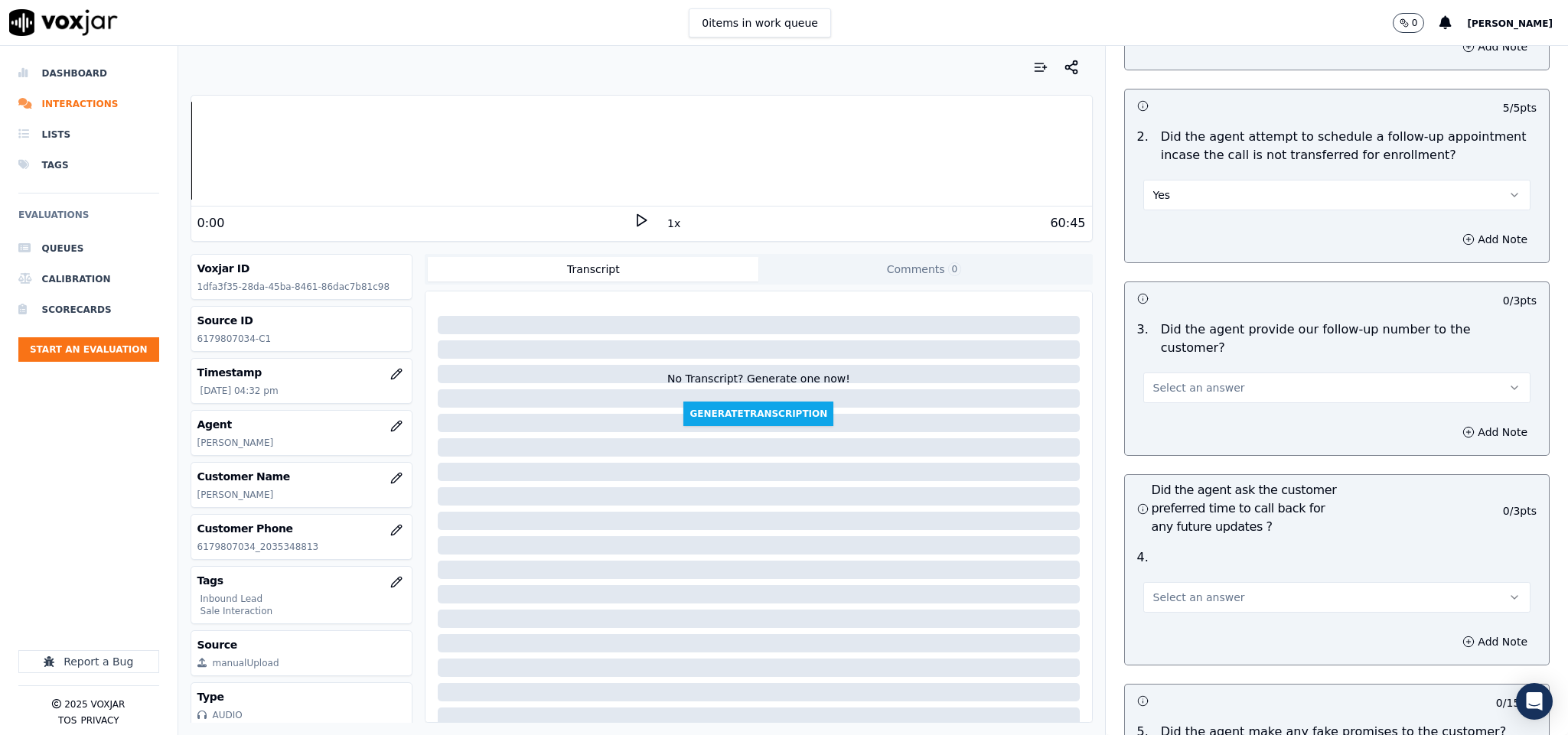
scroll to position [3443, 0]
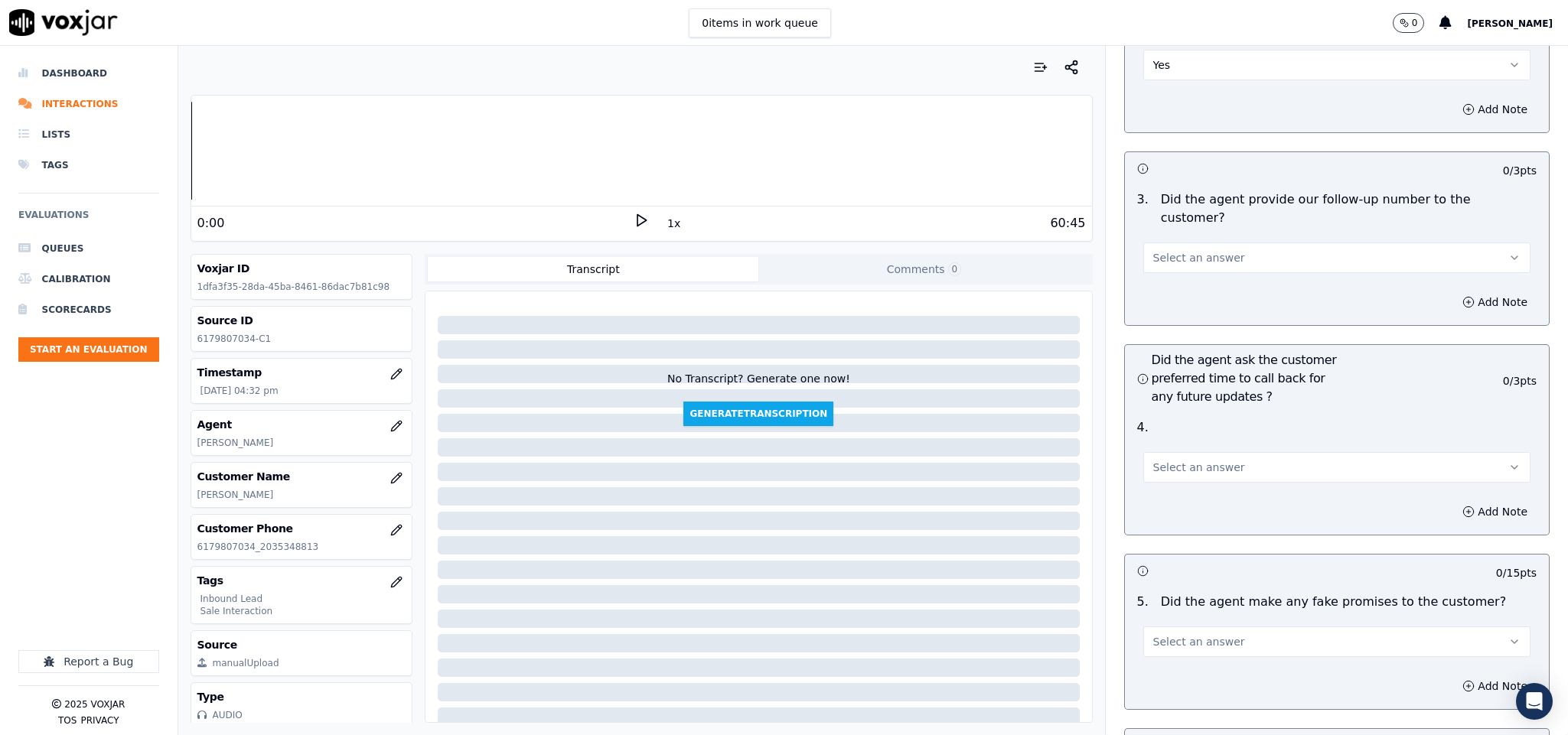
click at [1205, 250] on span "Select an answer" at bounding box center [1199, 257] width 92 height 15
click at [1182, 258] on div "Yes" at bounding box center [1298, 248] width 351 height 24
click at [1194, 452] on button "Select an answer" at bounding box center [1337, 467] width 388 height 31
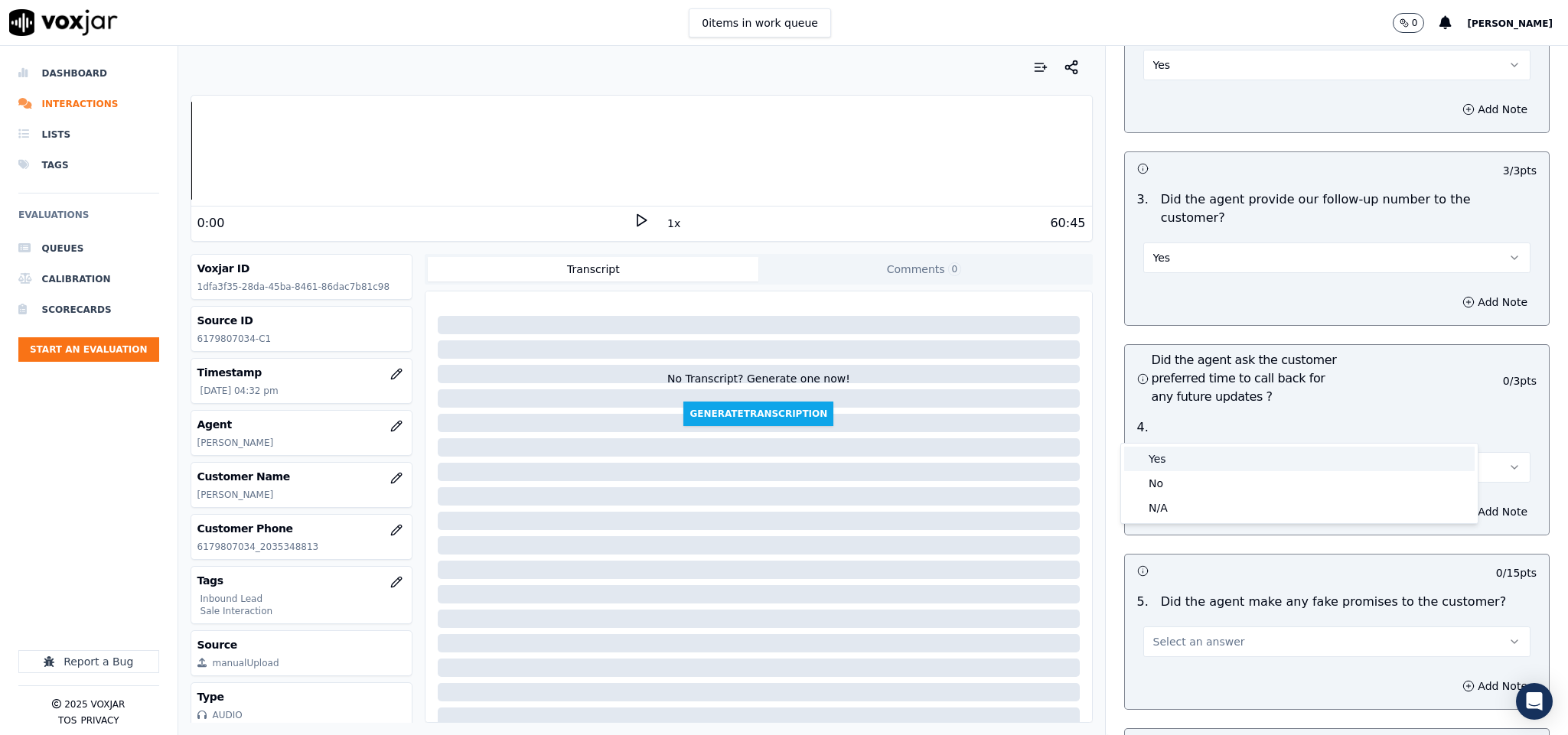
click at [1183, 452] on div "Yes" at bounding box center [1298, 459] width 351 height 24
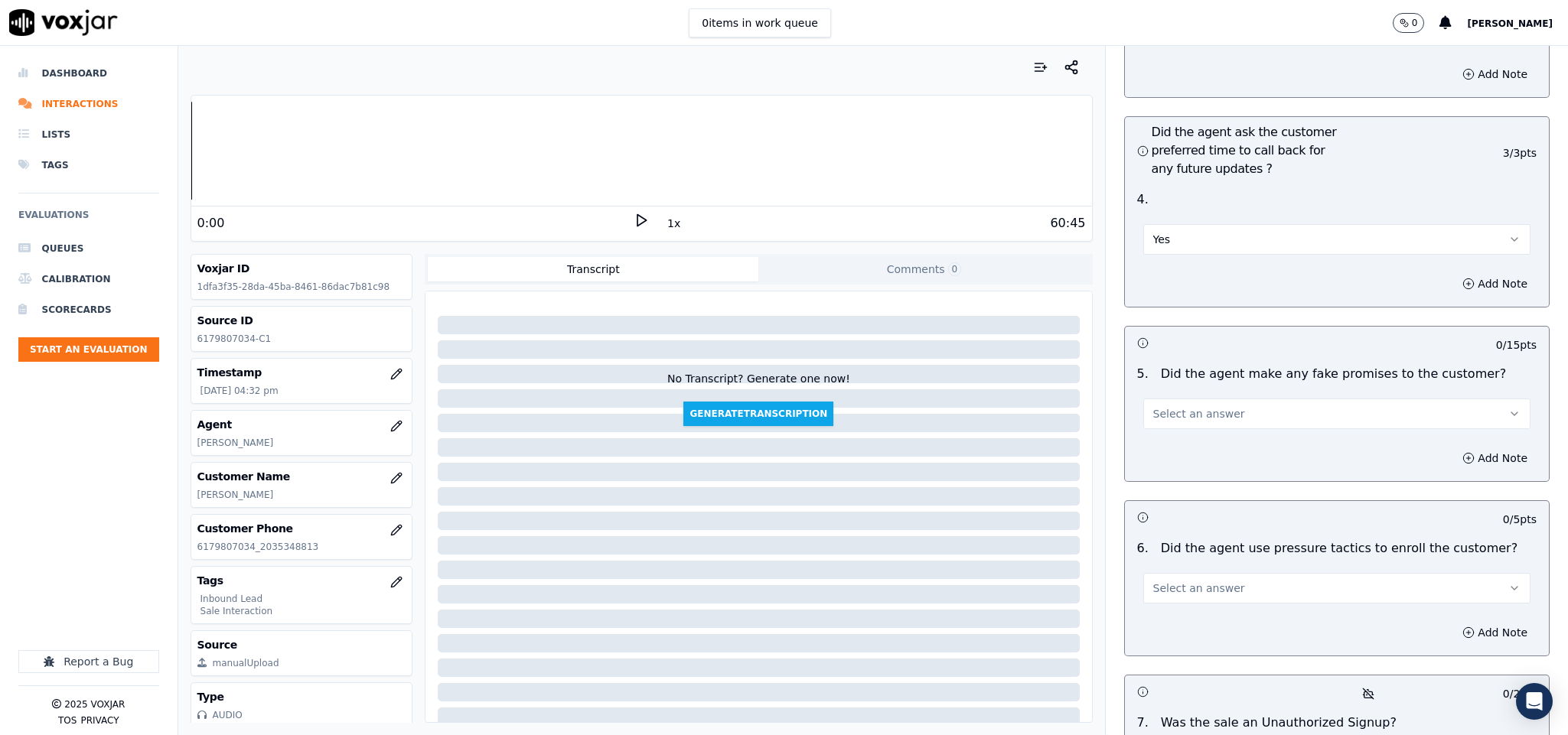
scroll to position [3673, 0]
click at [1198, 397] on button "Select an answer" at bounding box center [1337, 412] width 388 height 31
click at [1176, 430] on div "No" at bounding box center [1298, 428] width 351 height 24
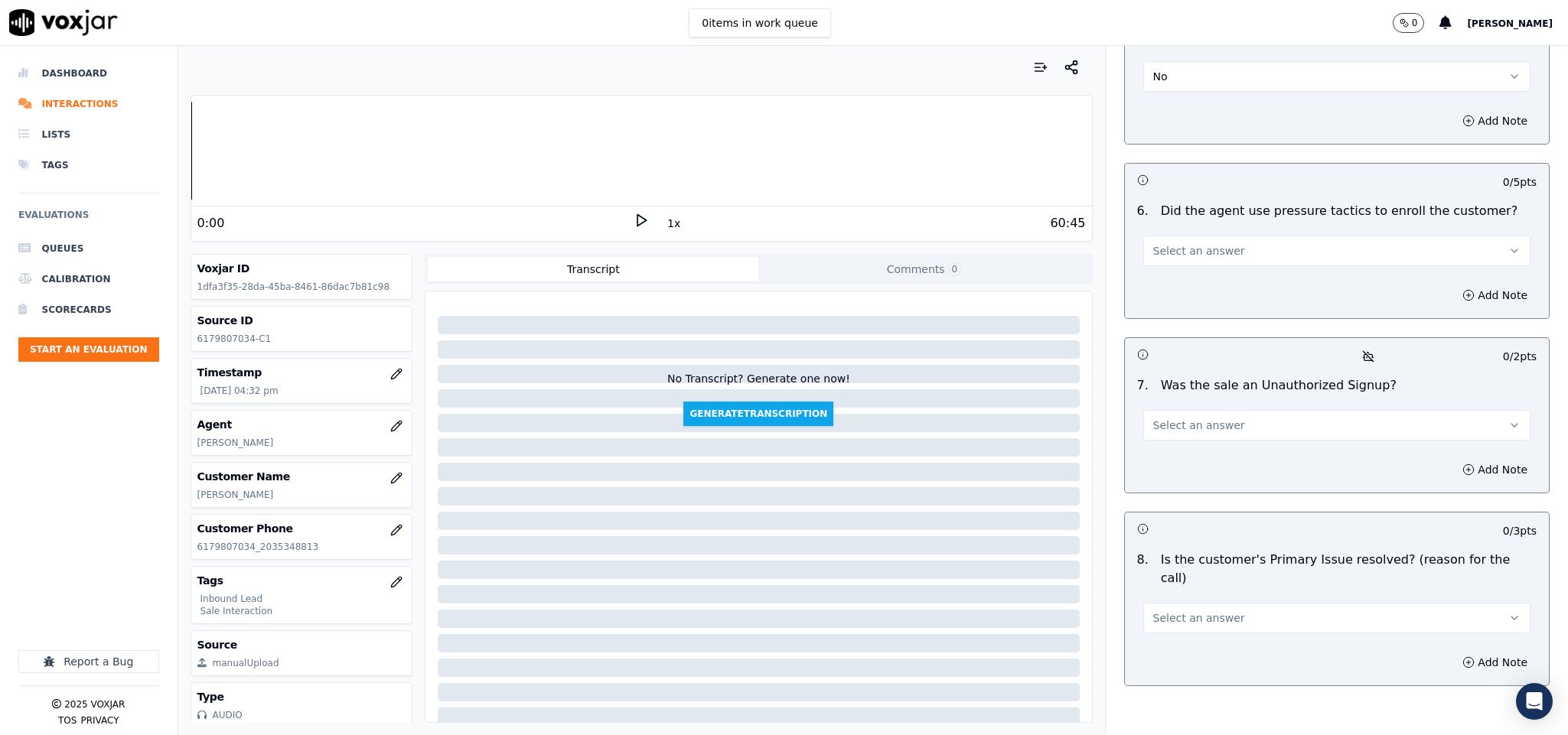
scroll to position [4018, 0]
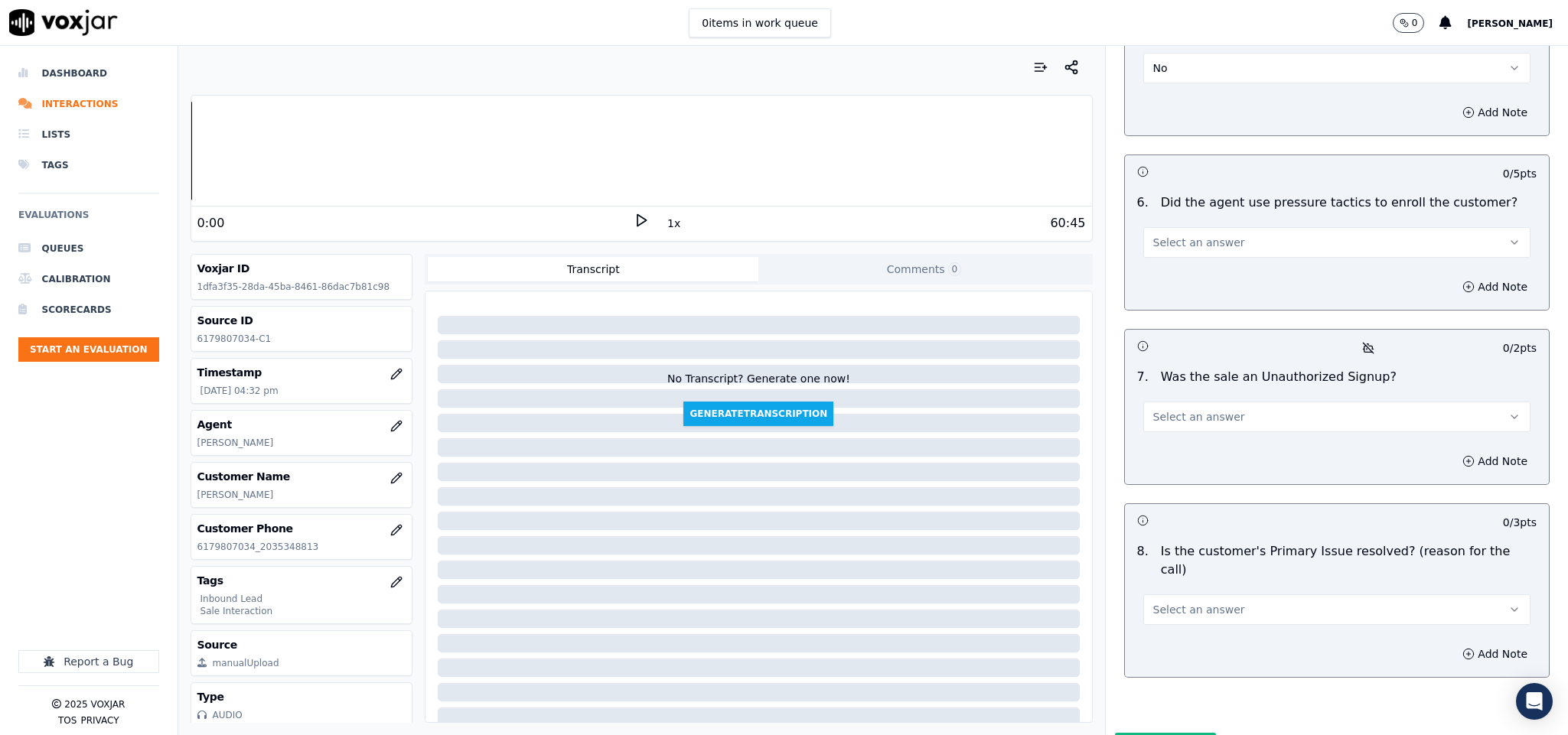
click at [1225, 227] on button "Select an answer" at bounding box center [1337, 243] width 388 height 31
click at [1173, 262] on div "No" at bounding box center [1298, 260] width 351 height 24
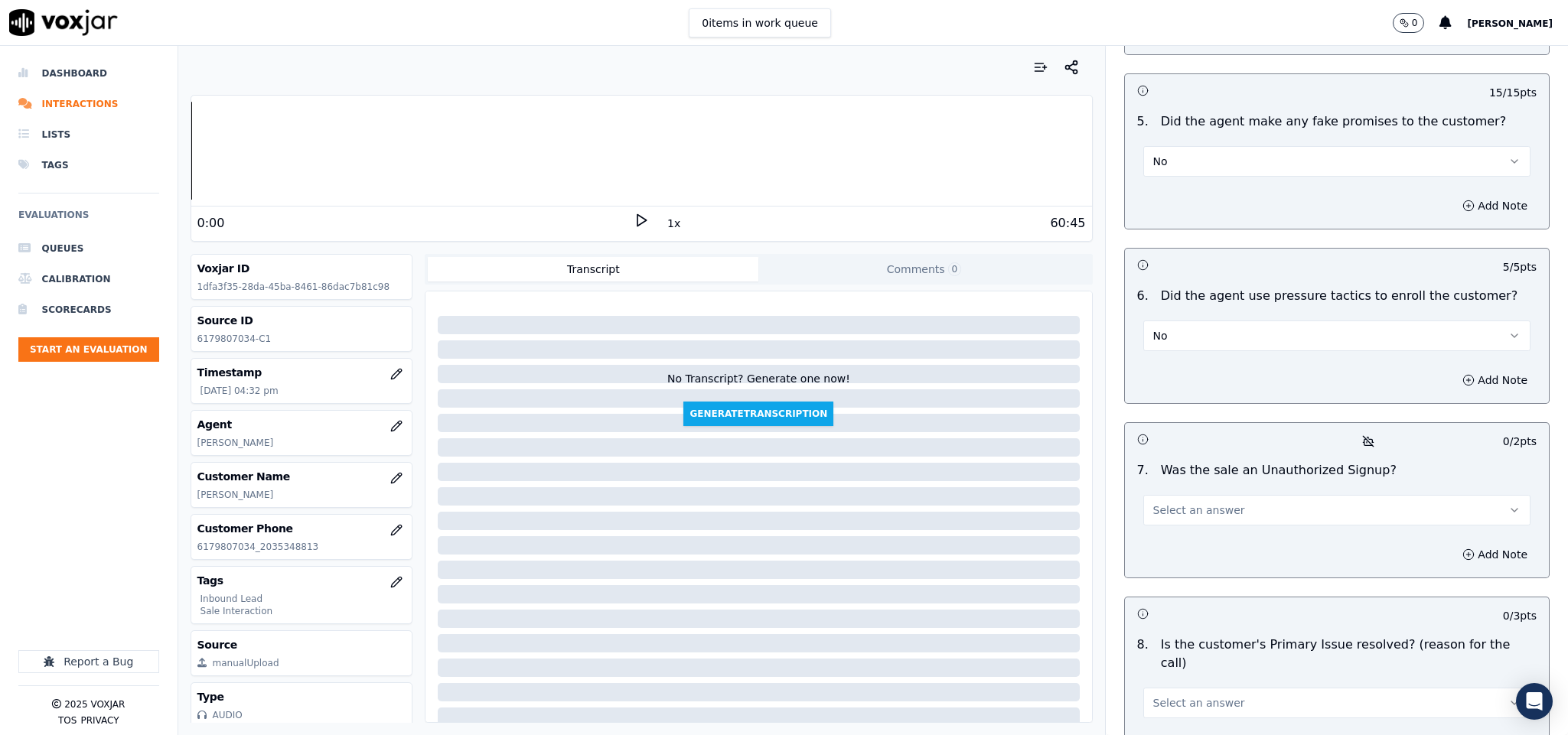
scroll to position [4044, 0]
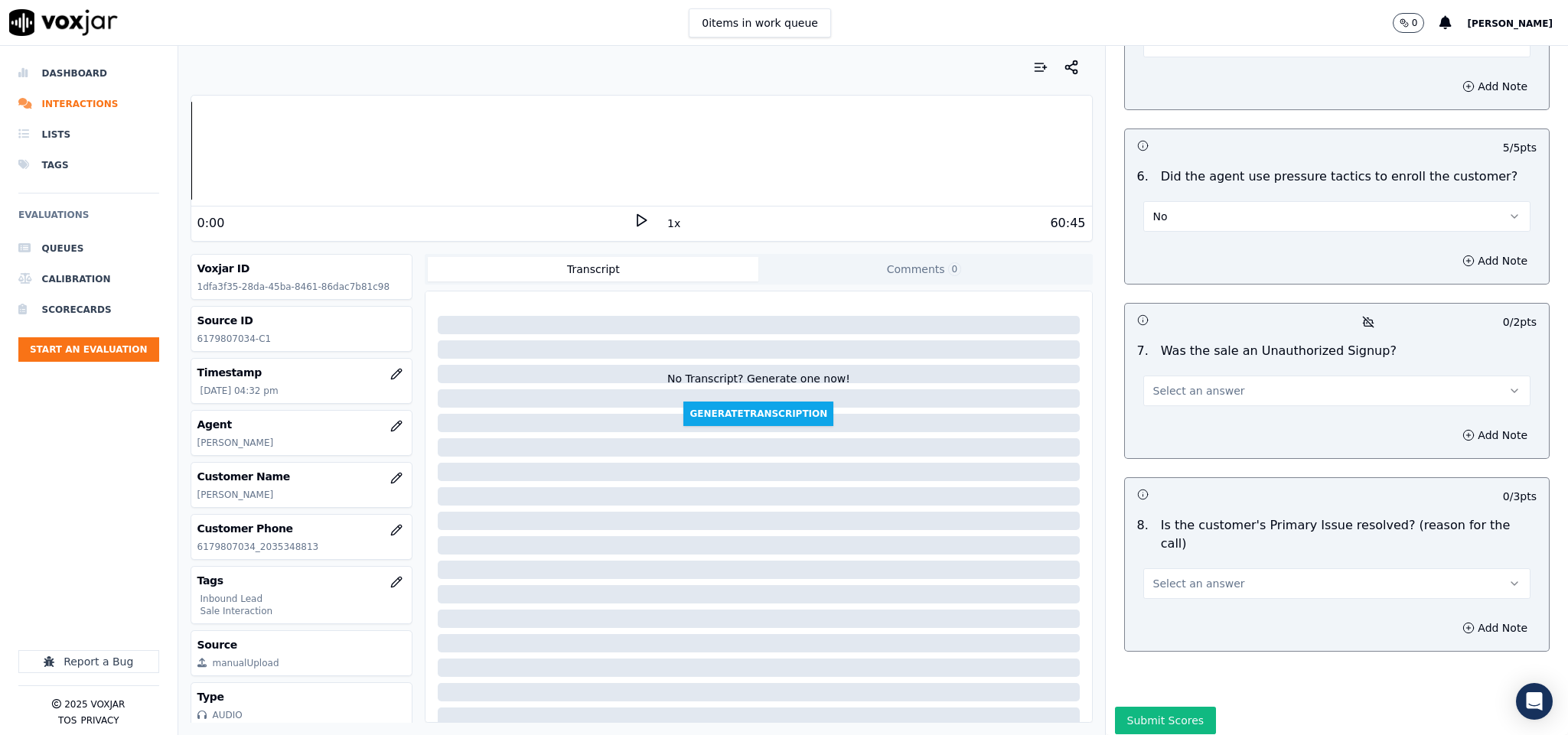
click at [1189, 383] on span "Select an answer" at bounding box center [1199, 390] width 92 height 15
click at [1175, 400] on div "No" at bounding box center [1298, 409] width 351 height 24
click at [1205, 576] on span "Select an answer" at bounding box center [1199, 583] width 92 height 15
click at [1199, 554] on div "Yes" at bounding box center [1298, 559] width 351 height 24
click at [1167, 707] on button "Submit Scores" at bounding box center [1165, 721] width 102 height 28
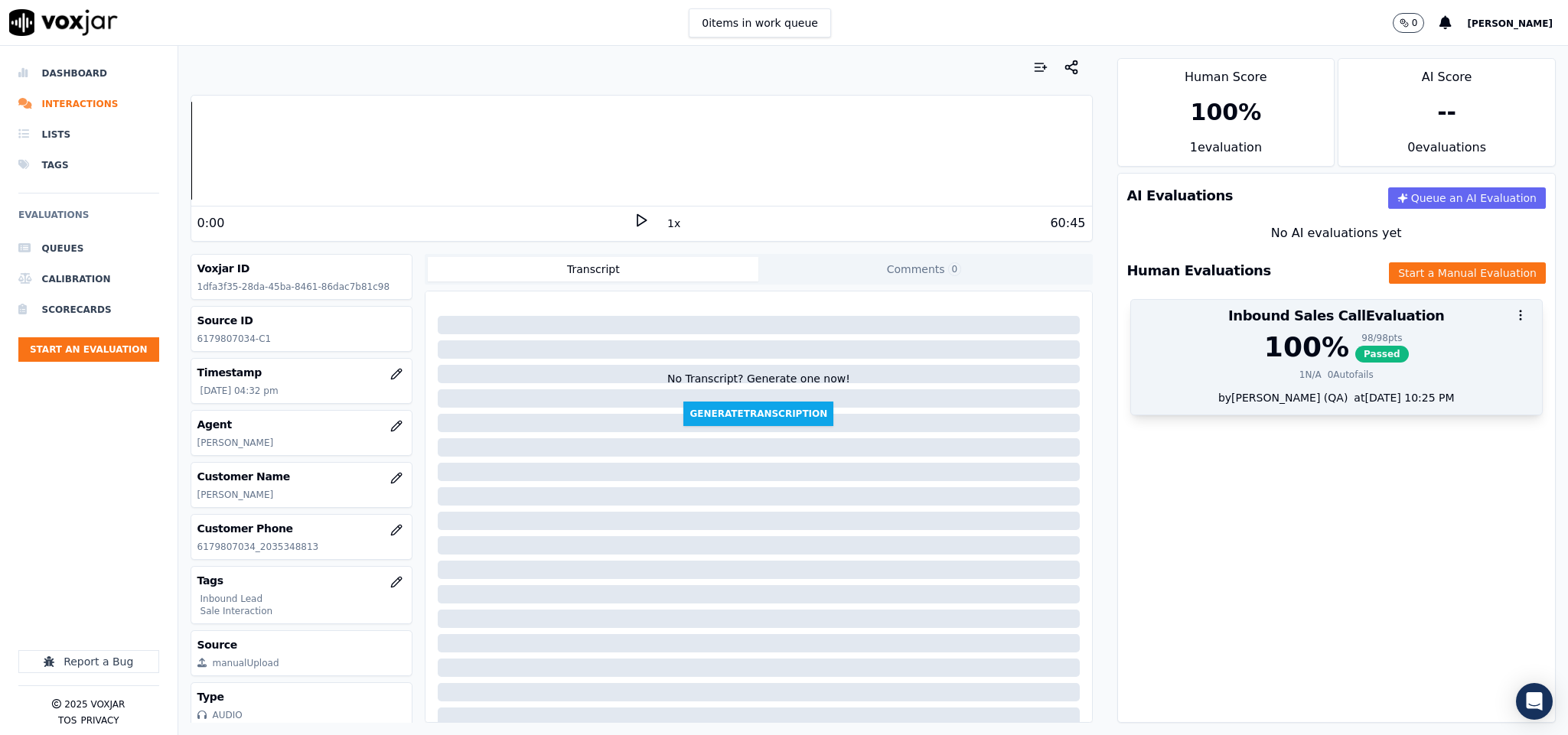
click at [1300, 356] on div "100 %" at bounding box center [1307, 347] width 85 height 31
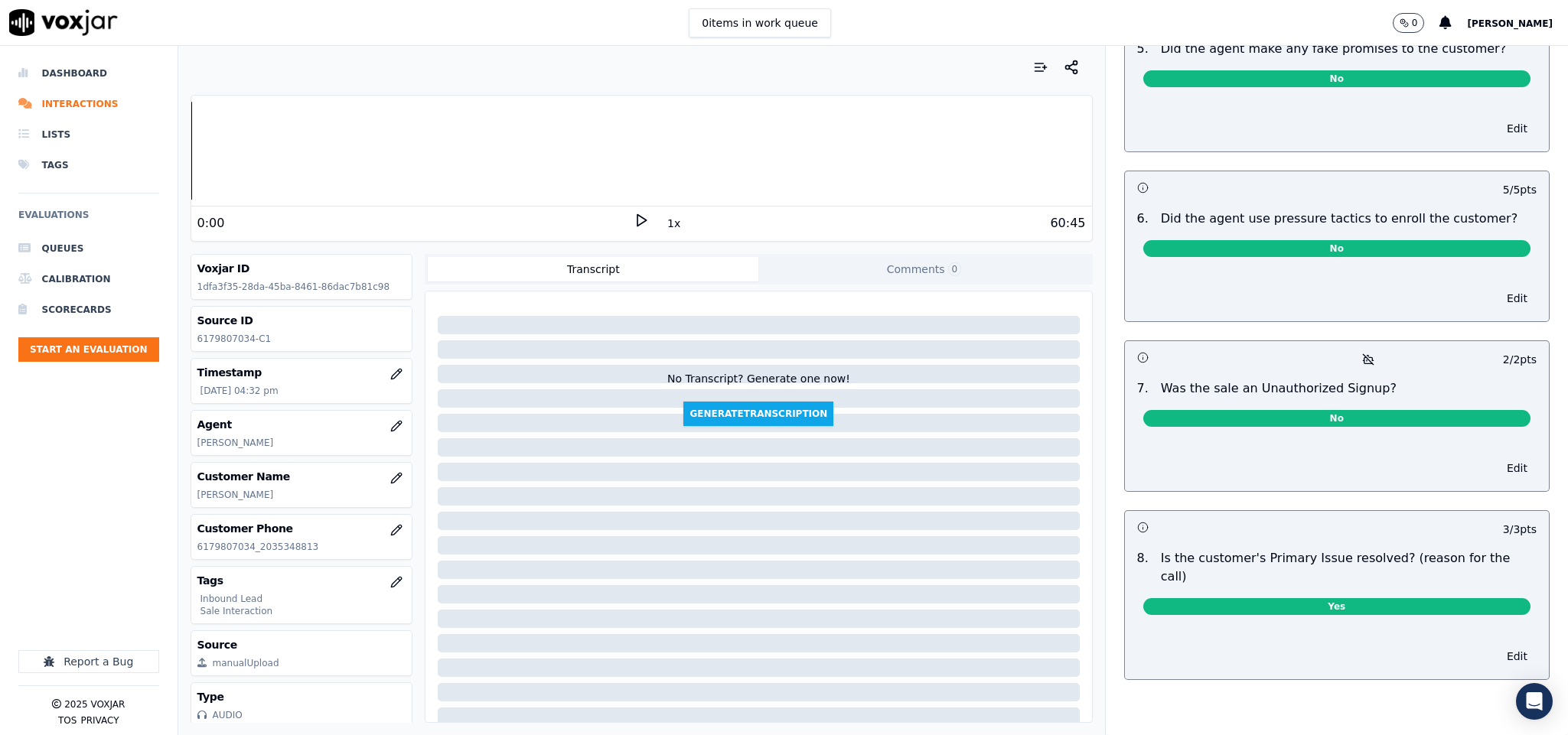
scroll to position [0, 0]
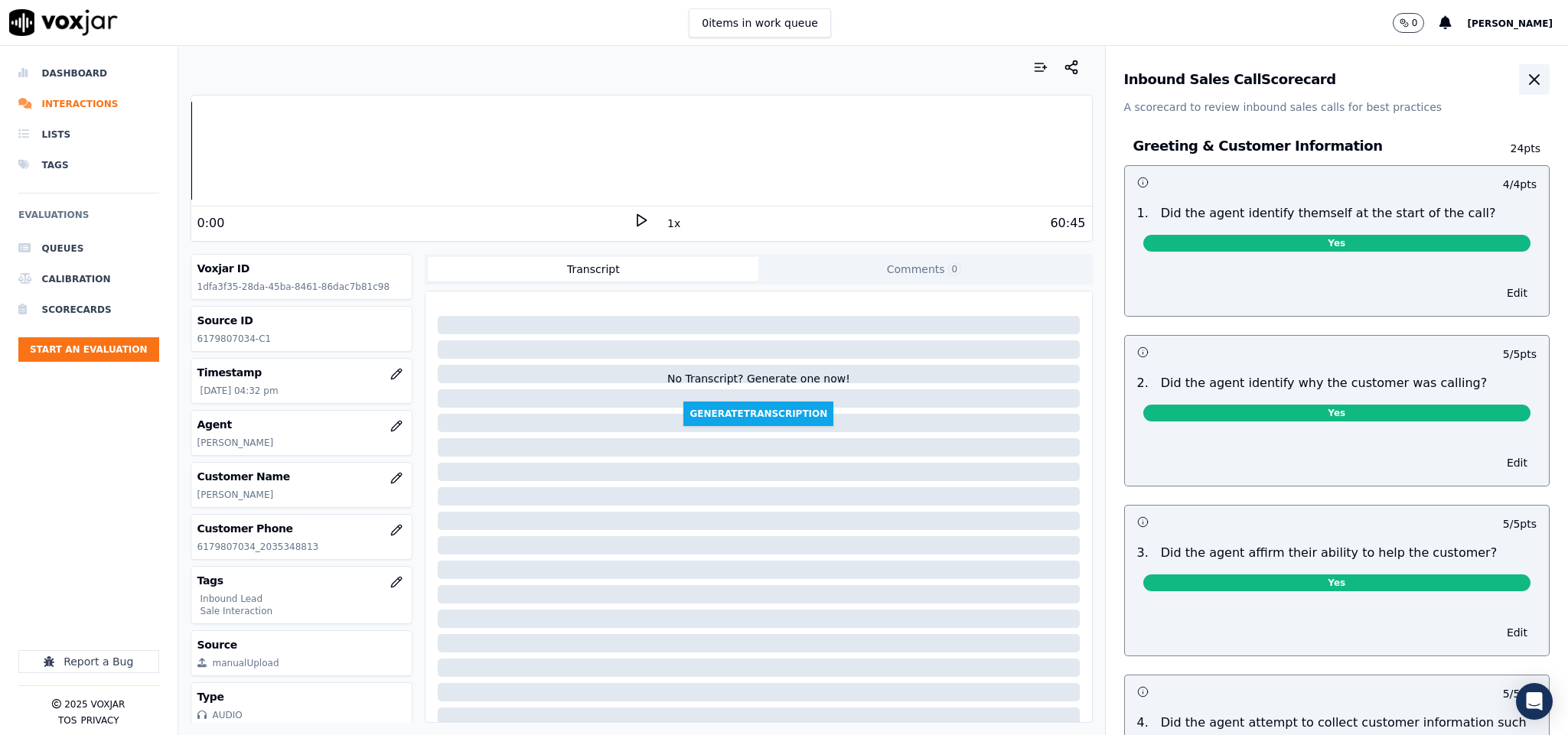
click at [1525, 88] on icon "button" at bounding box center [1534, 79] width 18 height 18
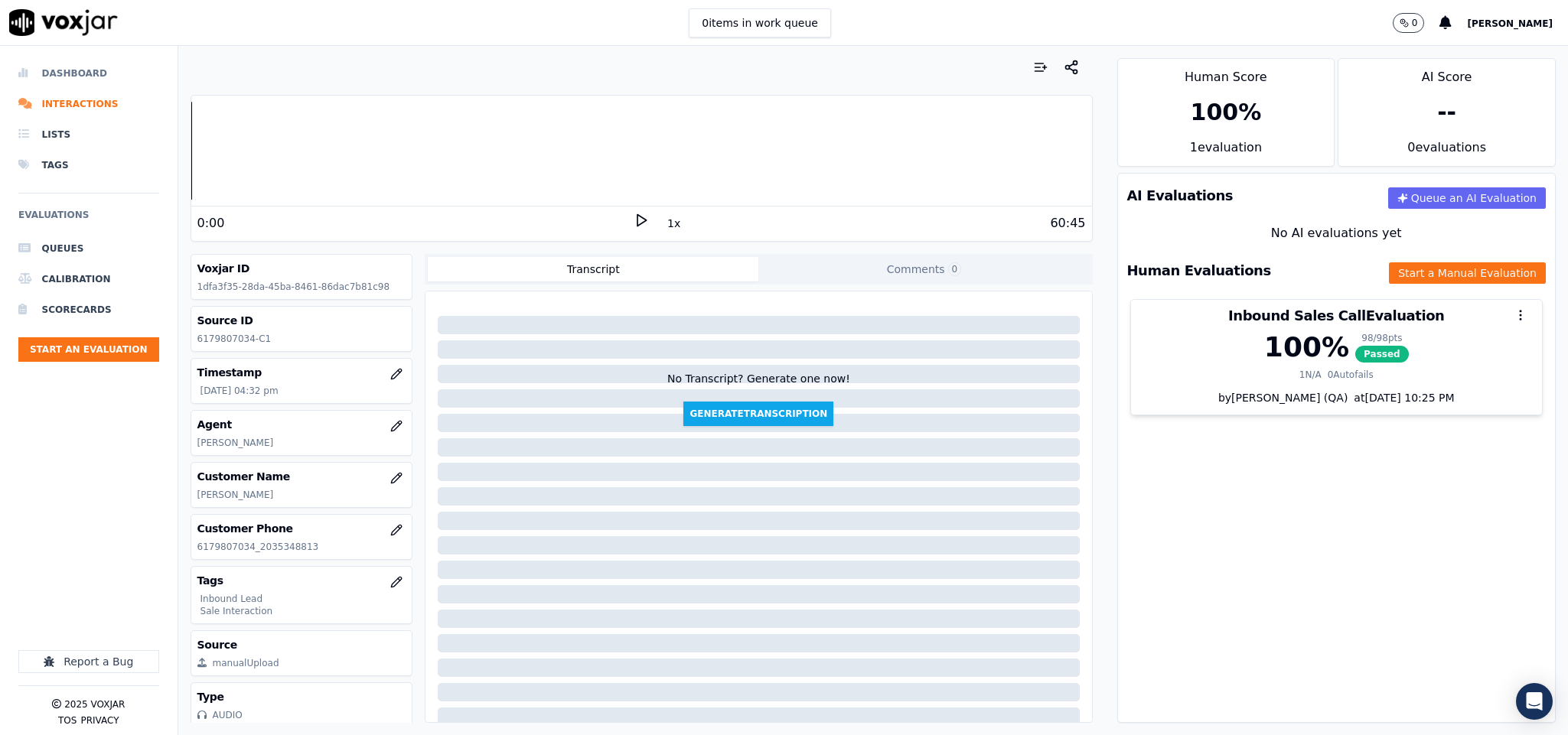
click at [76, 77] on li "Dashboard" at bounding box center [88, 73] width 141 height 31
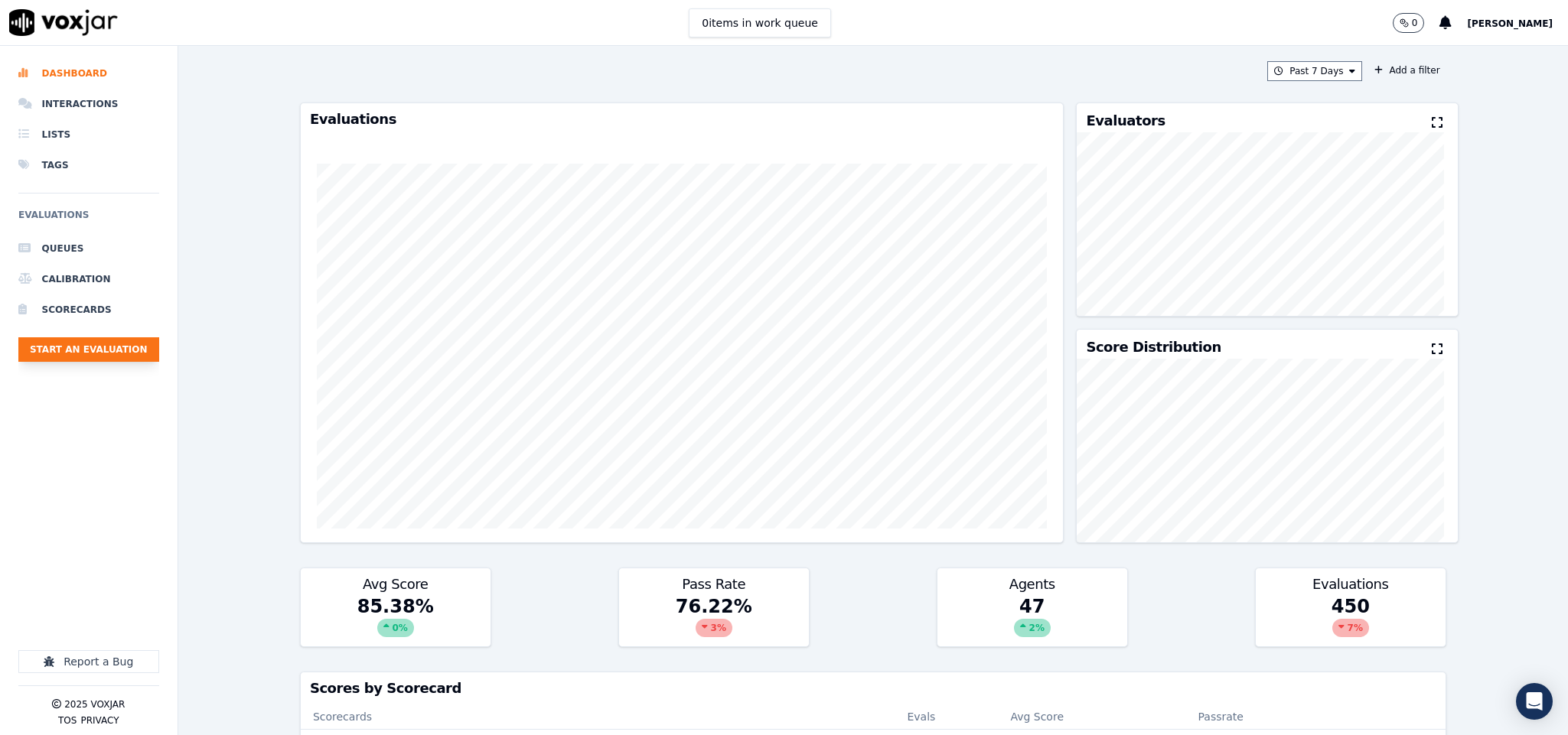
click at [133, 349] on button "Start an Evaluation" at bounding box center [88, 349] width 141 height 24
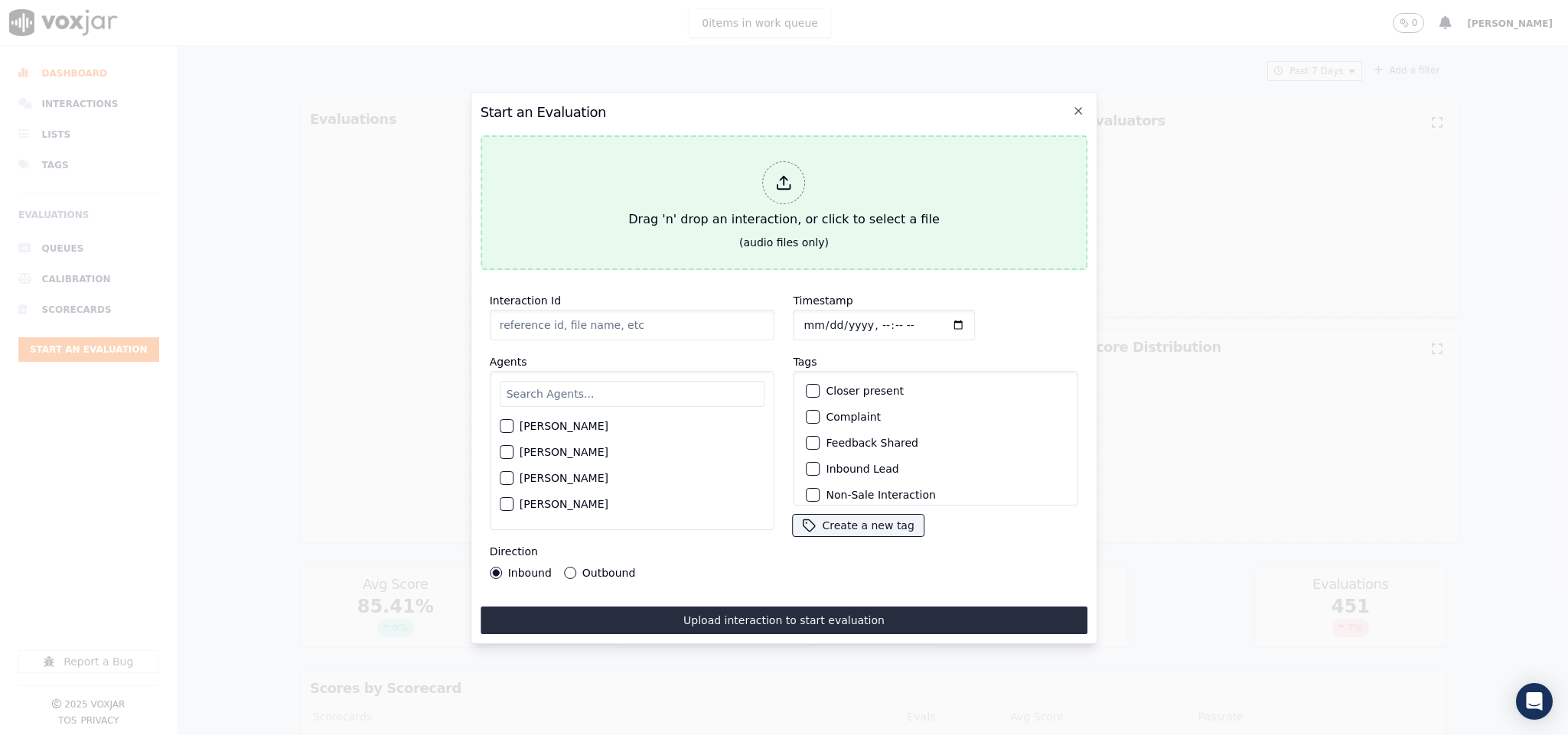
click at [732, 186] on div "Drag 'n' drop an interaction, or click to select a file" at bounding box center [784, 195] width 323 height 79
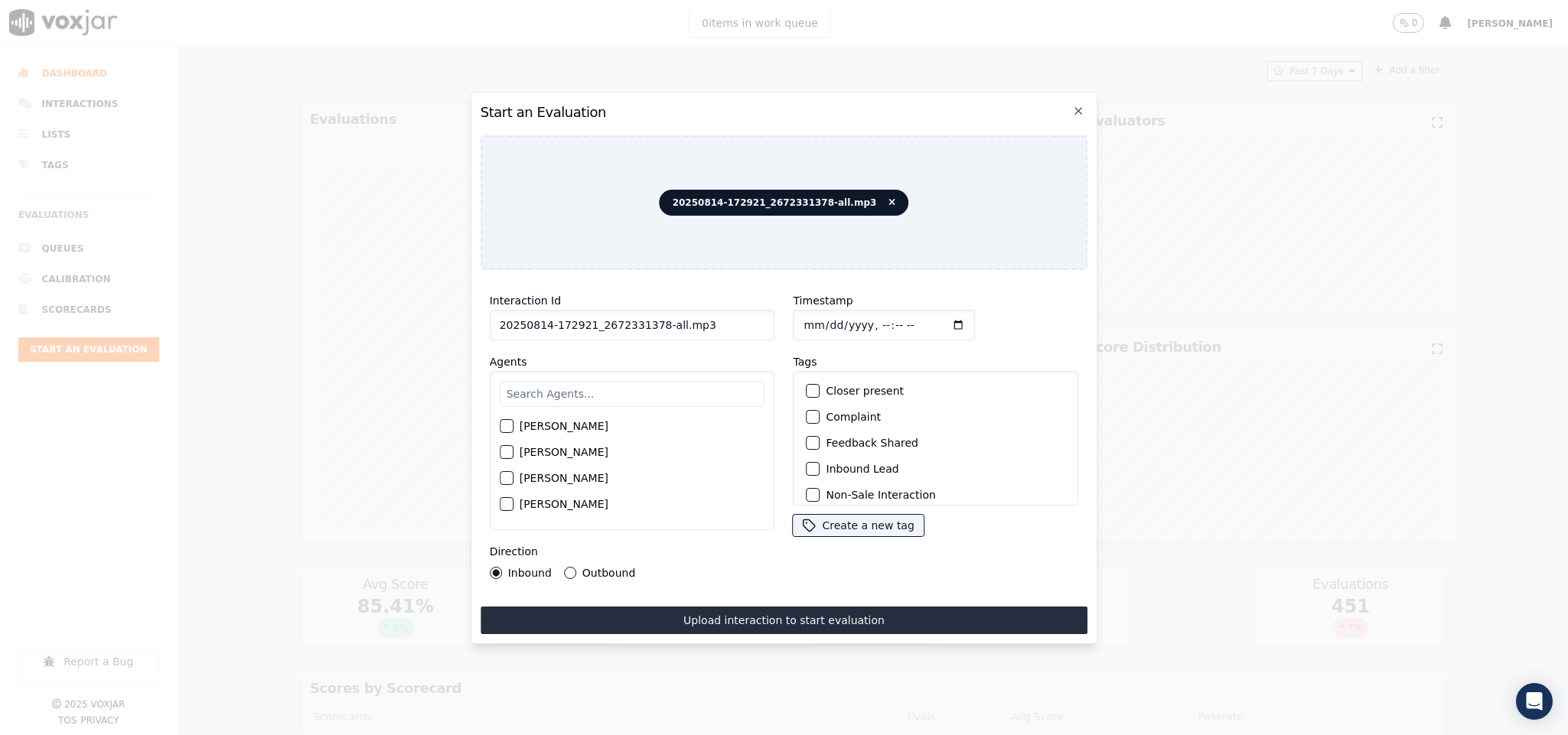
drag, startPoint x: 653, startPoint y: 317, endPoint x: 760, endPoint y: 322, distance: 107.1
click at [760, 322] on input "20250814-172921_2672331378-all.mp3" at bounding box center [632, 326] width 286 height 31
type input "20250814-172921_2672331378-C1"
click at [795, 320] on input "Timestamp" at bounding box center [885, 326] width 182 height 31
type input "[DATE]T16:58"
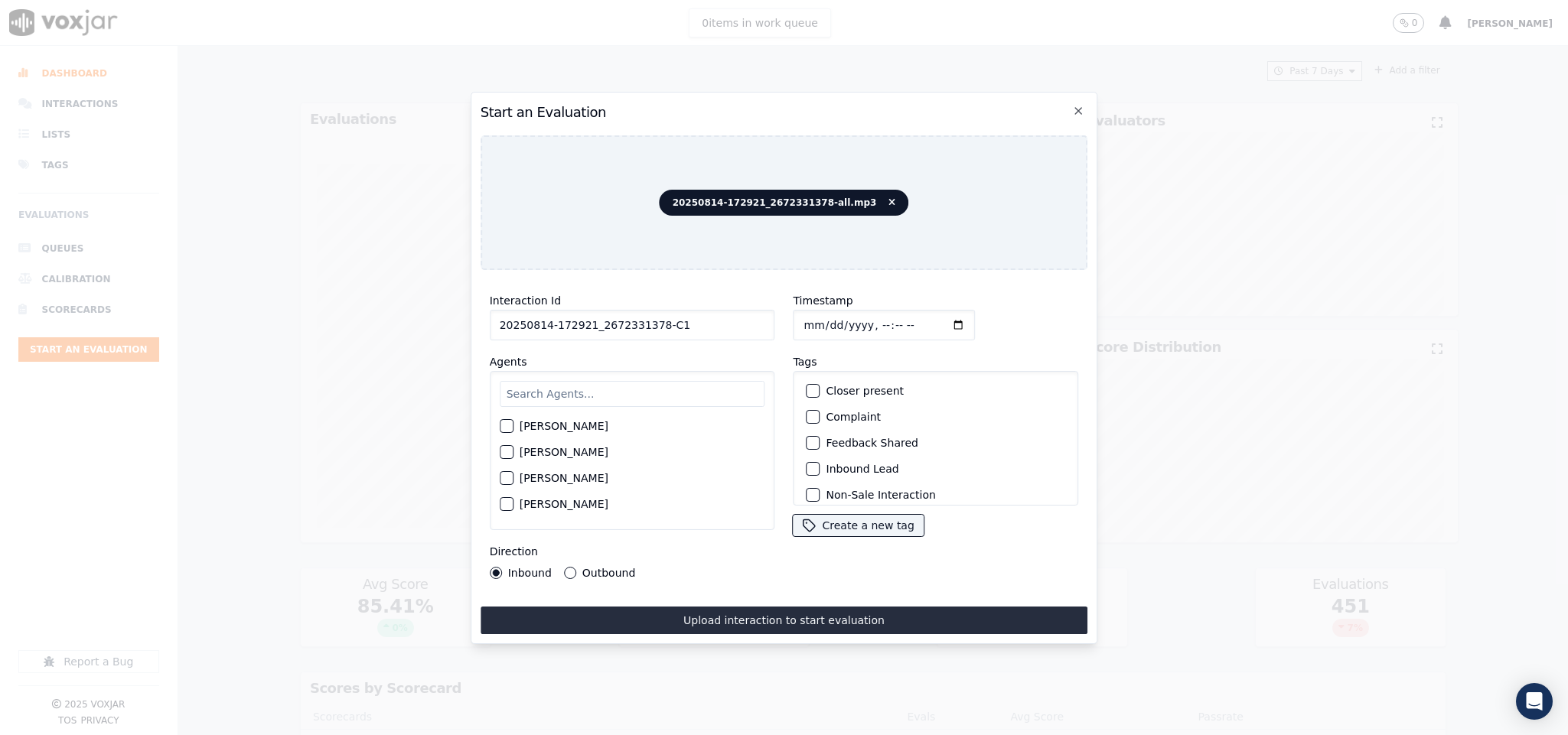
click at [808, 464] on div "button" at bounding box center [812, 469] width 11 height 11
click at [812, 473] on div "Sale Interaction" at bounding box center [936, 485] width 271 height 26
click at [809, 481] on div "button" at bounding box center [812, 486] width 11 height 11
click at [623, 384] on input "text" at bounding box center [632, 394] width 265 height 26
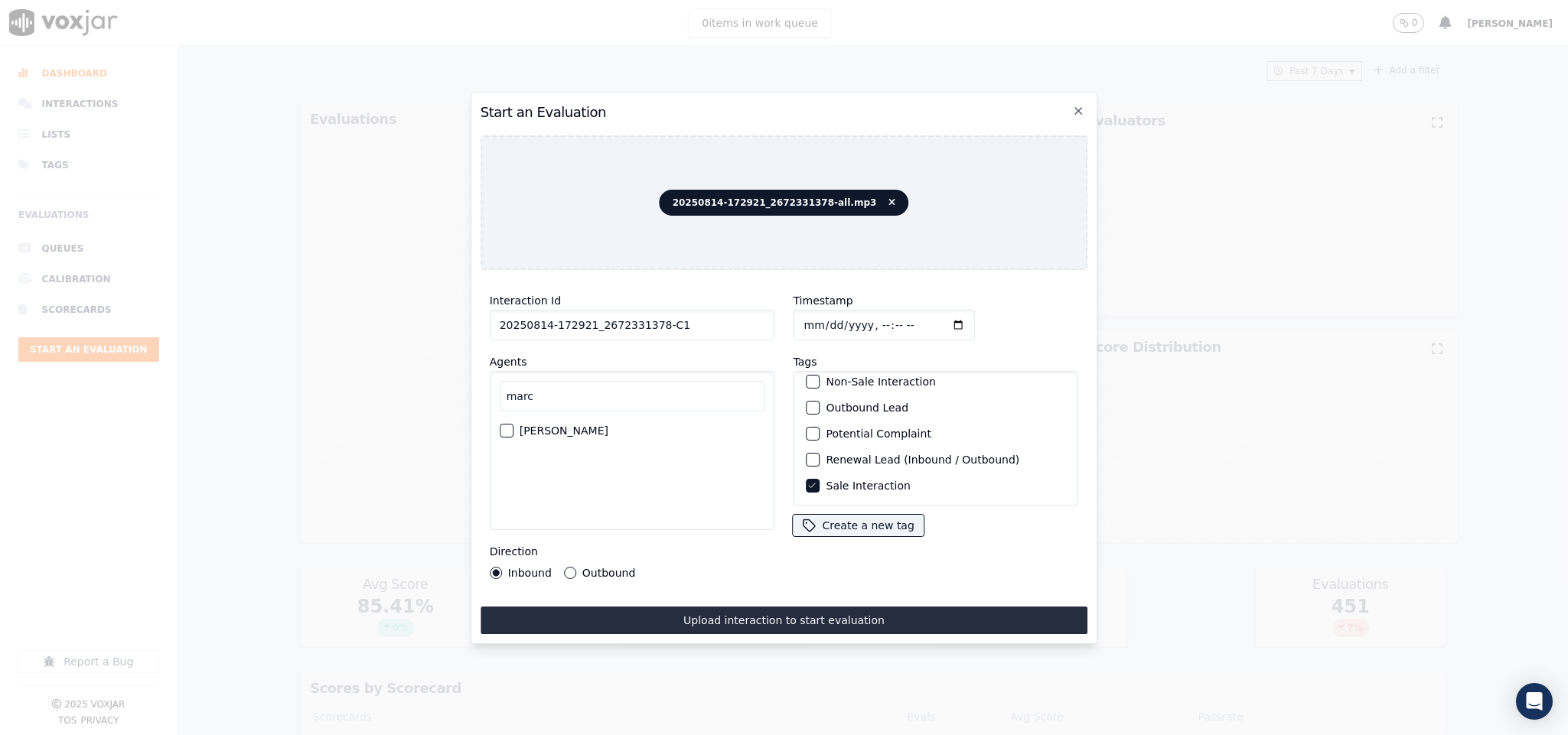
type input "marc"
click at [506, 426] on div "button" at bounding box center [506, 431] width 11 height 11
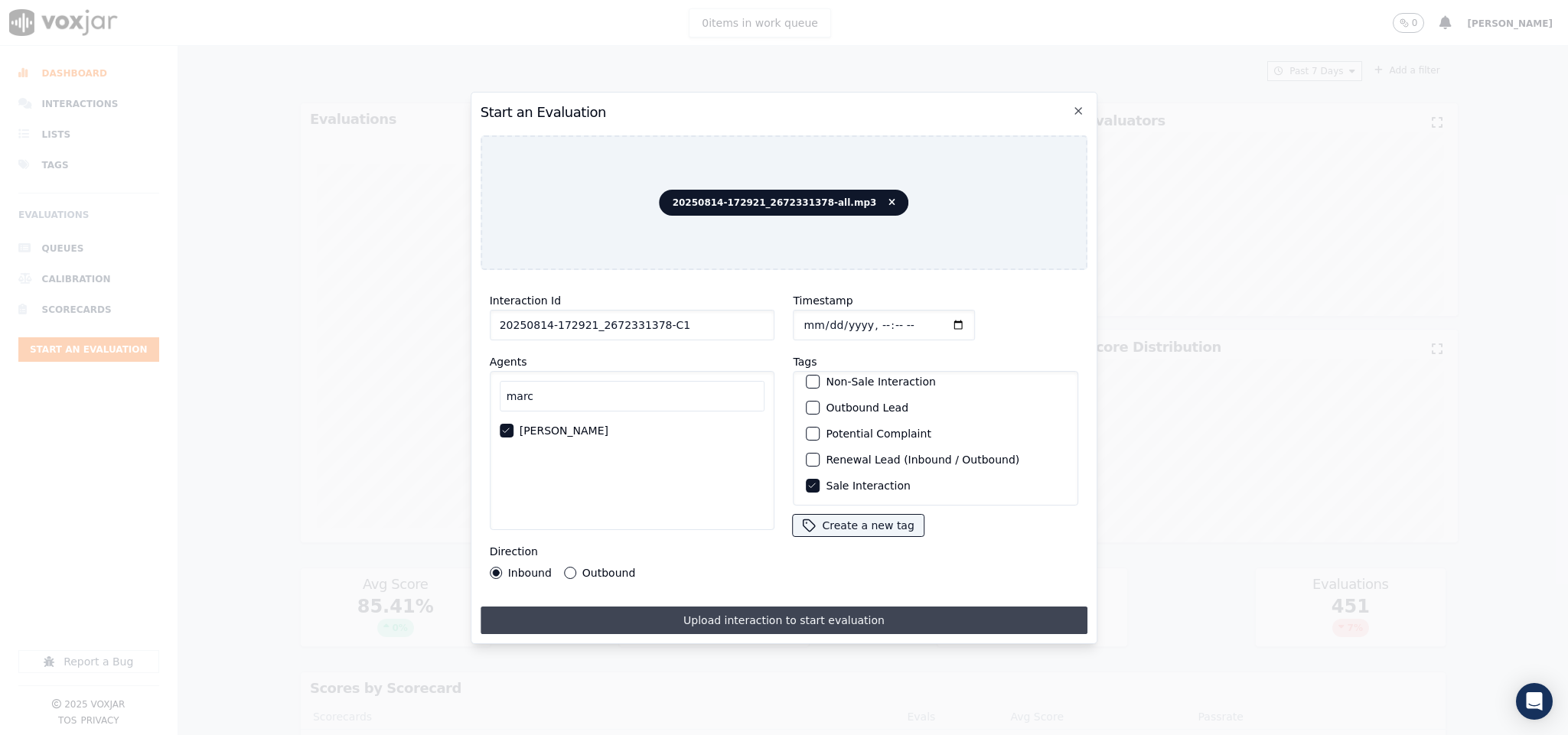
click at [742, 609] on button "Upload interaction to start evaluation" at bounding box center [784, 620] width 608 height 28
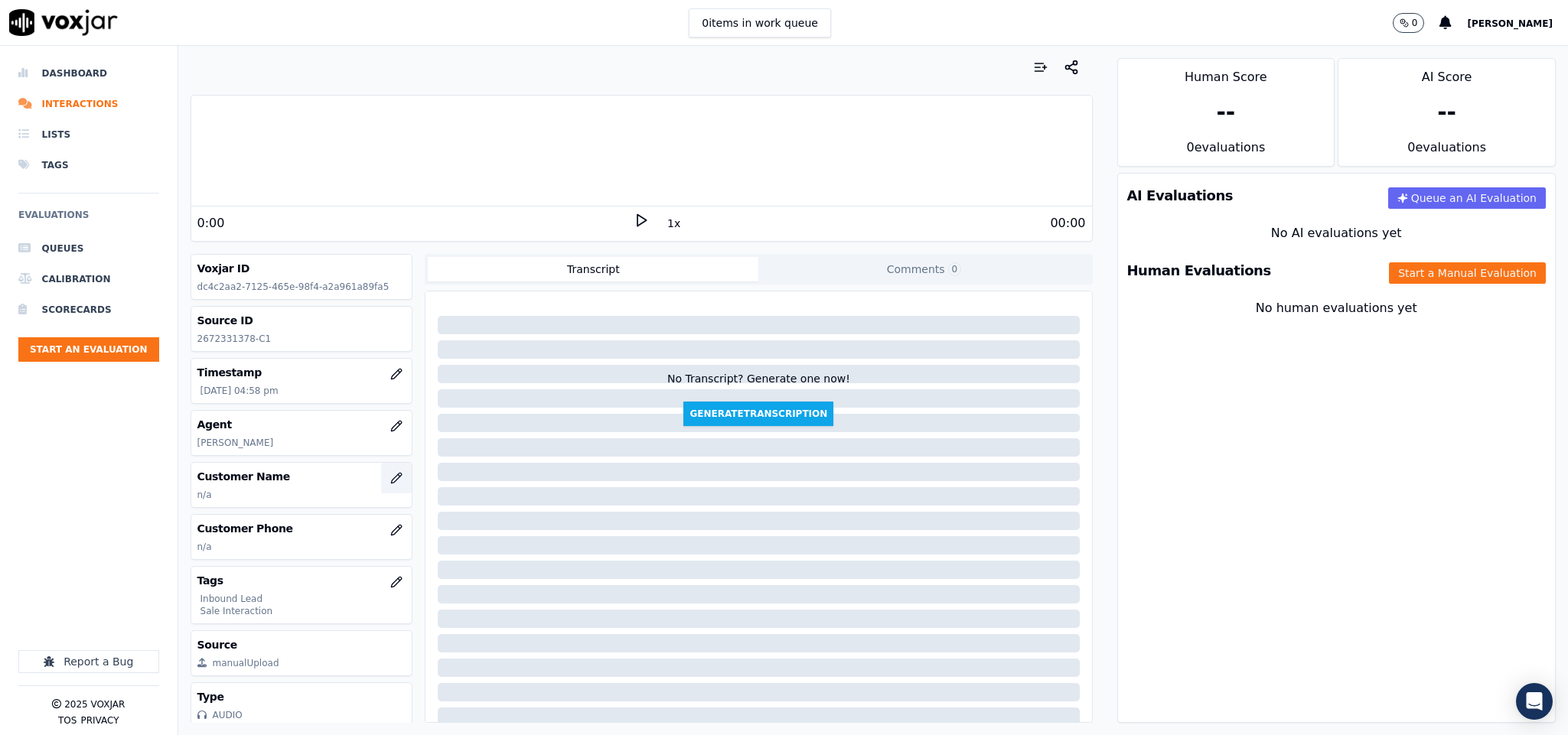
click at [381, 482] on button "button" at bounding box center [397, 478] width 31 height 31
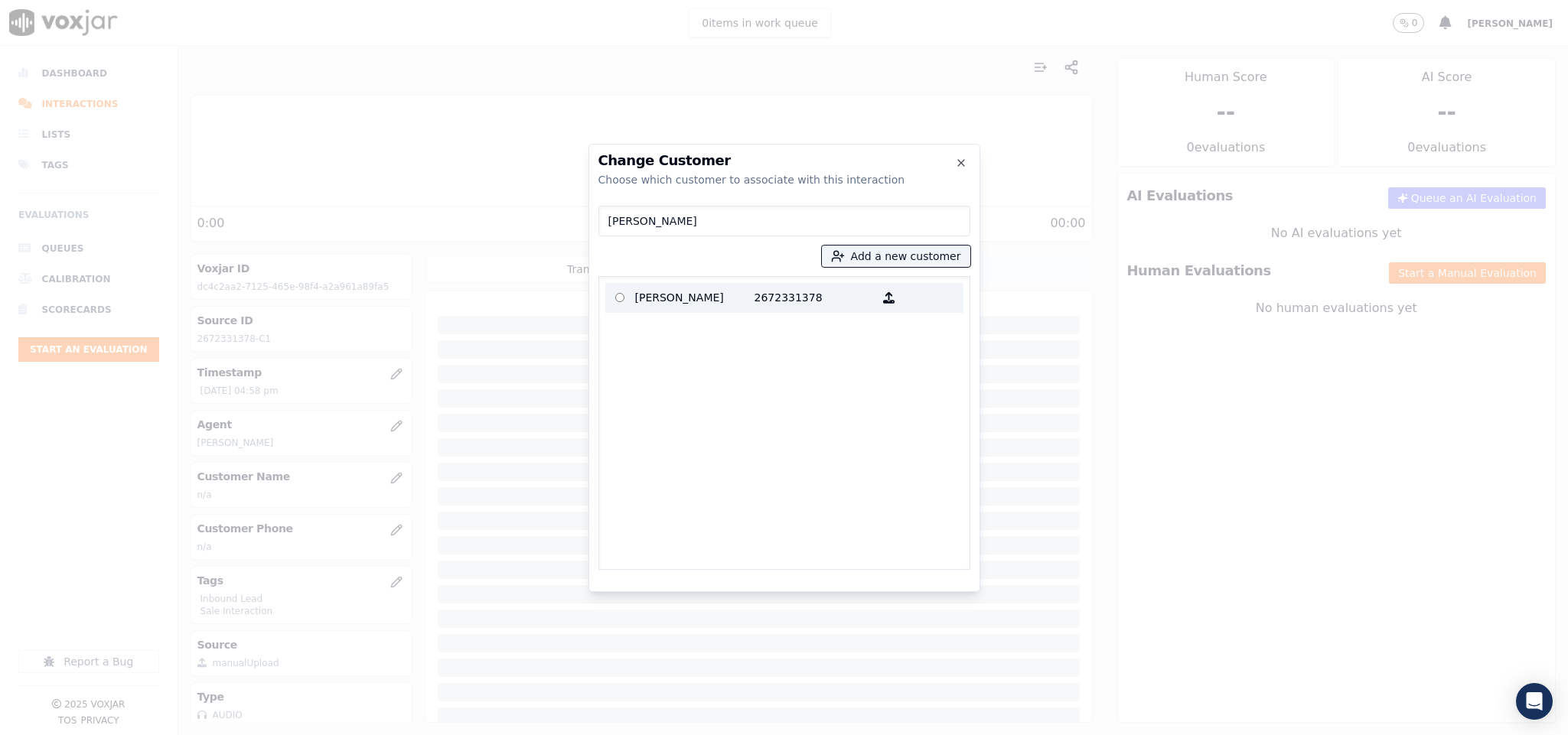
type input "[PERSON_NAME]"
click at [677, 291] on p "[PERSON_NAME]" at bounding box center [694, 298] width 119 height 23
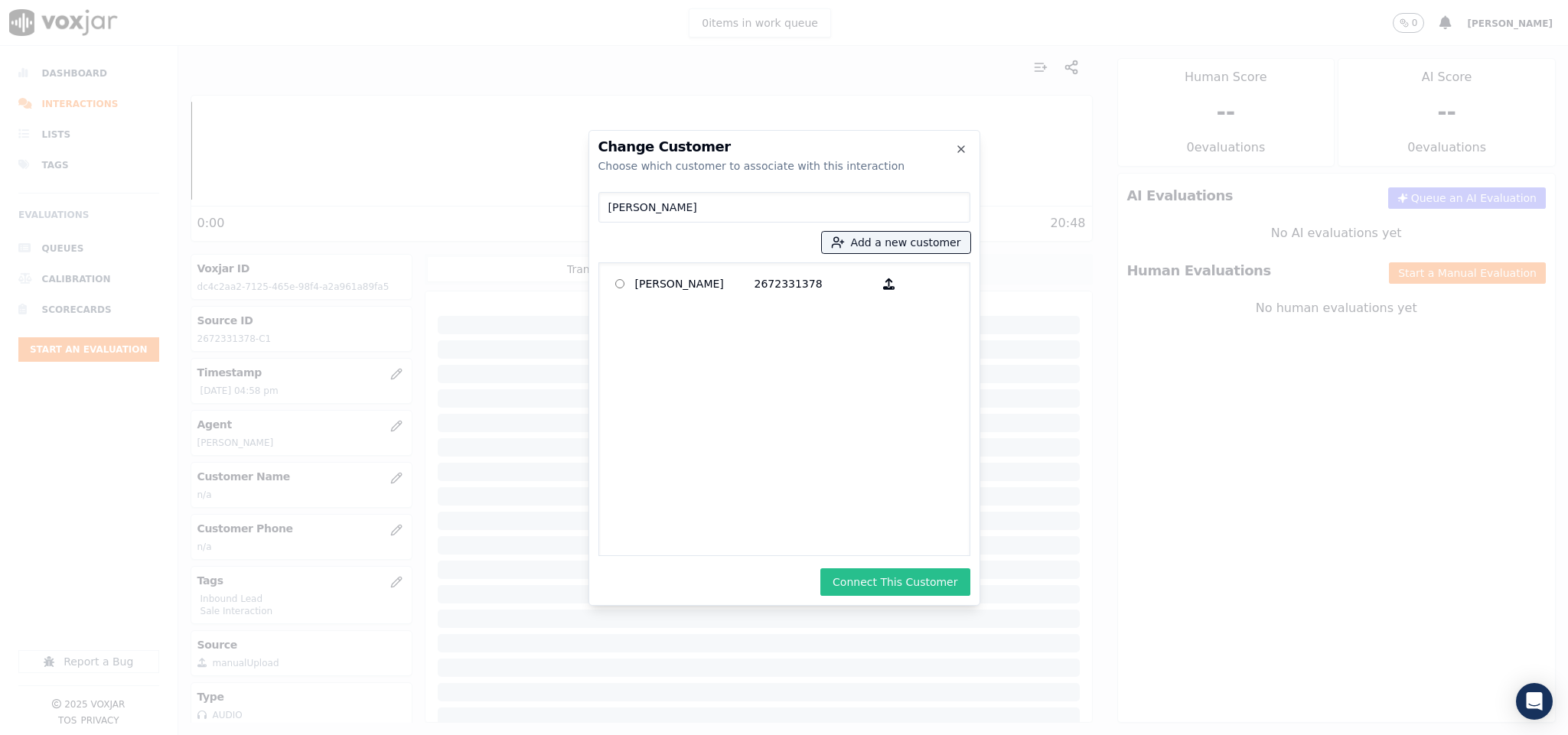
click at [857, 586] on button "Connect This Customer" at bounding box center [894, 582] width 149 height 28
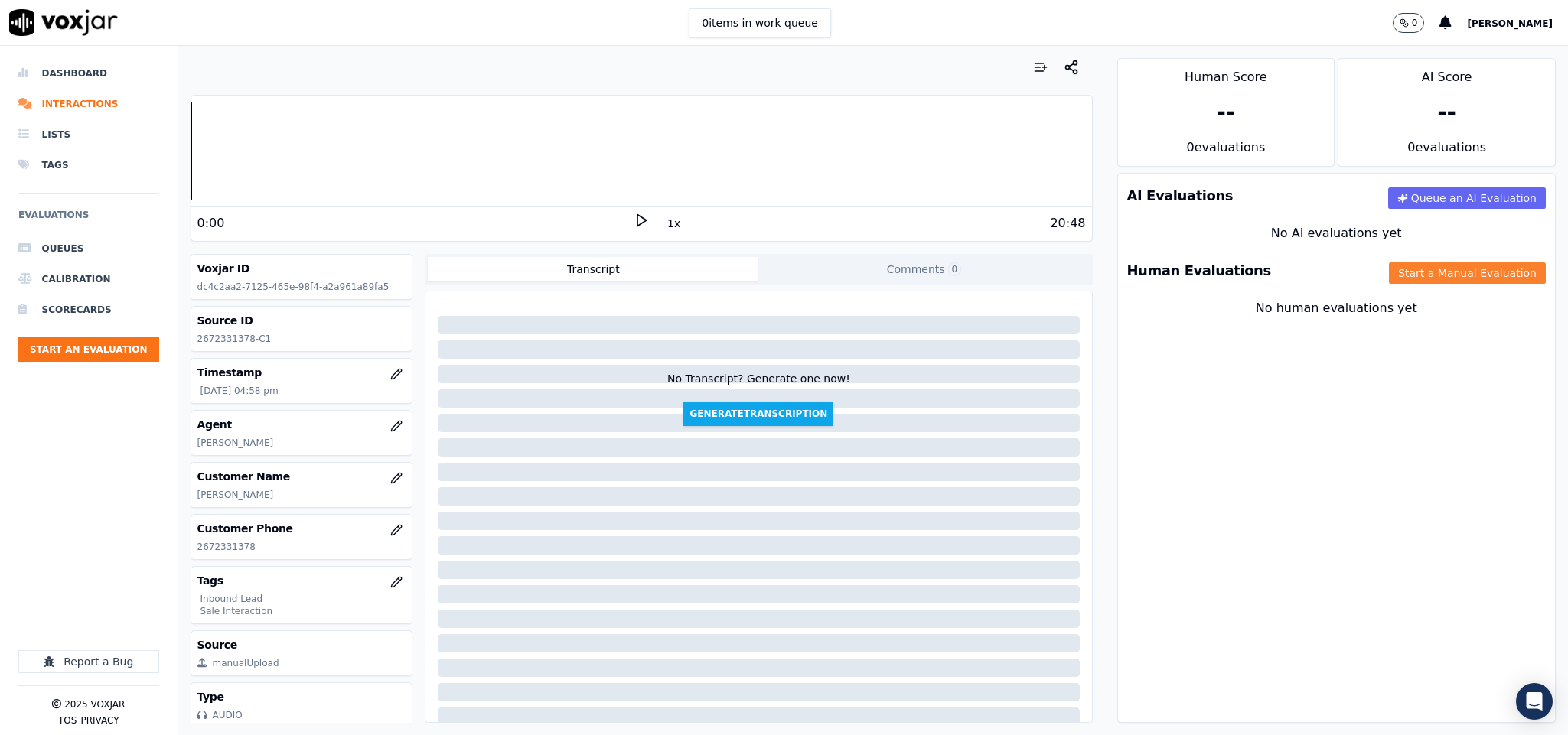
click at [1391, 282] on button "Start a Manual Evaluation" at bounding box center [1467, 273] width 157 height 22
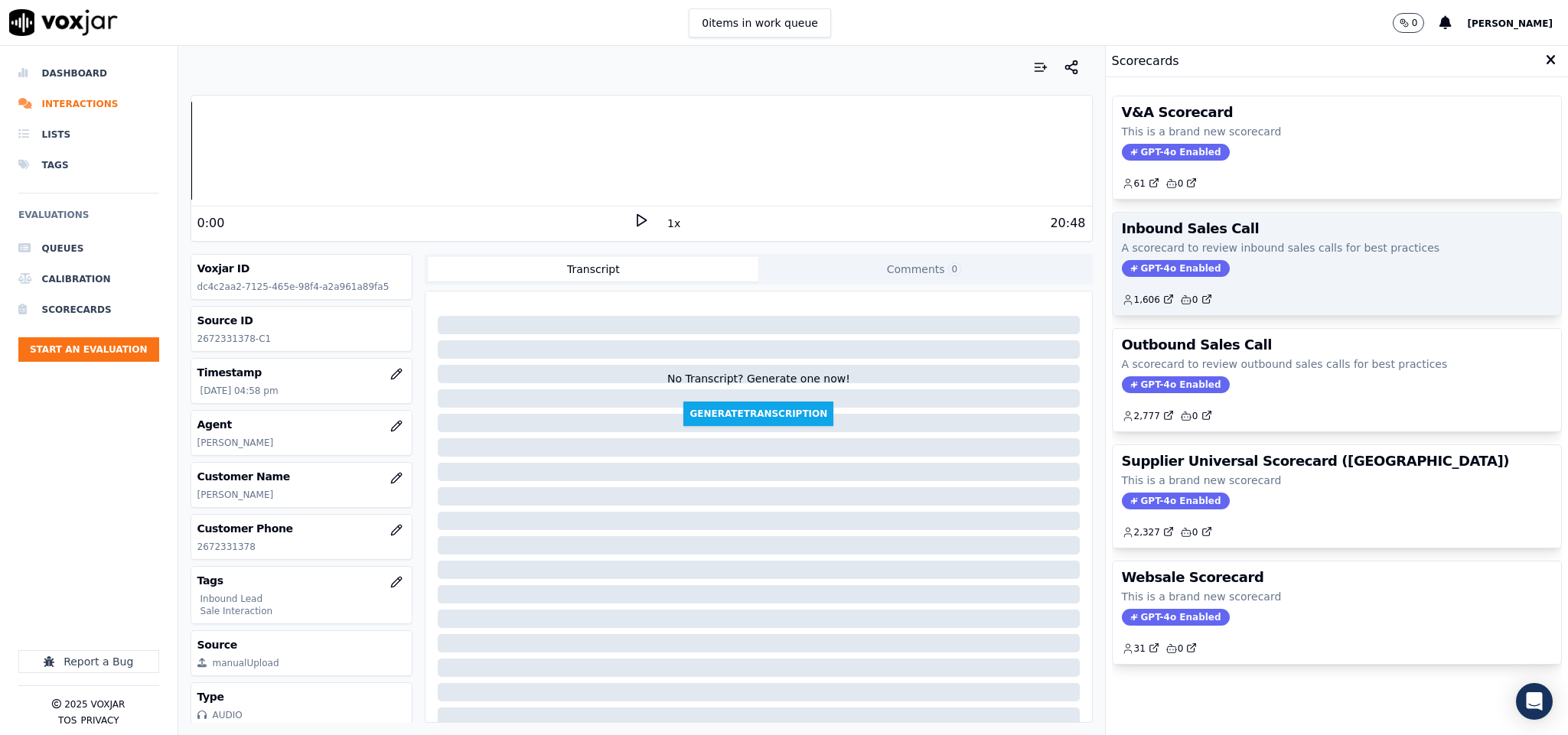
click at [1150, 277] on span "GPT-4o Enabled" at bounding box center [1176, 269] width 108 height 17
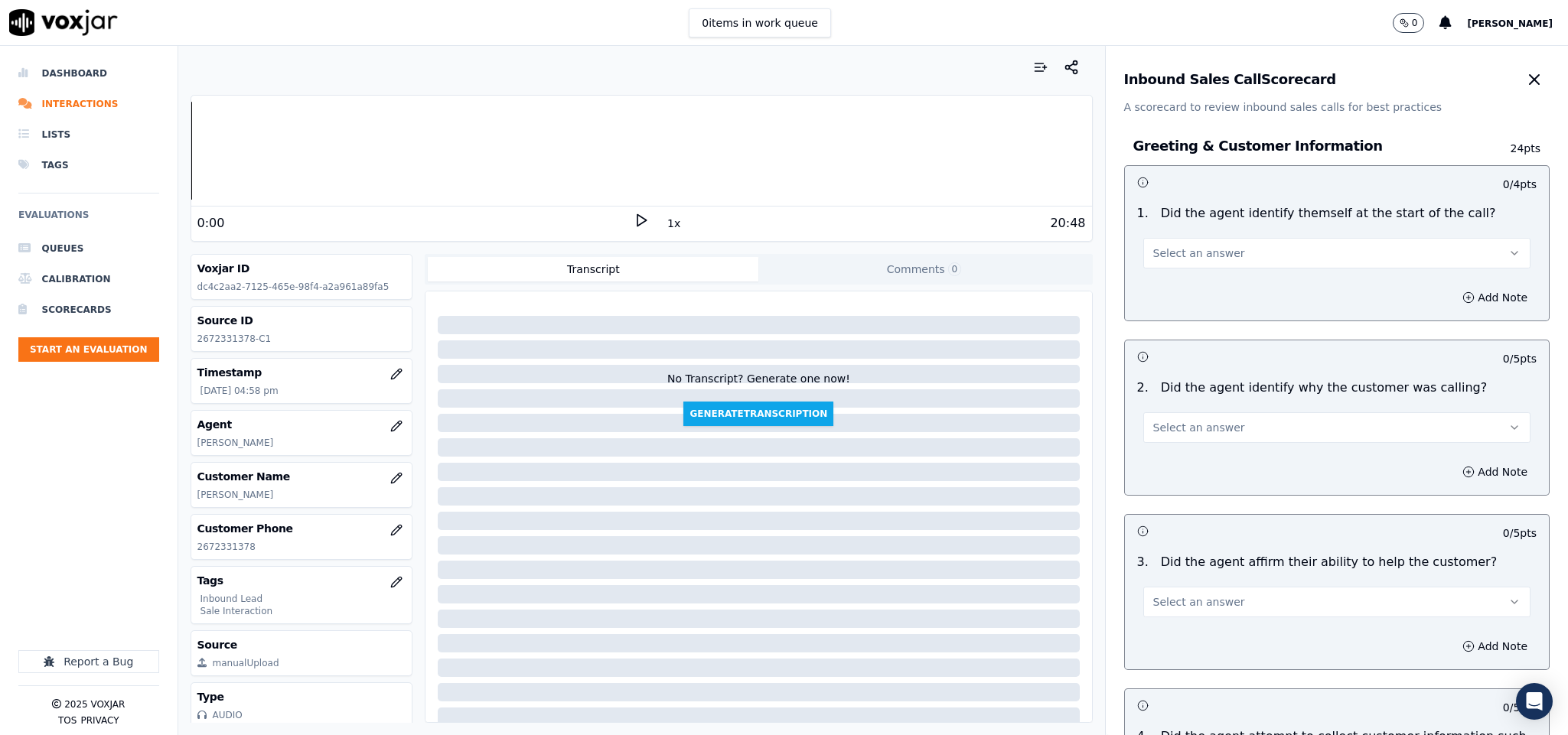
click at [1178, 245] on span "Select an answer" at bounding box center [1199, 253] width 92 height 15
click at [1169, 287] on div "Yes" at bounding box center [1298, 288] width 351 height 24
click at [1185, 430] on span "Select an answer" at bounding box center [1199, 427] width 92 height 15
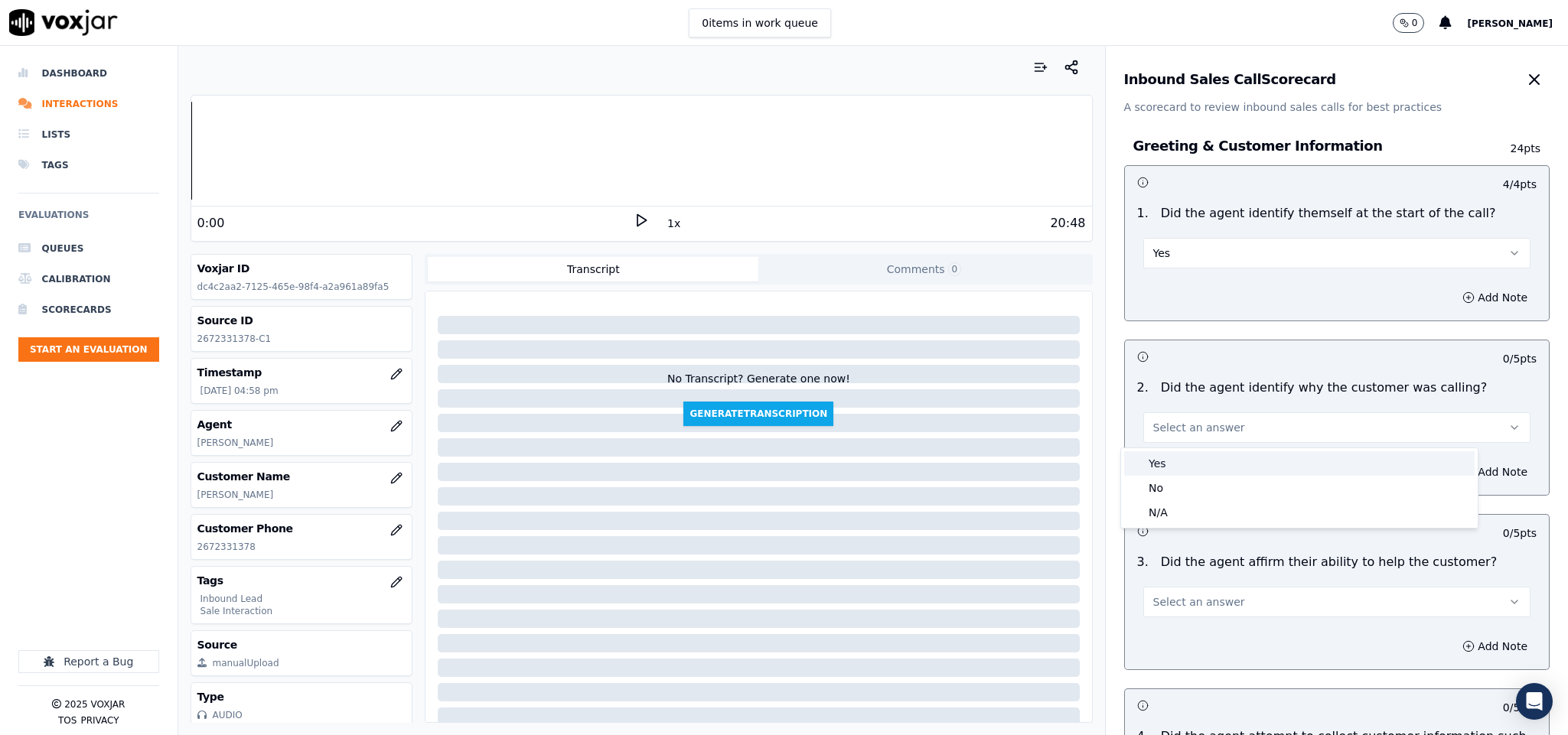
click at [1180, 471] on div "Yes" at bounding box center [1298, 464] width 351 height 24
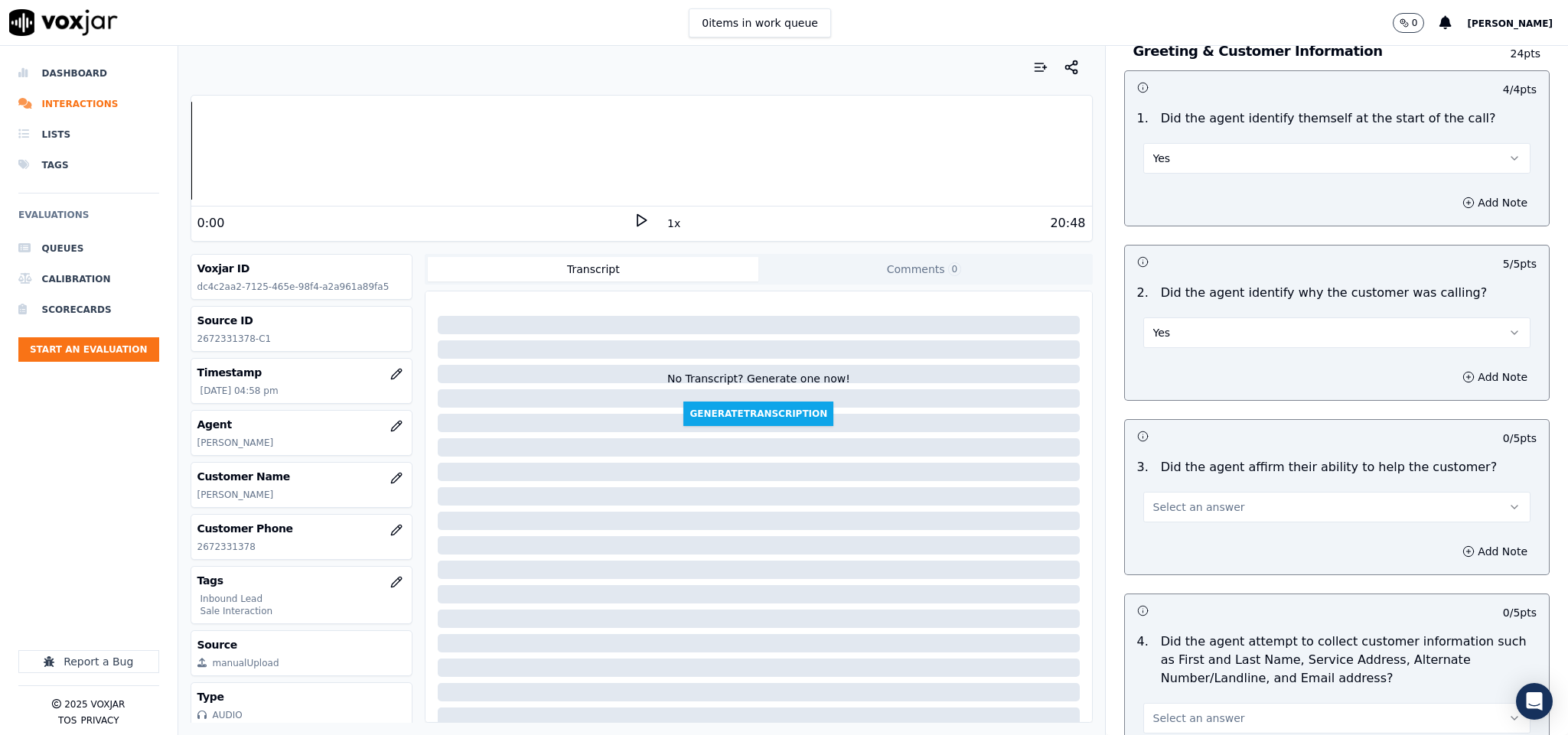
scroll to position [230, 0]
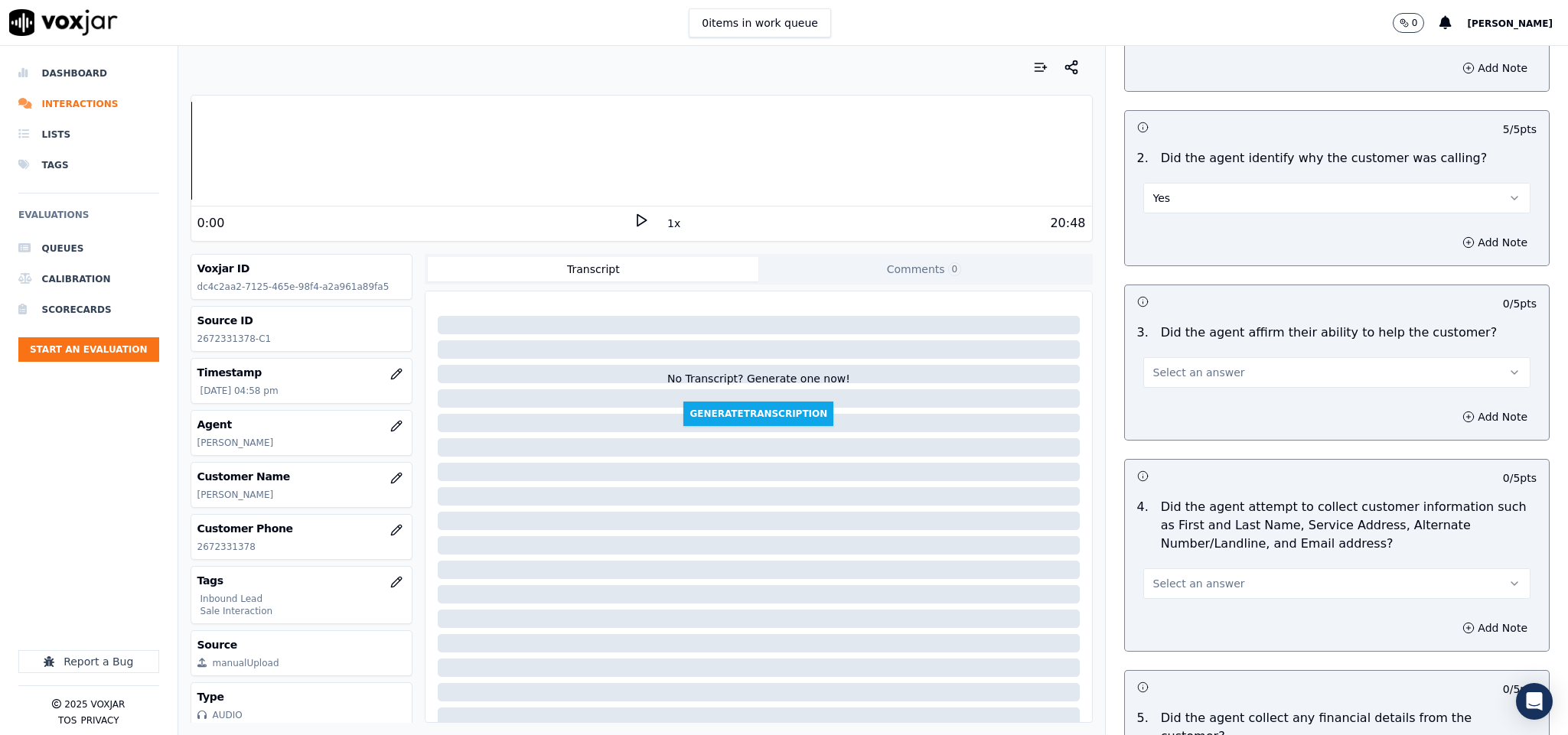
click at [1176, 359] on button "Select an answer" at bounding box center [1337, 372] width 388 height 31
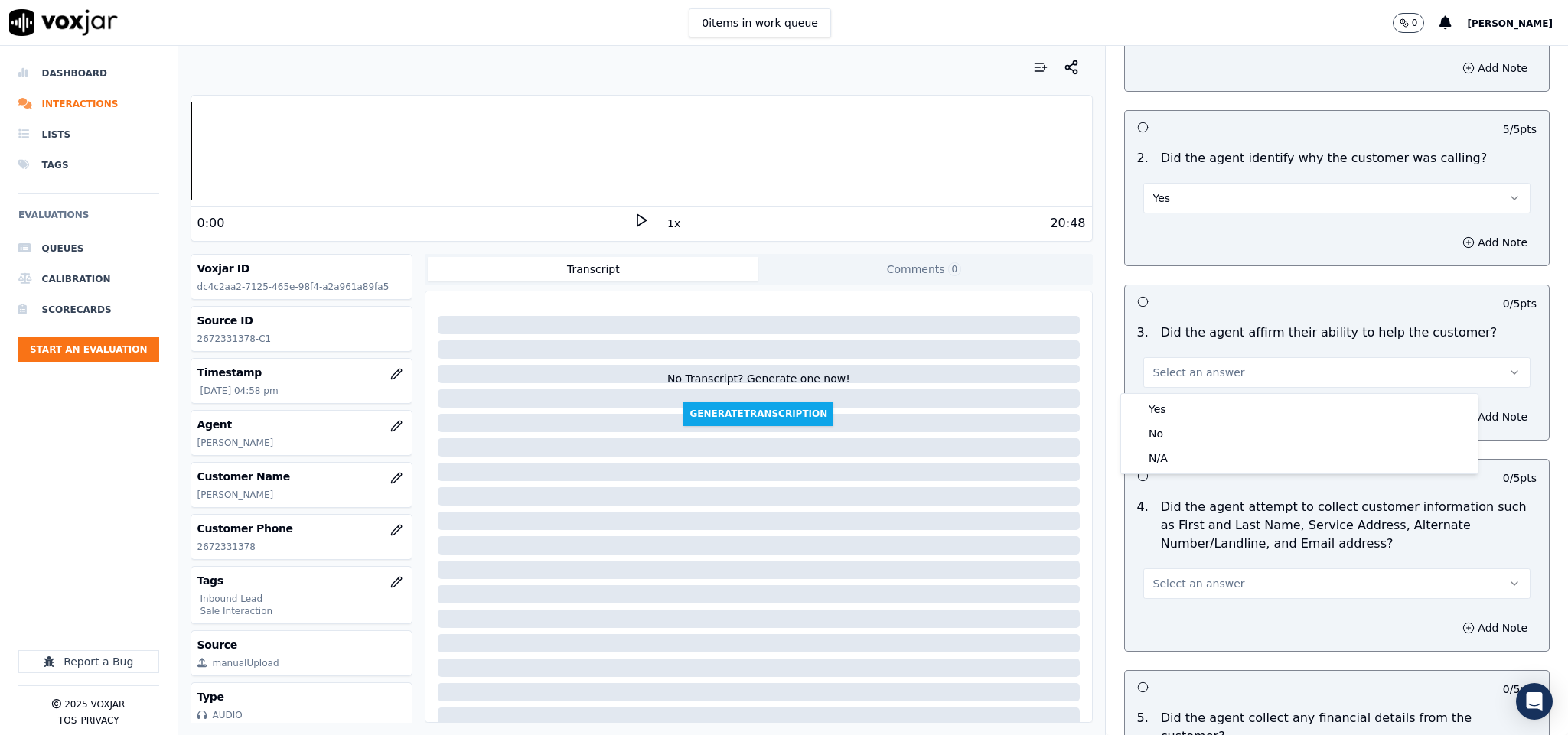
click at [1173, 396] on div "Yes No N/A" at bounding box center [1298, 434] width 356 height 79
click at [1173, 398] on div "Yes" at bounding box center [1298, 409] width 351 height 24
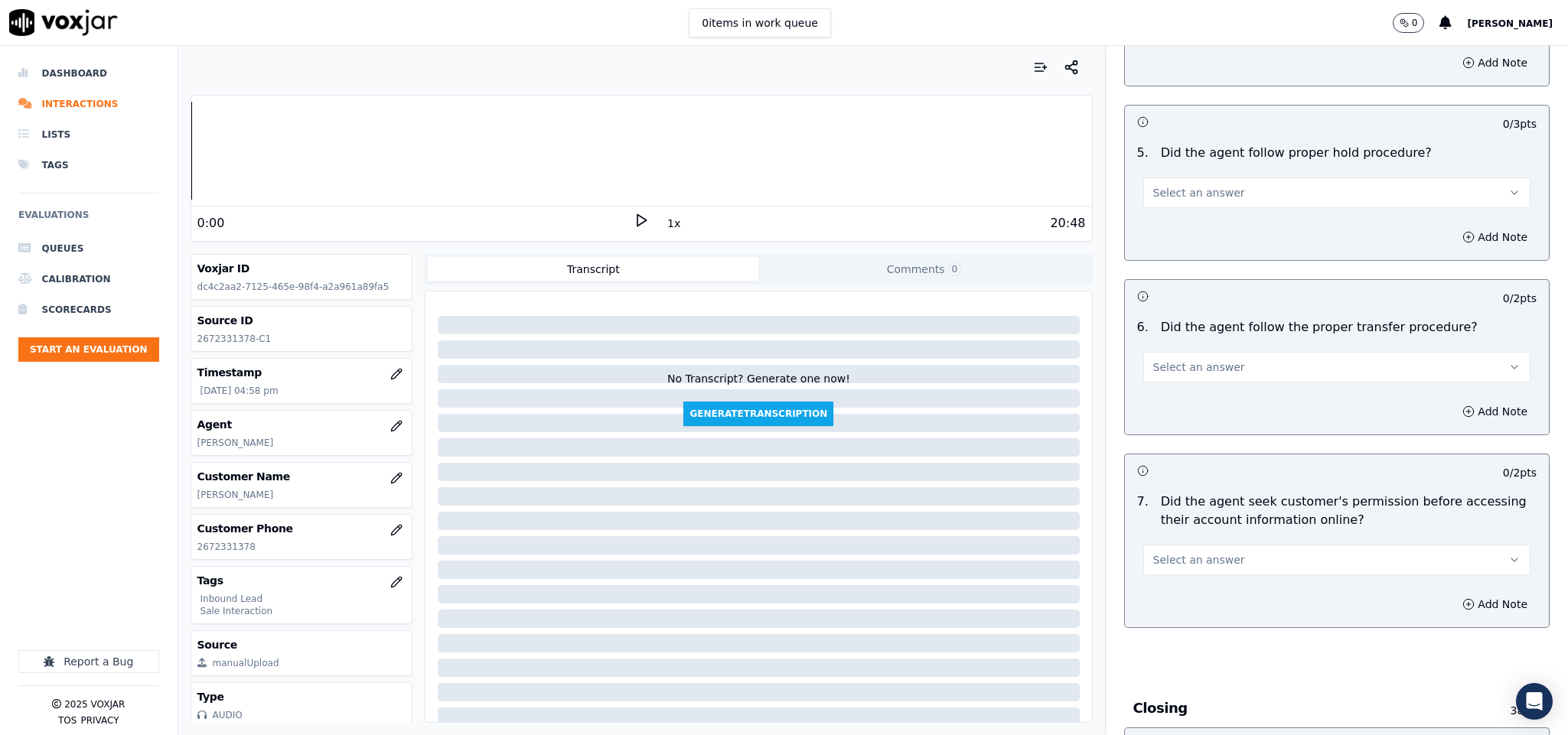
scroll to position [4044, 0]
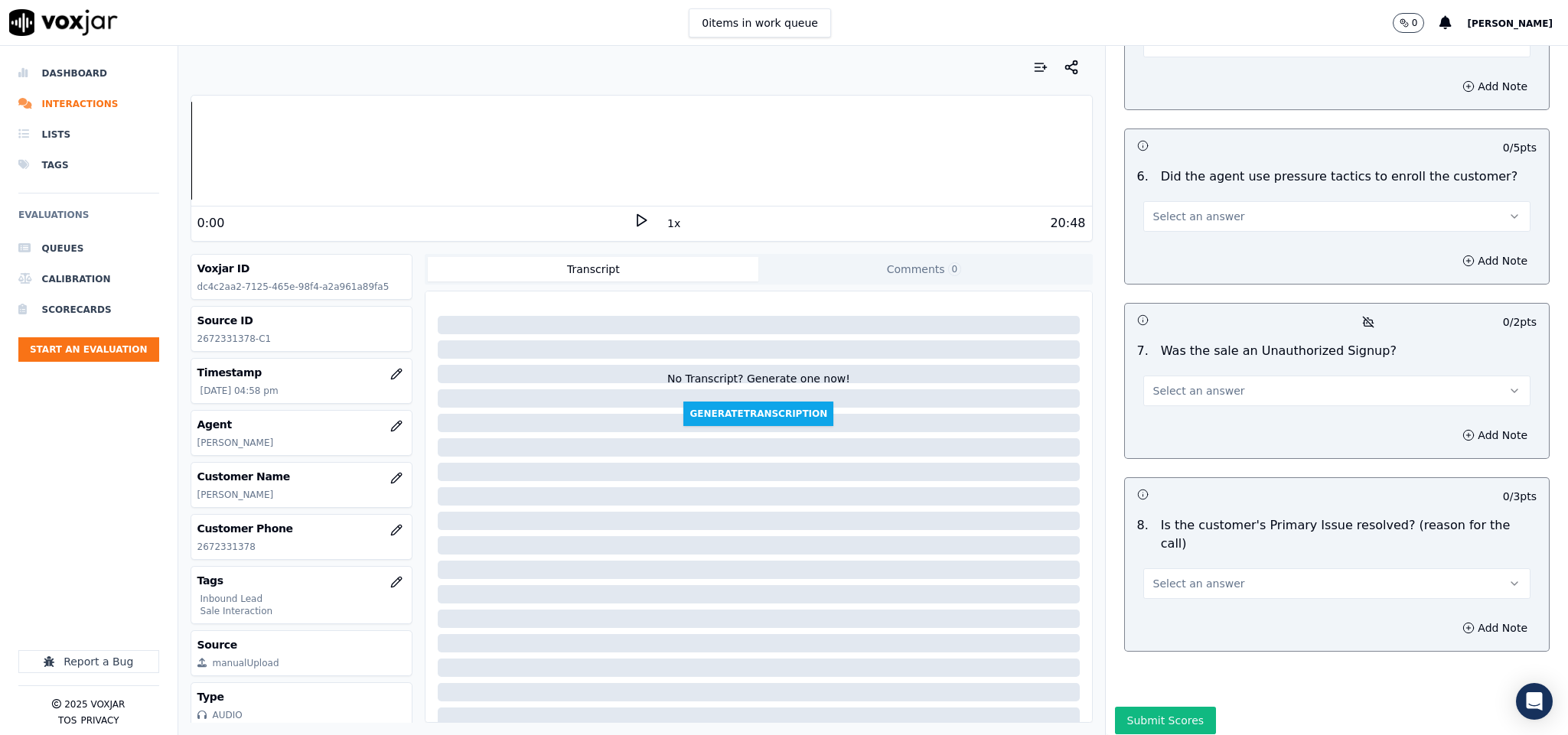
click at [1270, 568] on button "Select an answer" at bounding box center [1337, 583] width 388 height 31
click at [1246, 569] on div "Yes" at bounding box center [1298, 559] width 351 height 24
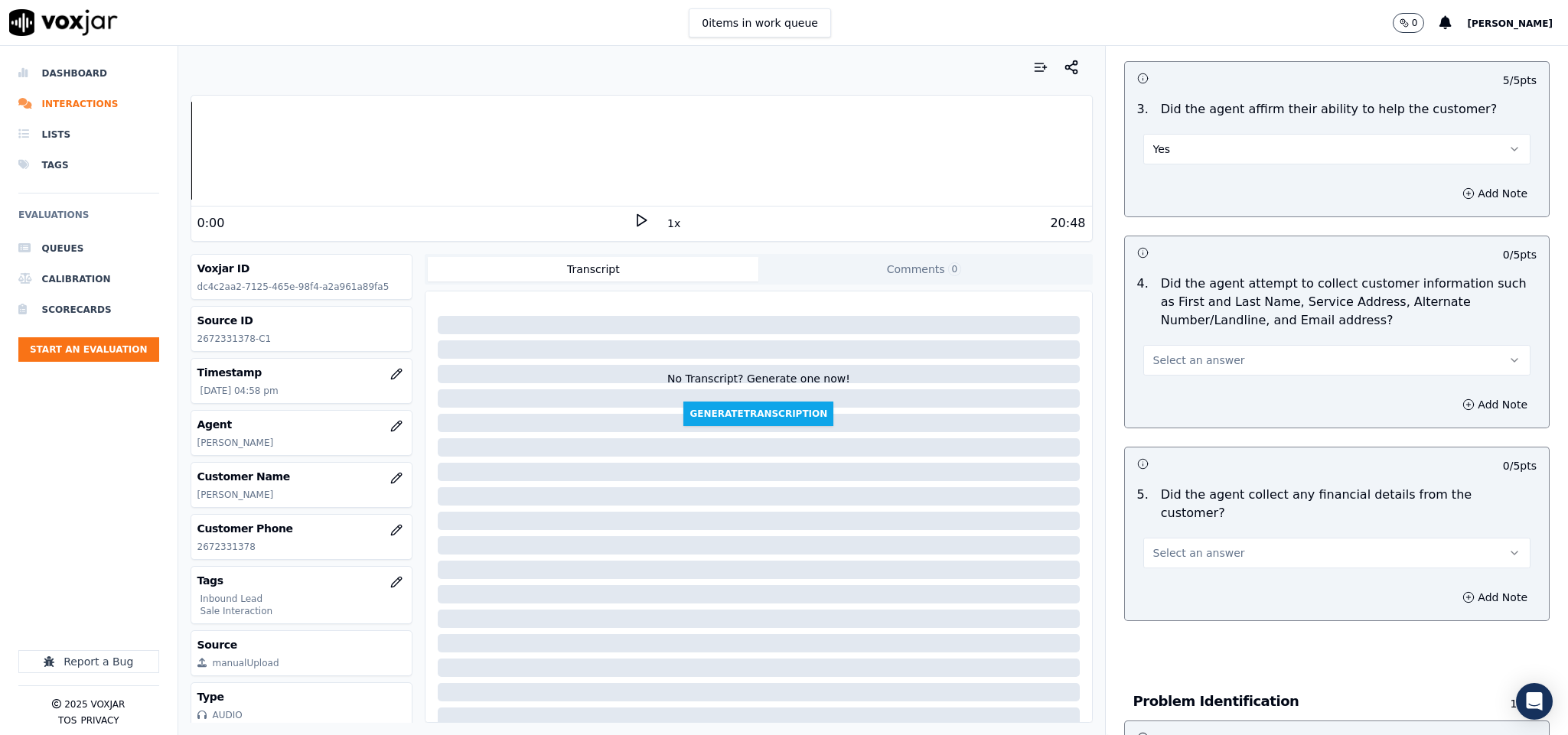
scroll to position [459, 0]
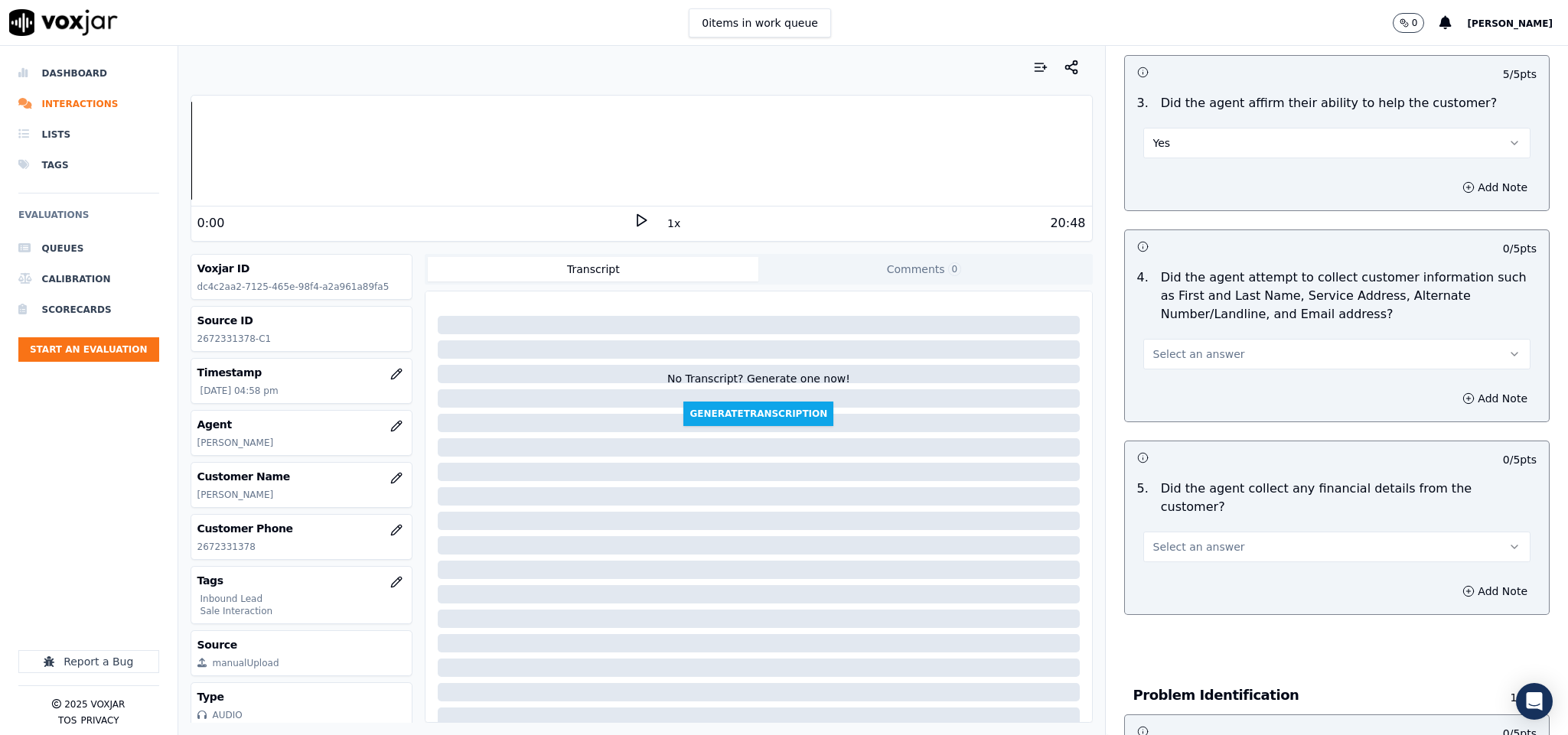
click at [1155, 362] on span "Select an answer" at bounding box center [1199, 354] width 92 height 15
click at [1155, 384] on div "Yes" at bounding box center [1298, 390] width 351 height 24
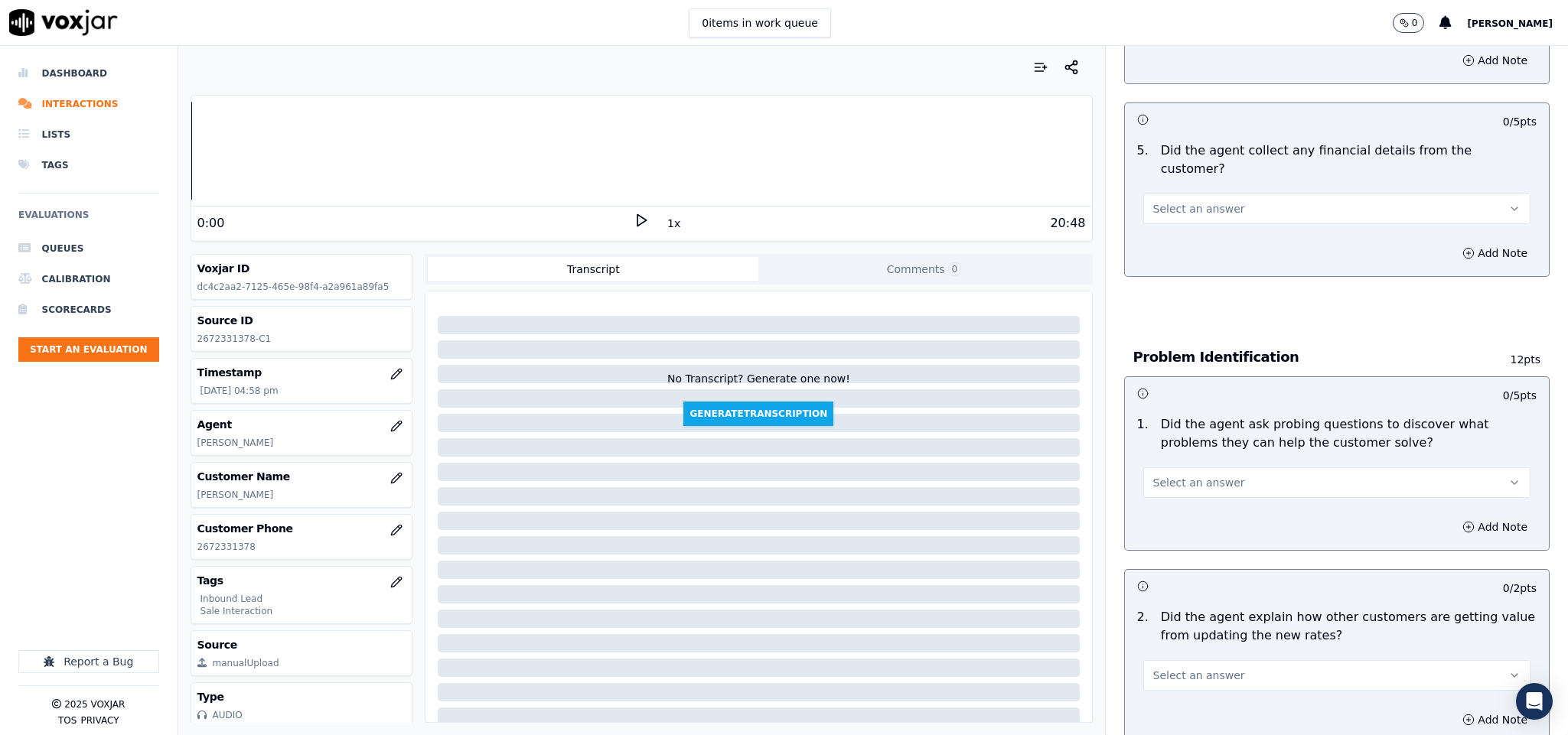
scroll to position [804, 0]
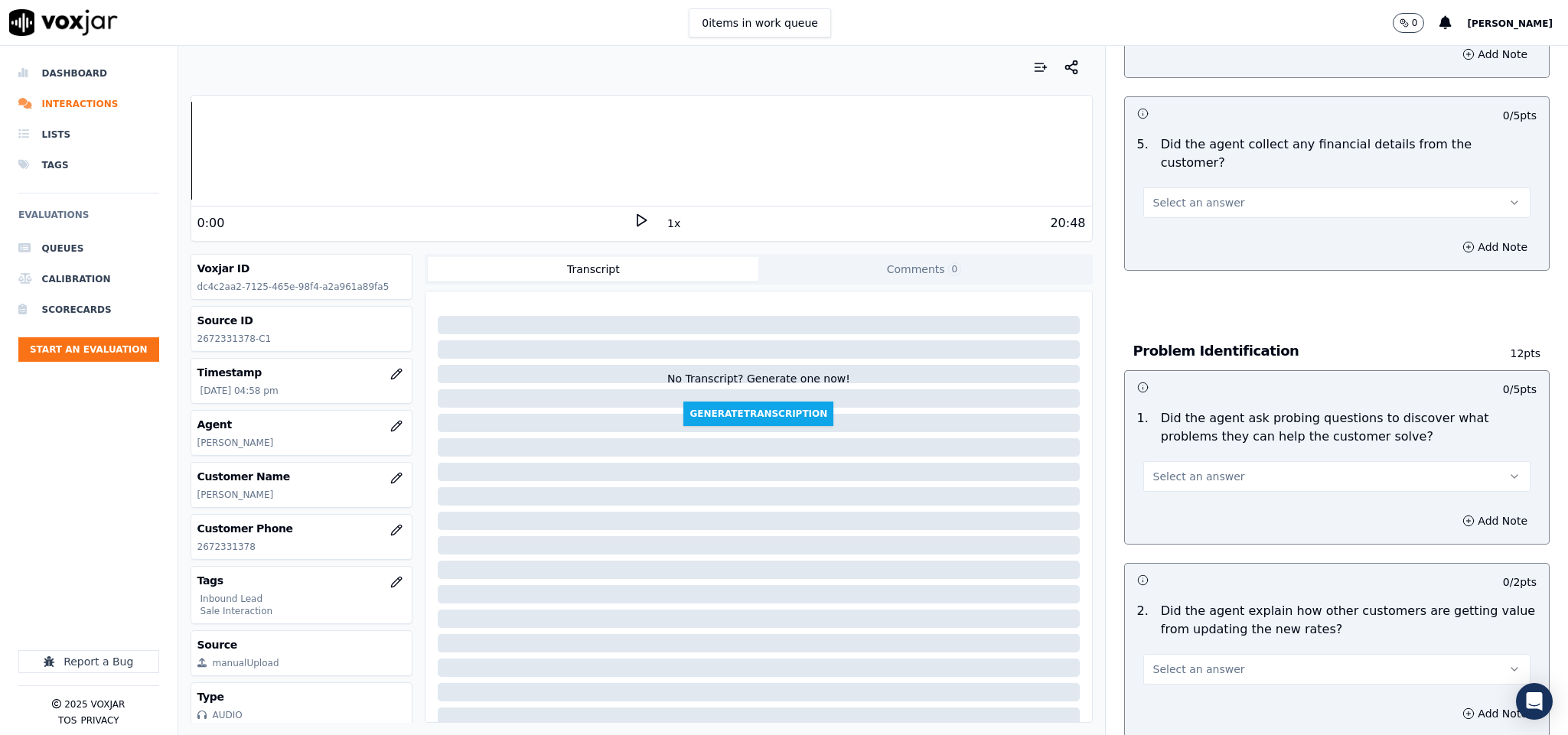
click at [1204, 198] on button "Select an answer" at bounding box center [1337, 203] width 388 height 31
click at [1176, 227] on div "Yes" at bounding box center [1298, 221] width 351 height 24
click at [1180, 188] on button "Yes" at bounding box center [1337, 203] width 388 height 31
click at [1162, 239] on div "No" at bounding box center [1298, 246] width 351 height 24
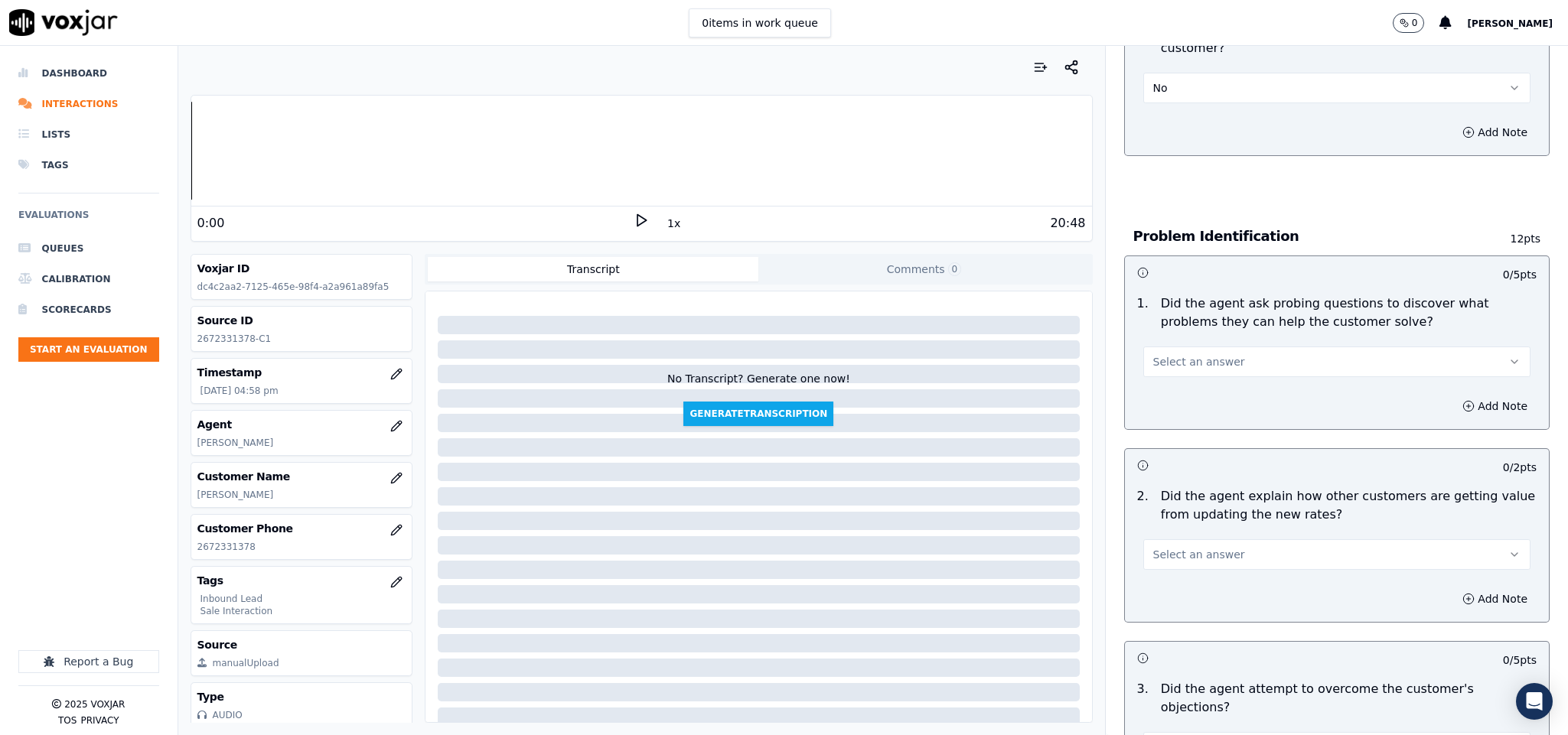
click at [1192, 346] on button "Select an answer" at bounding box center [1337, 362] width 388 height 31
click at [1178, 380] on div "Yes" at bounding box center [1298, 381] width 351 height 24
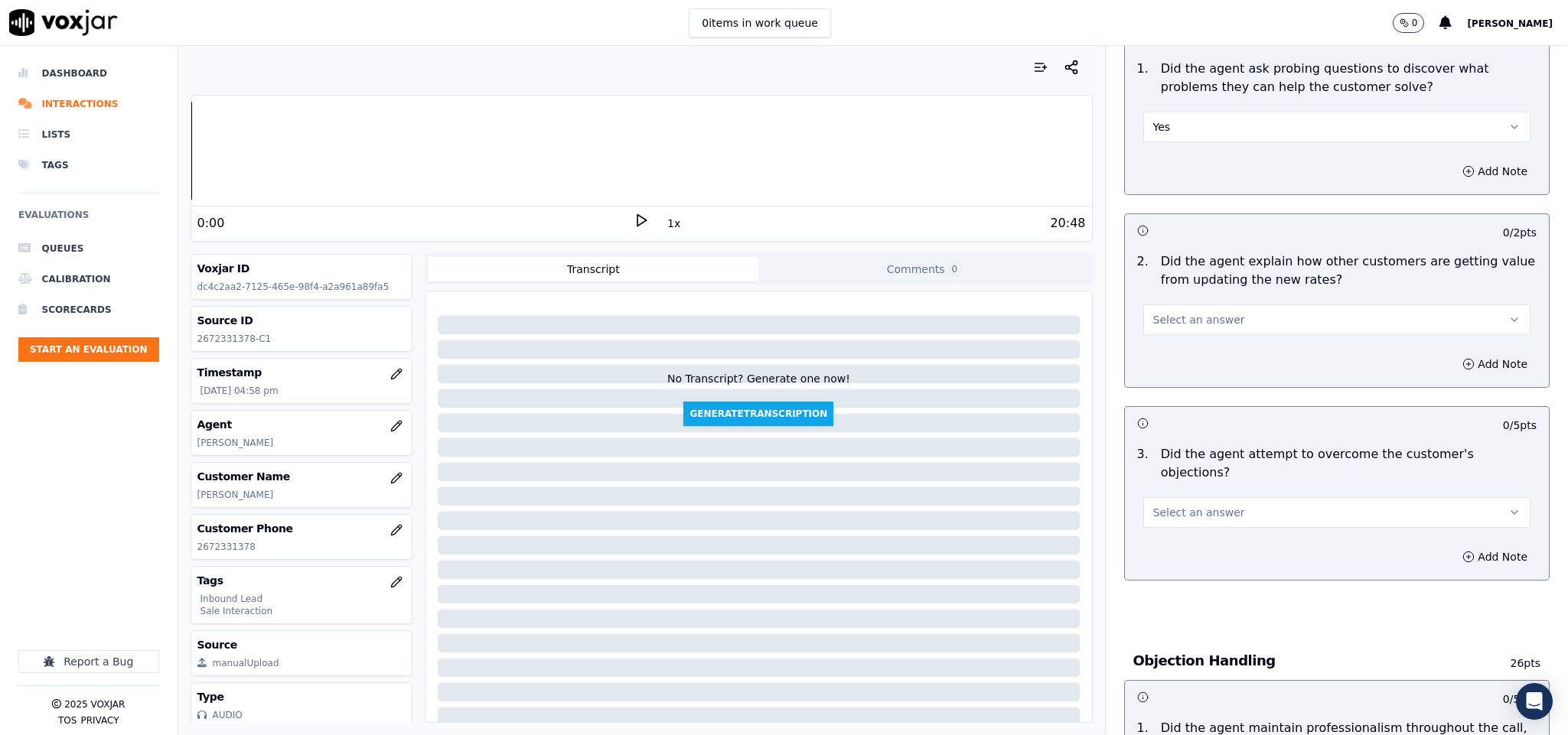
scroll to position [1148, 0]
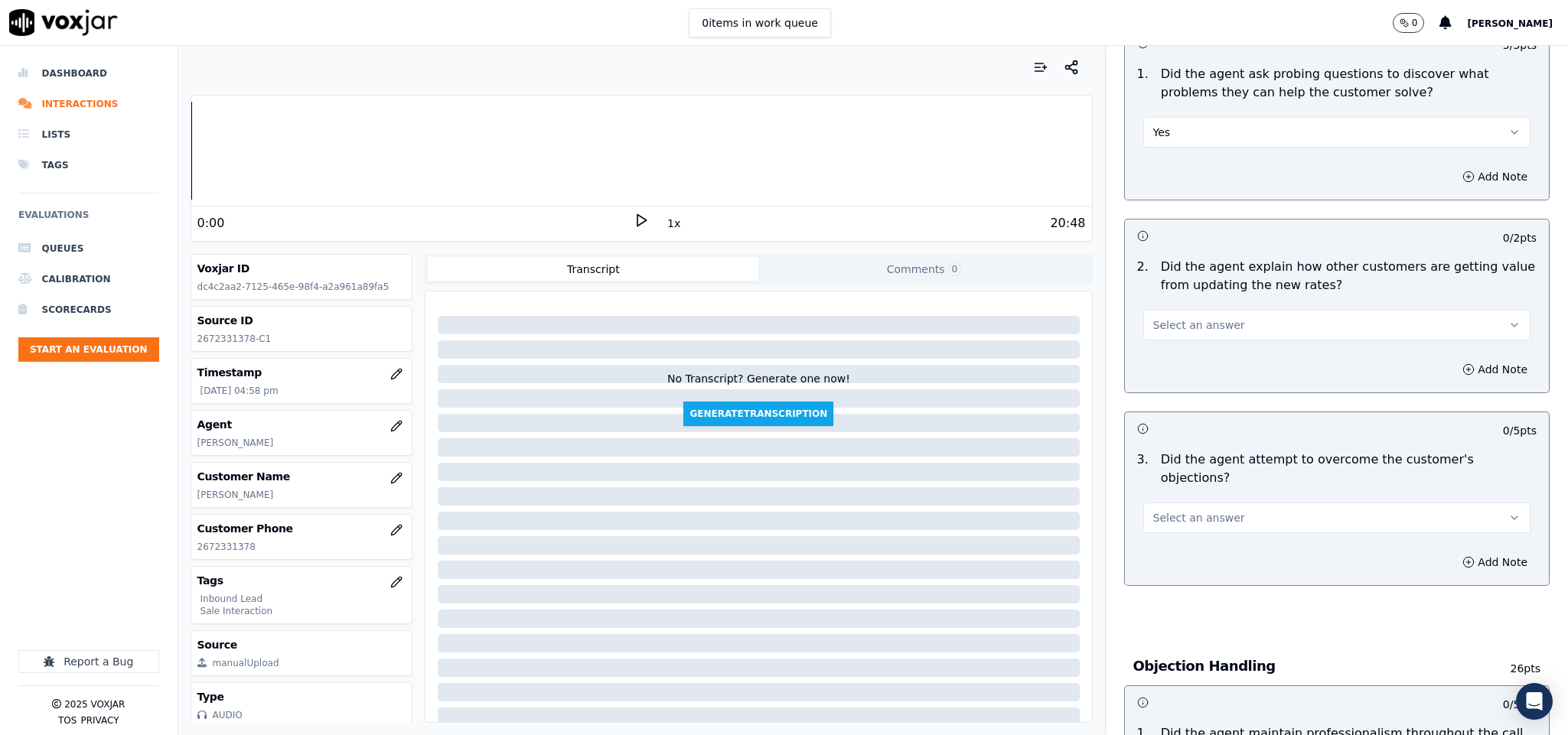
click at [1233, 310] on button "Select an answer" at bounding box center [1337, 326] width 388 height 31
click at [1176, 389] on div "N/A" at bounding box center [1298, 394] width 351 height 24
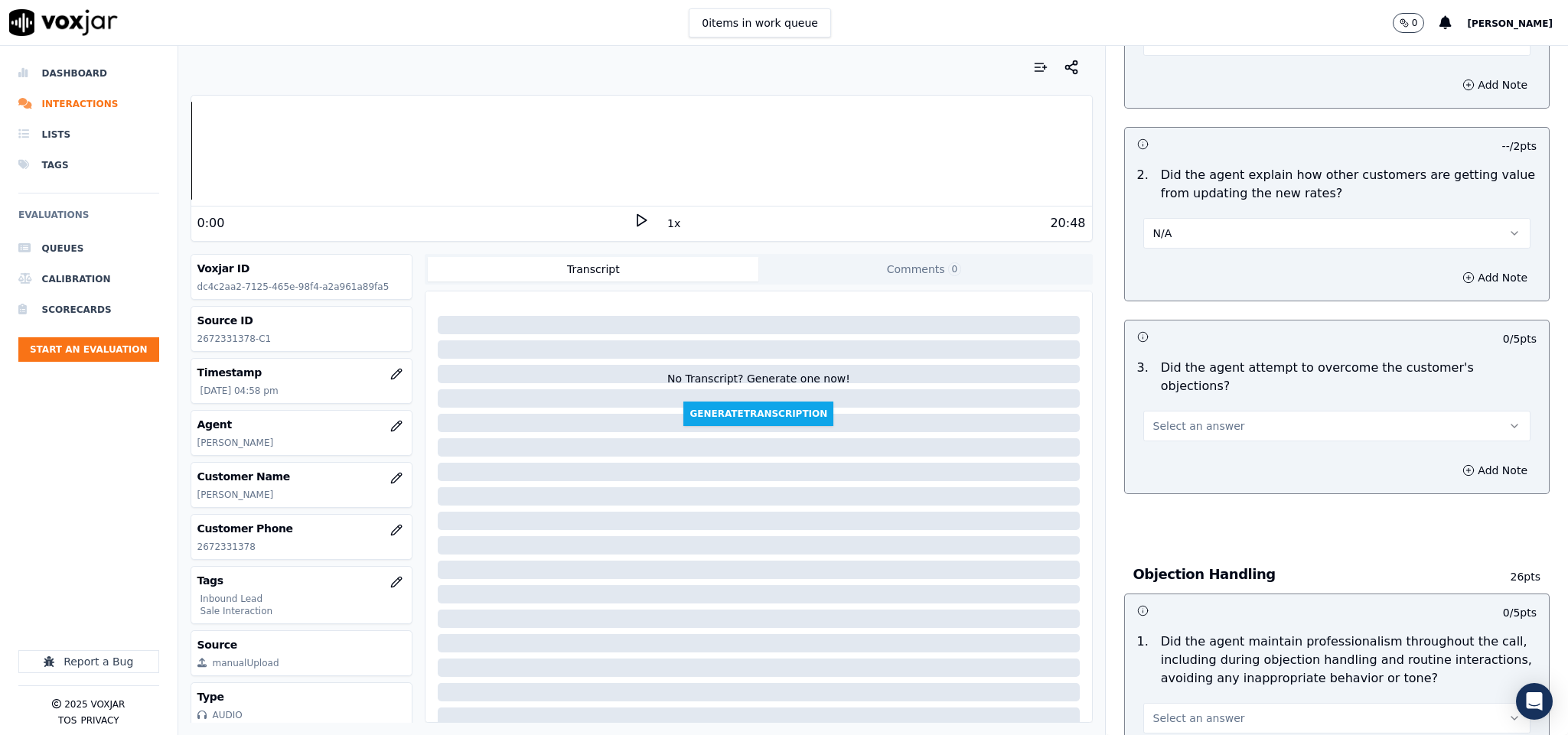
scroll to position [1377, 0]
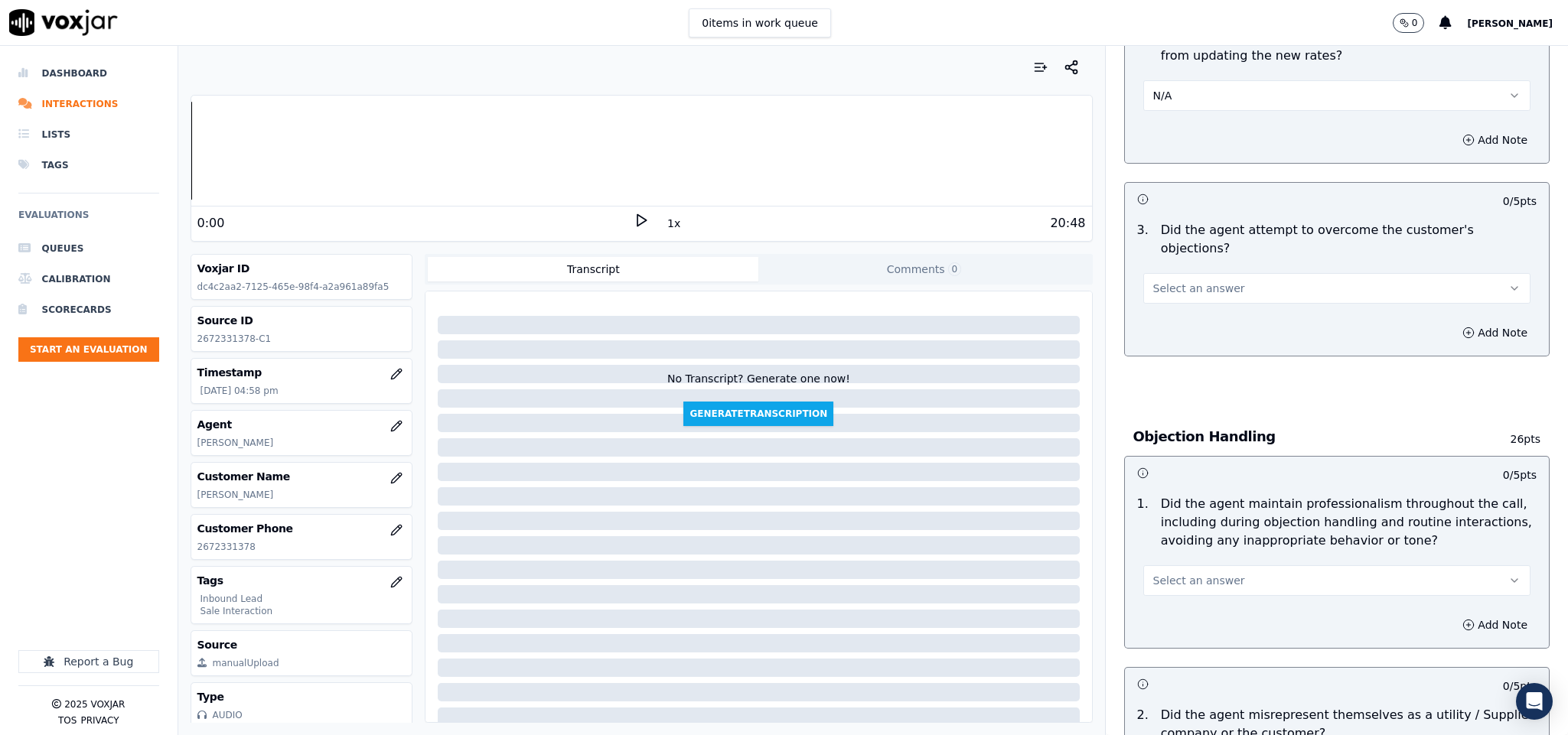
click at [1215, 273] on button "Select an answer" at bounding box center [1337, 289] width 388 height 31
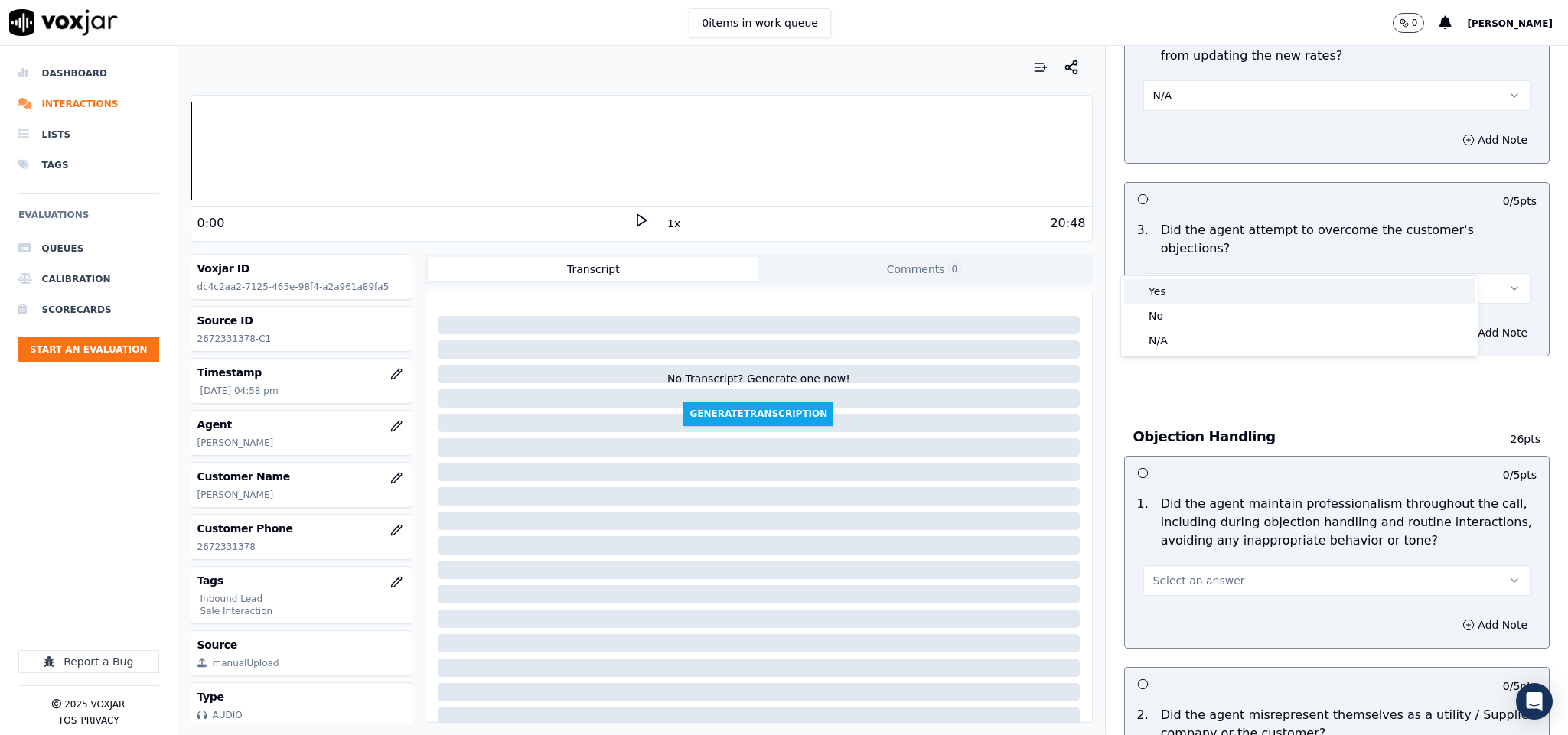
click at [1178, 283] on div "Yes" at bounding box center [1298, 291] width 351 height 24
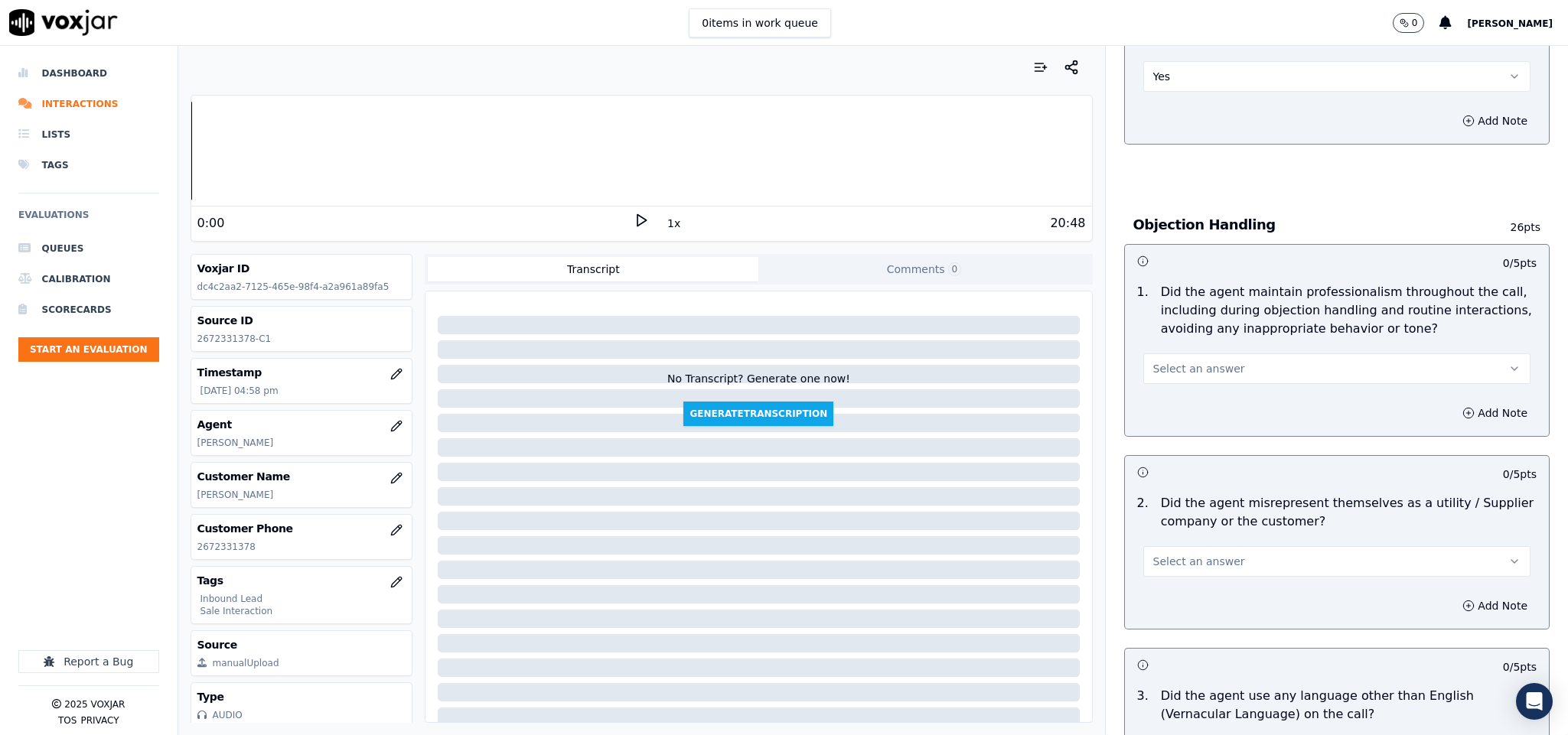
scroll to position [1607, 0]
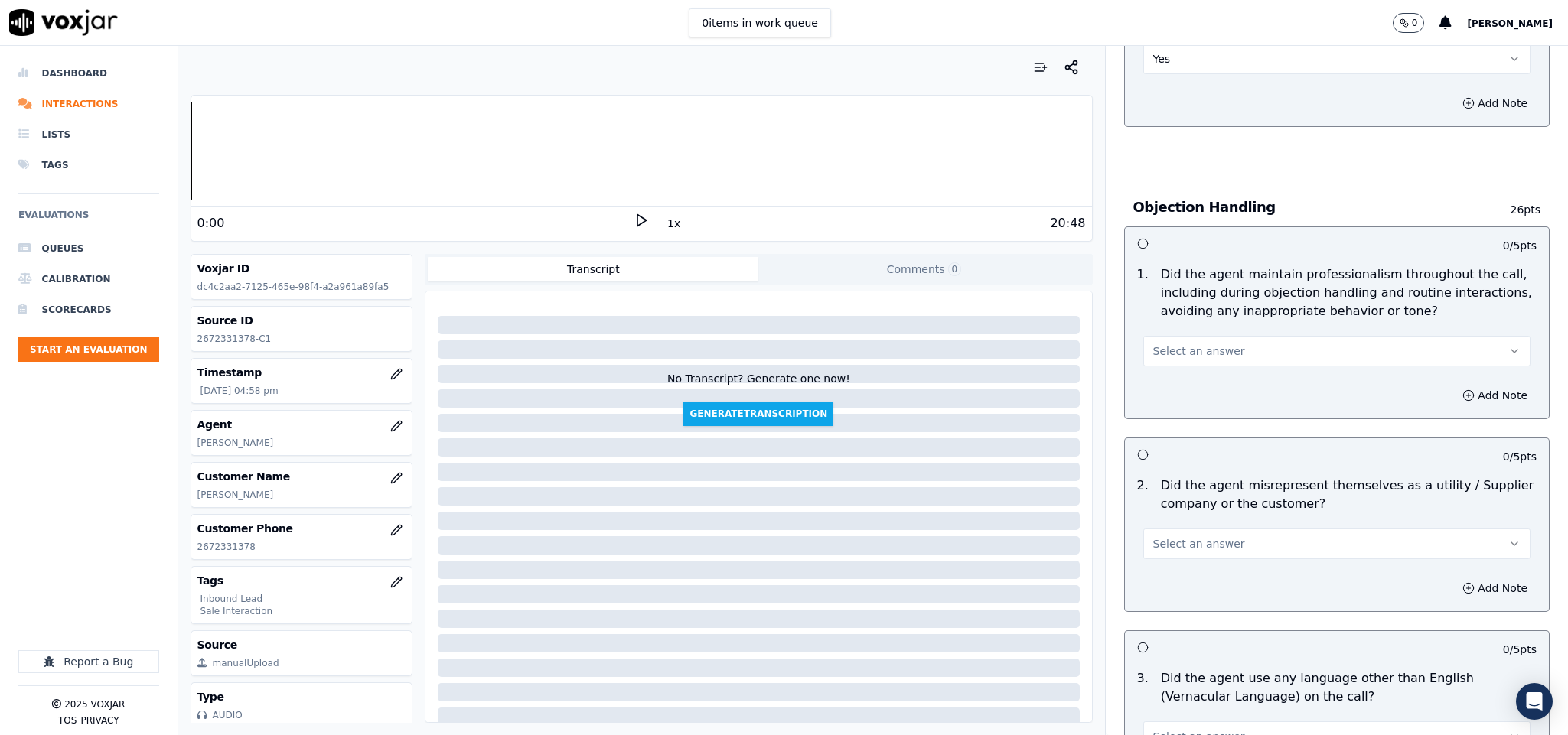
click at [1219, 336] on button "Select an answer" at bounding box center [1337, 352] width 388 height 31
click at [1192, 374] on div "No" at bounding box center [1298, 379] width 351 height 24
drag, startPoint x: 1160, startPoint y: 320, endPoint x: 1096, endPoint y: 317, distance: 64.1
click at [1175, 336] on button "No" at bounding box center [1337, 352] width 388 height 31
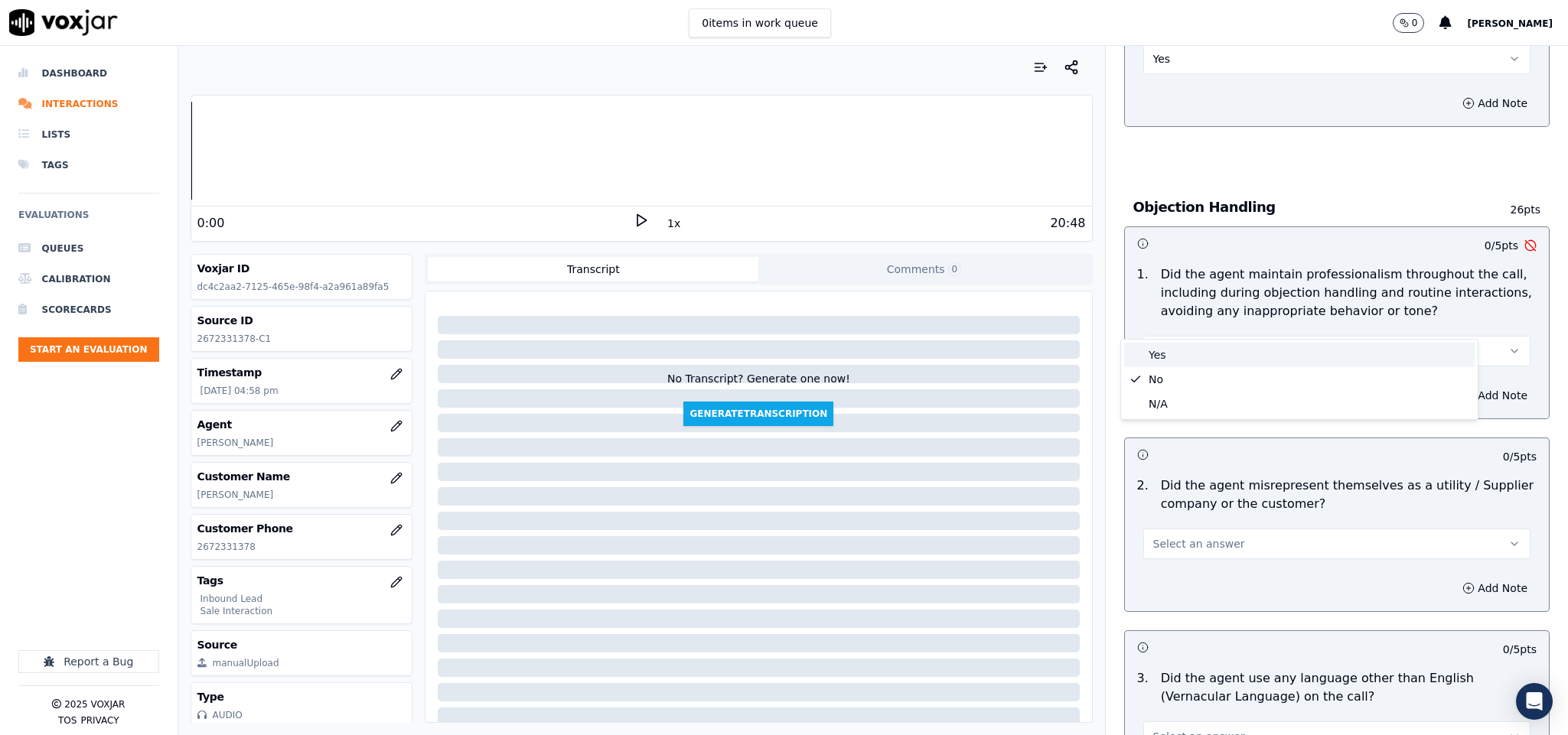
click at [1158, 345] on div "Yes" at bounding box center [1298, 354] width 351 height 24
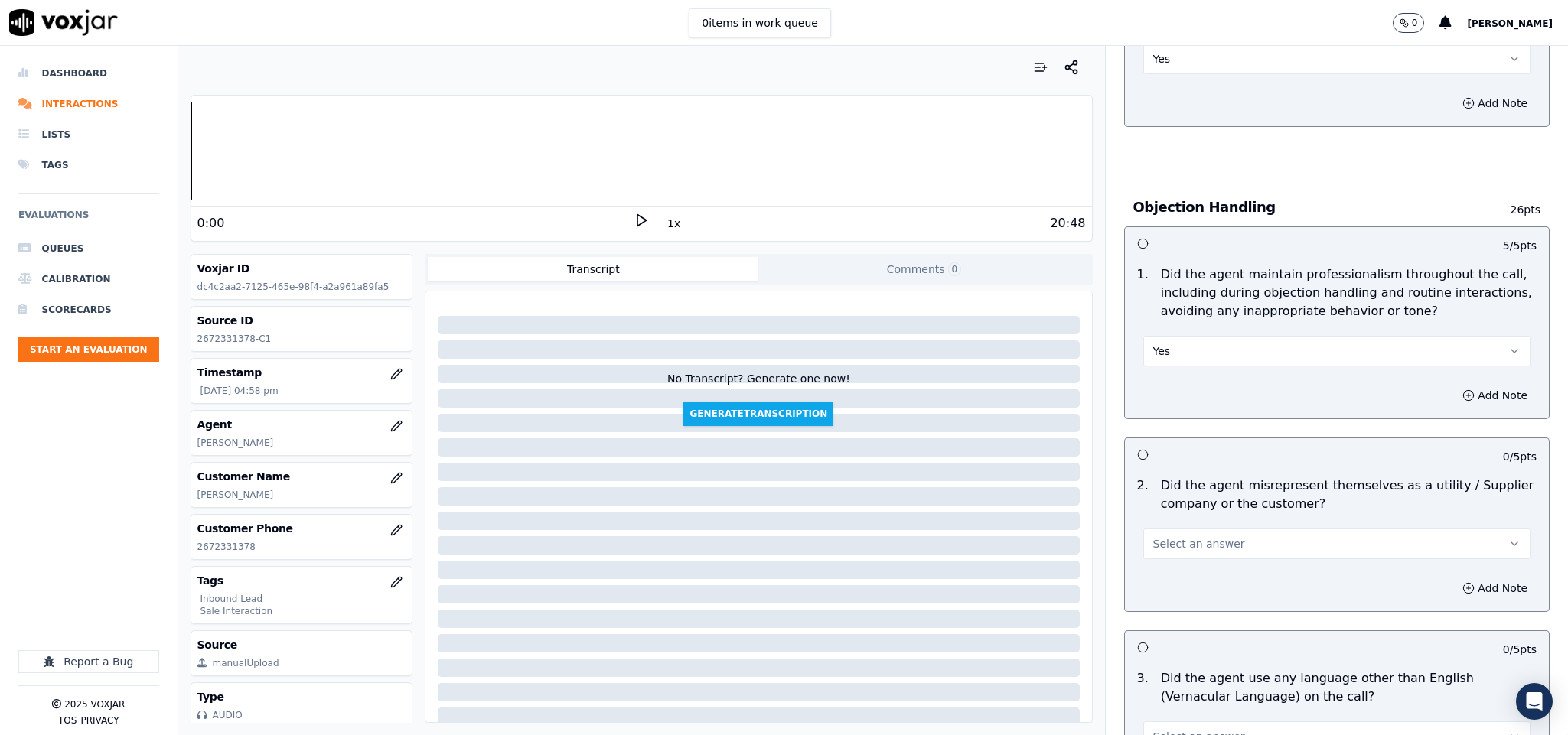
scroll to position [1722, 0]
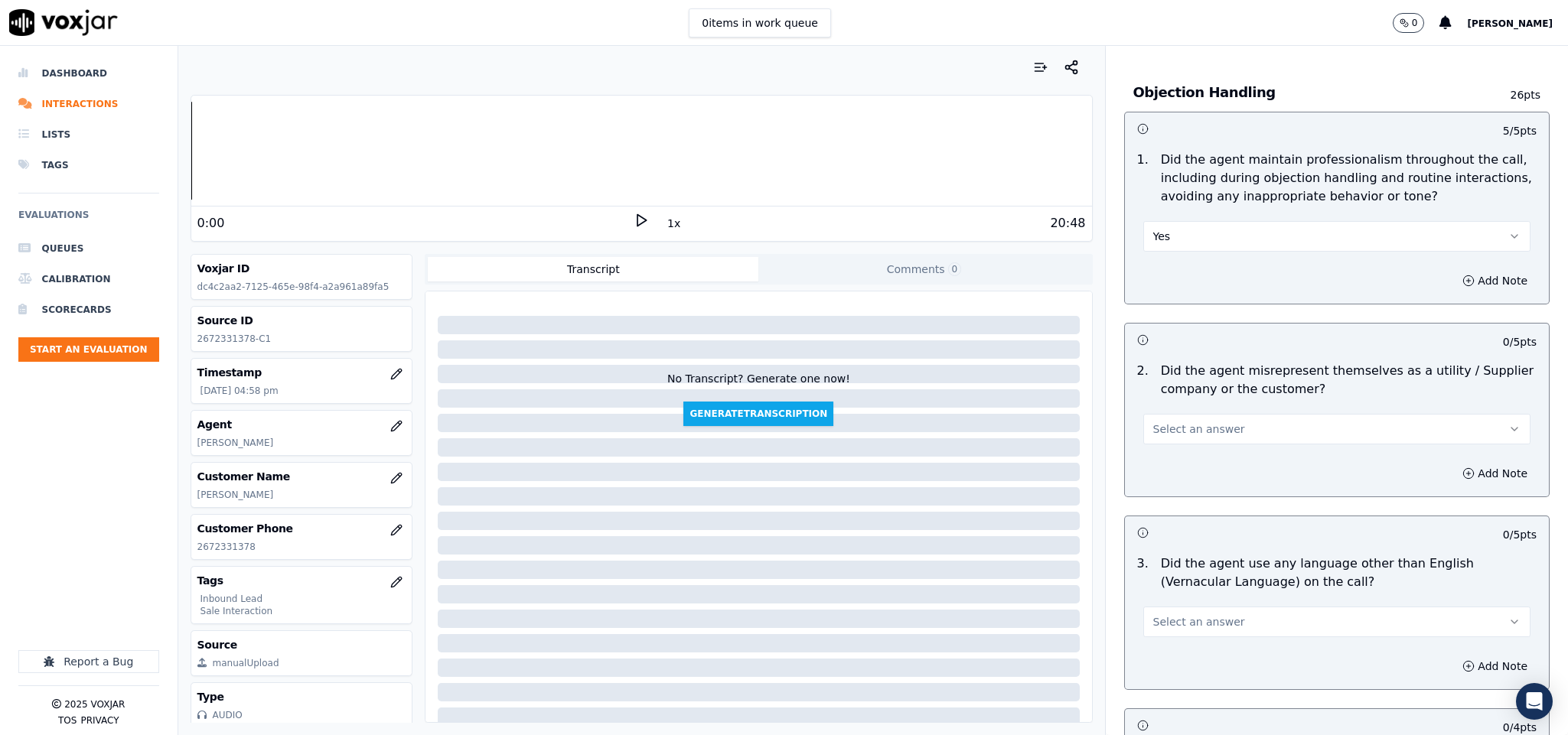
click at [1215, 414] on button "Select an answer" at bounding box center [1337, 429] width 388 height 31
click at [1178, 444] on div "Yes" at bounding box center [1298, 433] width 351 height 24
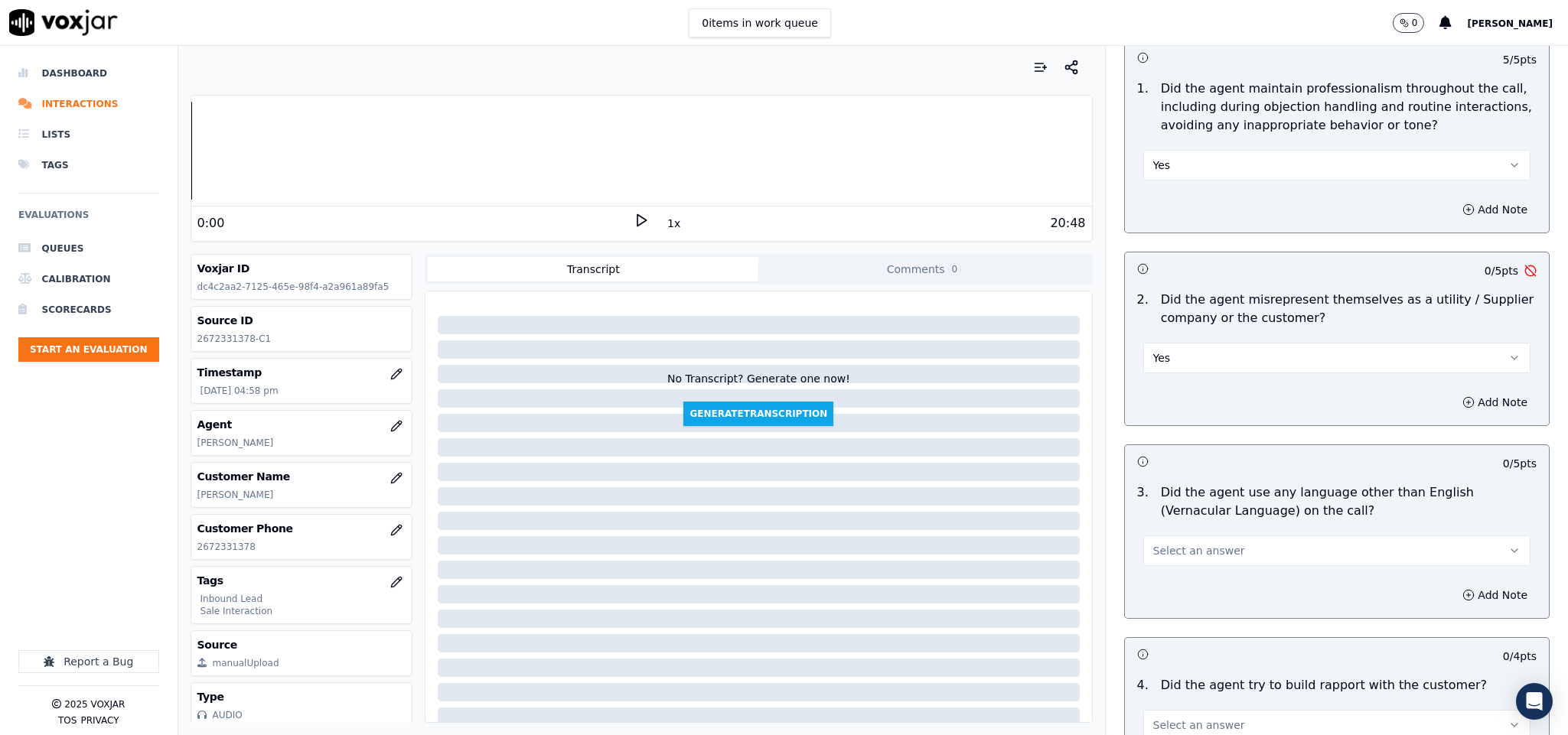
scroll to position [1952, 0]
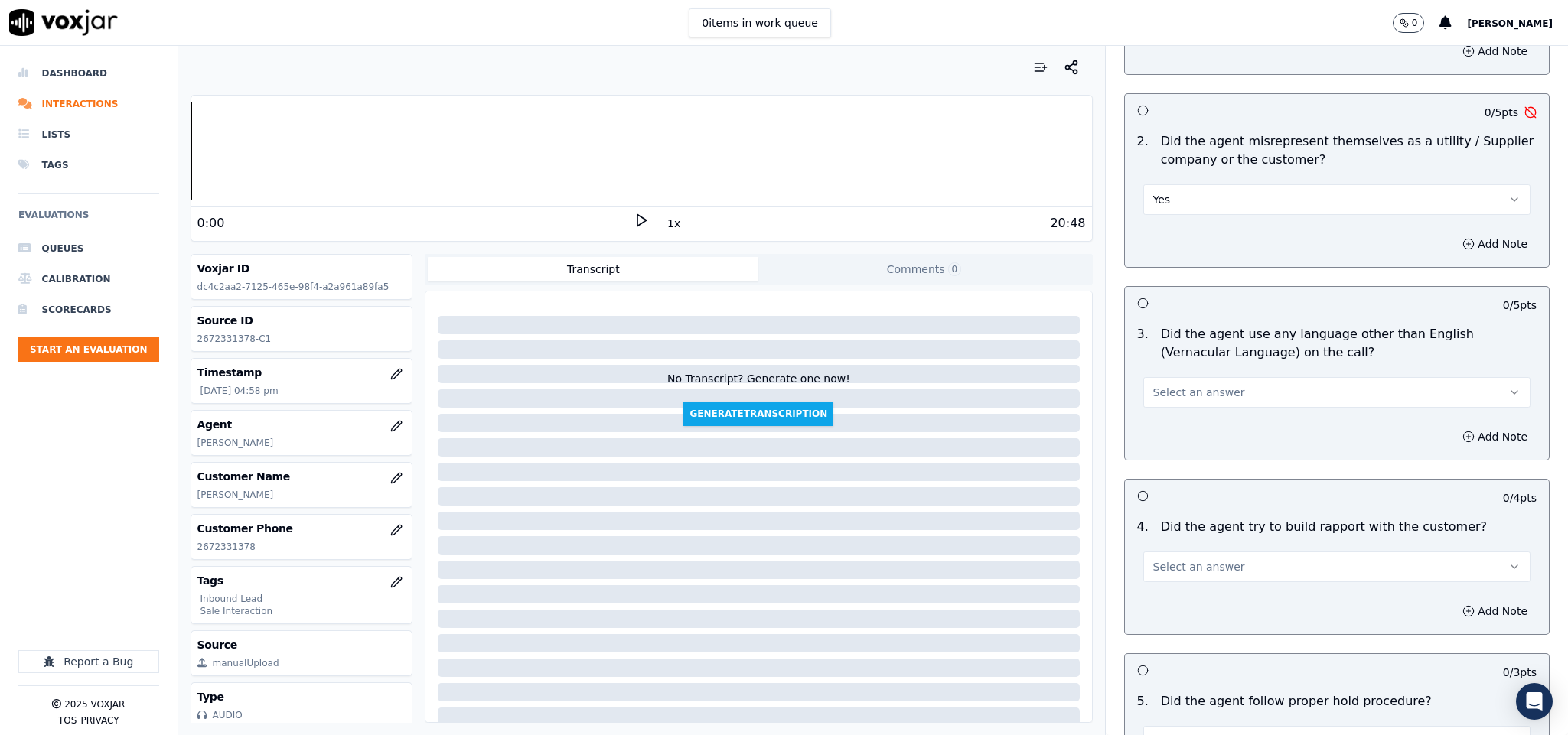
click at [1204, 184] on button "Yes" at bounding box center [1337, 199] width 388 height 31
click at [1178, 225] on div "No" at bounding box center [1298, 227] width 351 height 24
click at [1265, 377] on button "Select an answer" at bounding box center [1337, 392] width 388 height 31
click at [1210, 427] on div "No" at bounding box center [1298, 421] width 351 height 24
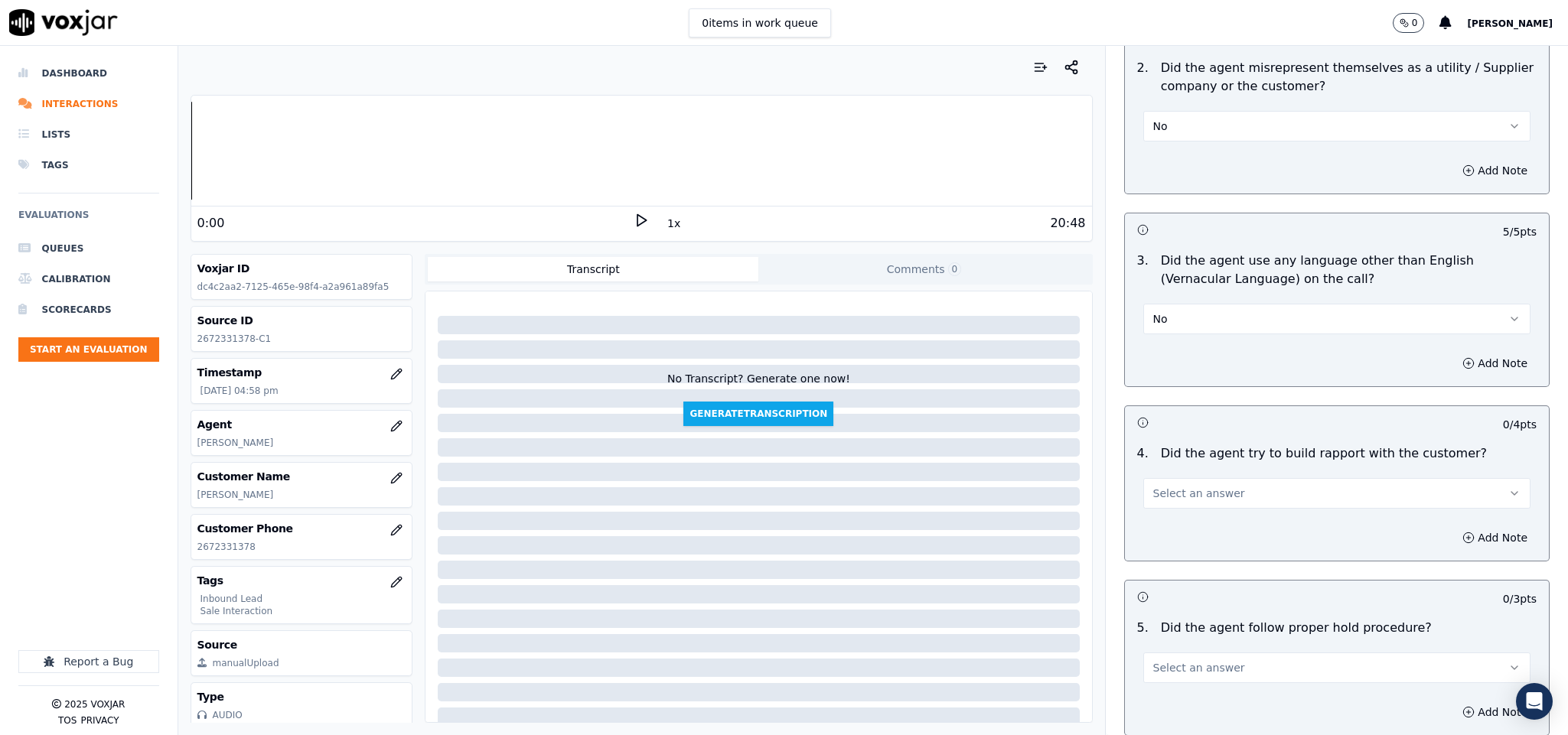
scroll to position [2066, 0]
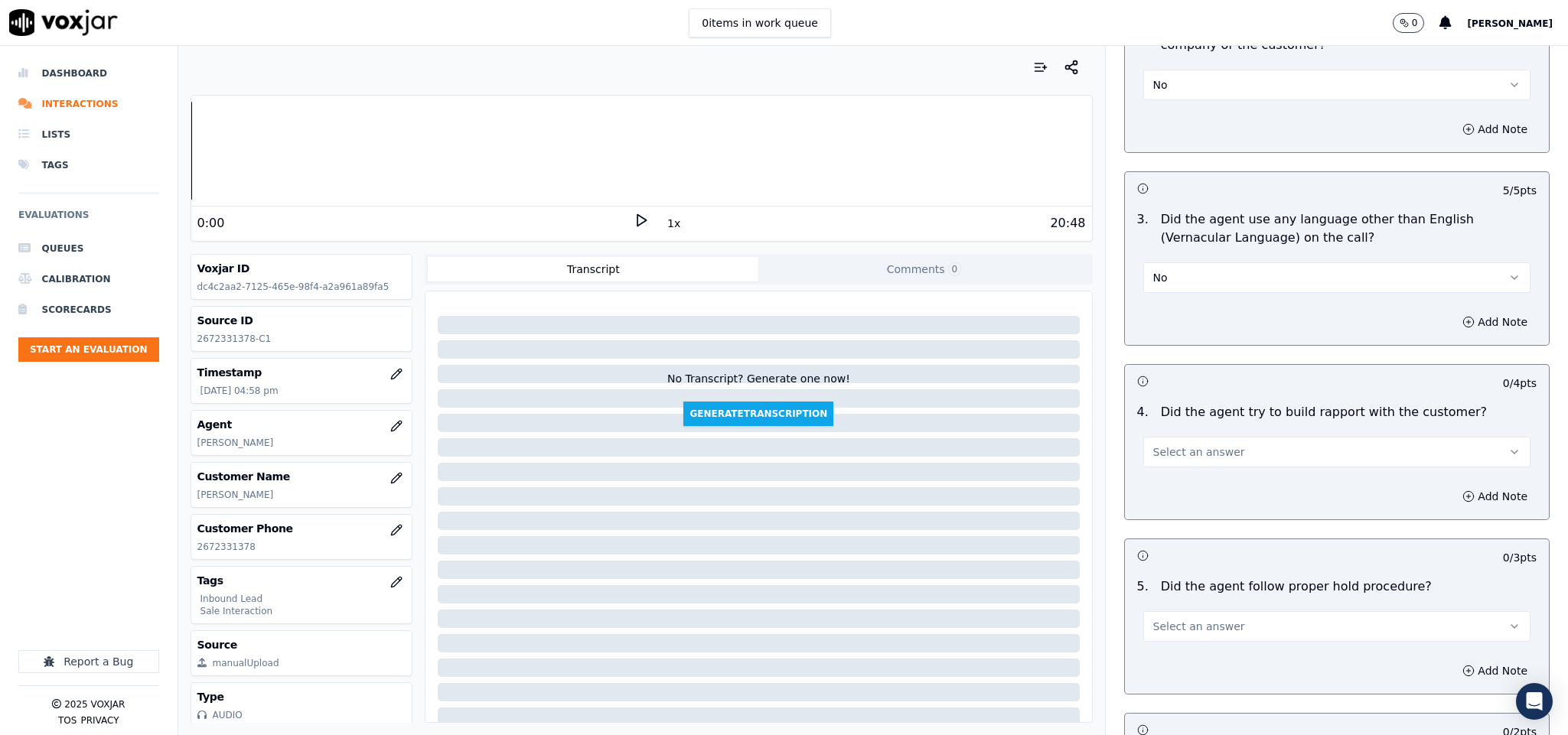
click at [1178, 445] on span "Select an answer" at bounding box center [1199, 452] width 92 height 15
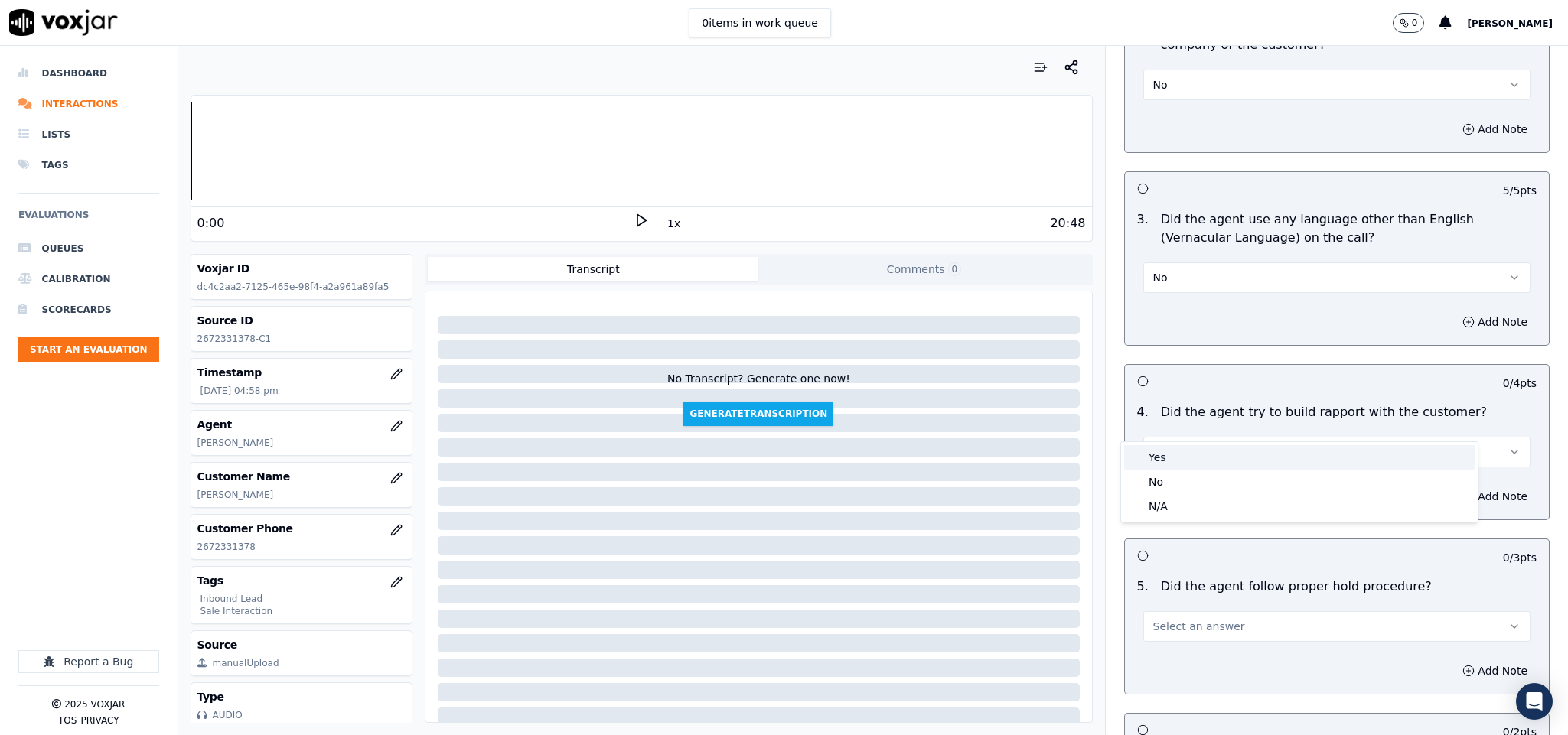
click at [1176, 450] on div "Yes" at bounding box center [1298, 457] width 351 height 24
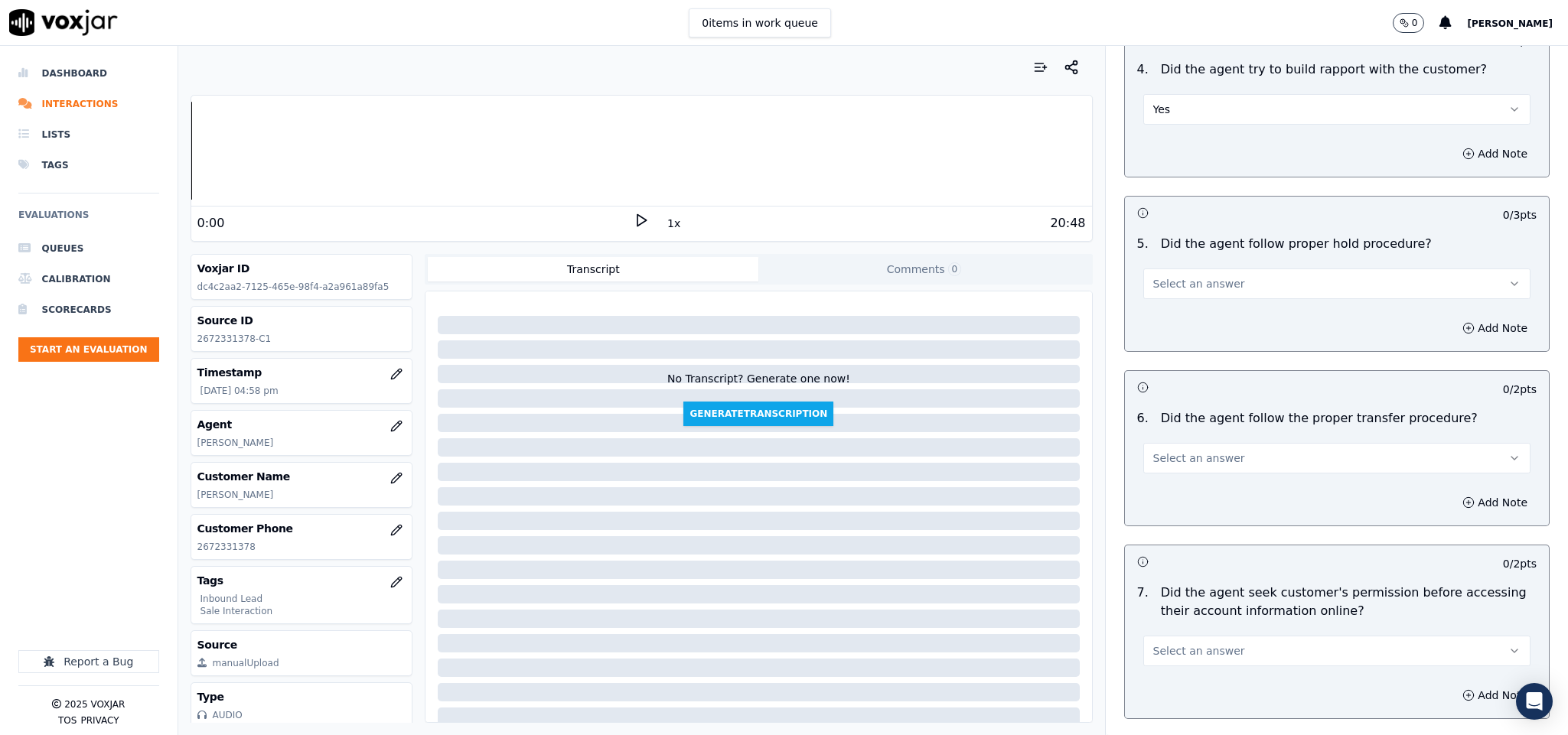
scroll to position [2411, 0]
click at [1270, 267] on button "Select an answer" at bounding box center [1337, 282] width 388 height 31
click at [1215, 294] on div "Yes" at bounding box center [1298, 288] width 351 height 24
click at [1283, 442] on button "Select an answer" at bounding box center [1337, 457] width 388 height 31
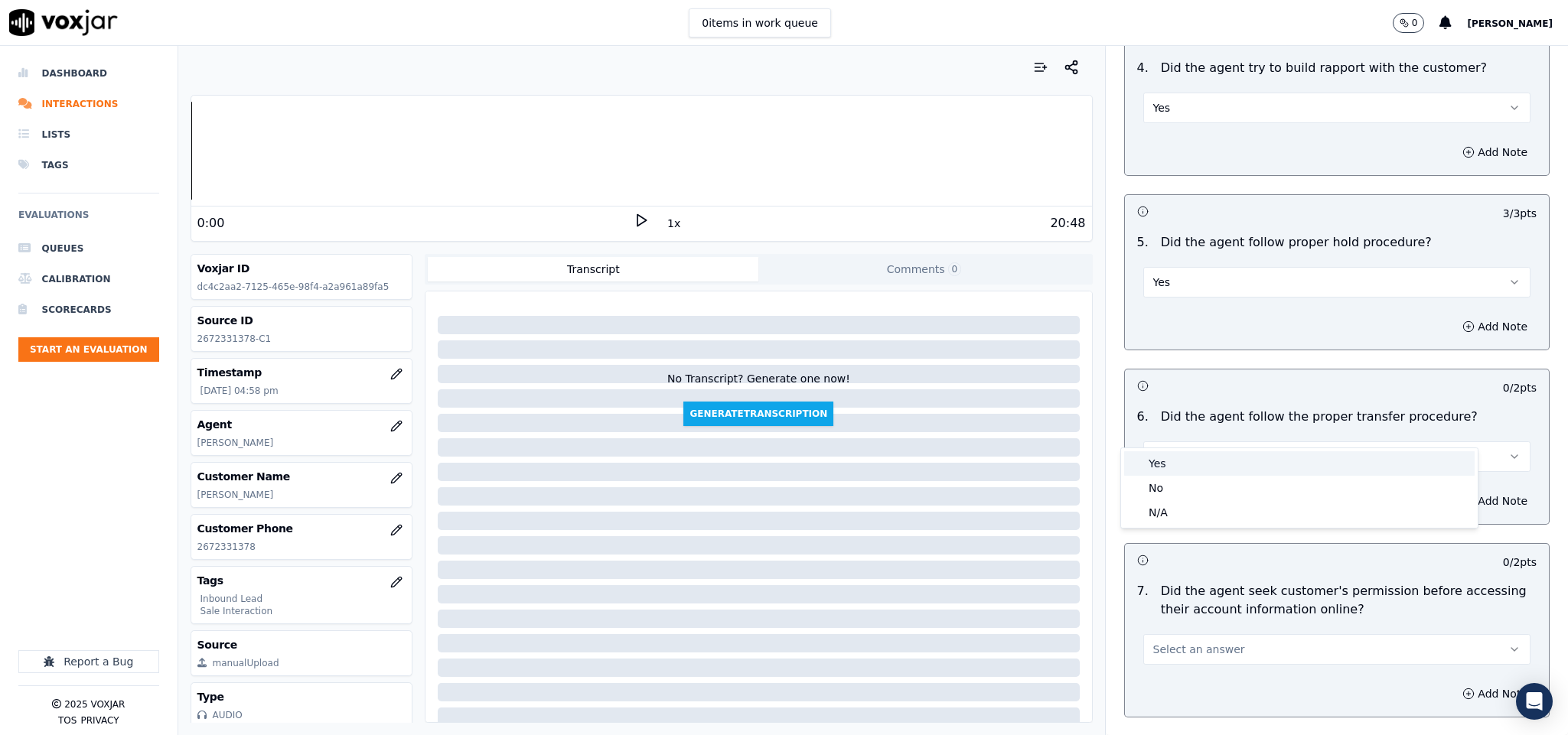
click at [1230, 468] on div "Yes" at bounding box center [1298, 464] width 351 height 24
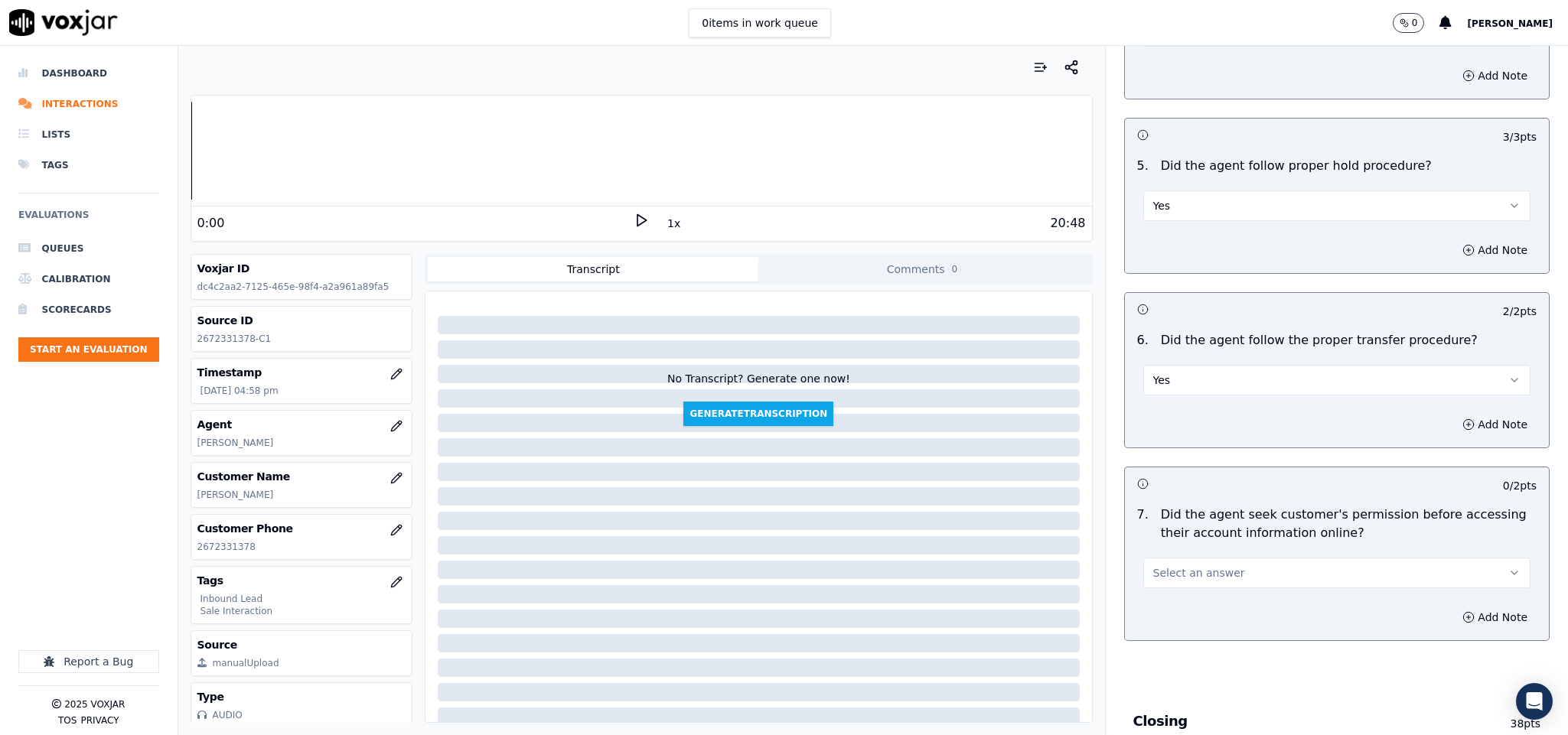
scroll to position [2640, 0]
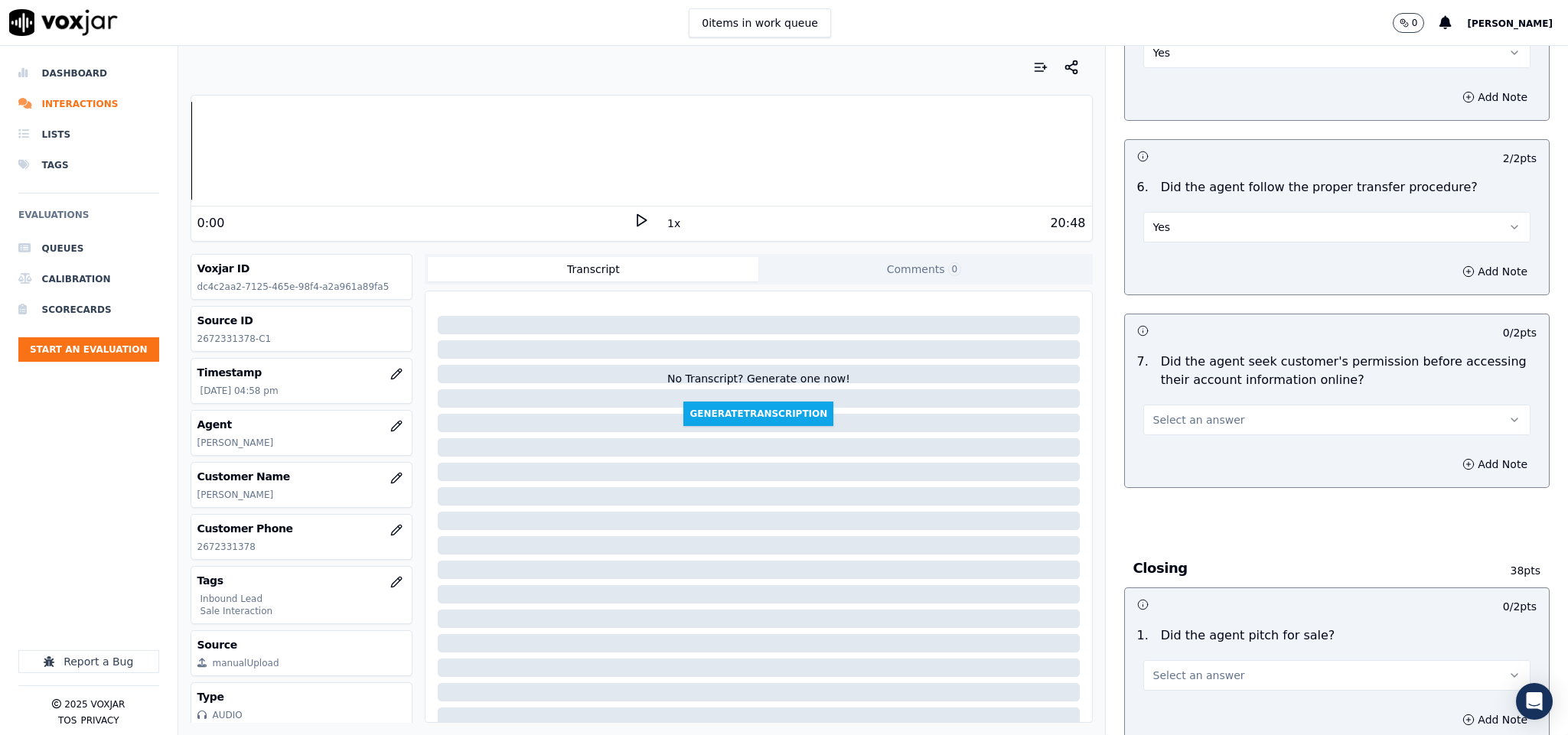
click at [1250, 405] on button "Select an answer" at bounding box center [1337, 420] width 388 height 31
click at [1194, 452] on div "No" at bounding box center [1298, 452] width 351 height 24
drag, startPoint x: 1477, startPoint y: 437, endPoint x: 1446, endPoint y: 436, distance: 31.0
click at [1477, 454] on button "Add Note" at bounding box center [1494, 464] width 83 height 22
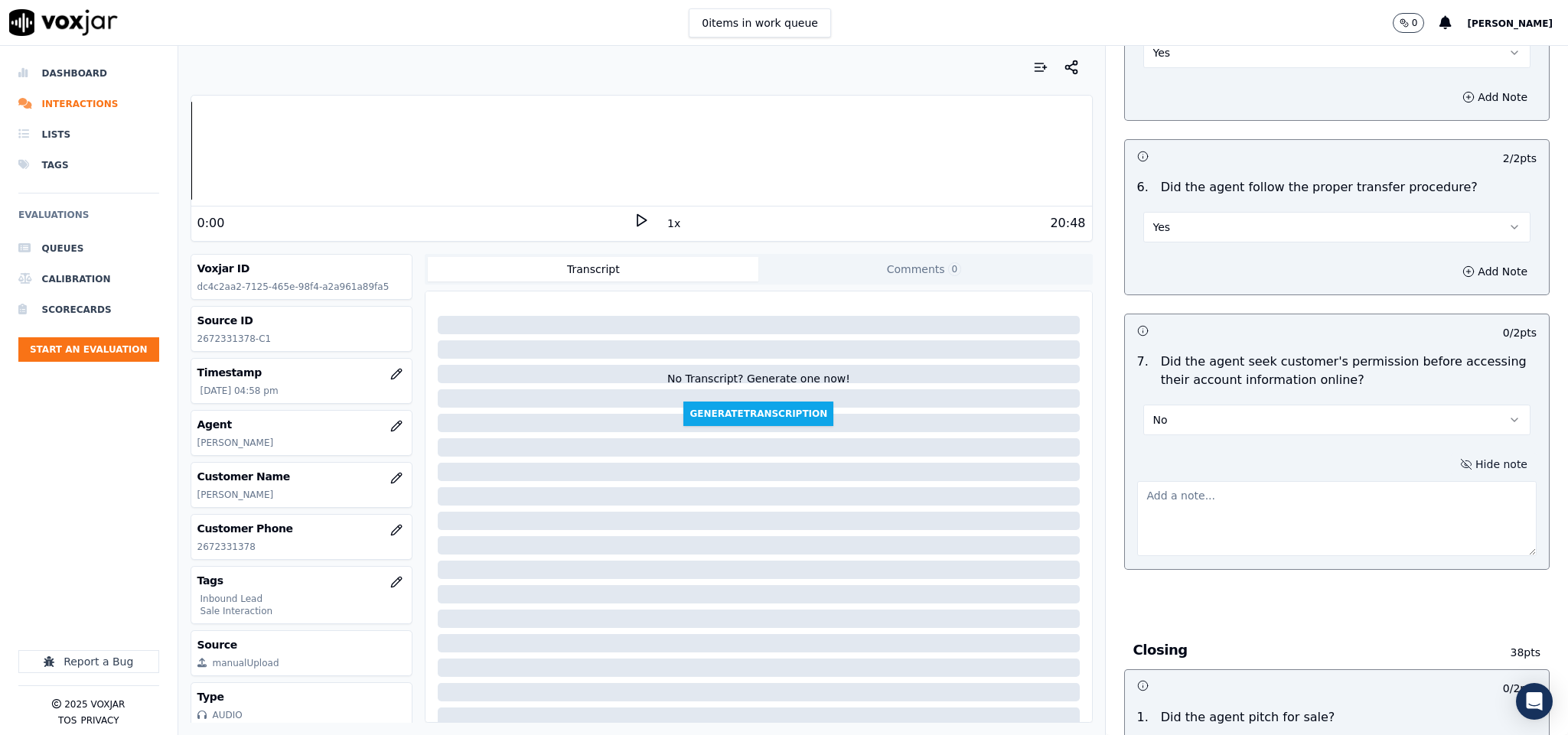
click at [1451, 454] on button "Hide note" at bounding box center [1493, 464] width 86 height 22
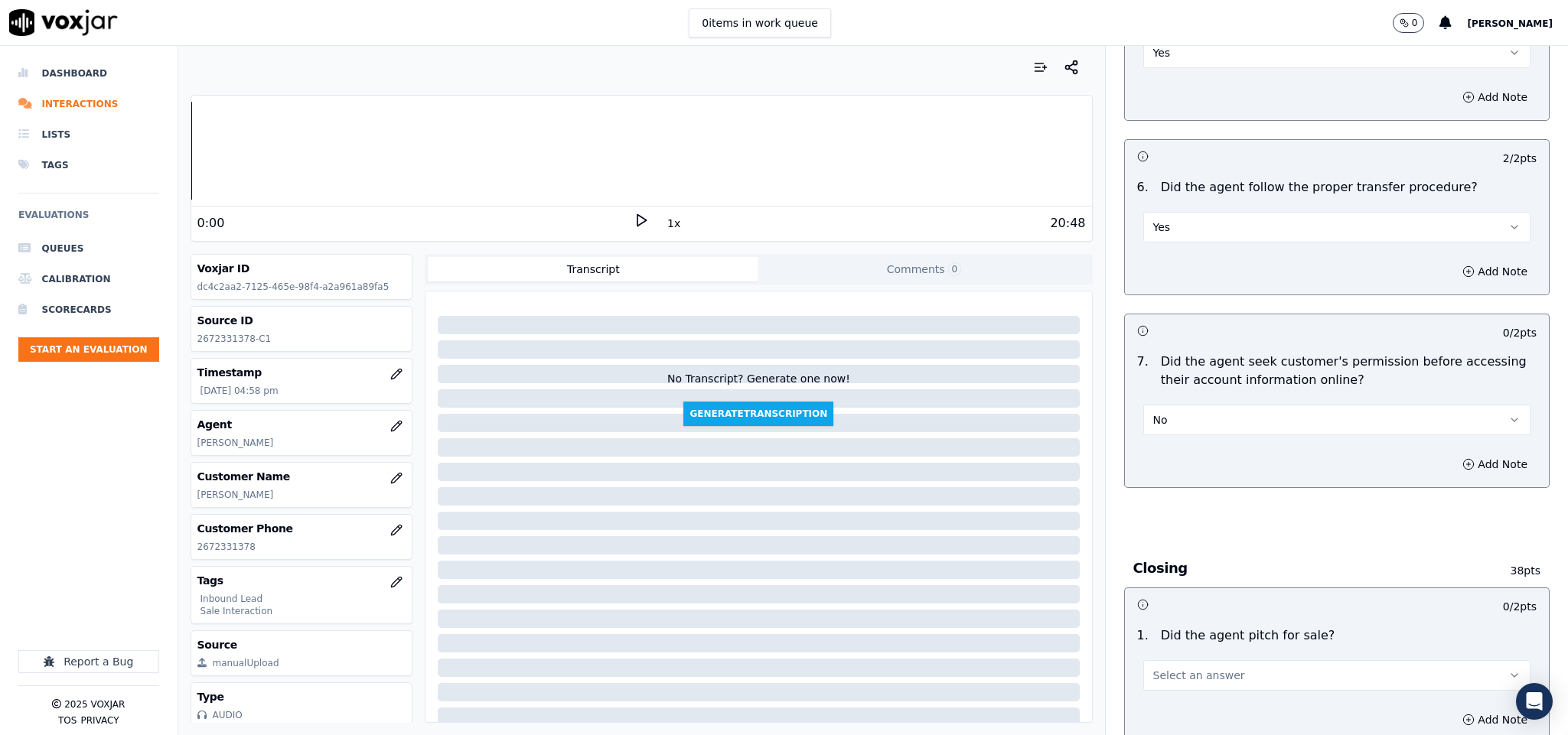
click at [1457, 448] on div "Add Note" at bounding box center [1336, 464] width 425 height 46
click at [1453, 454] on button "Add Note" at bounding box center [1494, 464] width 83 height 22
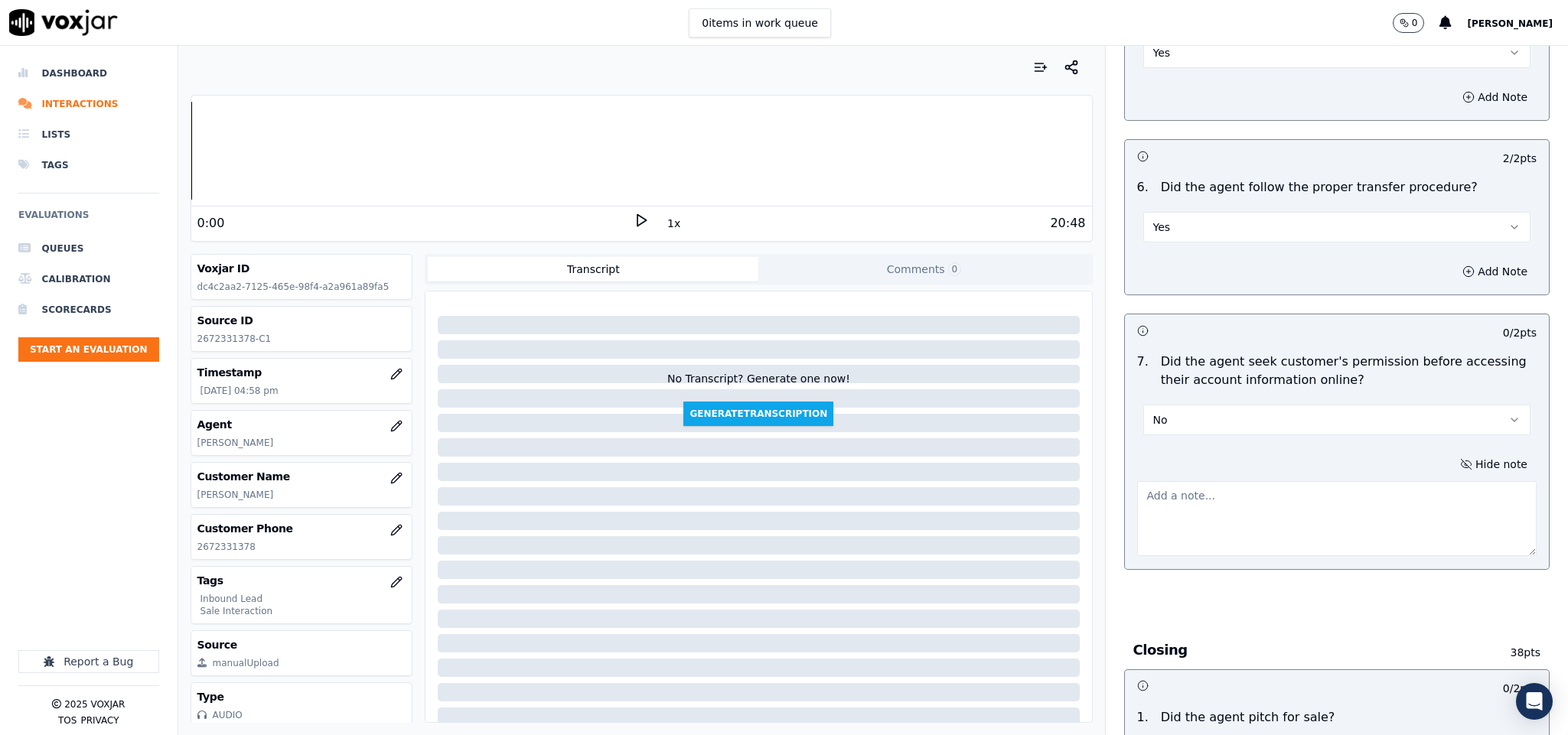
click at [1284, 501] on textarea at bounding box center [1337, 519] width 400 height 75
paste textarea "@10:03 [PERSON_NAME] - I can see that the last payment that you made was on the…"
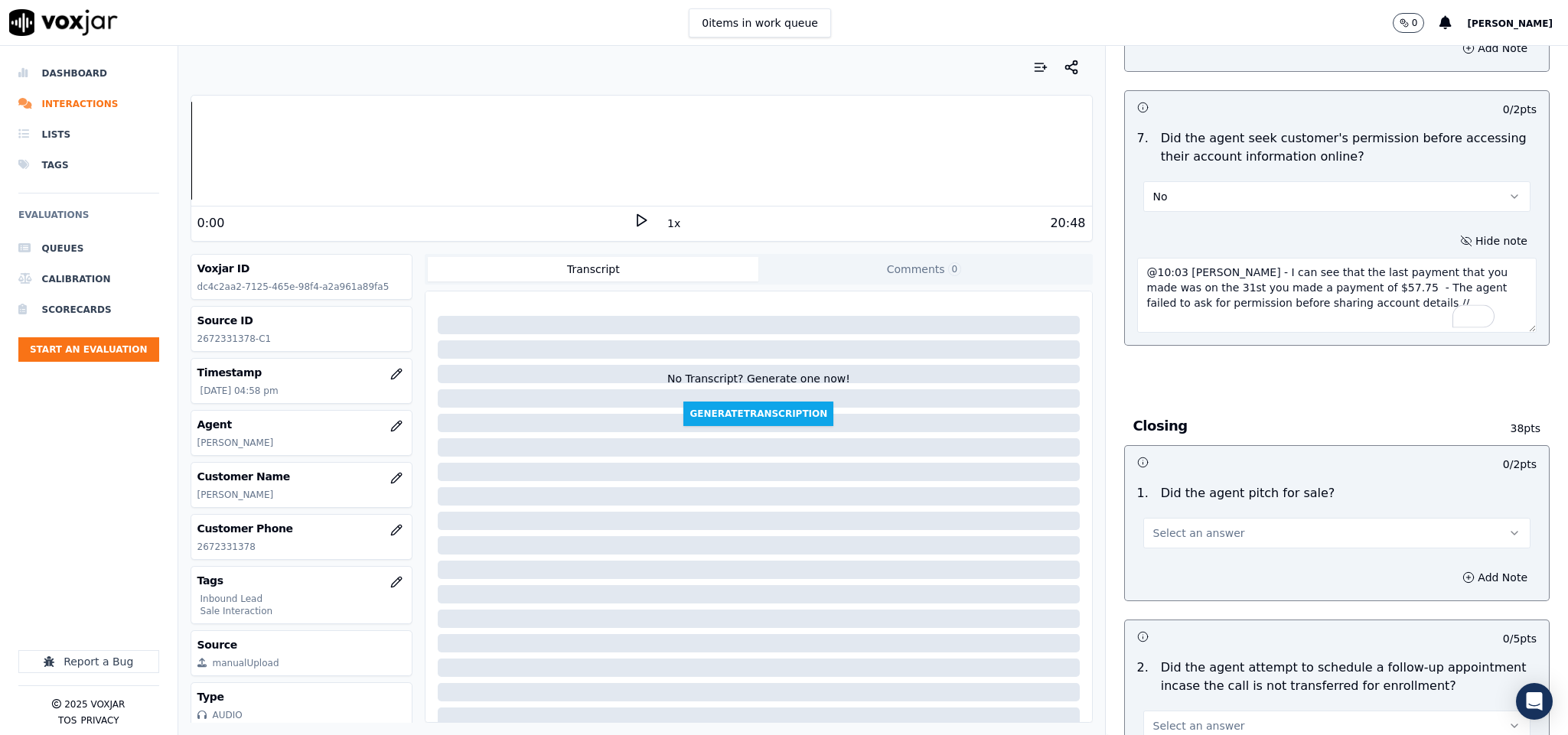
scroll to position [2870, 0]
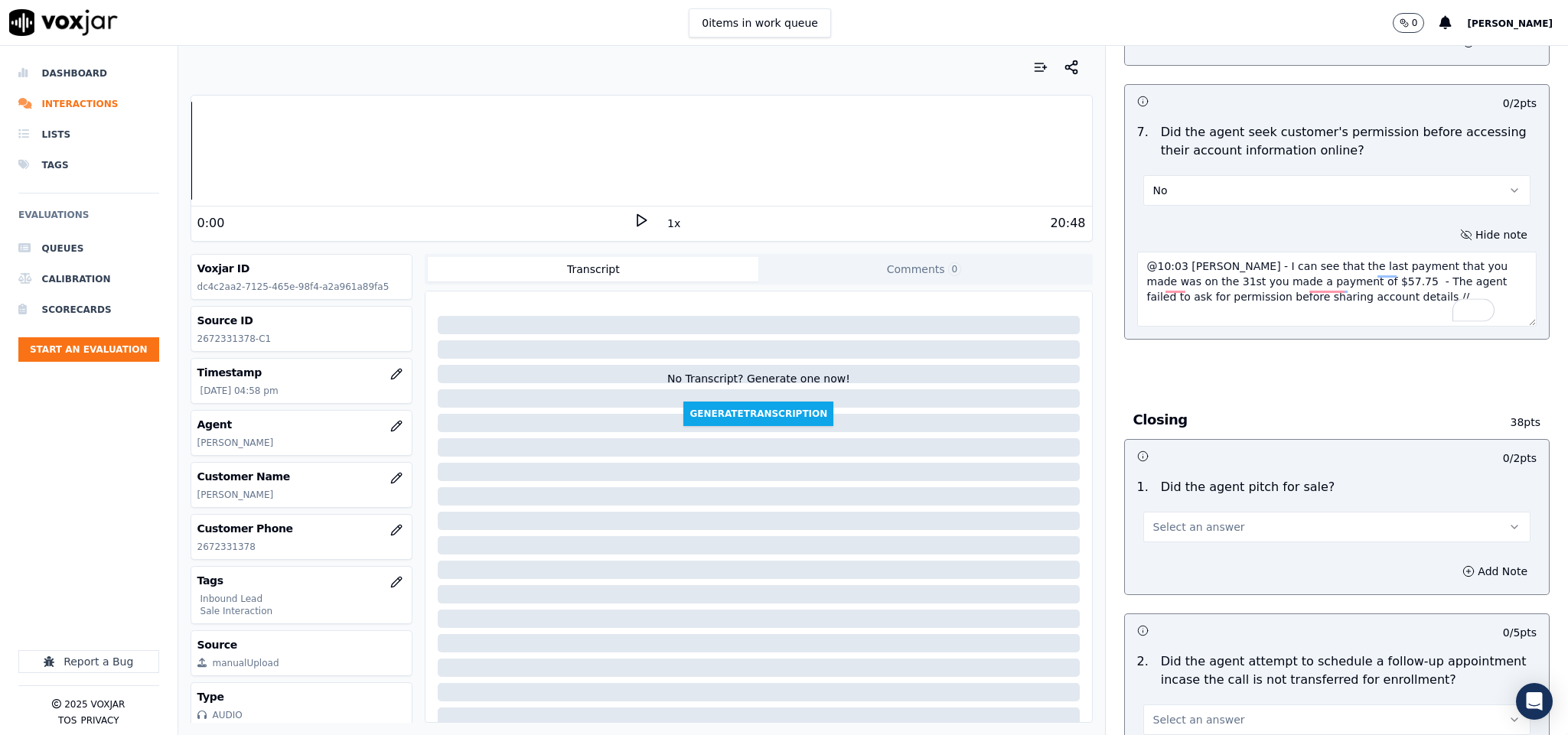
type textarea "@10:03 [PERSON_NAME] - I can see that the last payment that you made was on the…"
click at [1274, 512] on button "Select an answer" at bounding box center [1337, 528] width 388 height 31
click at [1228, 528] on div "Yes" at bounding box center [1298, 535] width 351 height 24
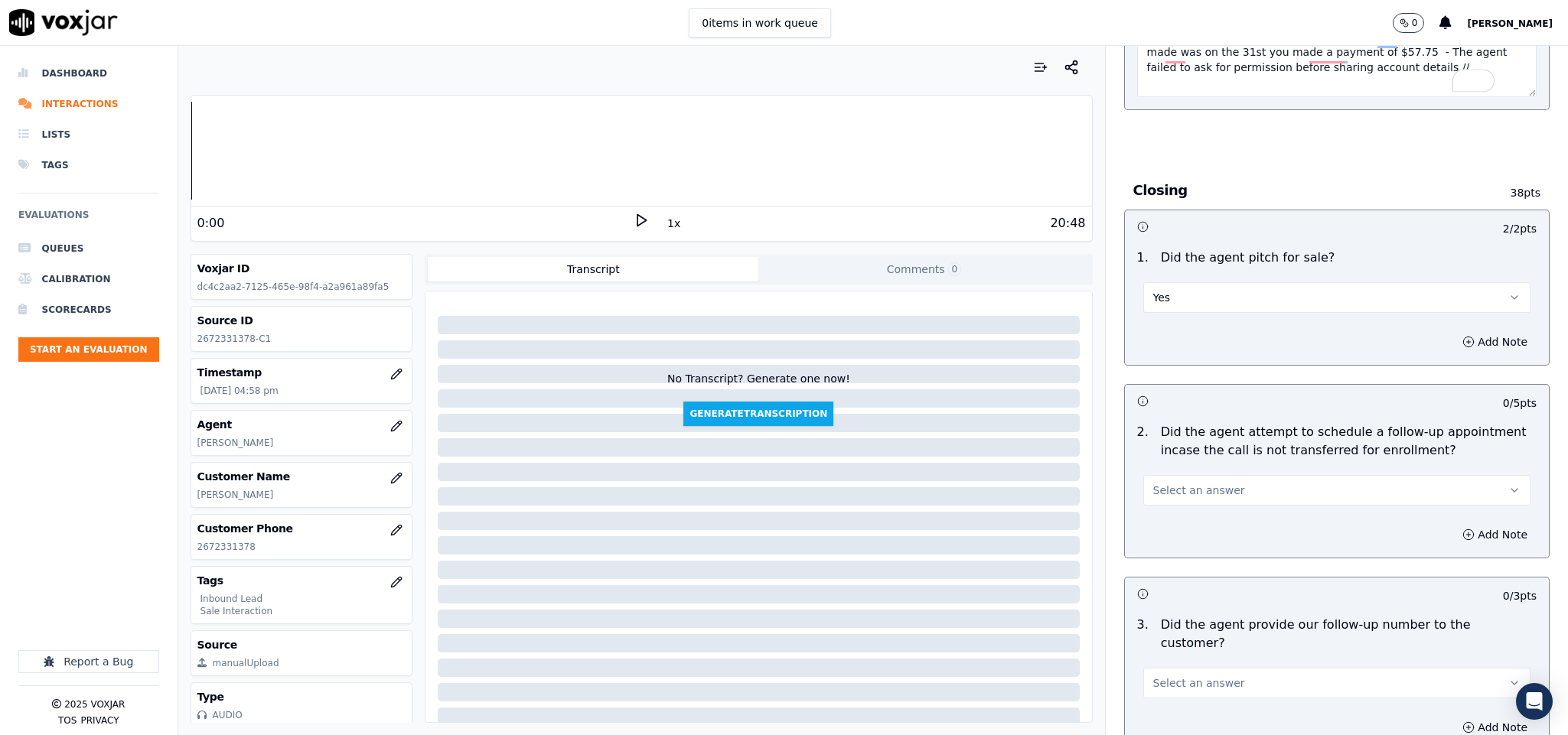
click at [1256, 475] on button "Select an answer" at bounding box center [1337, 491] width 388 height 31
click at [1191, 543] on div "N/A" at bounding box center [1298, 548] width 351 height 24
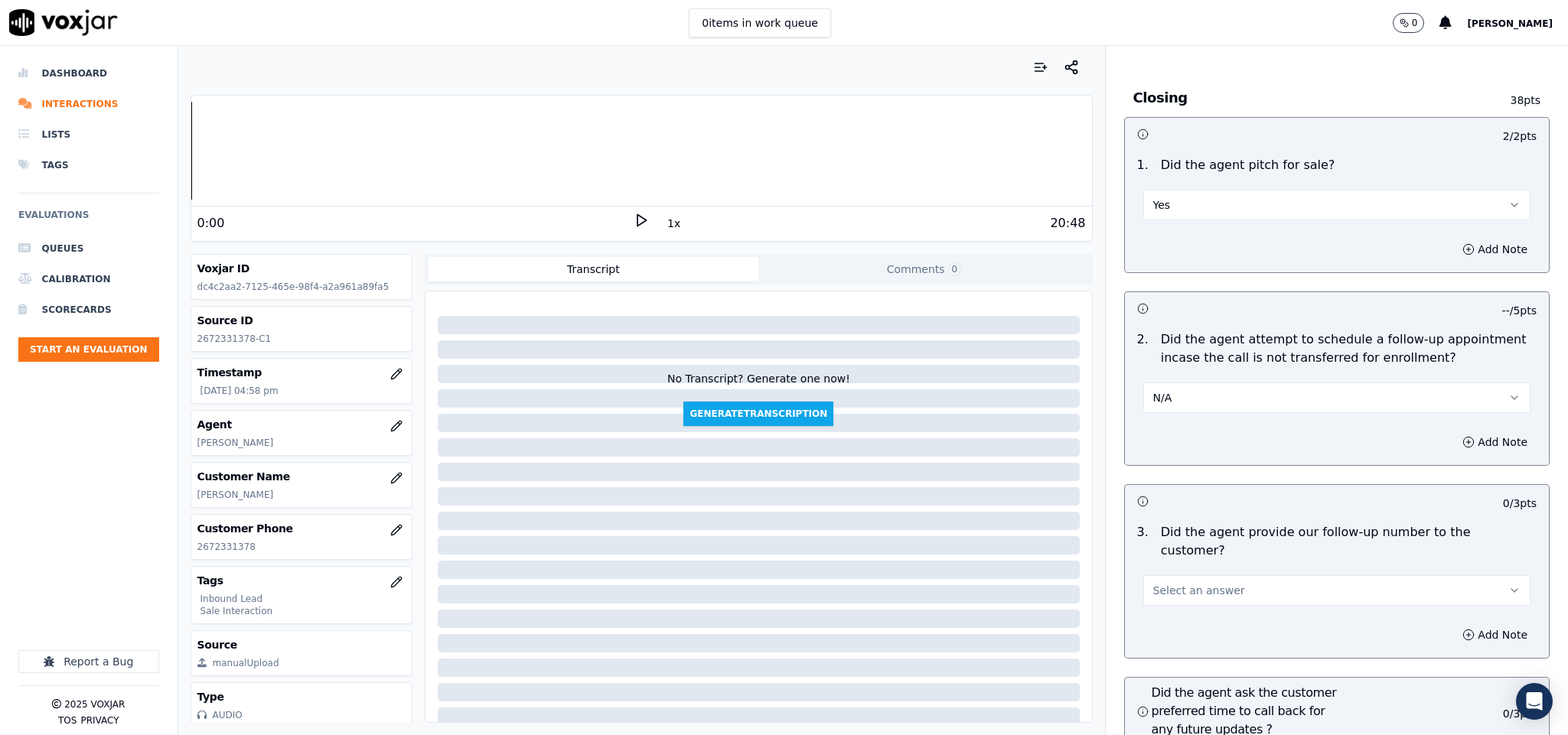
scroll to position [3443, 0]
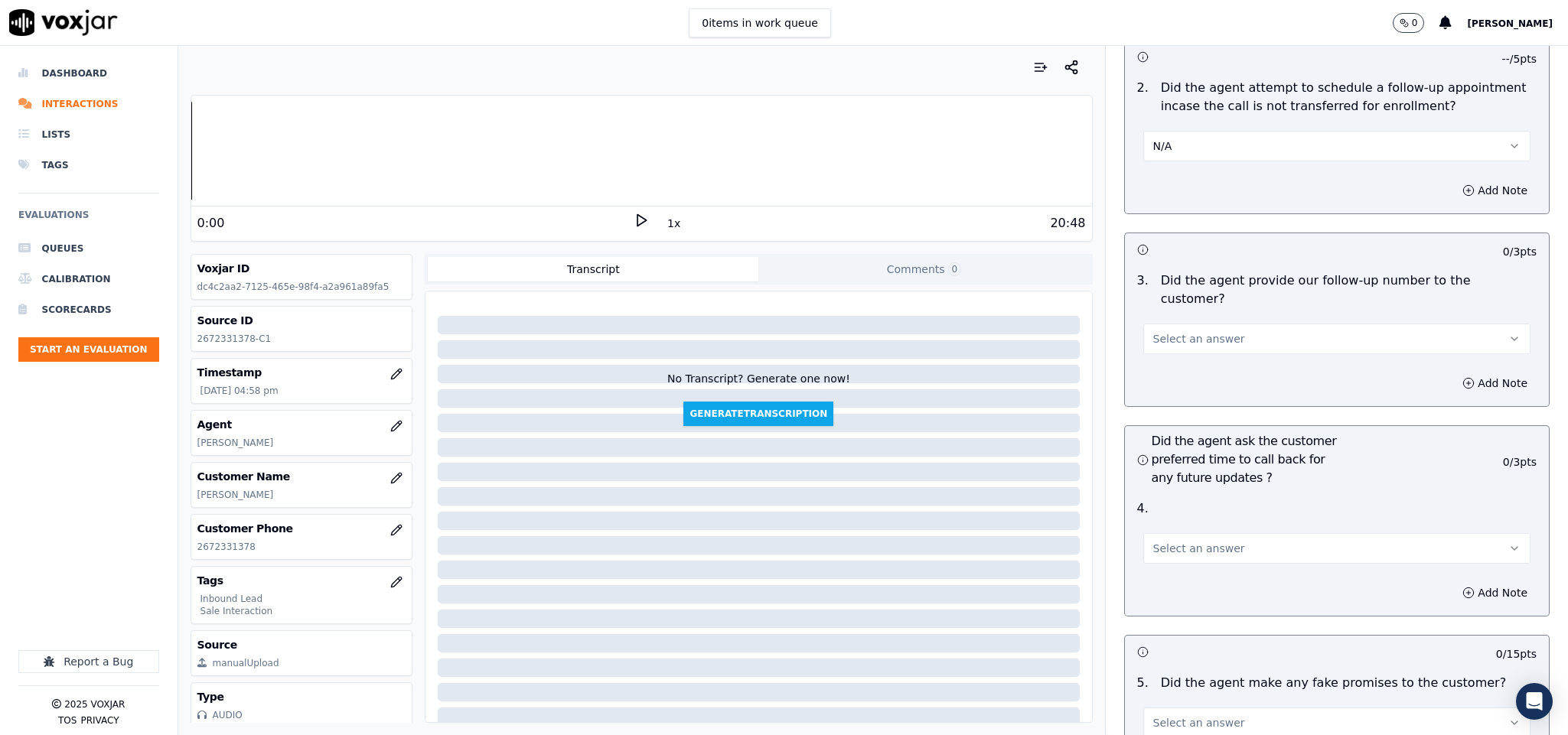
click at [1216, 324] on button "Select an answer" at bounding box center [1337, 339] width 388 height 31
click at [1197, 328] on div "Yes" at bounding box center [1298, 330] width 351 height 24
click at [1197, 541] on span "Select an answer" at bounding box center [1199, 548] width 92 height 15
click at [1189, 572] on div "No" at bounding box center [1298, 565] width 351 height 24
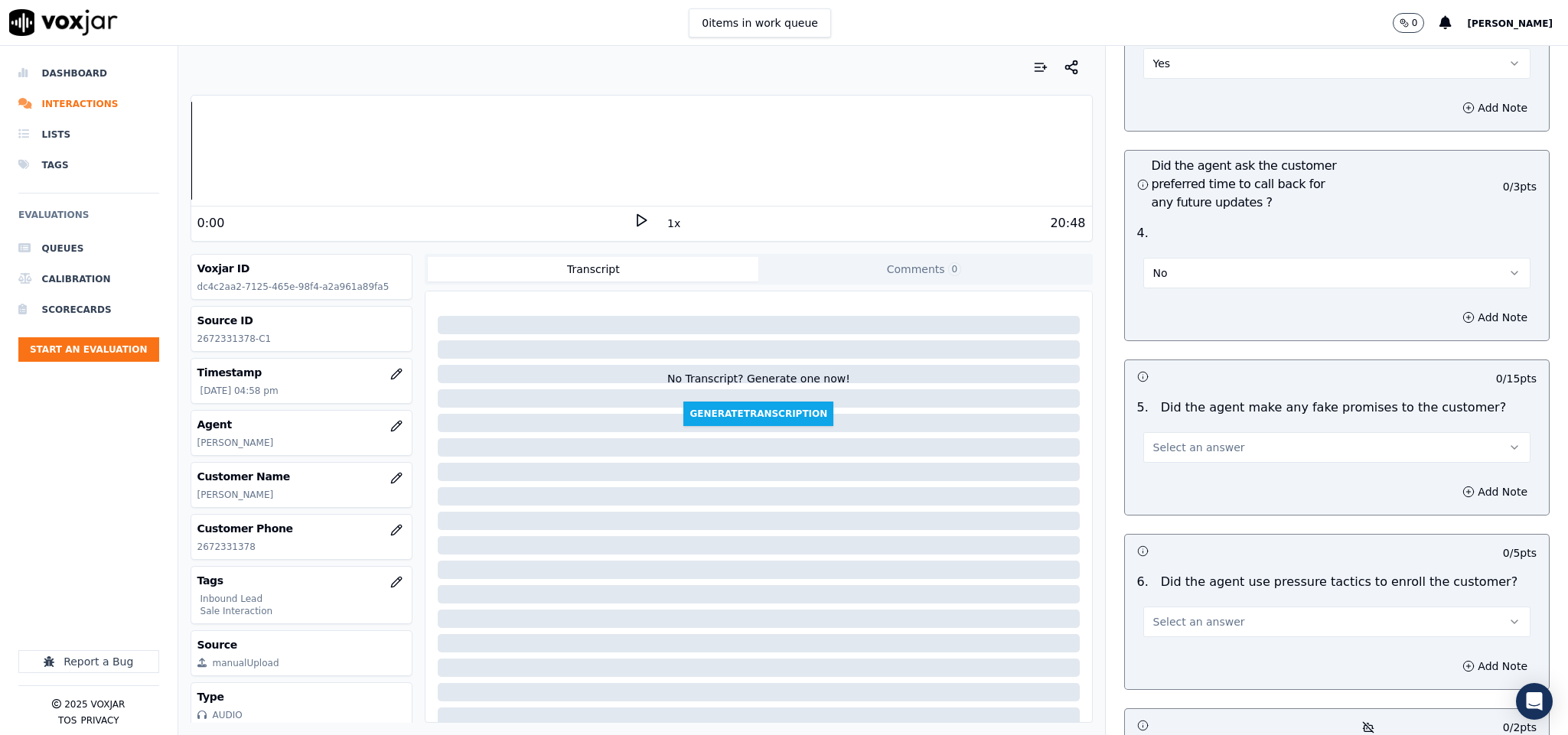
scroll to position [3788, 0]
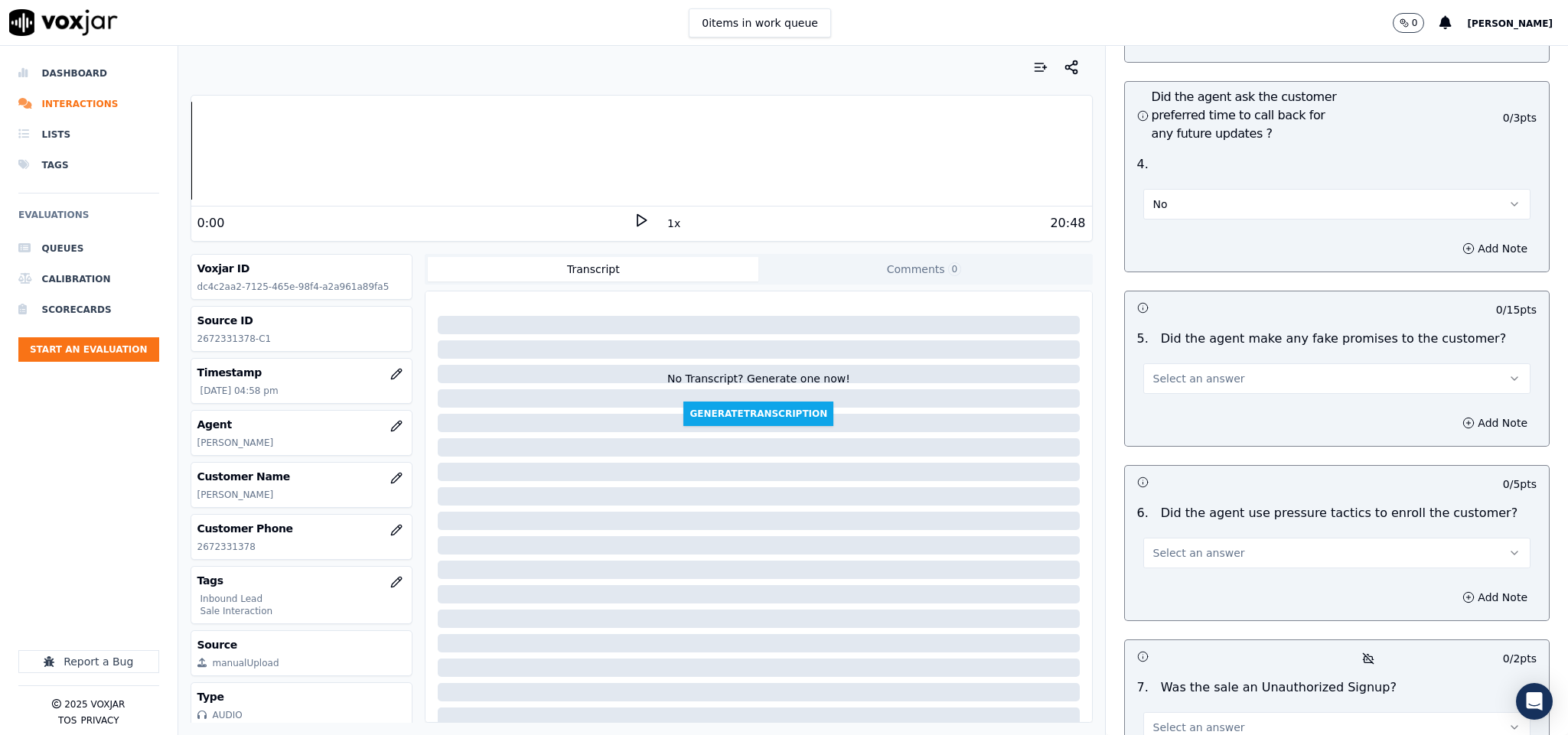
click at [1220, 363] on button "Select an answer" at bounding box center [1337, 379] width 388 height 31
click at [1203, 366] on div "Yes" at bounding box center [1298, 372] width 351 height 24
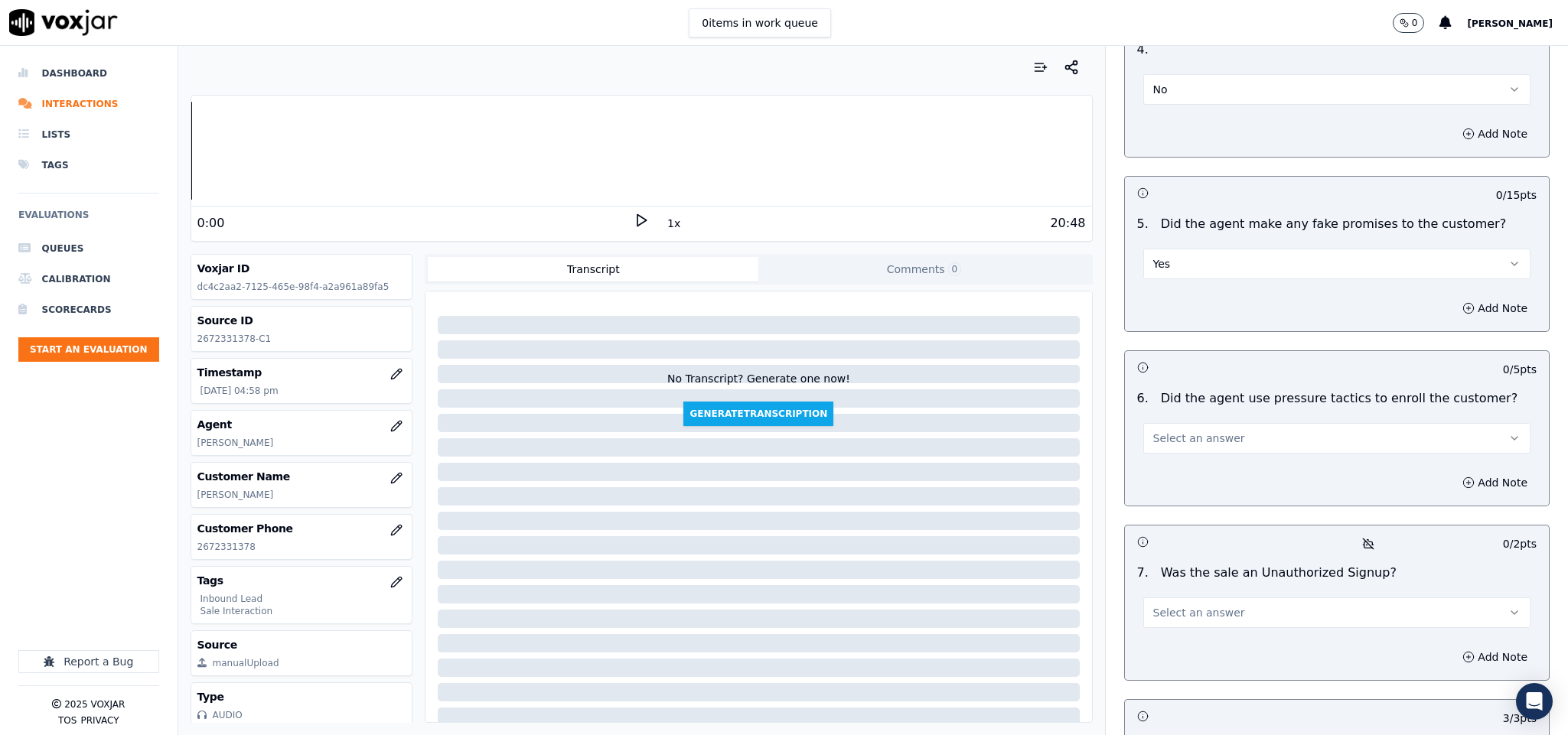
click at [1230, 423] on button "Select an answer" at bounding box center [1337, 438] width 388 height 31
click at [1185, 432] on div "Yes" at bounding box center [1298, 432] width 351 height 24
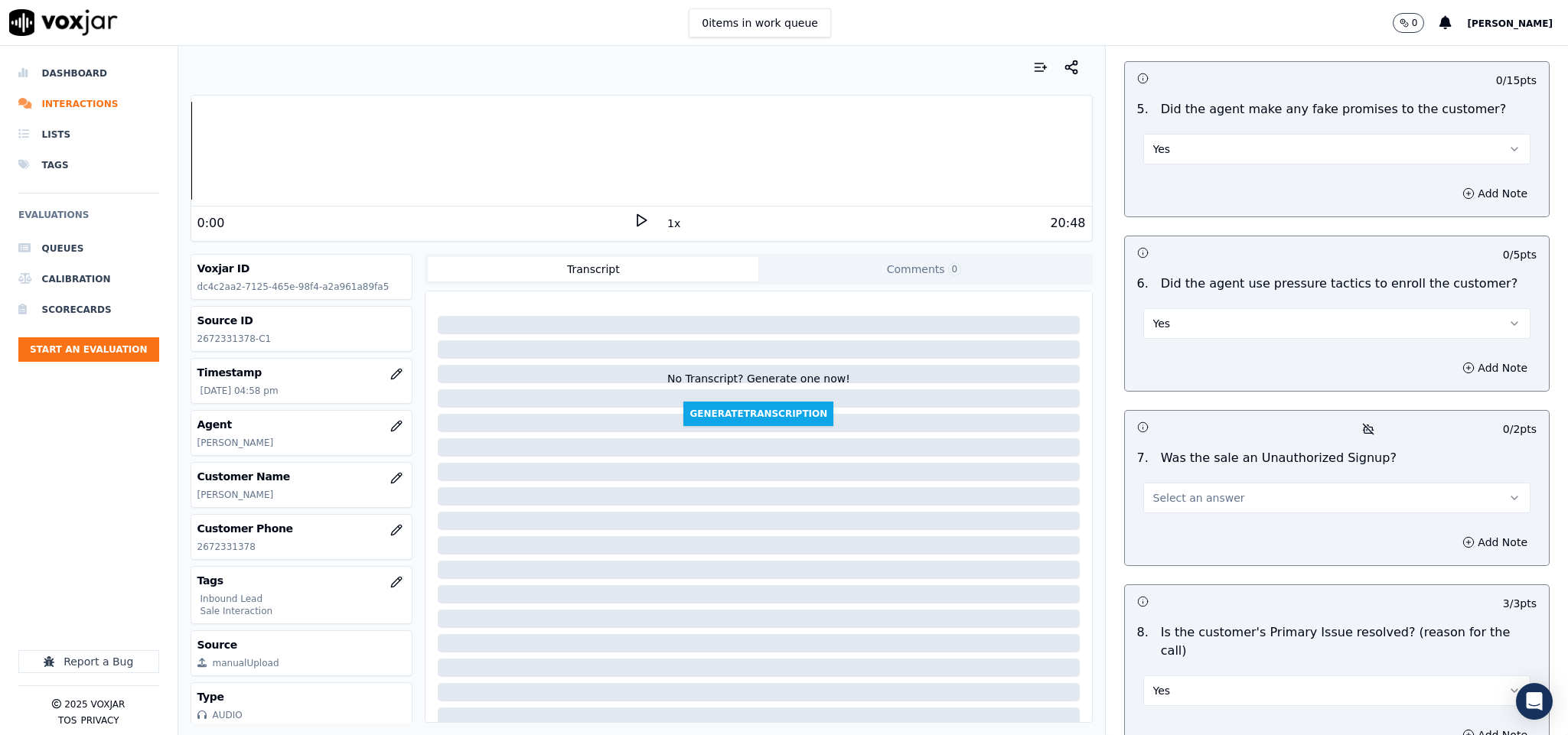
click at [1205, 308] on button "Yes" at bounding box center [1337, 324] width 388 height 31
click at [1164, 351] on div "No" at bounding box center [1298, 342] width 351 height 24
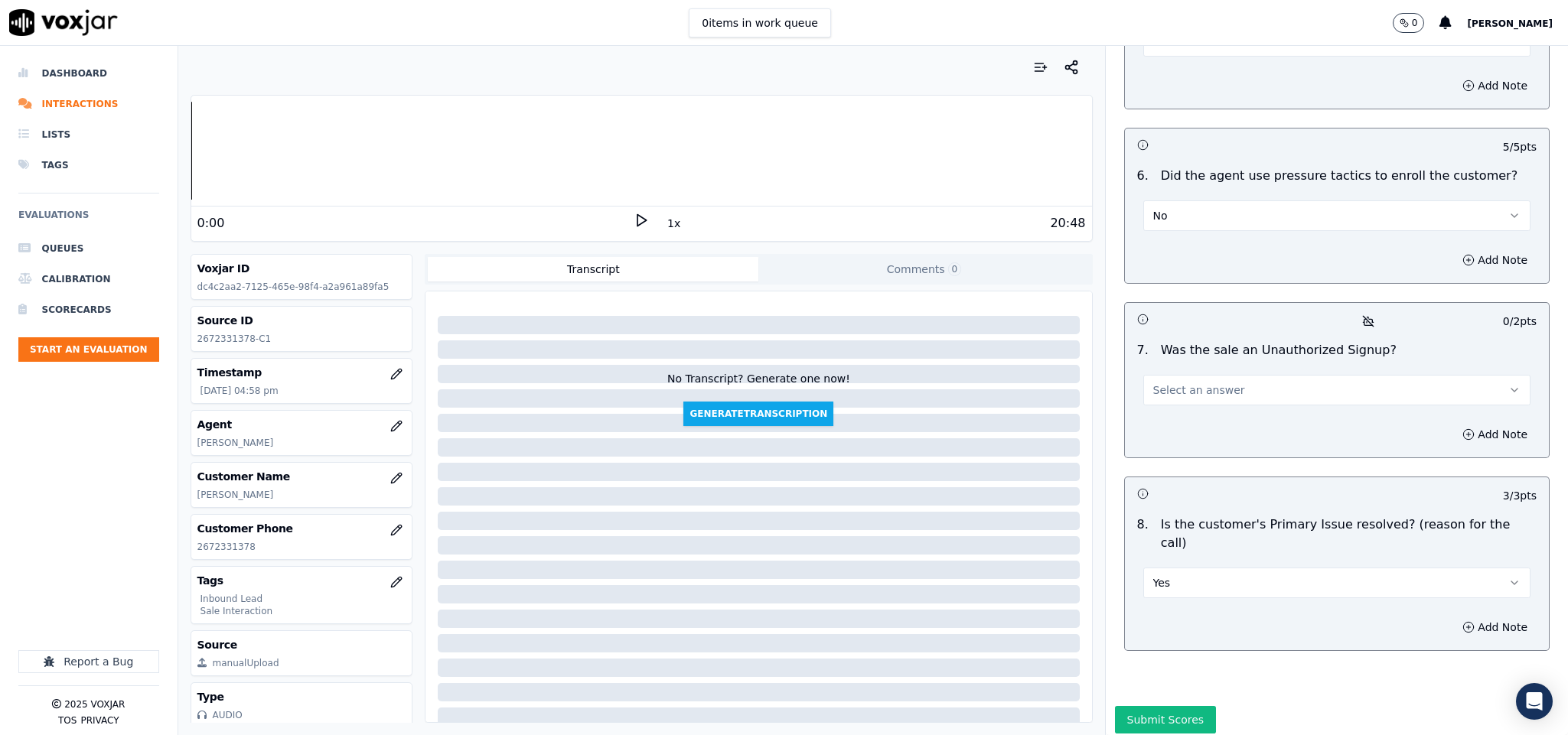
scroll to position [4126, 0]
click at [1195, 381] on span "Select an answer" at bounding box center [1199, 389] width 92 height 15
click at [1178, 409] on div "No" at bounding box center [1298, 408] width 351 height 24
click at [1146, 705] on button "Submit Scores" at bounding box center [1165, 719] width 102 height 28
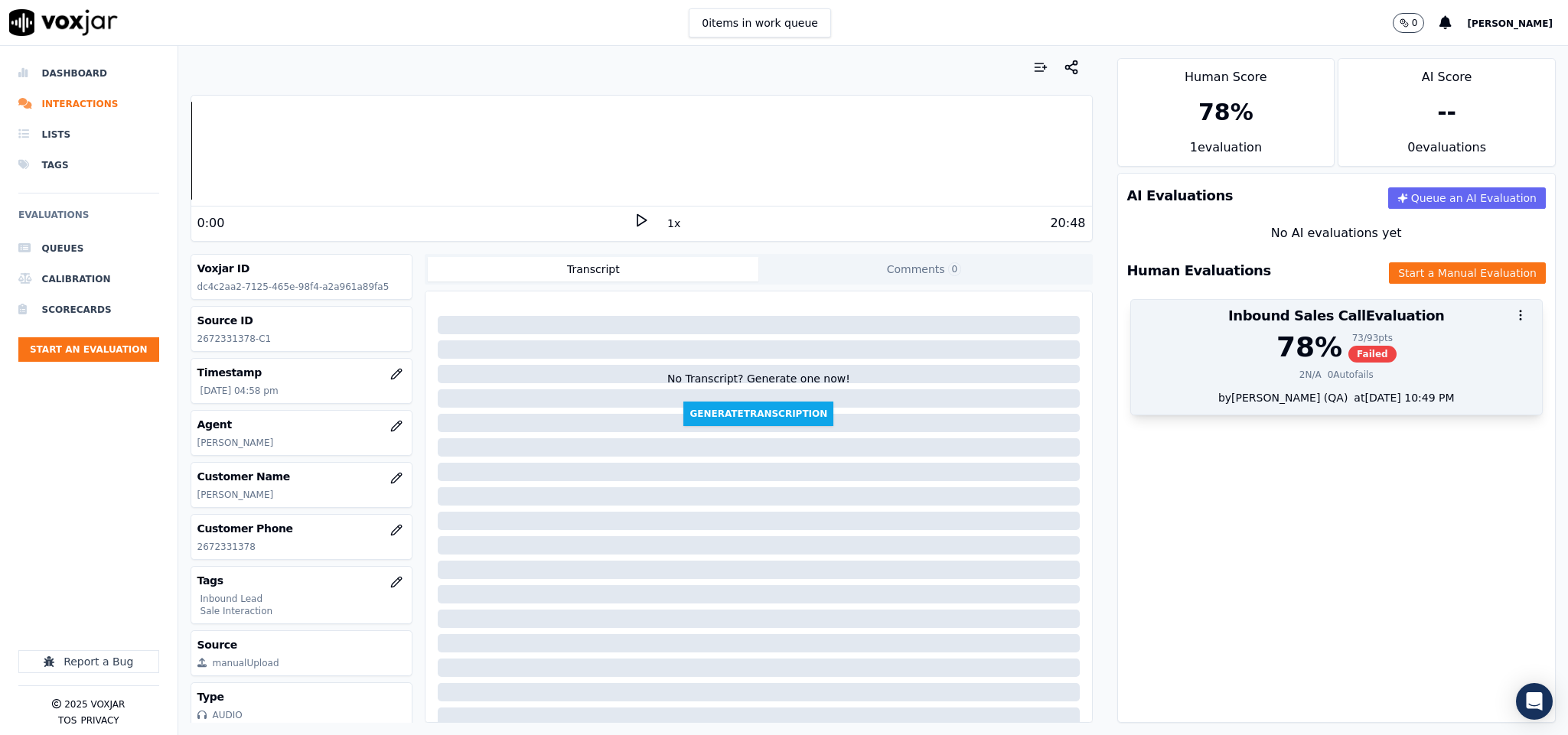
click at [1346, 366] on div "78 % 73 / 93 pts Failed 2 N/A 0 Autofails" at bounding box center [1336, 361] width 412 height 58
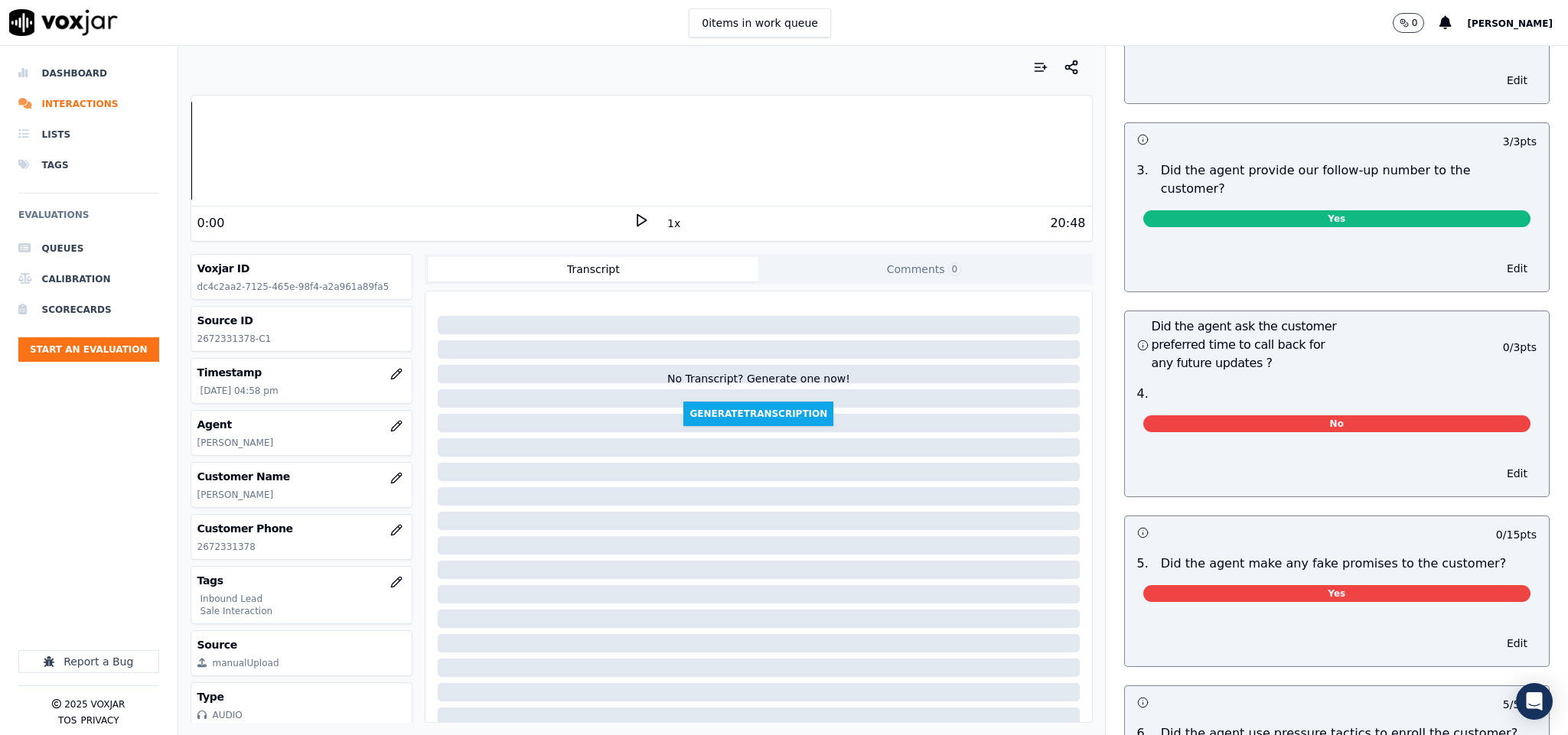
scroll to position [3582, 0]
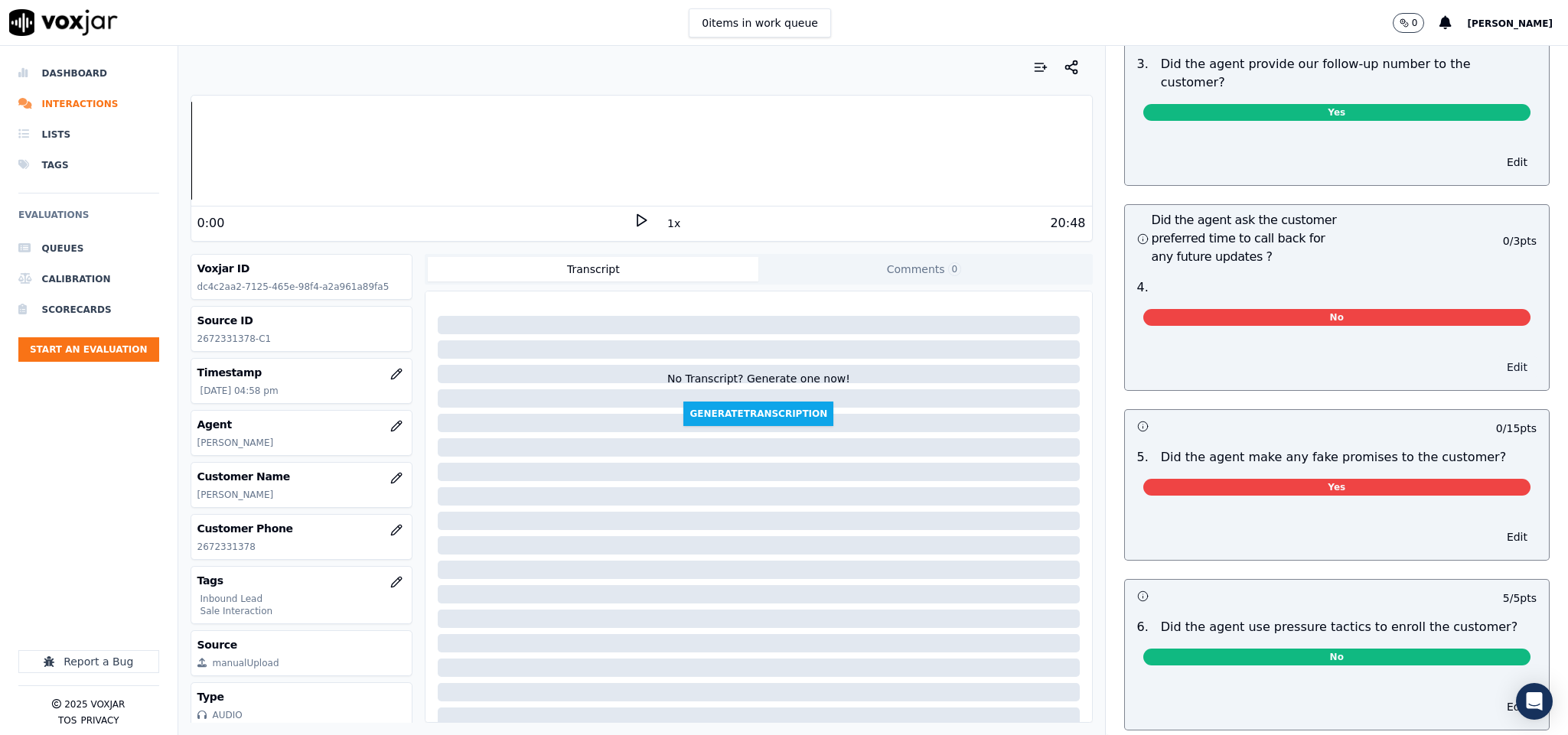
click at [1498, 356] on button "Edit" at bounding box center [1517, 367] width 39 height 22
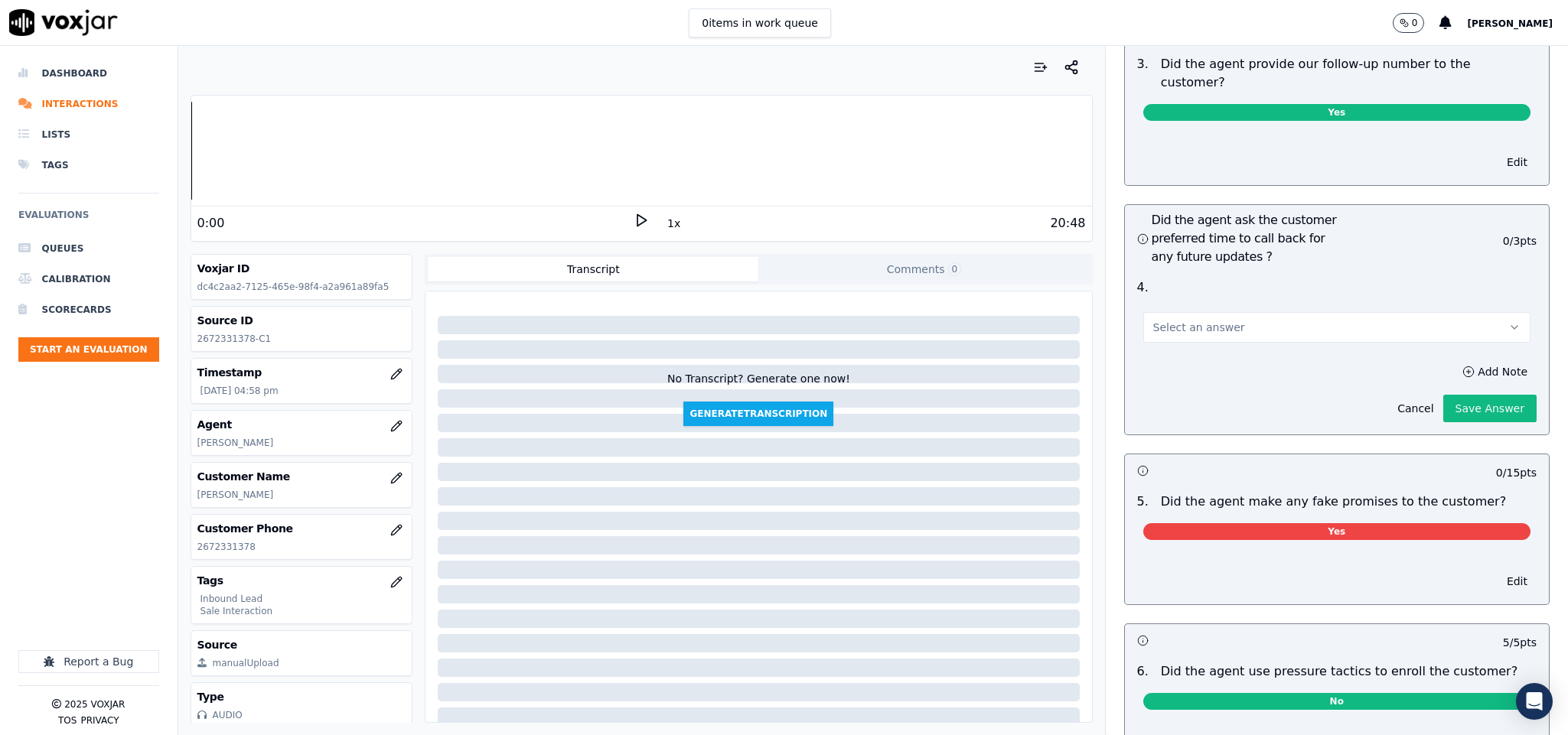
click at [1302, 324] on div "Did the agent ask the customer preferred time to call back for any future updat…" at bounding box center [1336, 320] width 426 height 231
click at [1255, 312] on button "Select an answer" at bounding box center [1337, 327] width 388 height 31
click at [1222, 380] on div "N/A" at bounding box center [1298, 382] width 351 height 24
click at [1443, 395] on button "Save Answer" at bounding box center [1490, 409] width 94 height 28
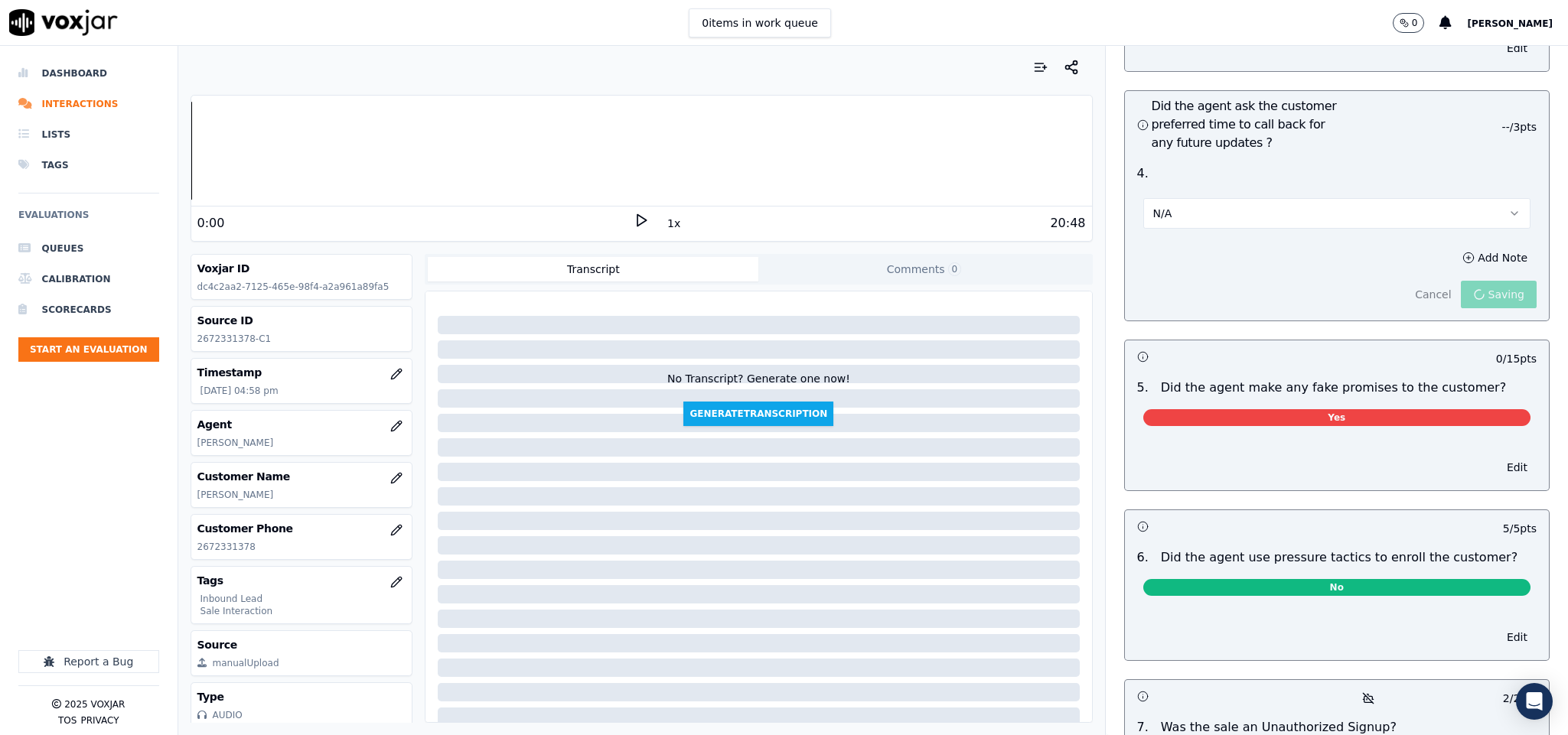
scroll to position [3697, 0]
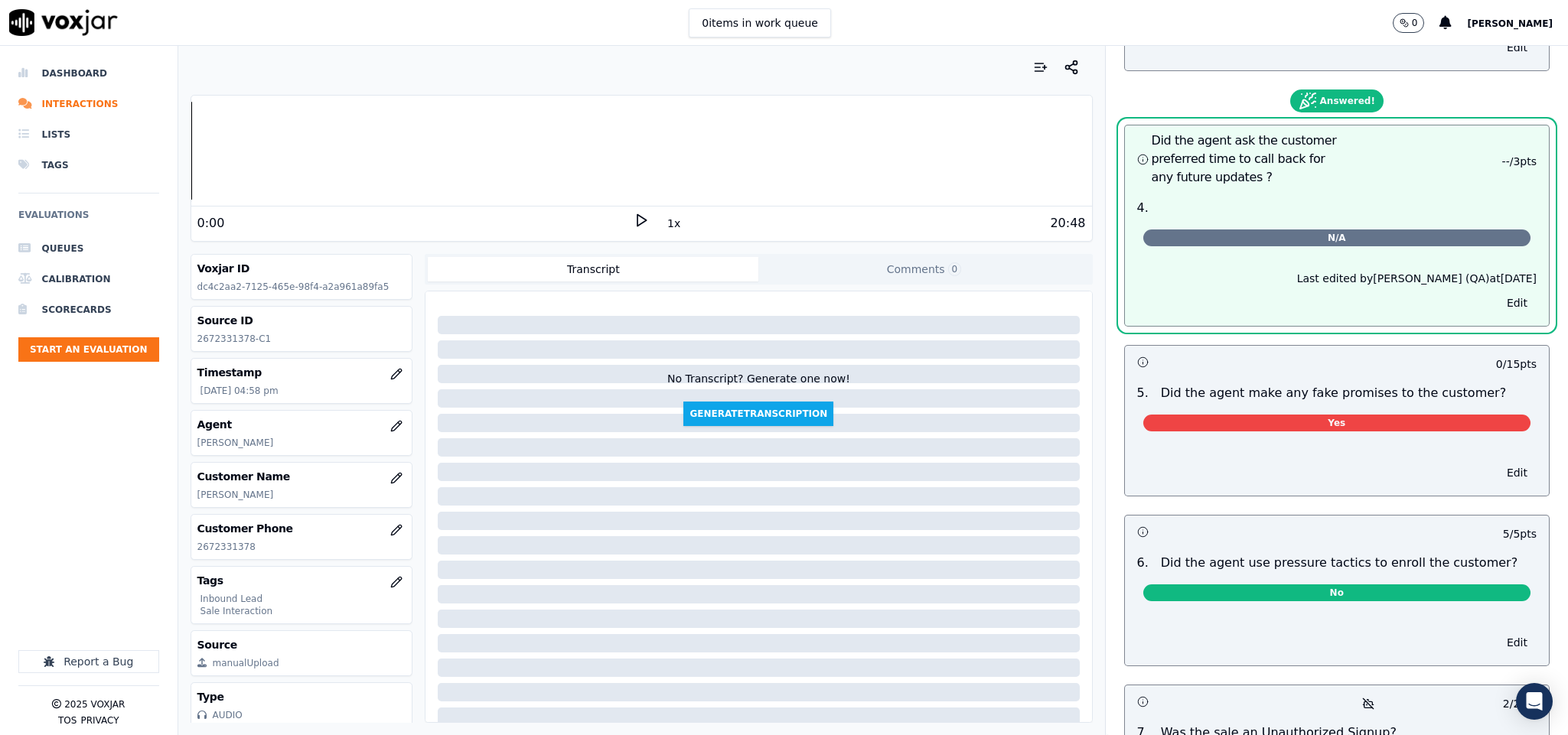
click at [1453, 444] on div "Edit" at bounding box center [1336, 470] width 425 height 52
click at [1461, 444] on div "Edit" at bounding box center [1336, 470] width 425 height 52
click at [1498, 463] on button "Edit" at bounding box center [1517, 473] width 39 height 22
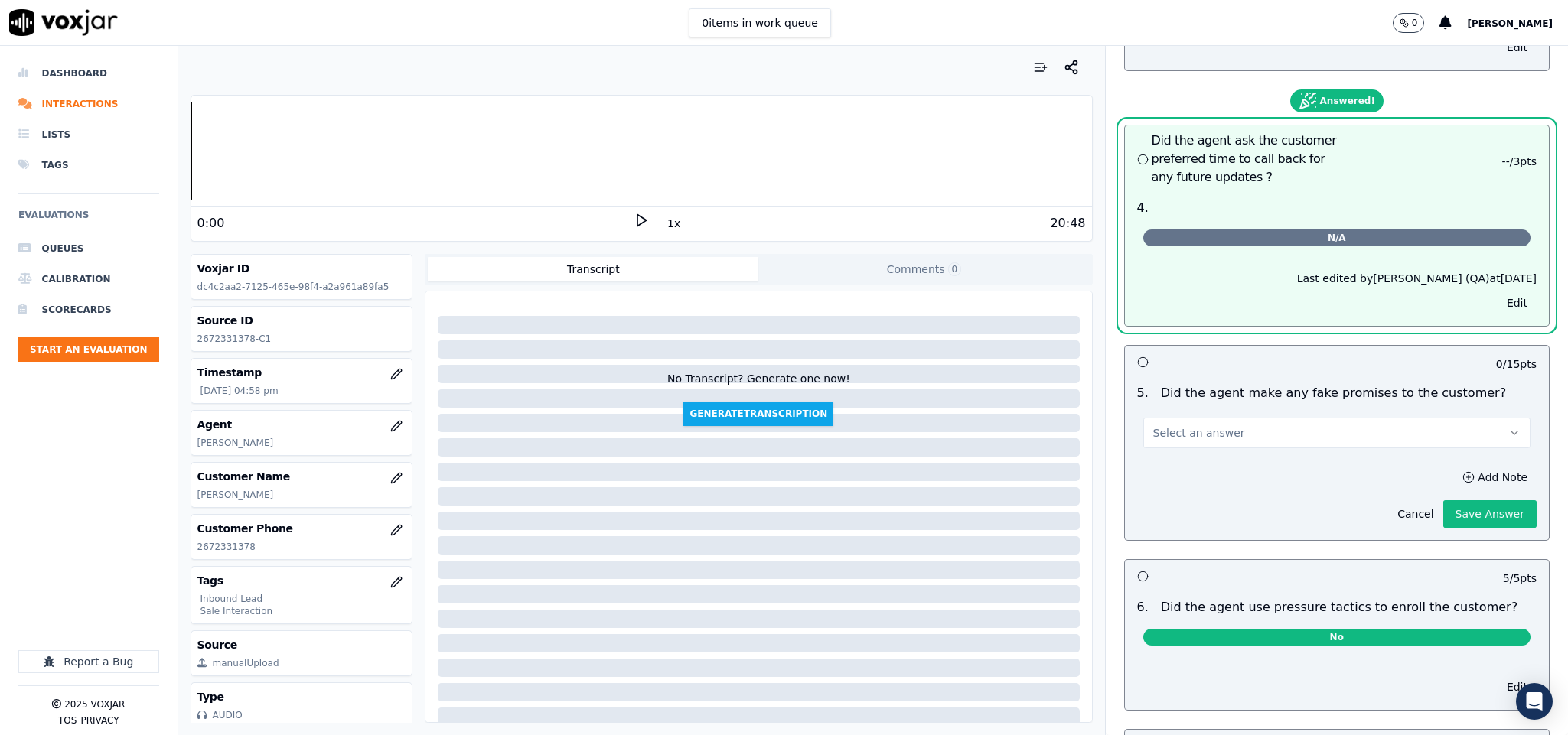
click at [1359, 418] on button "Select an answer" at bounding box center [1337, 433] width 388 height 31
click at [1265, 464] on div "No" at bounding box center [1298, 464] width 351 height 24
click at [1467, 501] on button "Save Answer" at bounding box center [1490, 514] width 94 height 28
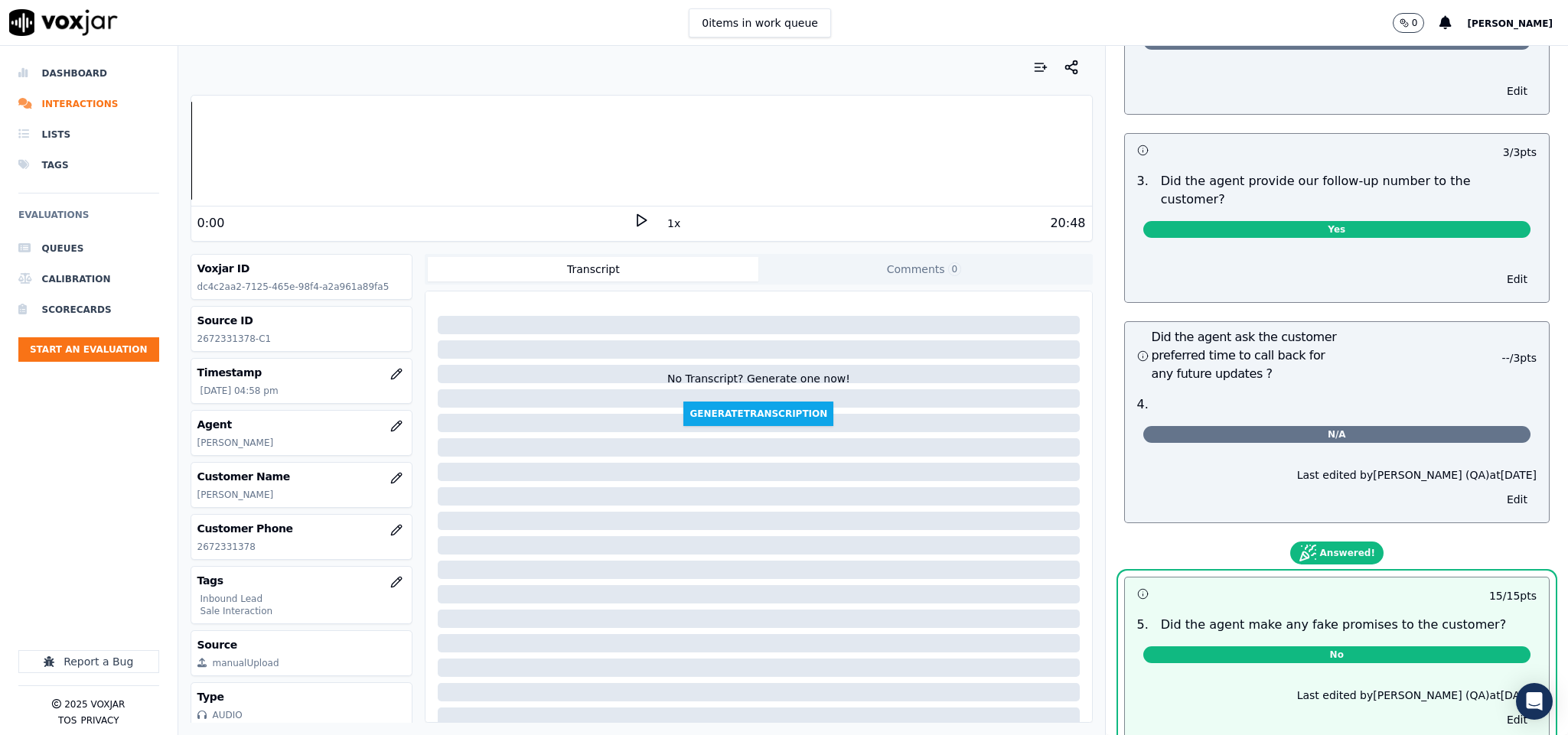
scroll to position [0, 0]
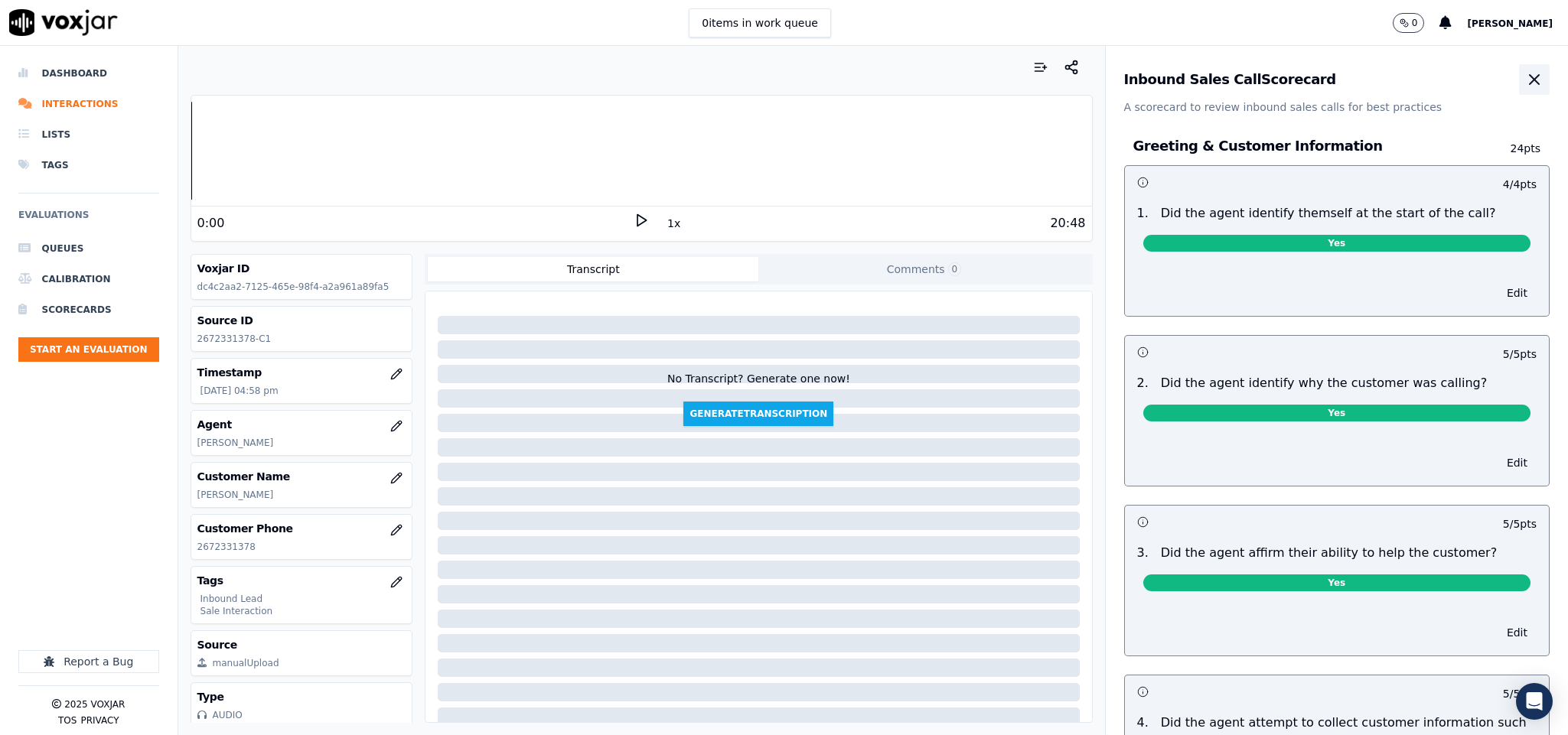
click at [1518, 93] on button "button" at bounding box center [1534, 79] width 31 height 31
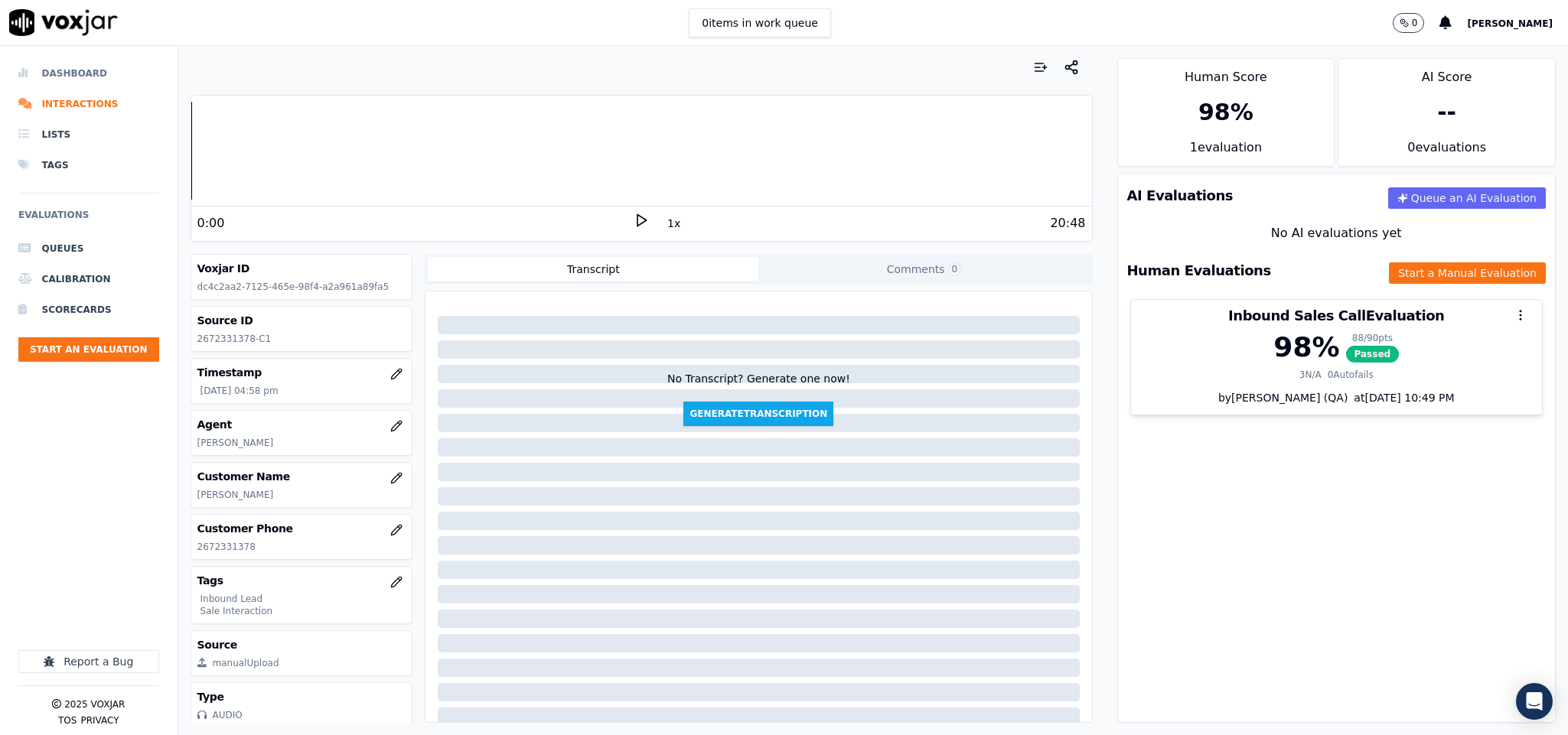
click at [58, 71] on li "Dashboard" at bounding box center [88, 73] width 141 height 31
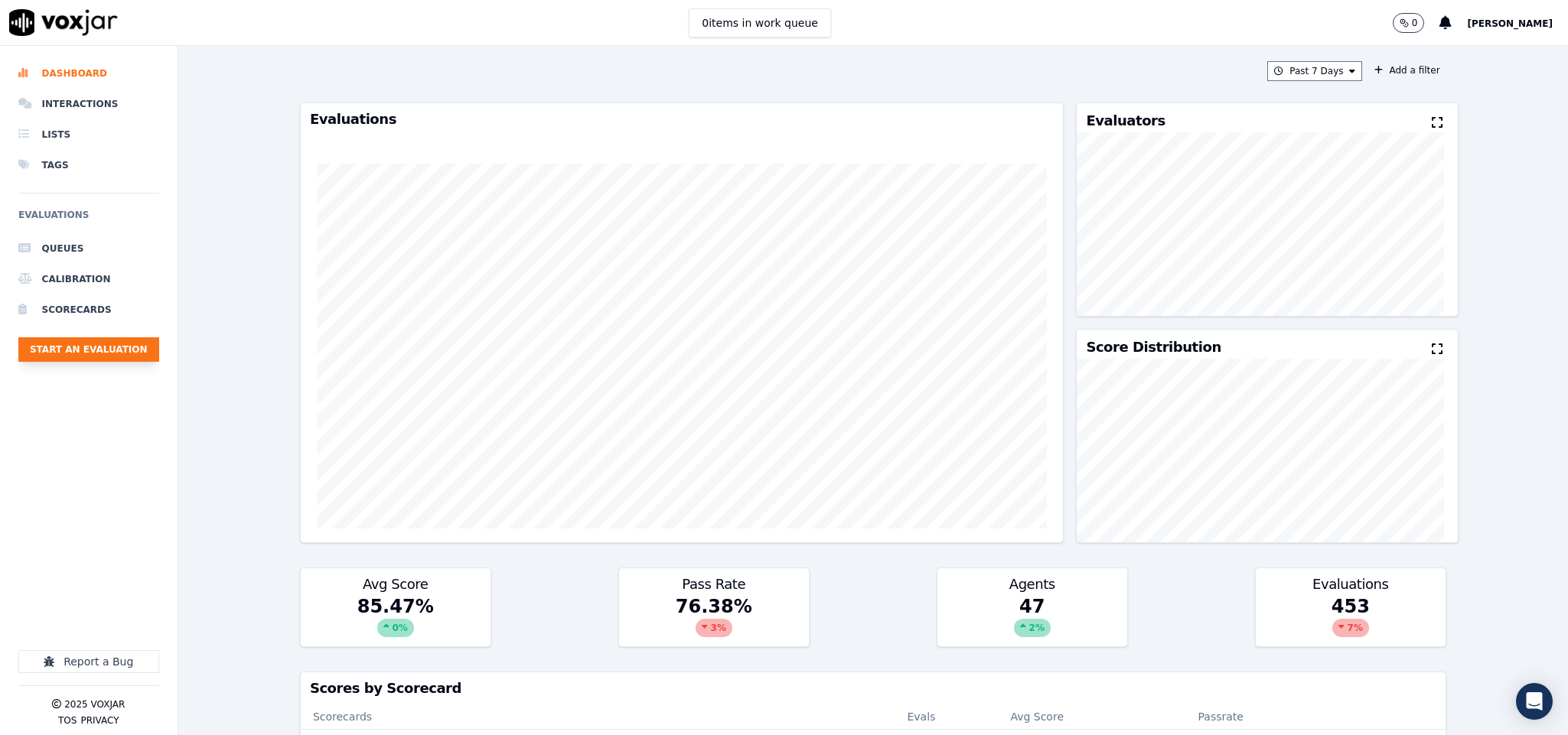
click at [92, 342] on button "Start an Evaluation" at bounding box center [88, 349] width 141 height 24
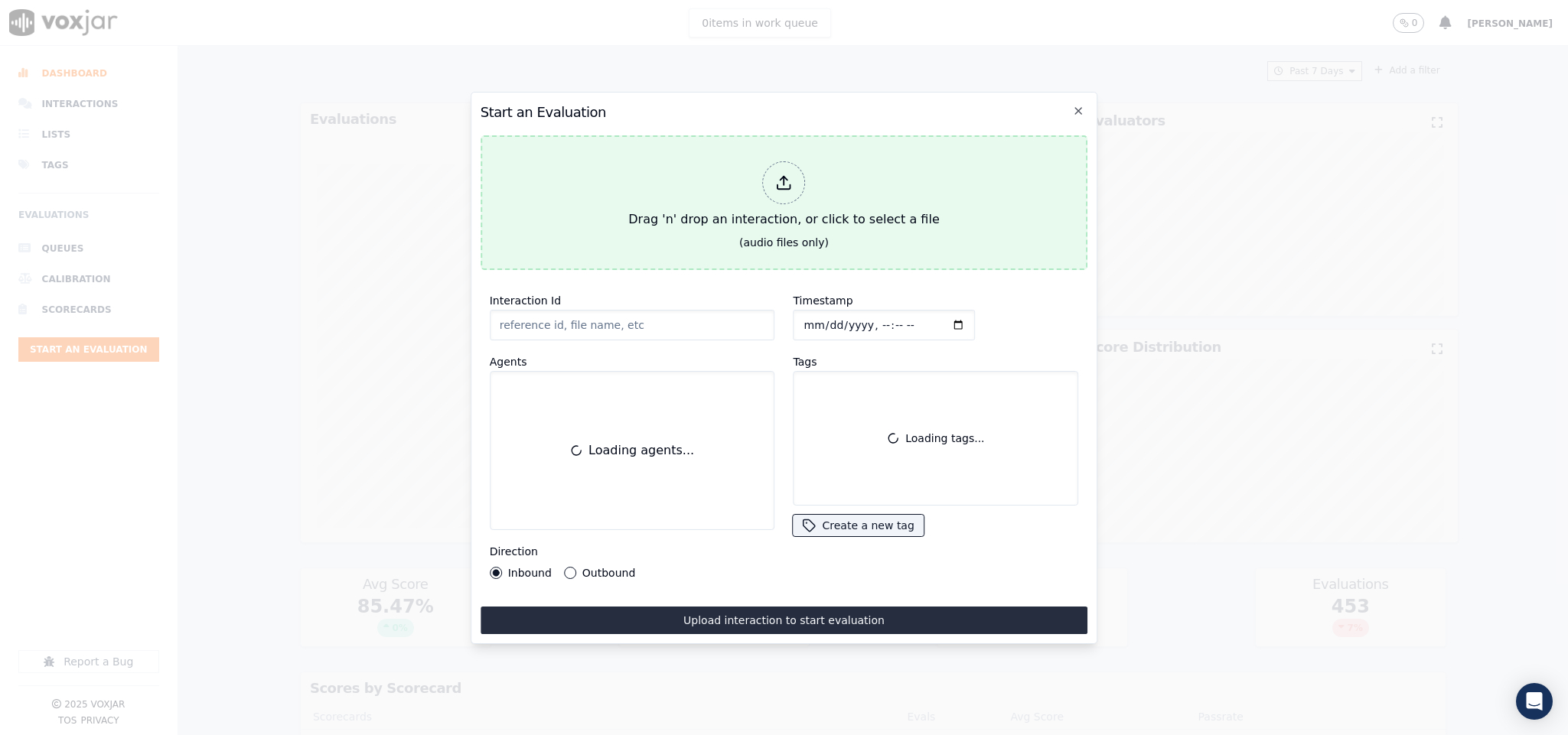
click at [738, 179] on div "Drag 'n' drop an interaction, or click to select a file" at bounding box center [784, 195] width 323 height 79
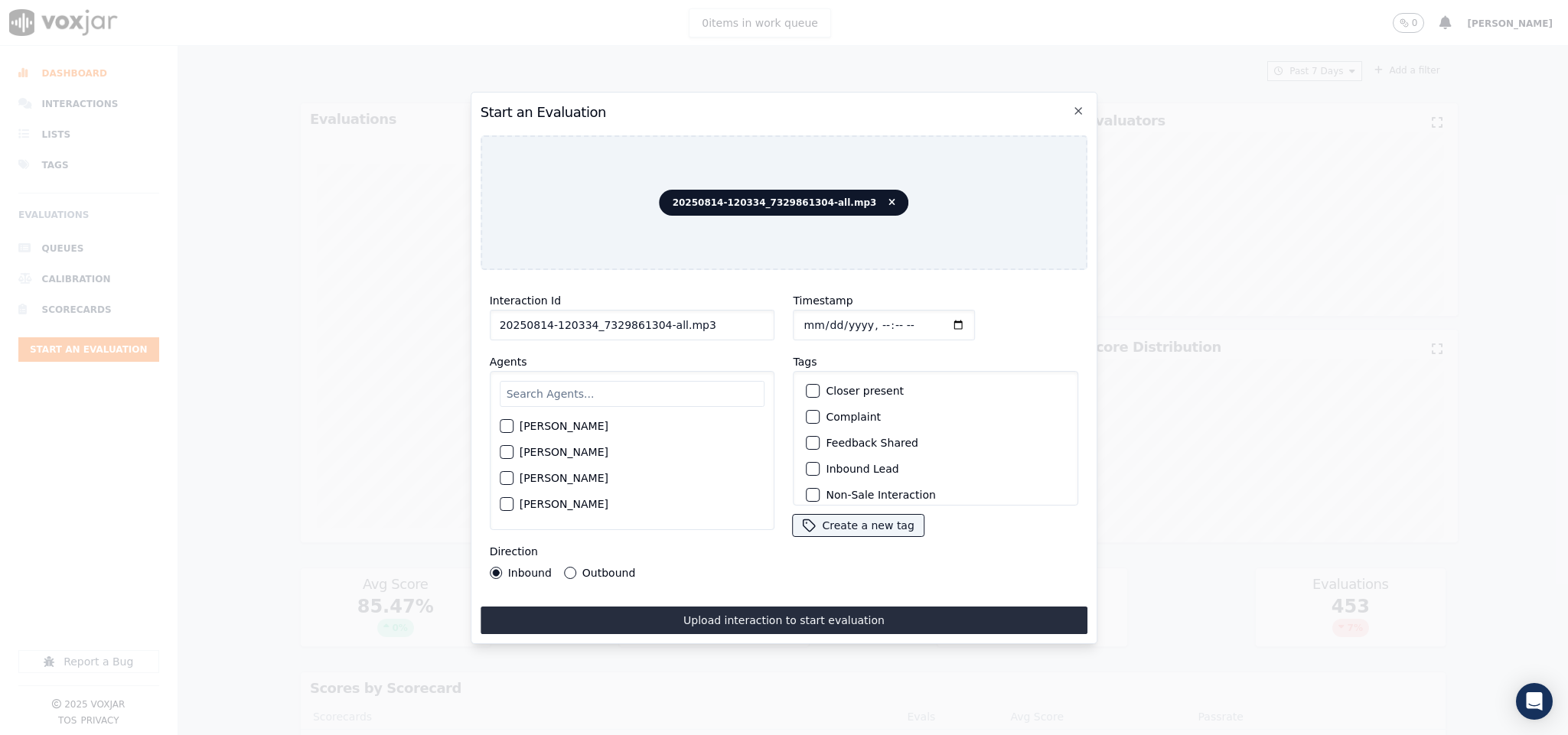
drag, startPoint x: 655, startPoint y: 325, endPoint x: 770, endPoint y: 326, distance: 115.0
click at [770, 326] on div "Interaction Id 20250814-120334_7329861304-all.mp3 Agents [PERSON_NAME] [PERSON_…" at bounding box center [632, 435] width 304 height 306
type input "20250814-120334_7329861304-C1"
click at [801, 317] on input "Timestamp" at bounding box center [885, 326] width 182 height 31
type input "[DATE]T17:23"
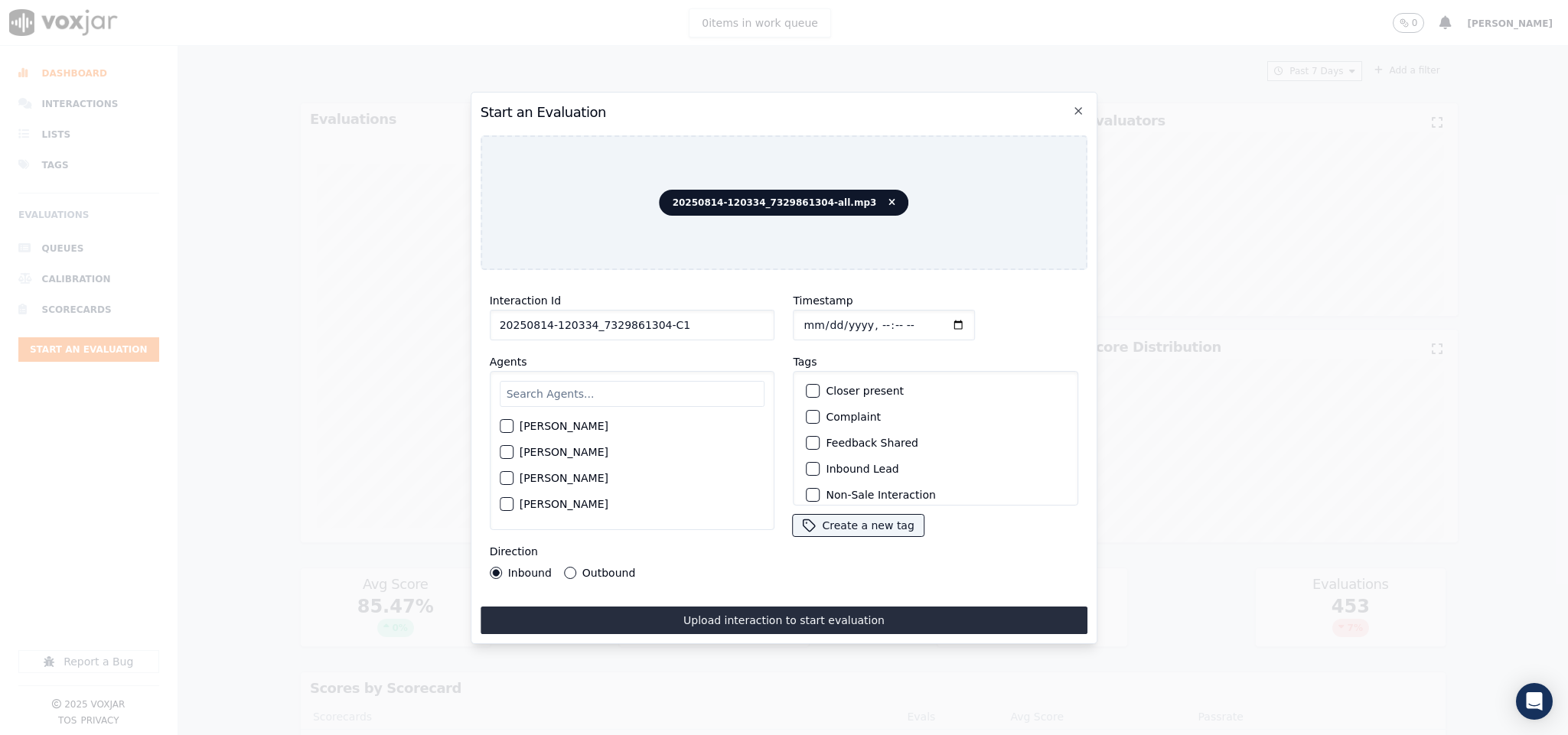
click at [809, 464] on div "button" at bounding box center [812, 469] width 11 height 11
click at [807, 481] on div "button" at bounding box center [812, 486] width 11 height 11
click at [628, 372] on div "[PERSON_NAME] [PERSON_NAME] [PERSON_NAME] [PERSON_NAME] [PERSON_NAME] [PERSON_N…" at bounding box center [632, 451] width 286 height 159
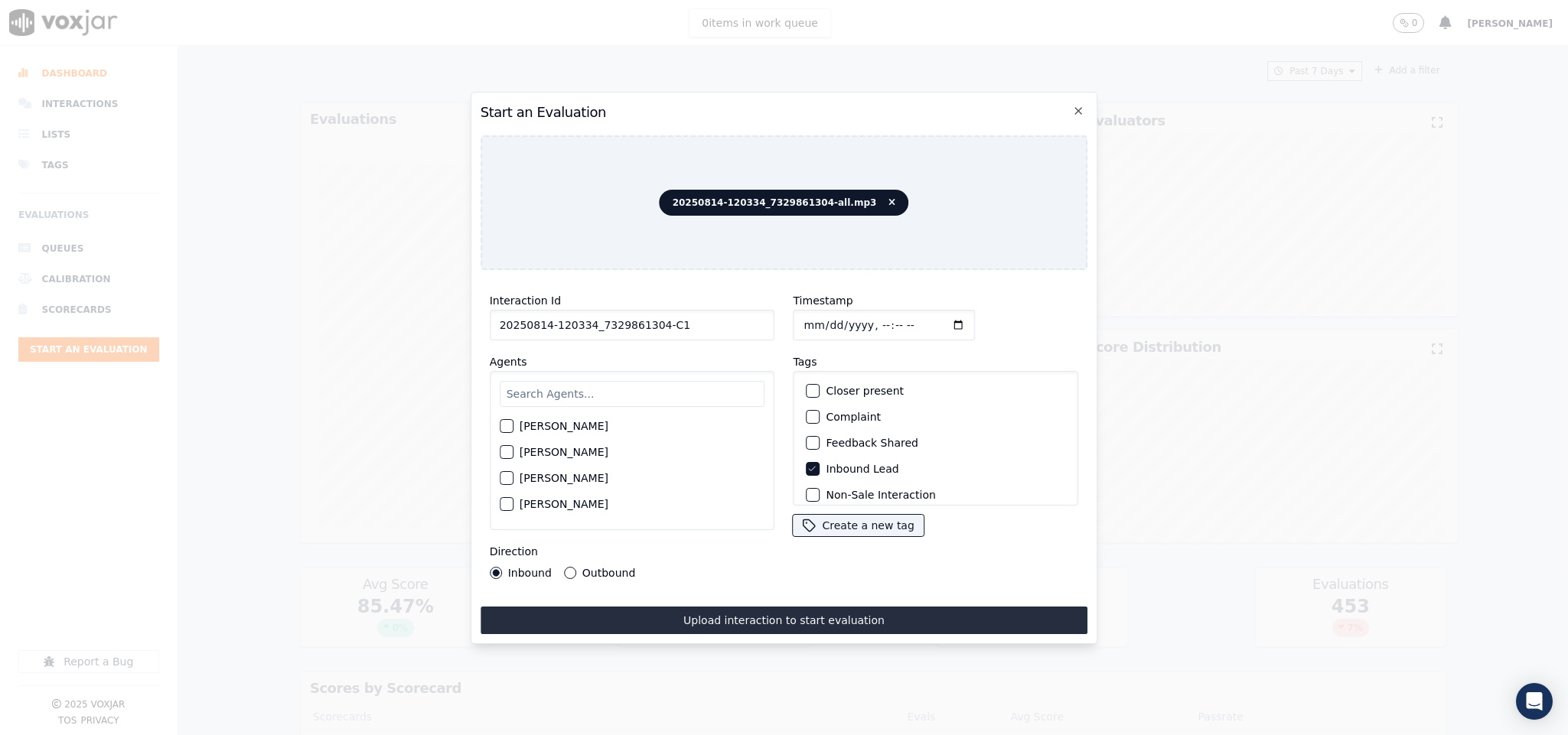
click at [627, 383] on input "text" at bounding box center [632, 394] width 265 height 26
type input "kel"
click at [509, 426] on div "button" at bounding box center [506, 431] width 11 height 11
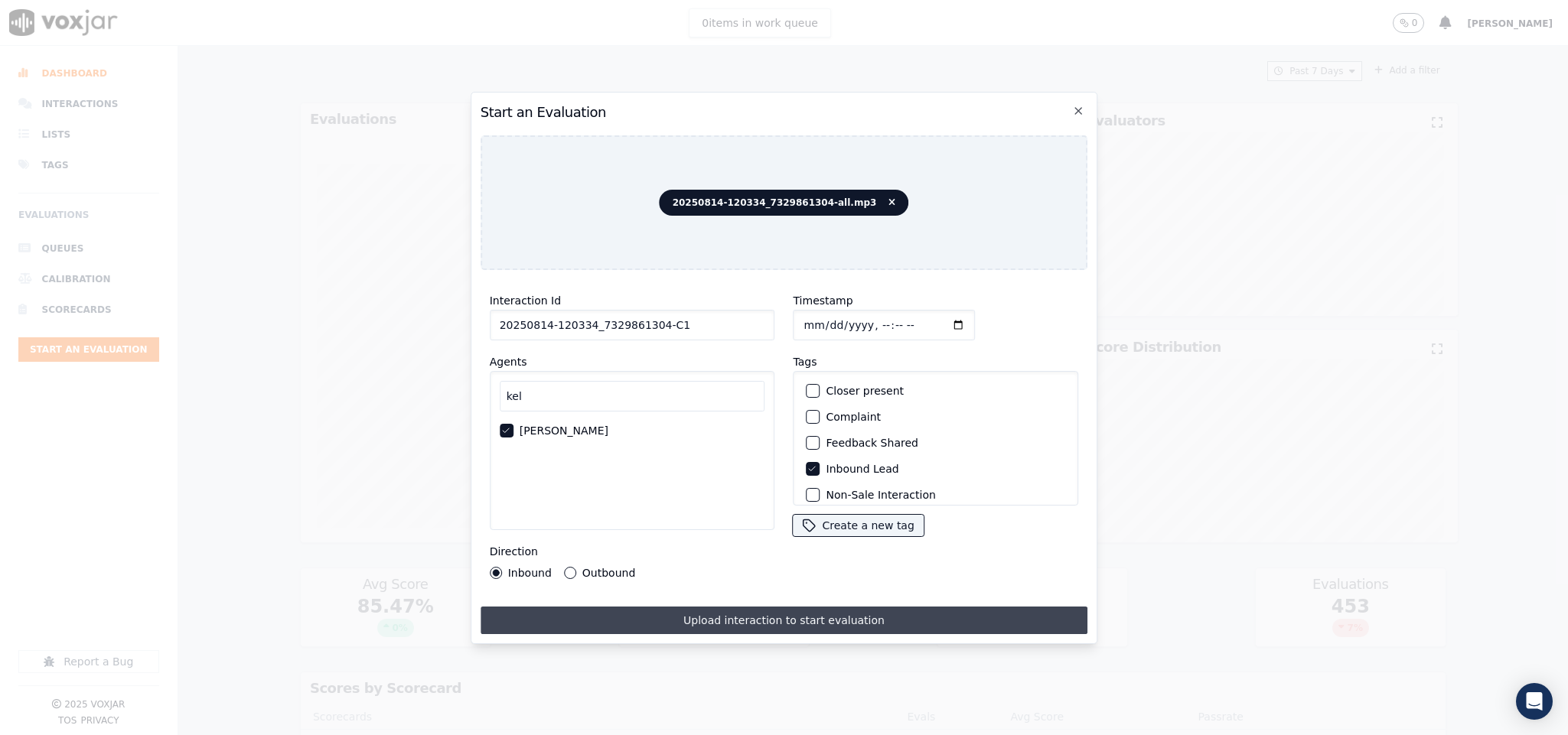
click at [618, 607] on button "Upload interaction to start evaluation" at bounding box center [784, 620] width 608 height 28
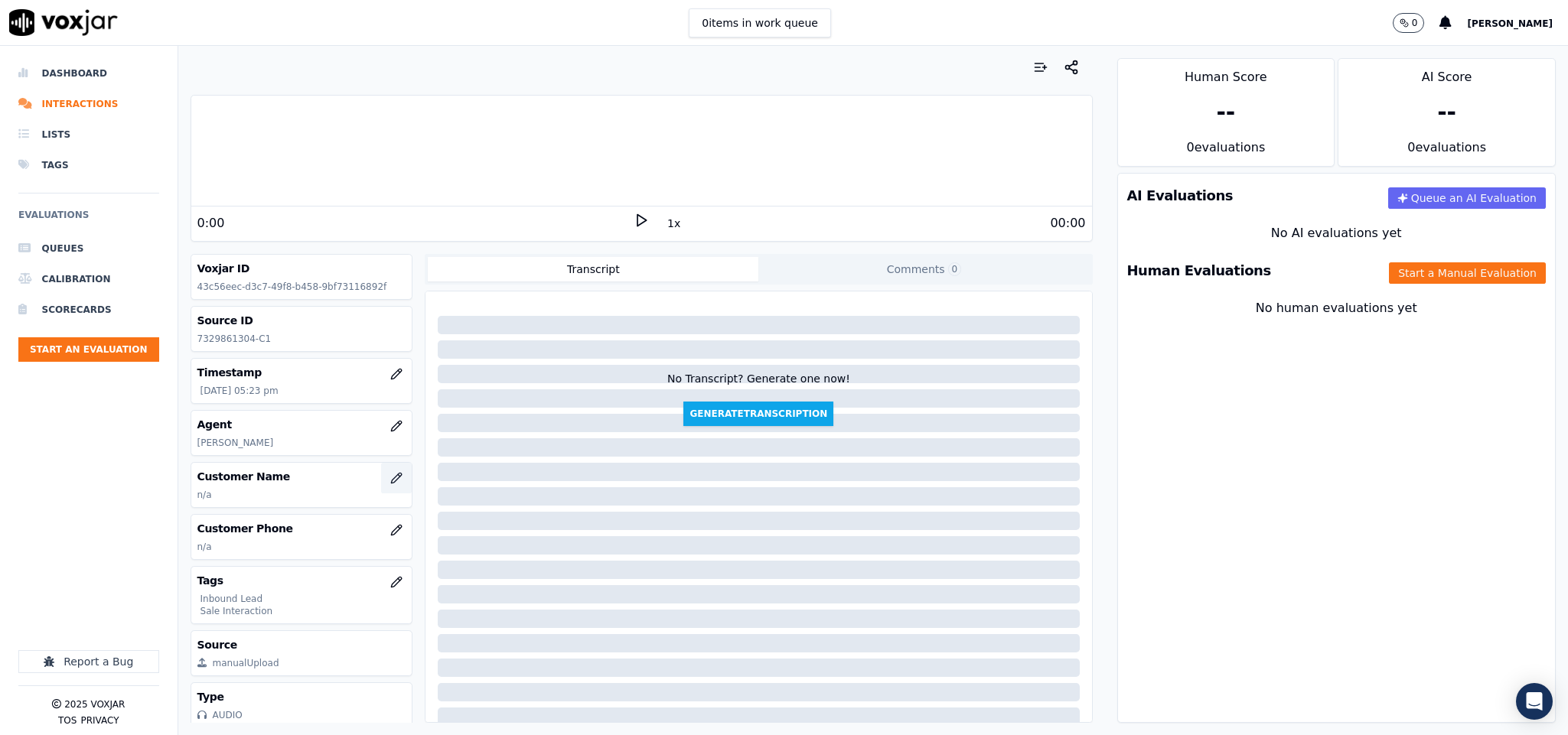
click at [391, 482] on icon "button" at bounding box center [396, 477] width 10 height 10
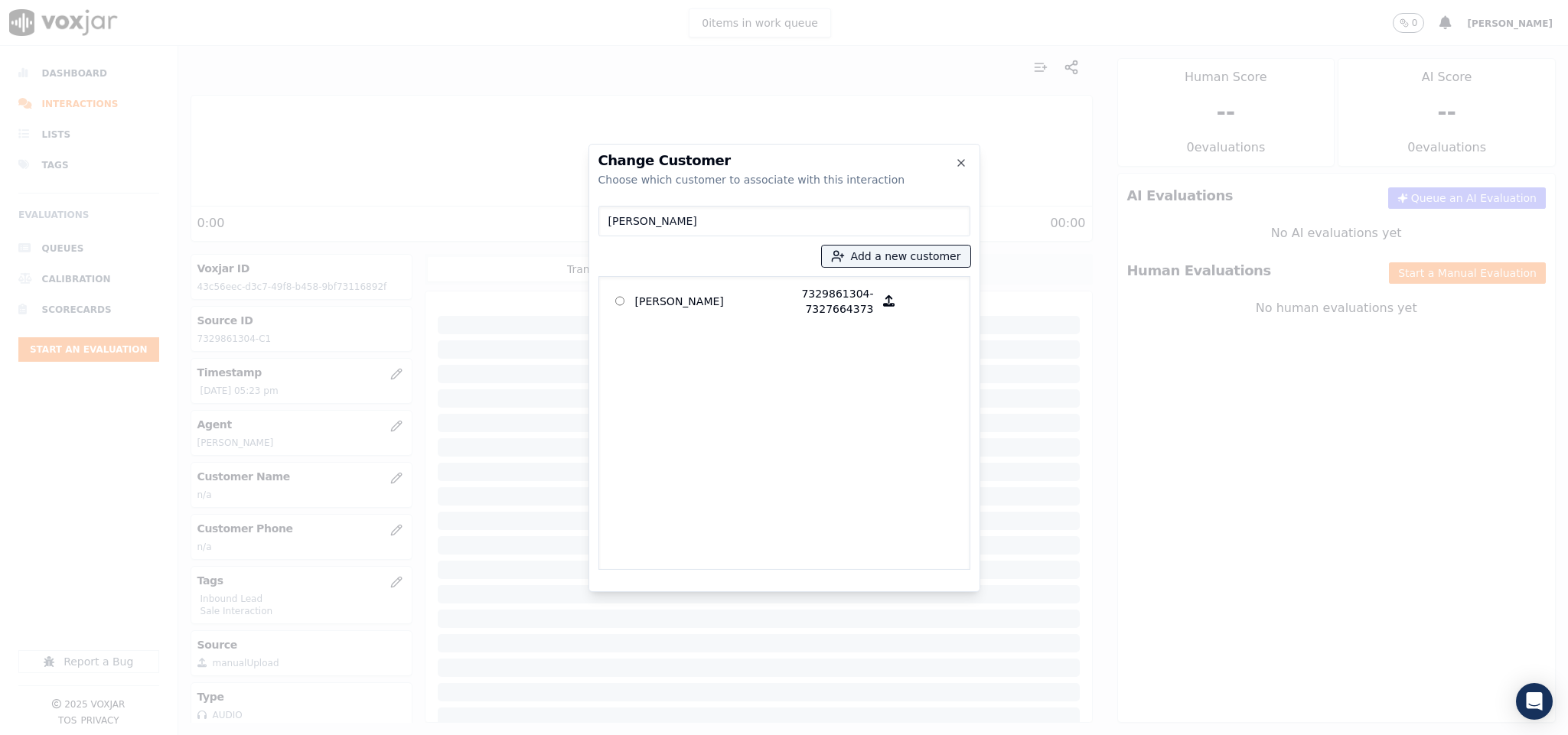
type input "[PERSON_NAME]"
click at [701, 280] on div "[PERSON_NAME] 7329861304-7327664373" at bounding box center [784, 423] width 371 height 294
click at [680, 300] on p "[PERSON_NAME]" at bounding box center [694, 301] width 119 height 31
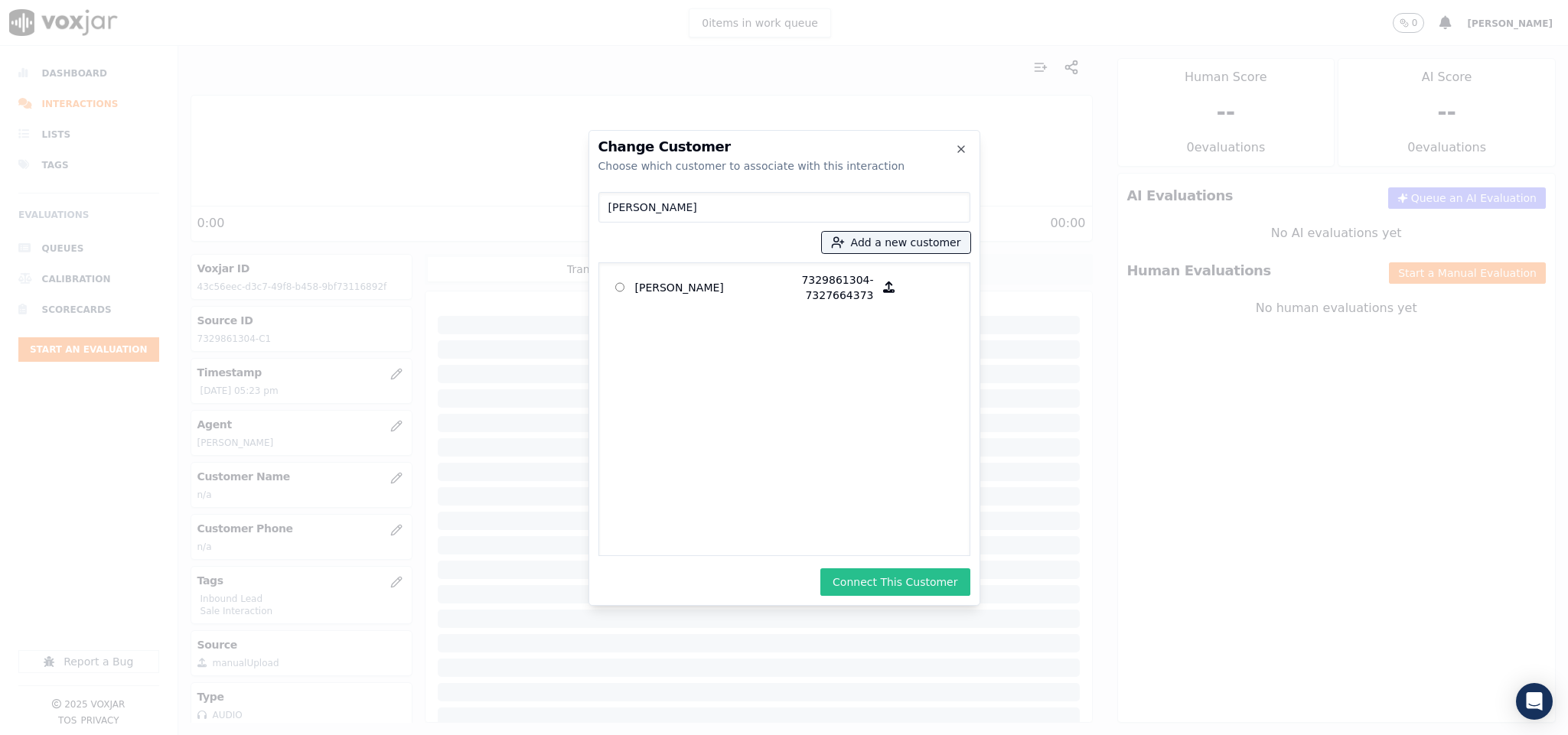
click at [900, 569] on button "Connect This Customer" at bounding box center [894, 582] width 149 height 28
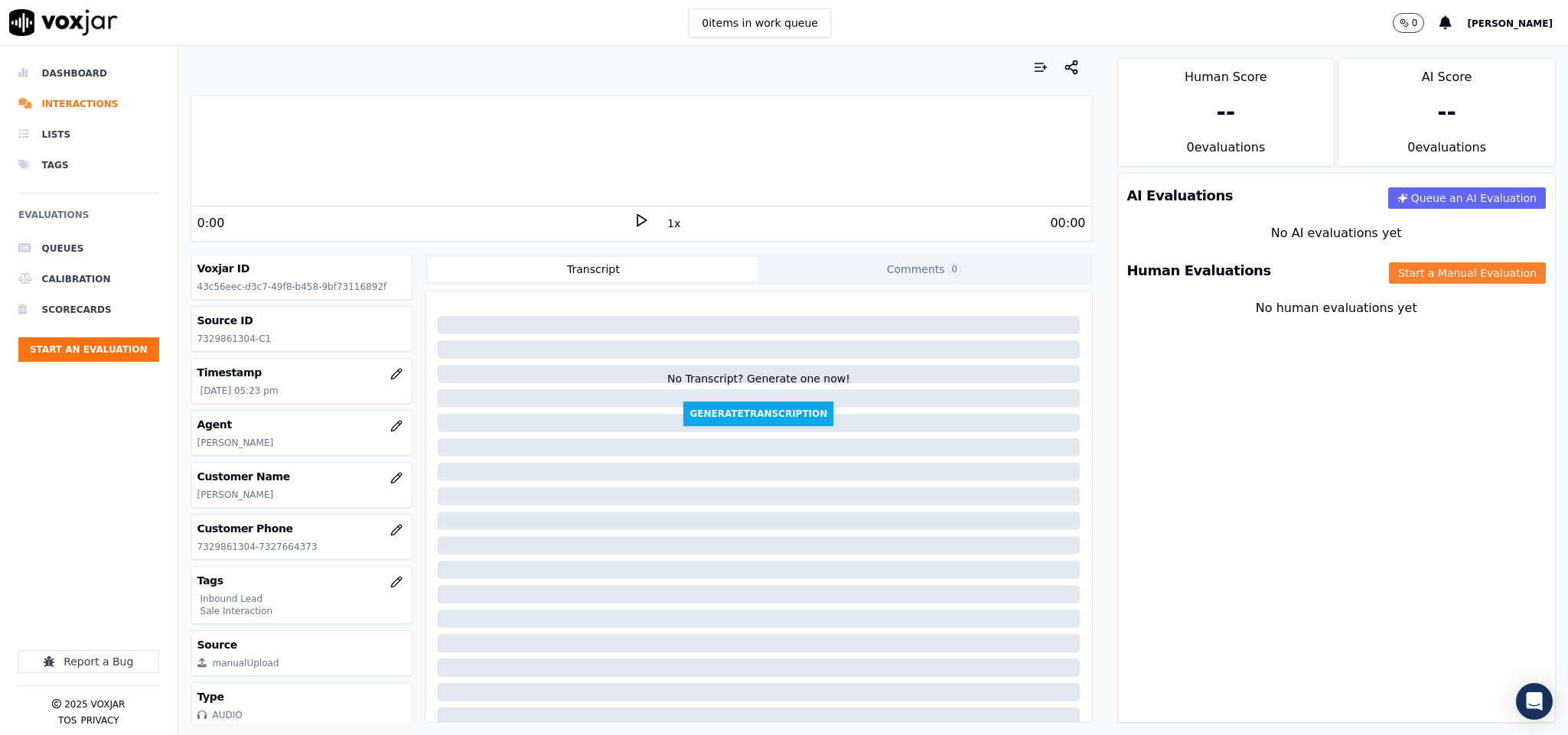
click at [1423, 275] on button "Start a Manual Evaluation" at bounding box center [1467, 273] width 157 height 22
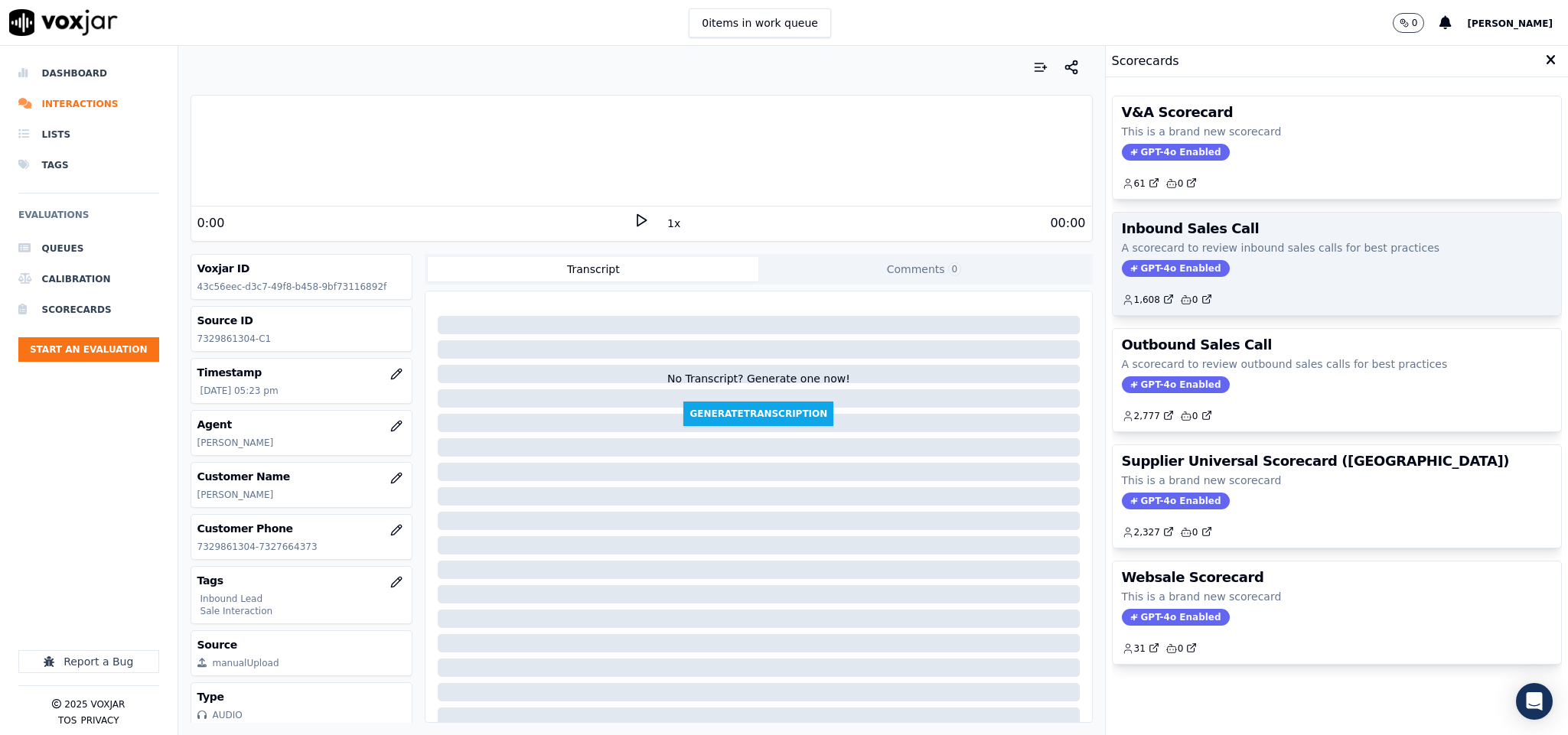
click at [1169, 273] on span "GPT-4o Enabled" at bounding box center [1176, 269] width 108 height 17
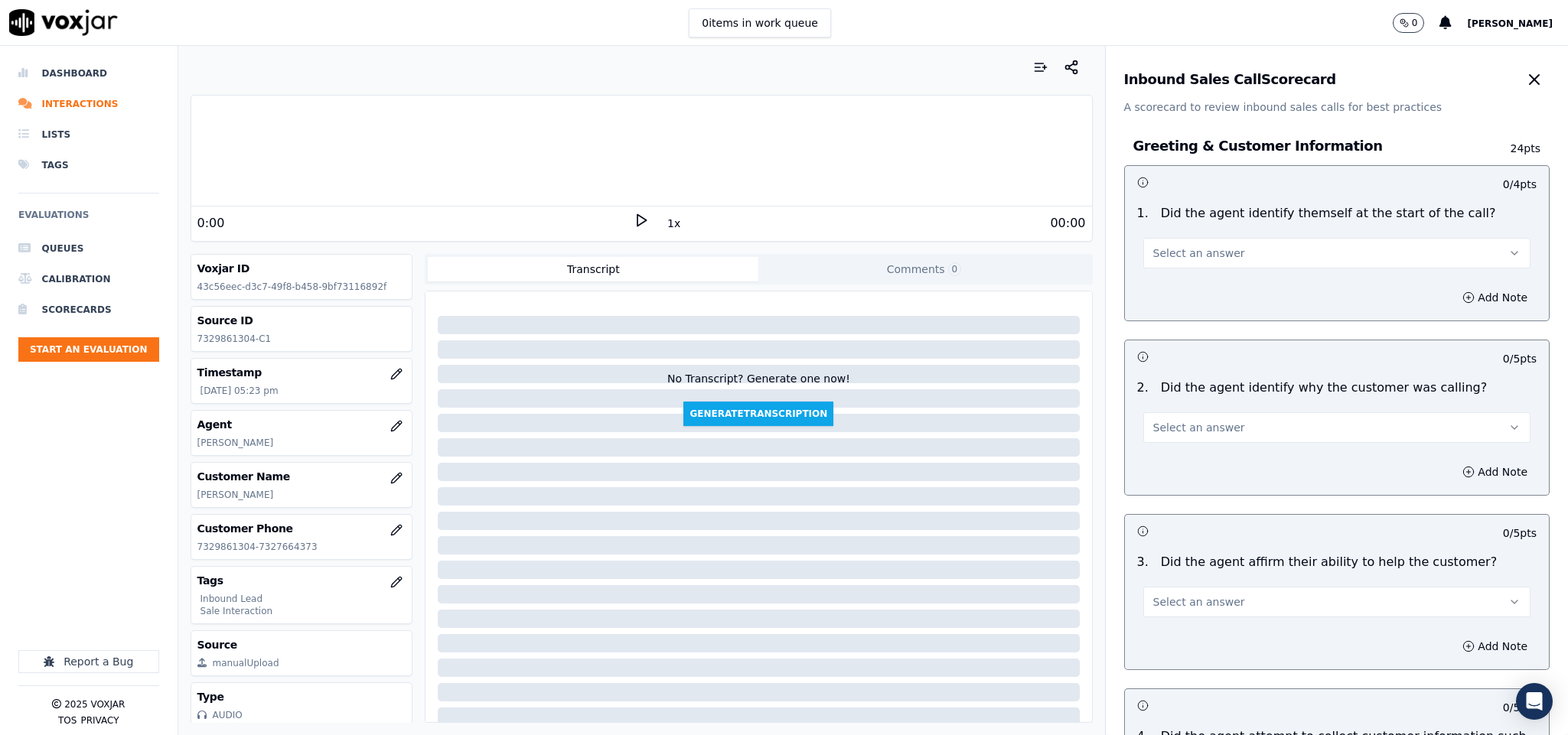
click at [1216, 257] on button "Select an answer" at bounding box center [1337, 253] width 388 height 31
click at [1191, 290] on div "Yes" at bounding box center [1298, 288] width 351 height 24
click at [1161, 443] on button "Select an answer" at bounding box center [1337, 427] width 388 height 31
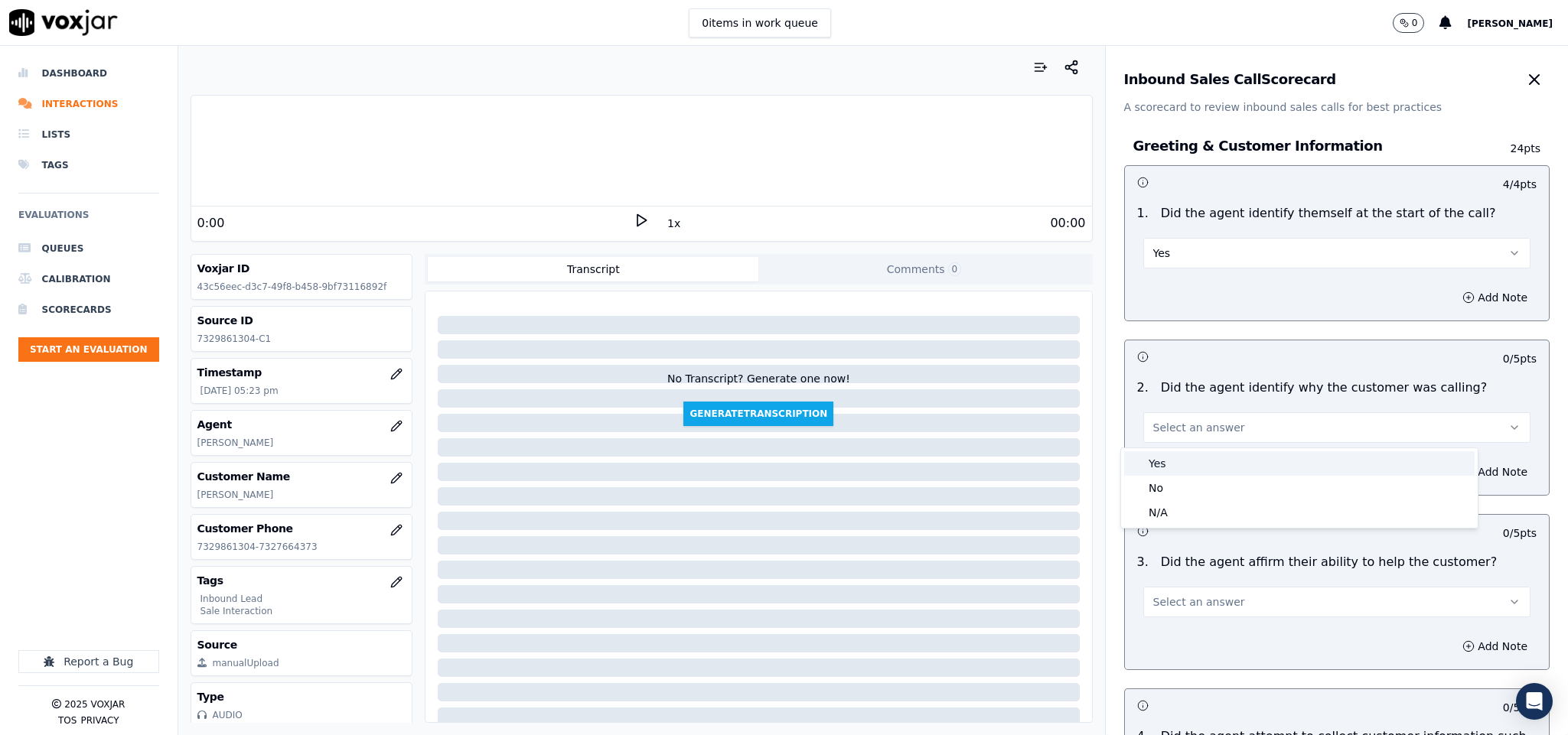
click at [1160, 462] on div "Yes" at bounding box center [1298, 464] width 351 height 24
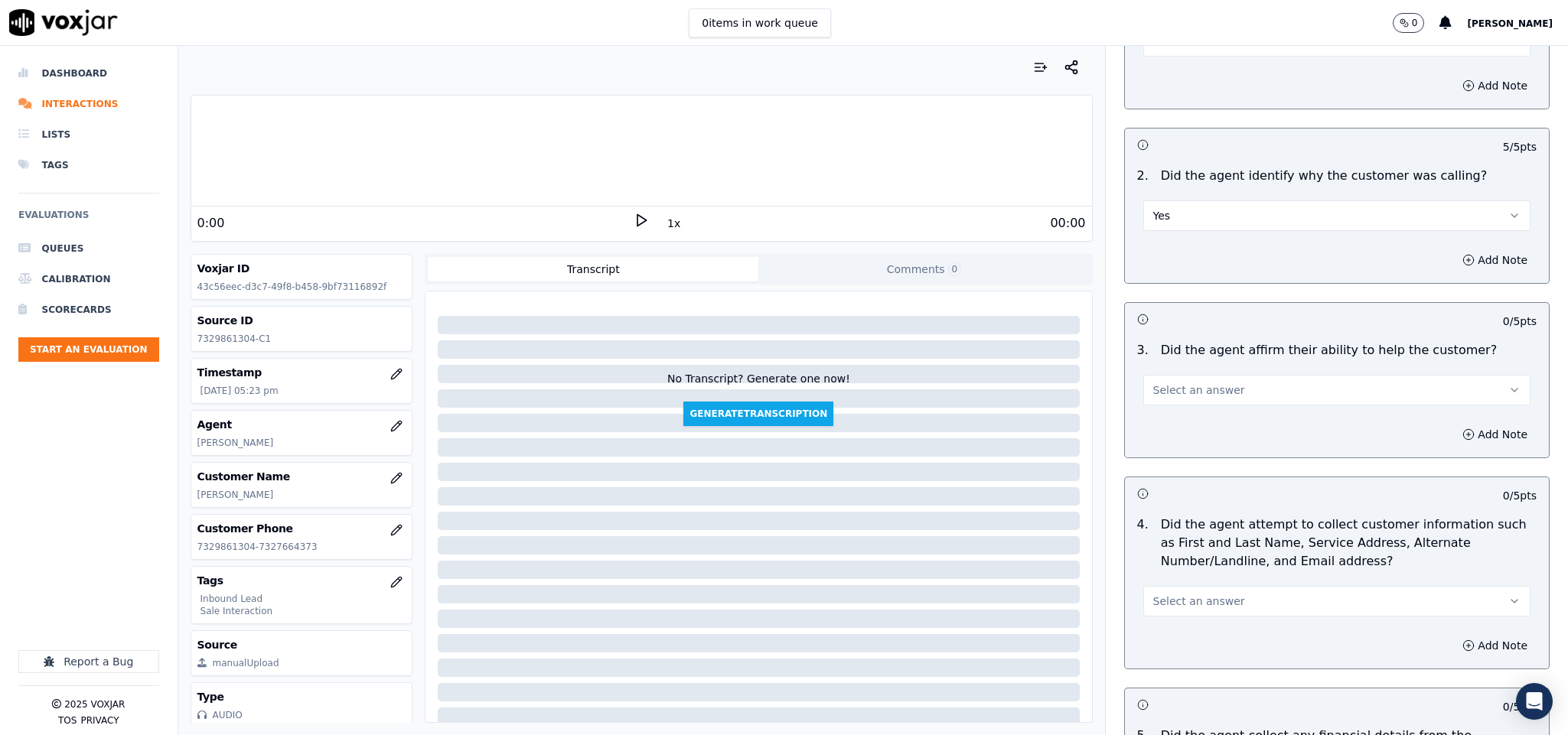
scroll to position [230, 0]
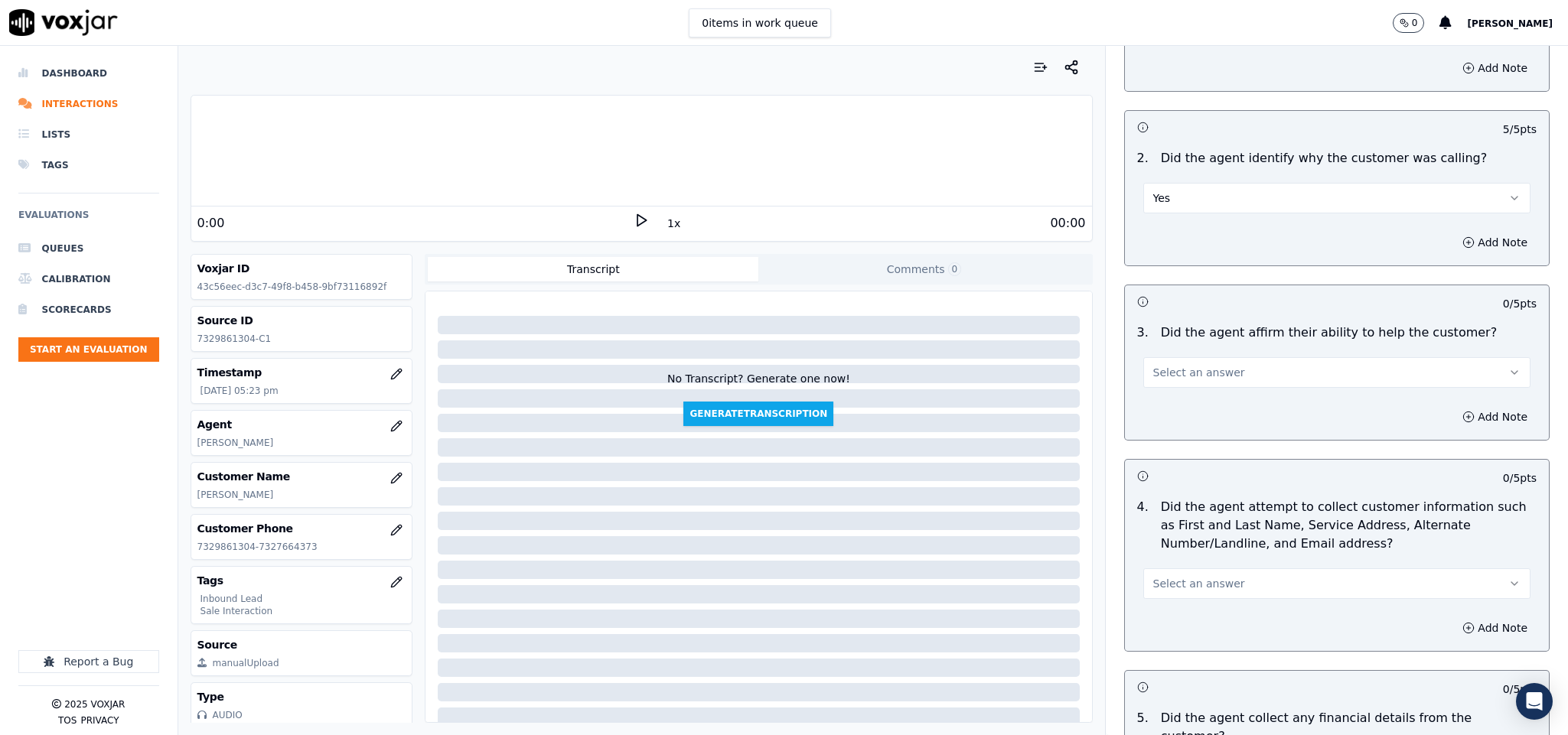
click at [1191, 376] on span "Select an answer" at bounding box center [1199, 372] width 92 height 15
click at [1180, 407] on div "Yes" at bounding box center [1298, 409] width 351 height 24
click at [1183, 586] on span "Select an answer" at bounding box center [1199, 583] width 92 height 15
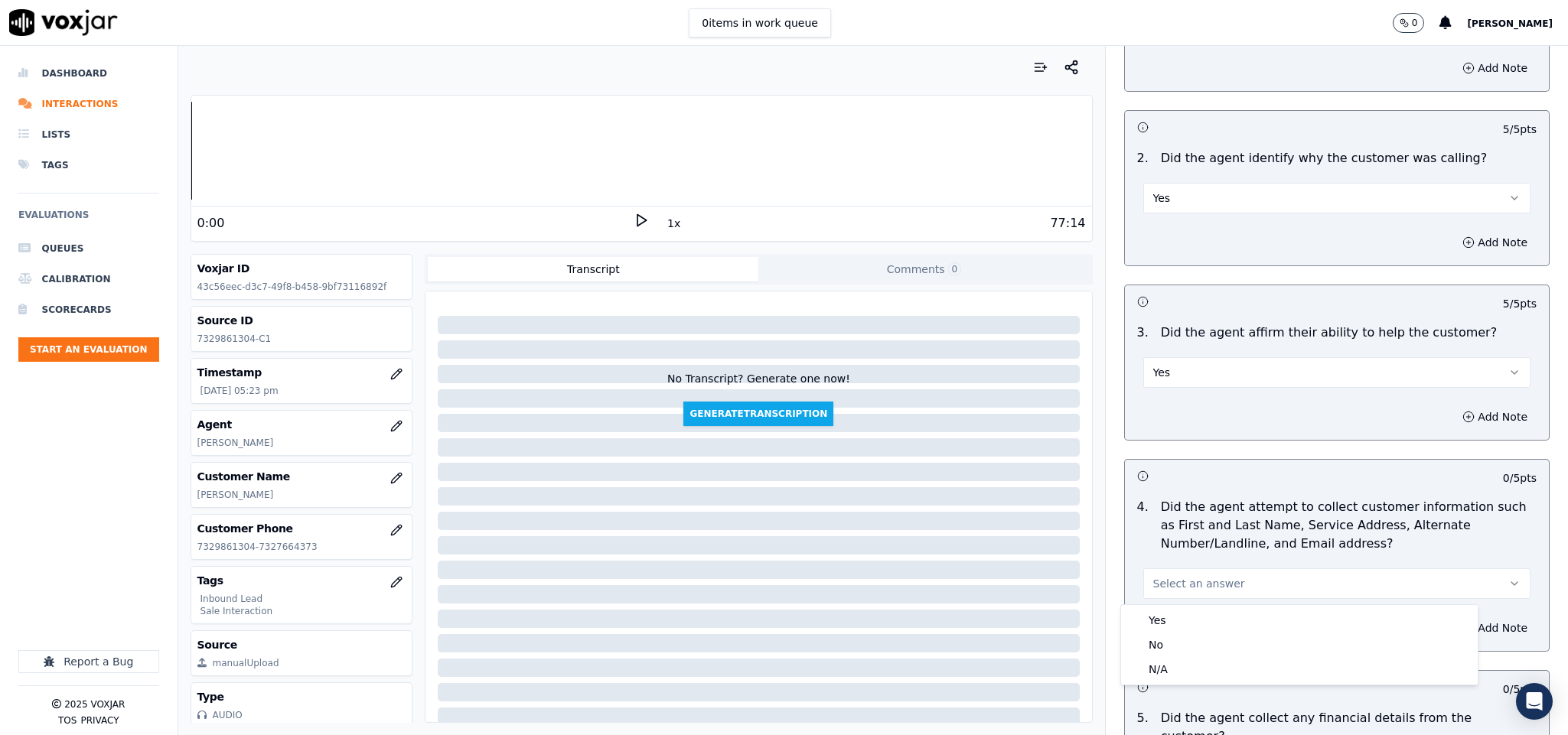
click at [1185, 589] on span "Select an answer" at bounding box center [1199, 583] width 92 height 15
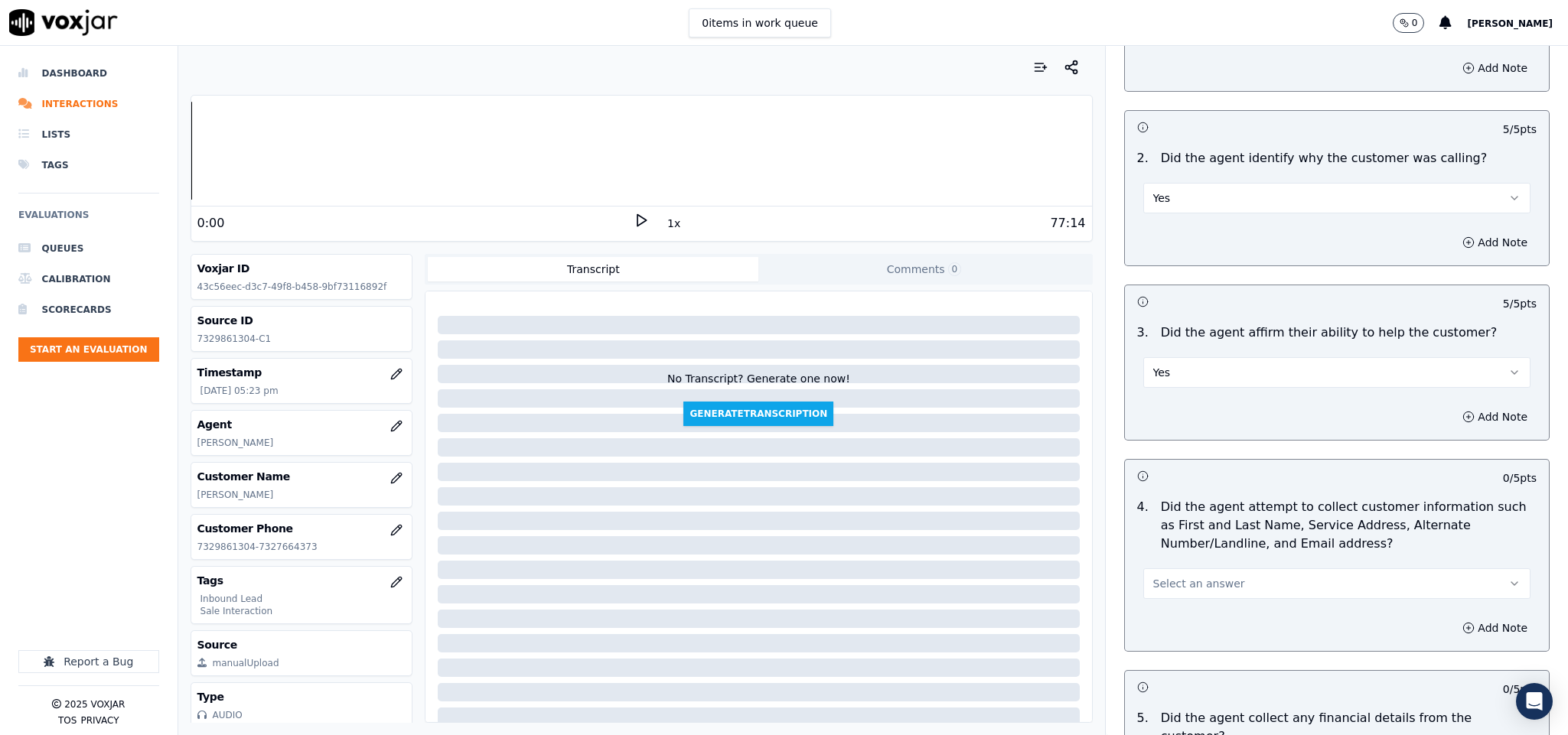
click at [1203, 581] on span "Select an answer" at bounding box center [1199, 583] width 92 height 15
click at [1174, 622] on div "Yes" at bounding box center [1298, 620] width 351 height 24
